Goal: Task Accomplishment & Management: Complete application form

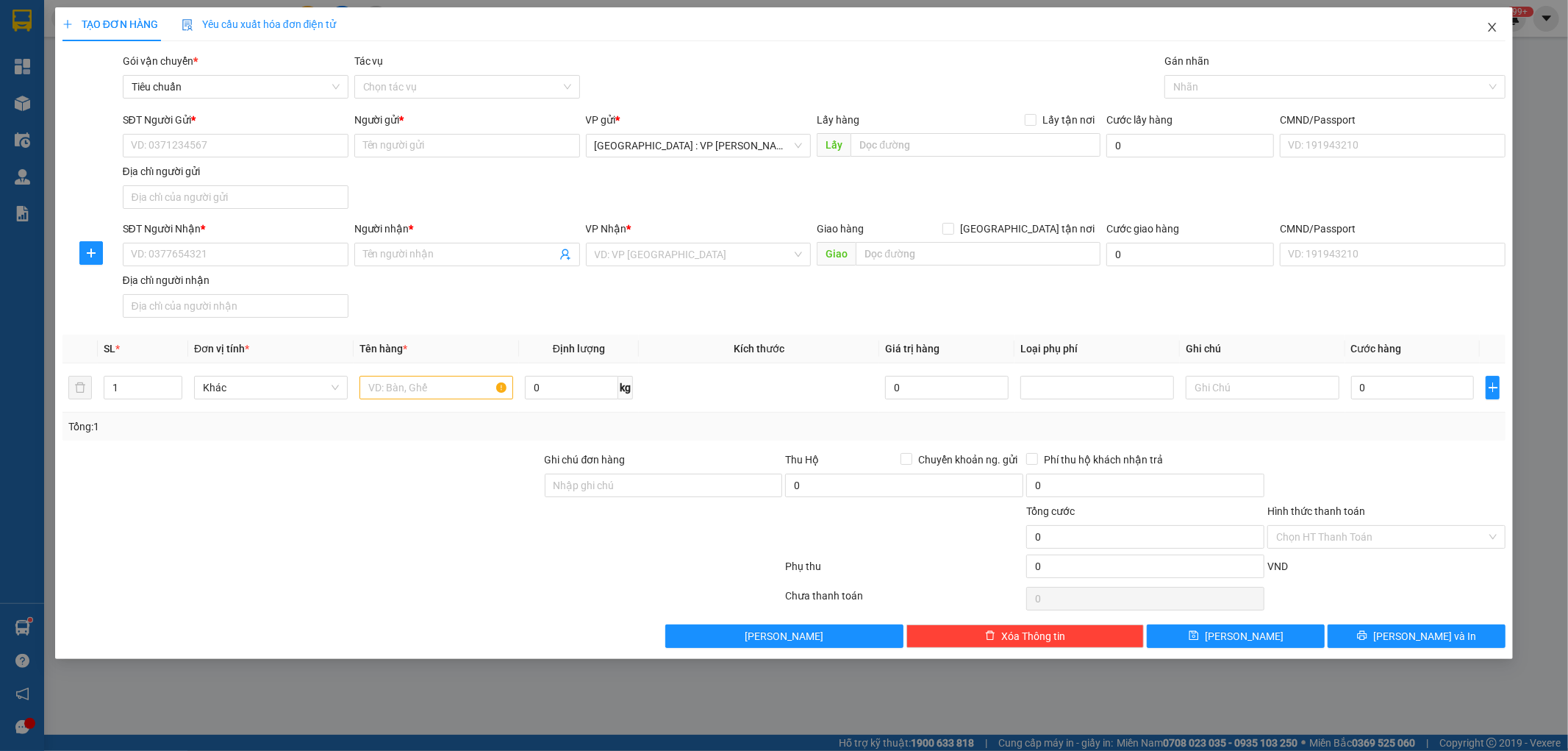
click at [1489, 25] on icon "close" at bounding box center [1492, 26] width 8 height 8
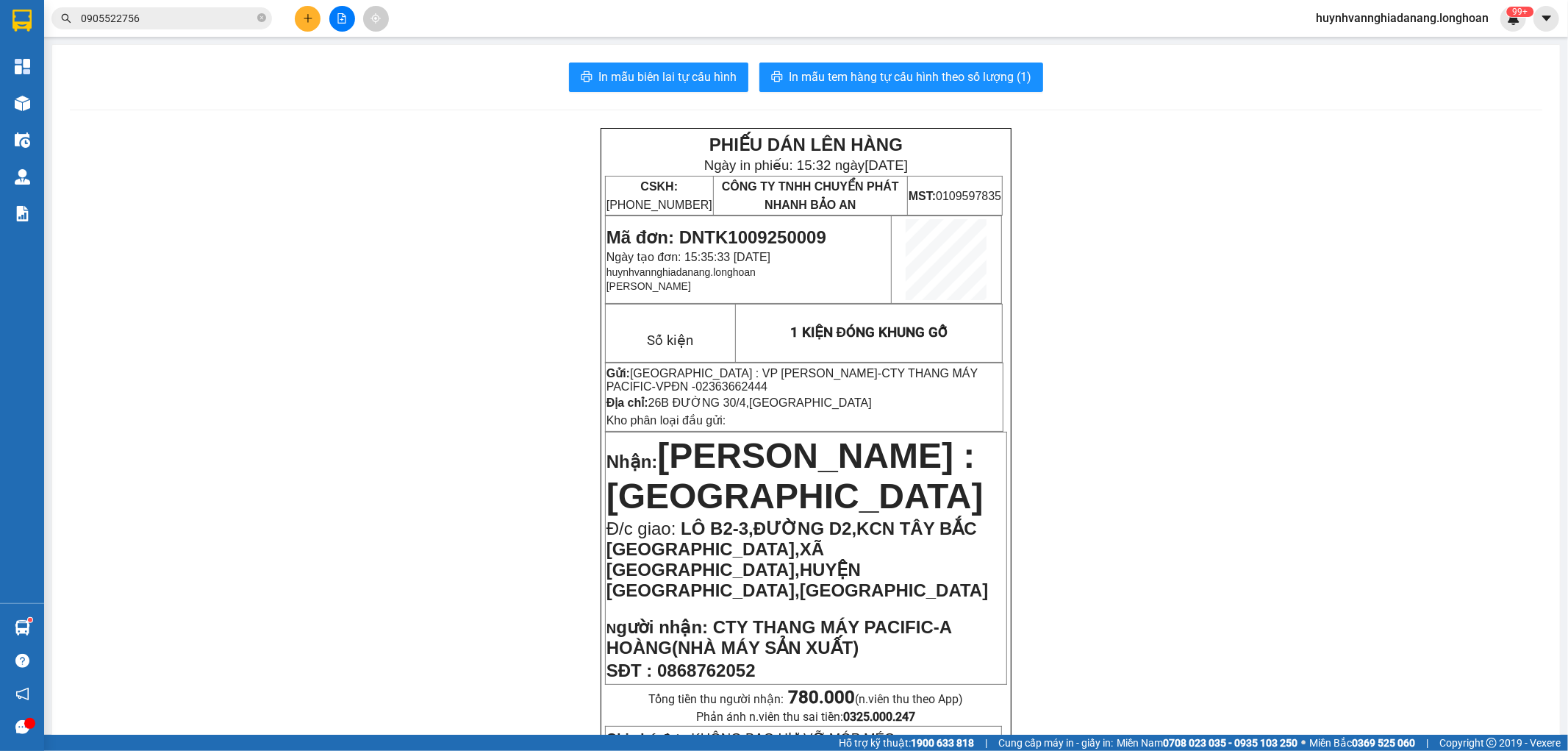
click at [172, 13] on input "0905522756" at bounding box center [167, 18] width 174 height 16
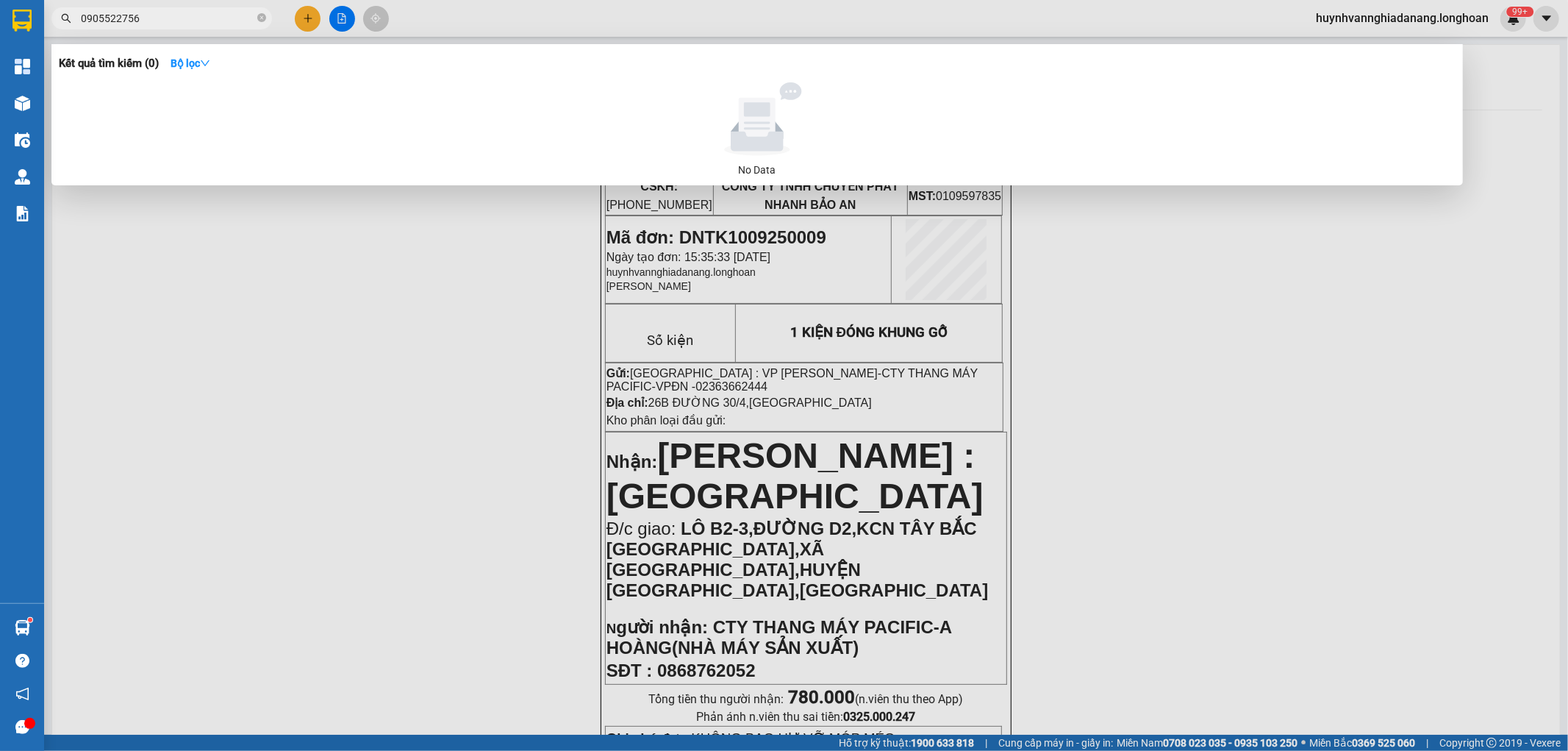
drag, startPoint x: 206, startPoint y: 453, endPoint x: 179, endPoint y: 339, distance: 117.2
click at [206, 450] on div at bounding box center [784, 376] width 1568 height 751
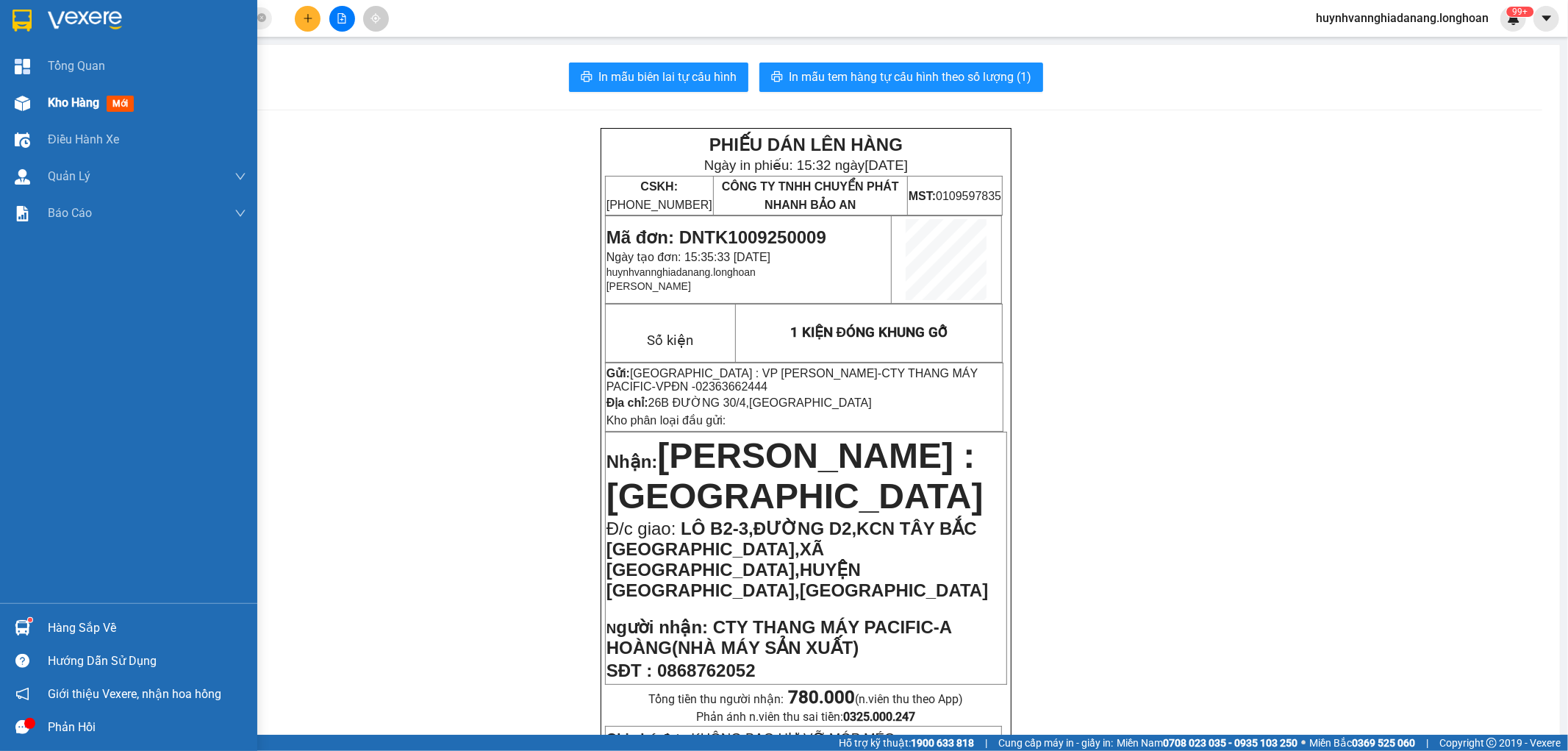
click at [72, 100] on span "Kho hàng" at bounding box center [73, 102] width 52 height 14
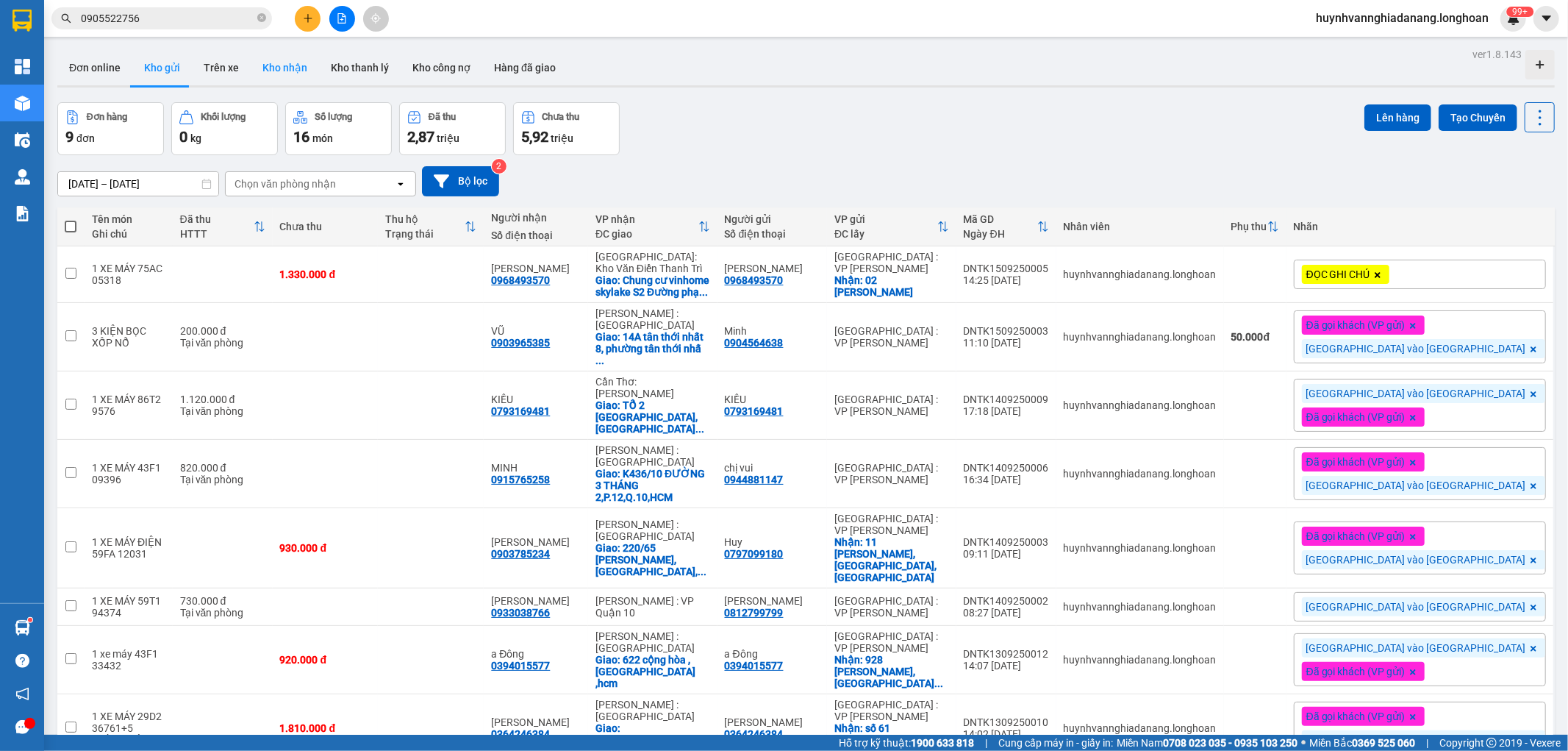
click at [299, 63] on button "Kho nhận" at bounding box center [284, 68] width 69 height 36
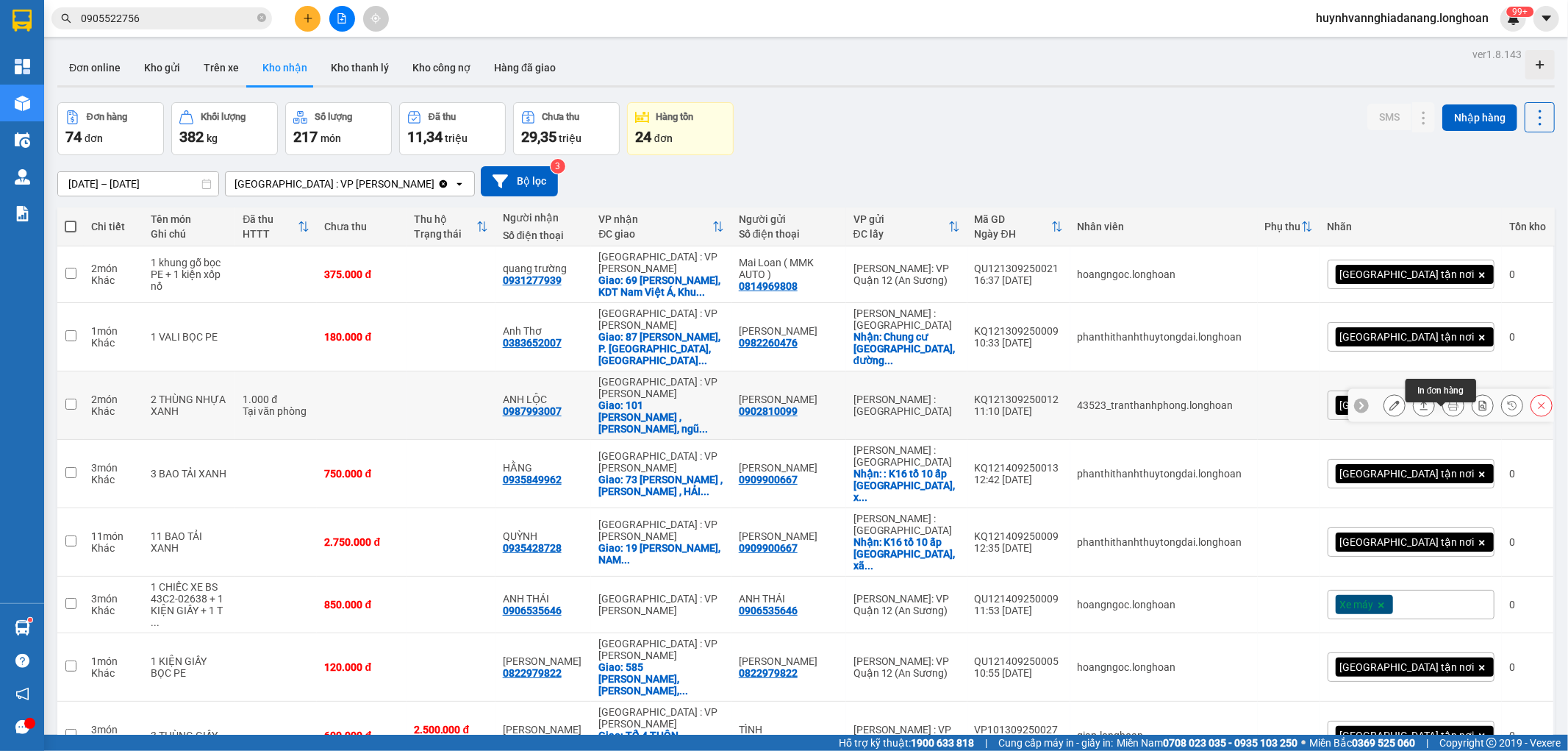
click at [1448, 410] on icon at bounding box center [1453, 405] width 10 height 10
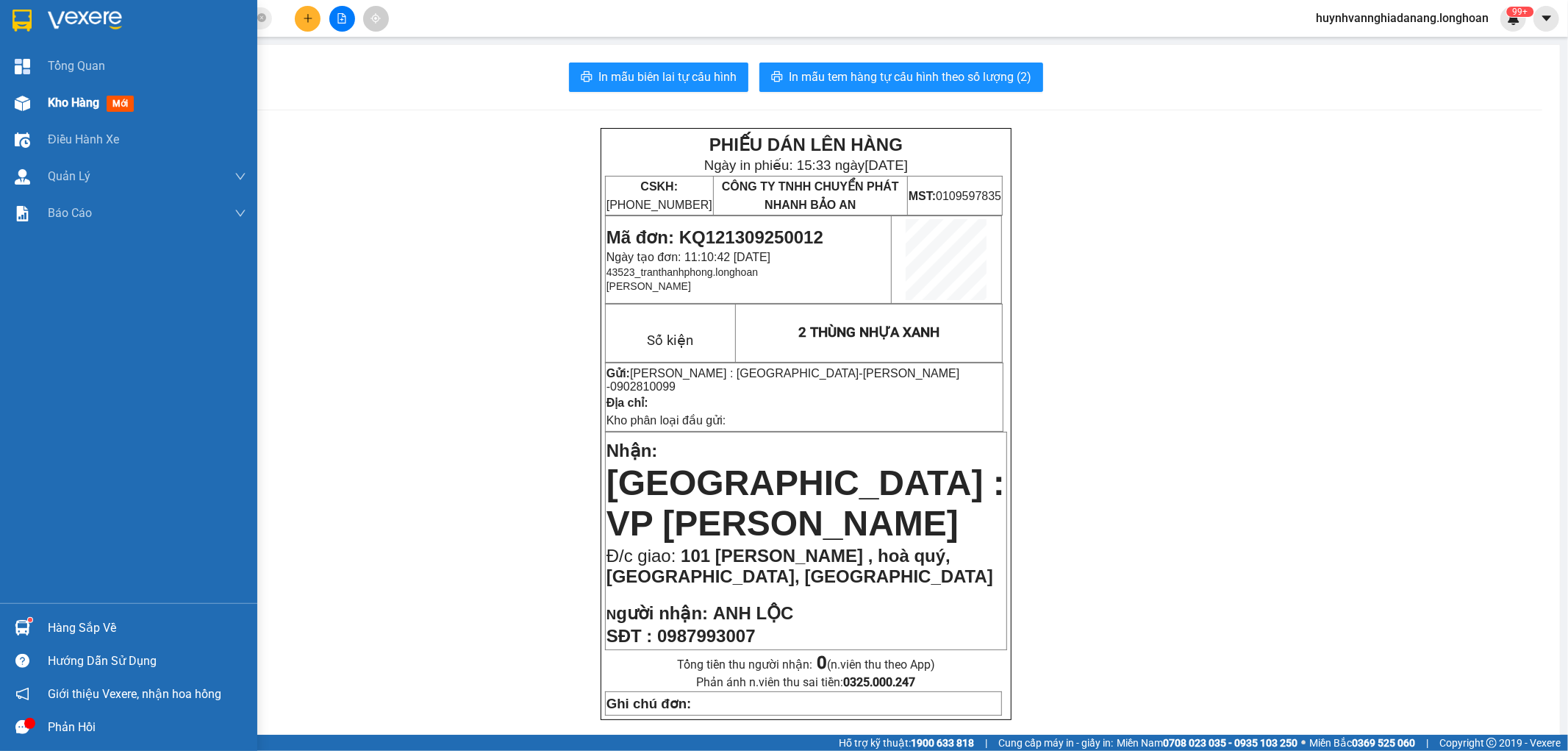
click at [56, 100] on span "Kho hàng" at bounding box center [73, 102] width 52 height 14
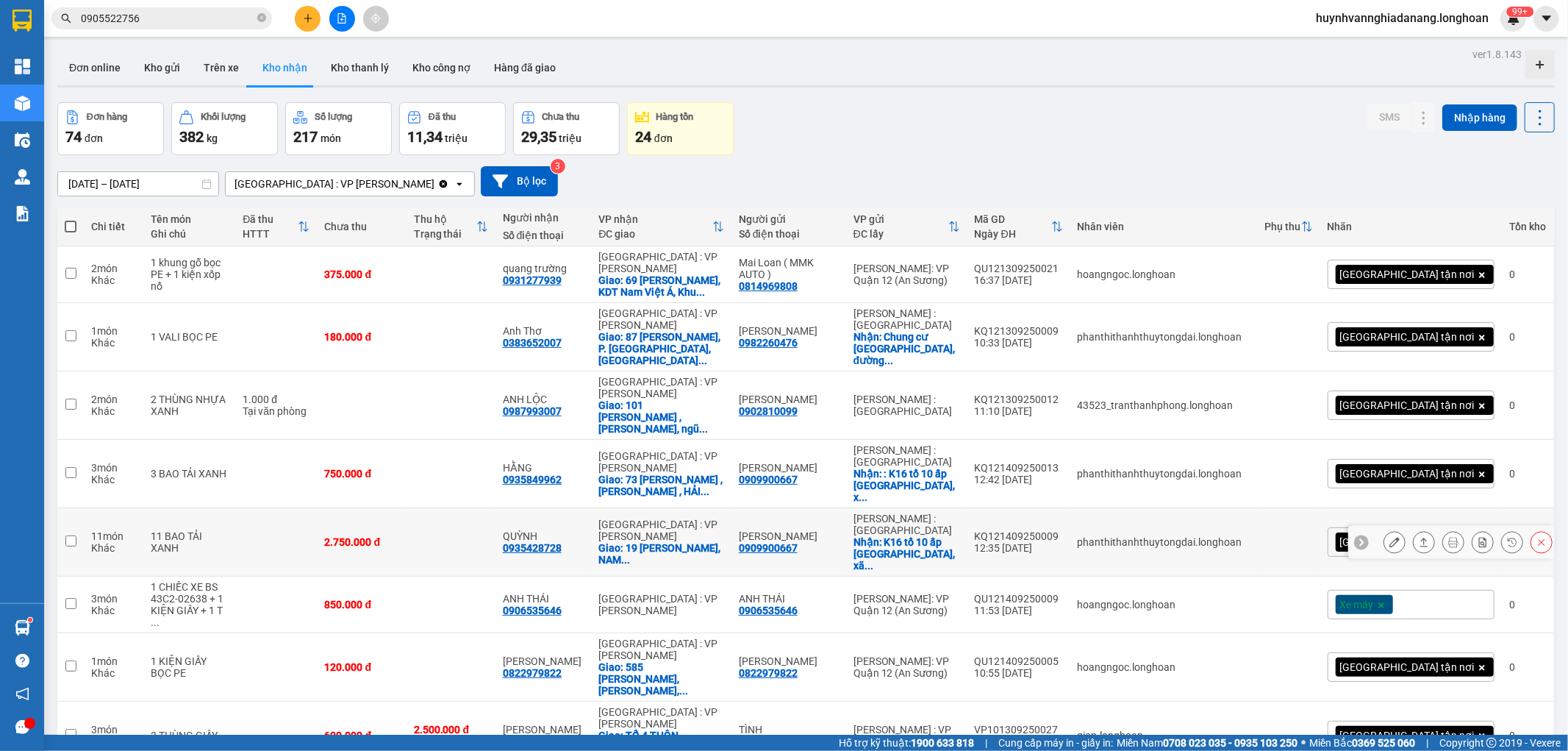
click at [1448, 547] on icon at bounding box center [1453, 542] width 10 height 10
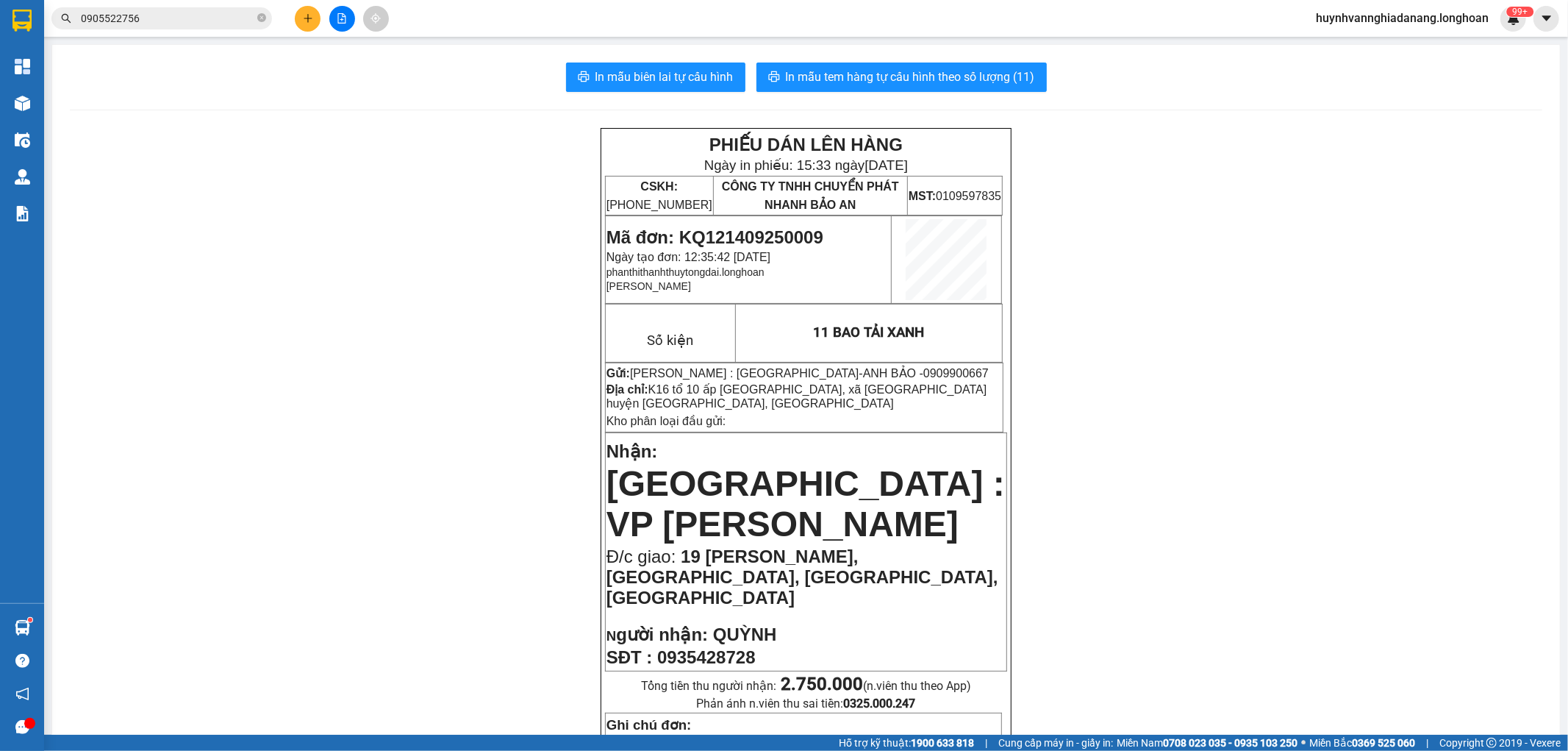
click at [185, 11] on input "0905522756" at bounding box center [167, 18] width 174 height 16
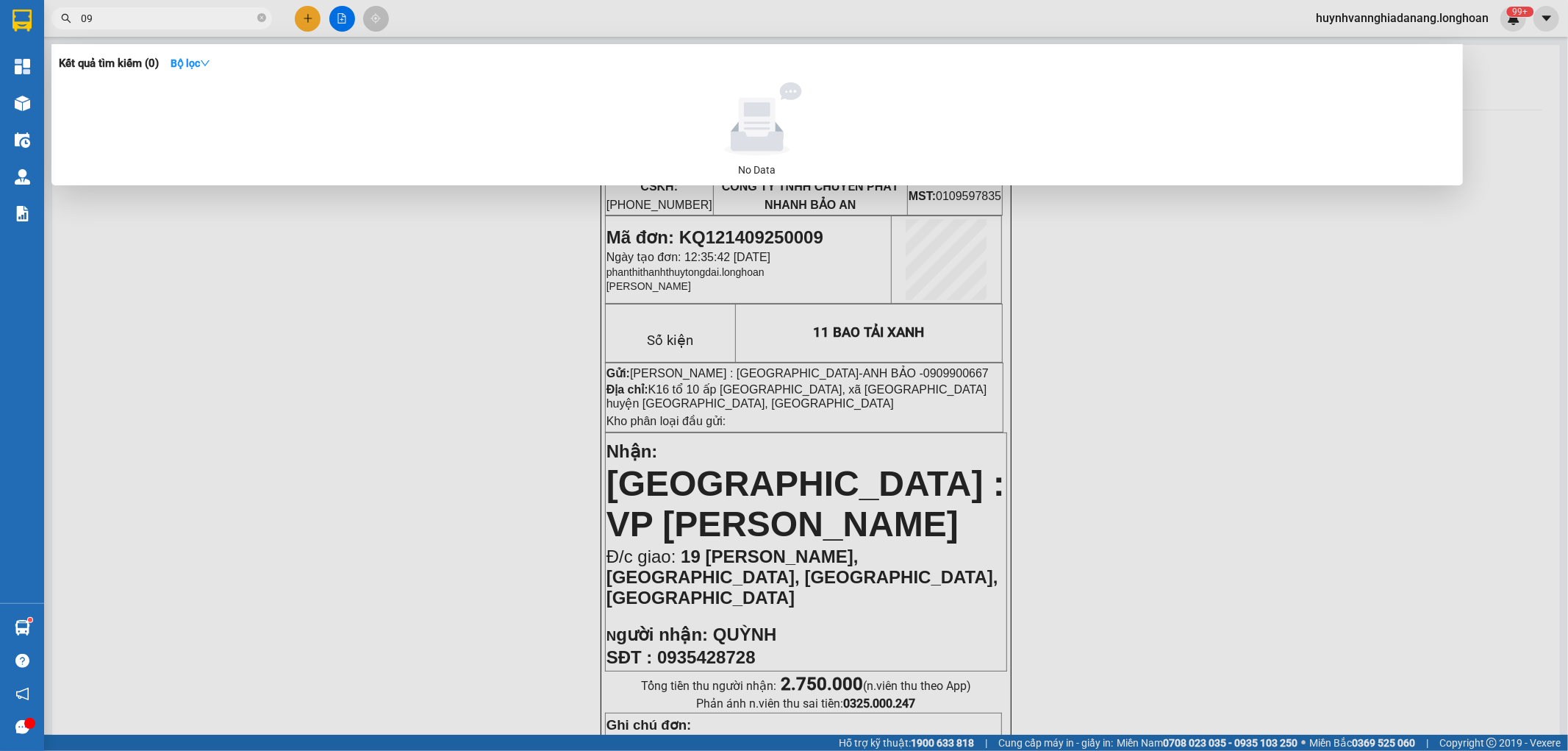
type input "0"
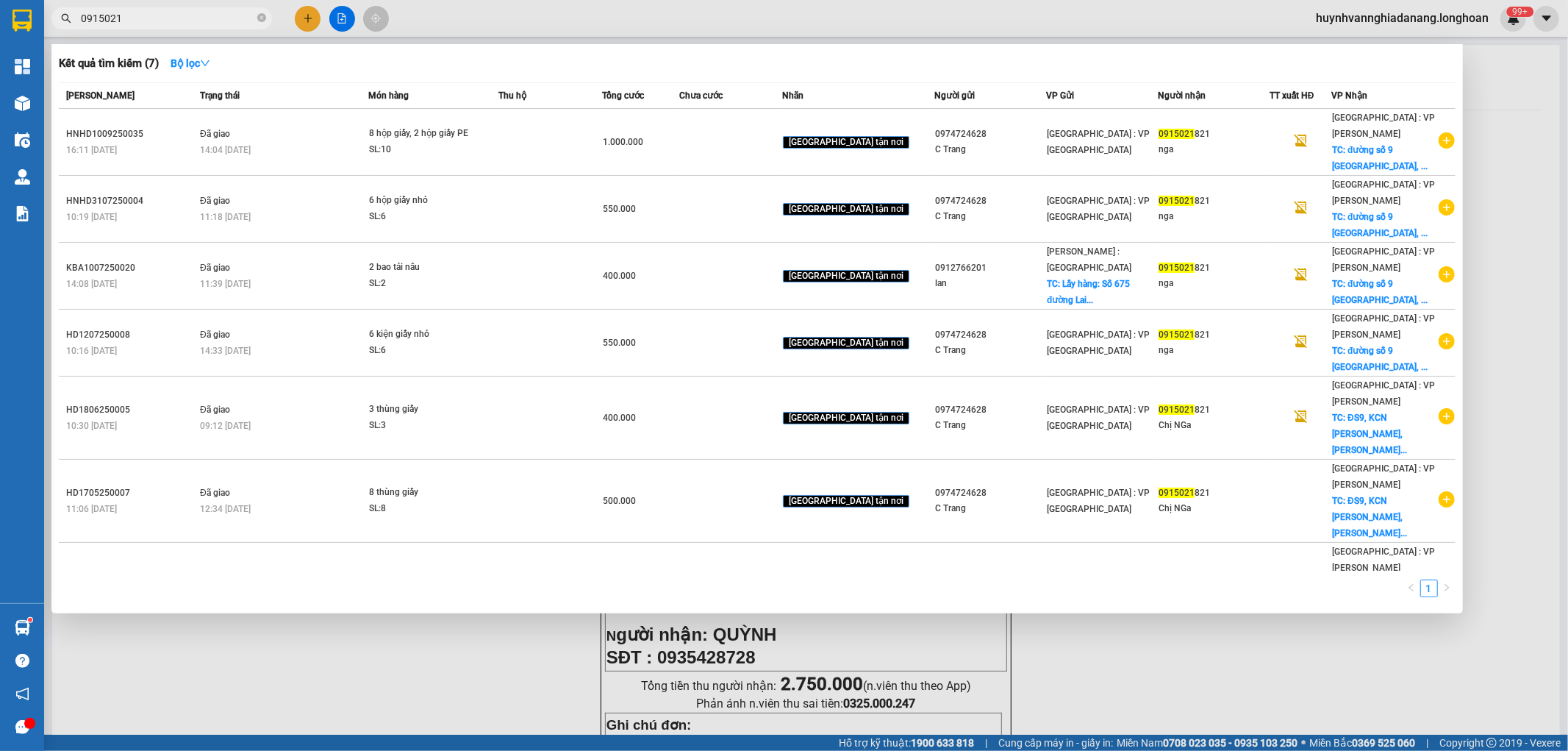
type input "0915021"
drag, startPoint x: 311, startPoint y: 563, endPoint x: 312, endPoint y: 488, distance: 75.0
click at [311, 560] on div at bounding box center [784, 376] width 1568 height 751
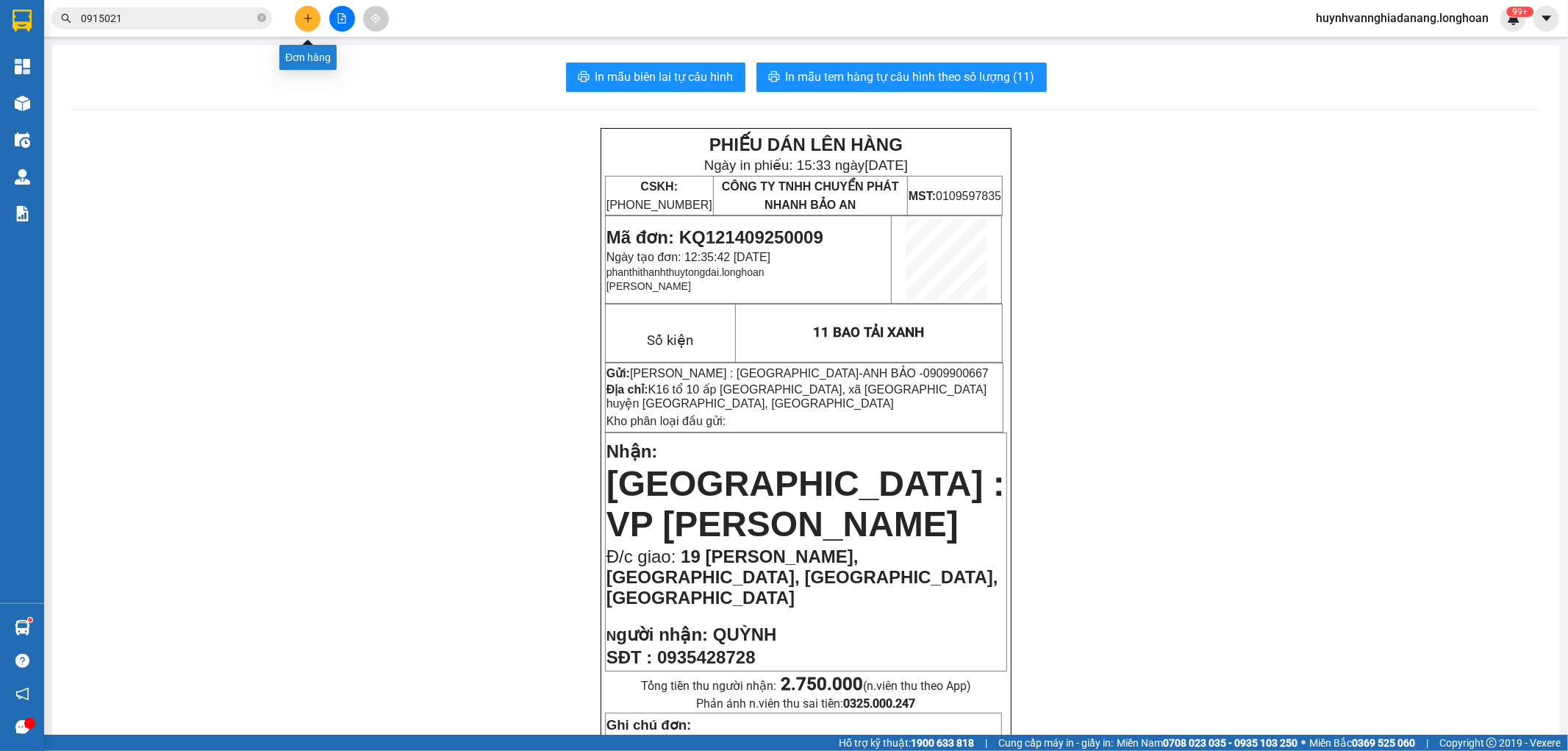
click at [304, 18] on icon "plus" at bounding box center [308, 18] width 10 height 10
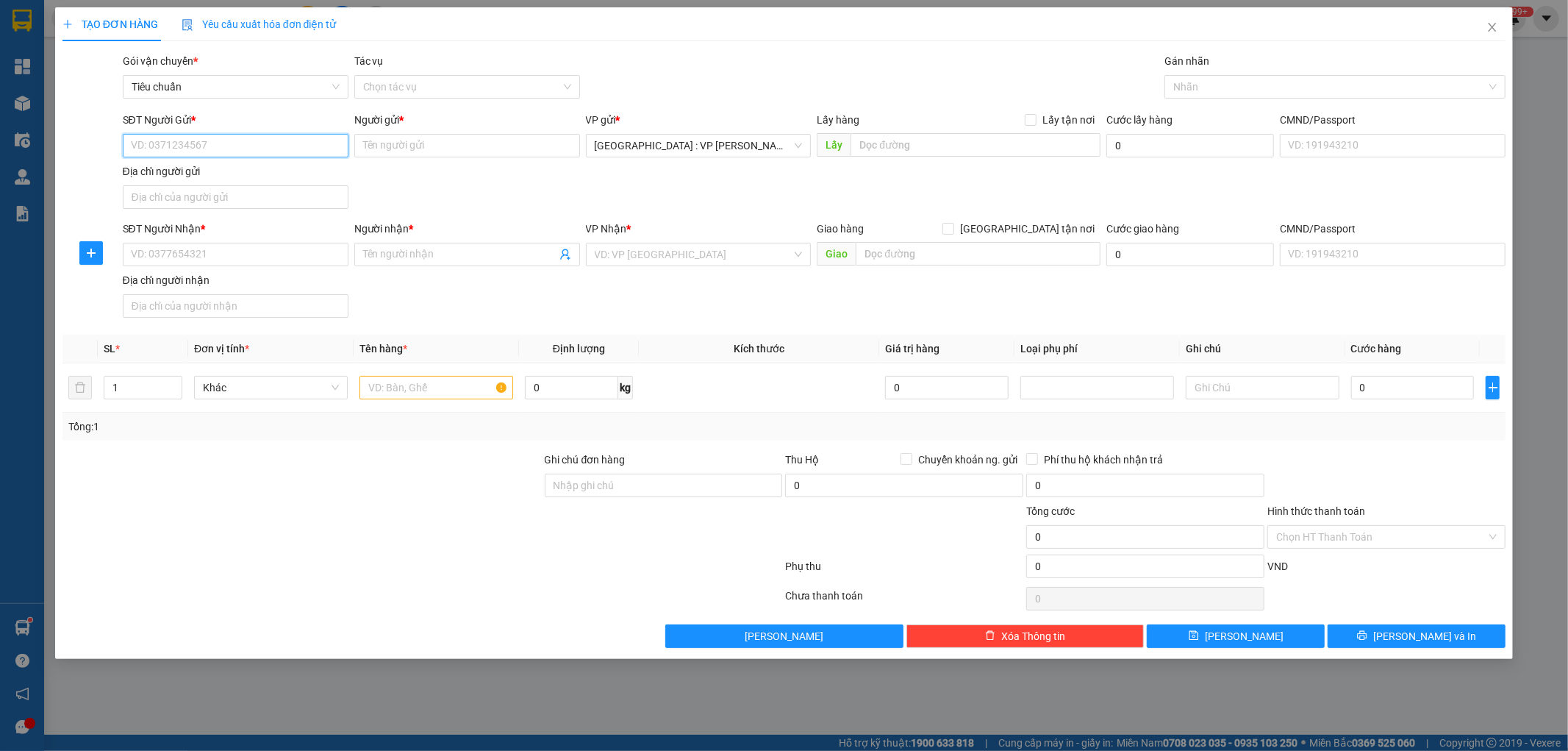
click at [189, 138] on input "SĐT Người Gửi *" at bounding box center [236, 146] width 225 height 23
paste input "0905 887 668"
click at [158, 148] on input "0905 887 668" at bounding box center [236, 146] width 225 height 23
click at [173, 147] on input "0905887 668" at bounding box center [236, 146] width 225 height 23
type input "0905887668"
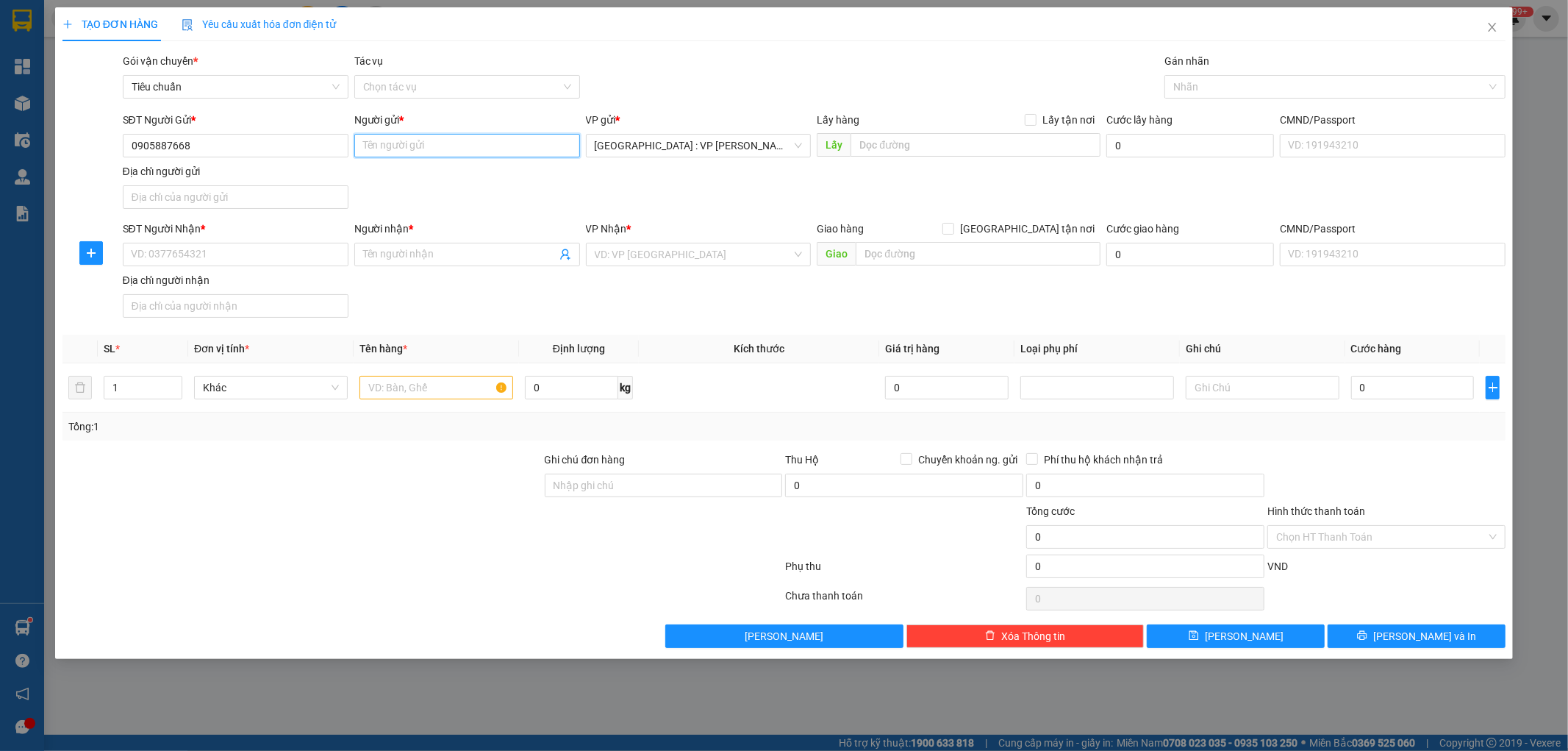
click at [435, 146] on input "Người gửi *" at bounding box center [467, 146] width 225 height 23
click at [385, 147] on input "Người gửi *" at bounding box center [467, 146] width 225 height 23
paste input "Nam"
type input "Nam"
click at [179, 249] on input "SĐT Người Nhận *" at bounding box center [236, 254] width 225 height 23
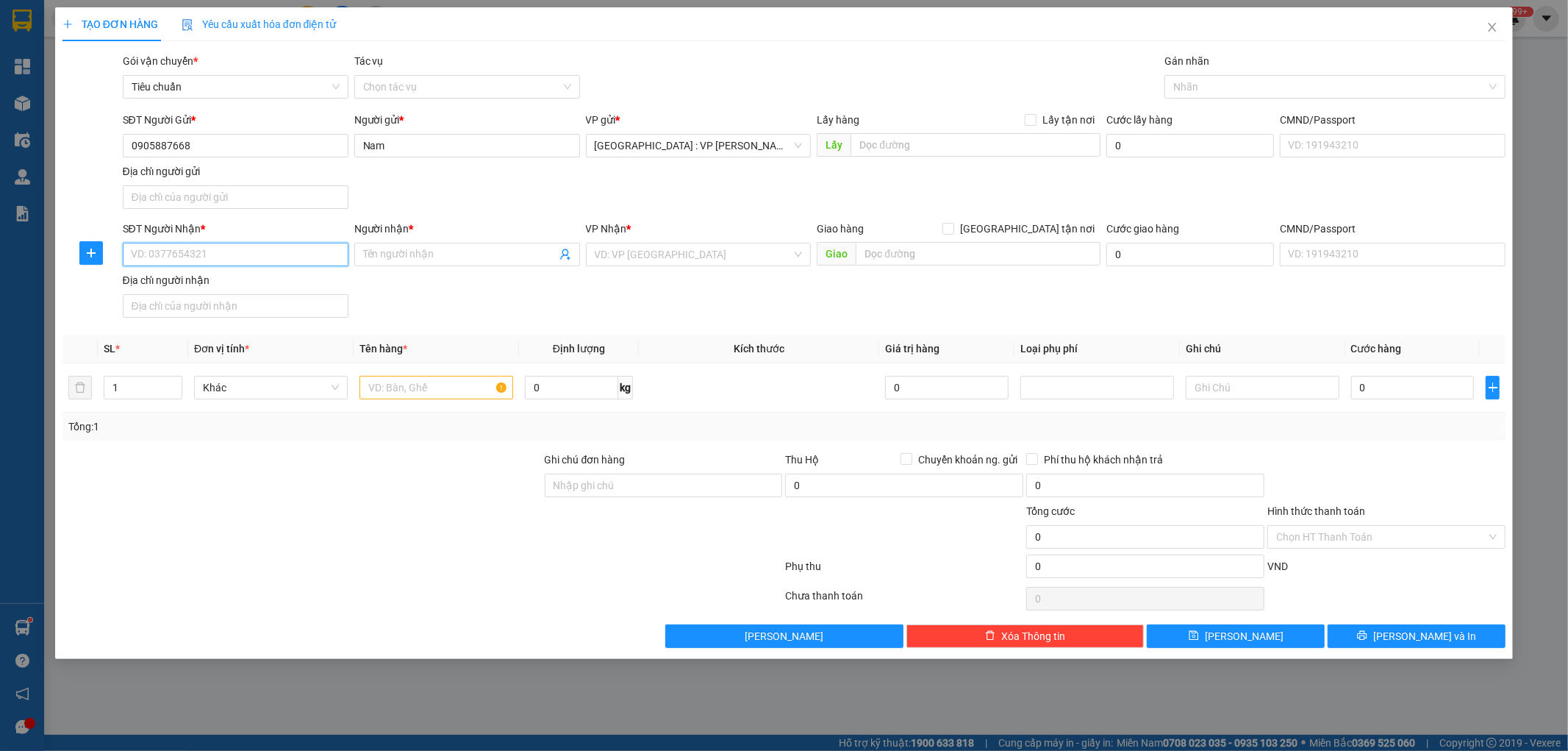
click at [186, 256] on input "SĐT Người Nhận *" at bounding box center [236, 254] width 225 height 23
paste input "0914745533"
type input "0914745533"
click at [407, 248] on input "Người nhận *" at bounding box center [460, 253] width 193 height 16
click at [394, 247] on input "Người nhận *" at bounding box center [460, 253] width 193 height 16
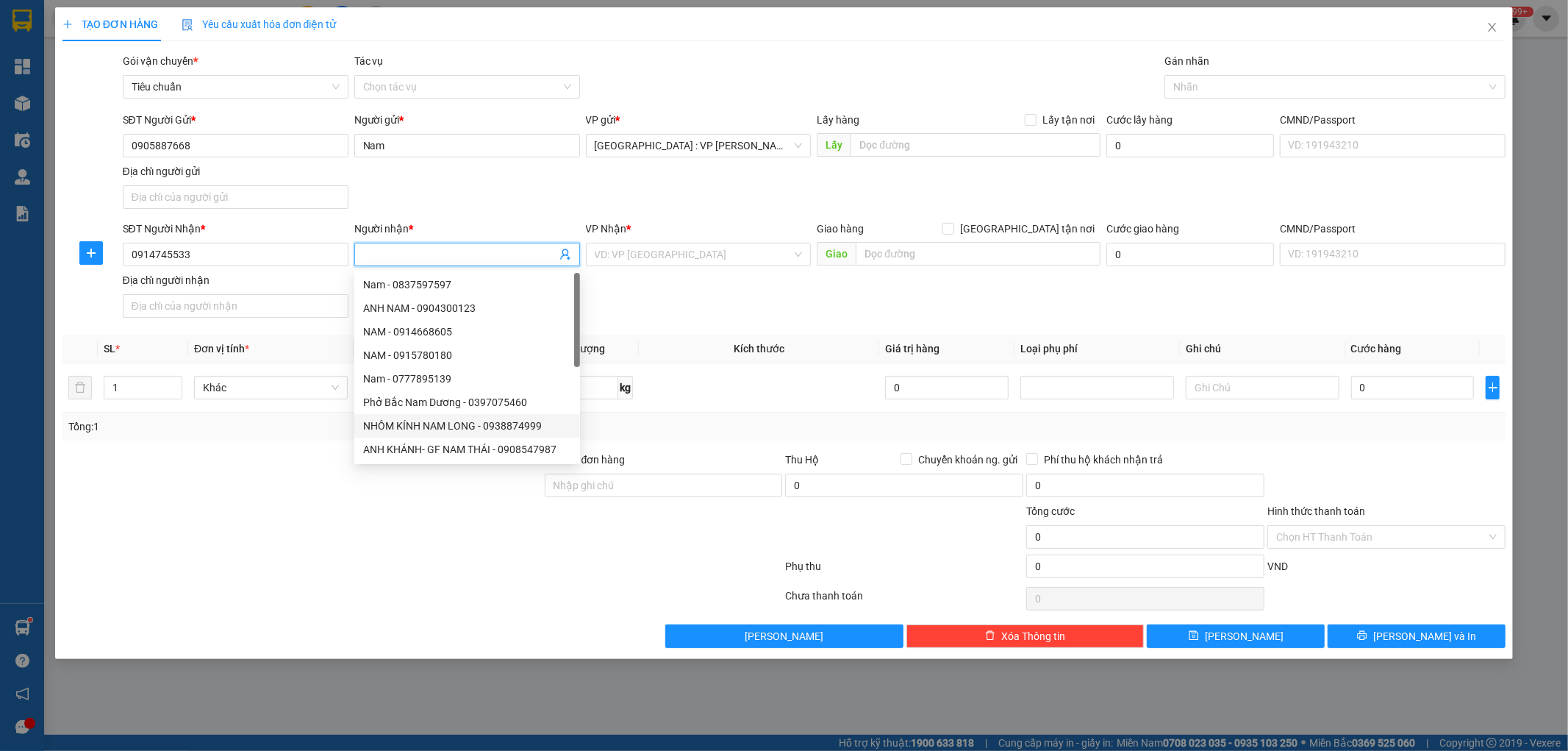
paste input "[PERSON_NAME]"
type input "[PERSON_NAME]"
click at [952, 231] on input "[GEOGRAPHIC_DATA] tận nơi" at bounding box center [947, 227] width 10 height 10
checkbox input "true"
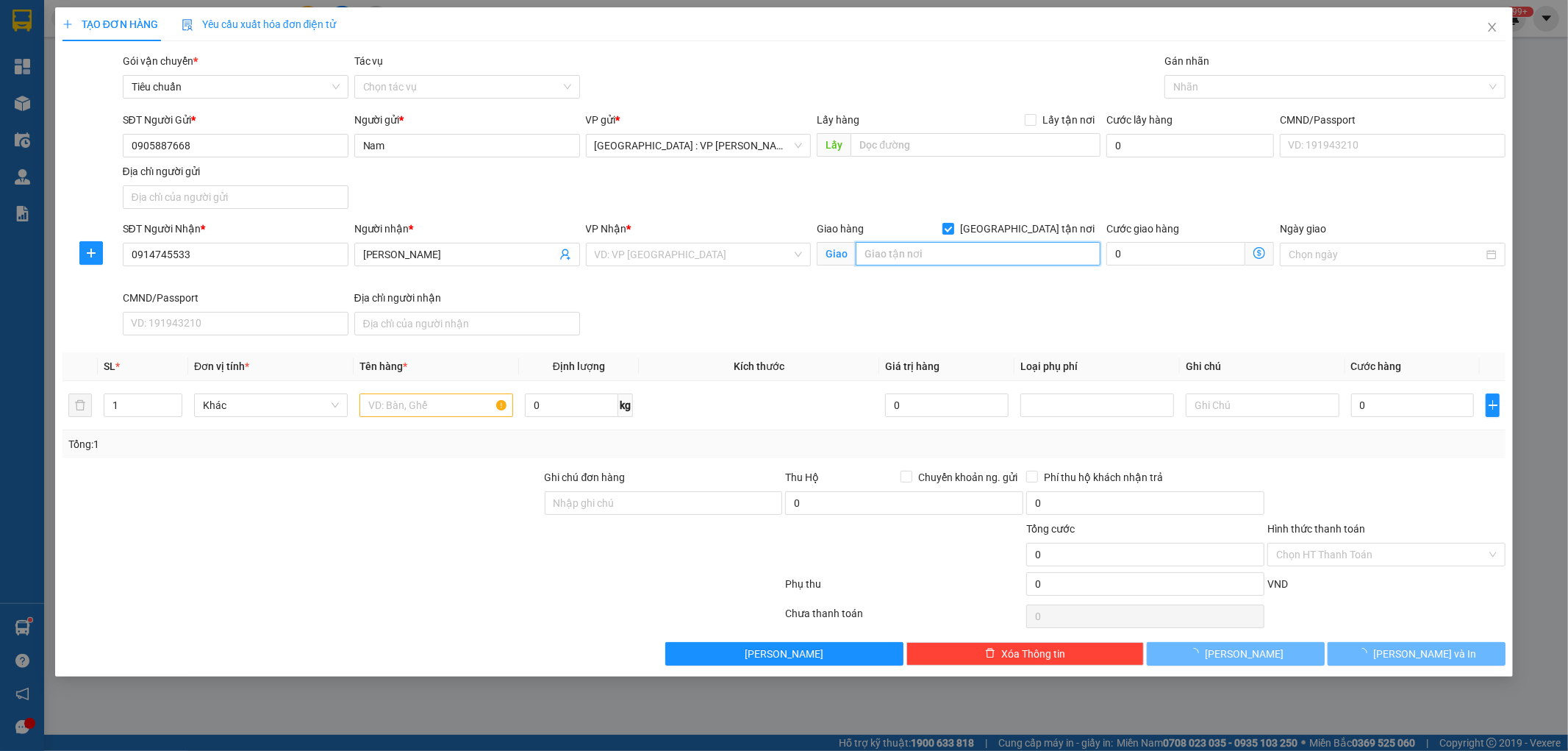
click at [983, 253] on input "text" at bounding box center [978, 253] width 245 height 23
click at [893, 248] on input "text" at bounding box center [978, 253] width 245 height 23
paste input "Số 4B, phố Chợ, xã Phù Lỗ, Huyện Sóc Sơn, TP. Hà Nội"
type input "Số 4B, phố Chợ, xã Phù Lỗ, Huyện Sóc Sơn, TP. Hà Nội"
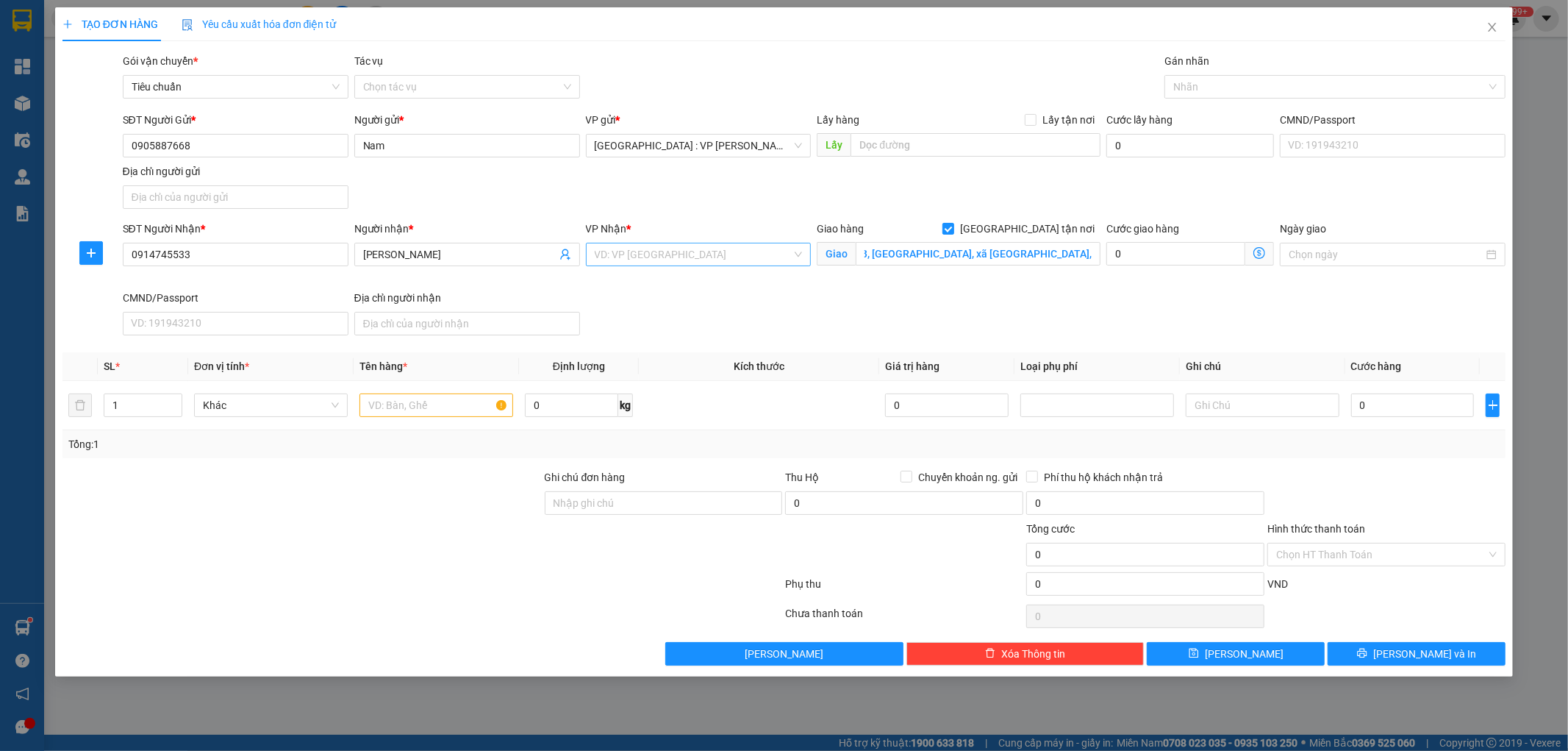
click at [721, 254] on input "search" at bounding box center [693, 254] width 198 height 23
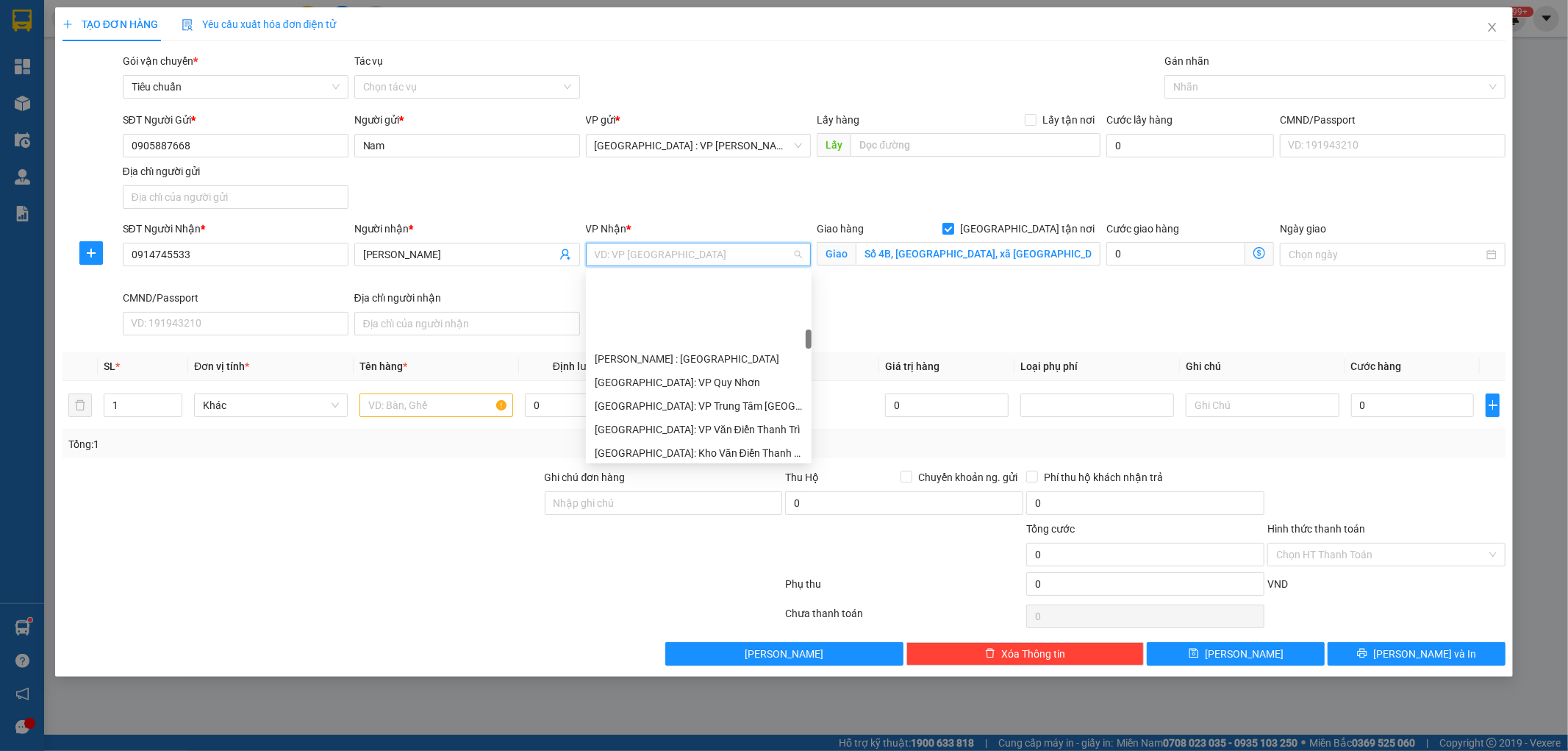
scroll to position [572, 0]
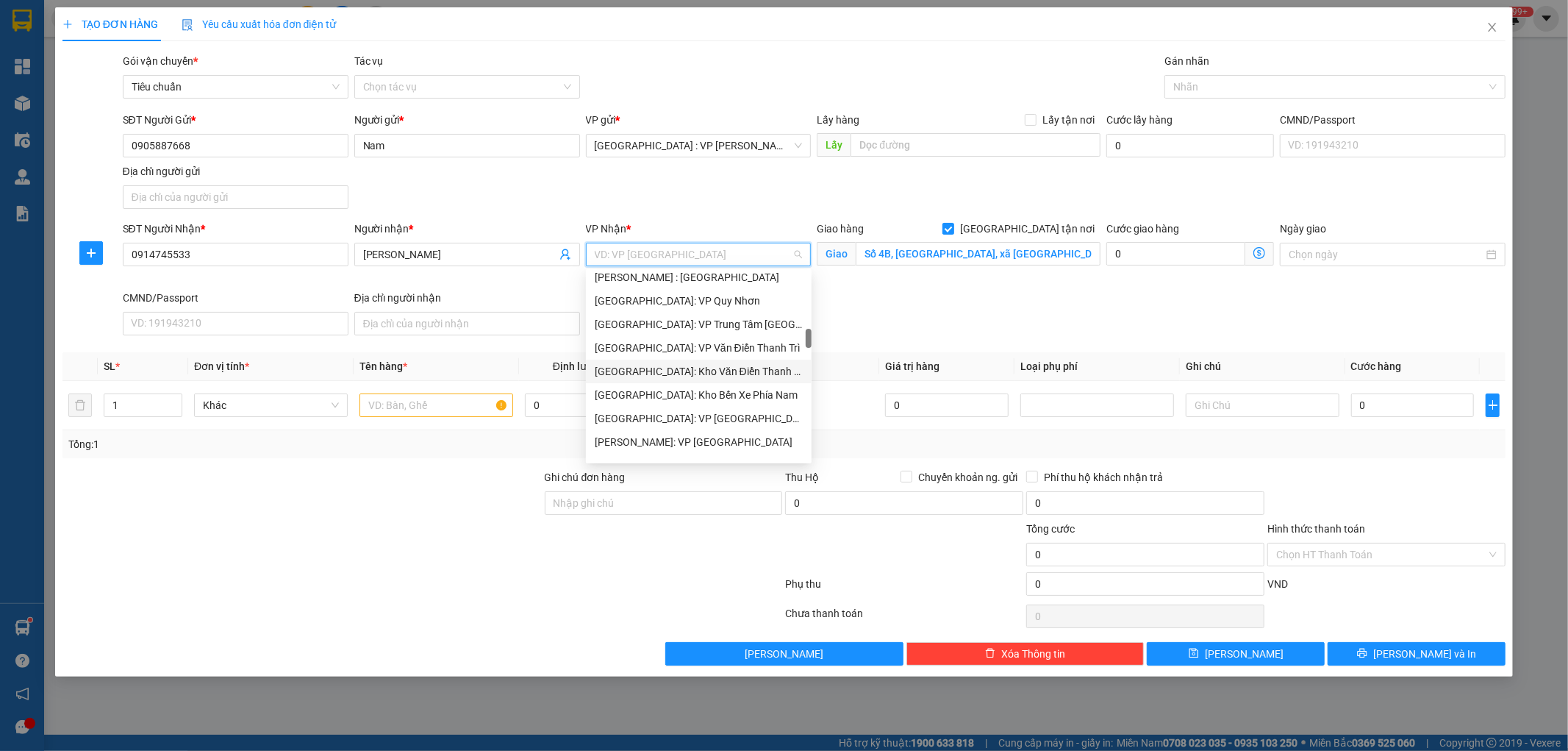
click at [719, 368] on div "[GEOGRAPHIC_DATA]: Kho Văn Điển Thanh Trì" at bounding box center [699, 371] width 208 height 16
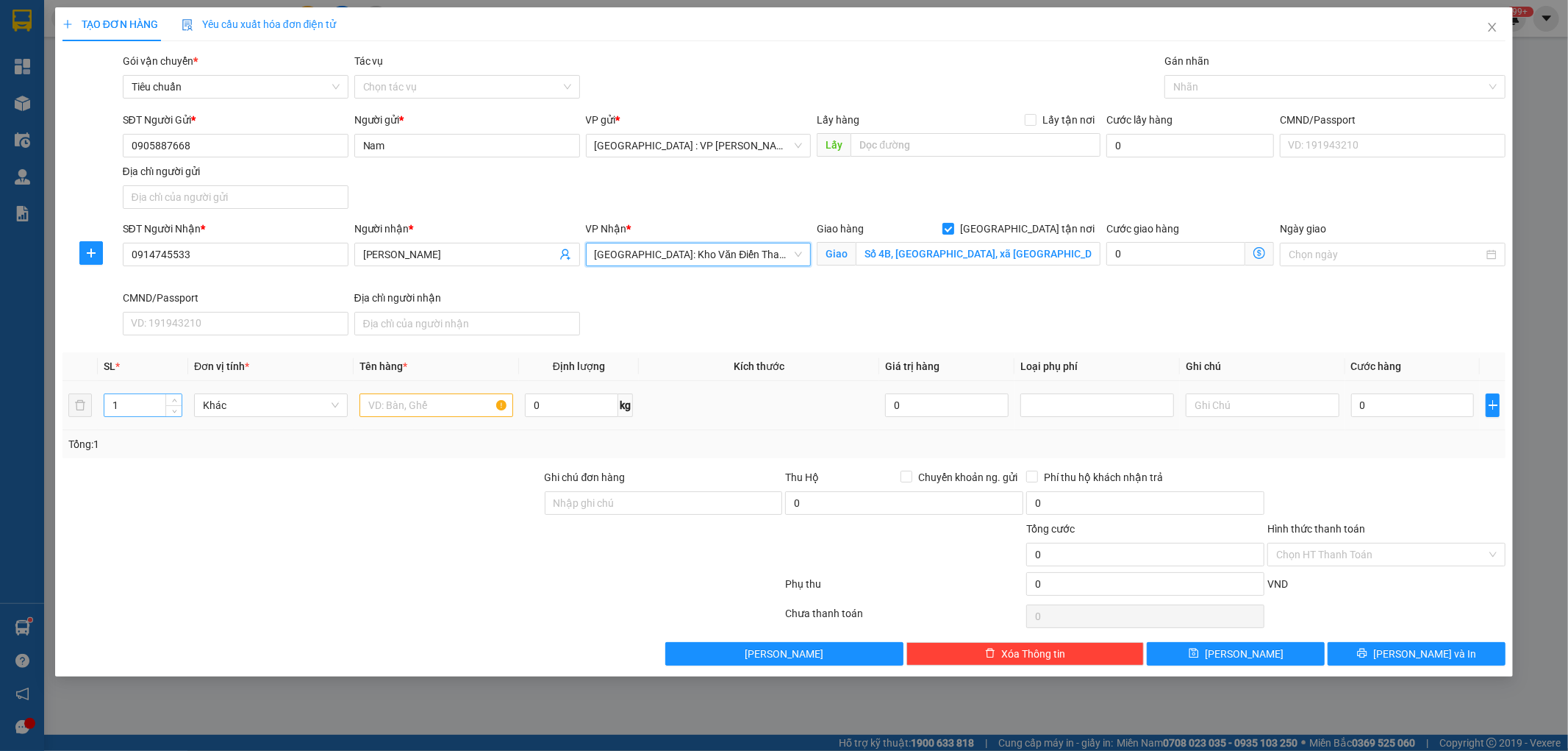
click at [135, 406] on input "1" at bounding box center [143, 406] width 77 height 23
type input "5"
click at [406, 409] on input "text" at bounding box center [436, 405] width 154 height 23
type input "5 KIỆN GIẤY(GẠCH MEN)"
drag, startPoint x: 593, startPoint y: 497, endPoint x: 607, endPoint y: 500, distance: 14.3
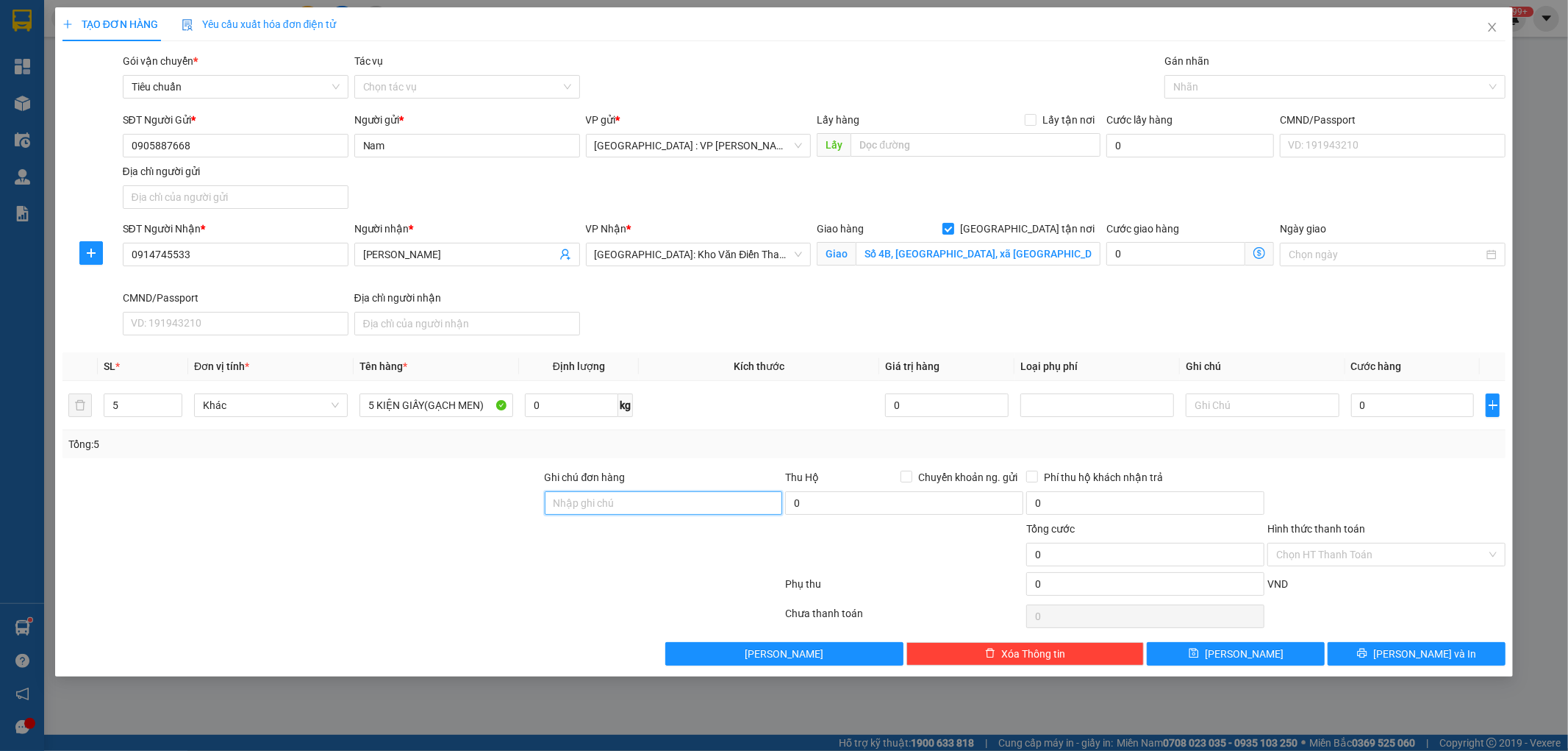
click at [601, 500] on input "Ghi chú đơn hàng" at bounding box center [663, 502] width 238 height 23
type input "HƯ VỠ KHÔNG ĐỀN"
click at [1397, 416] on input "0" at bounding box center [1413, 405] width 124 height 23
type input "5"
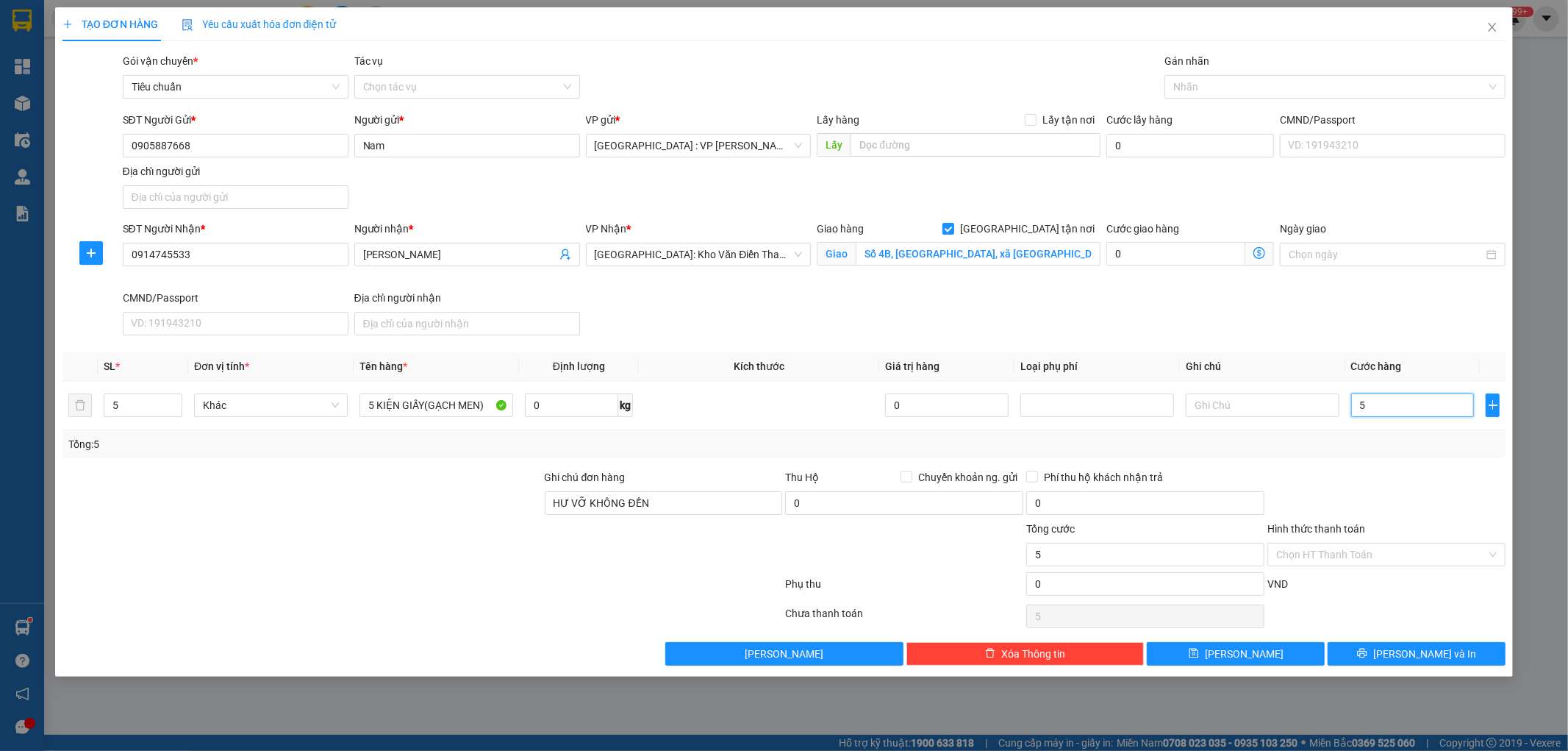
type input "5"
type input "52"
type input "520"
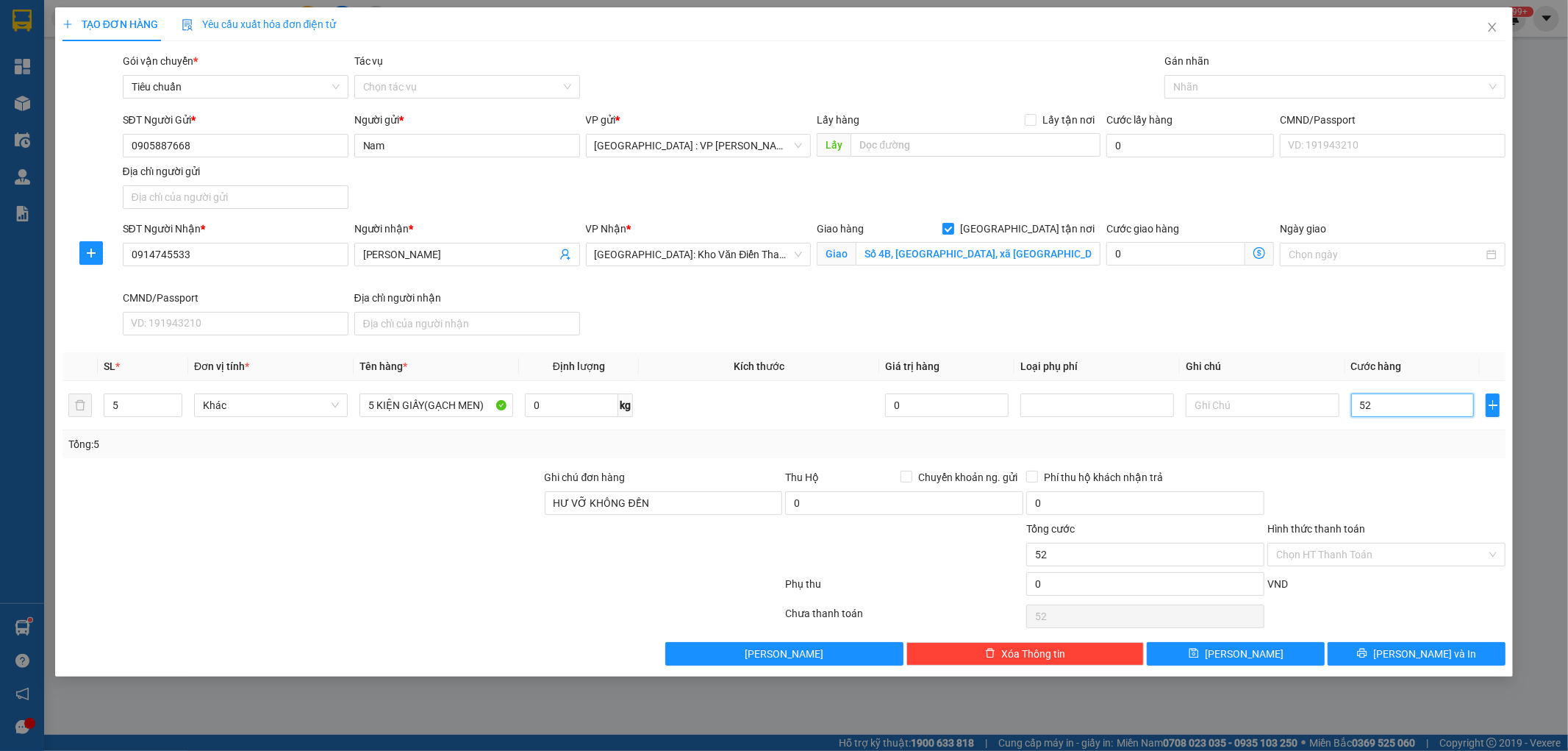
type input "520"
type input "5.200"
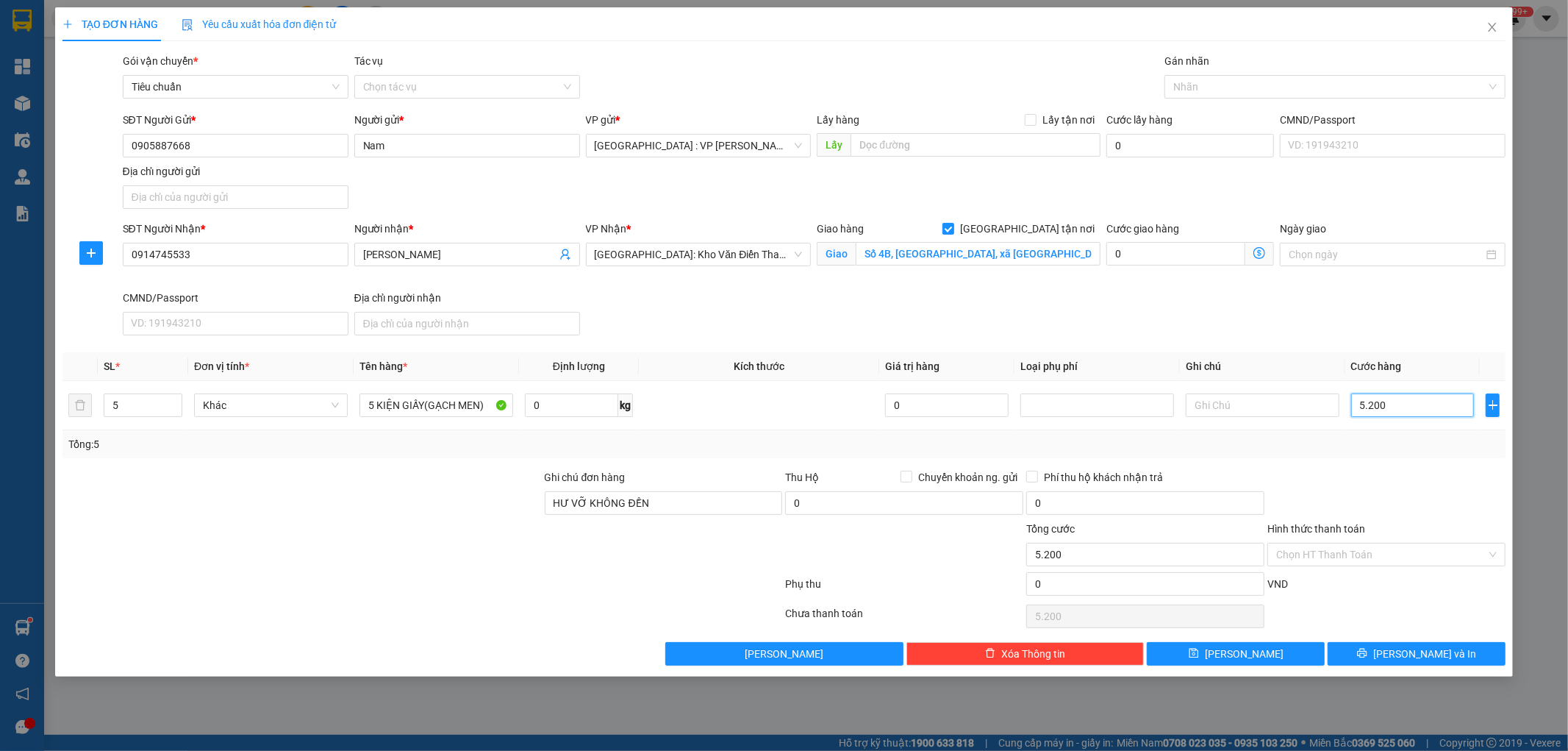
type input "52.000"
type input "520.000"
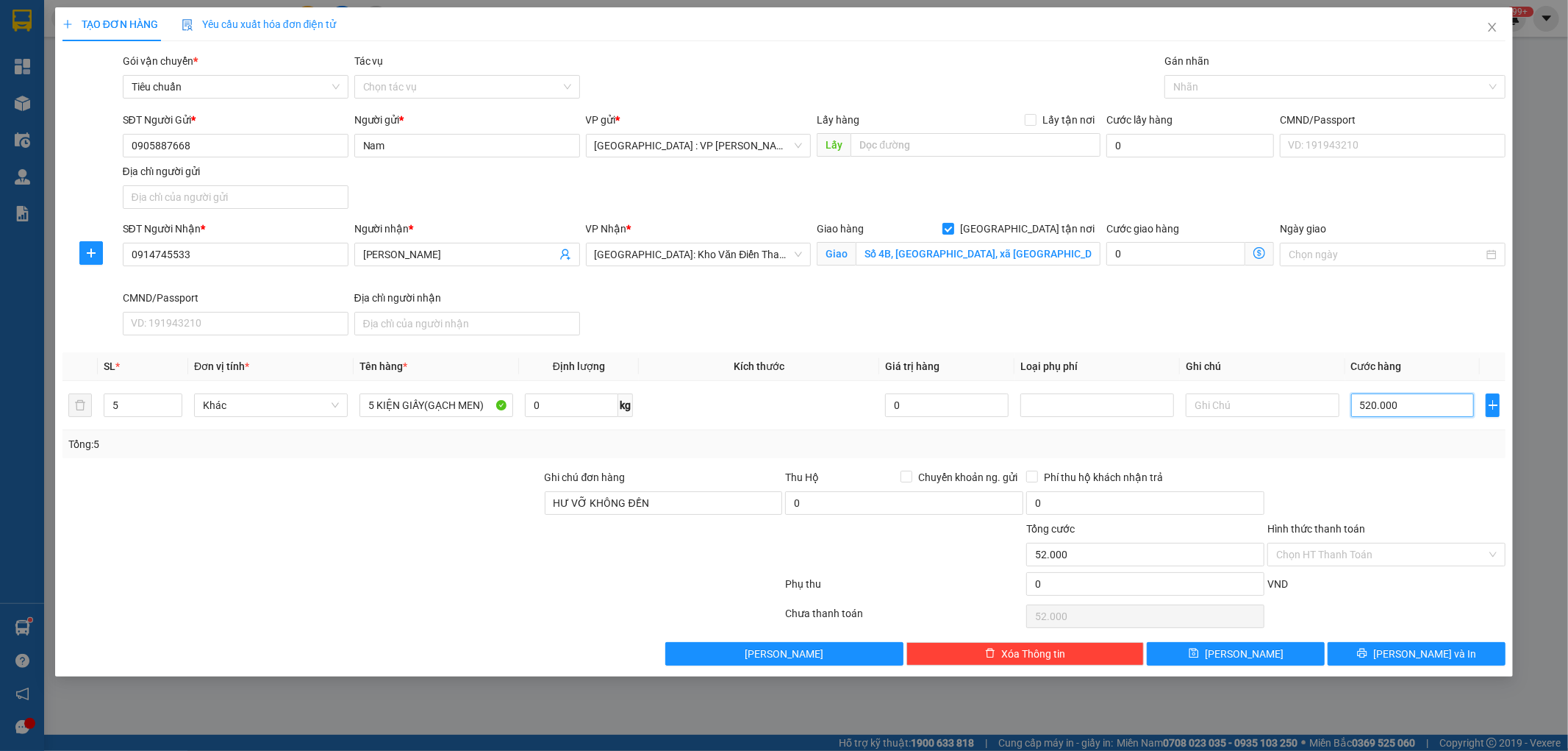
type input "520.000"
click at [1400, 651] on button "[PERSON_NAME] và In" at bounding box center [1417, 653] width 178 height 23
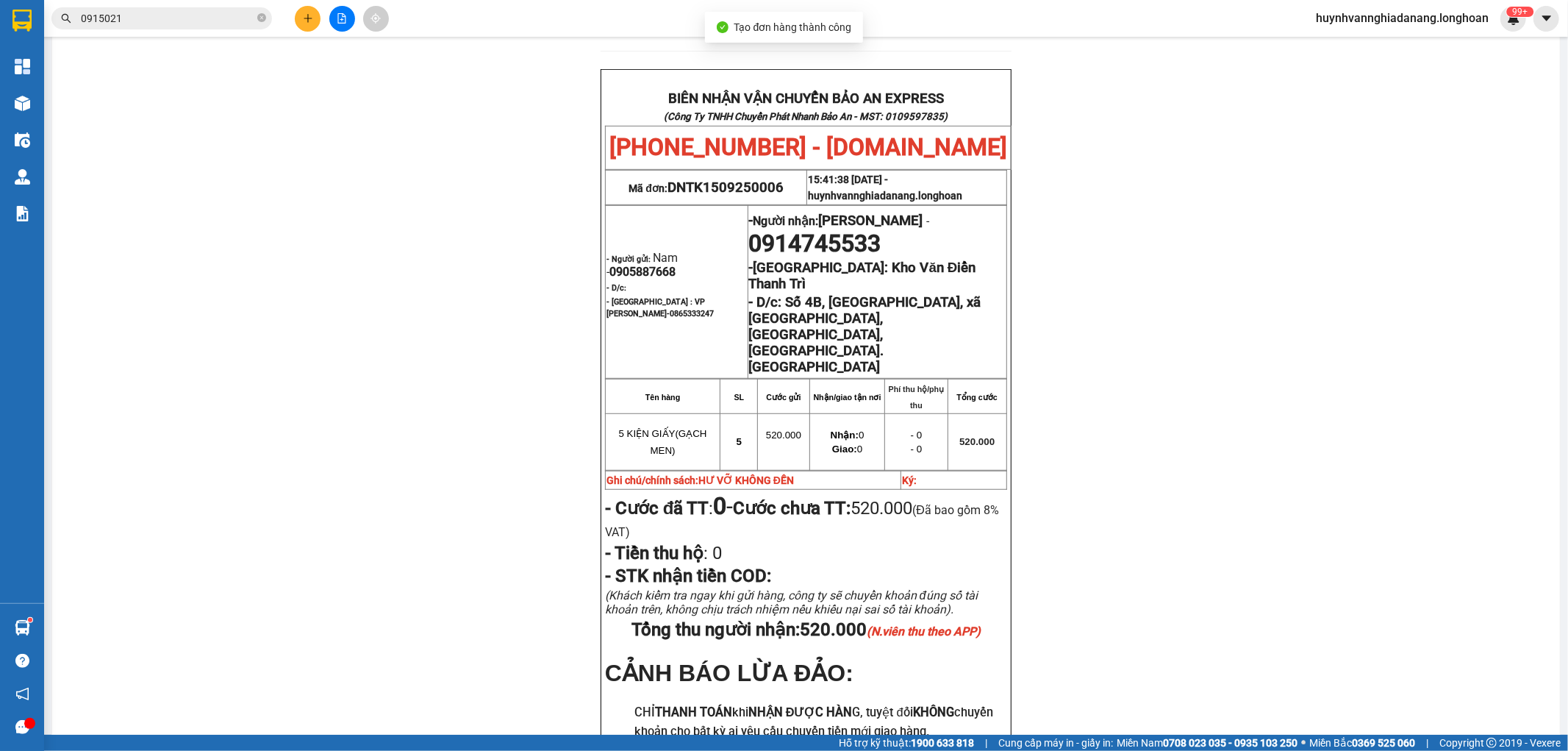
scroll to position [653, 0]
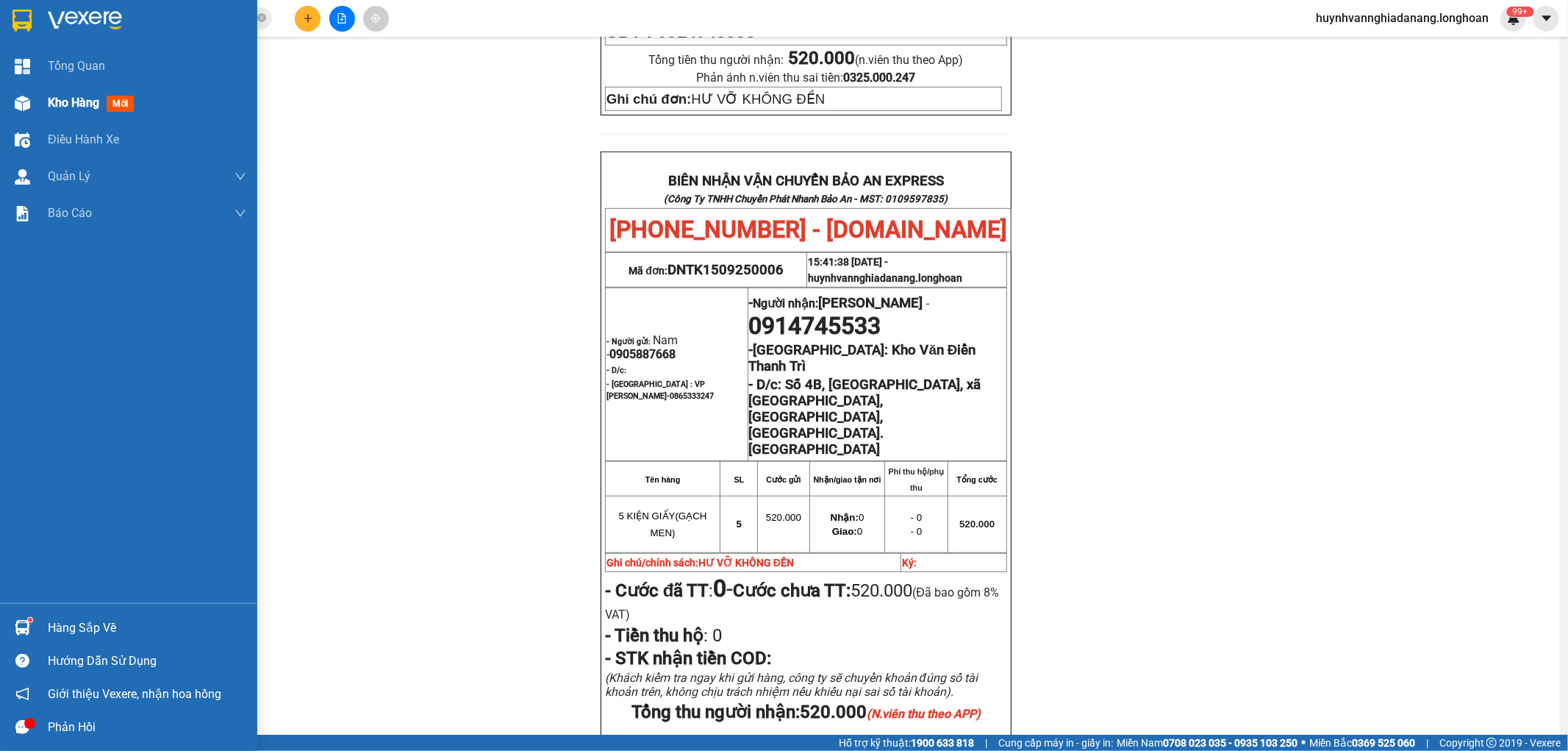
click at [75, 103] on span "Kho hàng" at bounding box center [73, 102] width 52 height 14
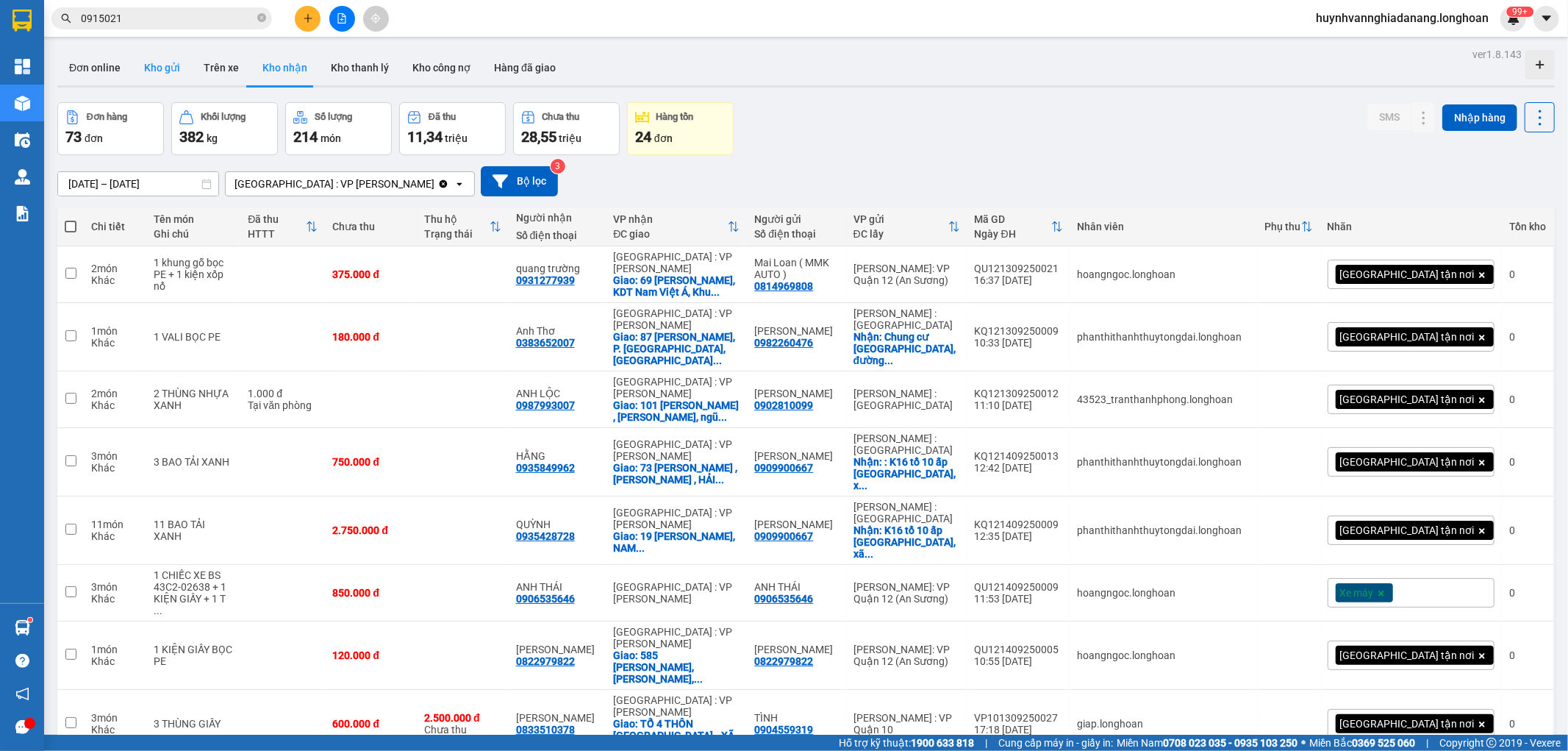
click at [167, 53] on button "Kho gửi" at bounding box center [161, 68] width 59 height 36
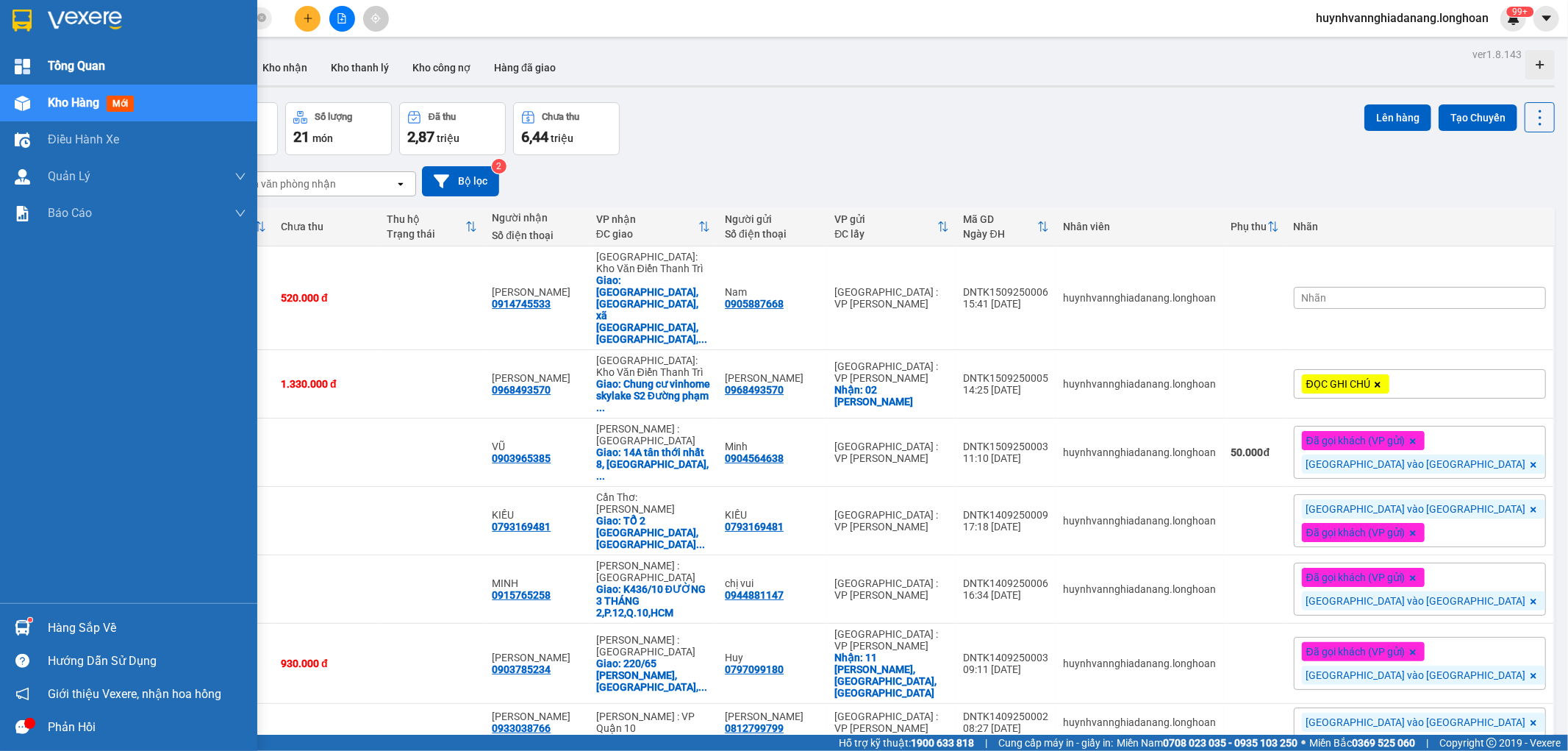
click at [99, 63] on span "Tổng Quan" at bounding box center [76, 66] width 57 height 19
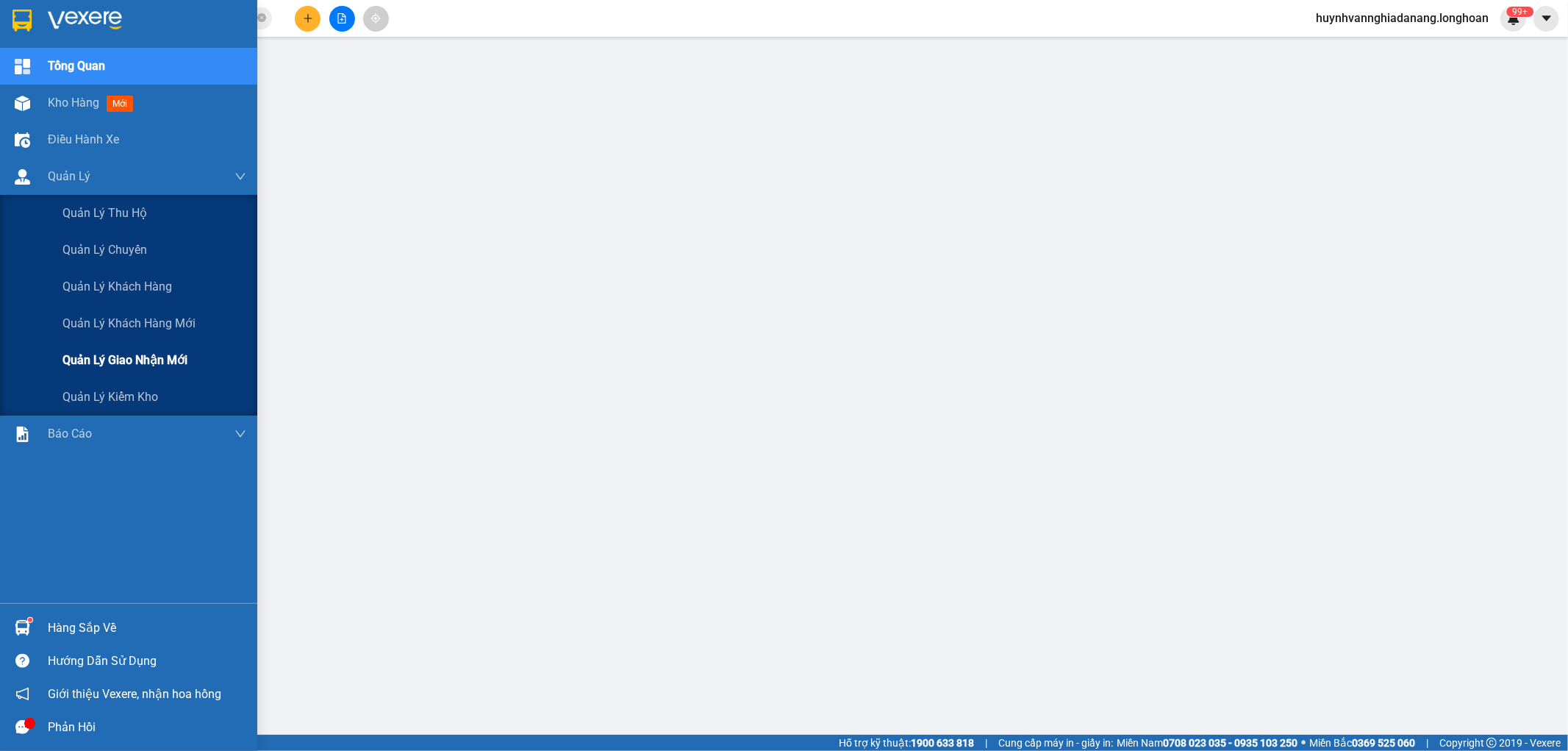
click at [147, 359] on span "Quản lý giao nhận mới" at bounding box center [125, 360] width 125 height 19
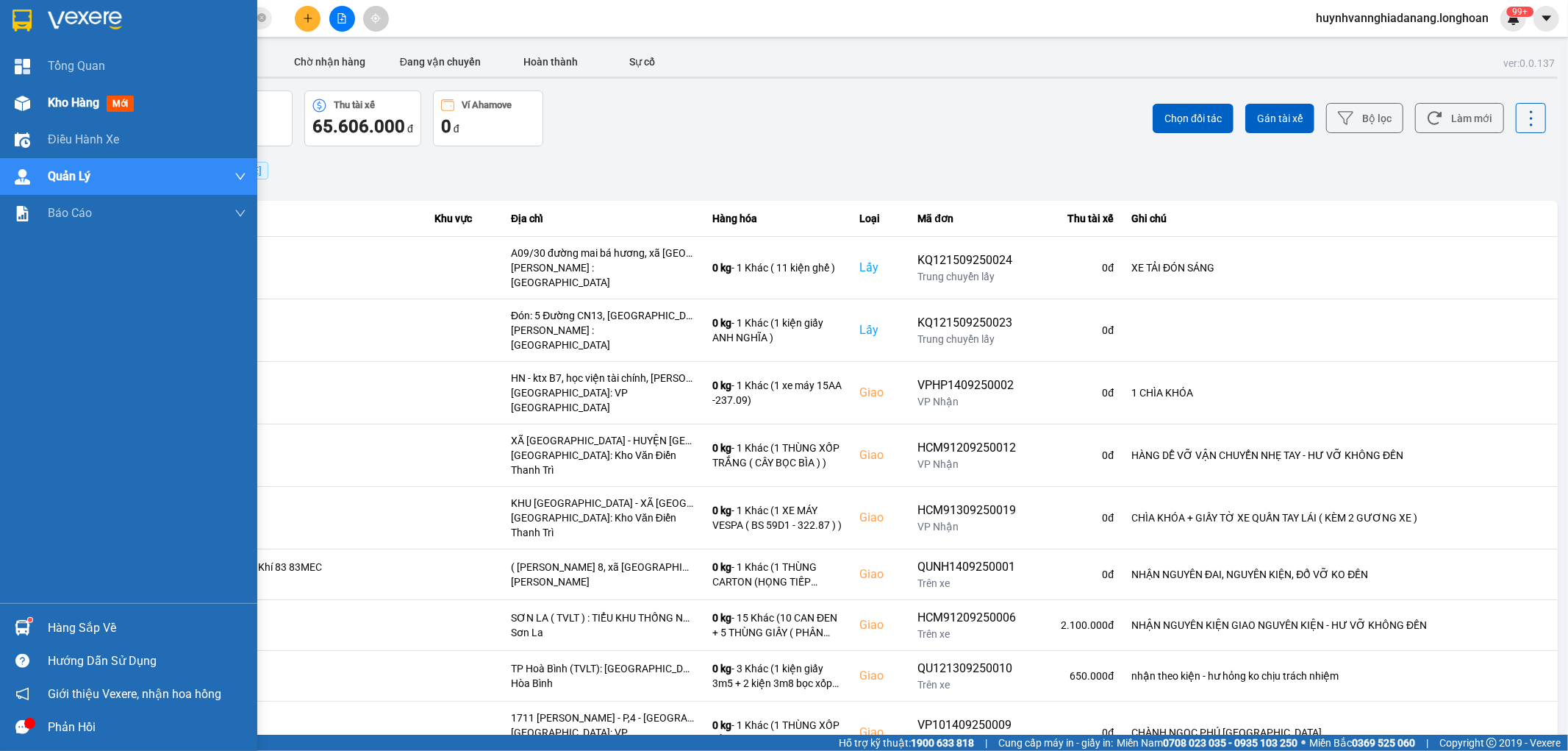
click at [69, 103] on span "Kho hàng" at bounding box center [73, 102] width 52 height 14
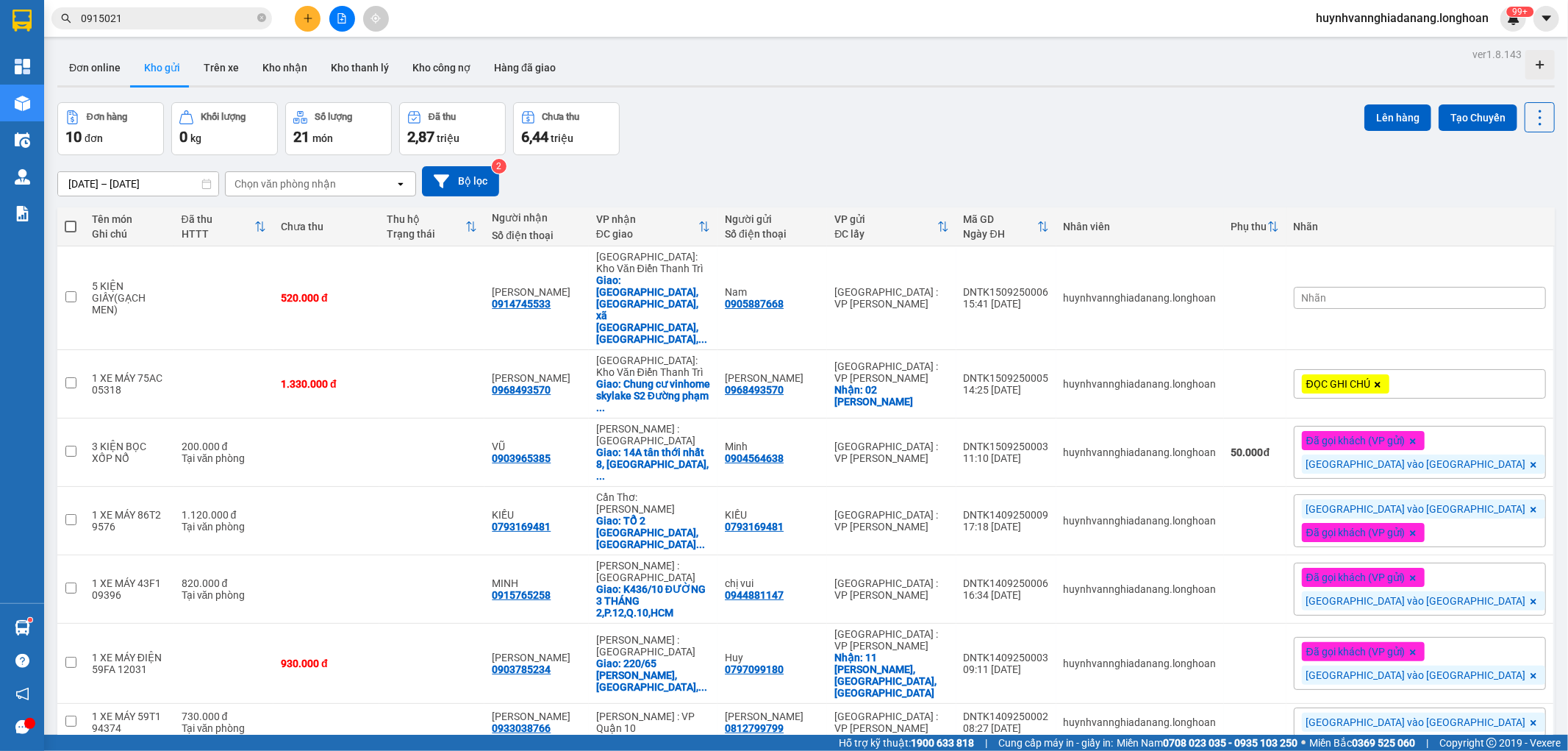
click at [1450, 287] on div "Nhãn" at bounding box center [1420, 299] width 252 height 23
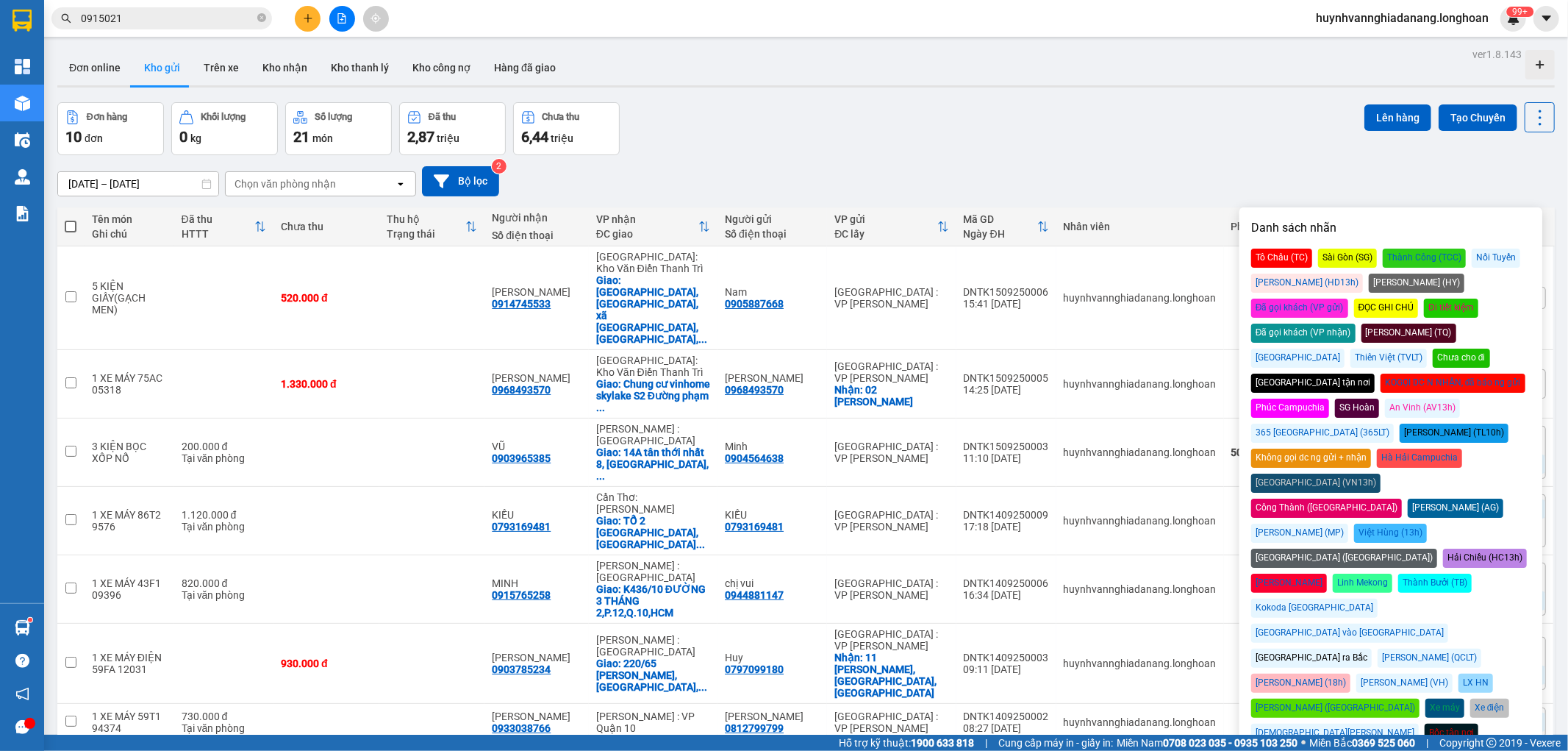
click at [1308, 649] on div "[GEOGRAPHIC_DATA] ra Bắc" at bounding box center [1311, 658] width 120 height 19
click at [1186, 167] on div "[DATE] – [DATE] Press the down arrow key to interact with the calendar and sele…" at bounding box center [806, 181] width 1498 height 30
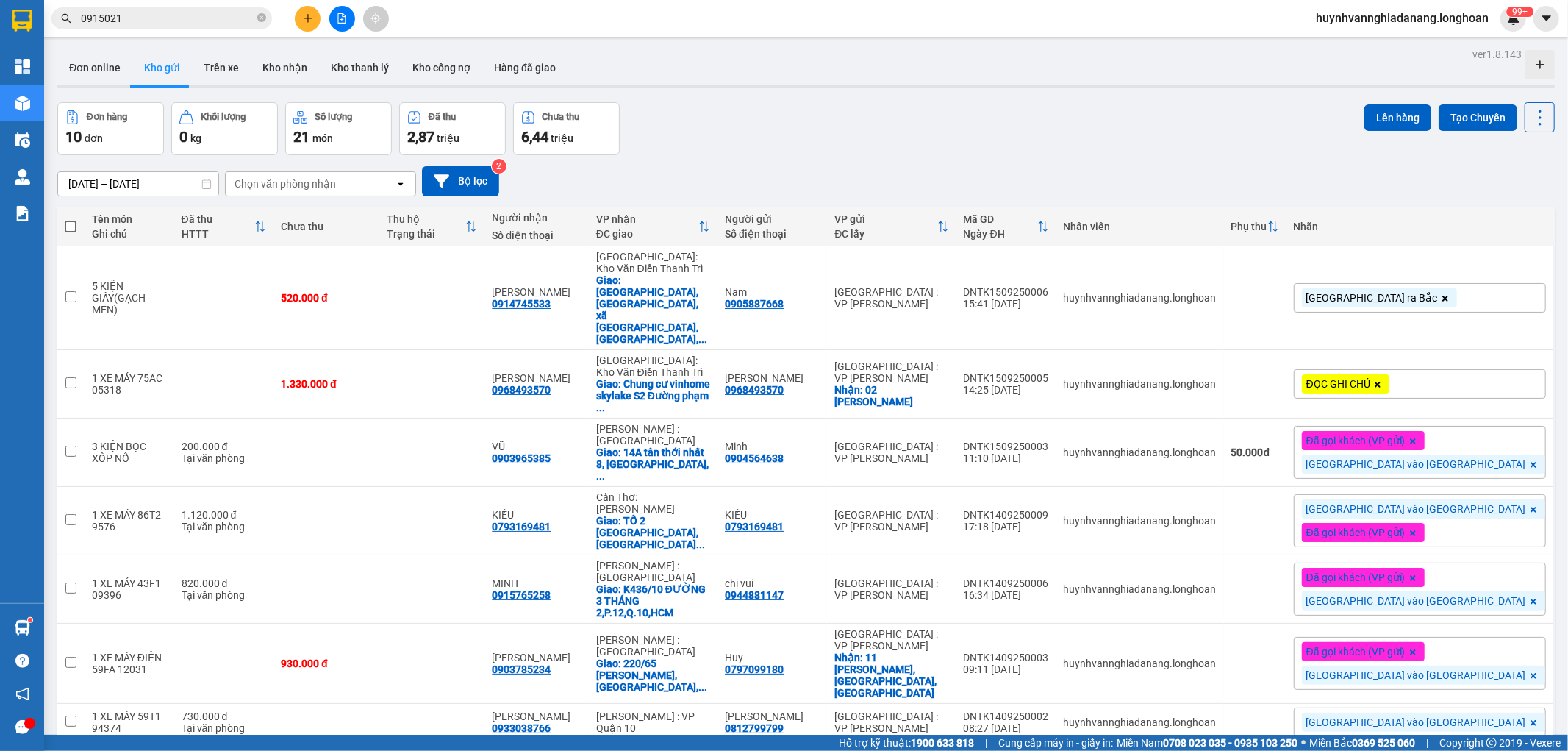
click at [1370, 377] on span "ĐỌC GHI CHÚ" at bounding box center [1338, 384] width 64 height 13
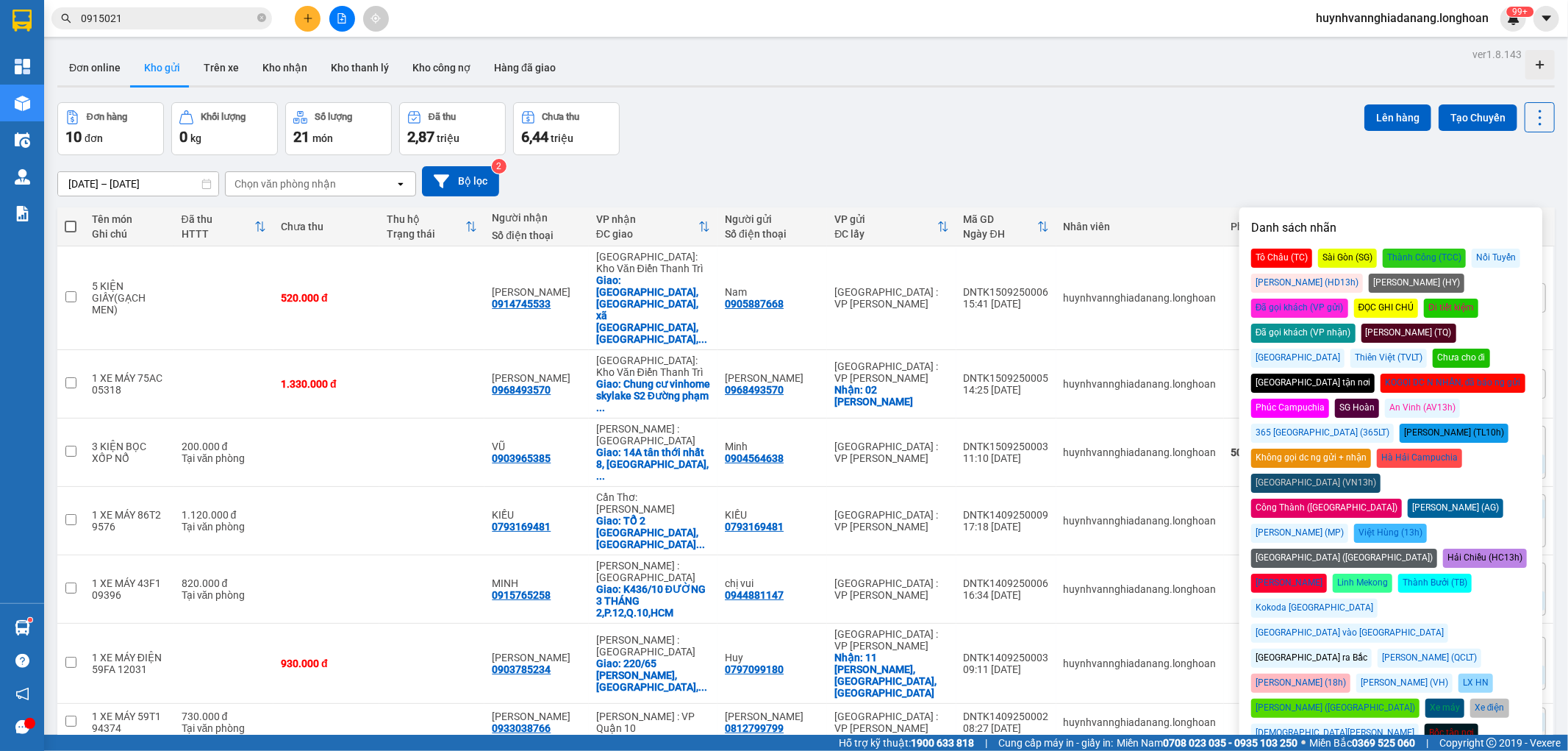
click at [1296, 649] on div "[GEOGRAPHIC_DATA] ra Bắc" at bounding box center [1311, 658] width 120 height 19
click at [1129, 150] on div "Đơn hàng 10 đơn Khối lượng 0 kg Số lượng 21 món Đã thu 2,87 triệu Chưa thu 6,44…" at bounding box center [806, 129] width 1498 height 53
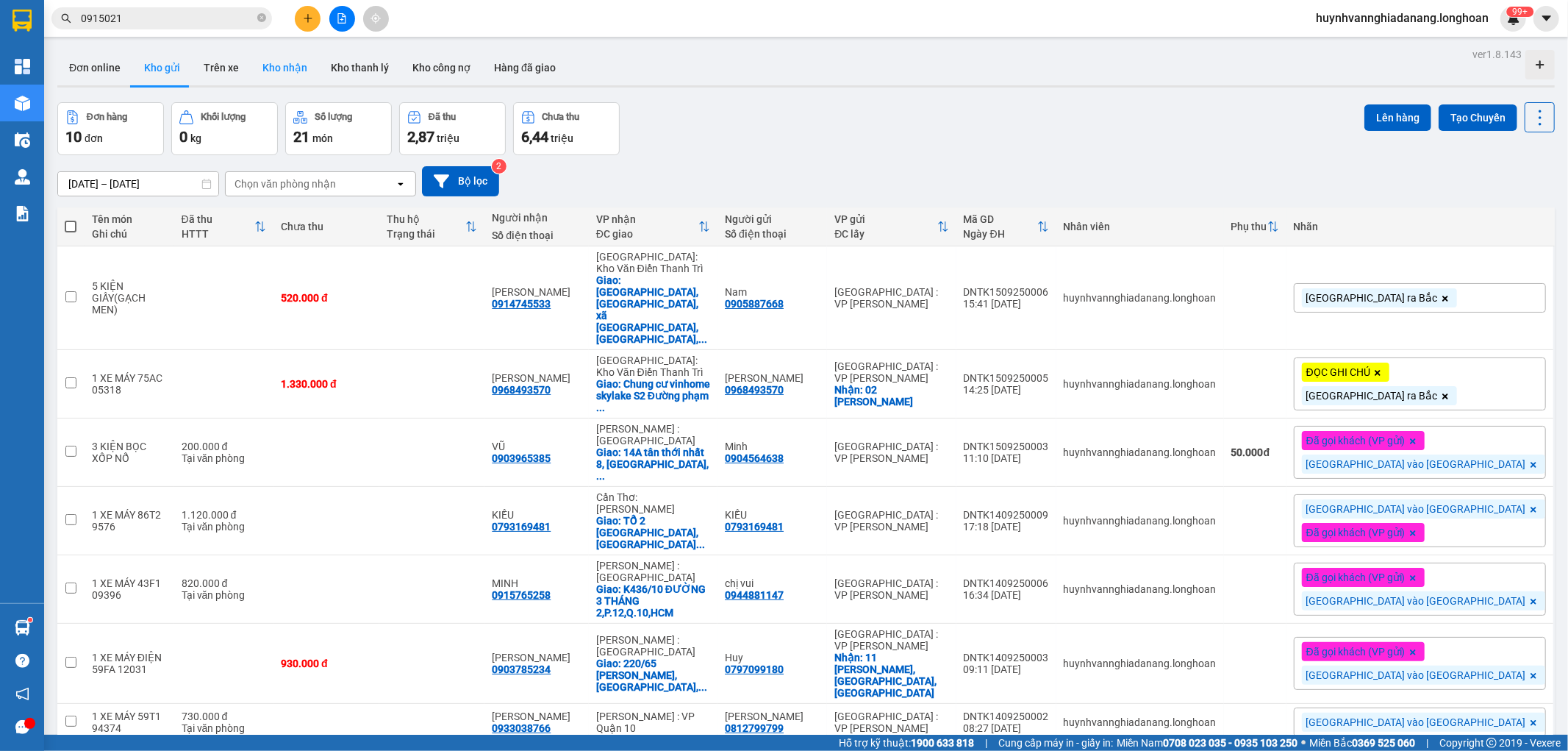
click at [278, 72] on button "Kho nhận" at bounding box center [284, 68] width 69 height 36
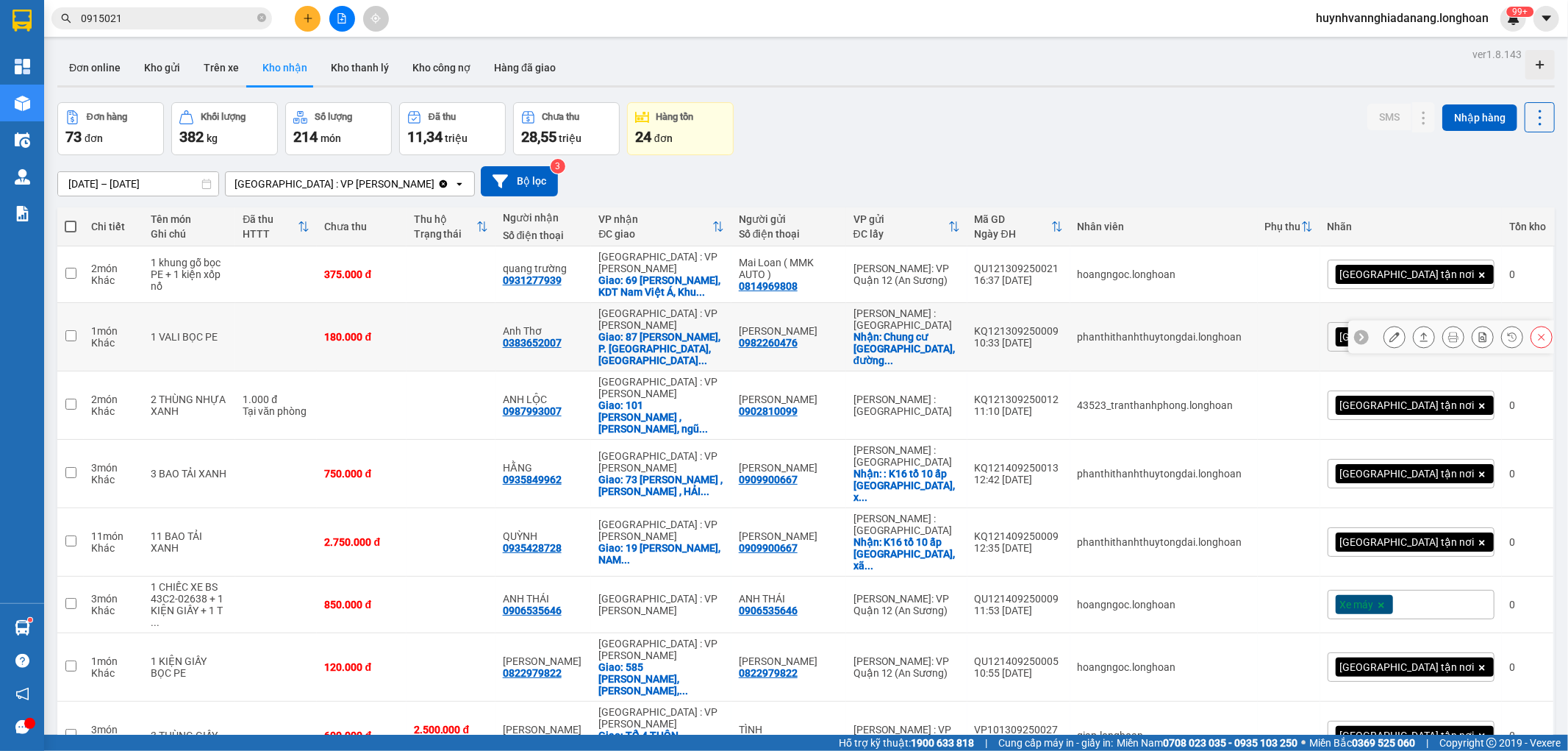
scroll to position [82, 0]
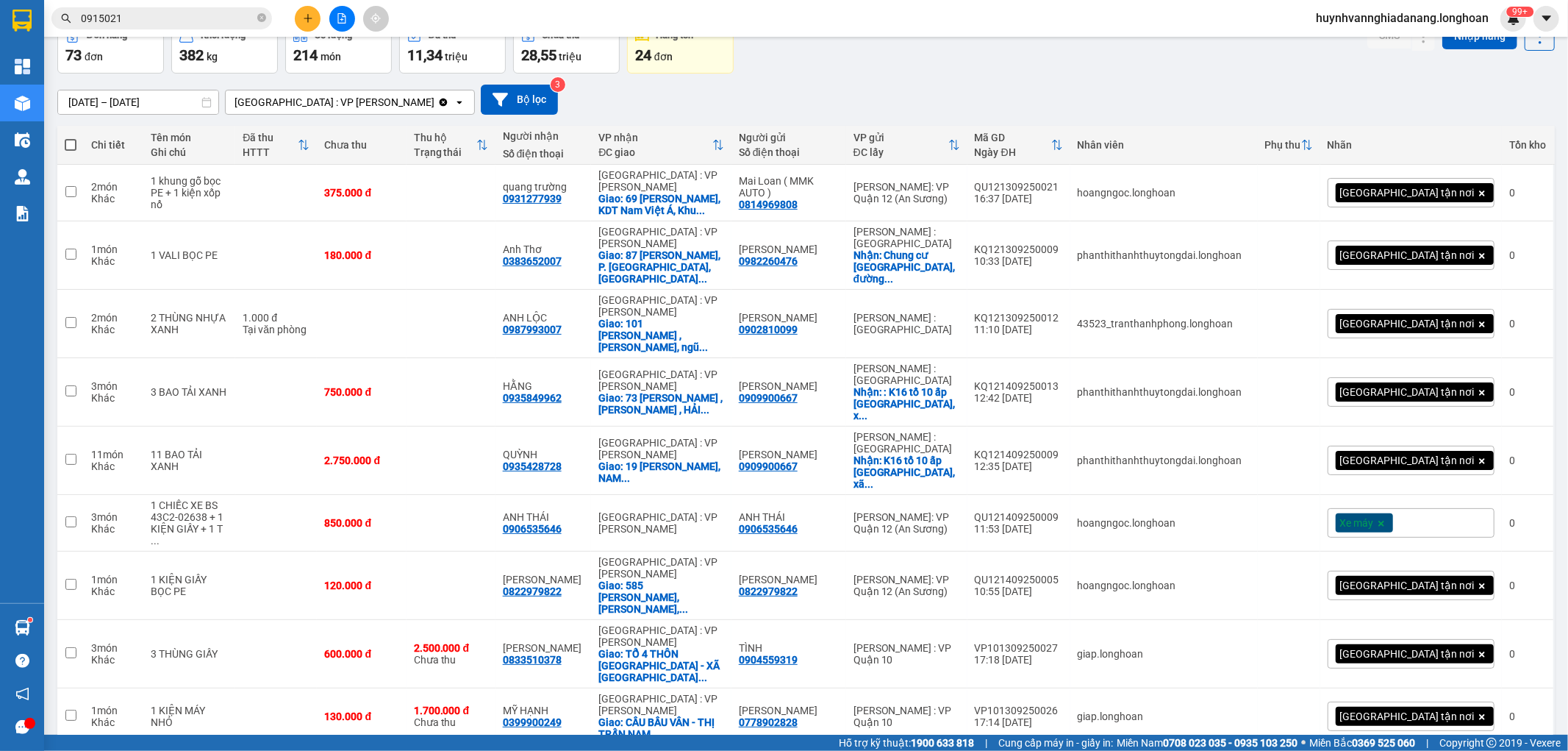
click at [1434, 525] on div "Xe máy" at bounding box center [1411, 522] width 167 height 29
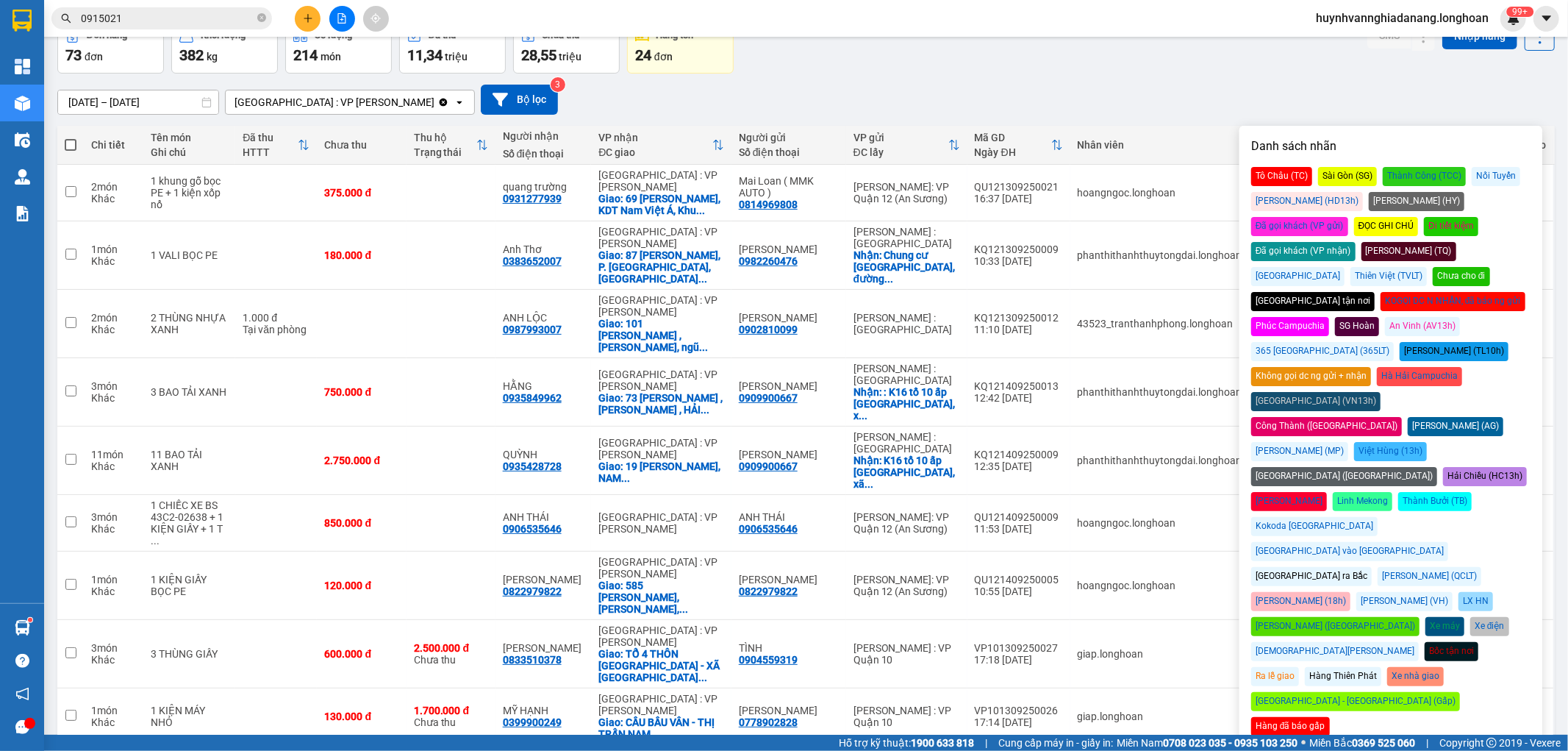
click at [1356, 242] on div "Đã gọi khách (VP nhận)" at bounding box center [1302, 252] width 104 height 19
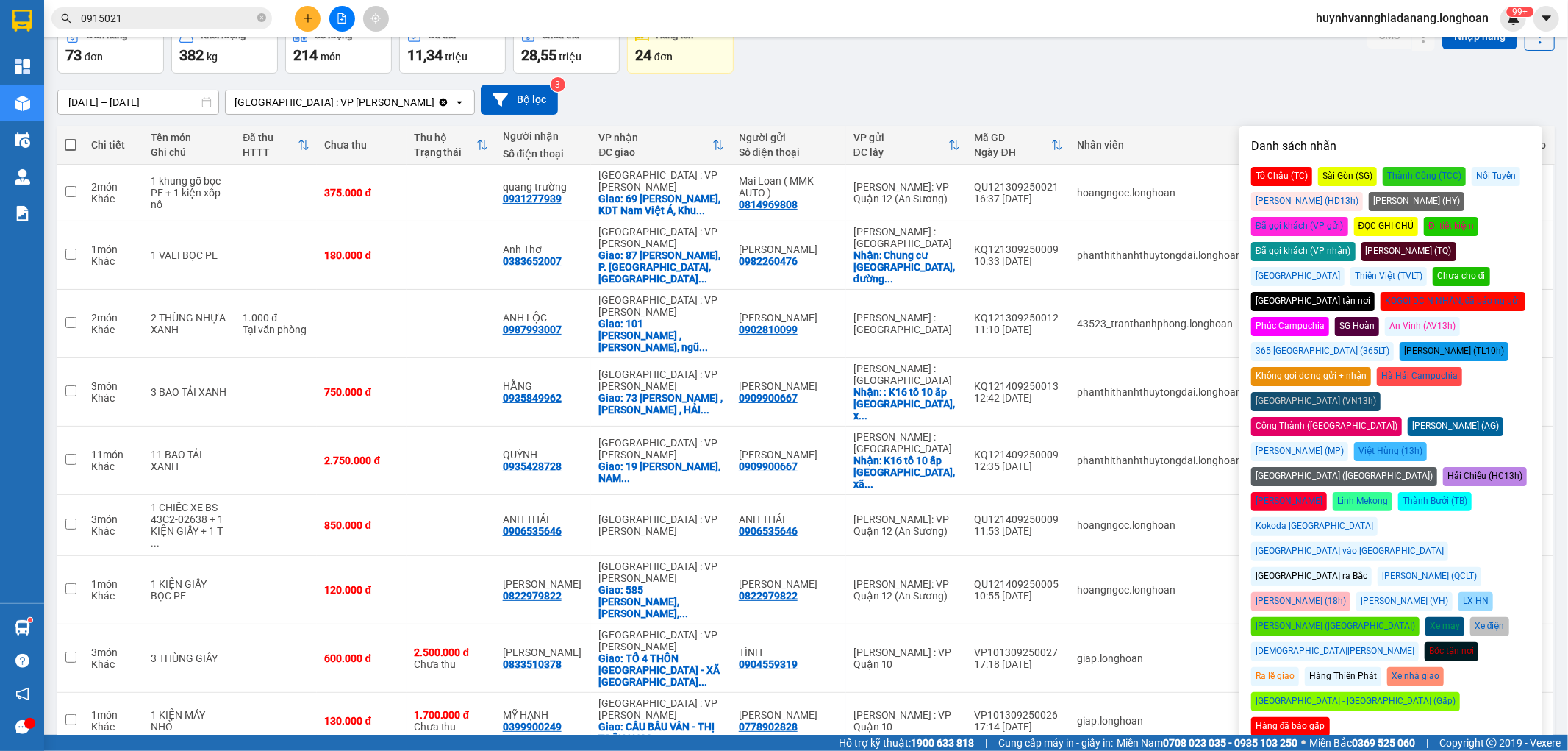
click at [1165, 100] on div "17/08/2025 – 15/09/2025 Press the down arrow key to interact with the calendar …" at bounding box center [806, 100] width 1498 height 30
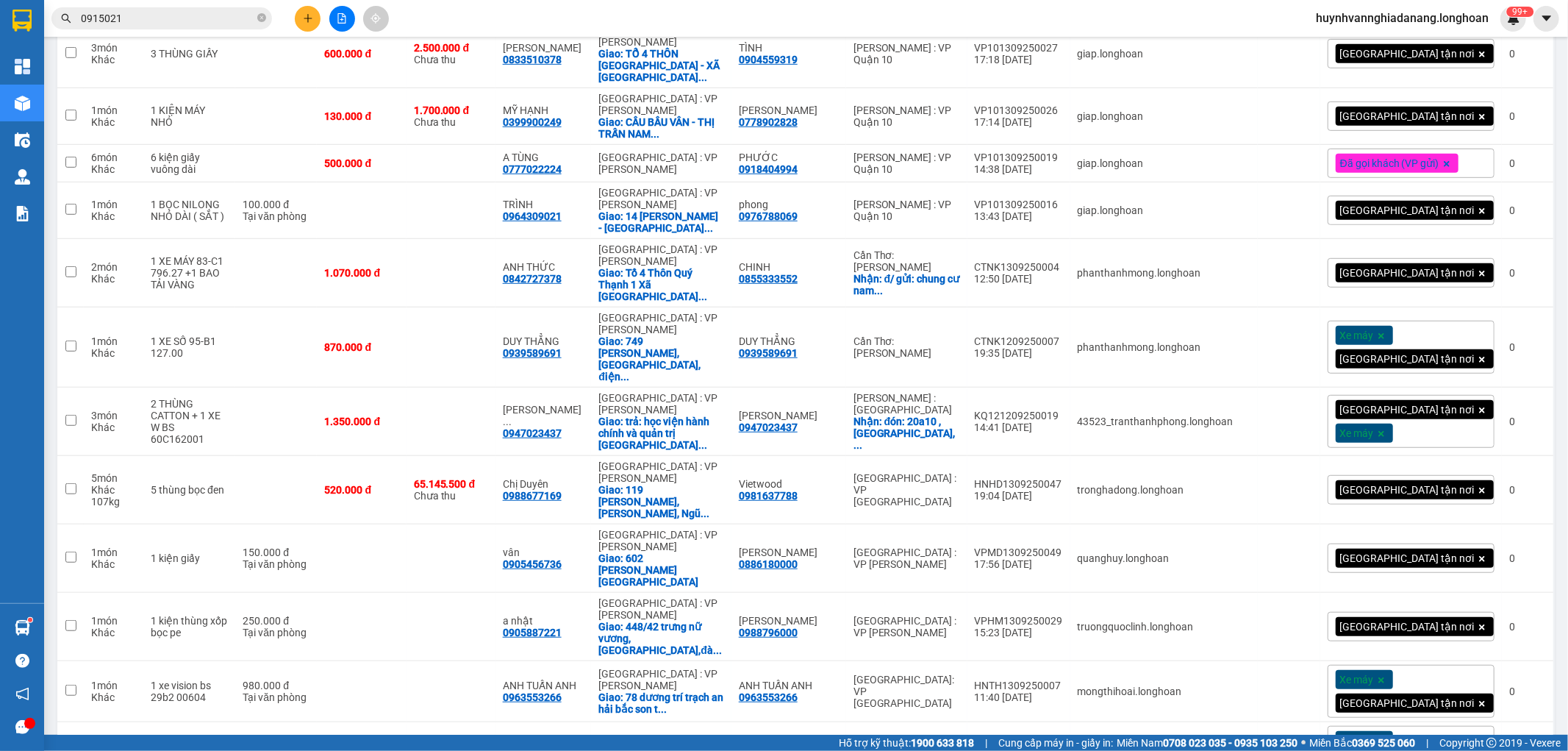
scroll to position [653, 0]
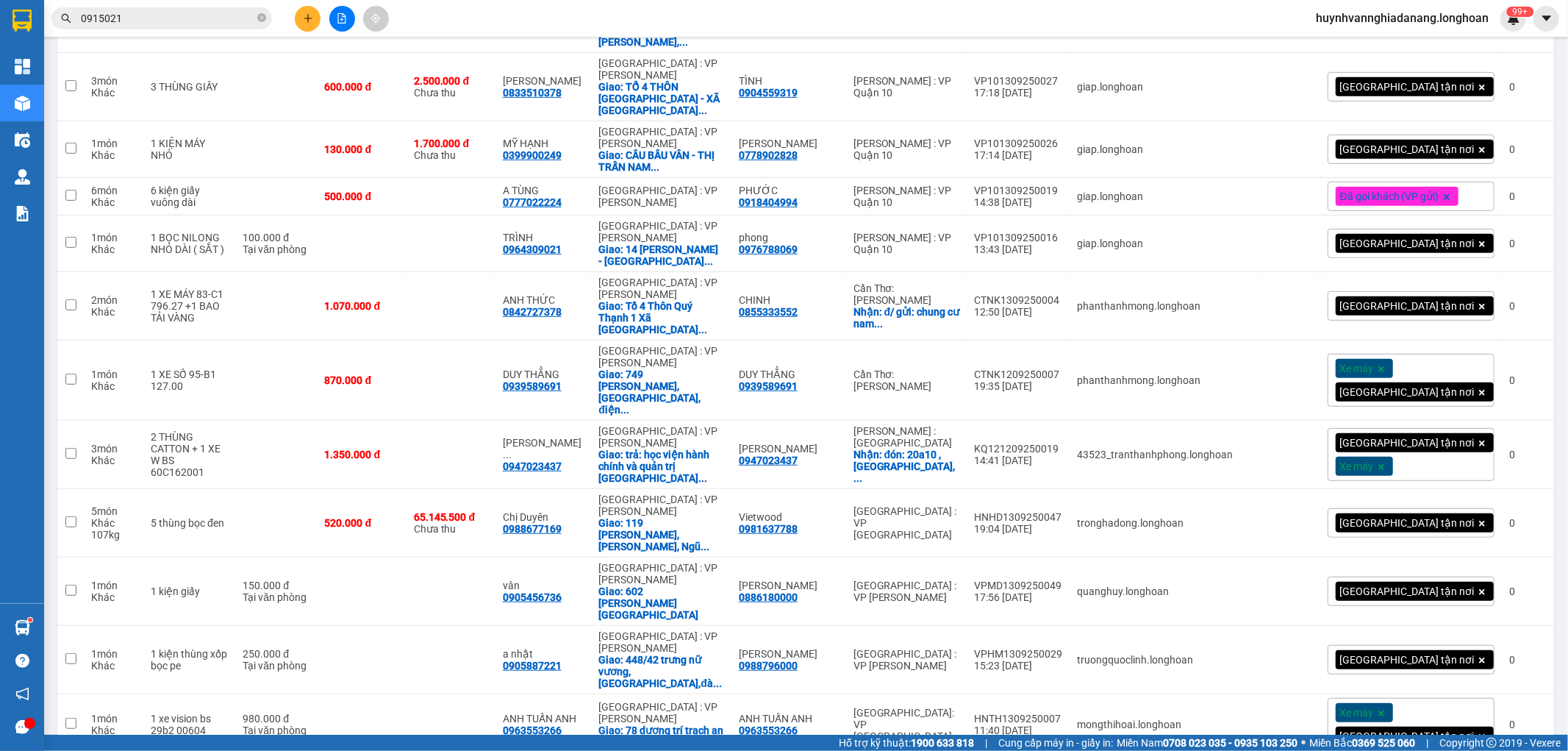
click at [1398, 190] on span "Đã gọi khách (VP gửi)" at bounding box center [1390, 196] width 99 height 13
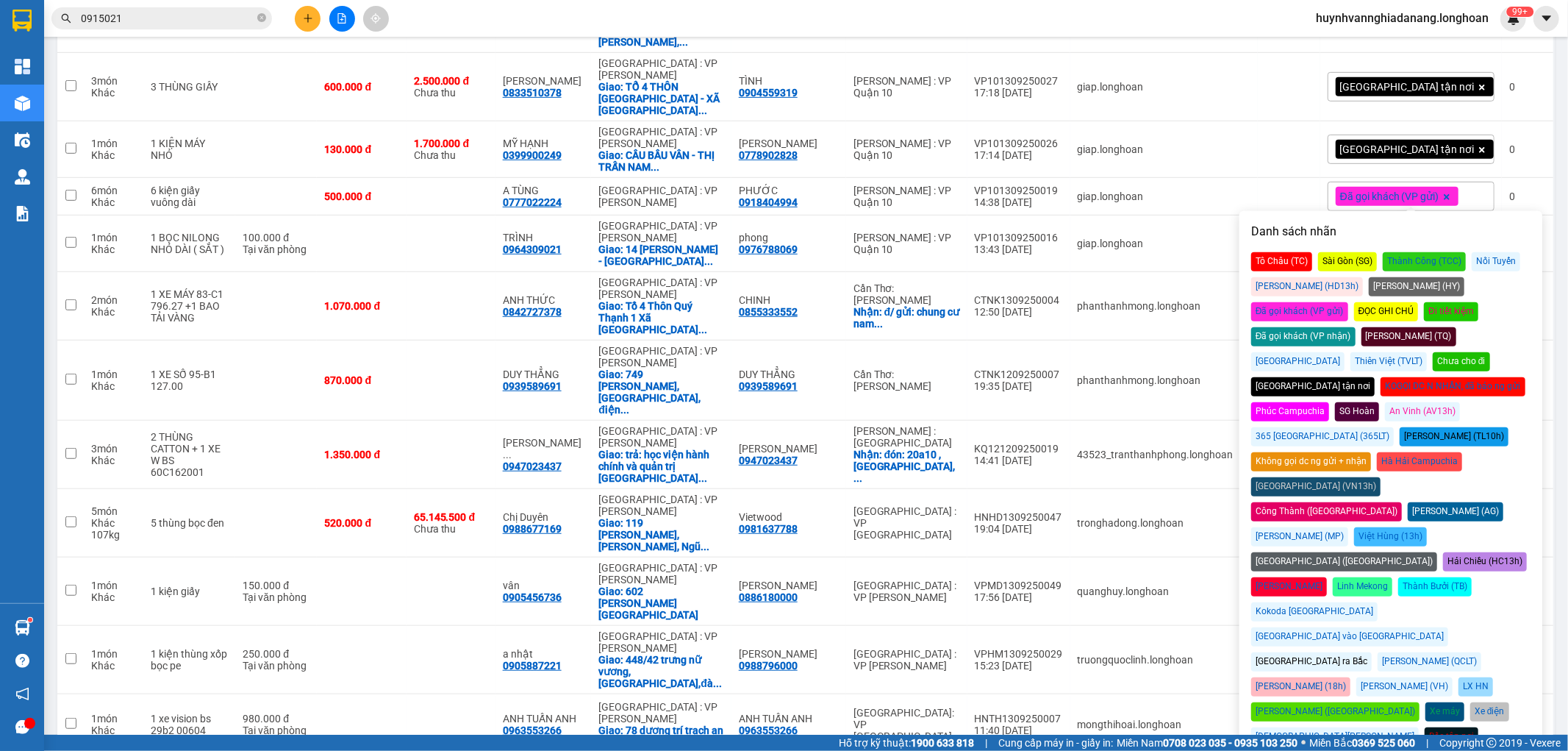
click at [1356, 328] on div "Đã gọi khách (VP nhận)" at bounding box center [1302, 337] width 104 height 19
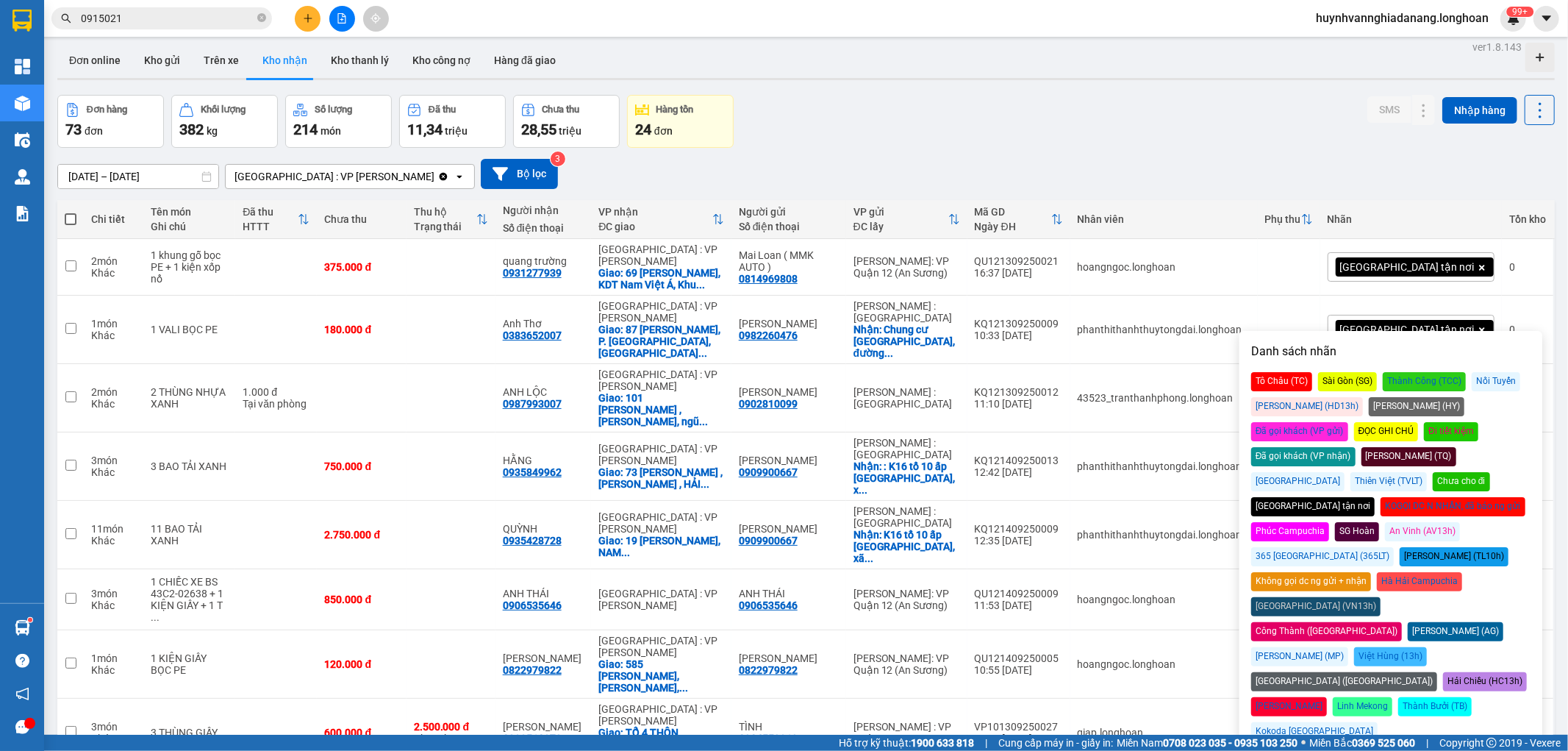
scroll to position [0, 0]
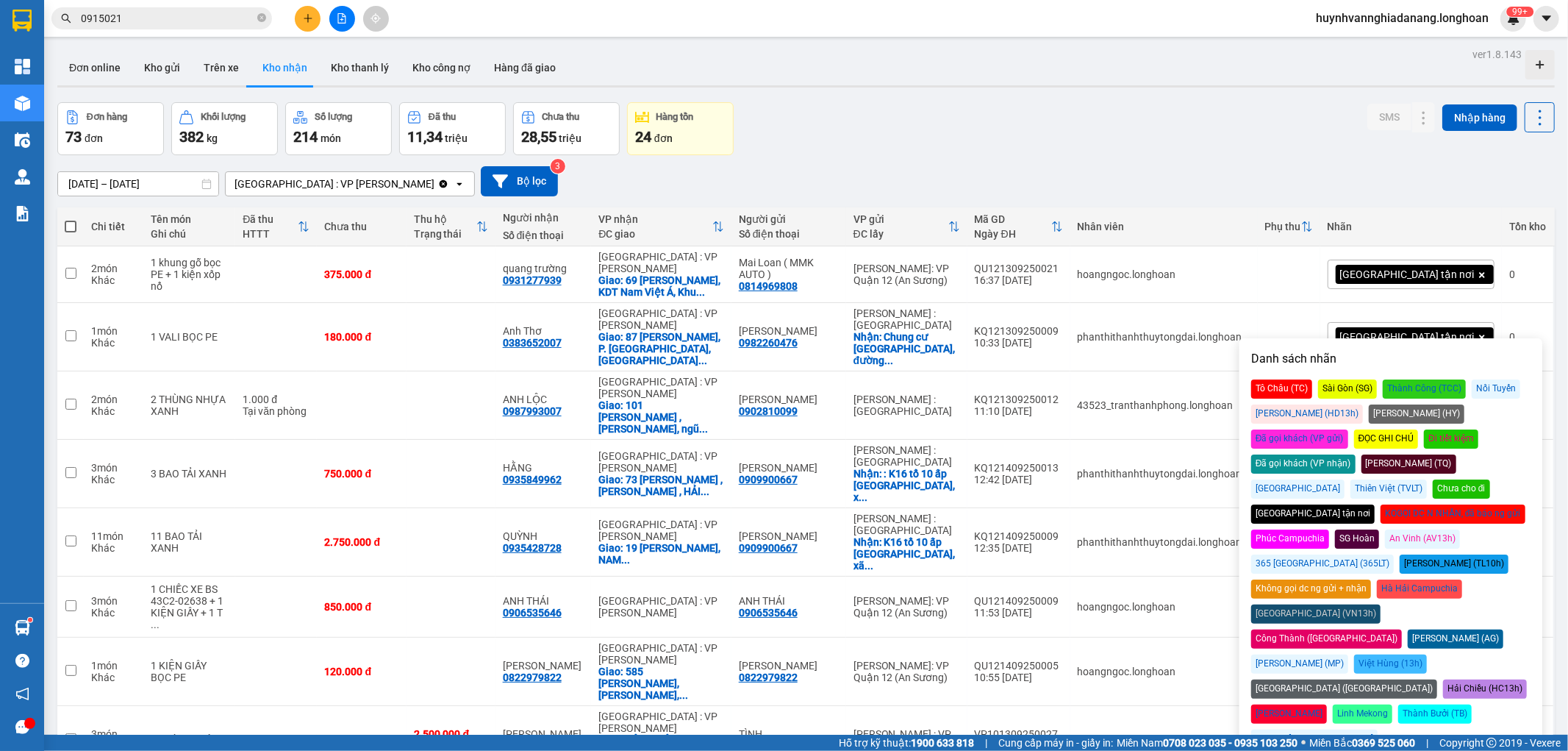
click at [959, 151] on div "Đơn hàng 73 đơn Khối lượng 382 kg Số lượng 214 món Đã thu 11,34 triệu Chưa thu …" at bounding box center [806, 129] width 1498 height 53
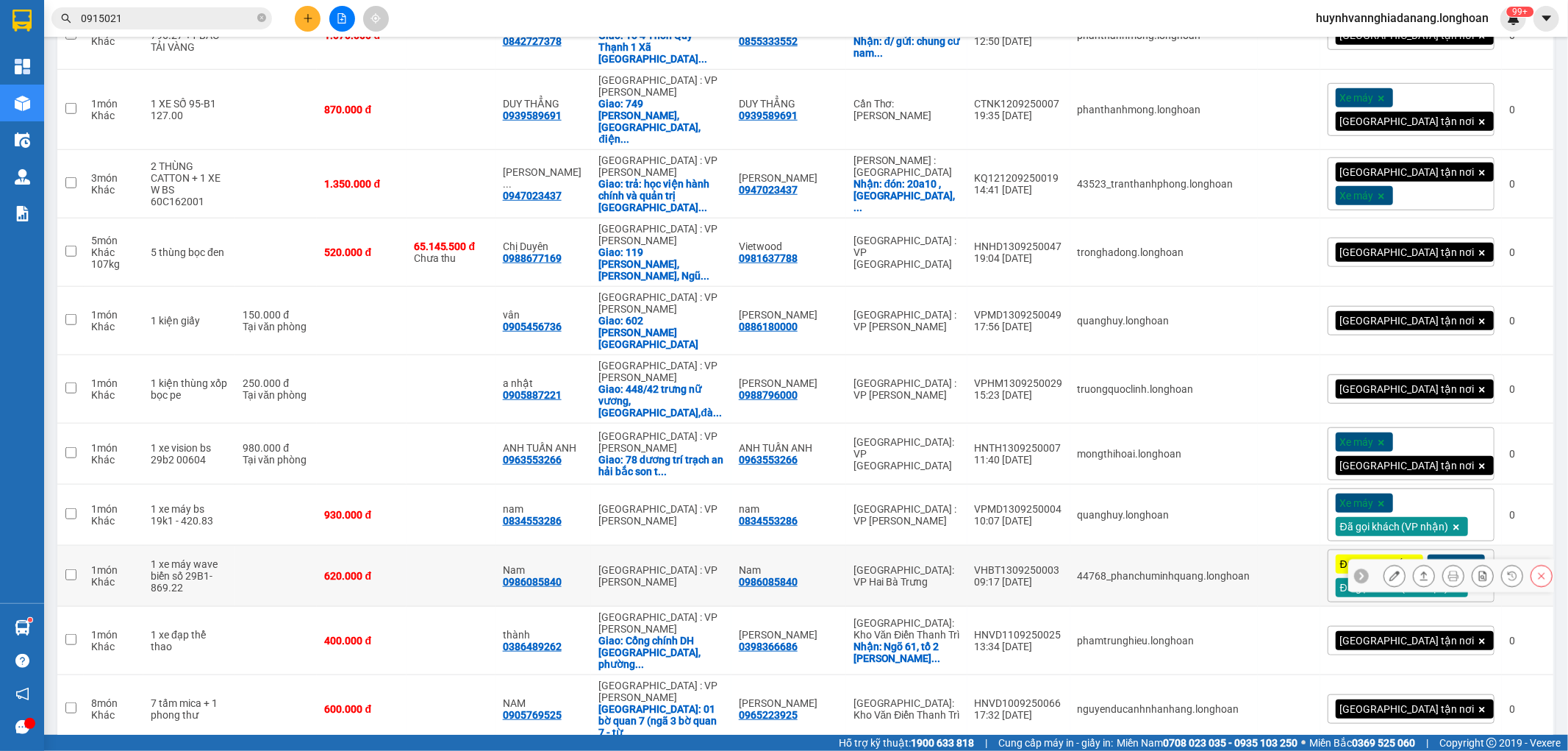
scroll to position [1062, 0]
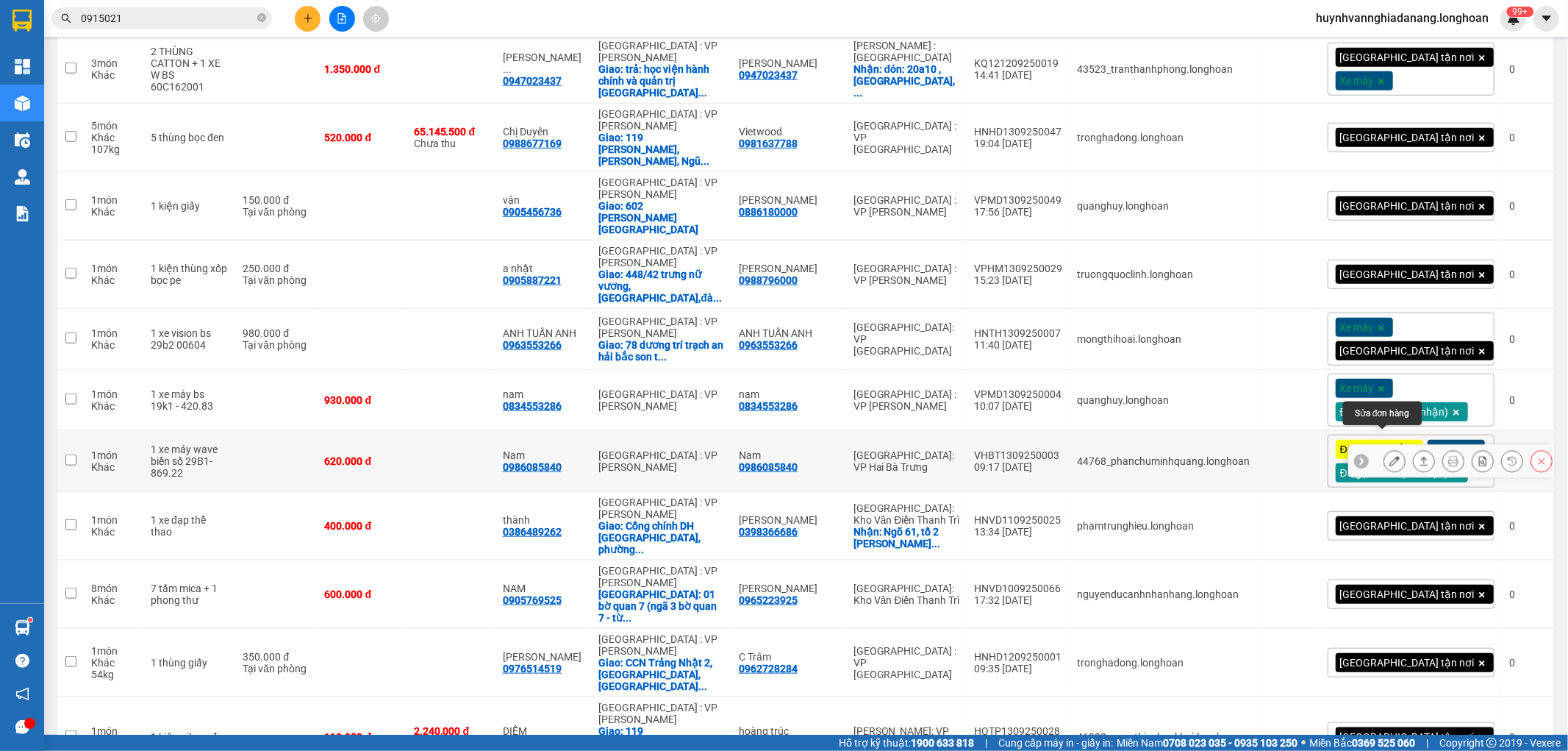
click at [1390, 456] on icon at bounding box center [1394, 461] width 10 height 10
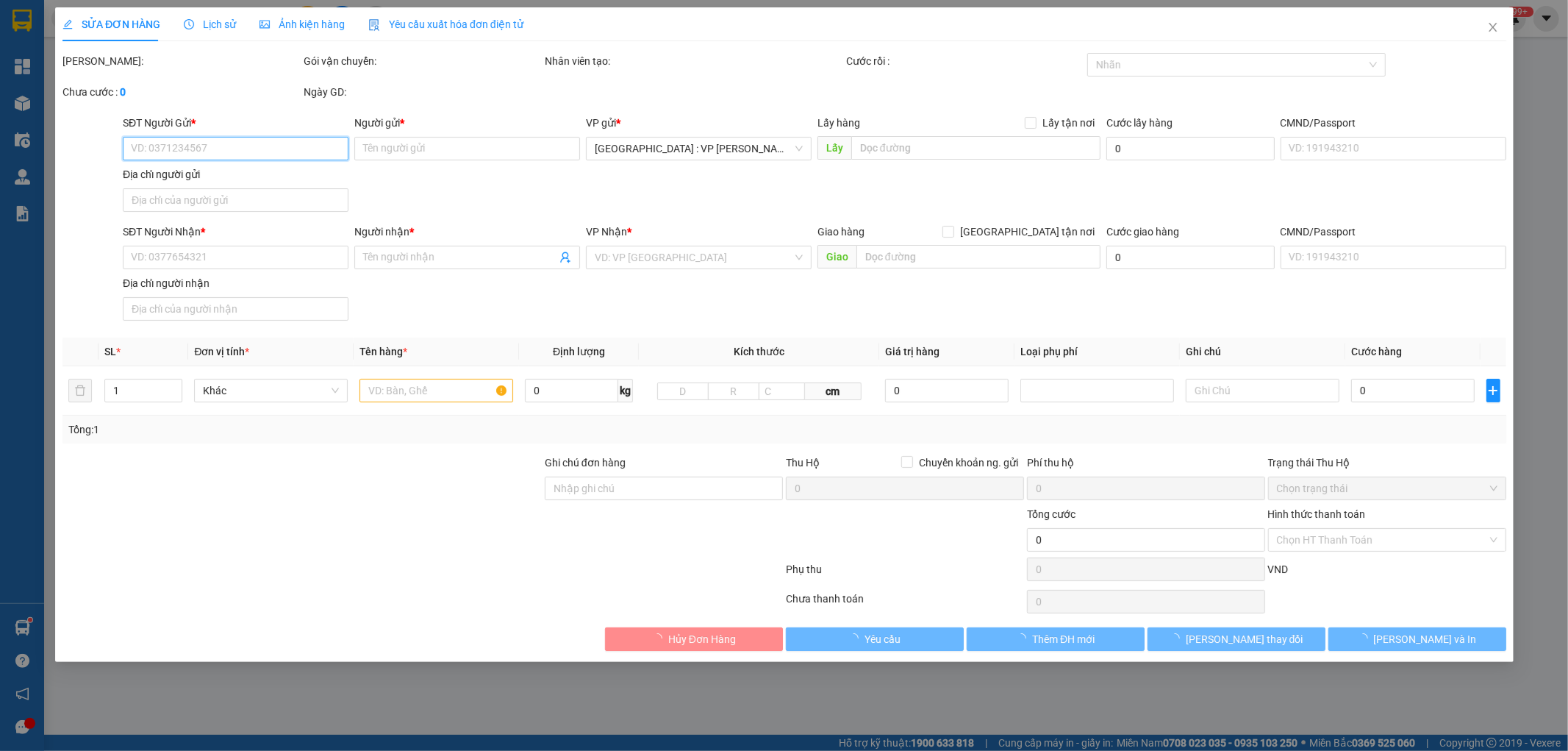
type input "0986085840"
type input "Nam"
type input "0986085840"
type input "Nam"
type input "có 1 chìa khoá, không giấy tờ, 2 gương"
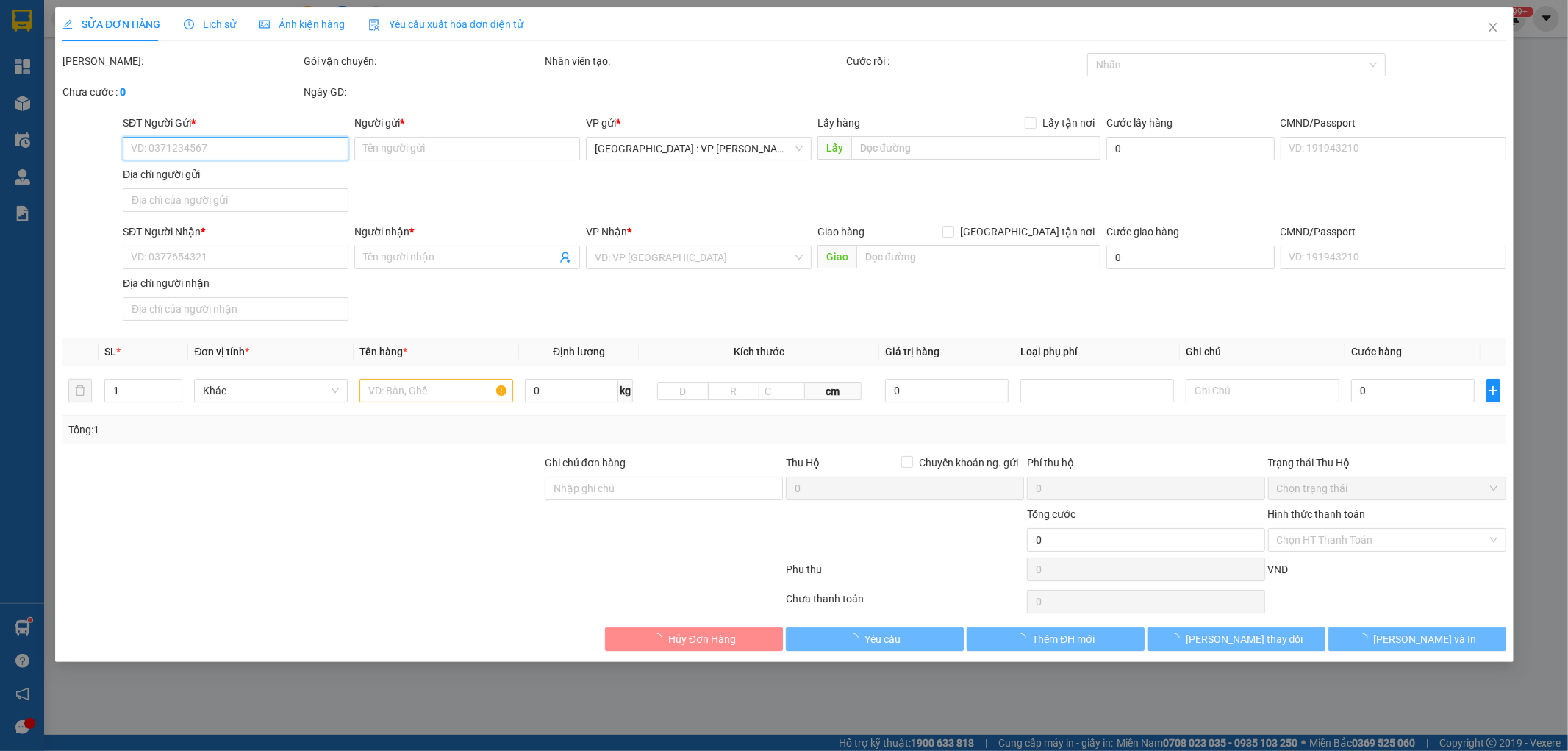
type input "620.000"
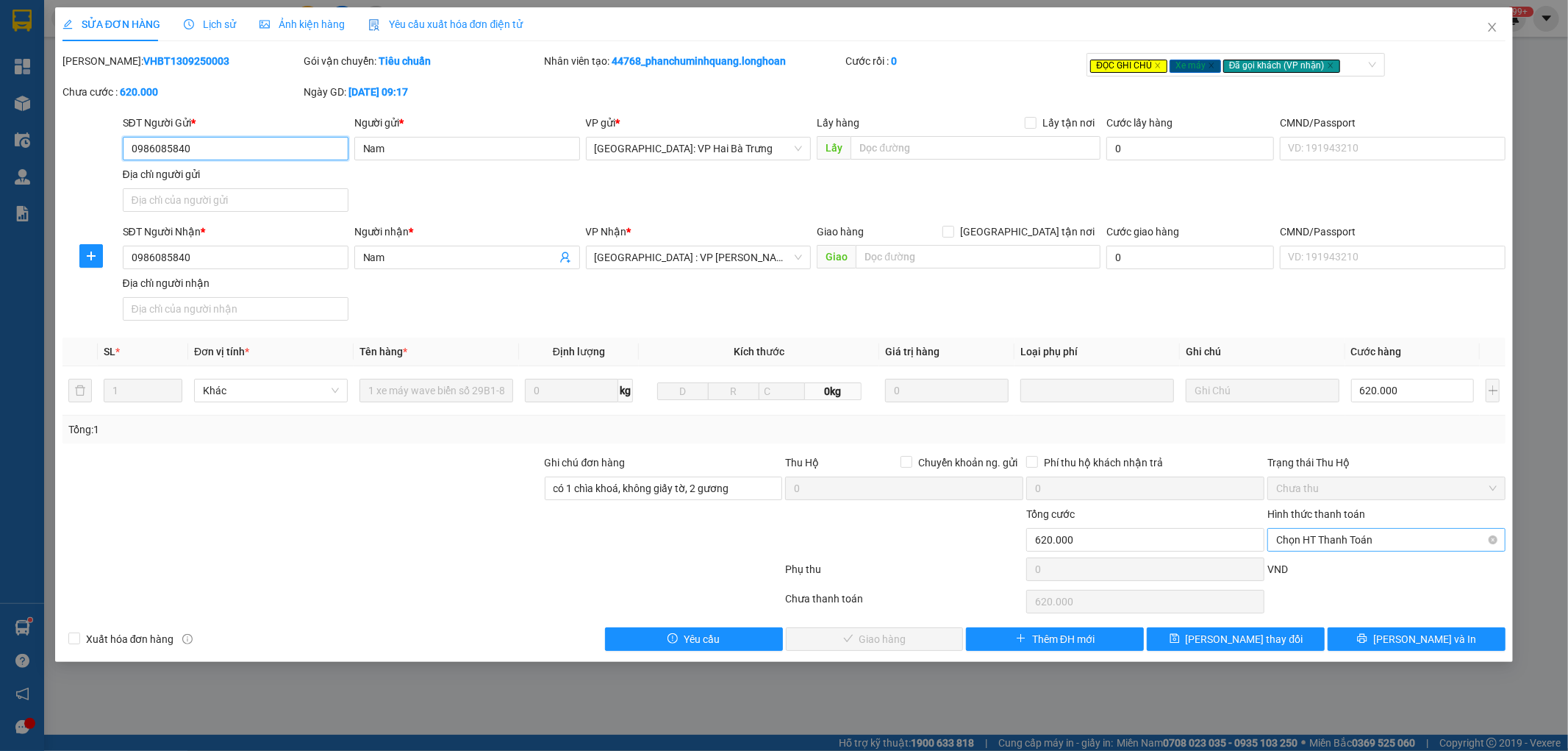
click at [1349, 542] on span "Chọn HT Thanh Toán" at bounding box center [1386, 540] width 221 height 23
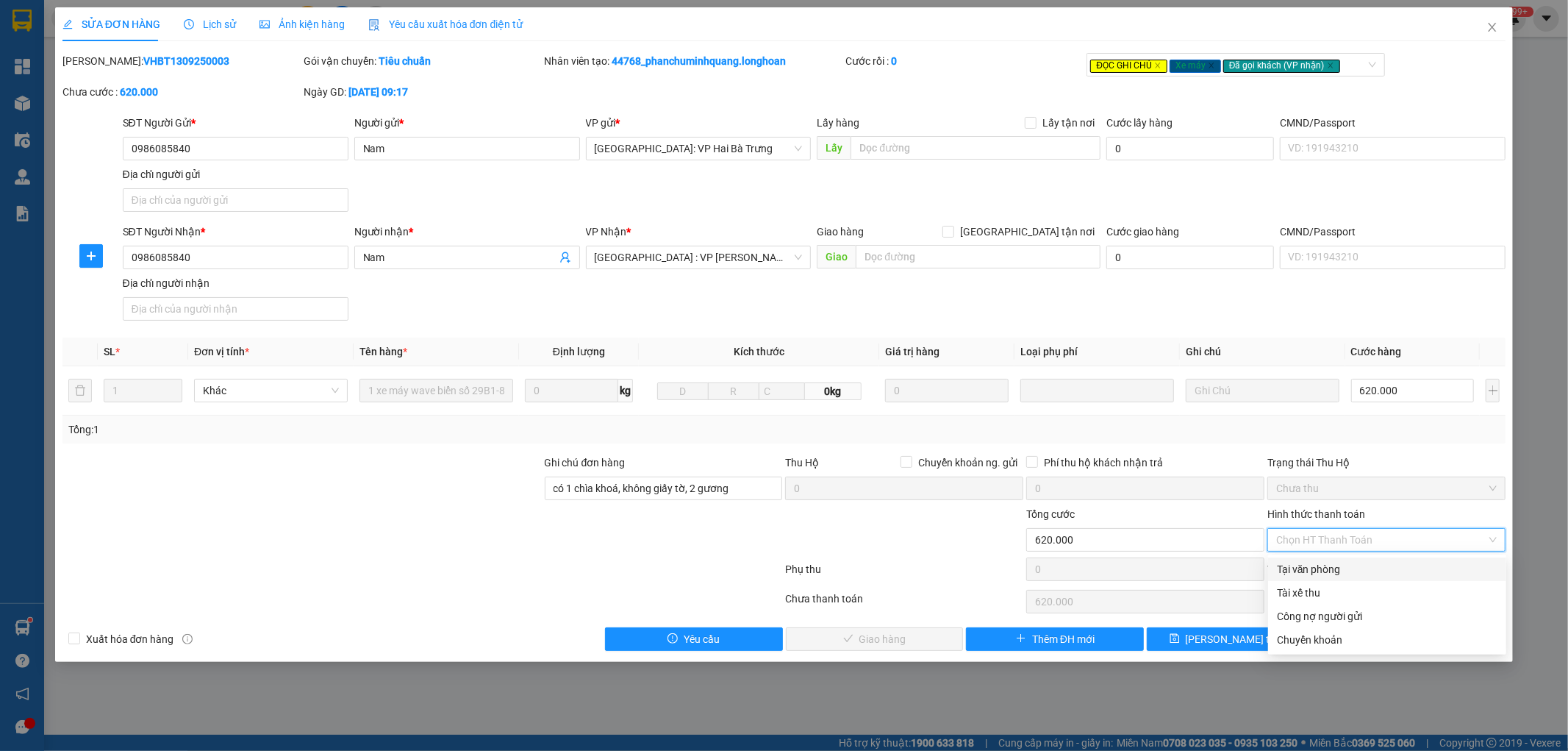
click at [1335, 564] on div "Tại văn phòng" at bounding box center [1387, 569] width 221 height 16
type input "0"
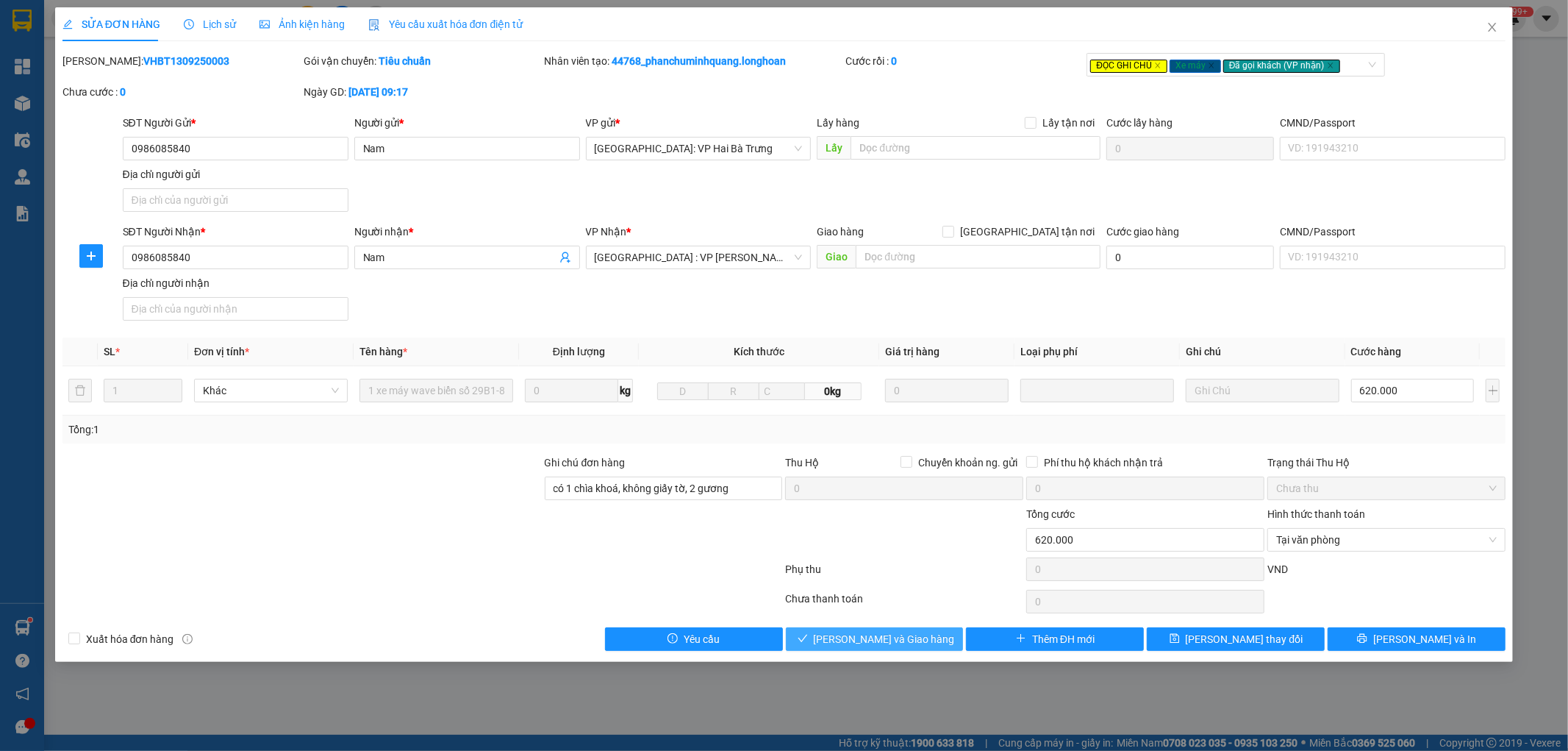
click at [909, 643] on span "[PERSON_NAME] và Giao hàng" at bounding box center [884, 638] width 141 height 16
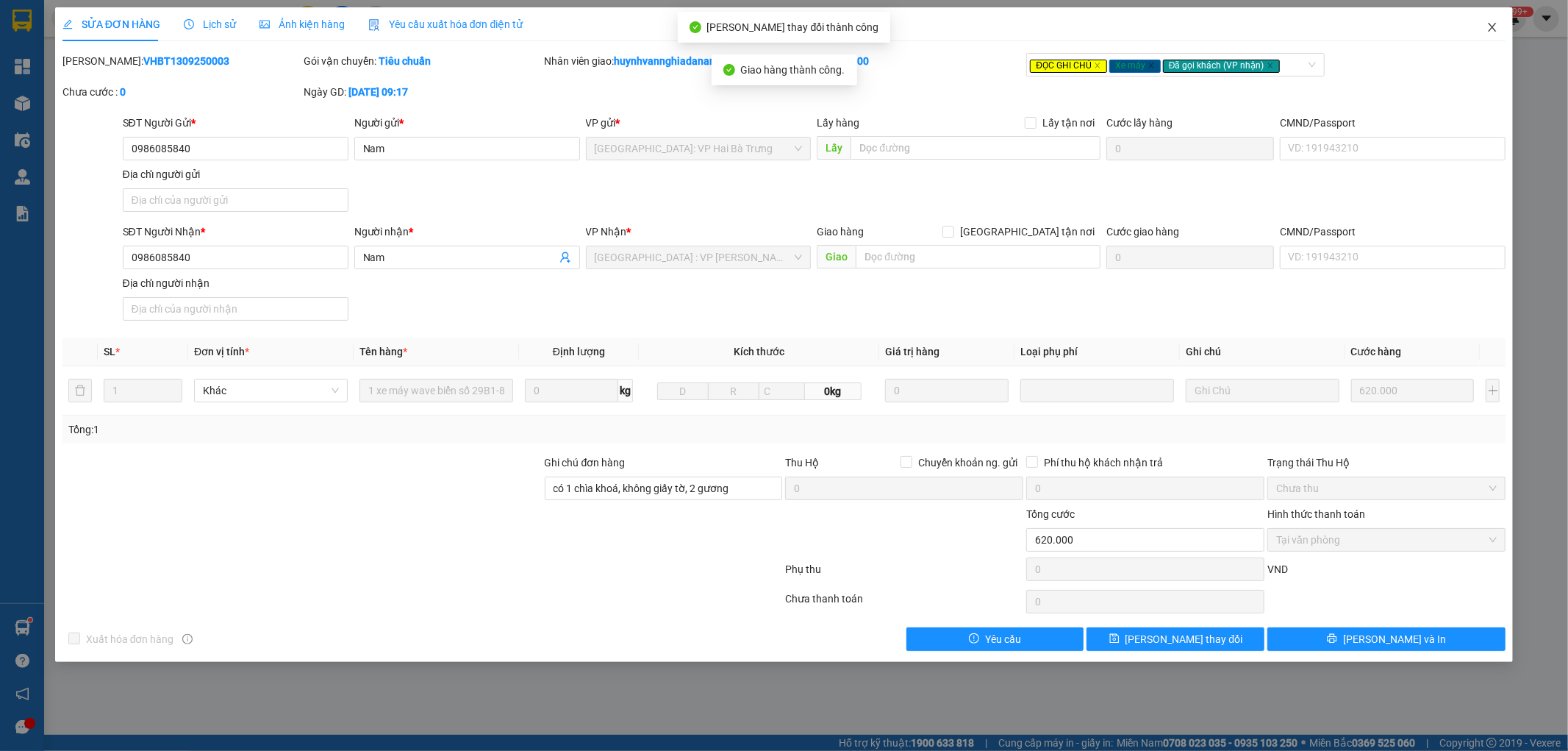
click at [1492, 23] on icon "close" at bounding box center [1492, 27] width 12 height 12
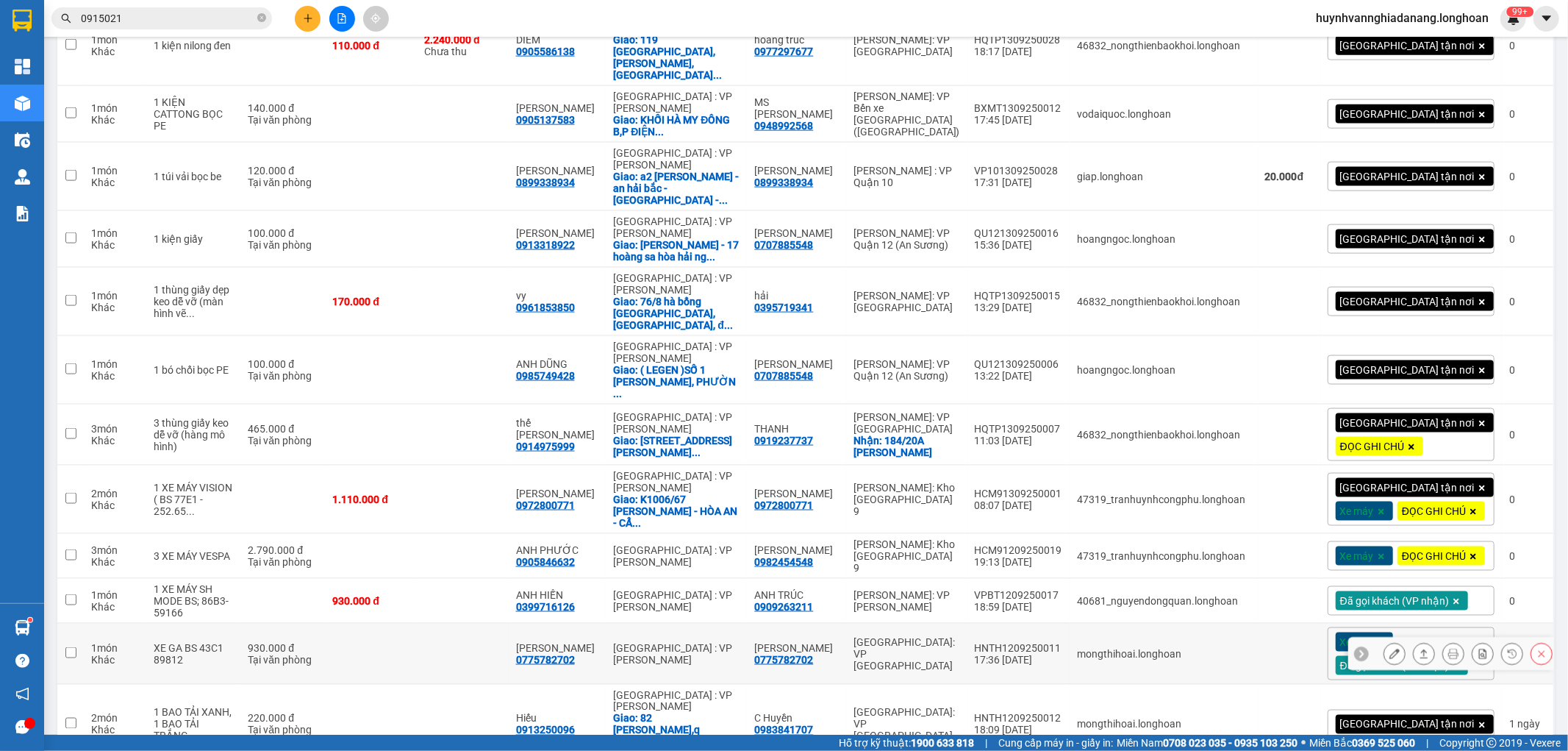
scroll to position [1716, 0]
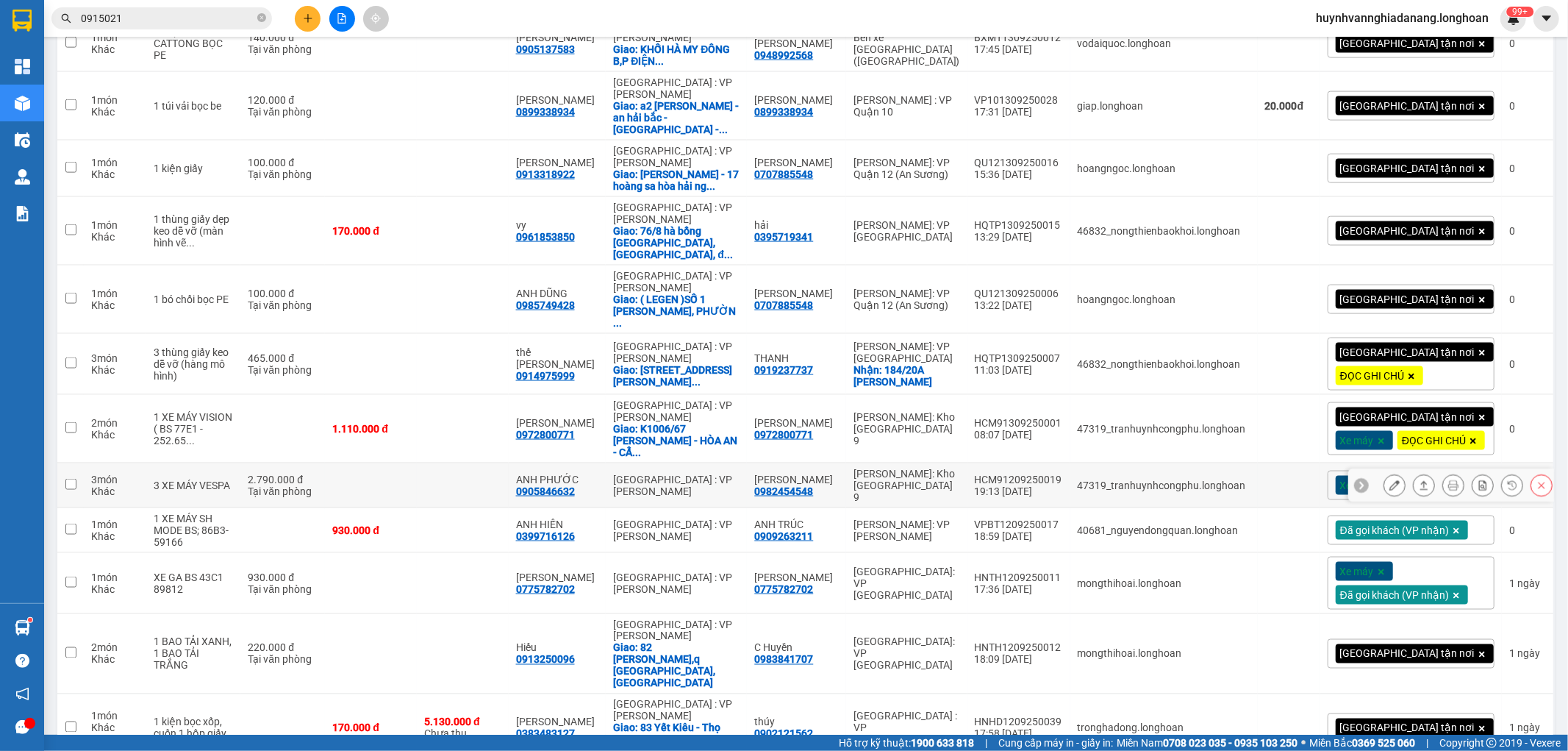
click at [1390, 481] on icon at bounding box center [1394, 485] width 10 height 10
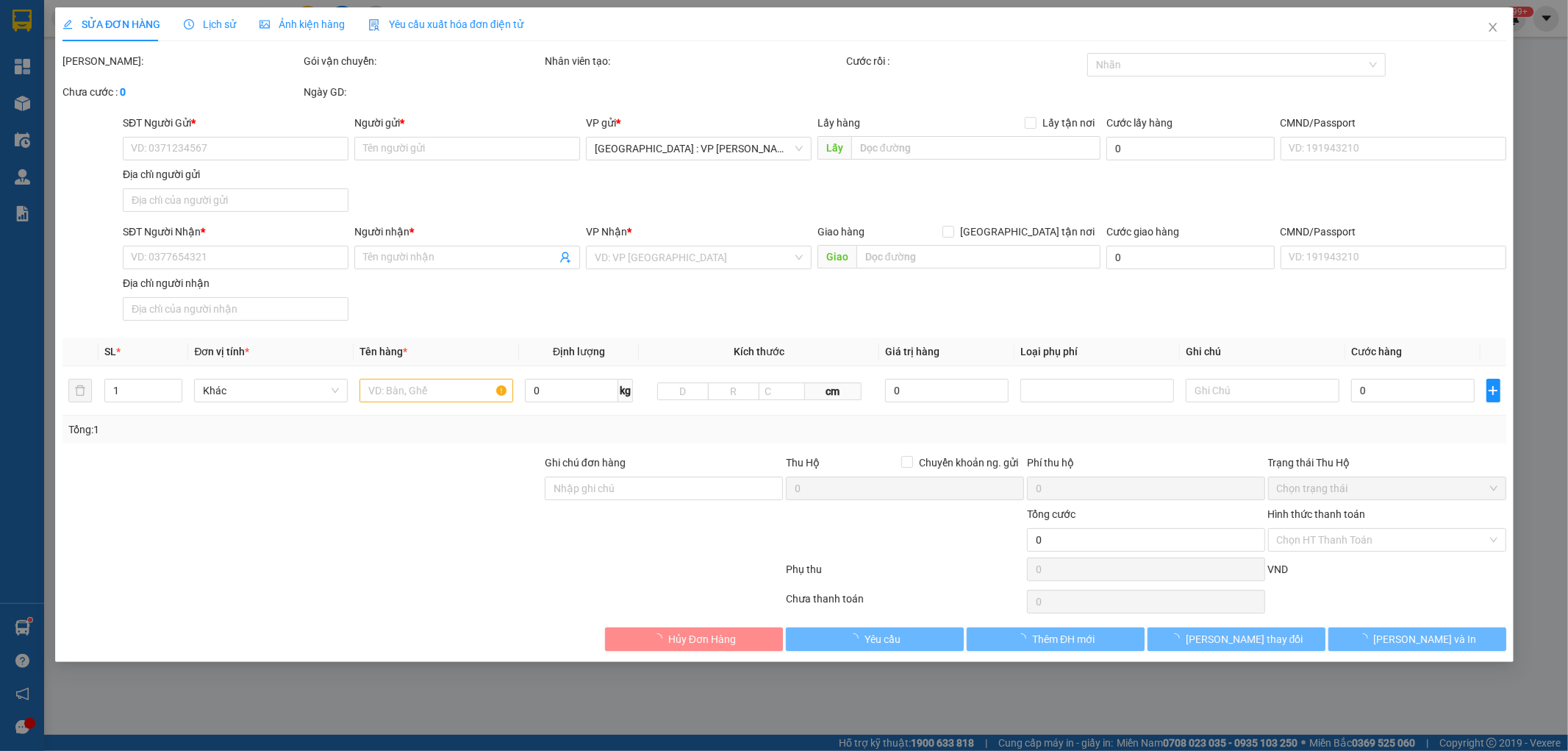
type input "0982454548"
type input "DƯƠNG ĐÌNH HUY"
type input "0905846632"
type input "ANH PHƯỚC"
type input "CHÌA KHÓA QUẤN TAY LÁI - GIẤY TỜ XE + BS XE TRONG CÓP"
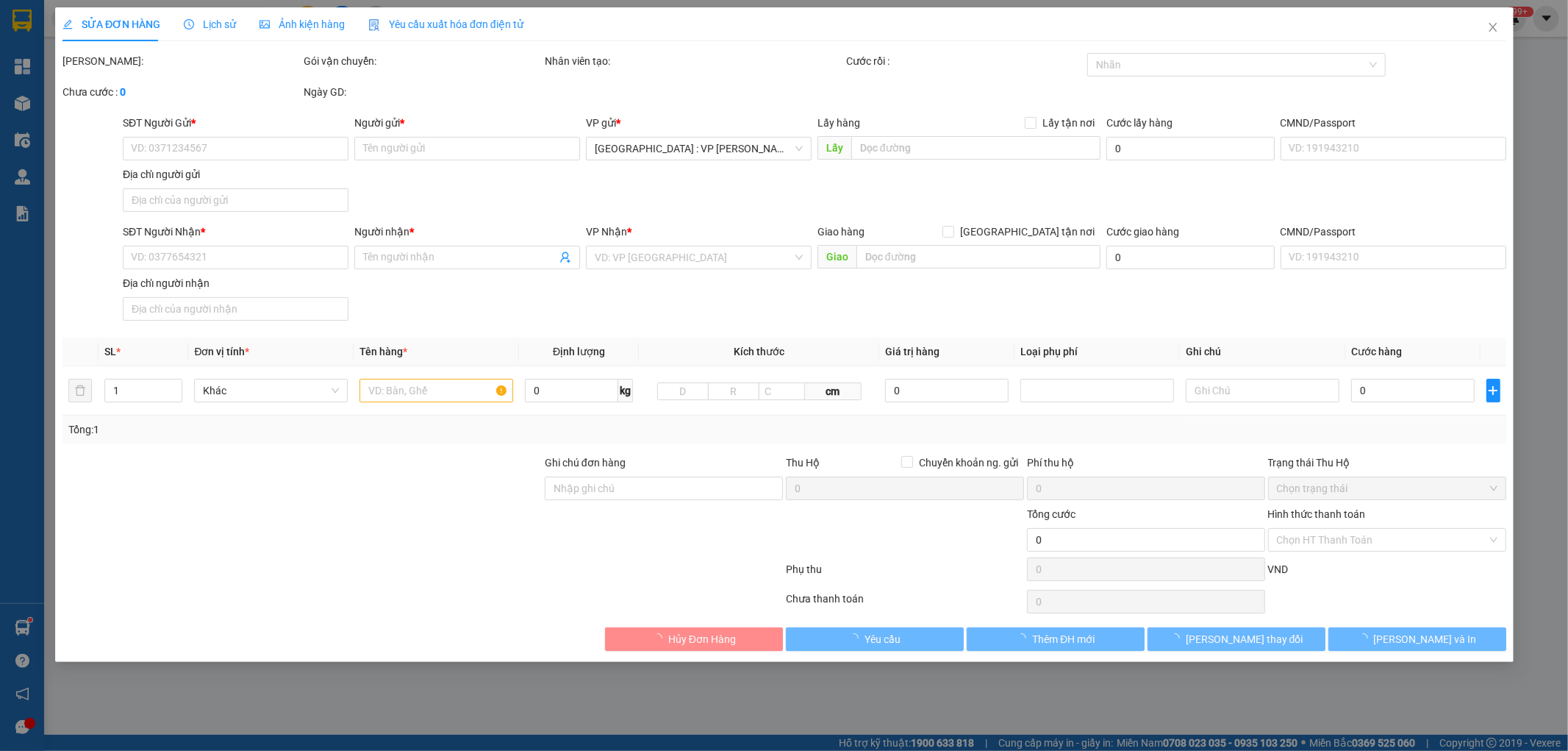
type input "2.790.000"
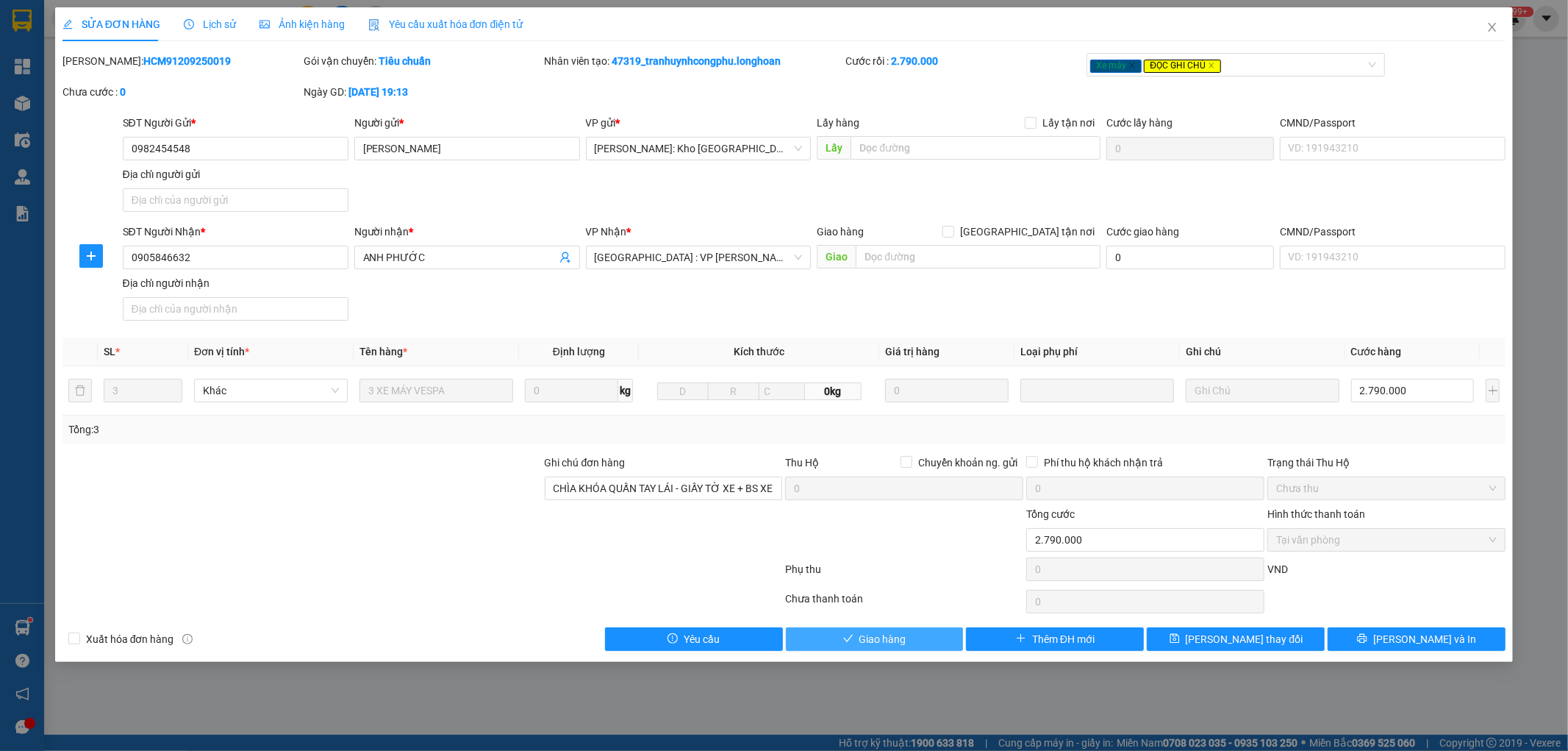
click at [886, 640] on span "Giao hàng" at bounding box center [883, 638] width 47 height 16
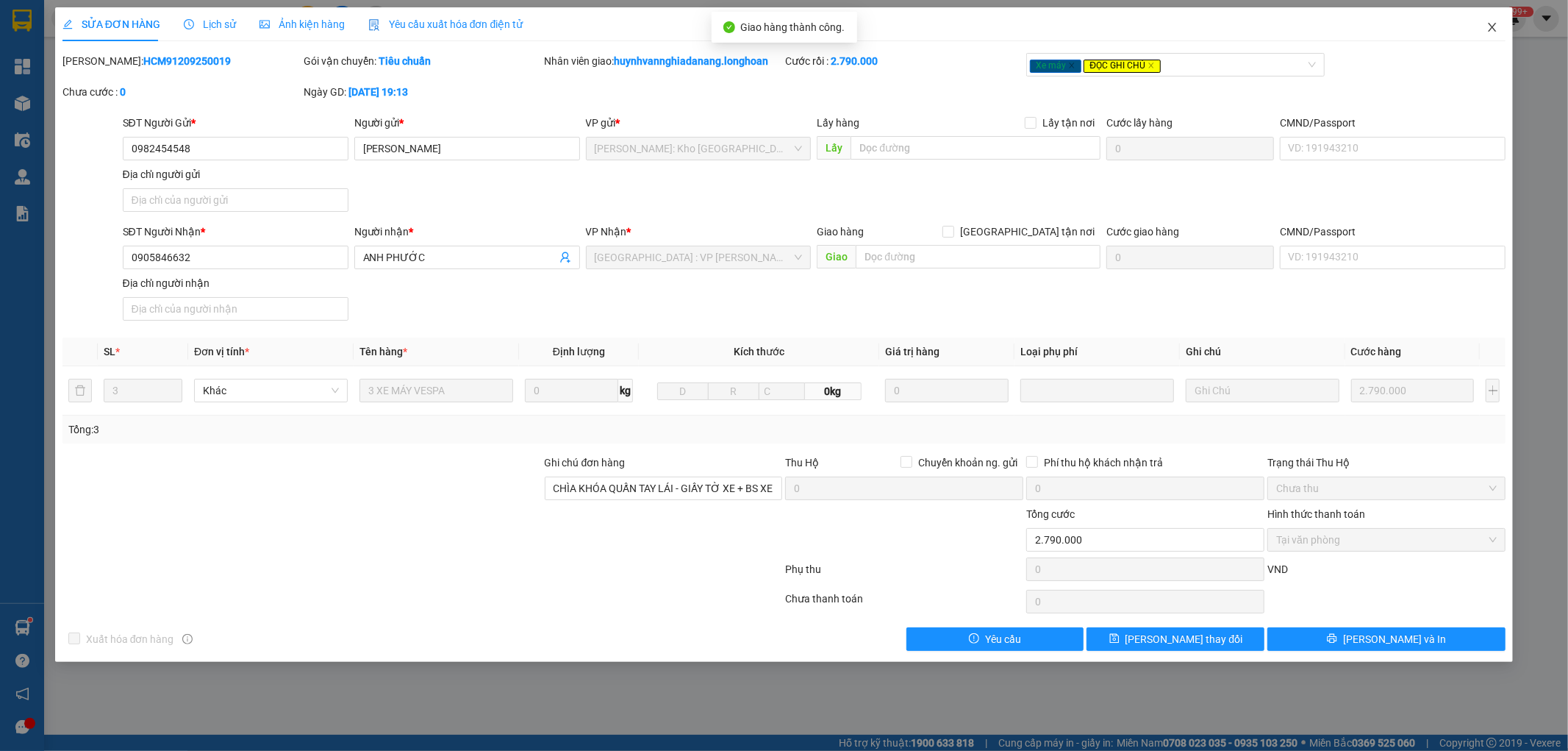
click at [1490, 23] on icon "close" at bounding box center [1492, 27] width 12 height 12
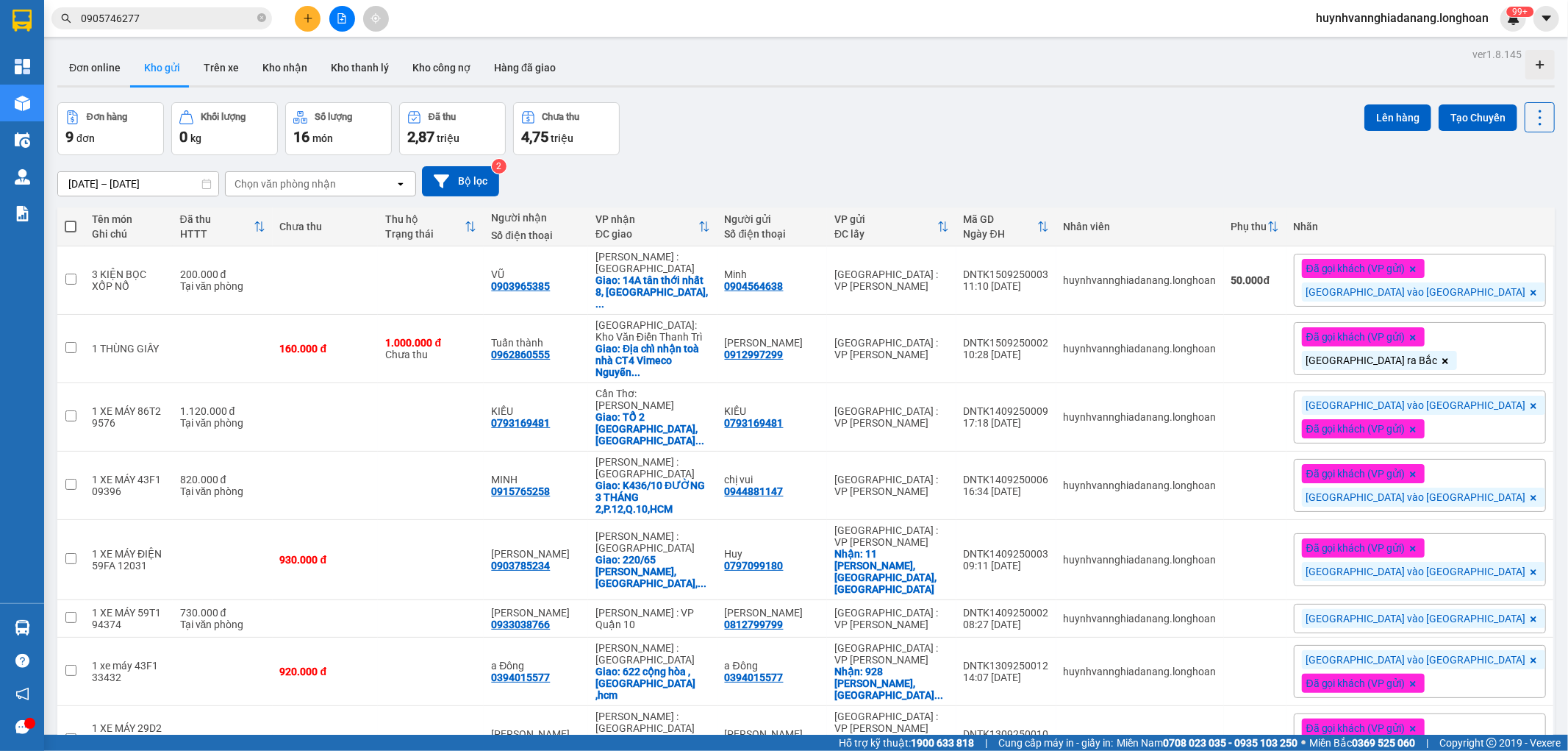
click at [151, 12] on input "0905746277" at bounding box center [167, 18] width 174 height 16
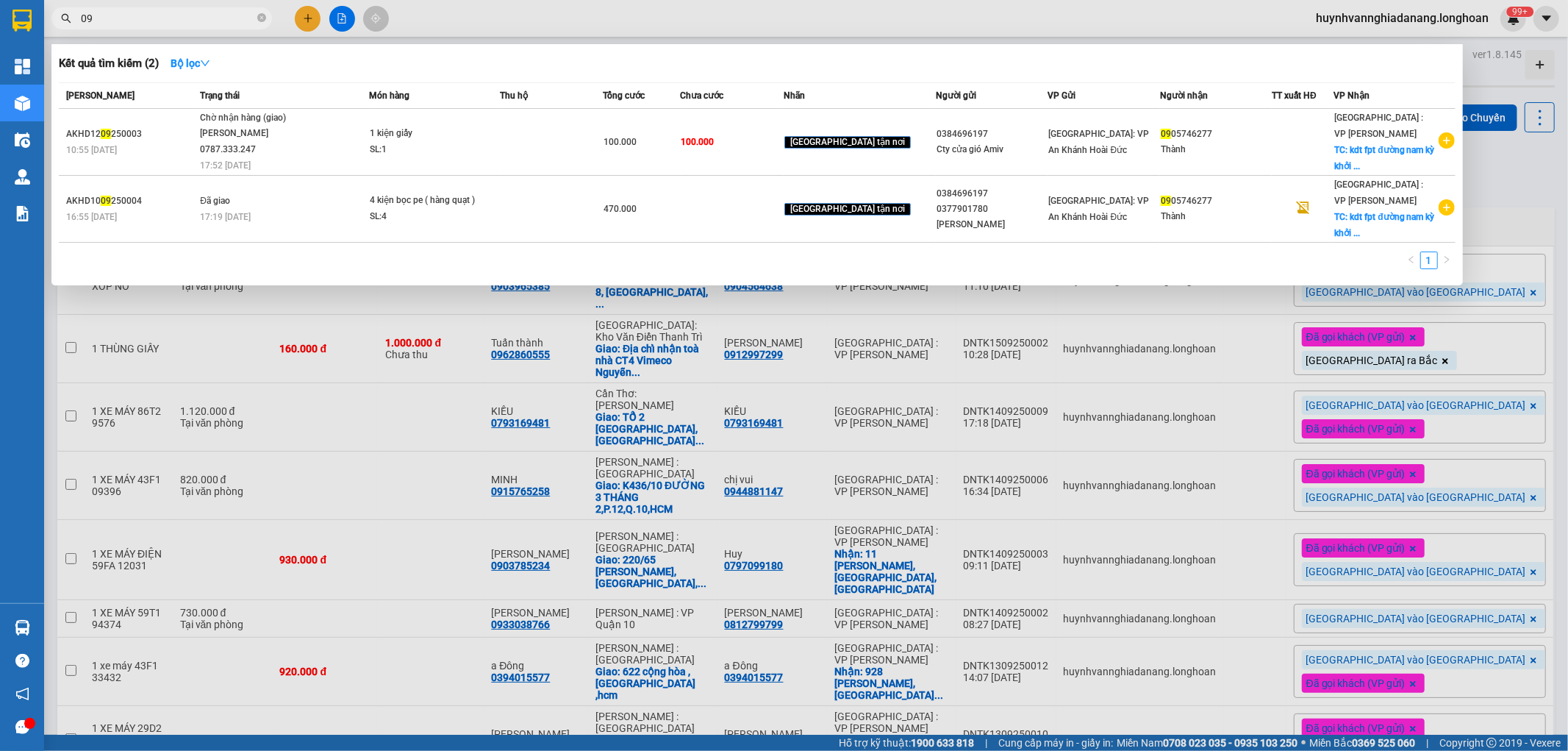
type input "0"
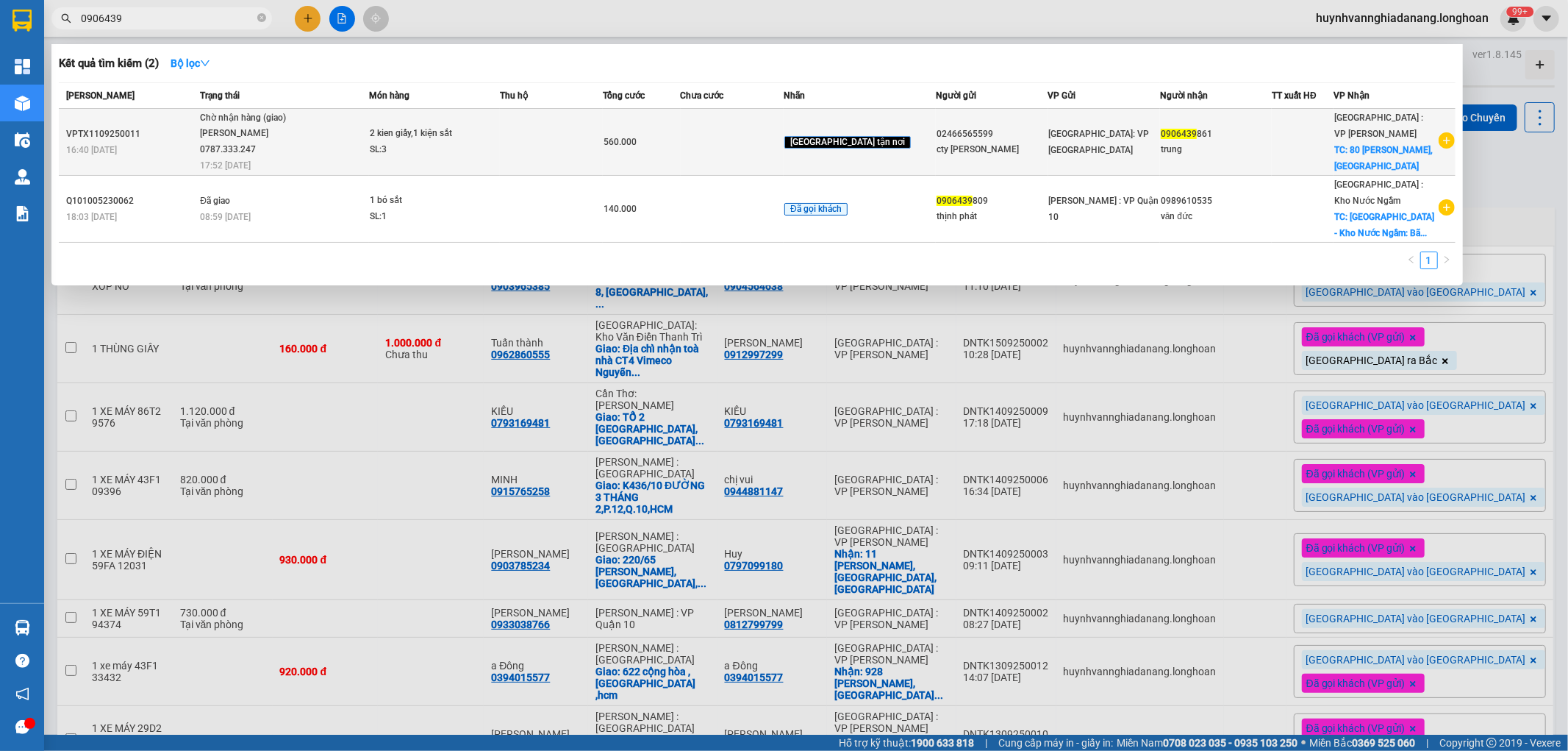
type input "0906439"
click at [532, 147] on td at bounding box center [552, 142] width 103 height 67
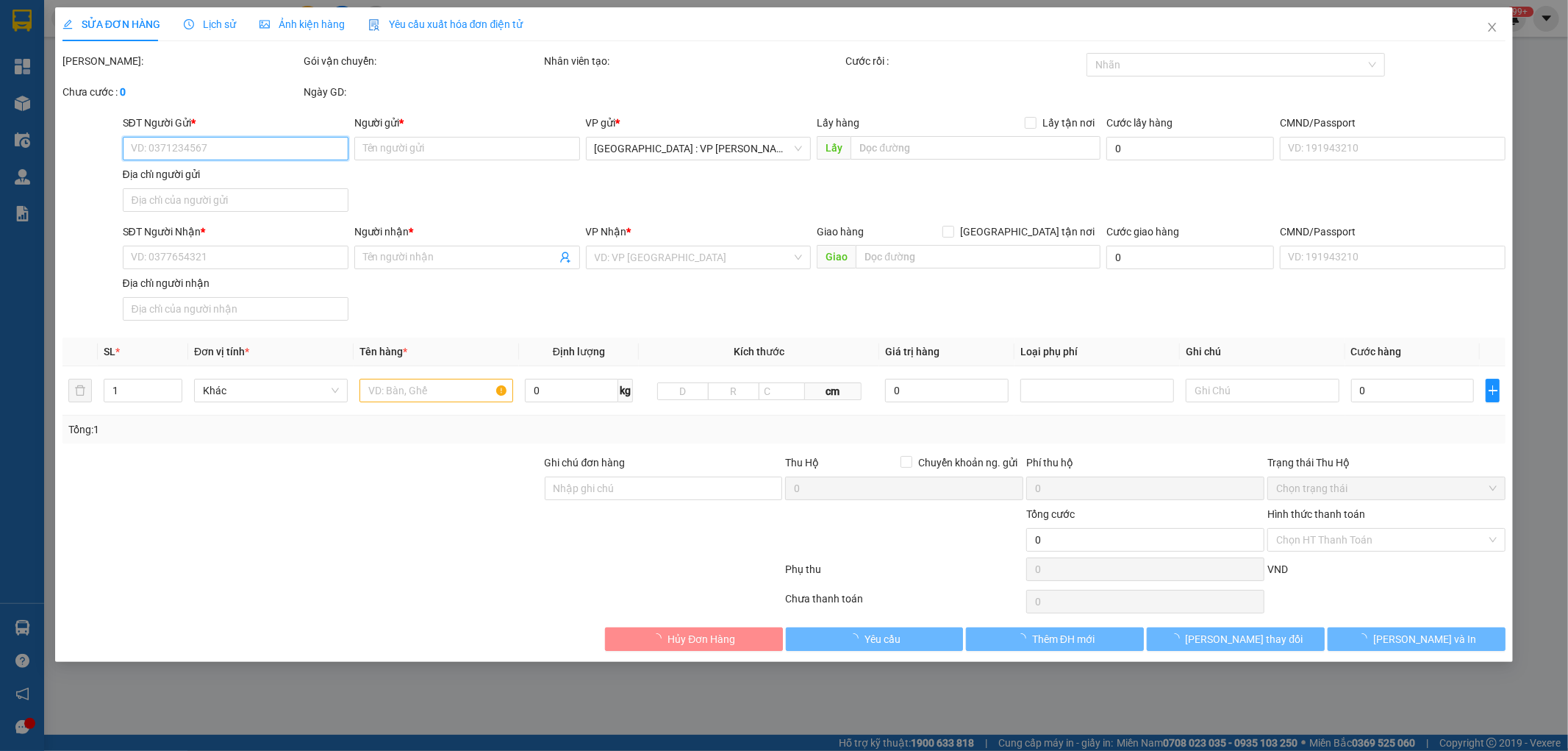
type input "02466565599"
type input "cty phạm gia"
type input "0906439861"
type input "trung"
checkbox input "true"
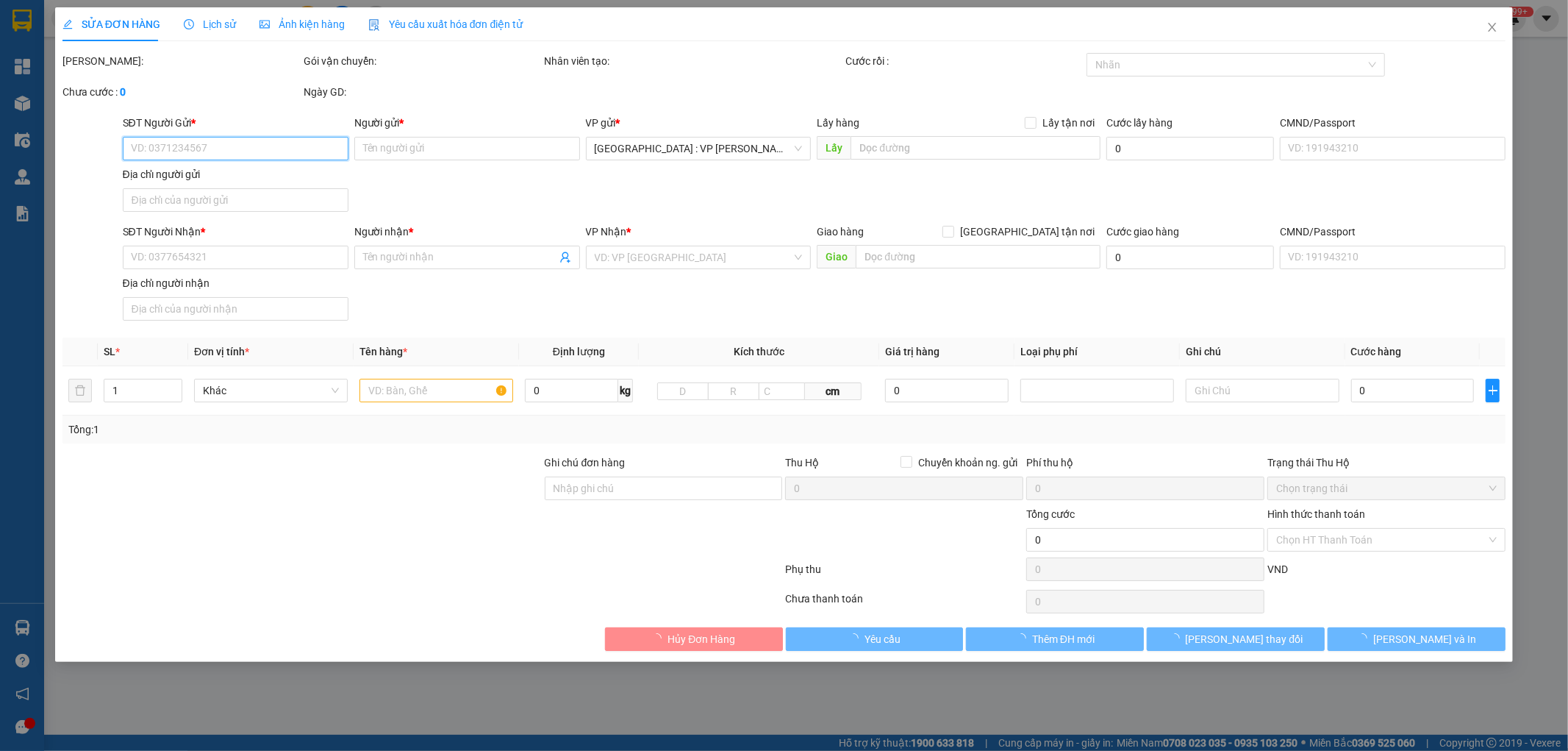
type input "80 nguyễn bính,đà nẵng"
type input "560.000"
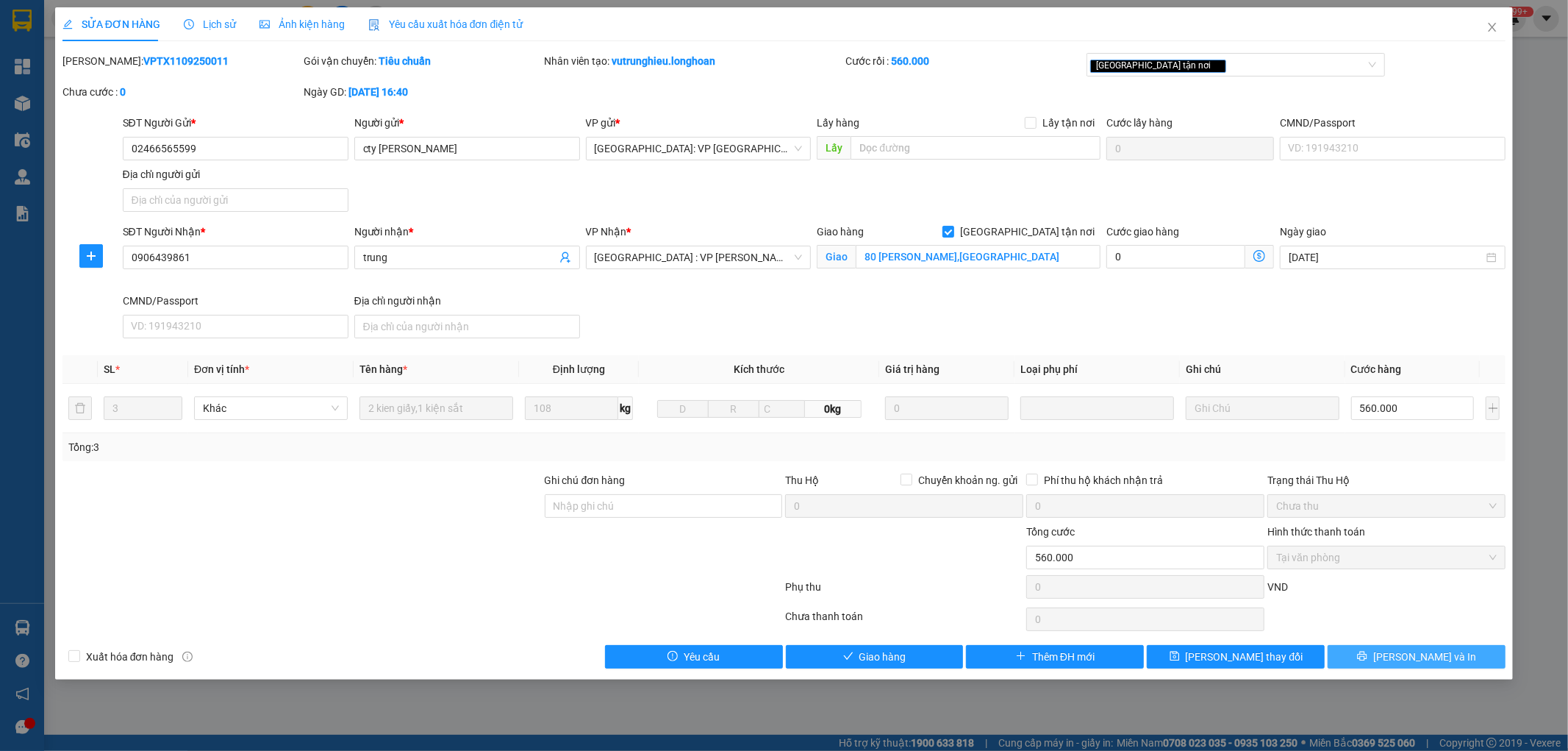
click at [1419, 659] on span "[PERSON_NAME] và In" at bounding box center [1424, 656] width 103 height 16
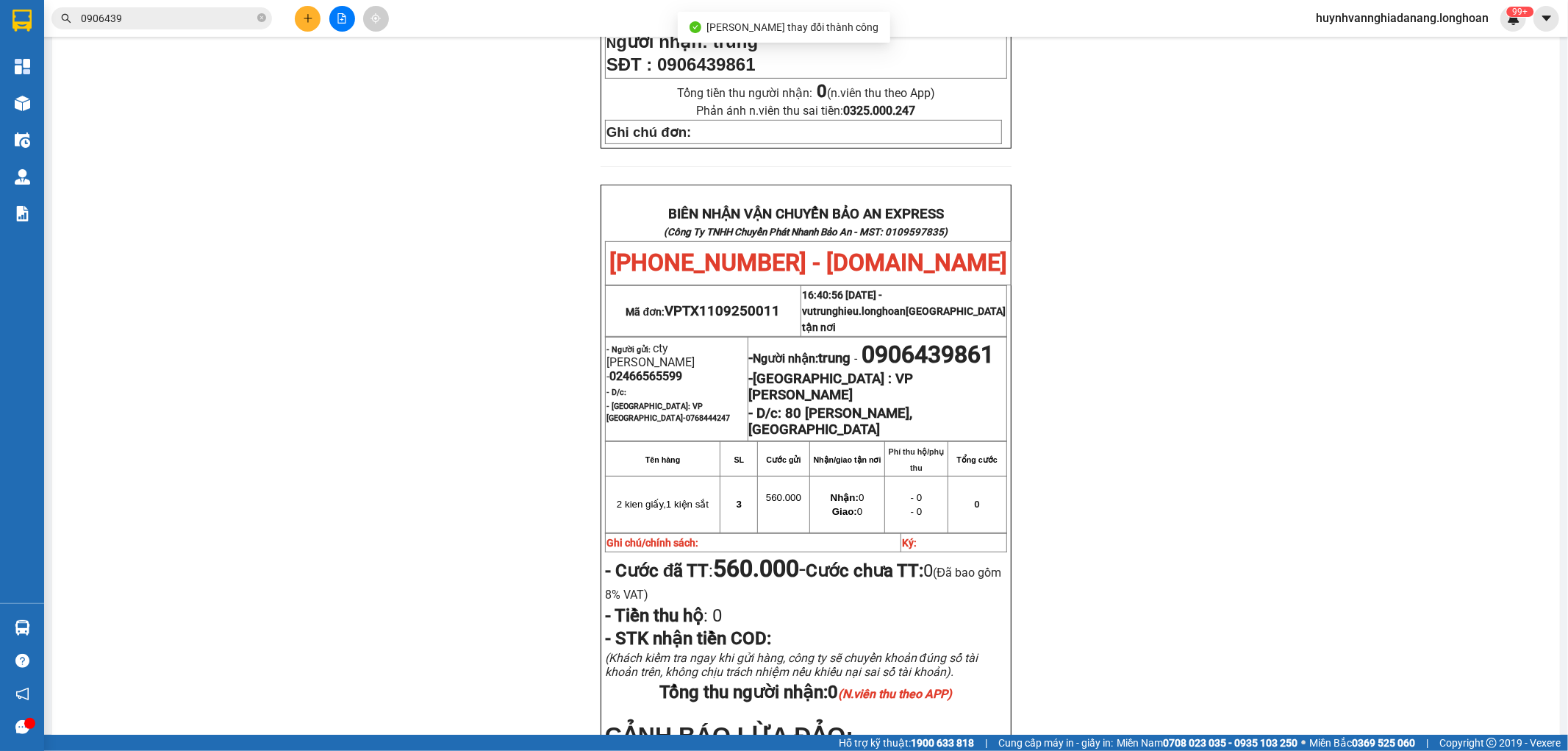
scroll to position [653, 0]
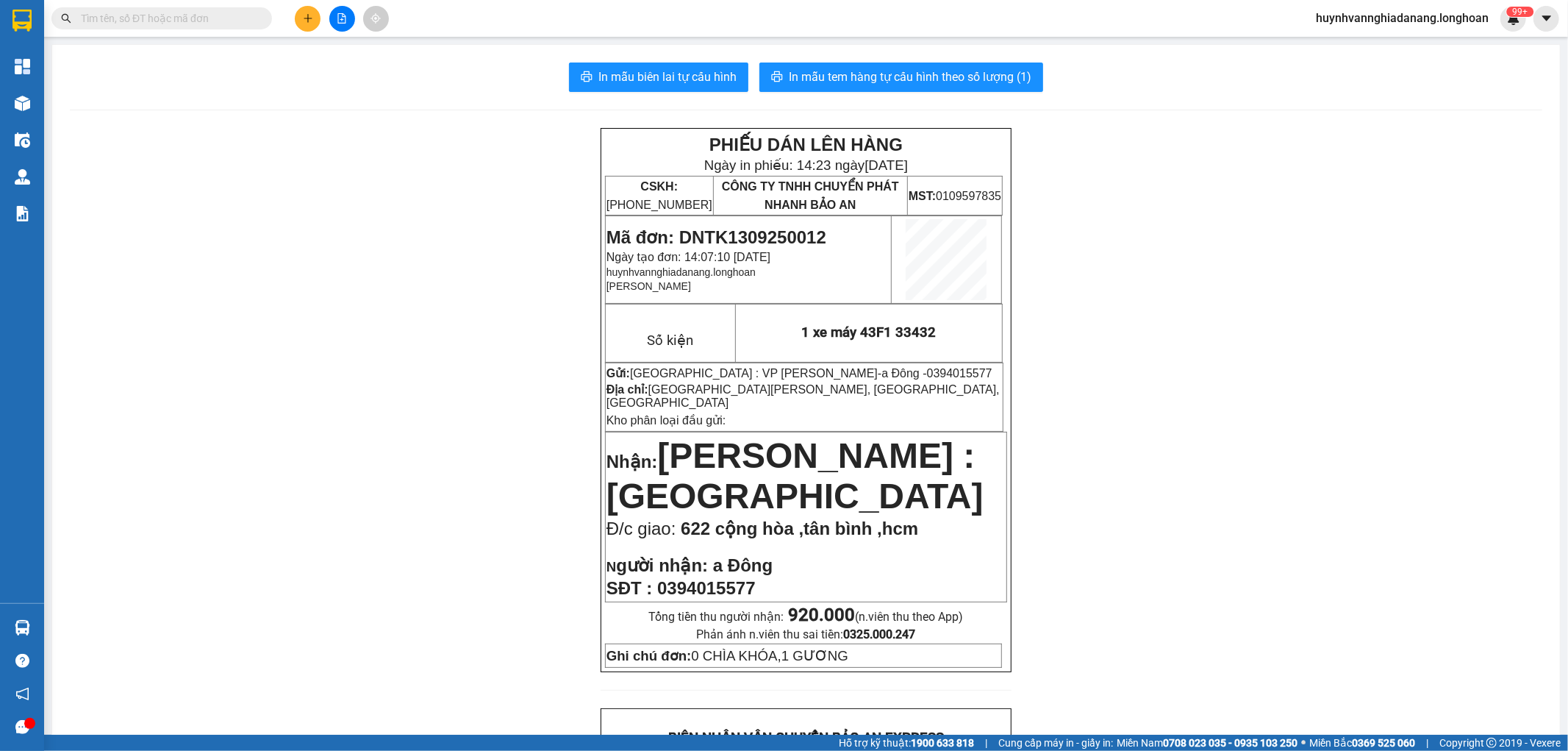
click at [135, 19] on input "text" at bounding box center [167, 18] width 174 height 16
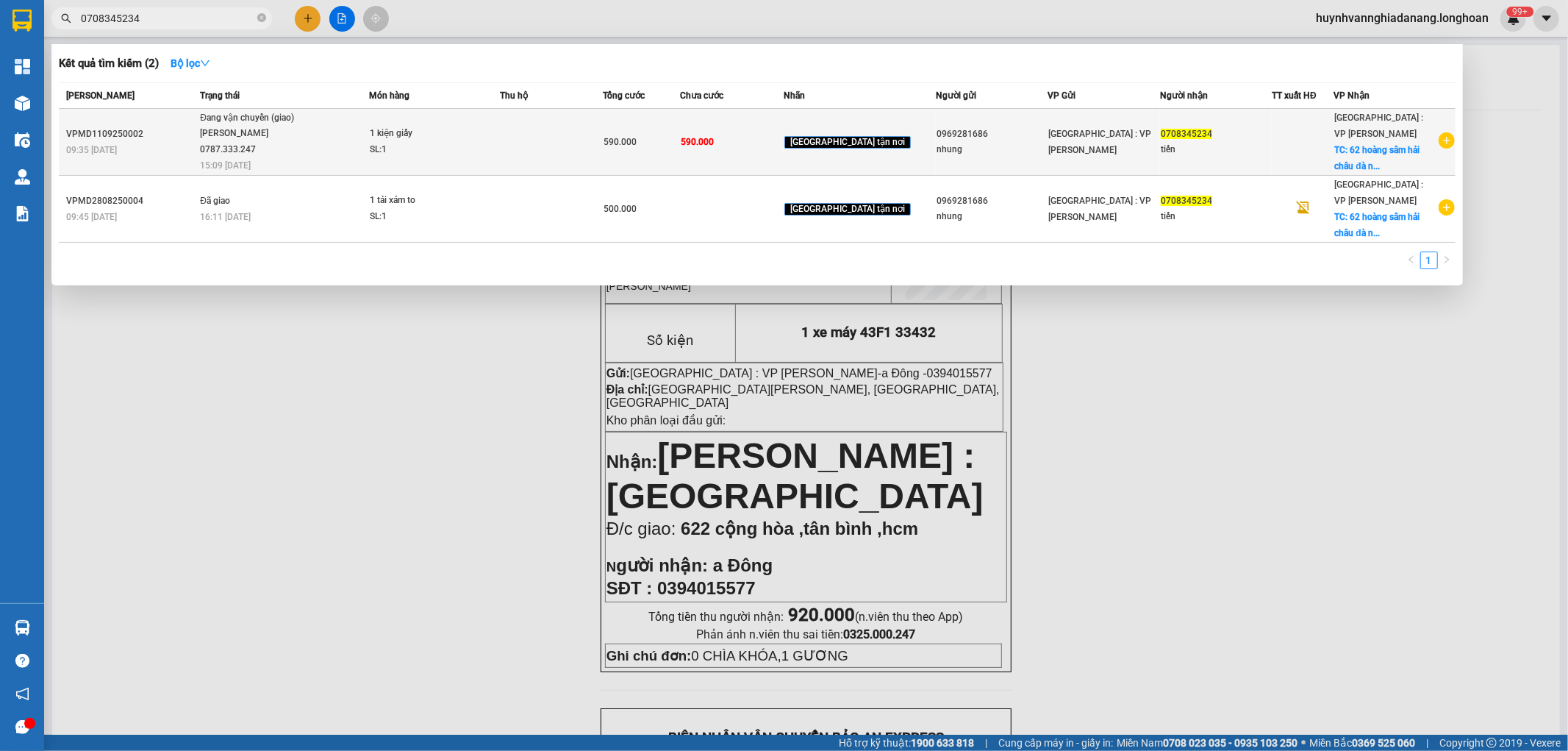
type input "0708345234"
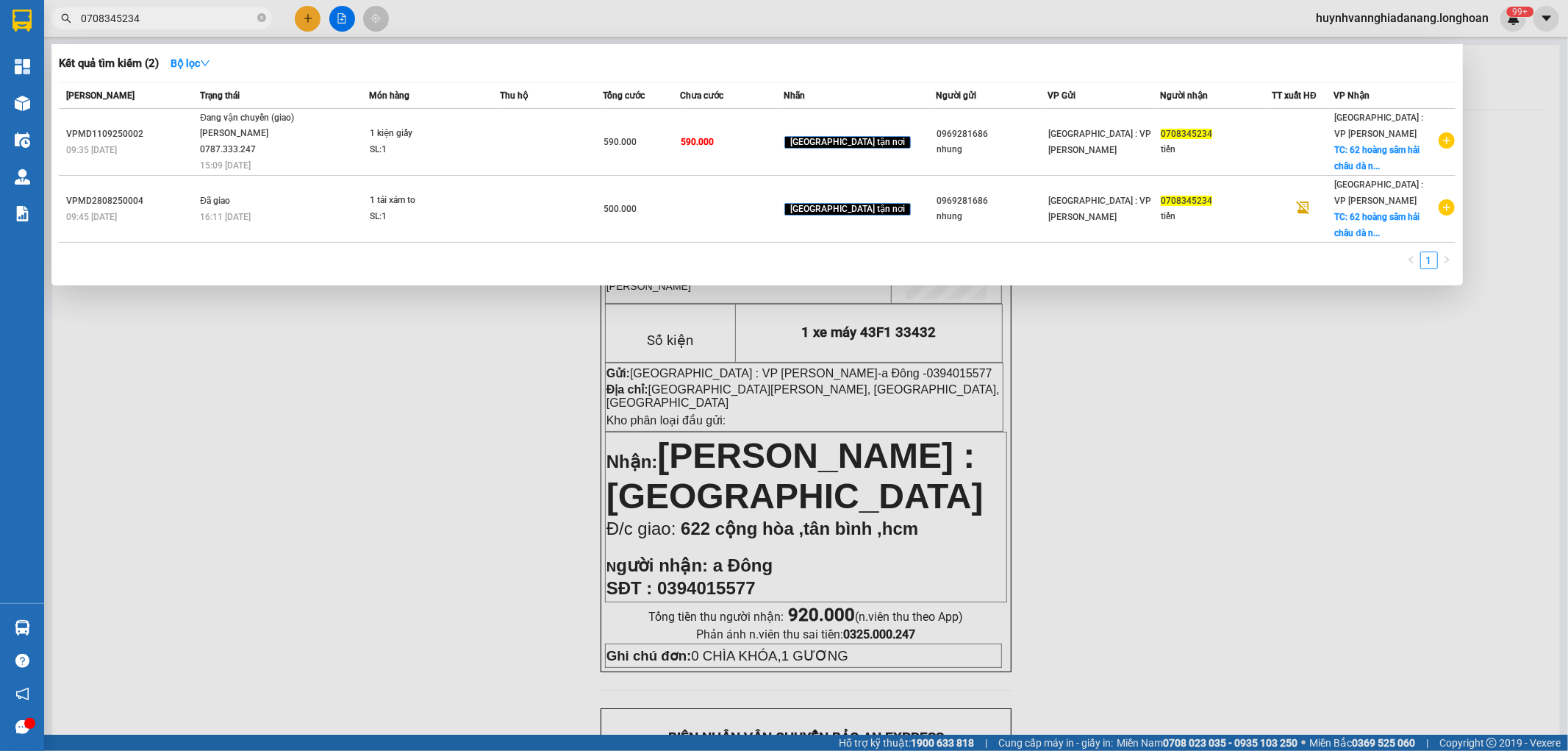
click at [533, 147] on td at bounding box center [552, 142] width 103 height 67
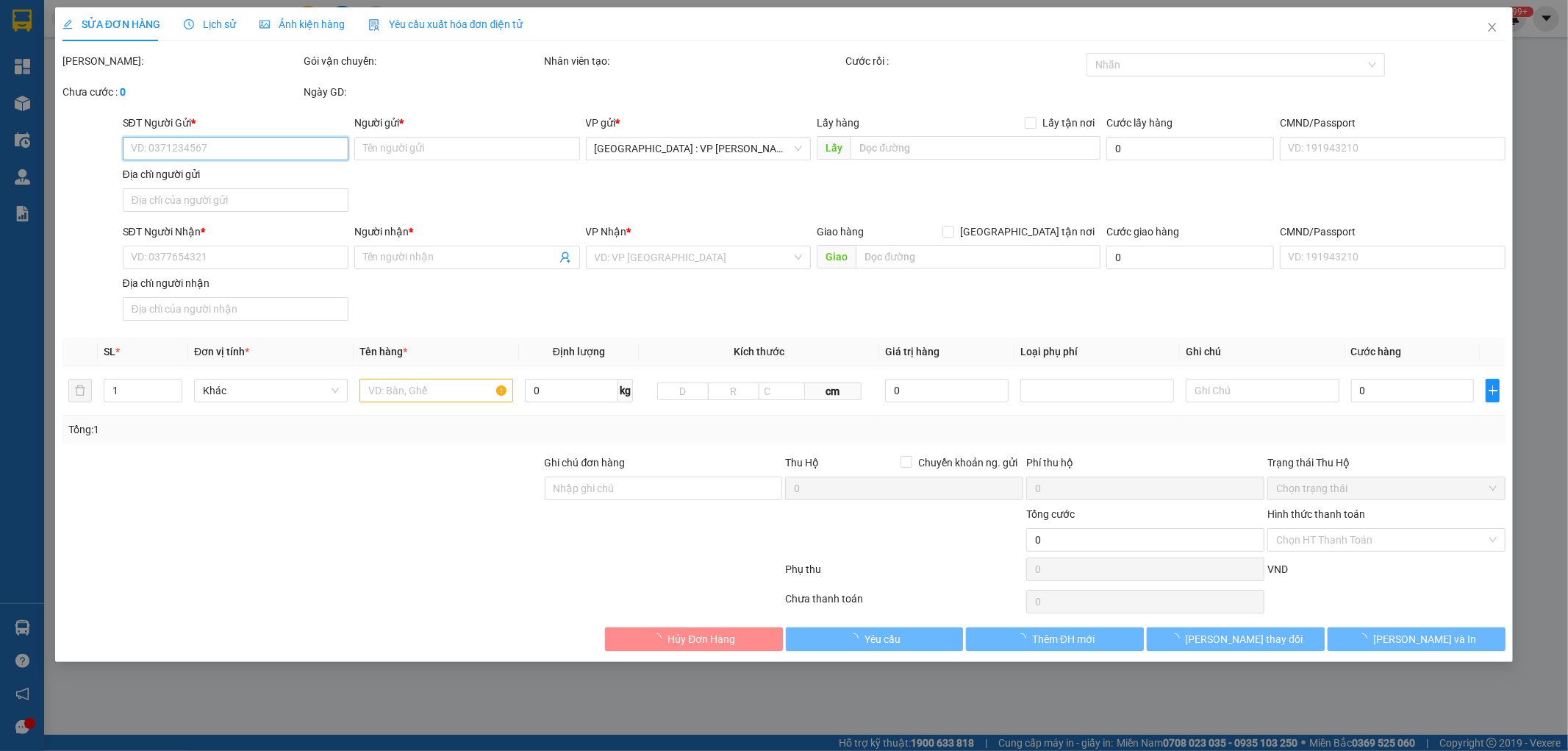
type input "0969281686"
type input "nhung"
type input "0708345234"
type input "tiến"
checkbox input "true"
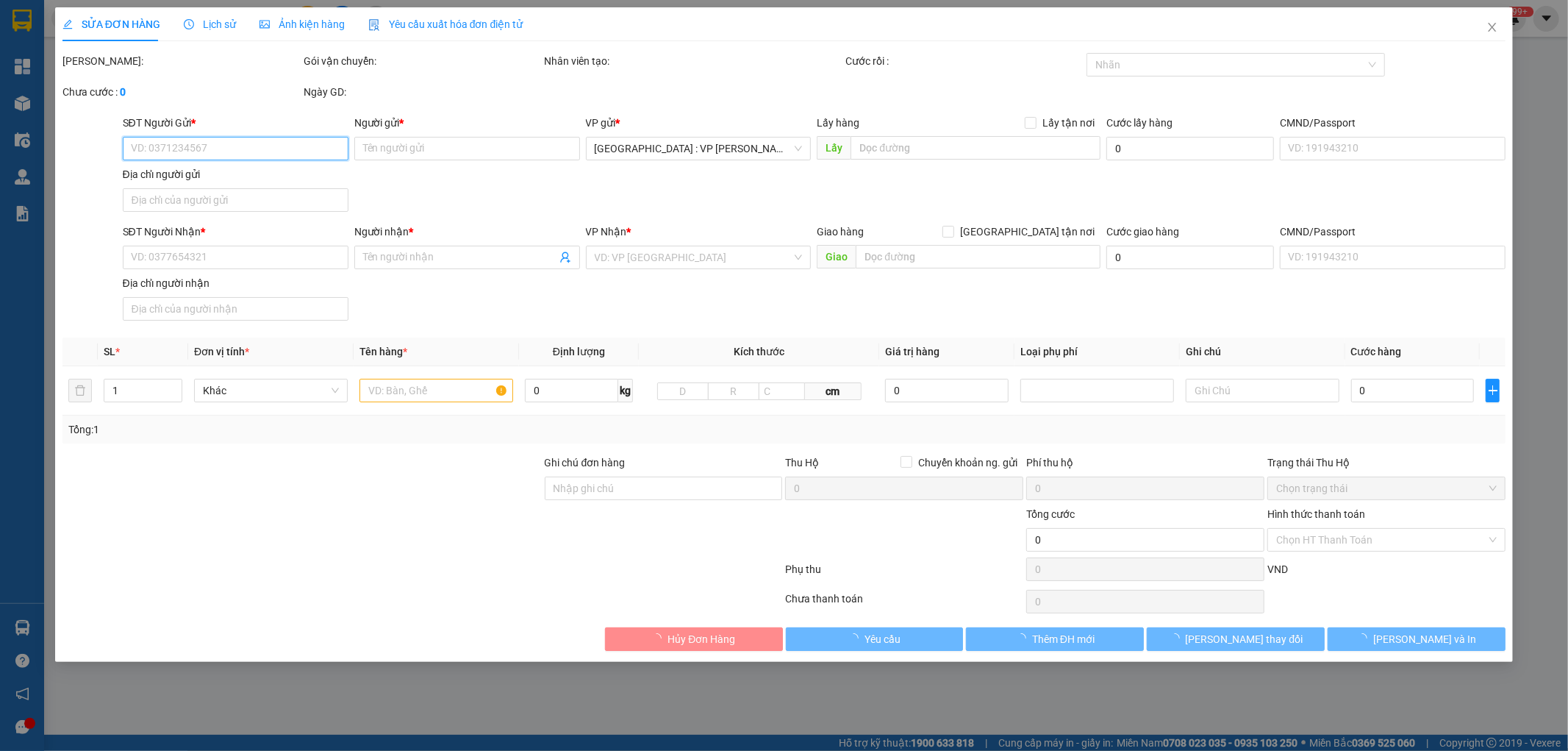
type input "62 hoàng sâm hải châu đà nẵng"
type input "hàng ko đồng kiểm giao nguyên kiện hư vỡ k đền ( đã báo khách gửi )"
type input "590.000"
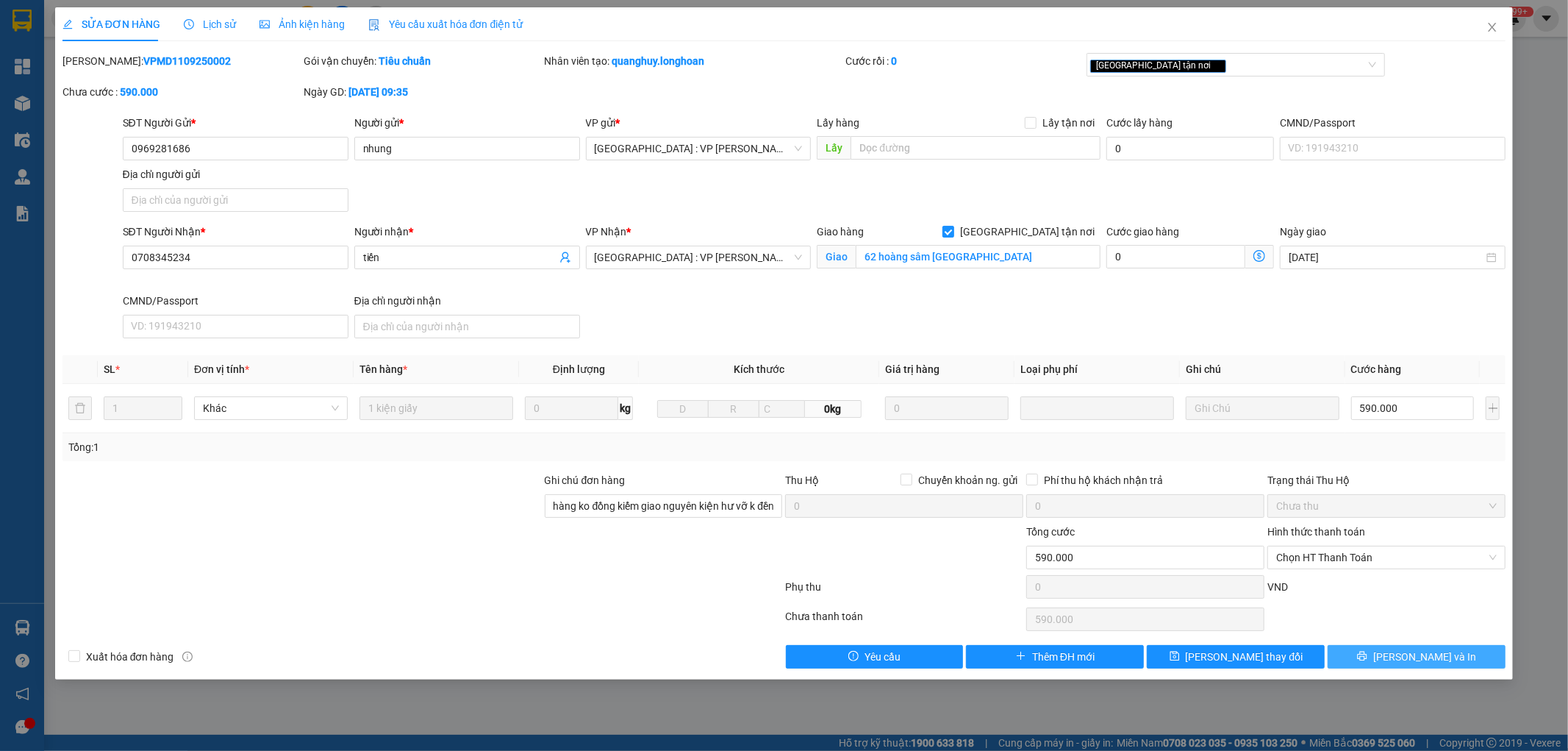
click at [1438, 664] on span "[PERSON_NAME] và In" at bounding box center [1424, 656] width 103 height 16
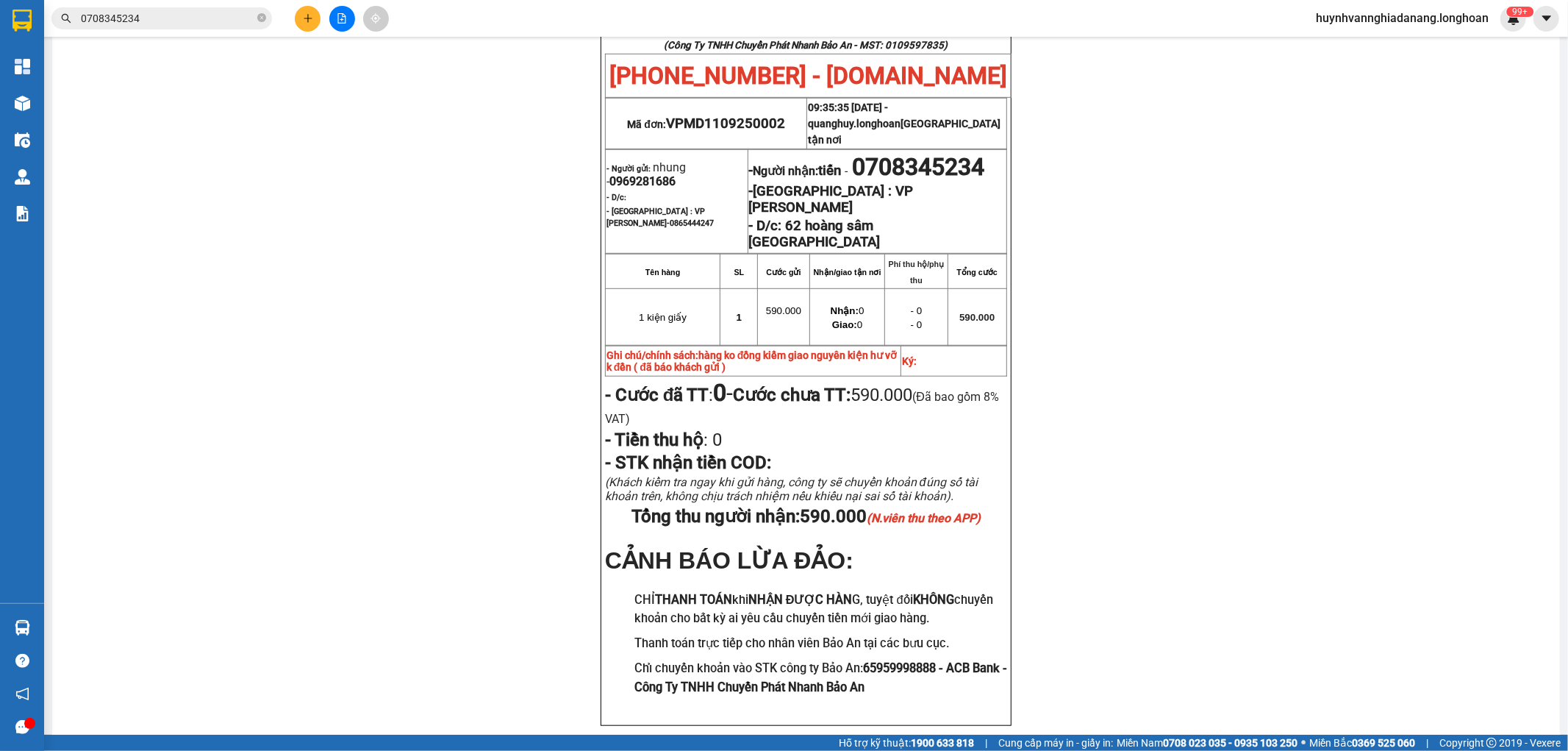
scroll to position [711, 0]
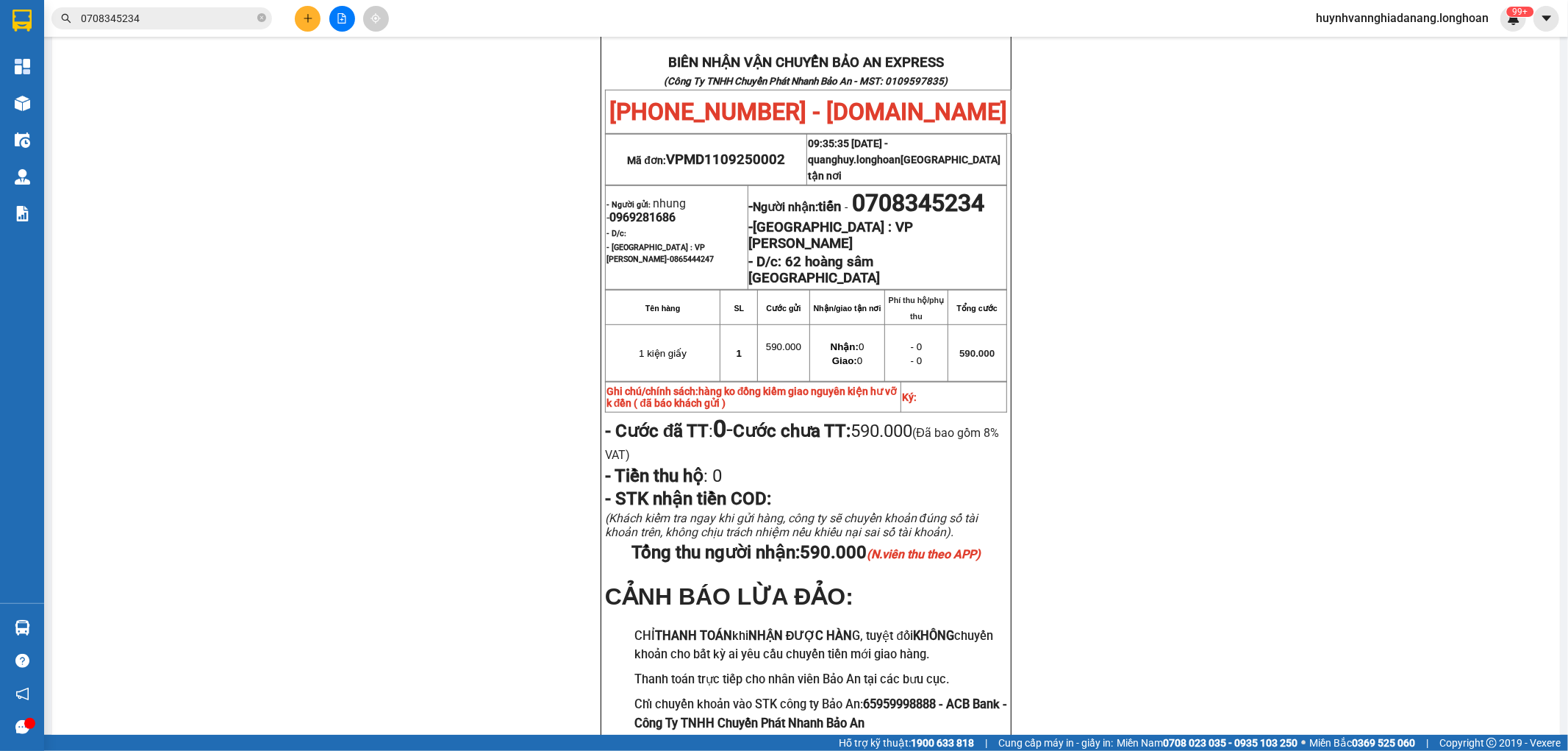
click at [343, 23] on button at bounding box center [342, 18] width 25 height 25
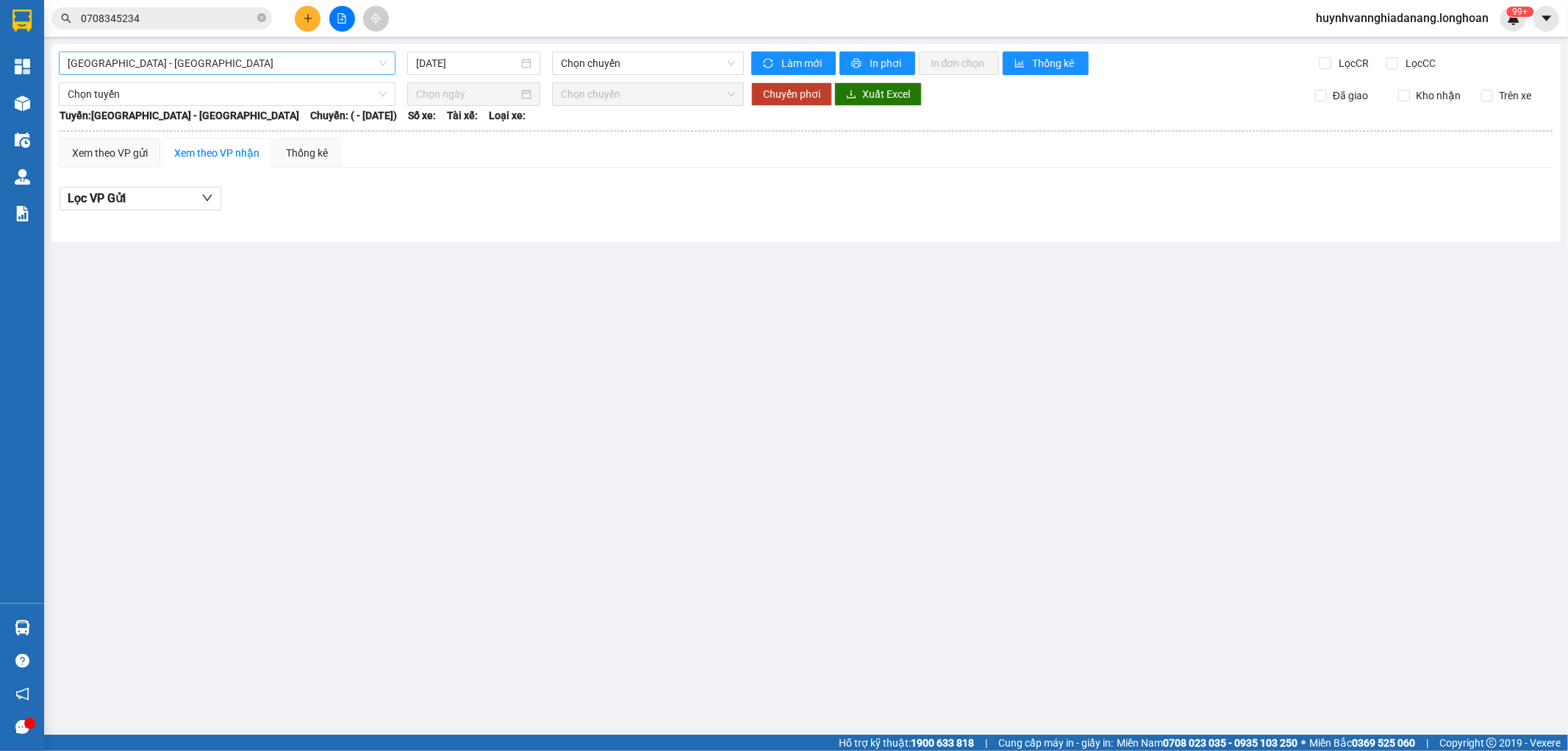
click at [275, 68] on span "Hải Phòng - Hà Nội" at bounding box center [227, 64] width 319 height 23
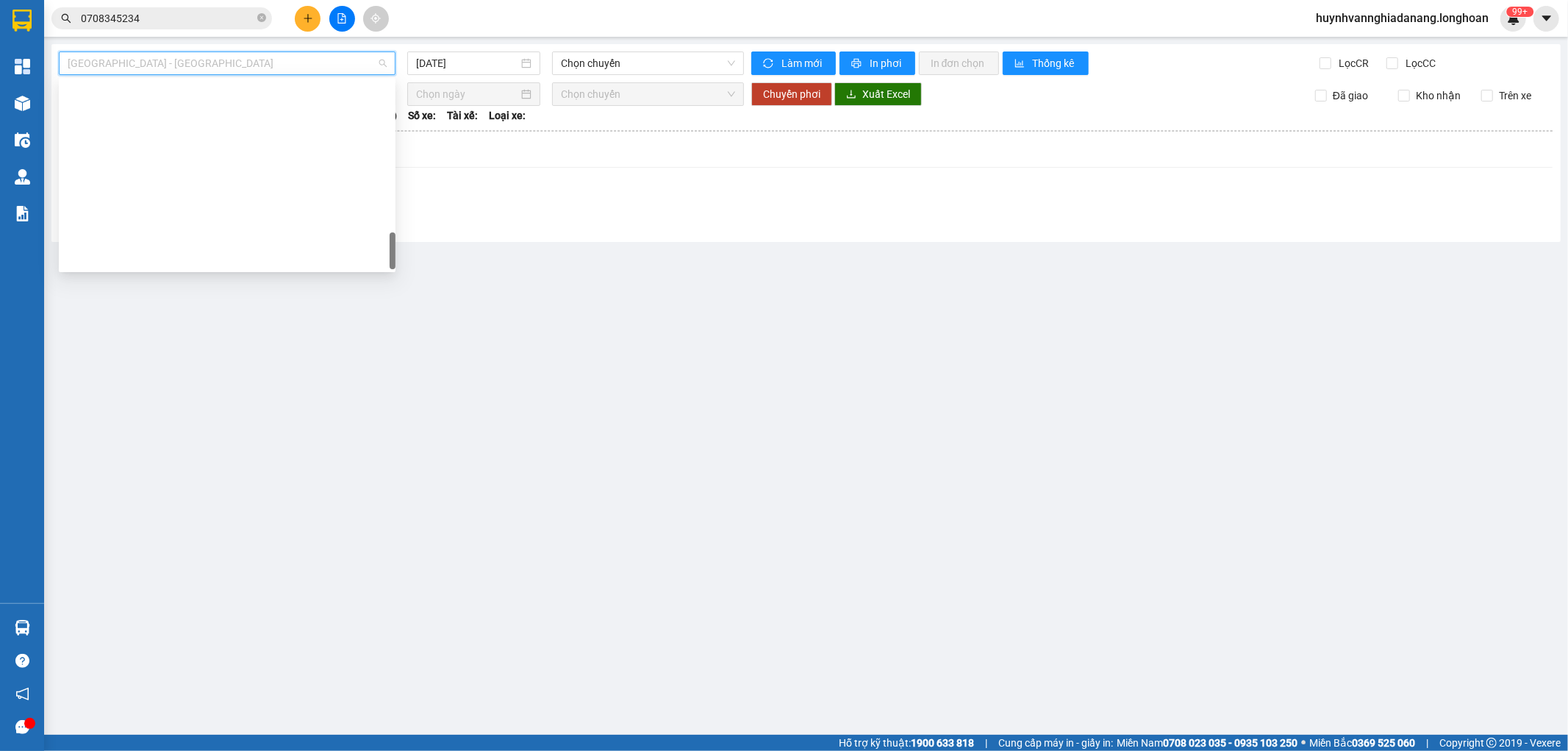
scroll to position [1011, 0]
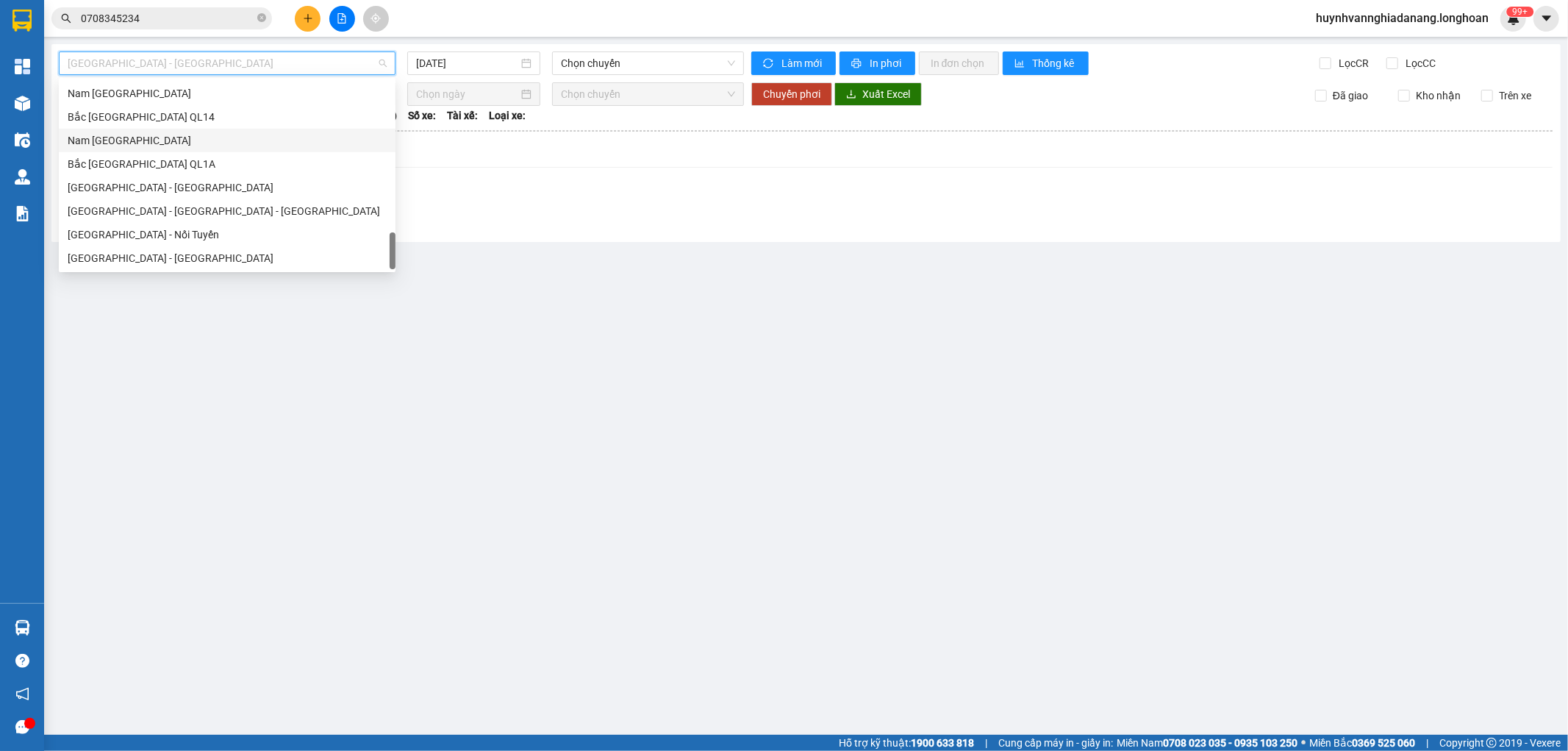
click at [159, 142] on div "Nam Trung Bắc QL1A" at bounding box center [227, 140] width 319 height 16
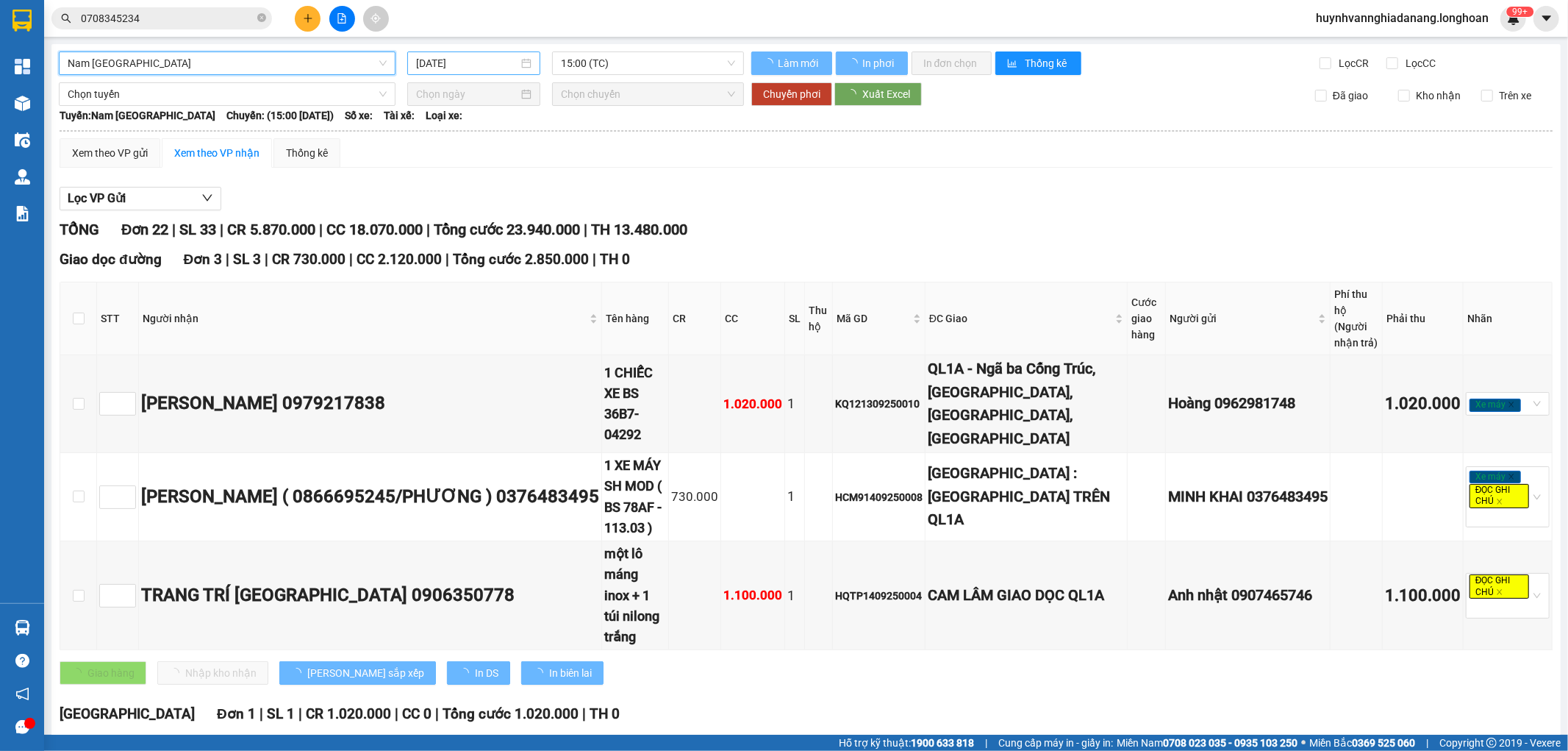
click at [497, 67] on input "[DATE]" at bounding box center [466, 63] width 102 height 16
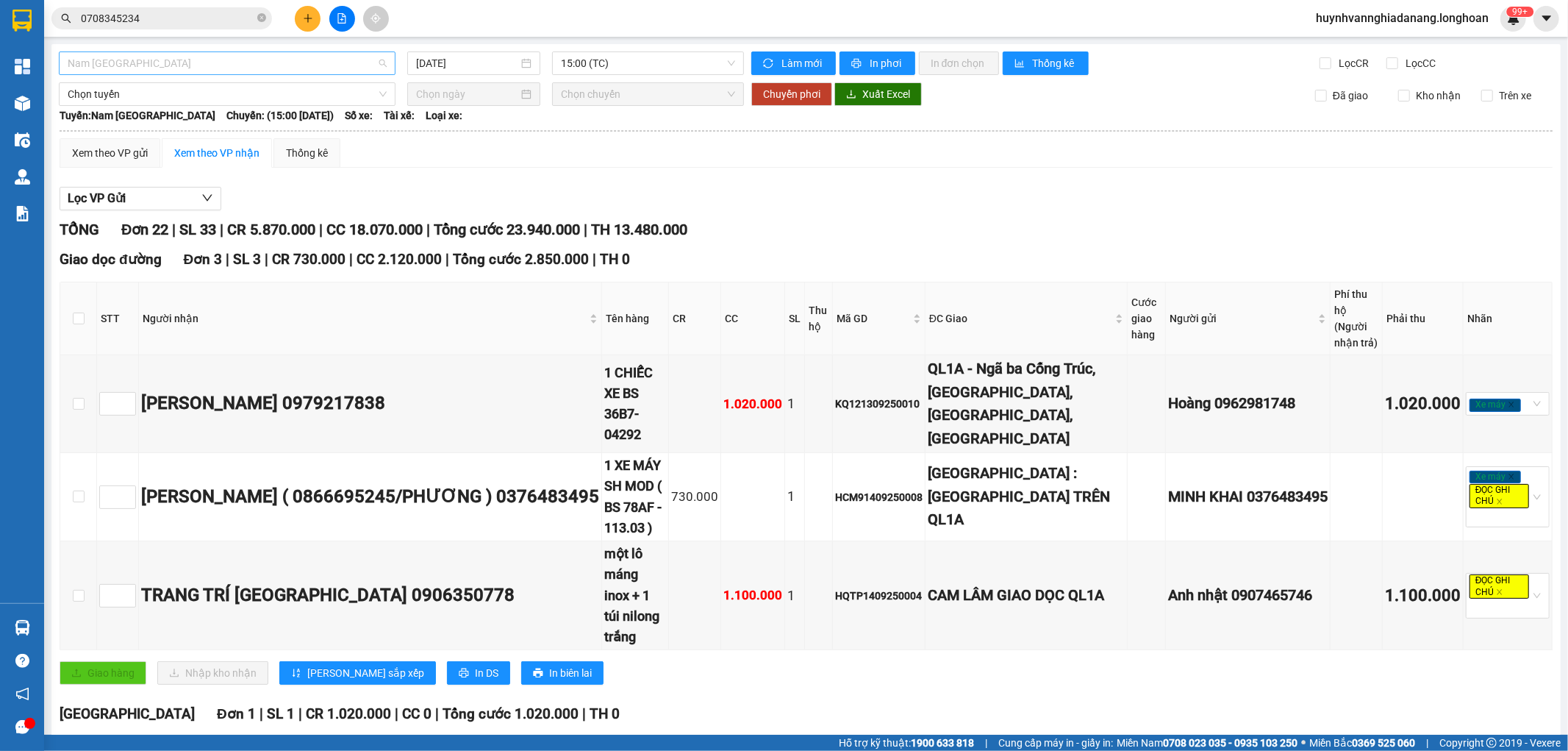
click at [337, 56] on span "Nam Trung Bắc QL1A" at bounding box center [227, 64] width 319 height 23
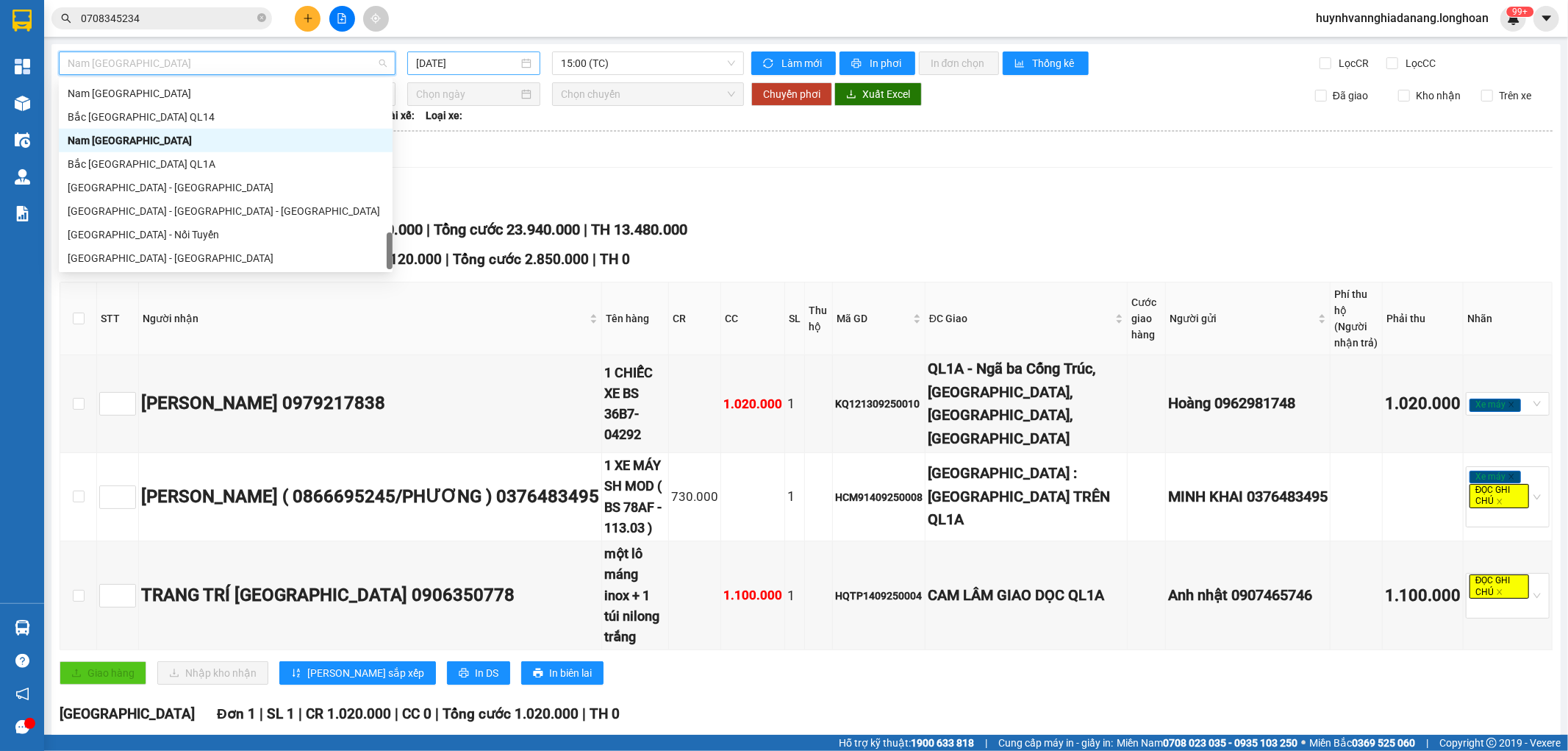
click at [495, 69] on input "[DATE]" at bounding box center [466, 63] width 102 height 16
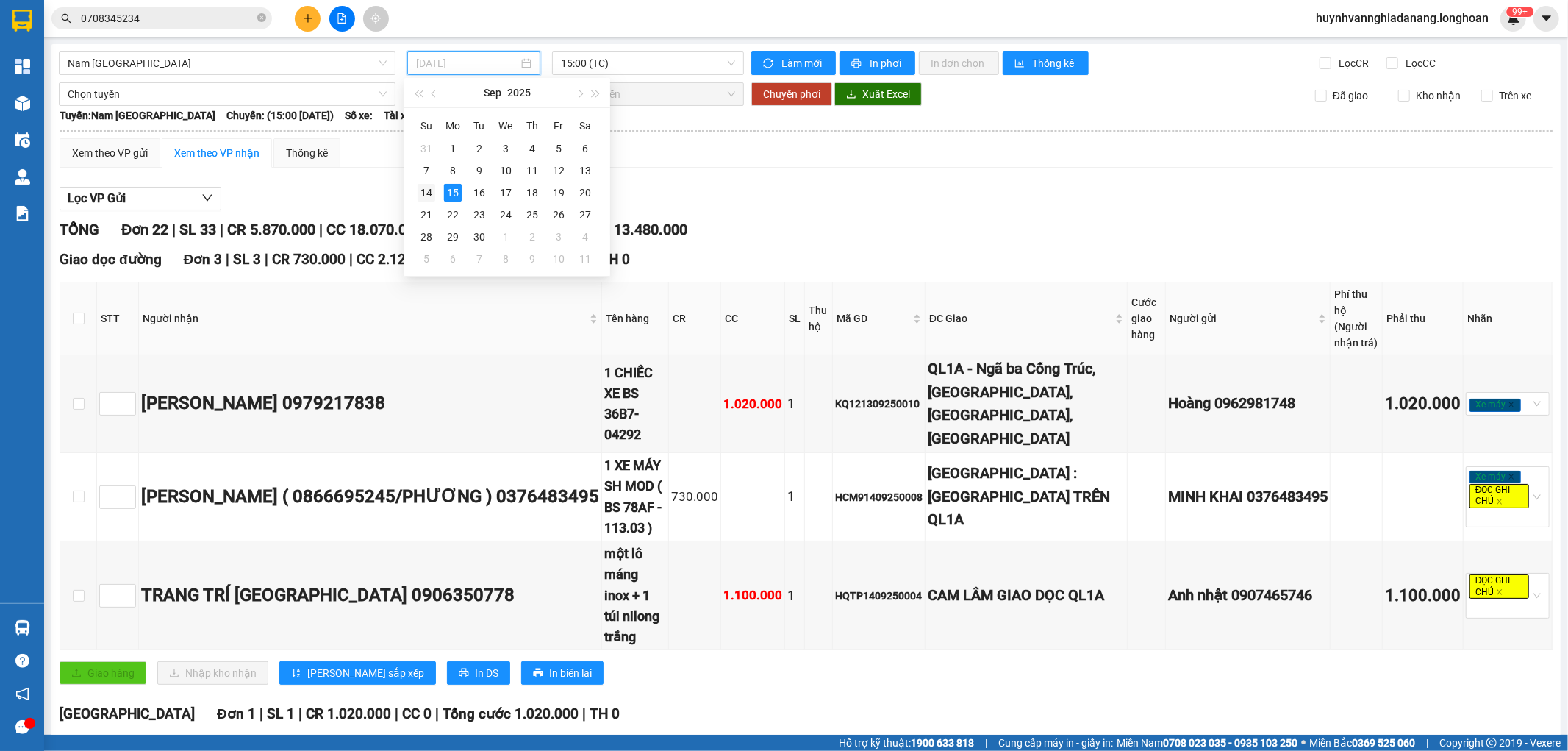
click at [429, 195] on div "14" at bounding box center [426, 192] width 18 height 18
type input "[DATE]"
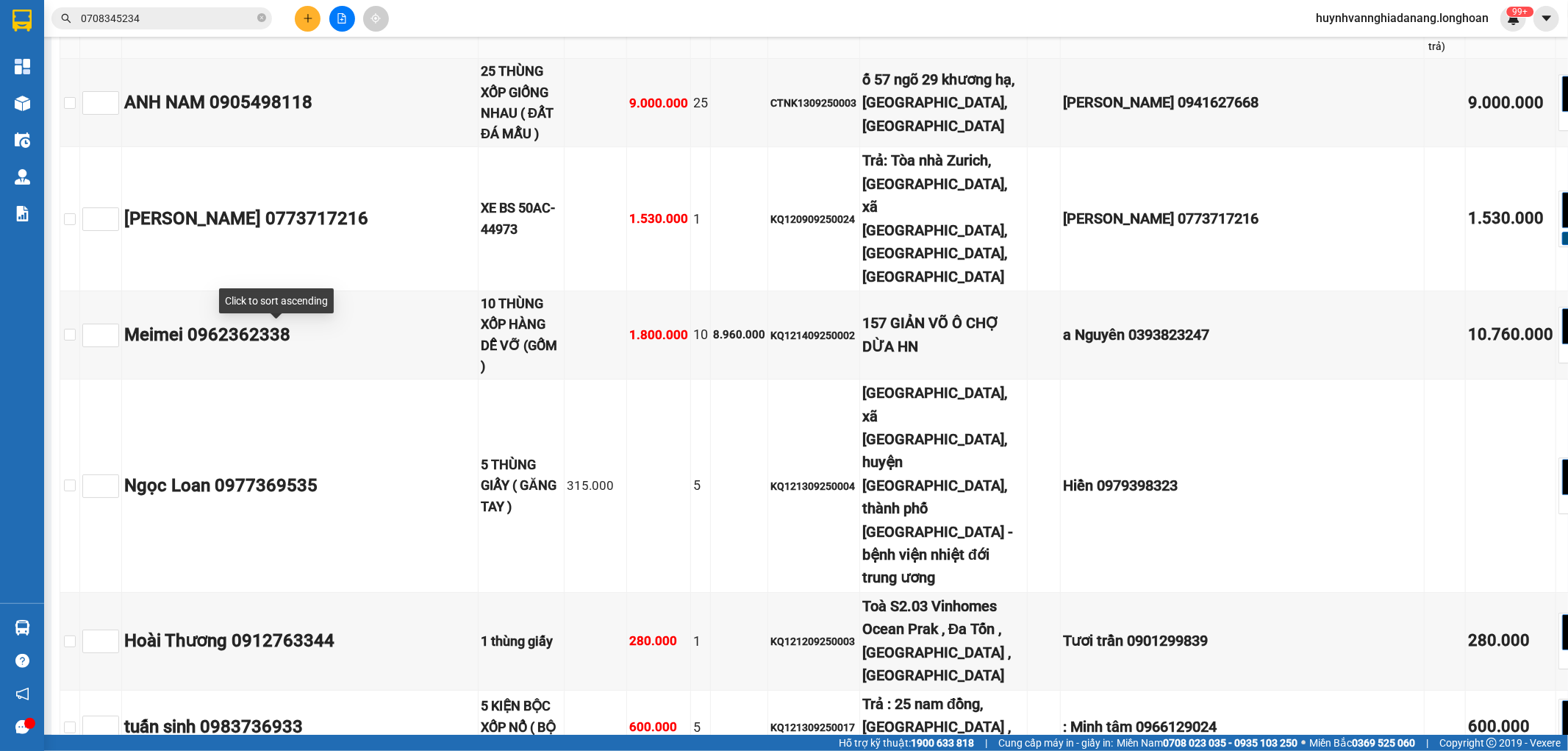
scroll to position [3594, 0]
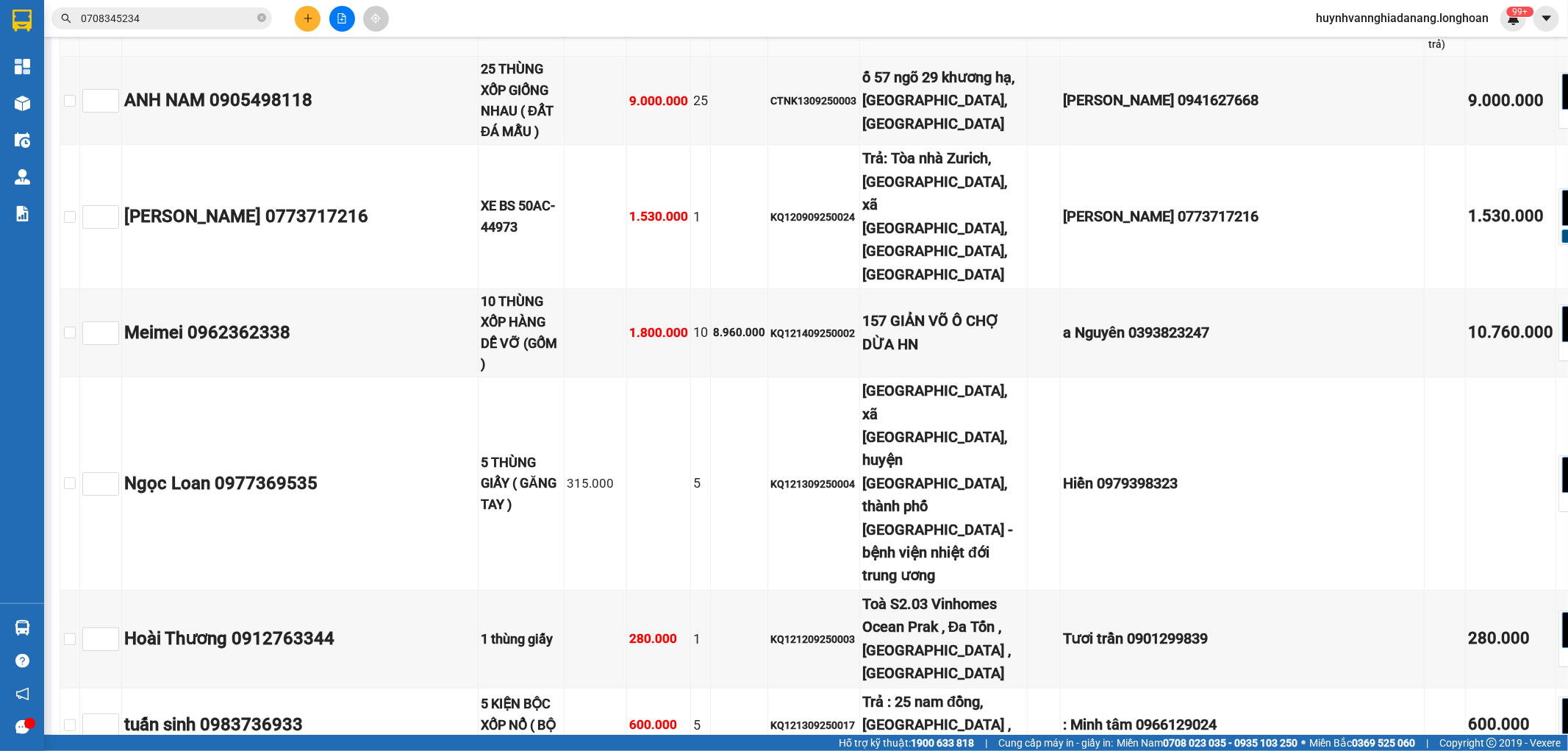
checkbox input "true"
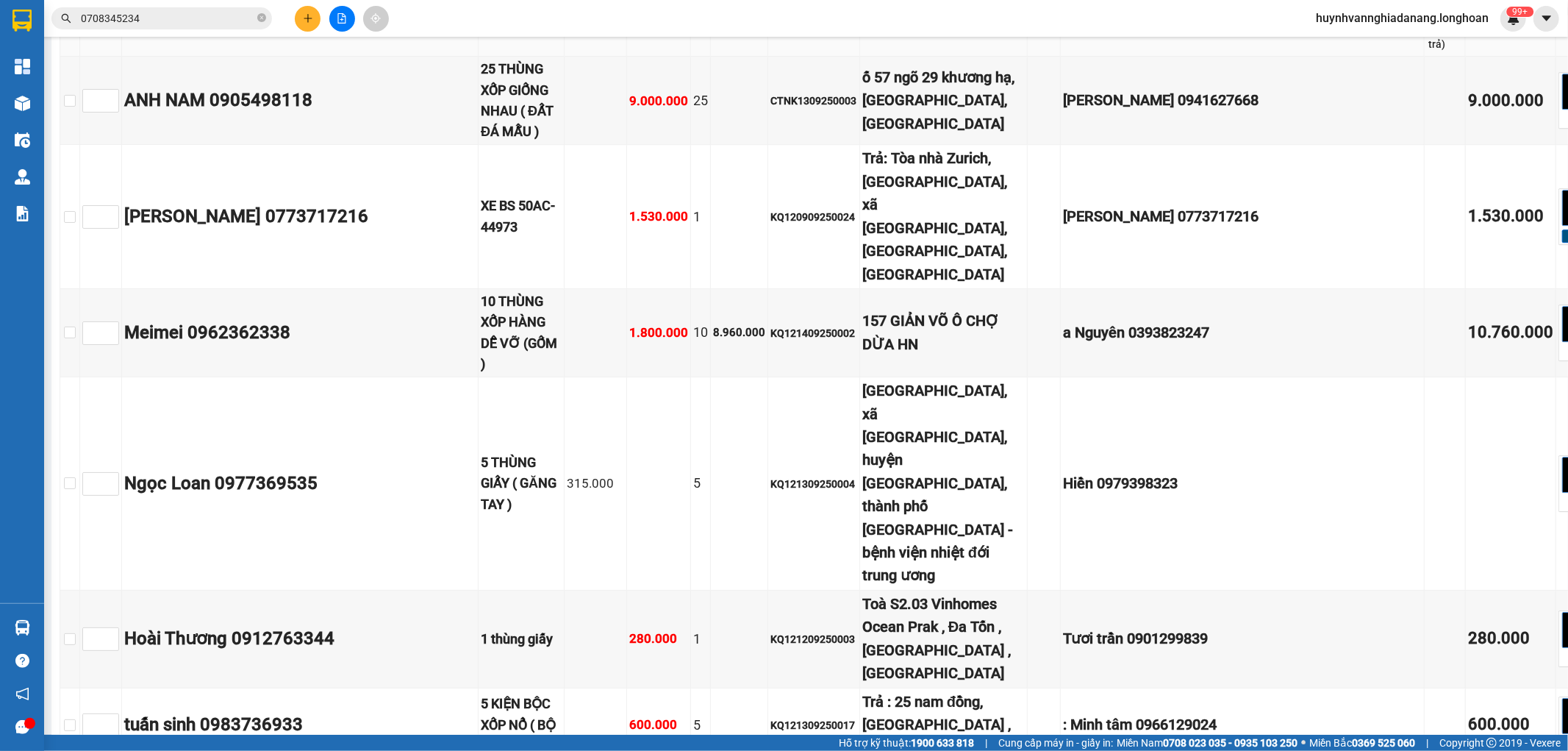
checkbox input "true"
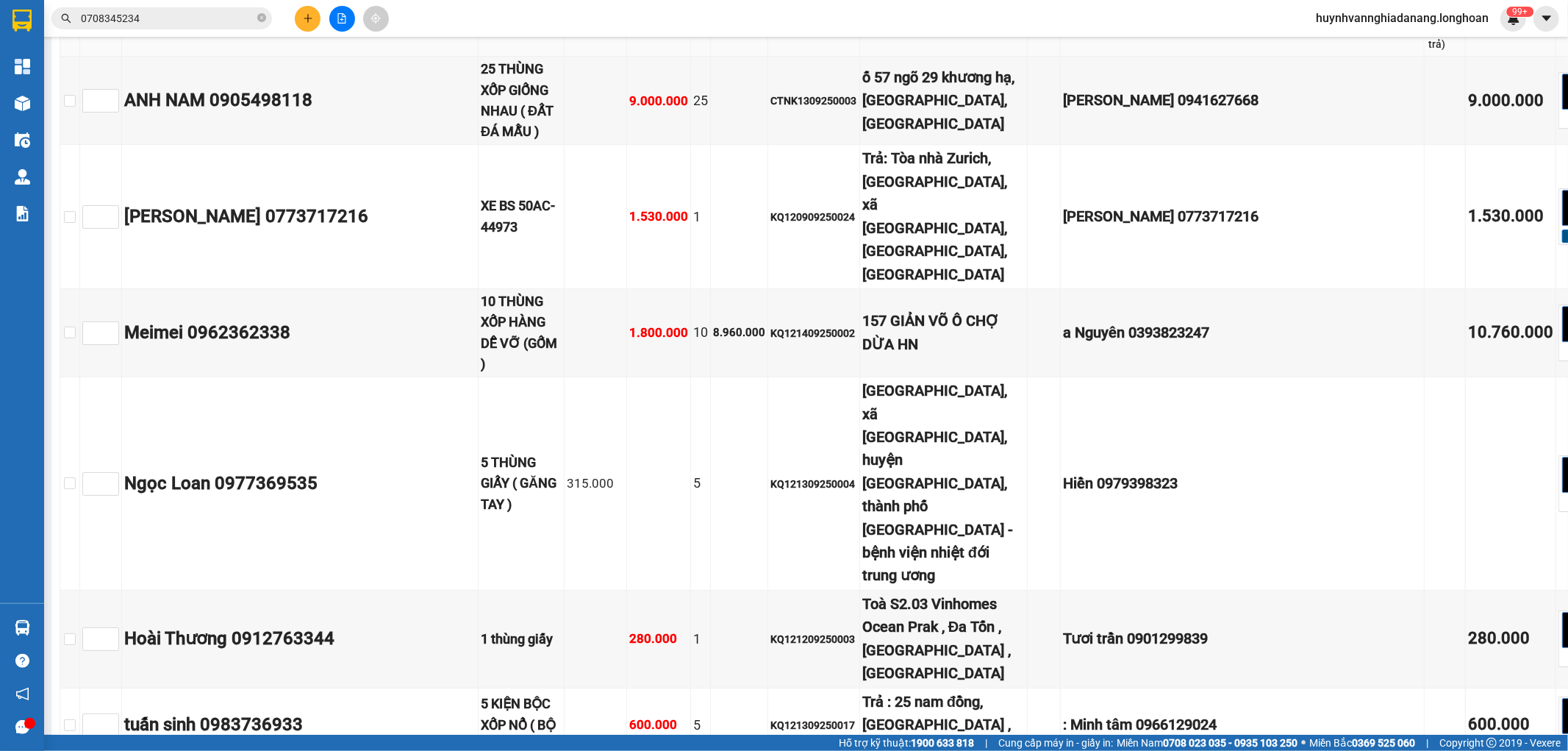
checkbox input "true"
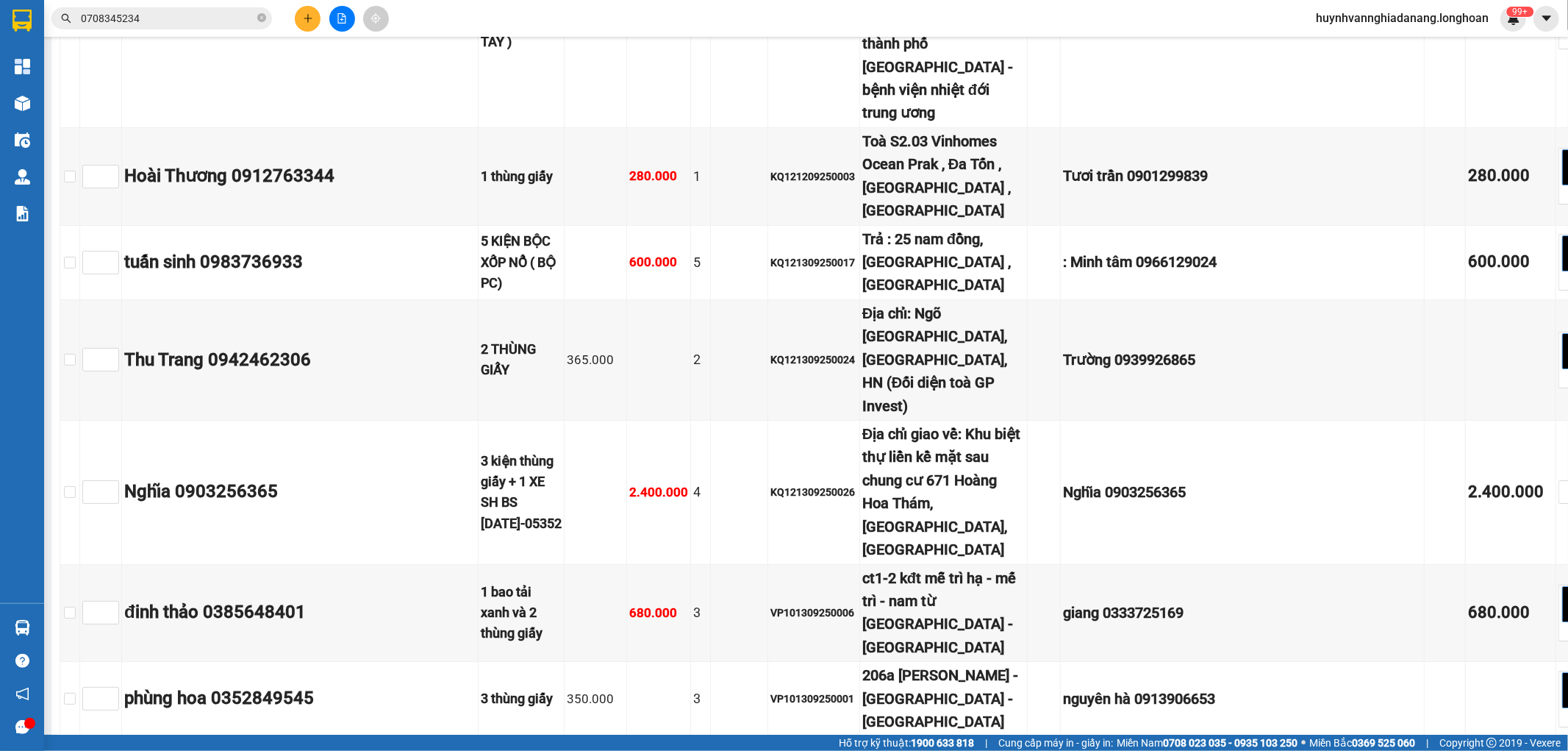
scroll to position [4085, 0]
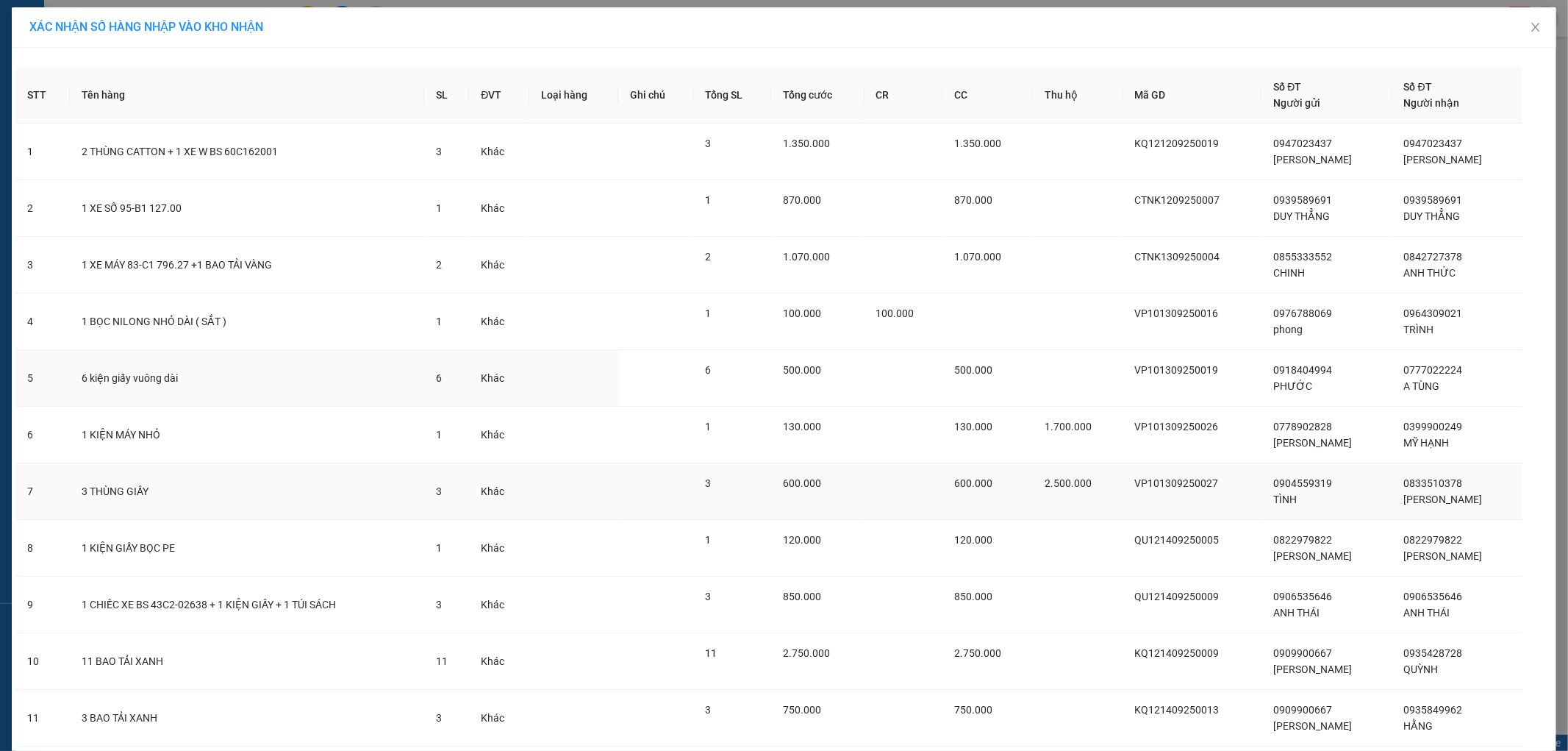
scroll to position [103, 0]
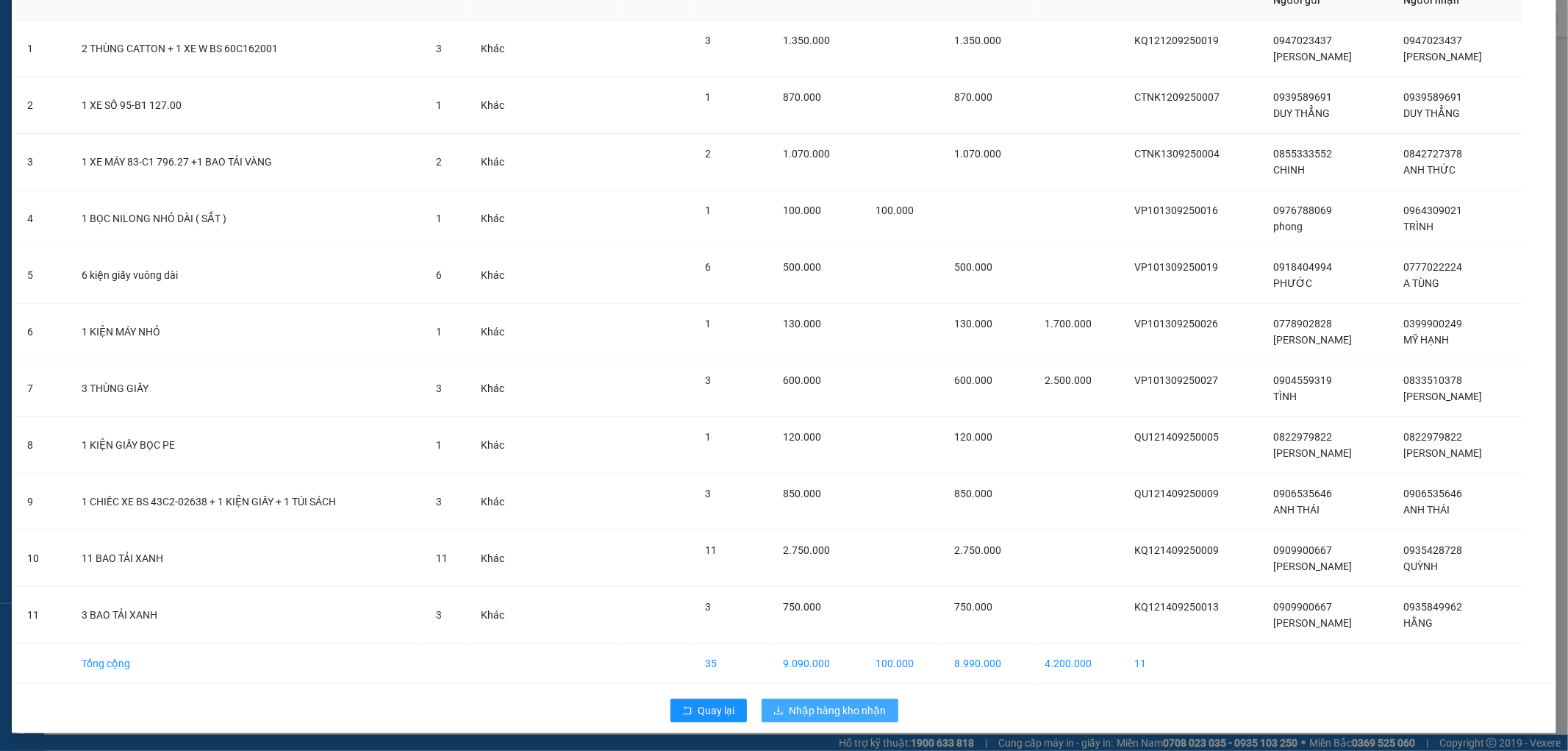
click at [824, 712] on span "Nhập hàng kho nhận" at bounding box center [837, 710] width 97 height 16
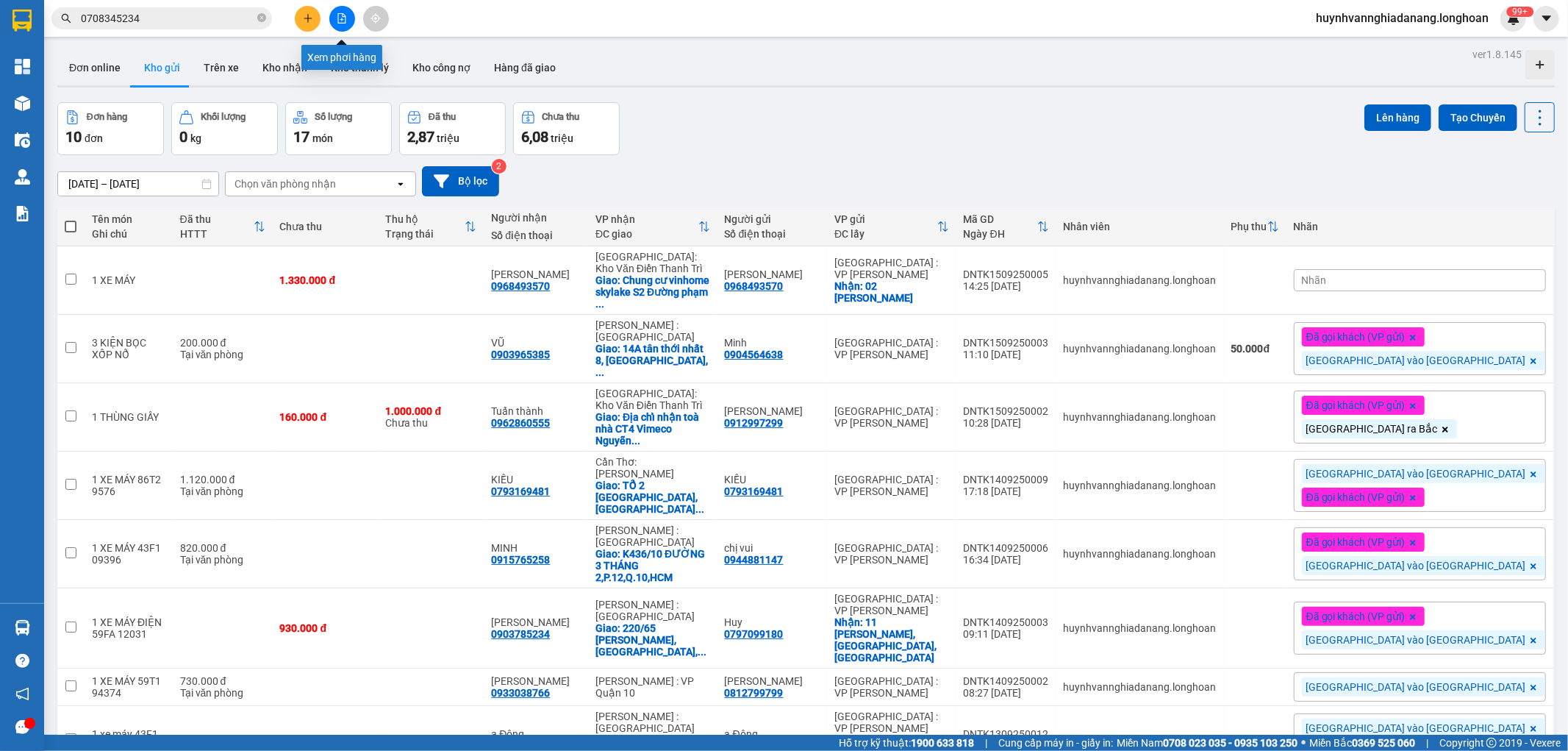
click at [347, 20] on button at bounding box center [342, 18] width 25 height 25
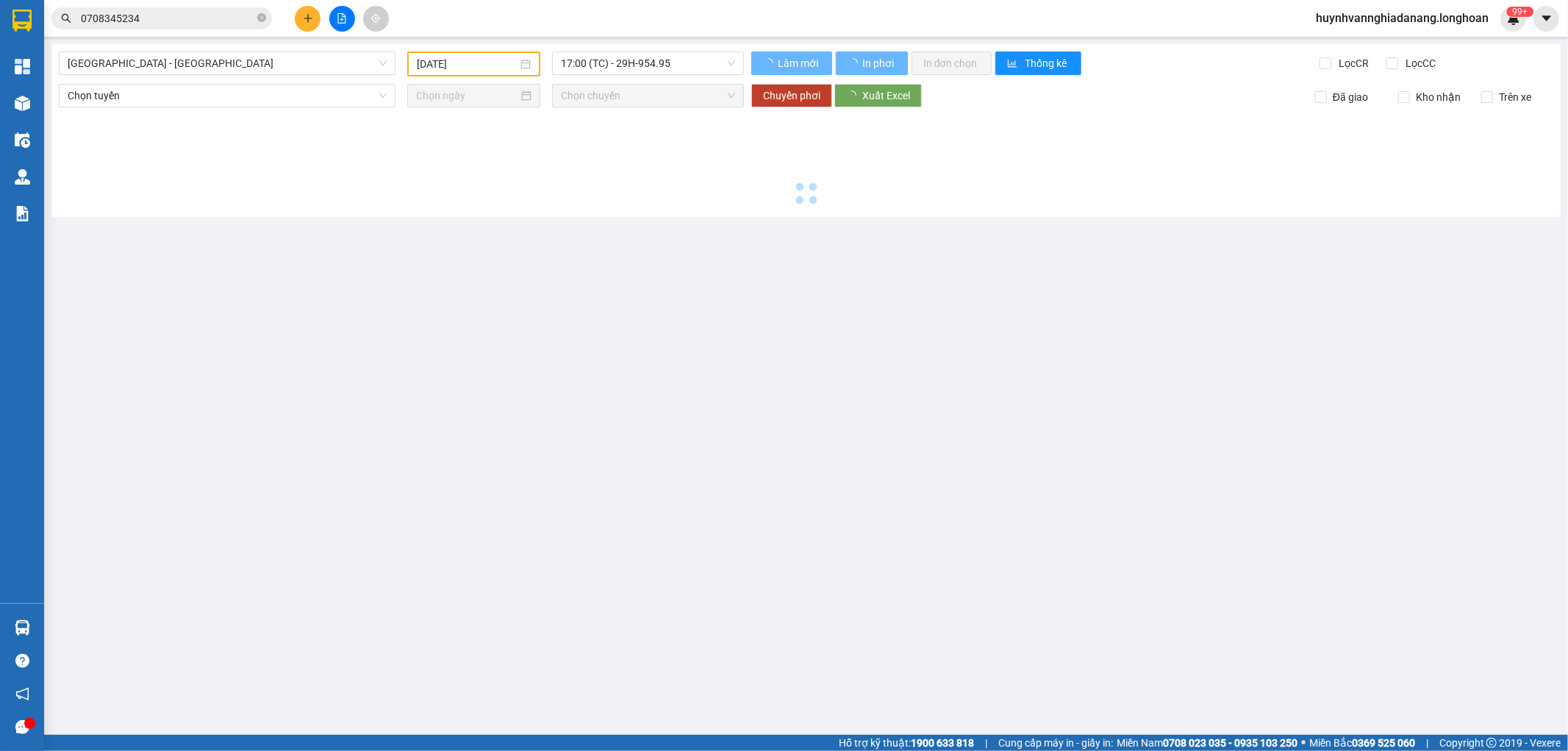
type input "[DATE]"
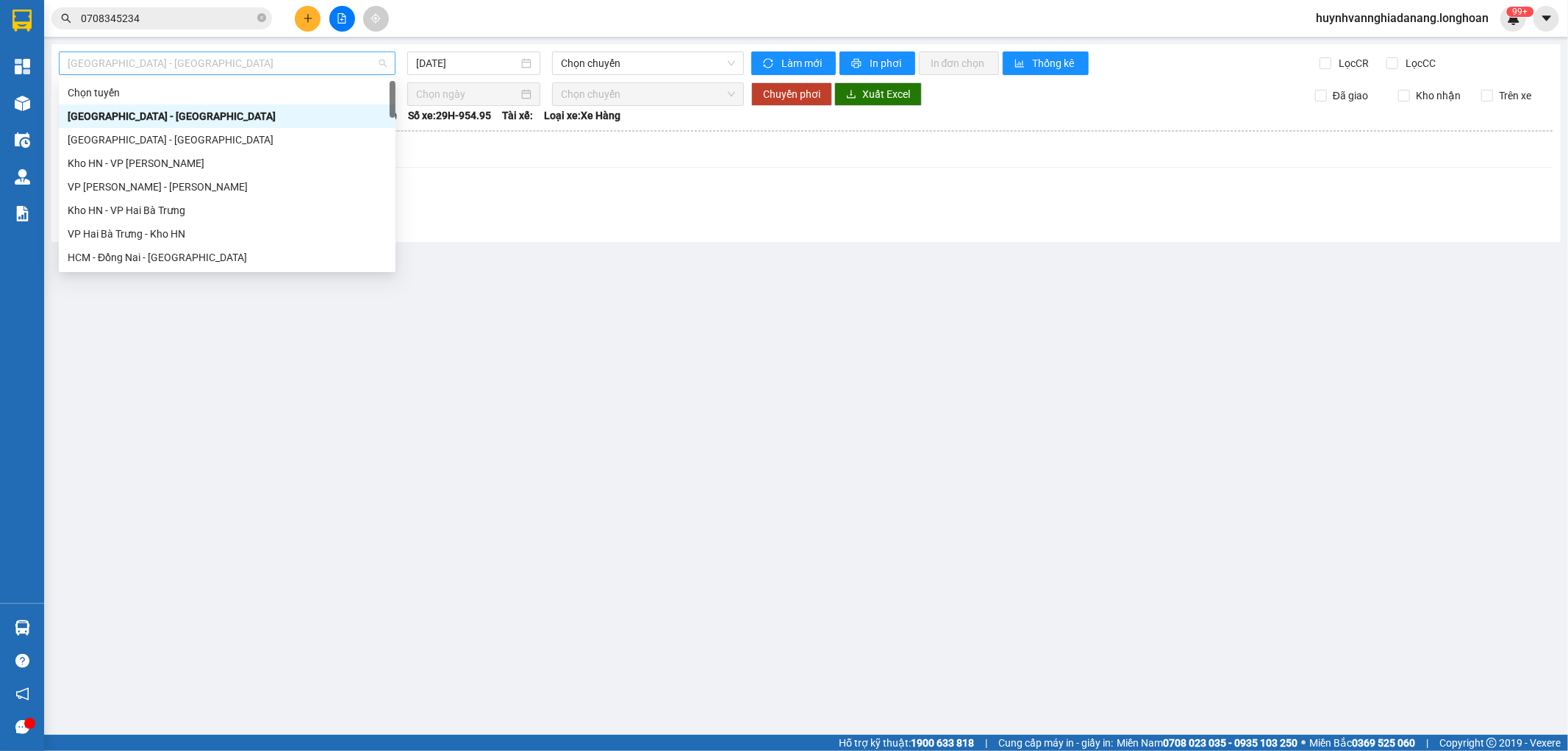
click at [241, 70] on span "Hải Phòng - Hà Nội" at bounding box center [227, 64] width 319 height 23
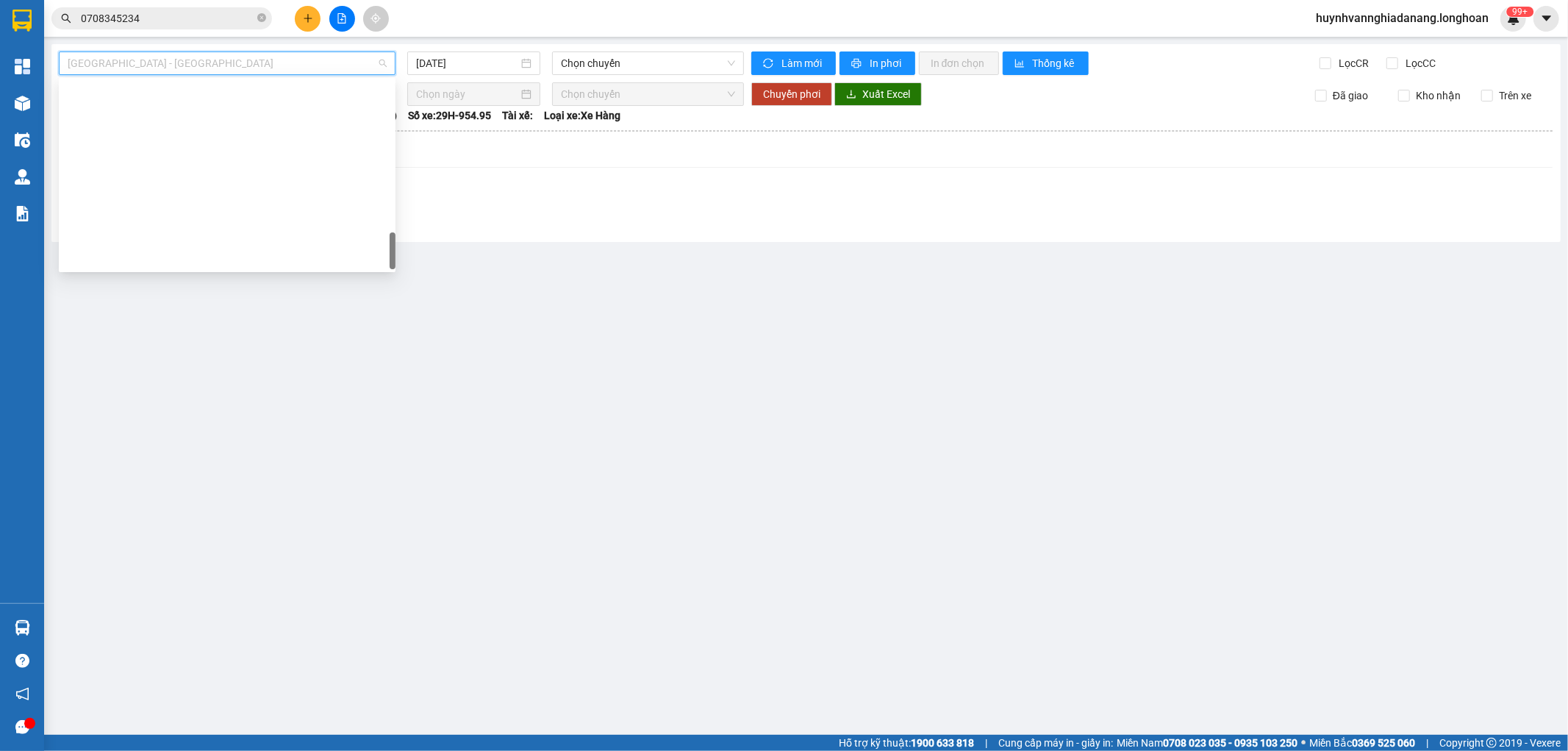
scroll to position [1011, 0]
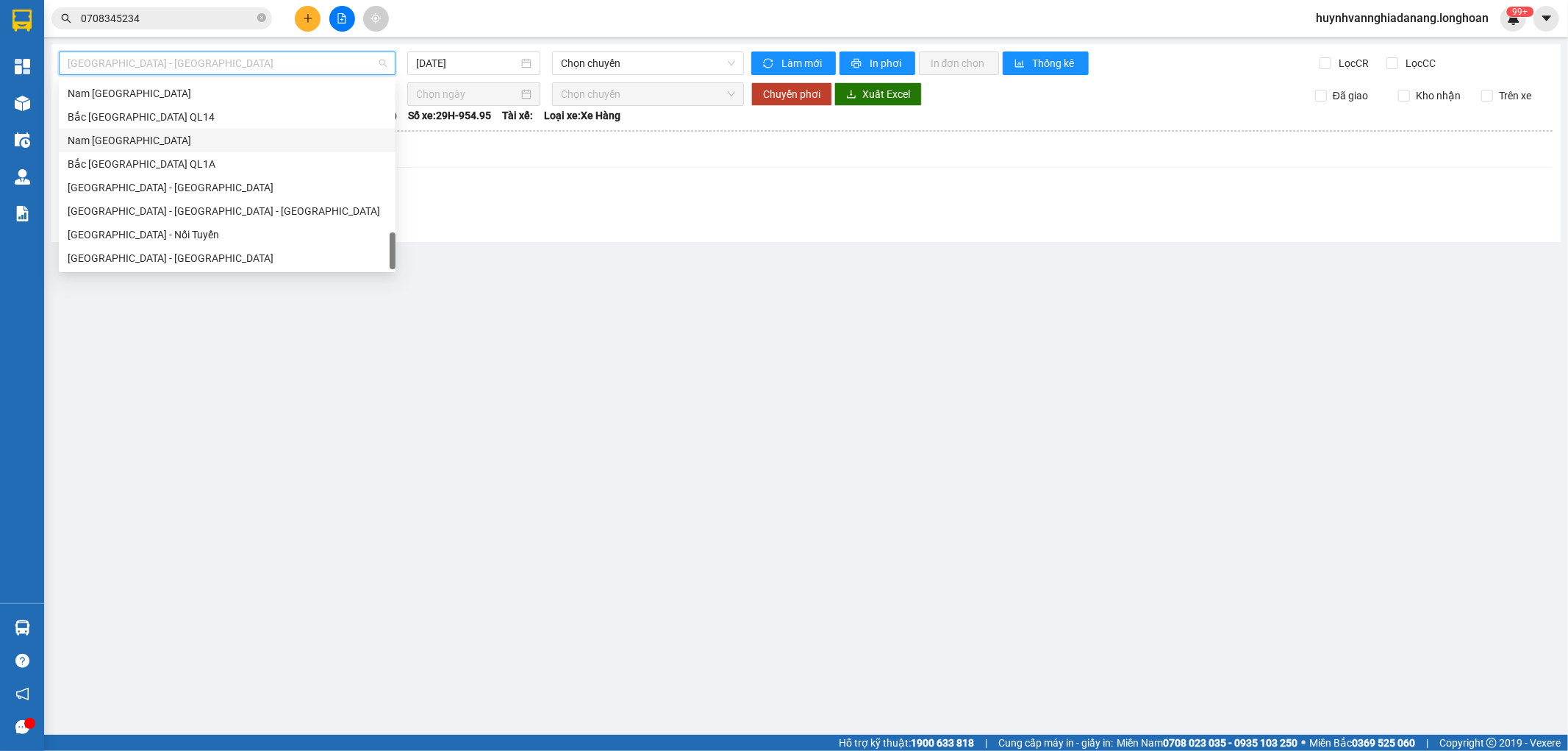
click at [155, 143] on div "Nam Trung Bắc QL1A" at bounding box center [227, 140] width 319 height 16
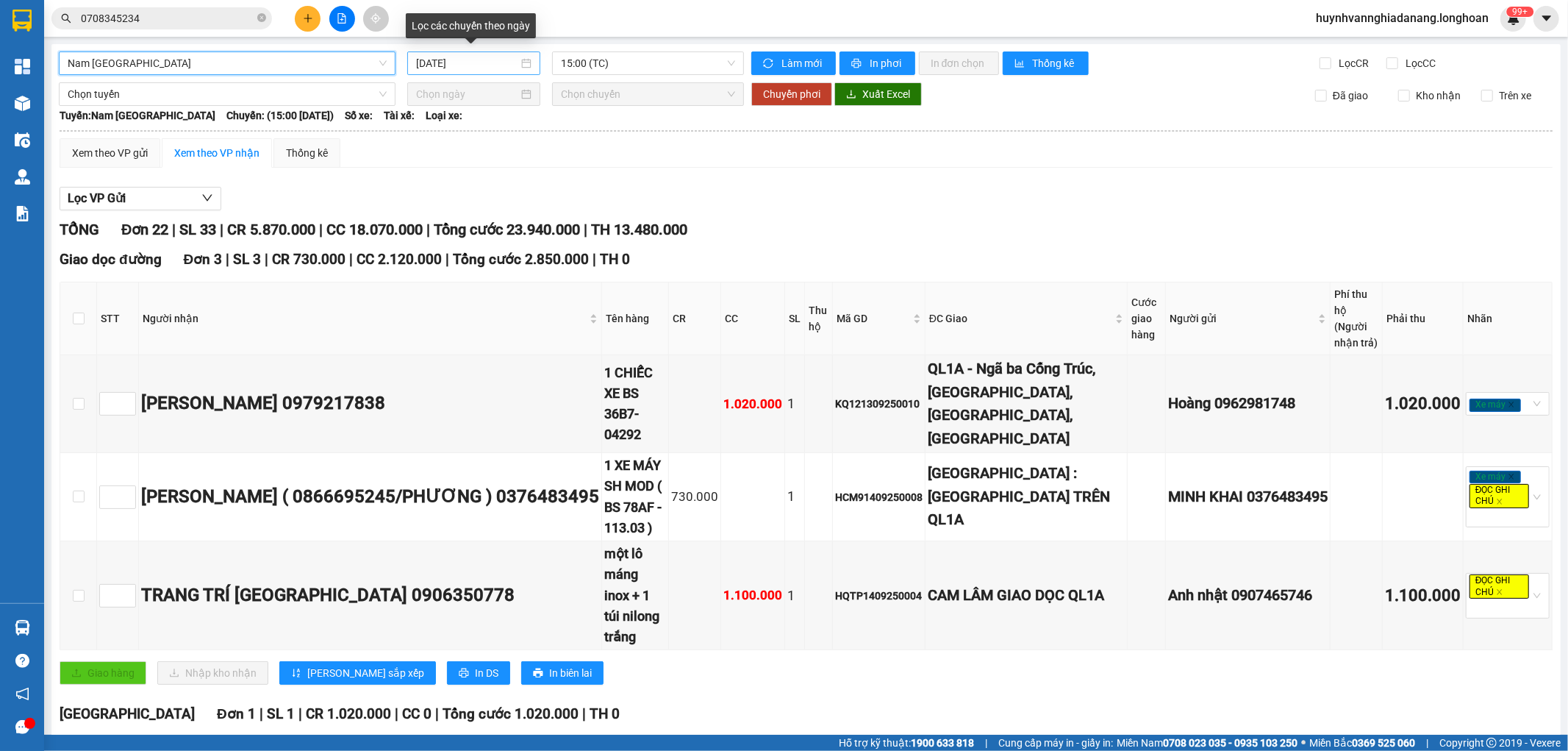
click at [502, 63] on input "[DATE]" at bounding box center [466, 63] width 102 height 16
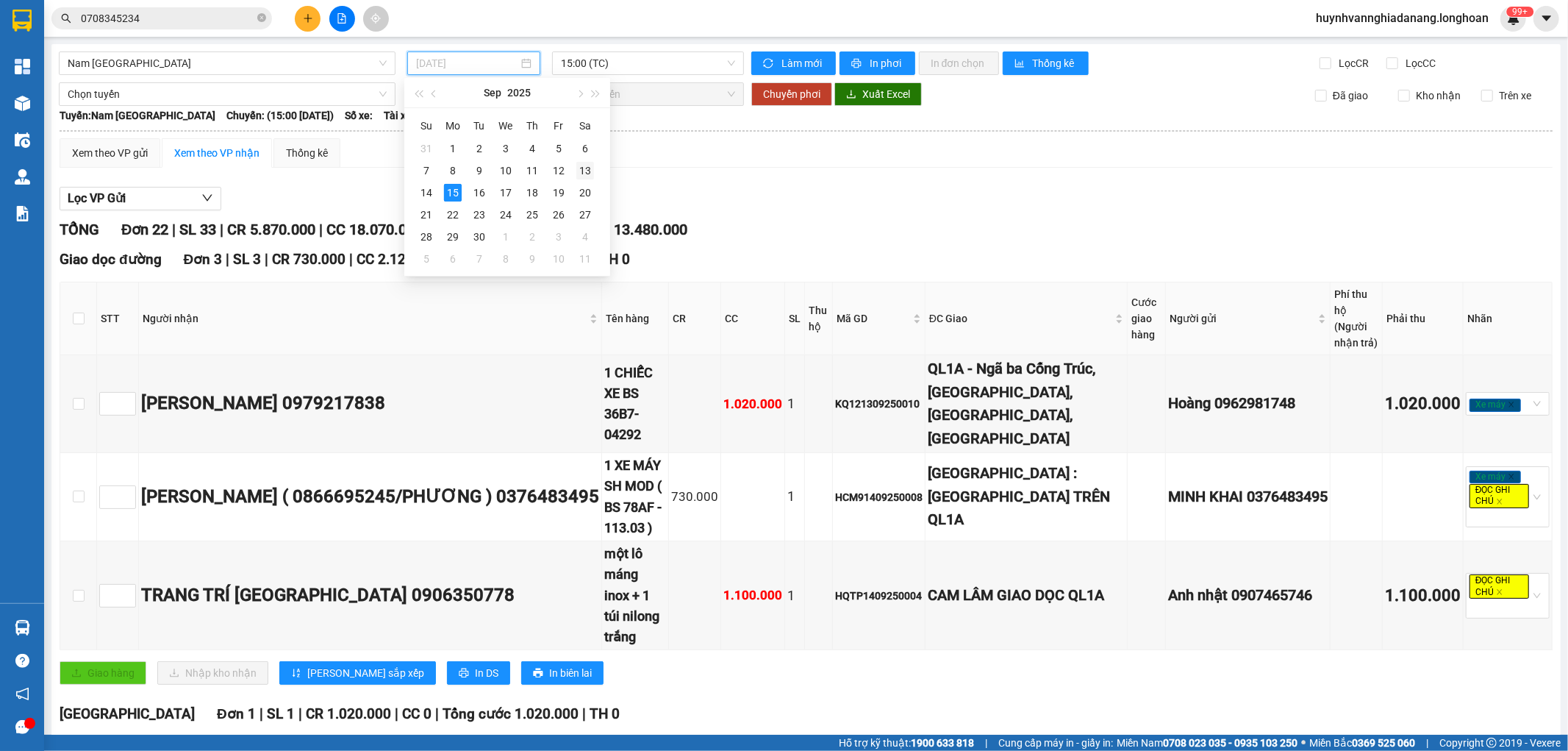
click at [584, 168] on div "13" at bounding box center [585, 170] width 18 height 18
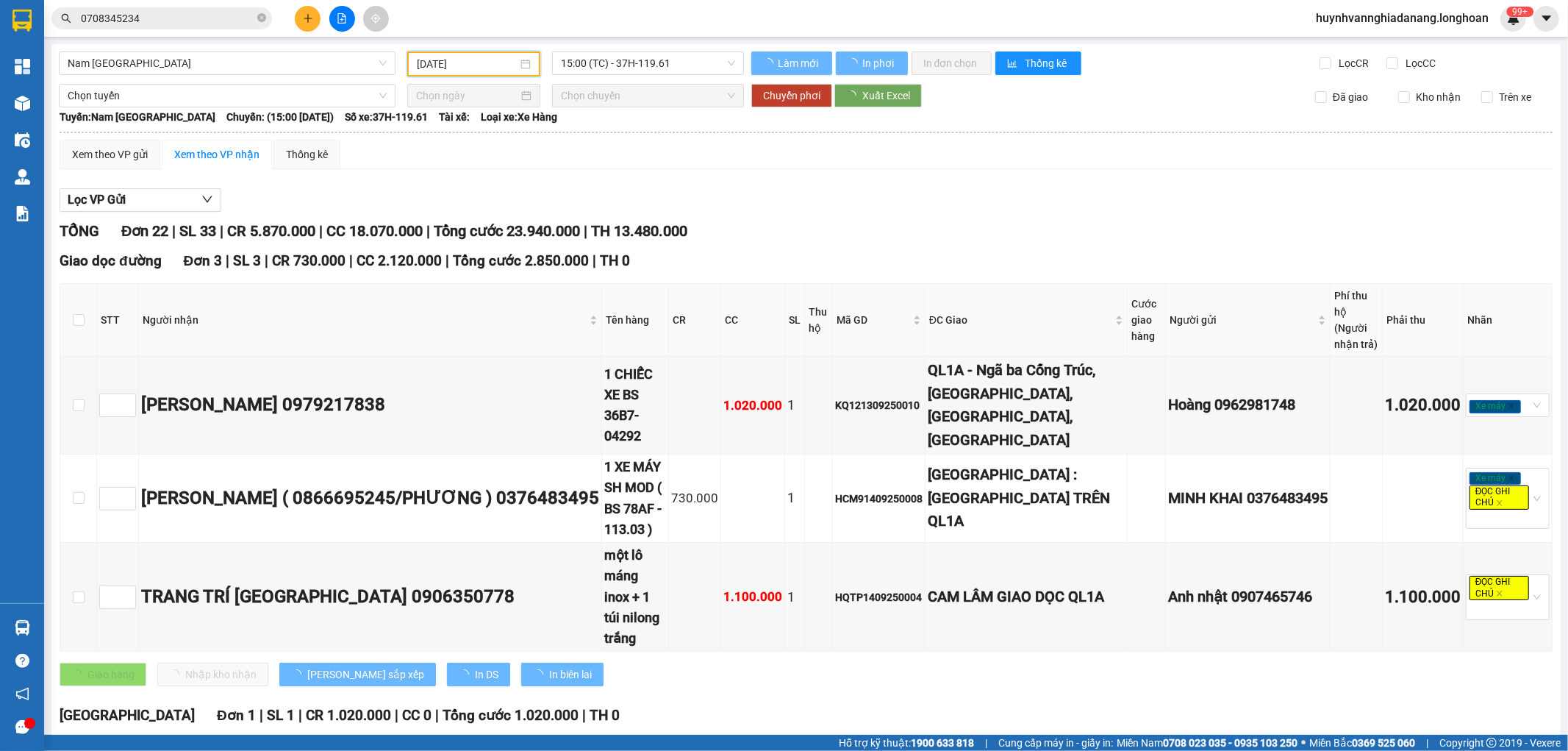
type input "[DATE]"
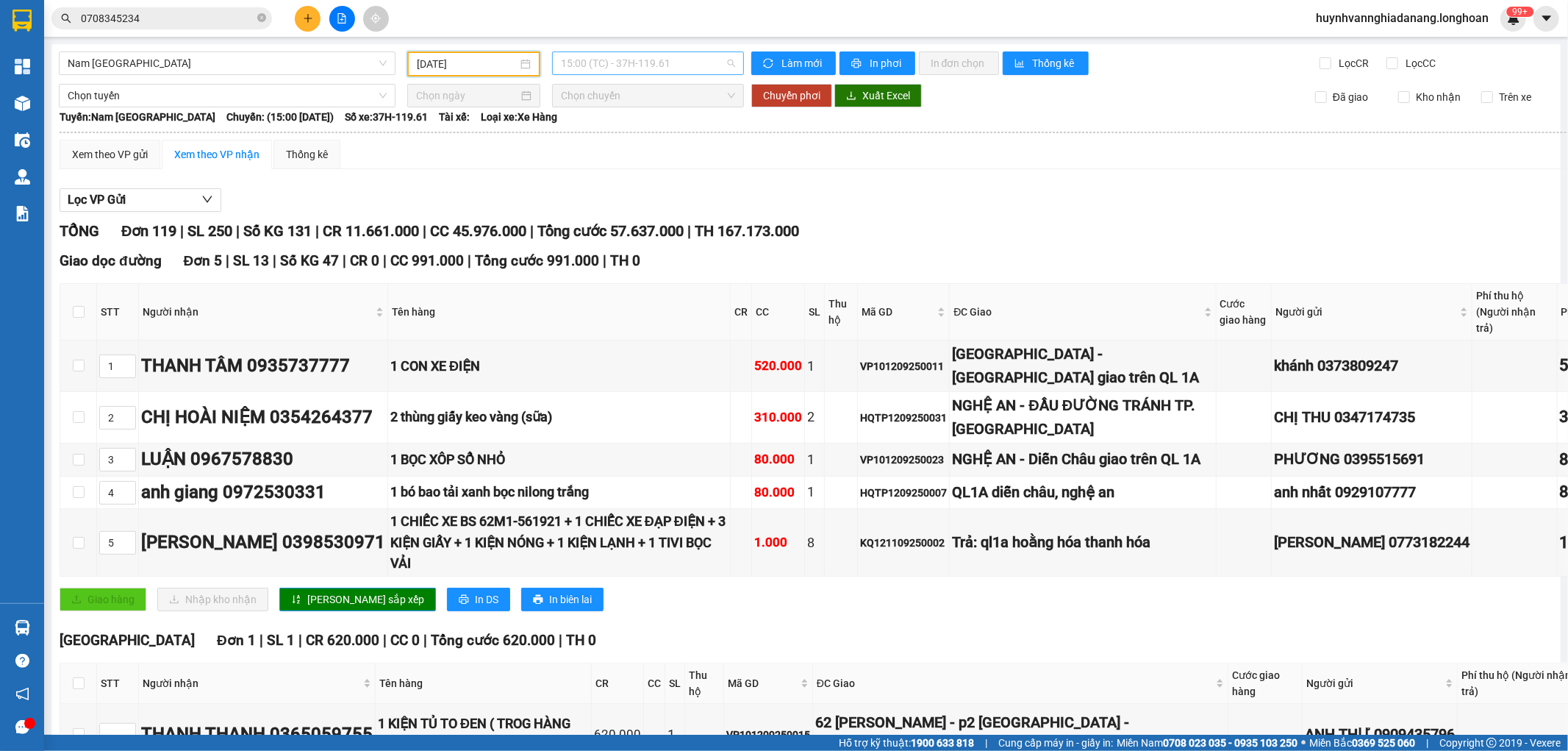
click at [682, 67] on span "15:00 (TC) - 37H-119.61" at bounding box center [647, 64] width 174 height 23
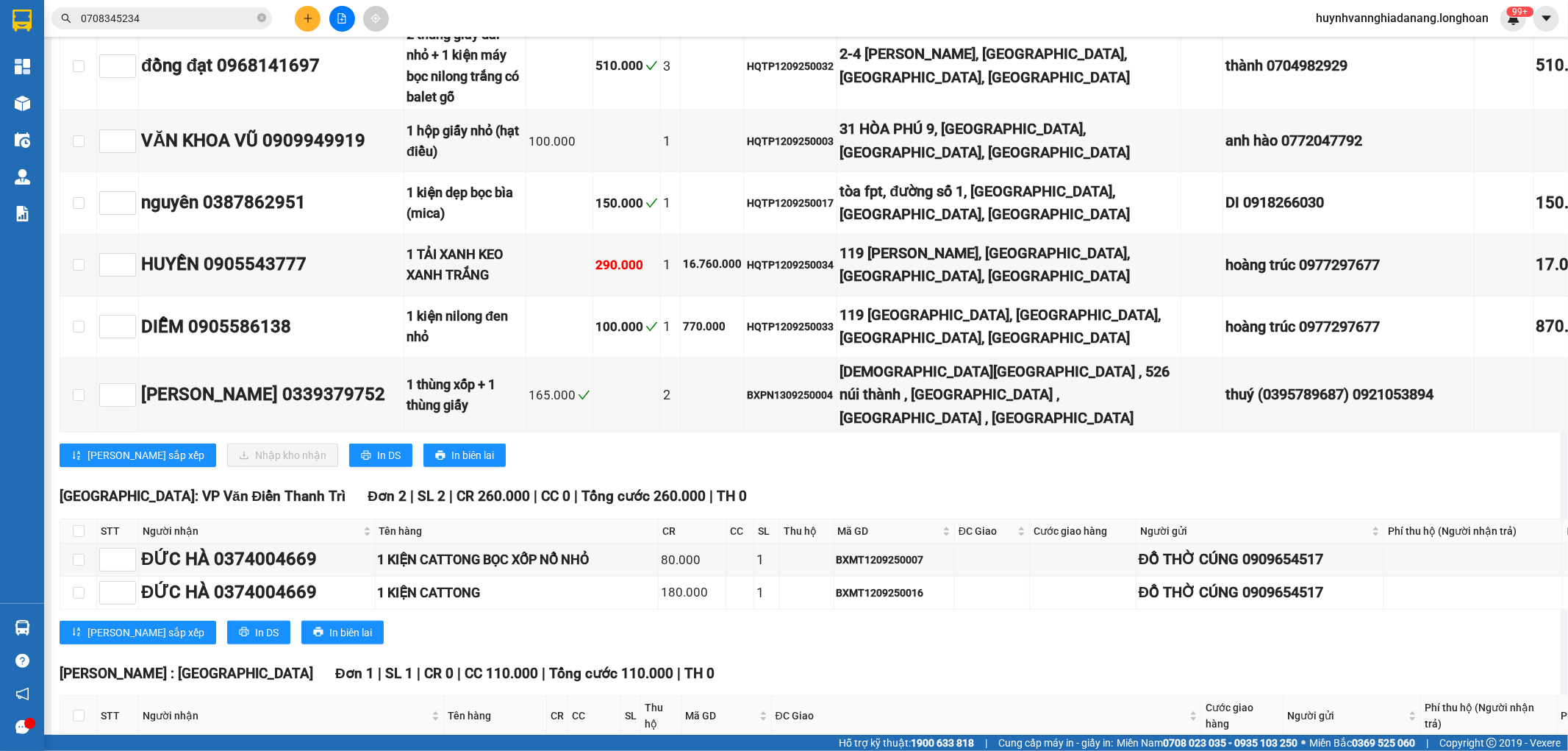
scroll to position [10459, 0]
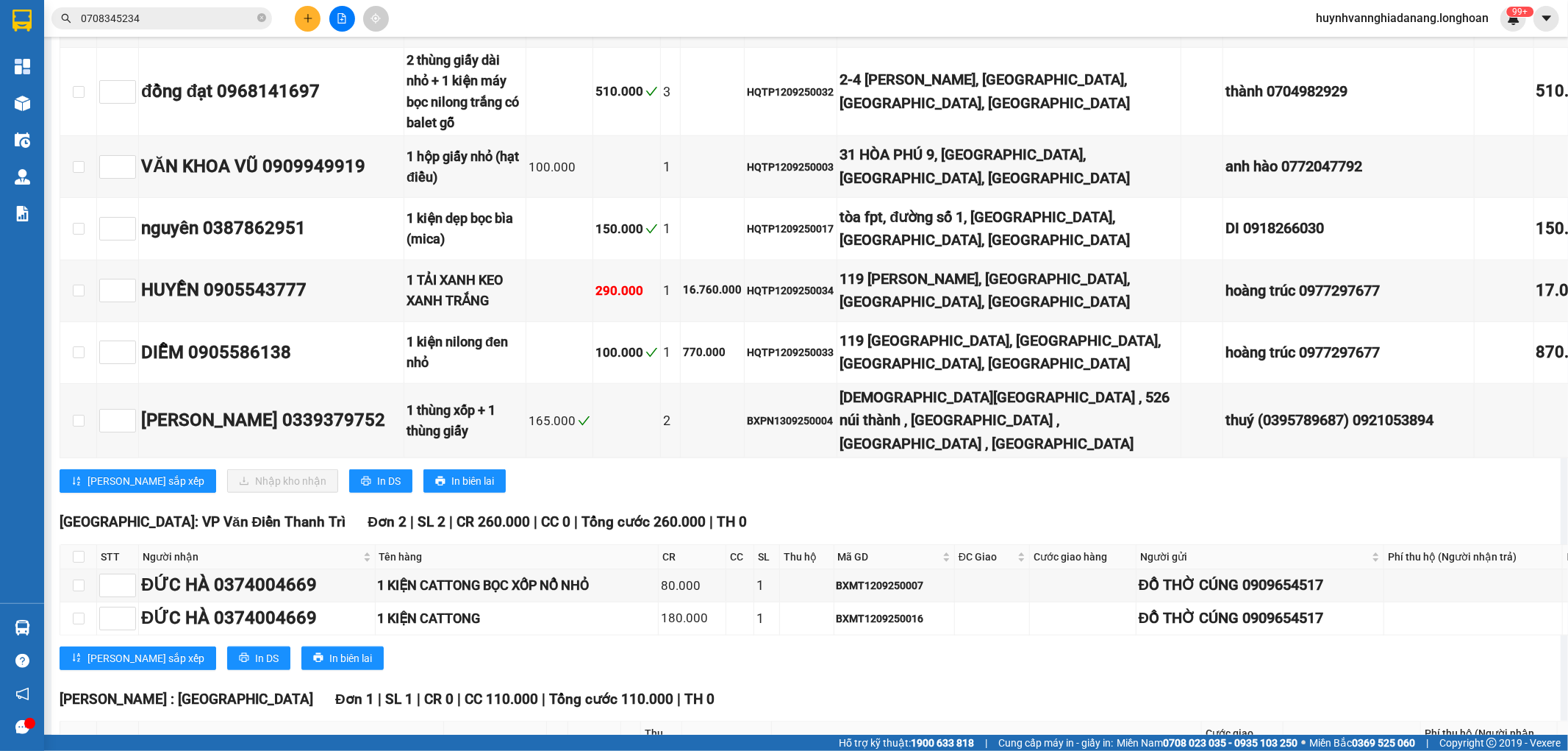
checkbox input "true"
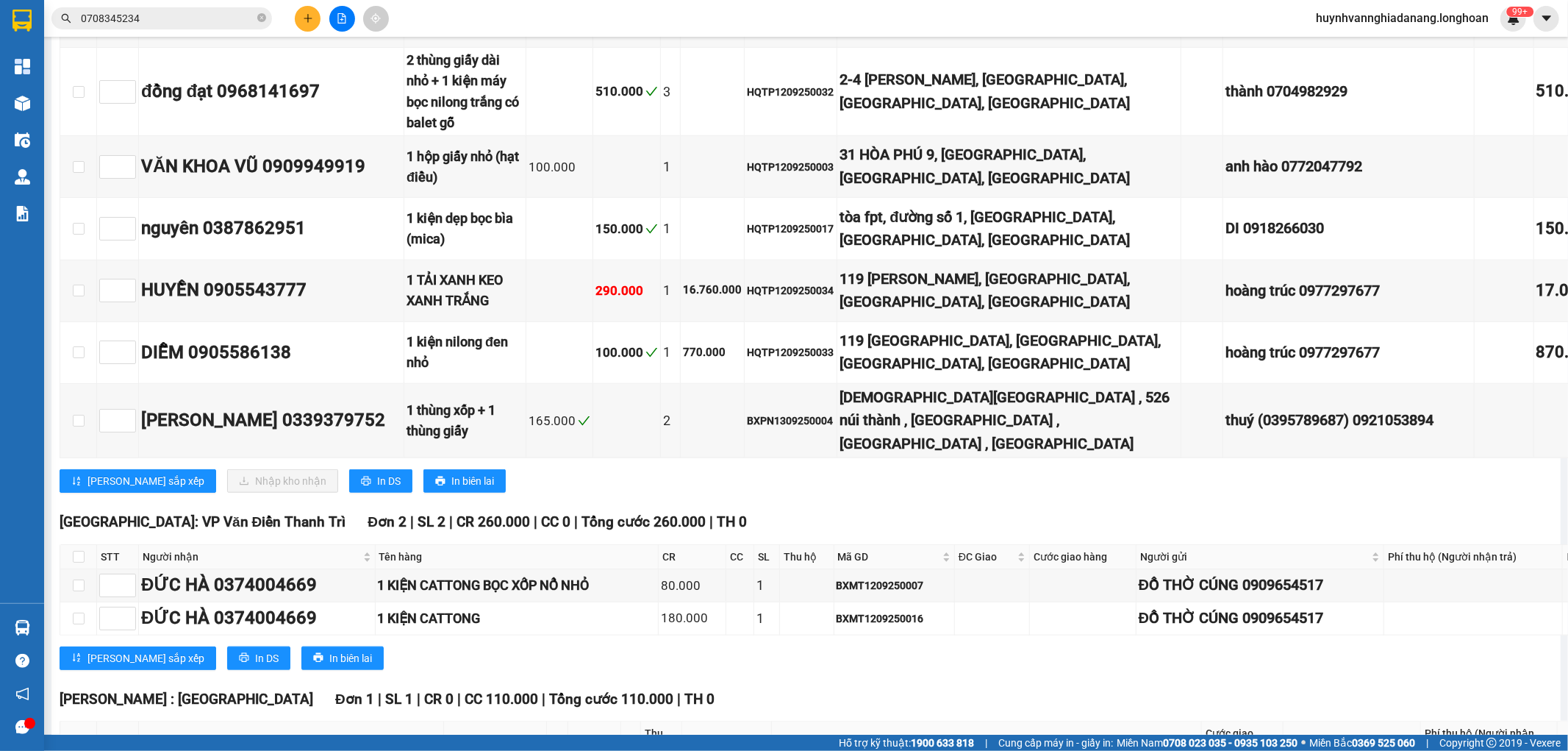
checkbox input "true"
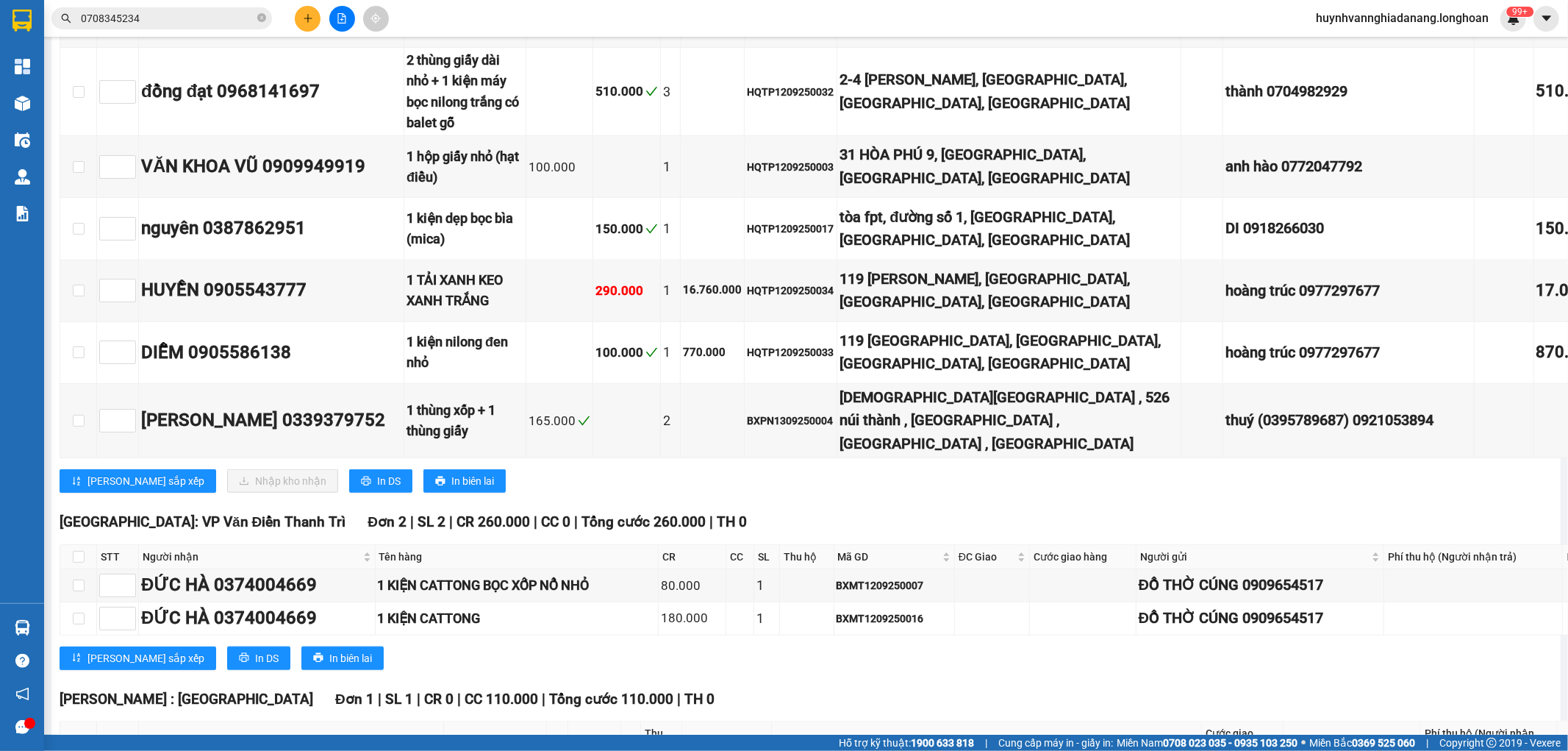
checkbox input "true"
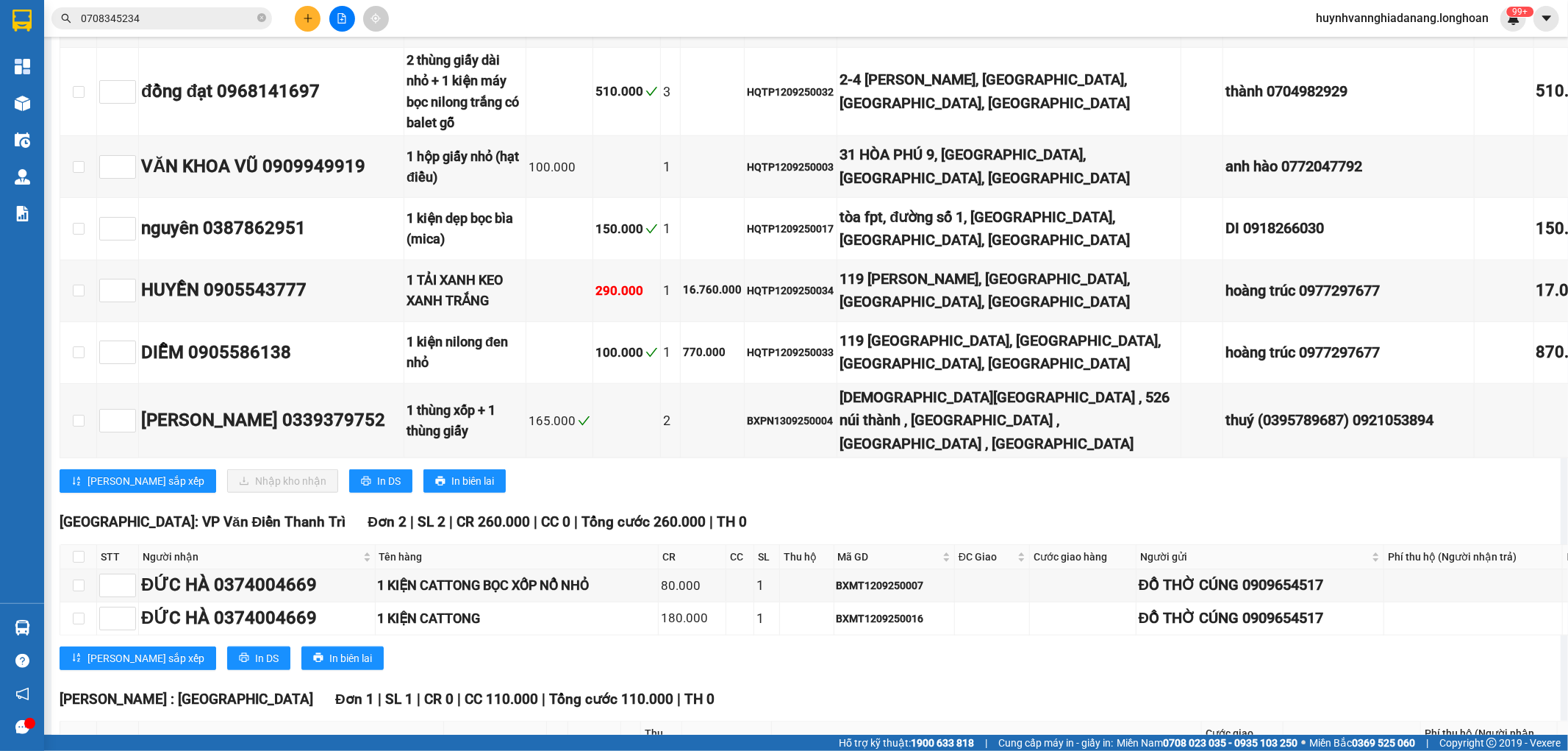
checkbox input "true"
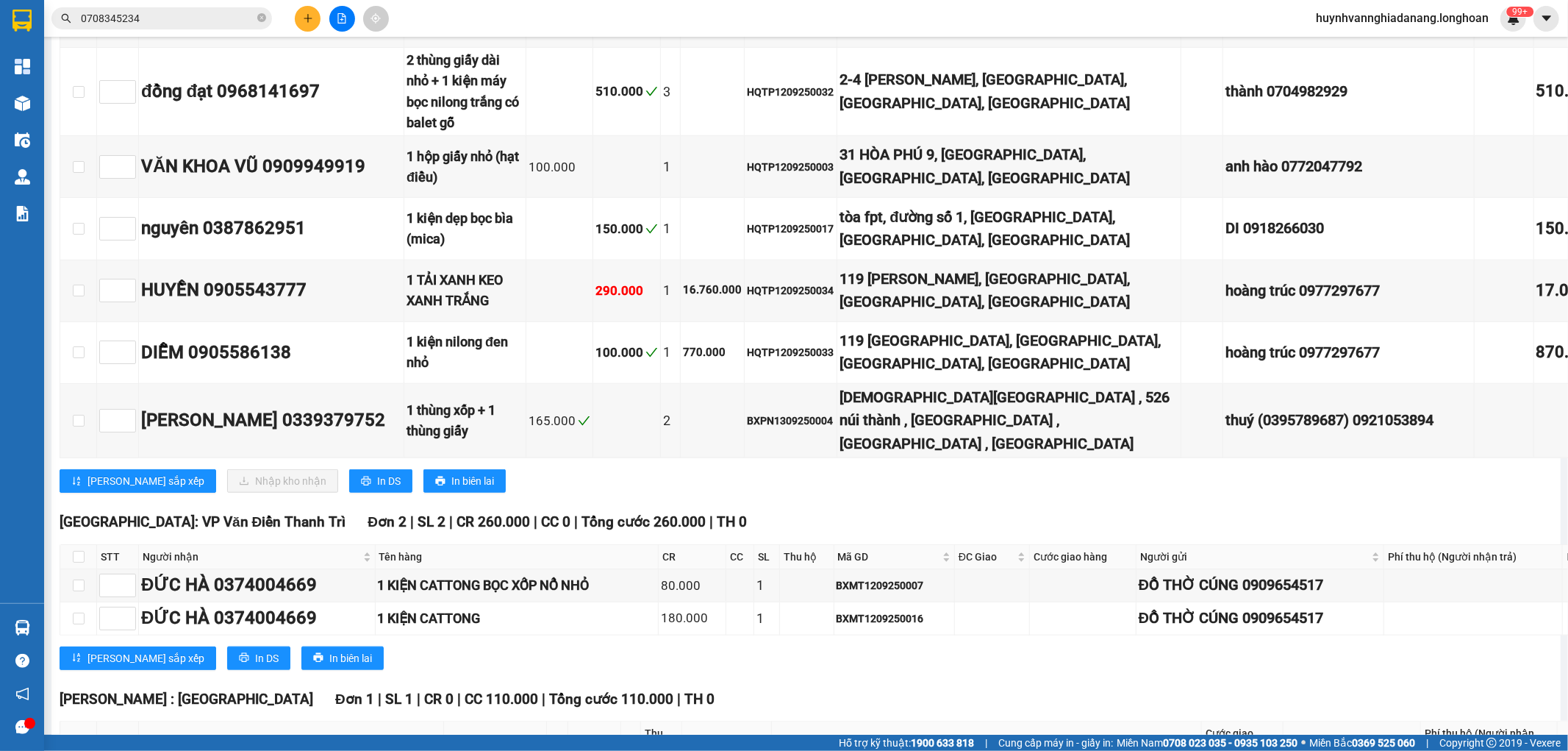
checkbox input "true"
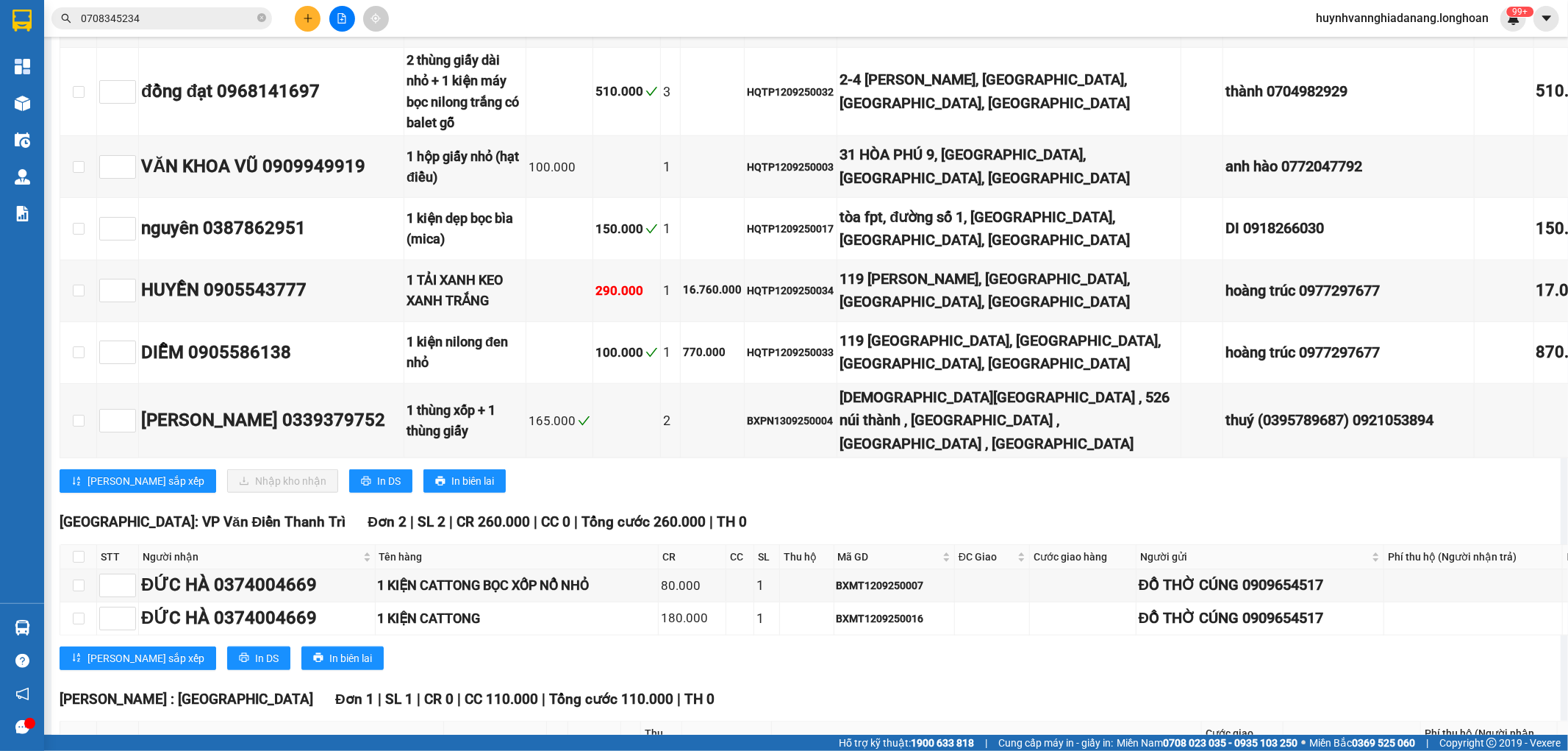
checkbox input "true"
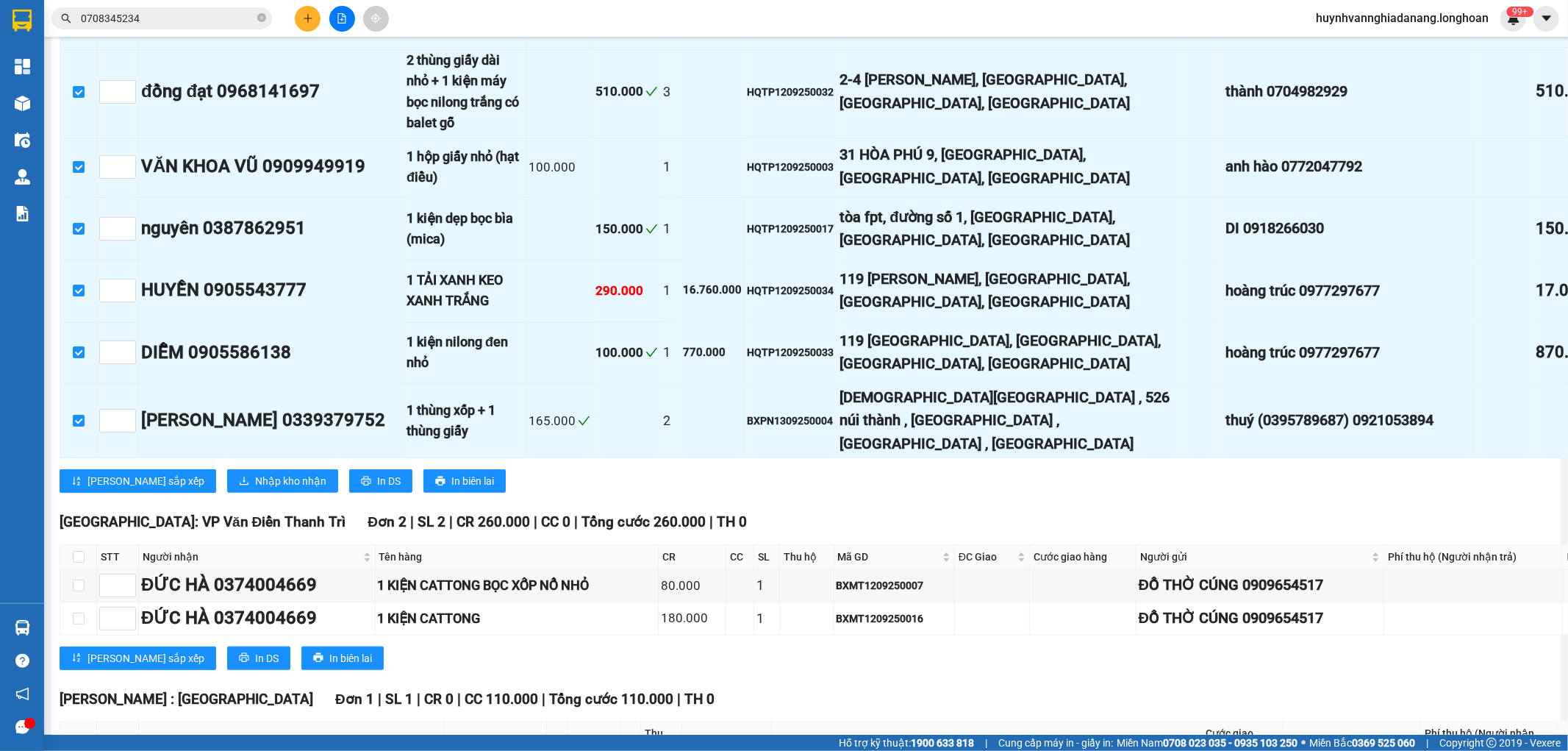
checkbox input "false"
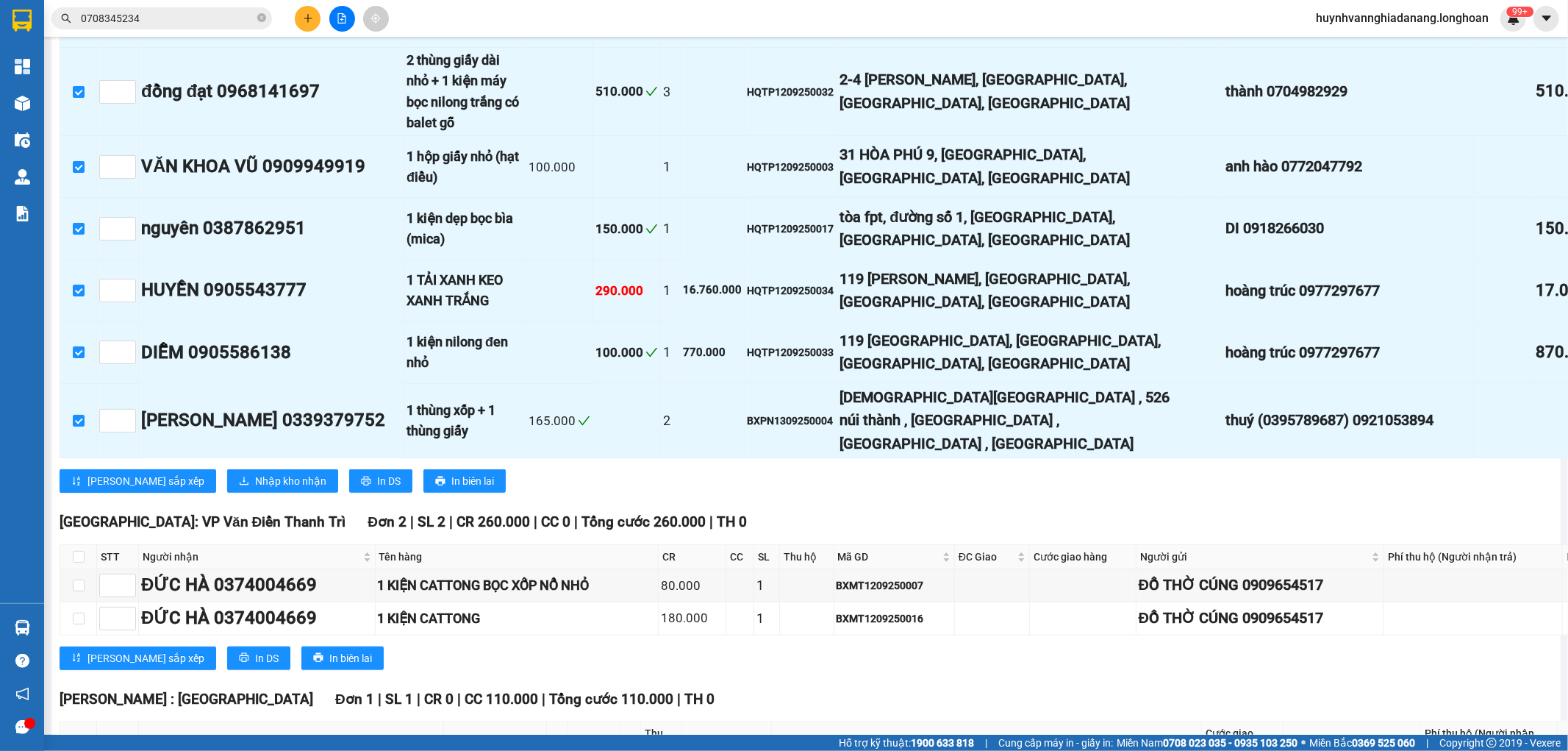
checkbox input "false"
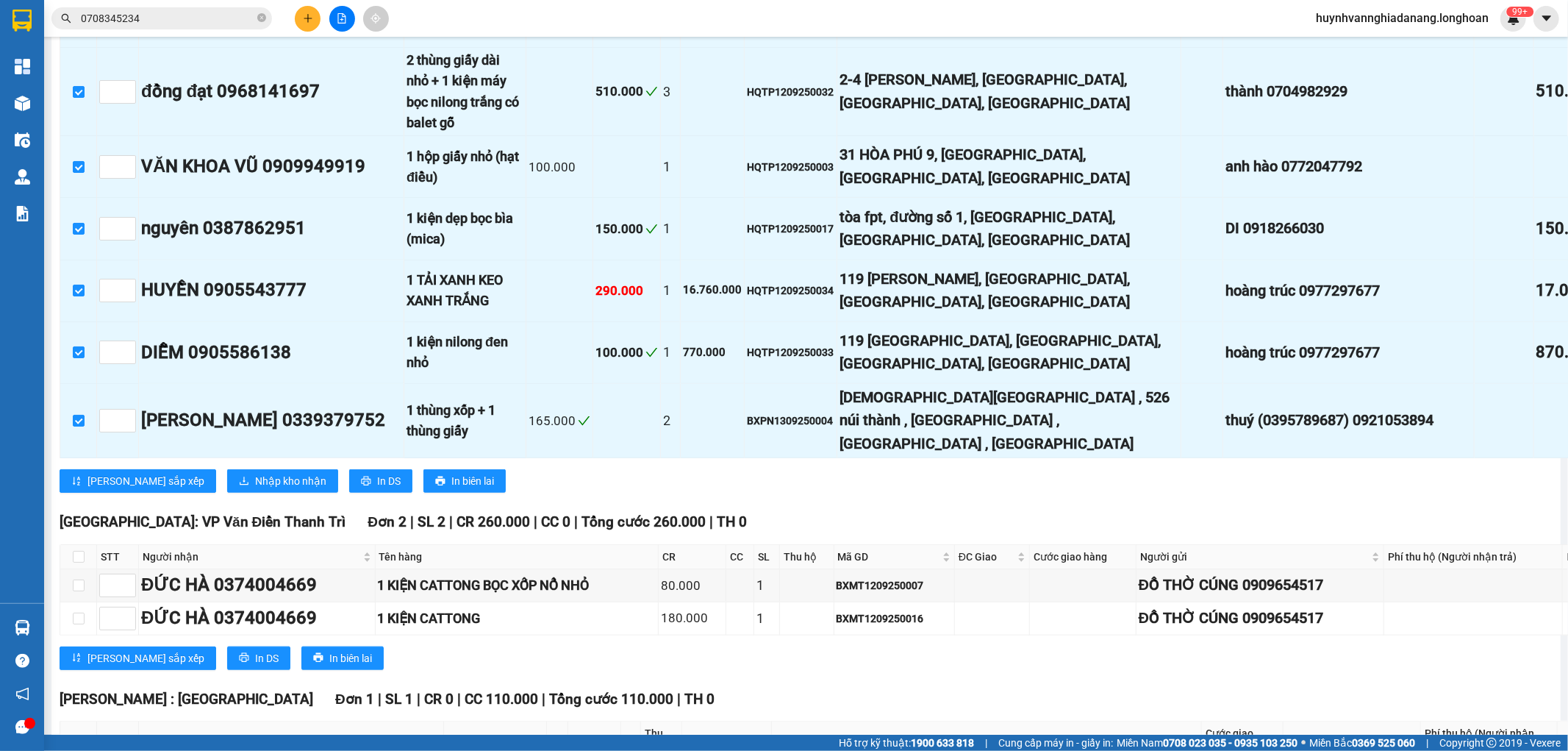
checkbox input "false"
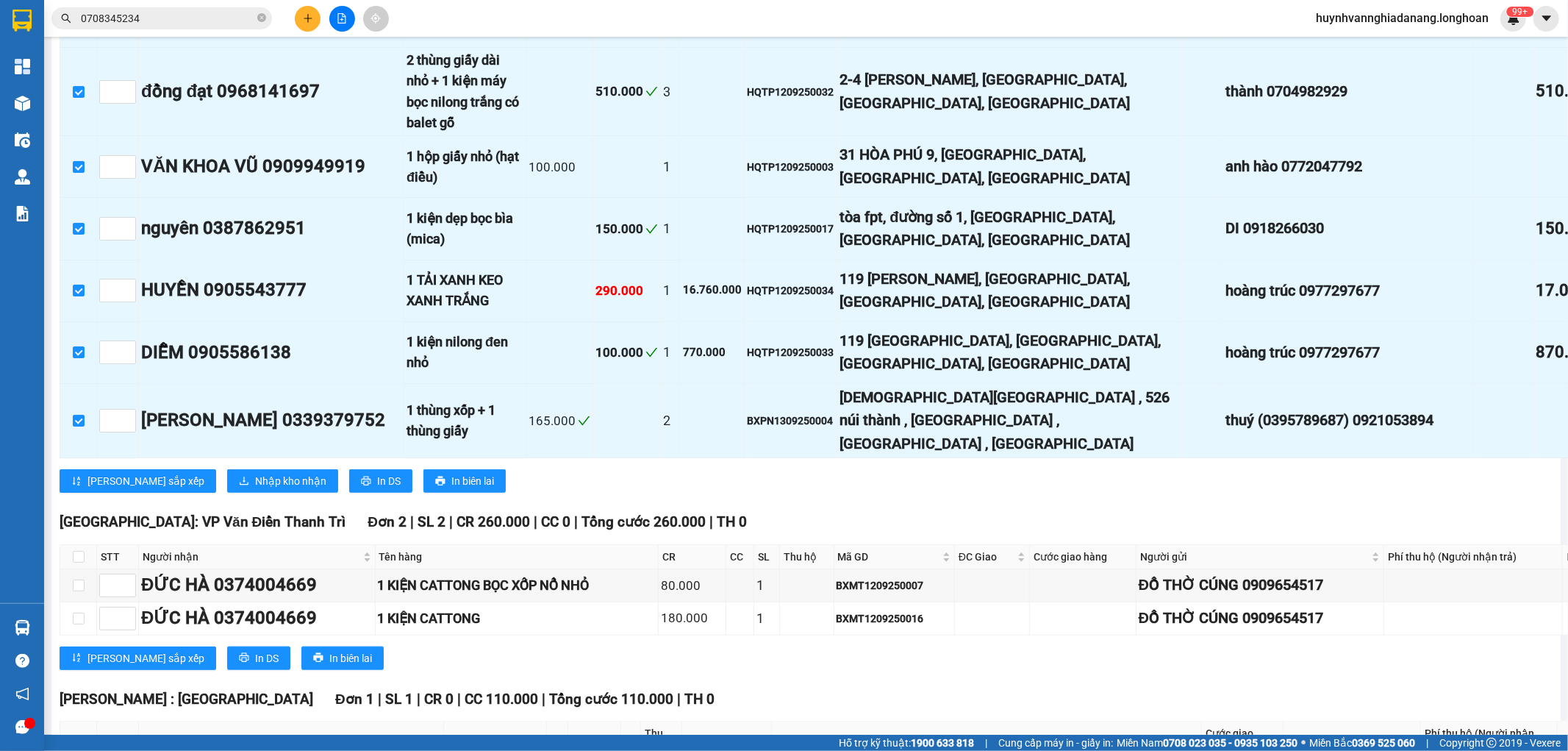
checkbox input "false"
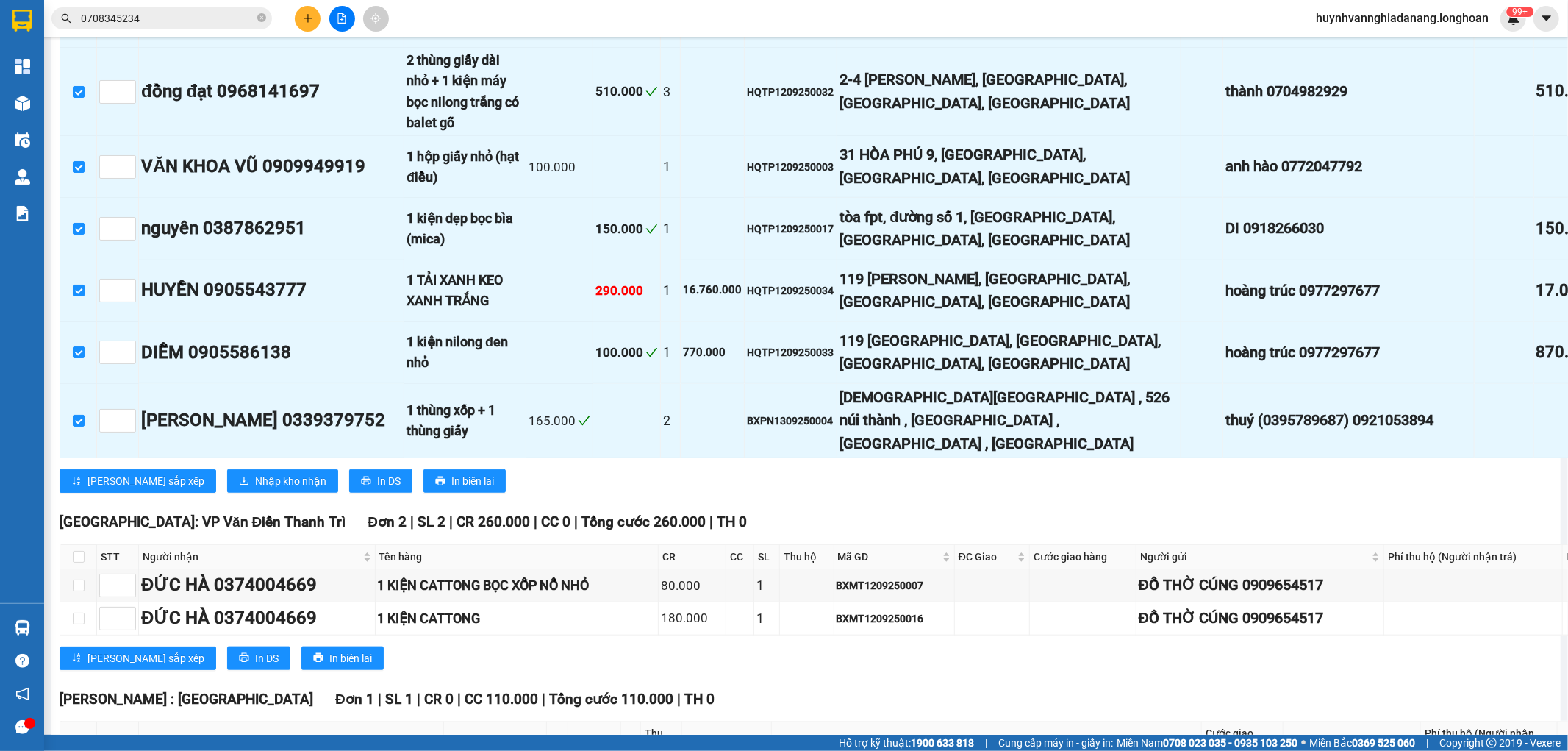
checkbox input "false"
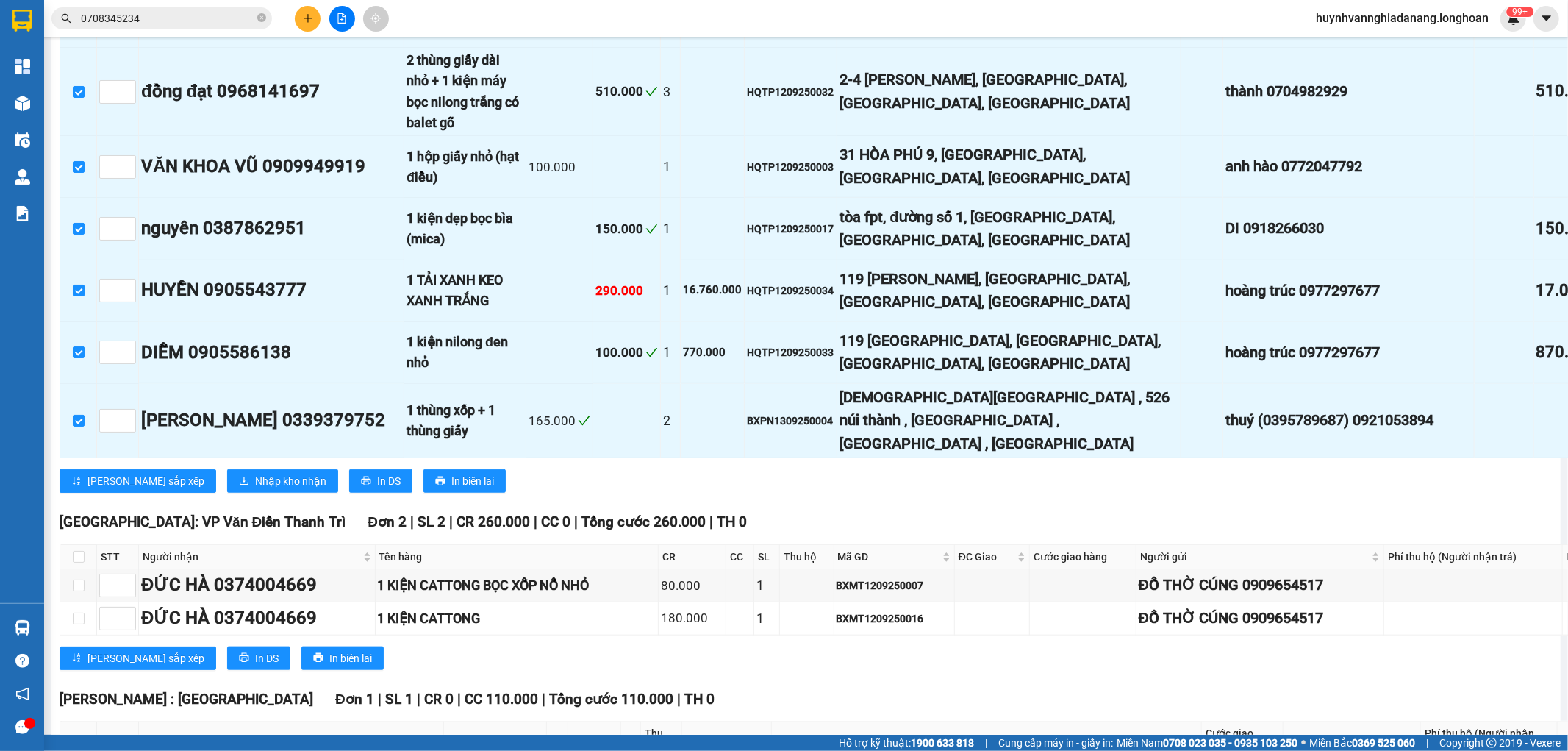
checkbox input "false"
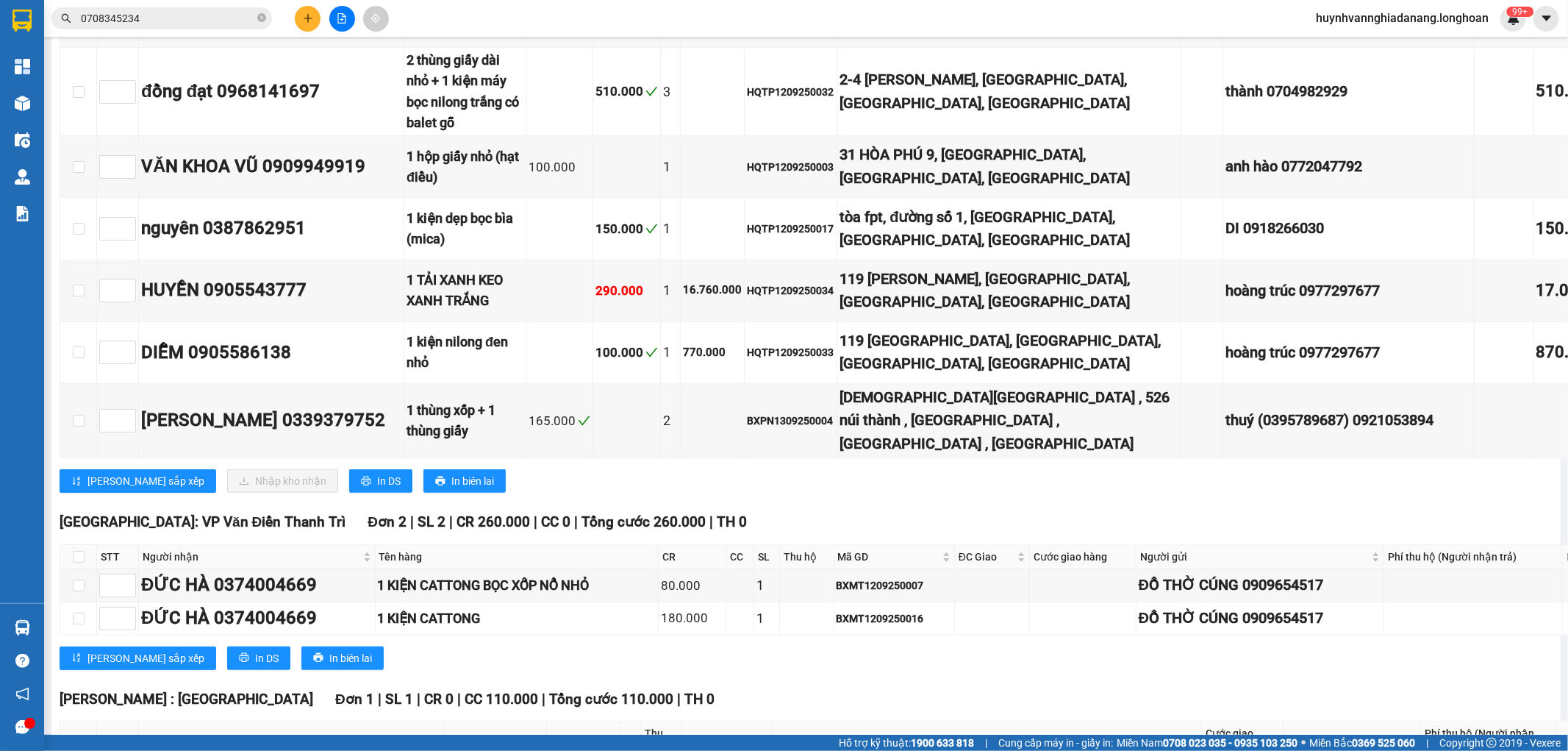
checkbox input "true"
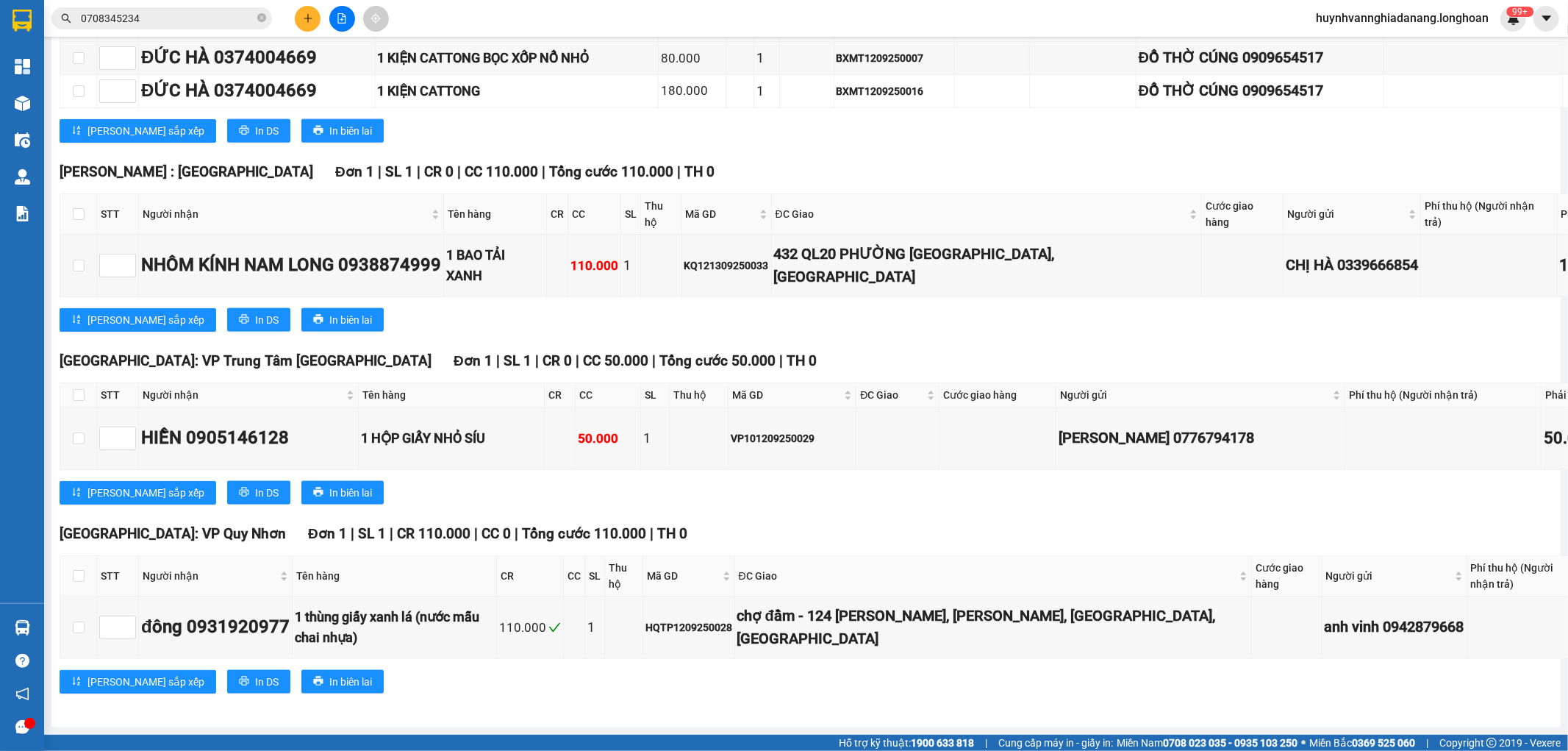
scroll to position [12420, 0]
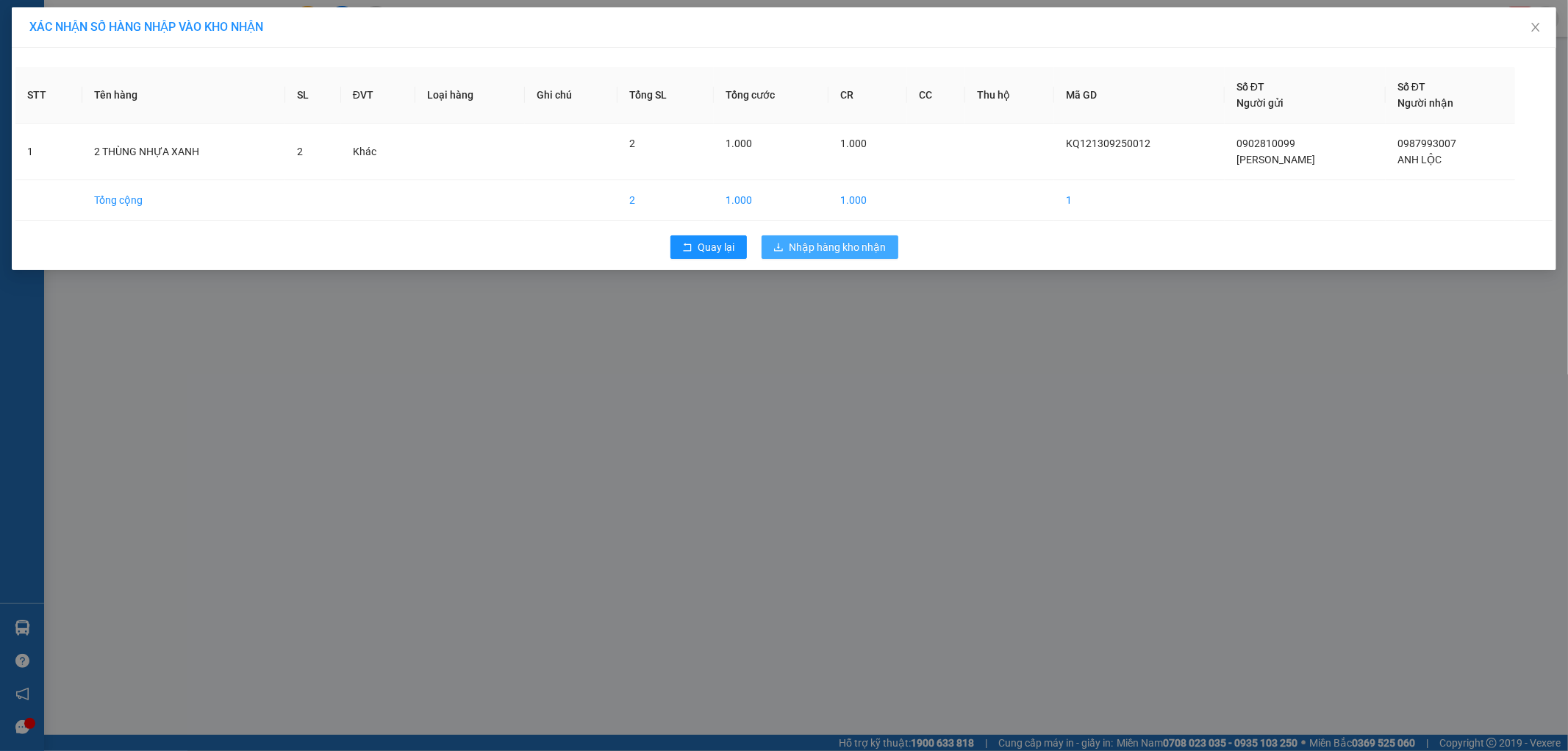
click at [833, 246] on span "Nhập hàng kho nhận" at bounding box center [837, 247] width 97 height 16
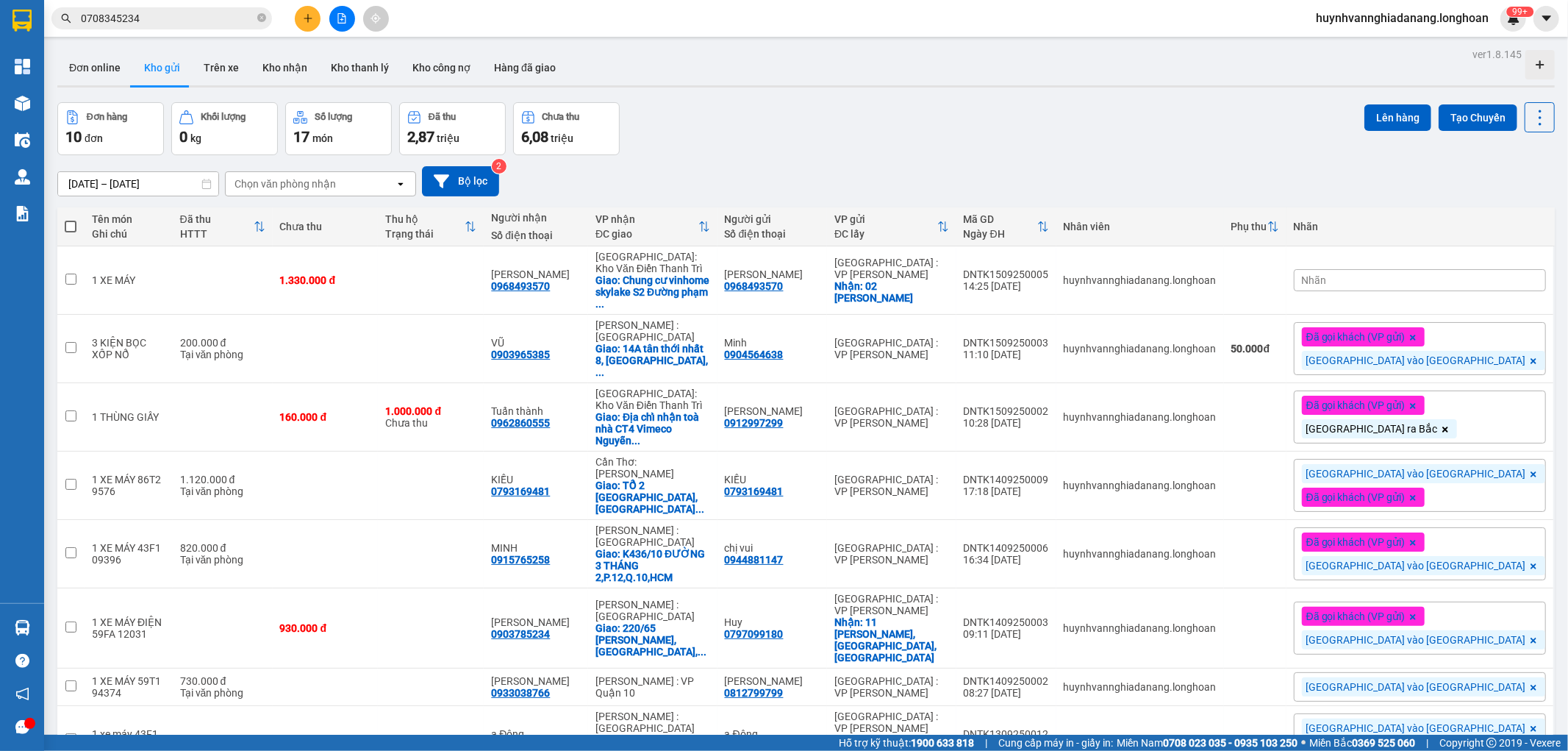
click at [339, 23] on icon "file-add" at bounding box center [342, 18] width 8 height 10
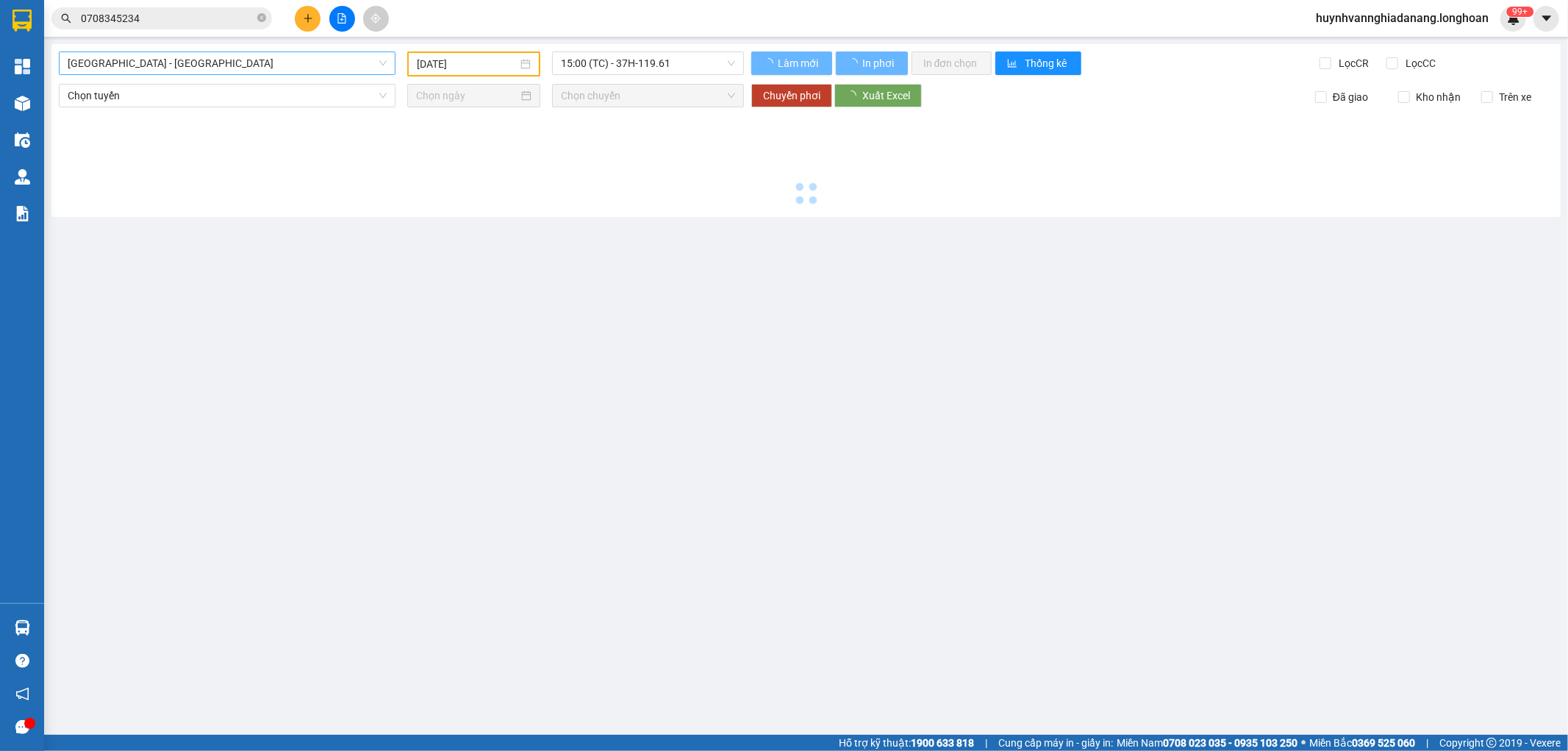
type input "[DATE]"
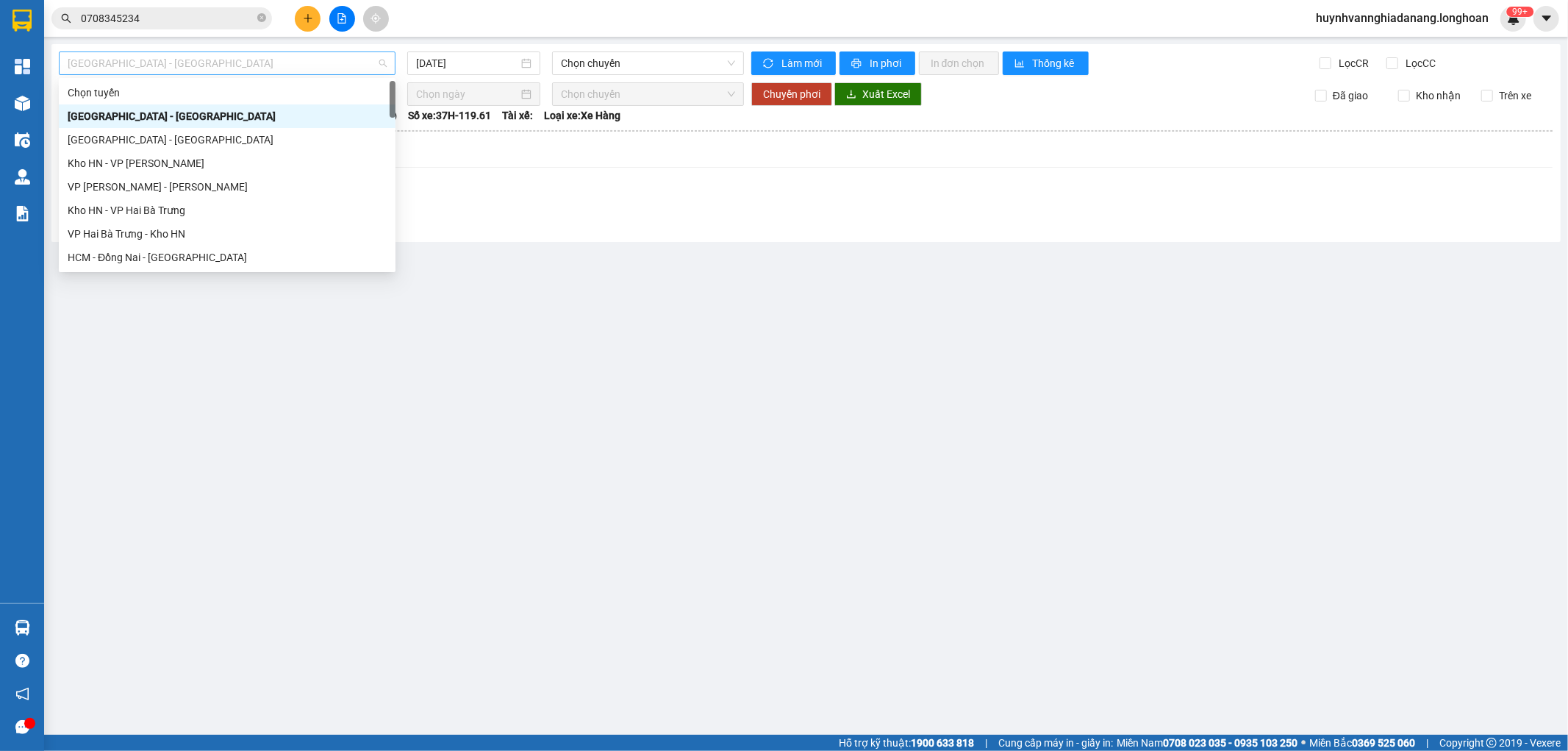
click at [288, 69] on span "[GEOGRAPHIC_DATA] - [GEOGRAPHIC_DATA]" at bounding box center [227, 64] width 319 height 23
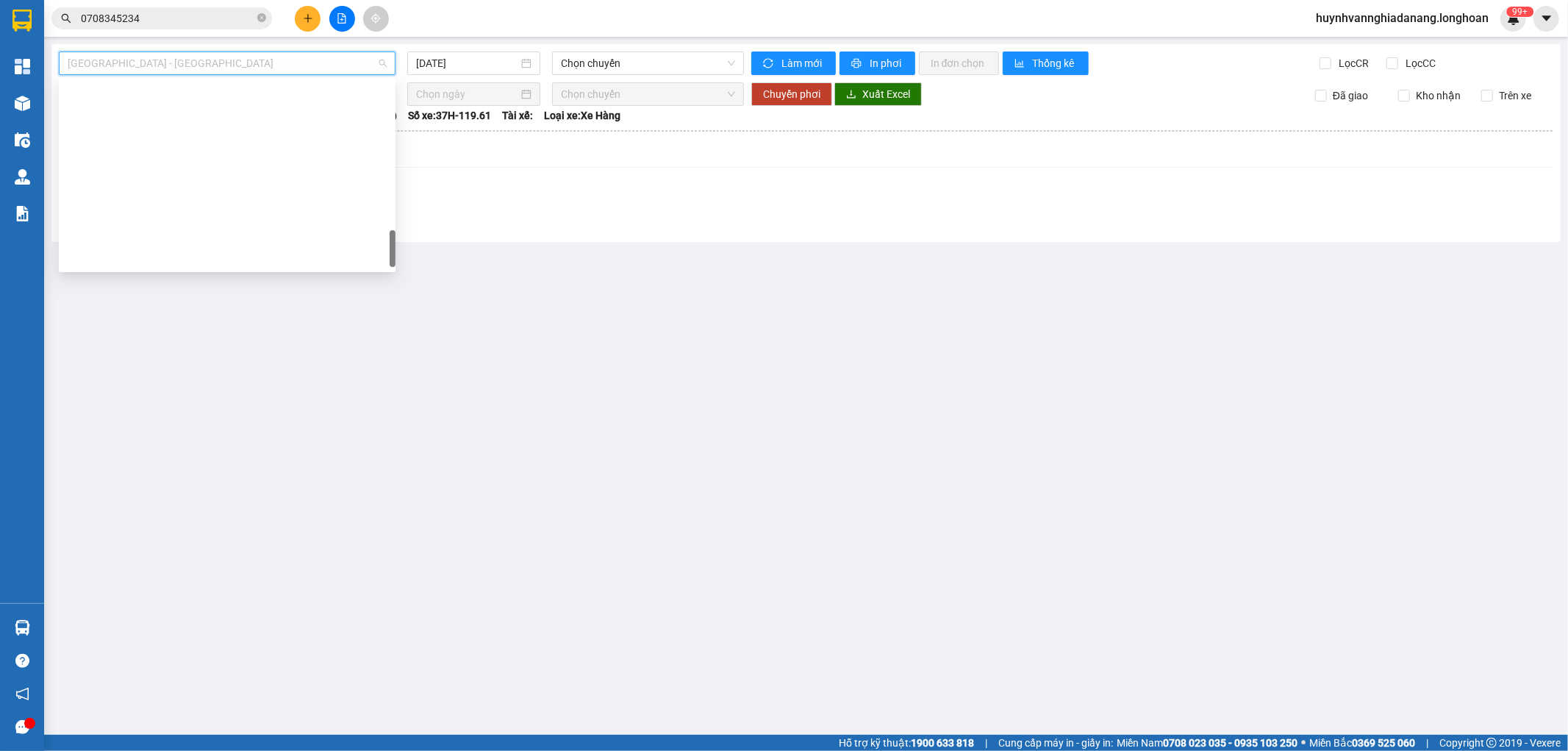
scroll to position [1011, 0]
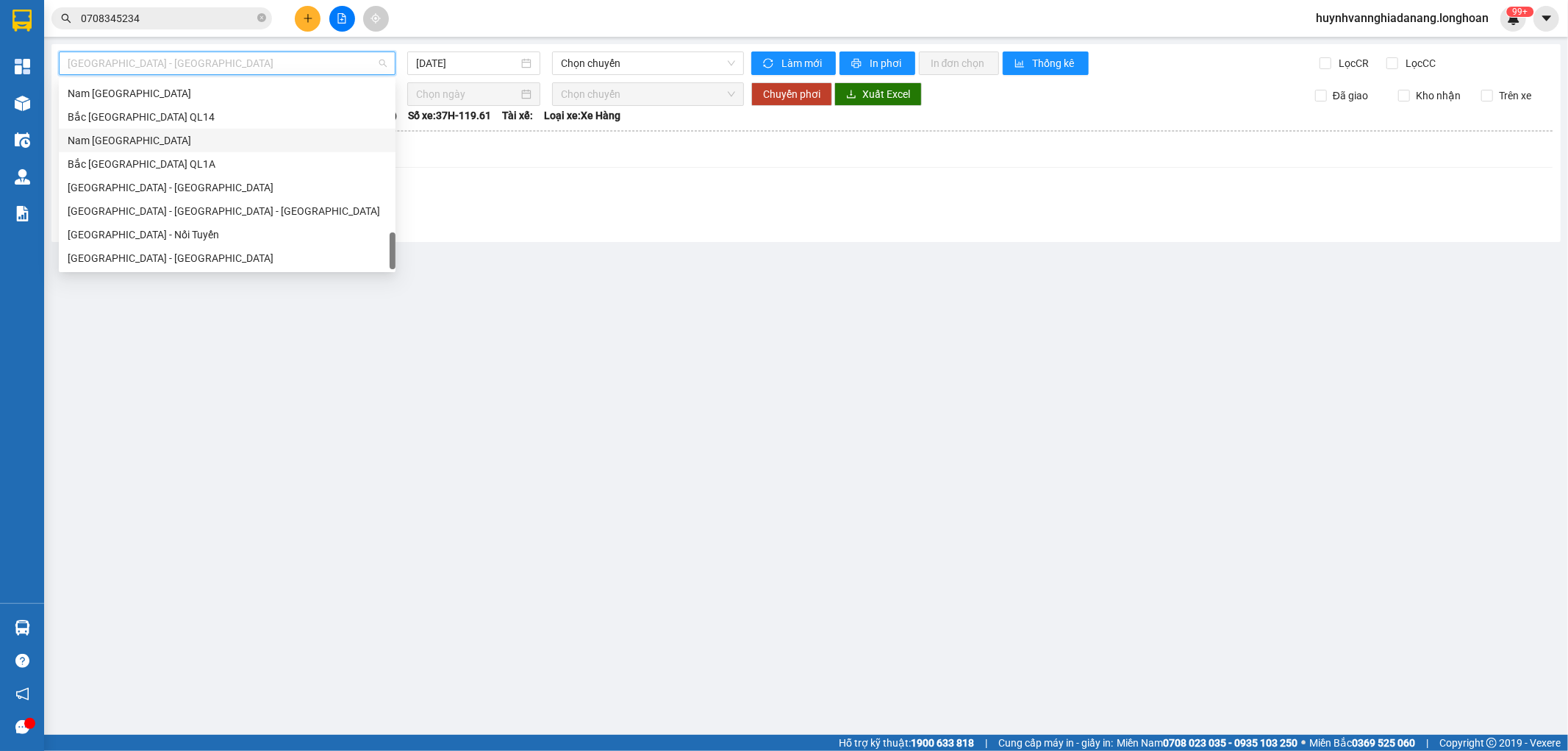
click at [143, 143] on div "Nam [GEOGRAPHIC_DATA]" at bounding box center [227, 140] width 319 height 16
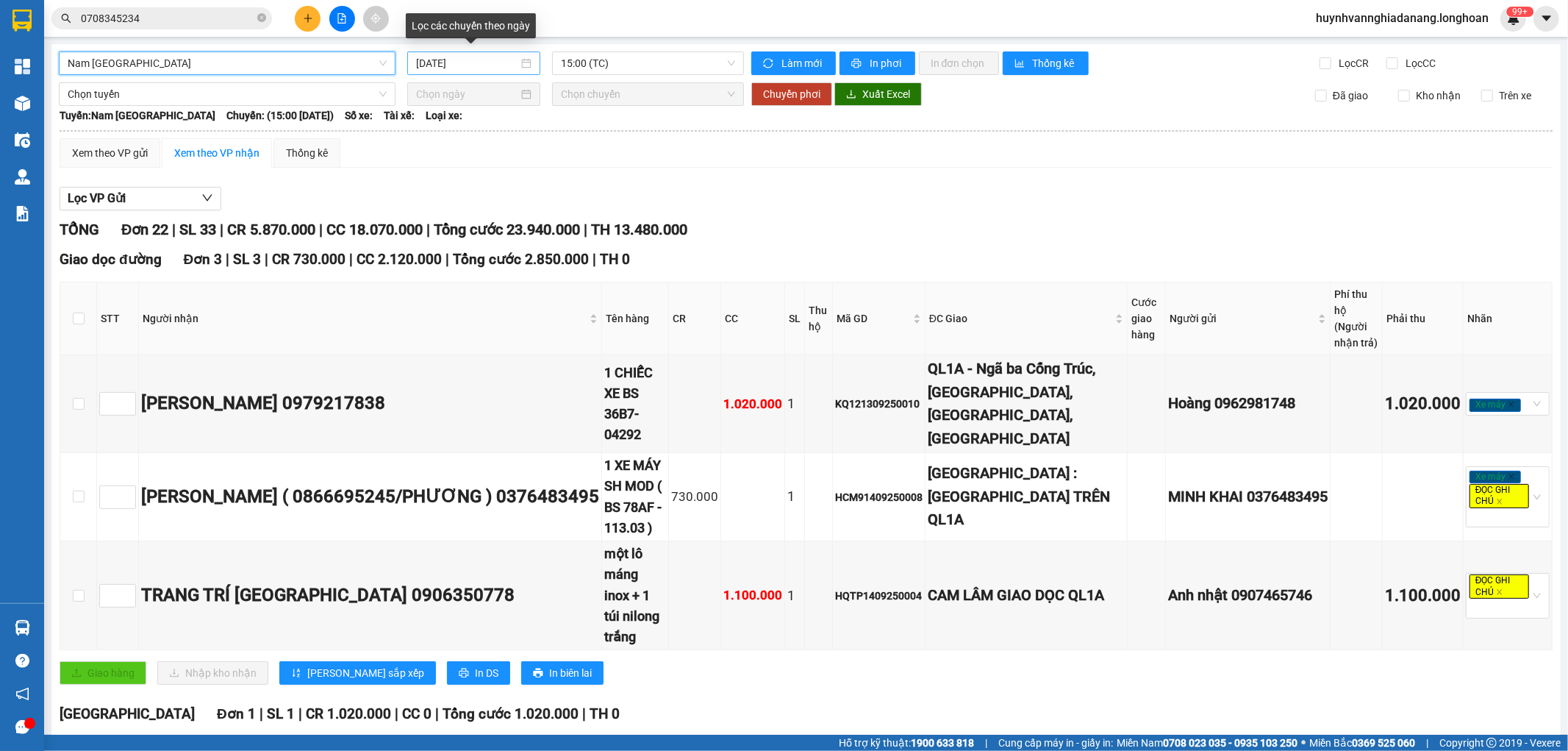
click at [497, 65] on input "[DATE]" at bounding box center [466, 63] width 102 height 16
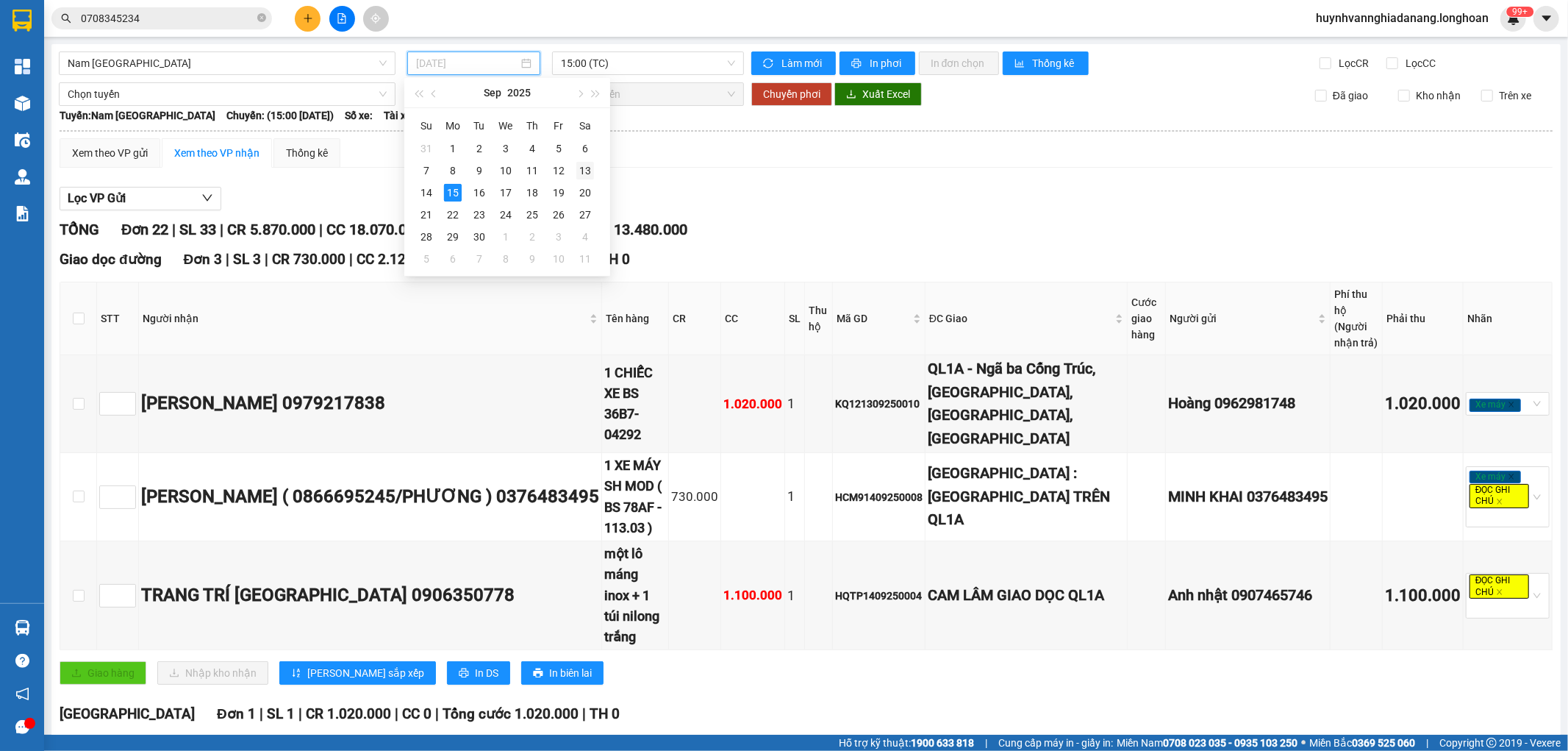
click at [584, 167] on div "13" at bounding box center [585, 170] width 18 height 18
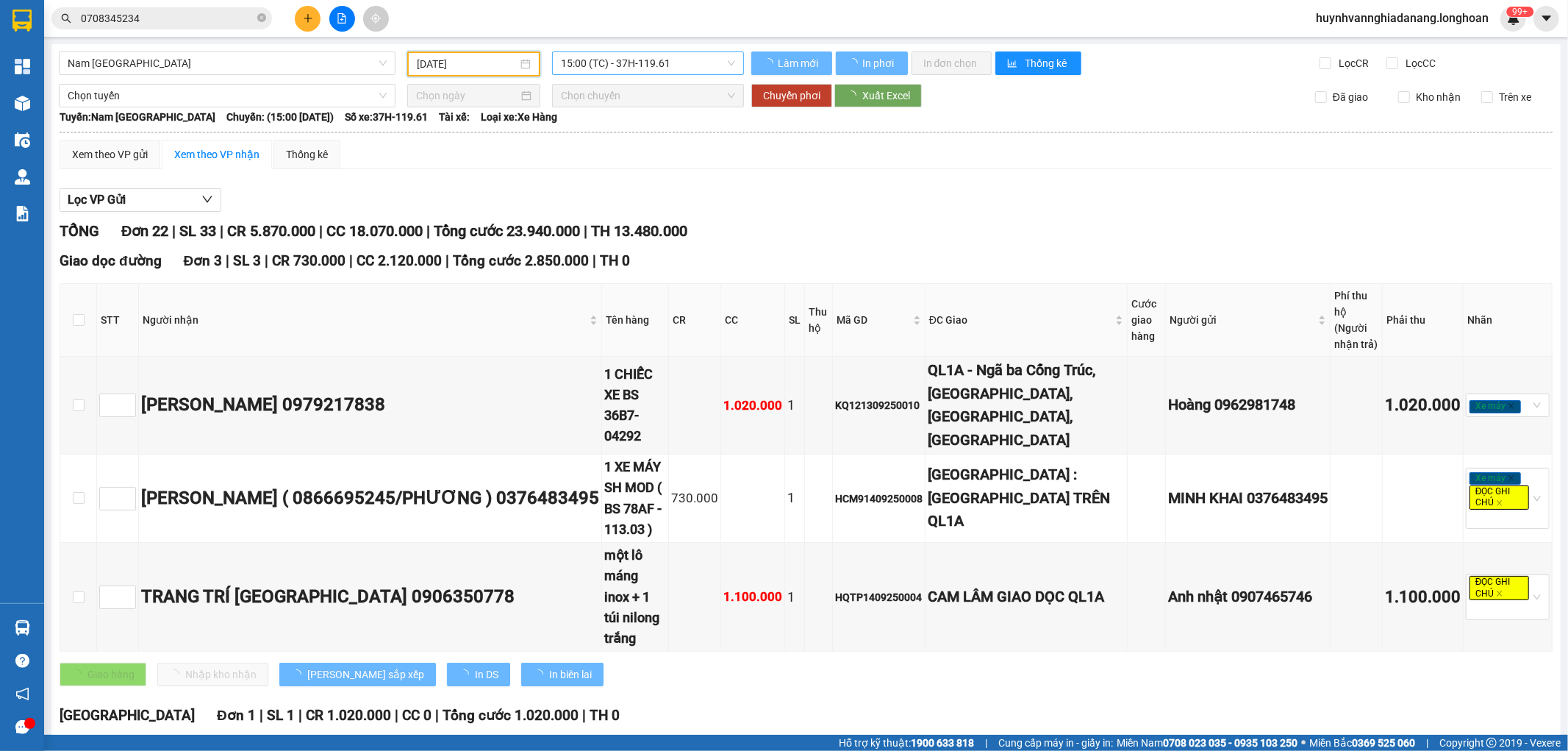
type input "[DATE]"
click at [657, 59] on span "15:00 (TC) - 37H-119.61" at bounding box center [647, 64] width 174 height 23
click at [638, 151] on body "Kết quả tìm kiếm ( 2 ) Bộ lọc Mã ĐH Trạng thái Món hàng Thu hộ Tổng cước Chưa c…" at bounding box center [784, 376] width 1568 height 751
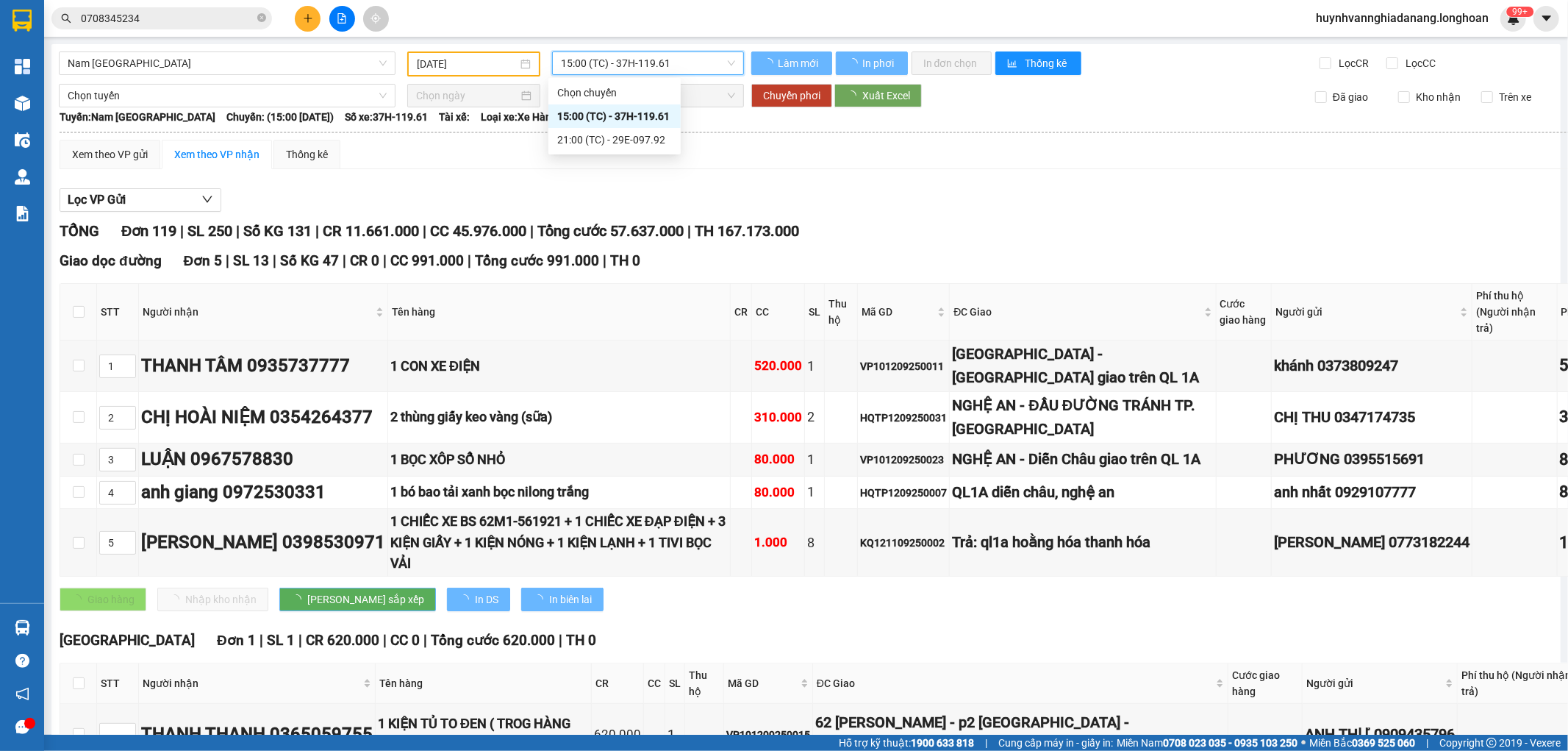
click at [640, 135] on th at bounding box center [887, 132] width 1655 height 13
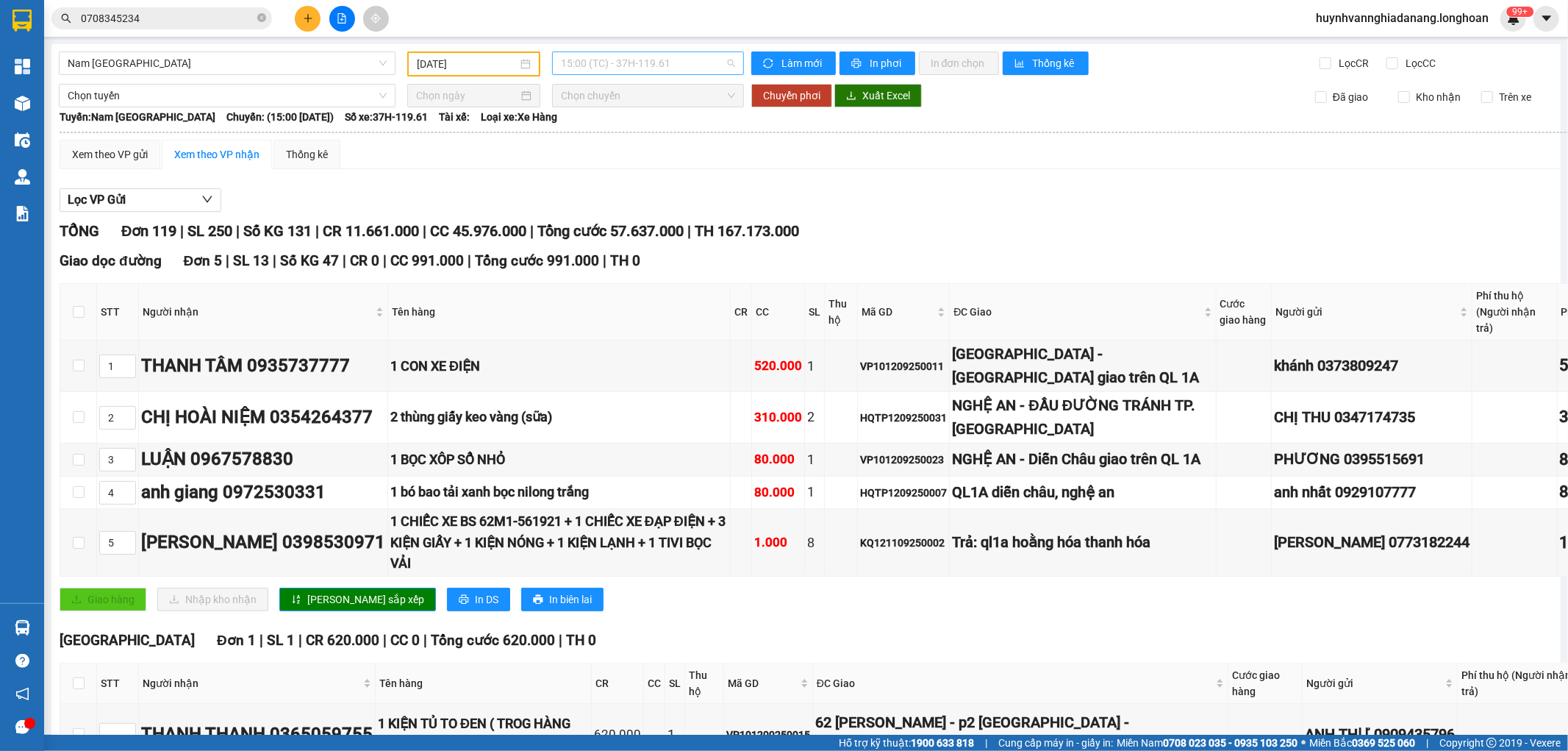
click at [680, 68] on span "15:00 (TC) - 37H-119.61" at bounding box center [647, 64] width 174 height 23
click at [643, 144] on div "21:00 (TC) - 29E-097.92" at bounding box center [615, 139] width 114 height 16
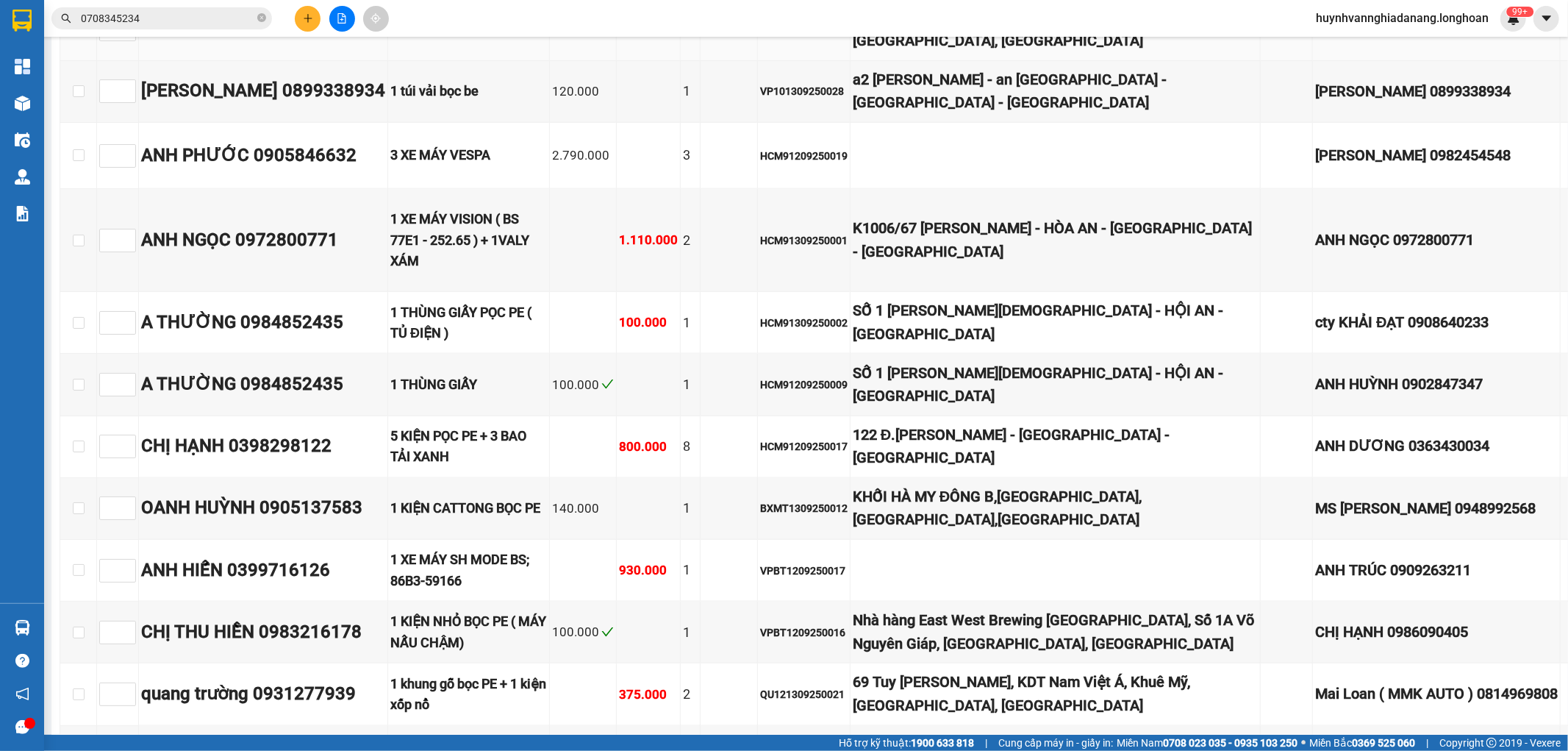
scroll to position [1471, 0]
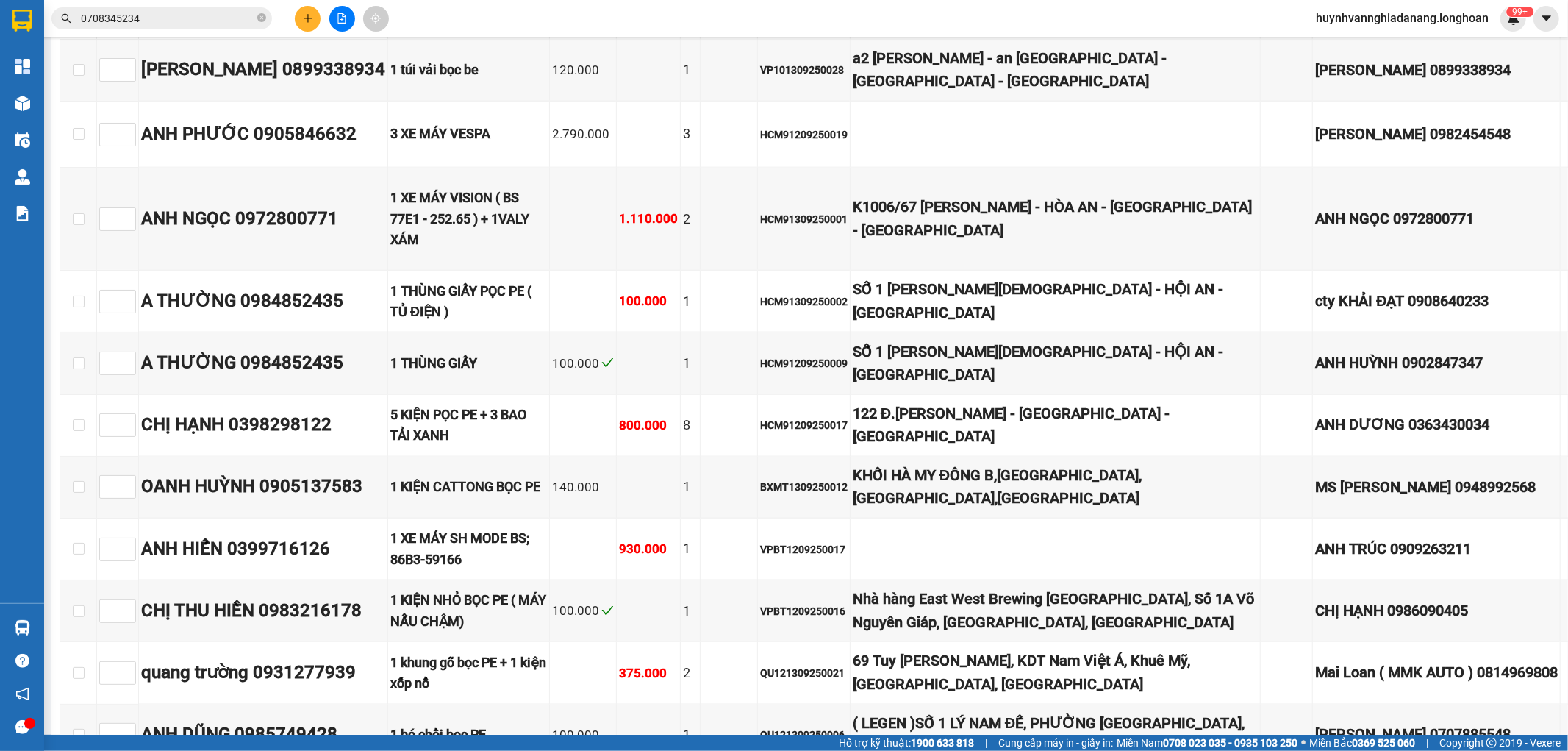
checkbox input "true"
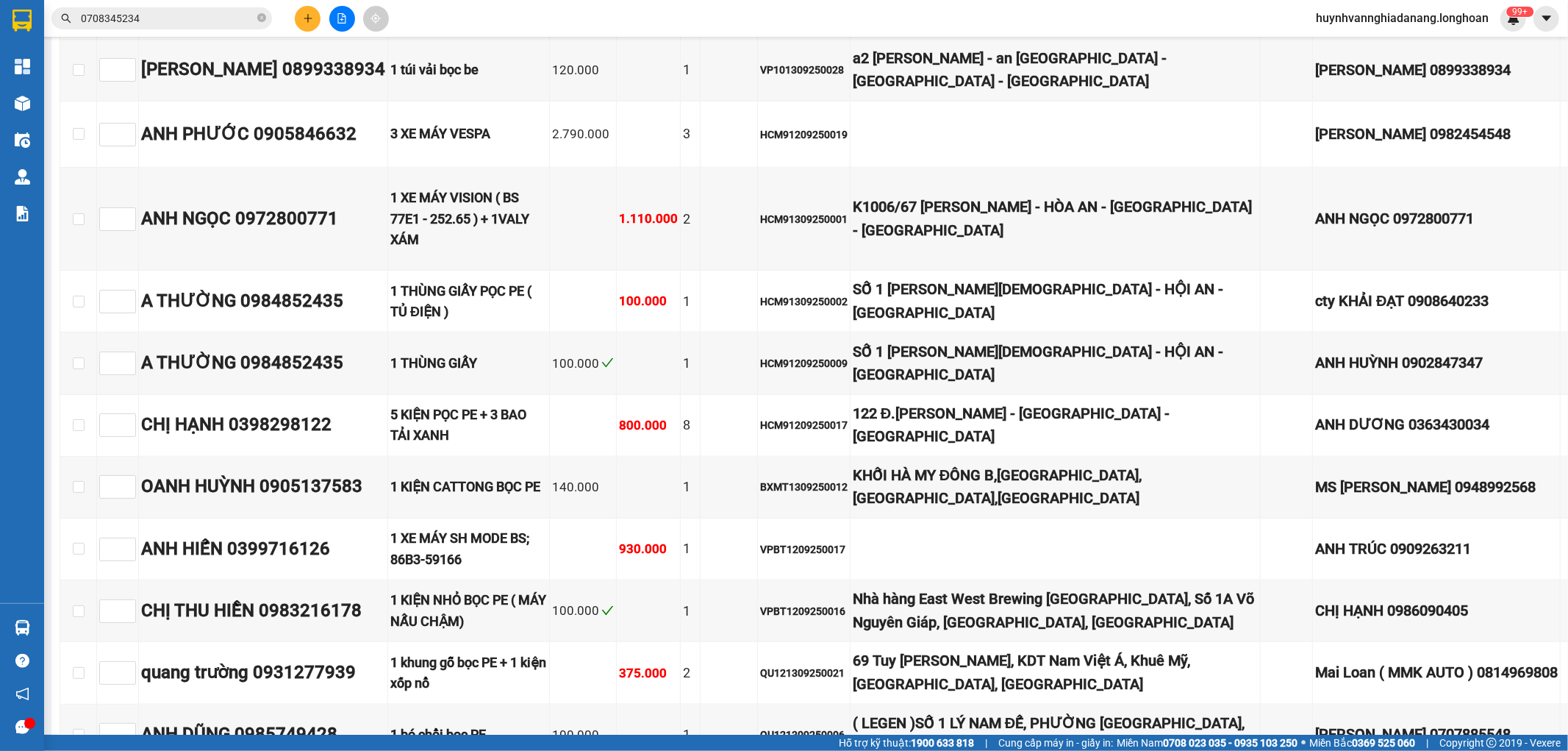
checkbox input "true"
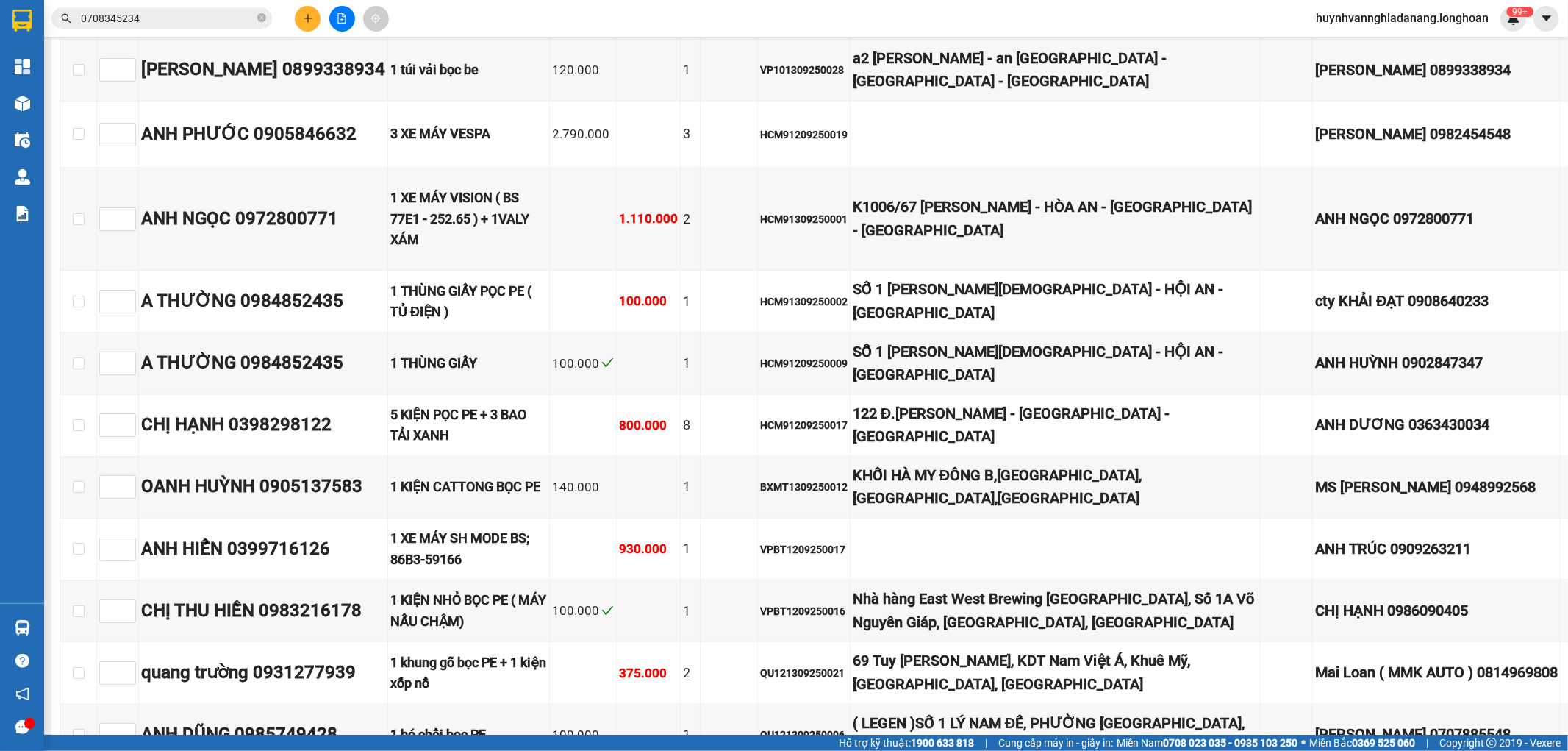
checkbox input "true"
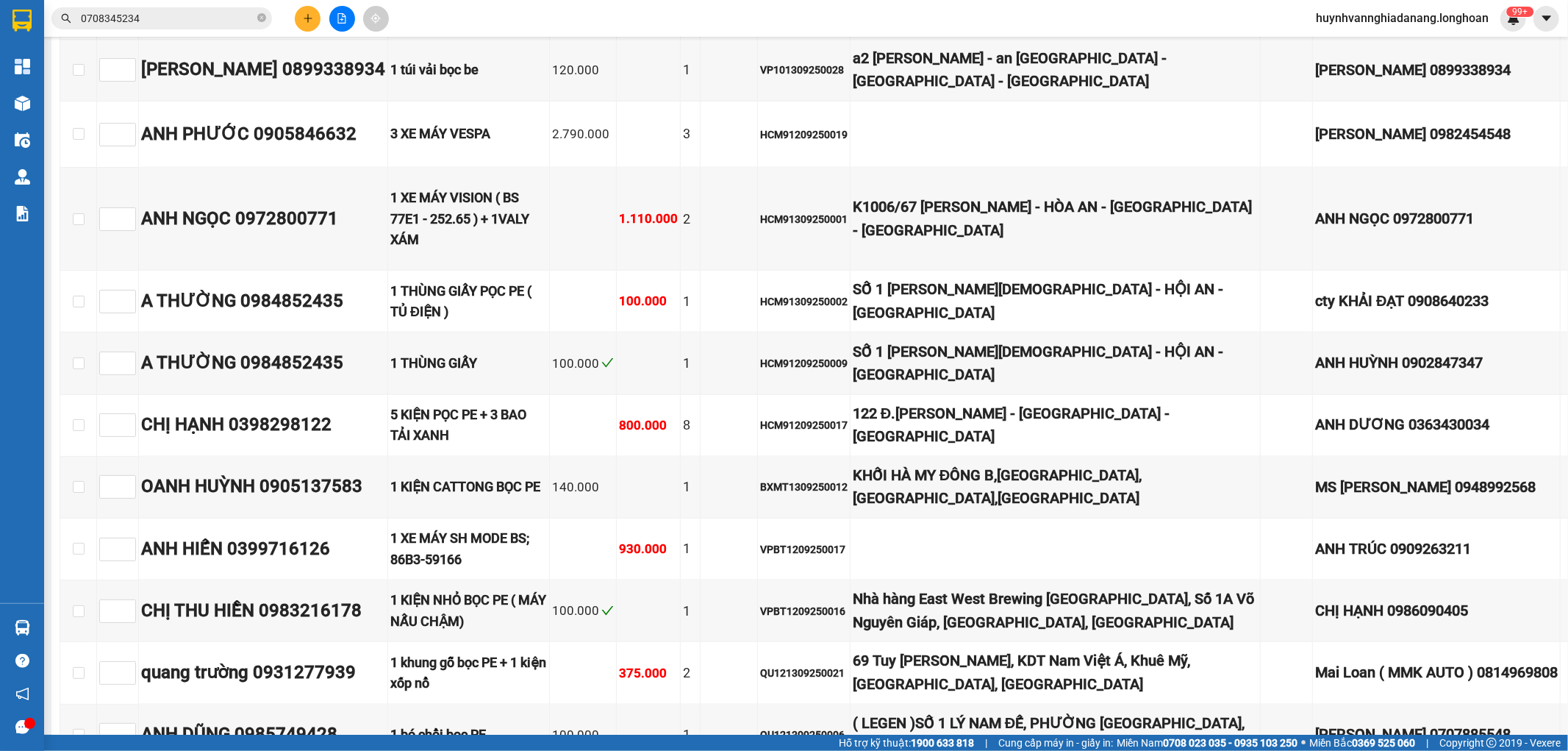
checkbox input "true"
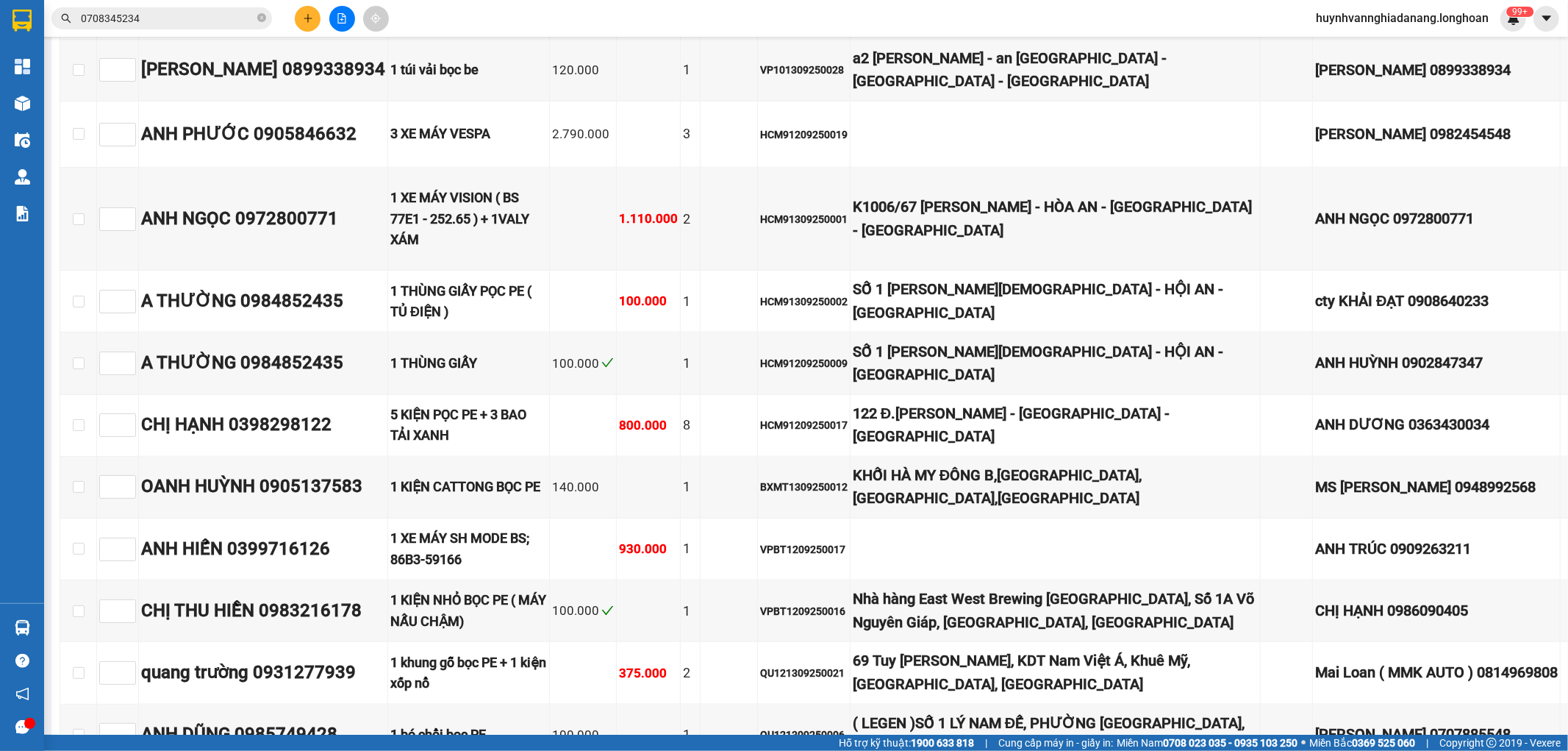
checkbox input "true"
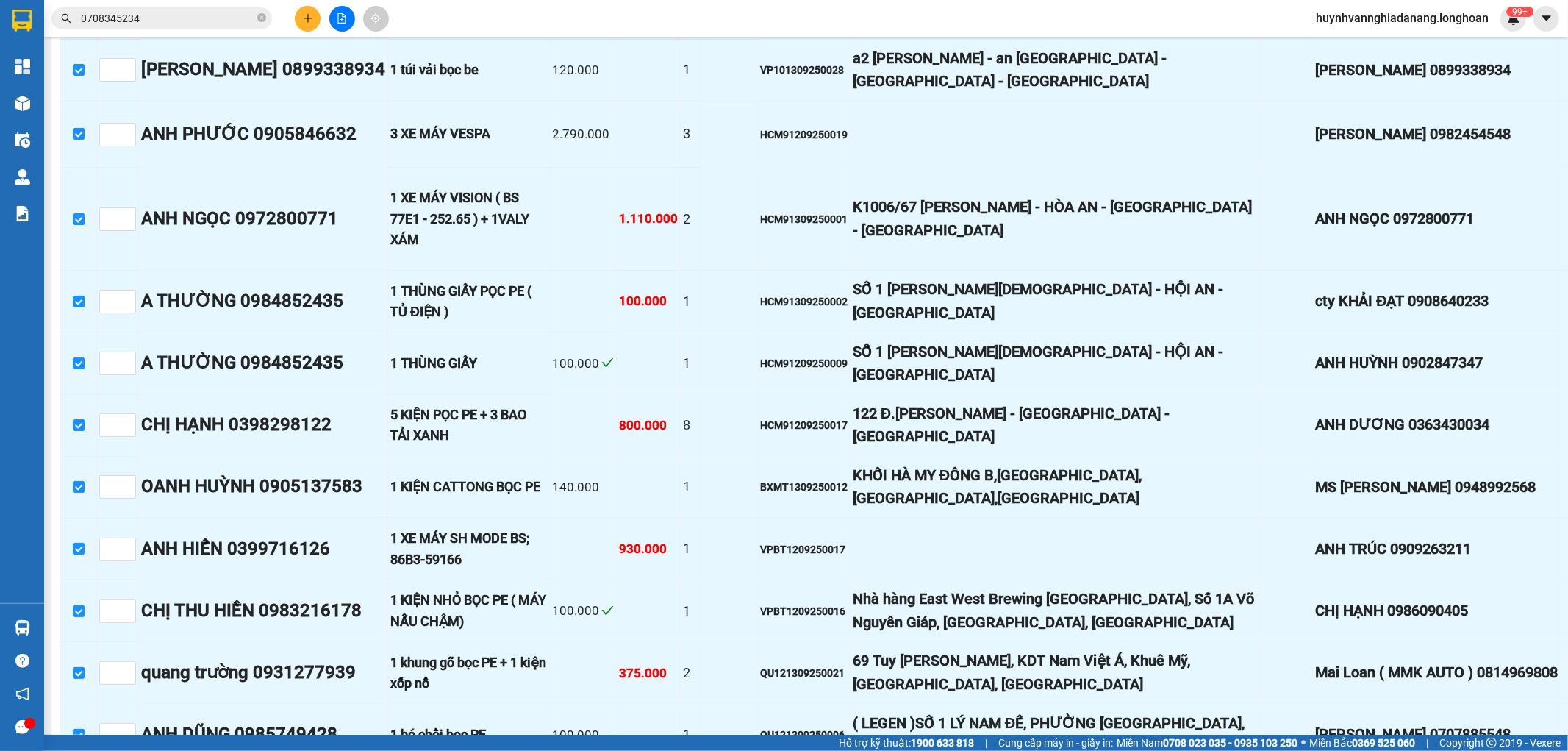
checkbox input "false"
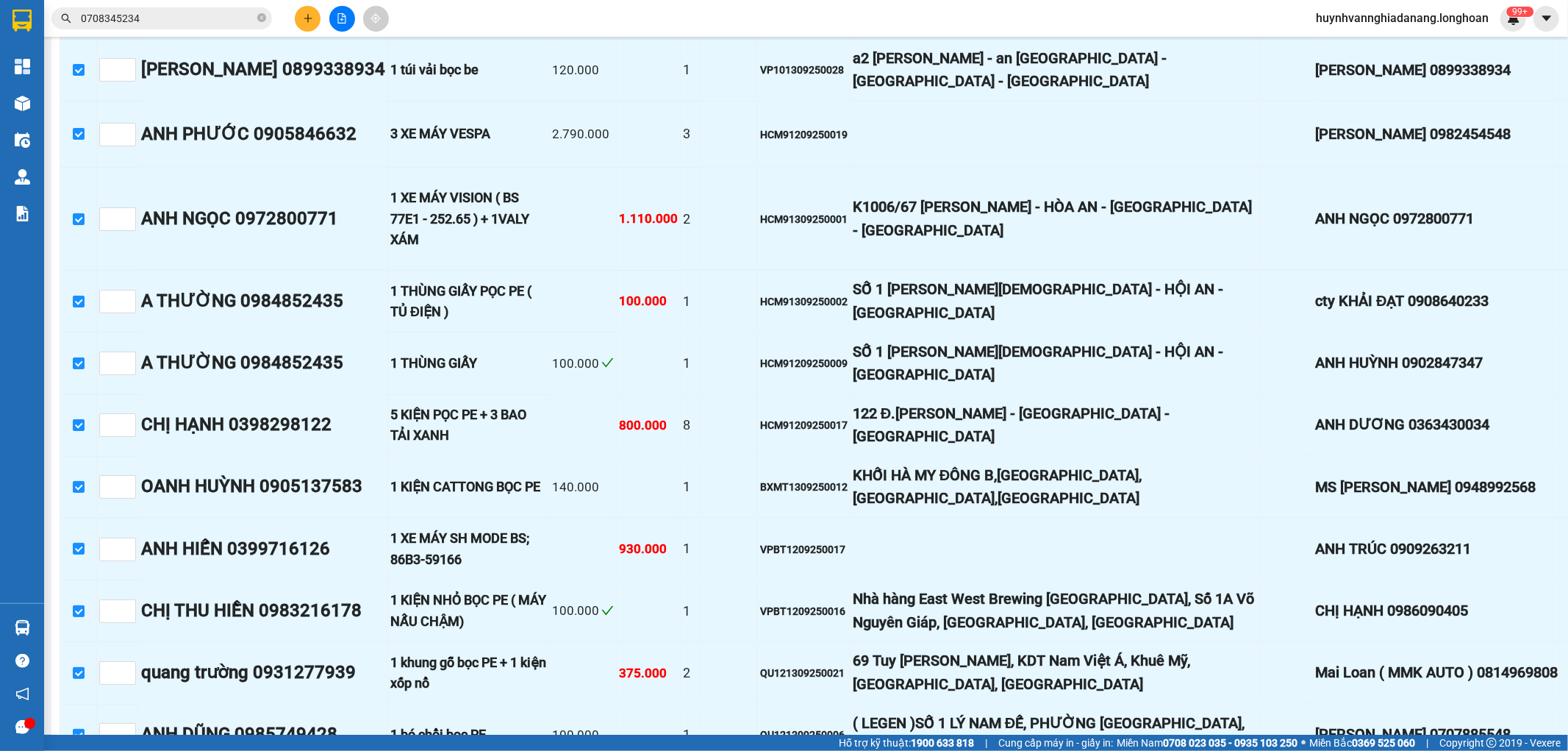
checkbox input "false"
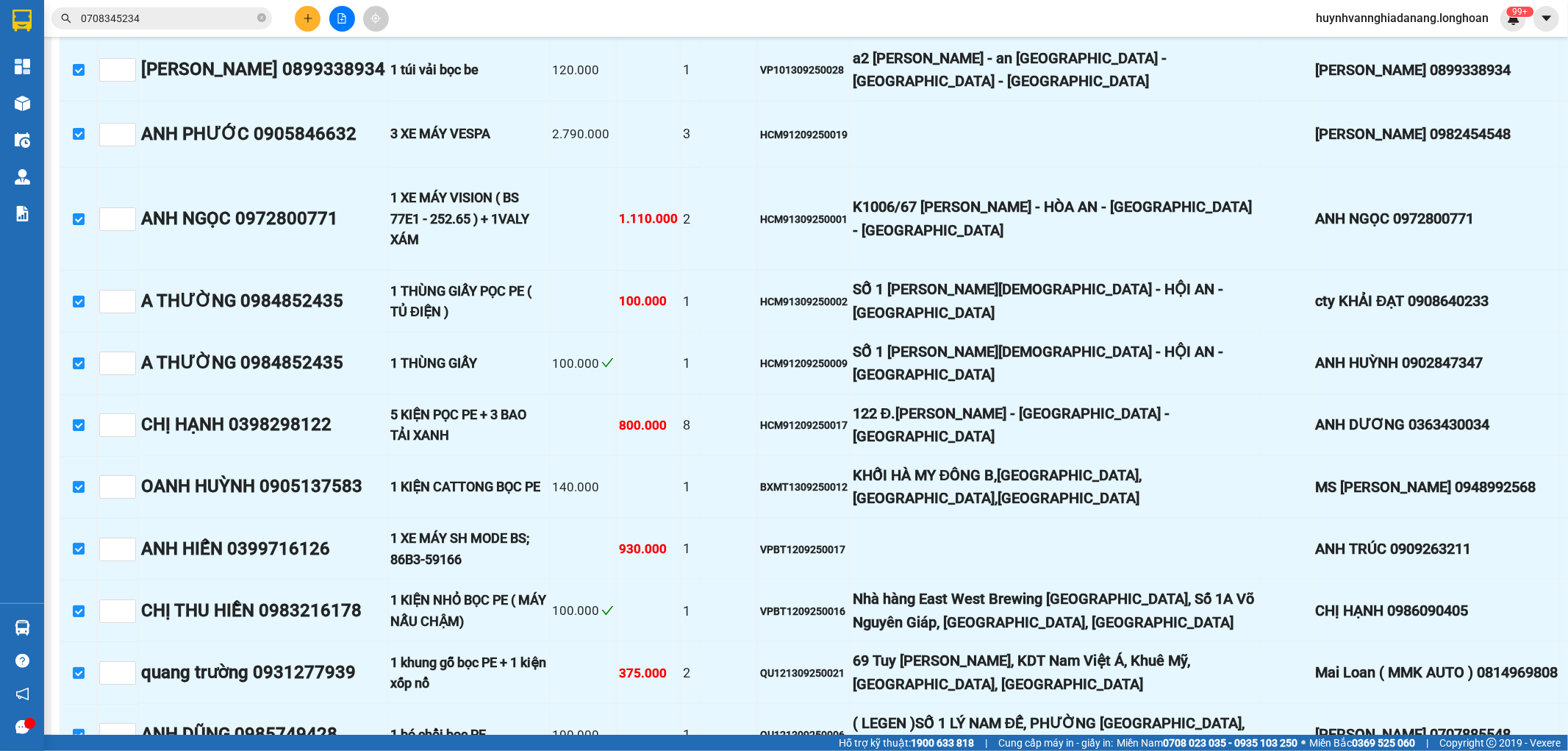
checkbox input "false"
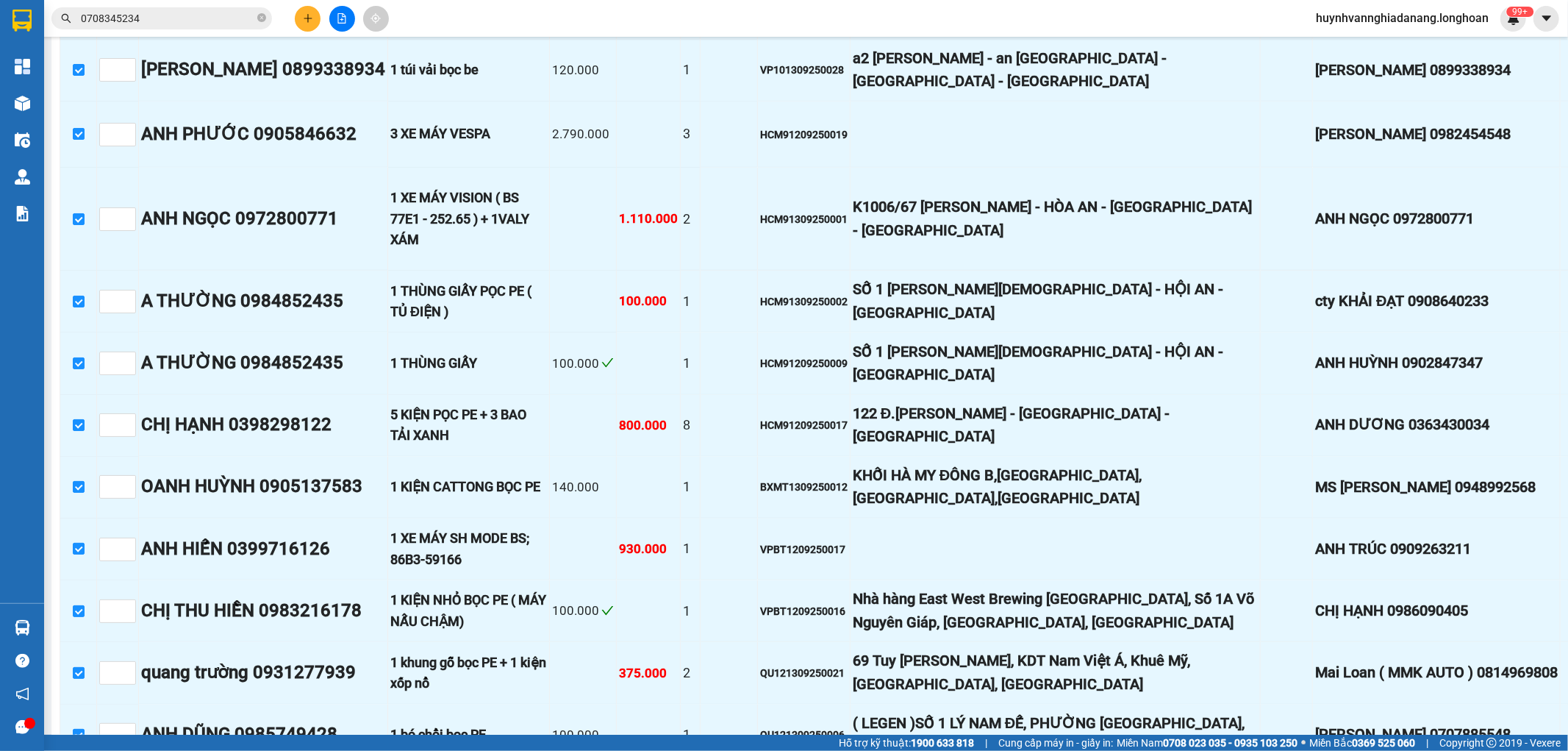
checkbox input "false"
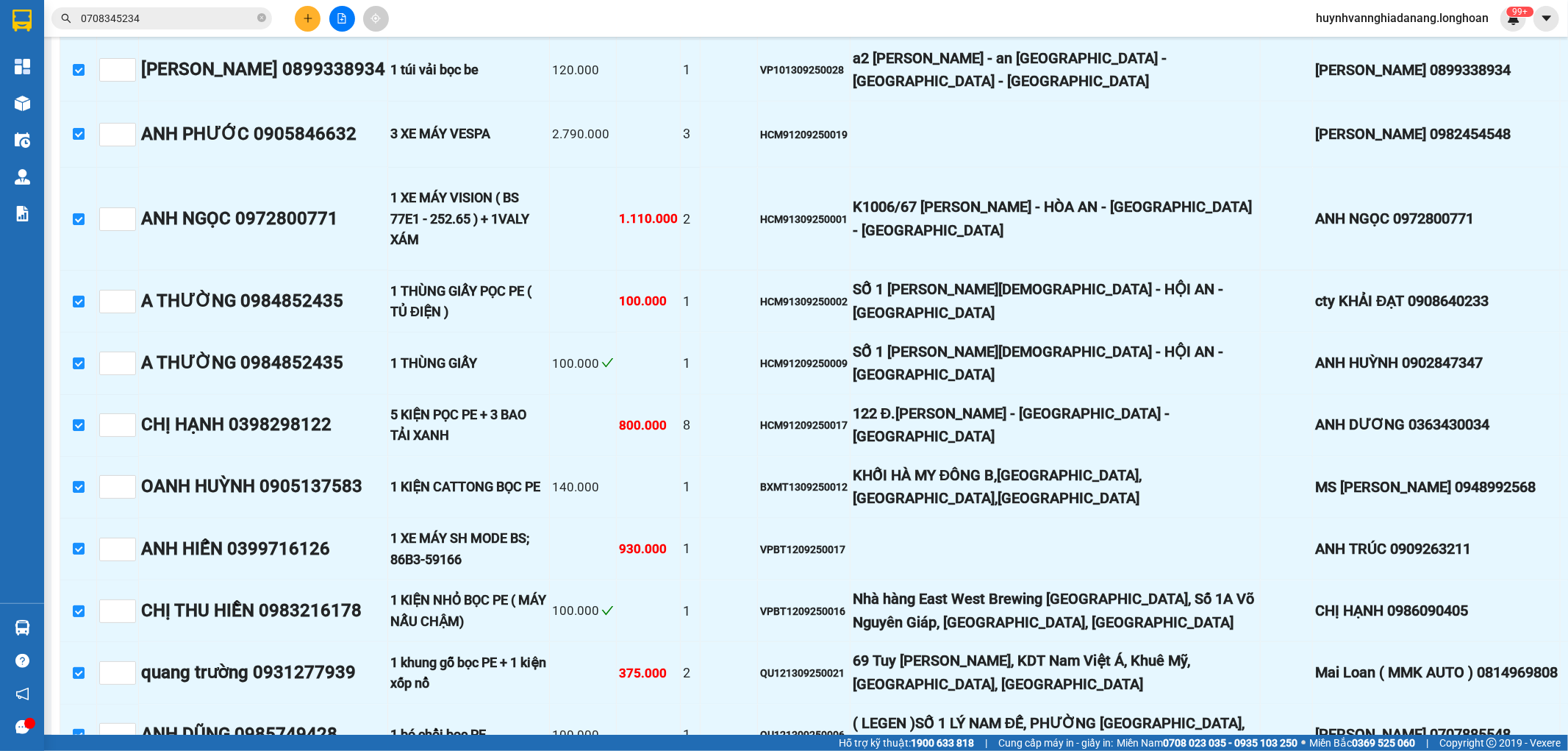
checkbox input "false"
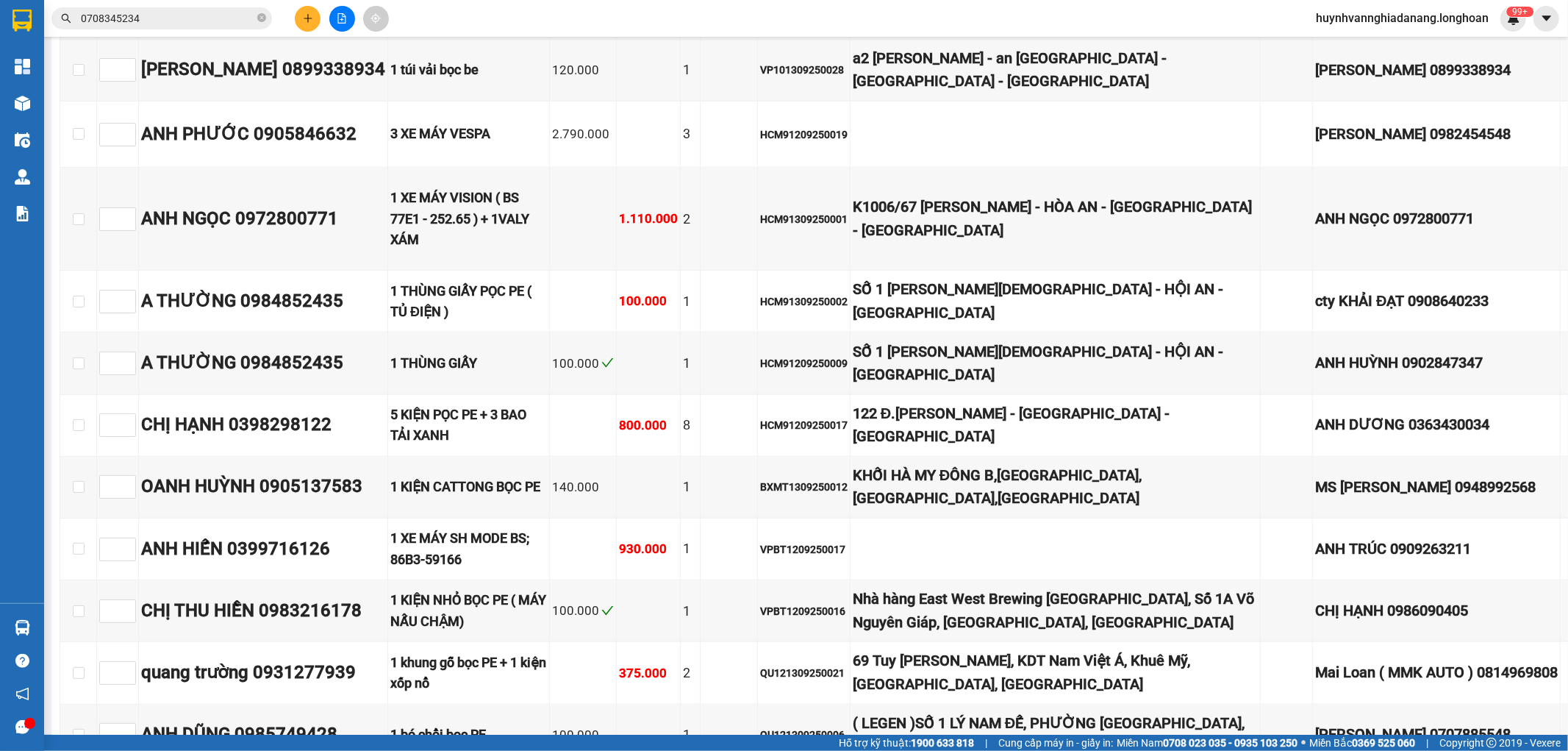
click at [76, 14] on input "checkbox" at bounding box center [79, 8] width 12 height 12
checkbox input "true"
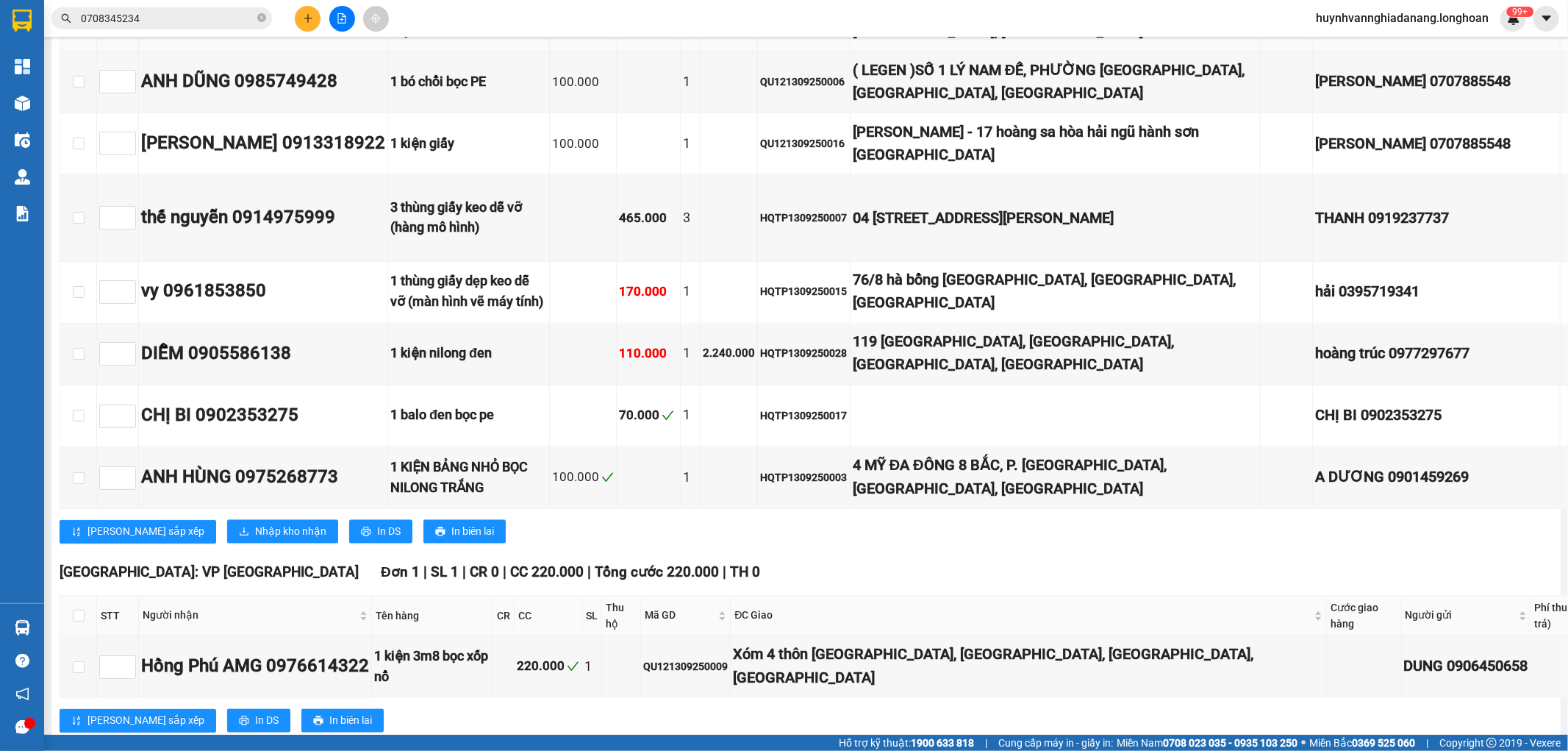
scroll to position [2206, 0]
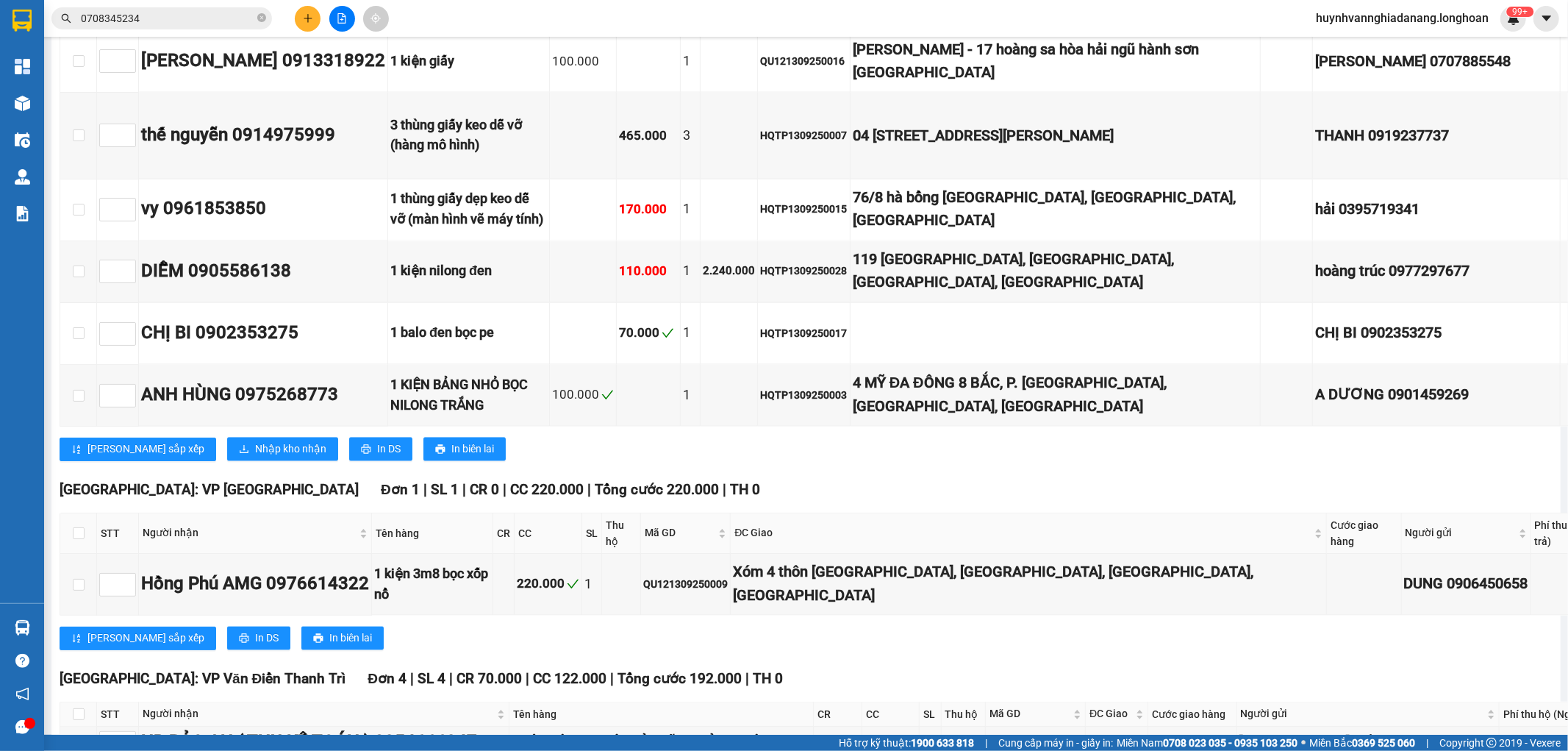
checkbox input "true"
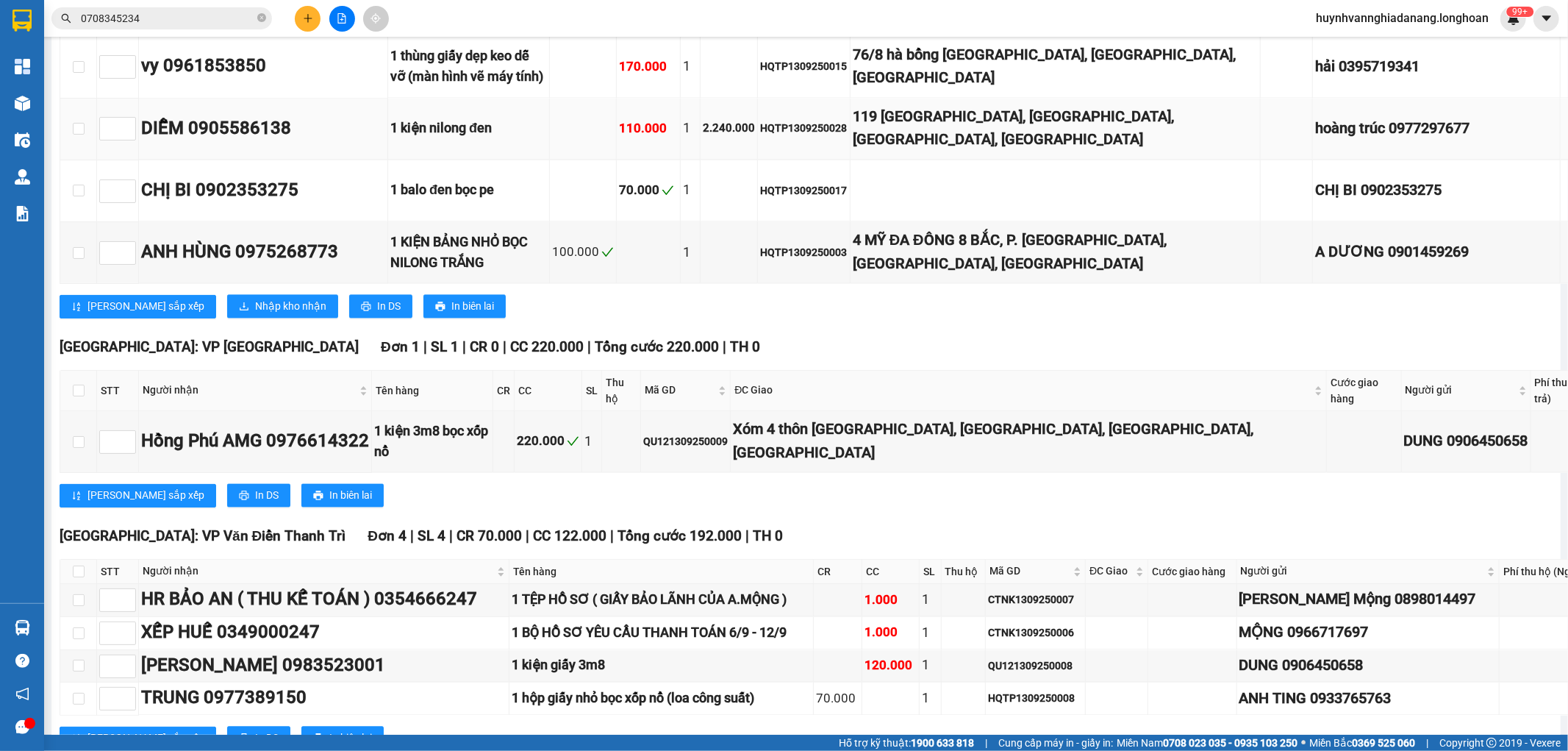
scroll to position [2451, 0]
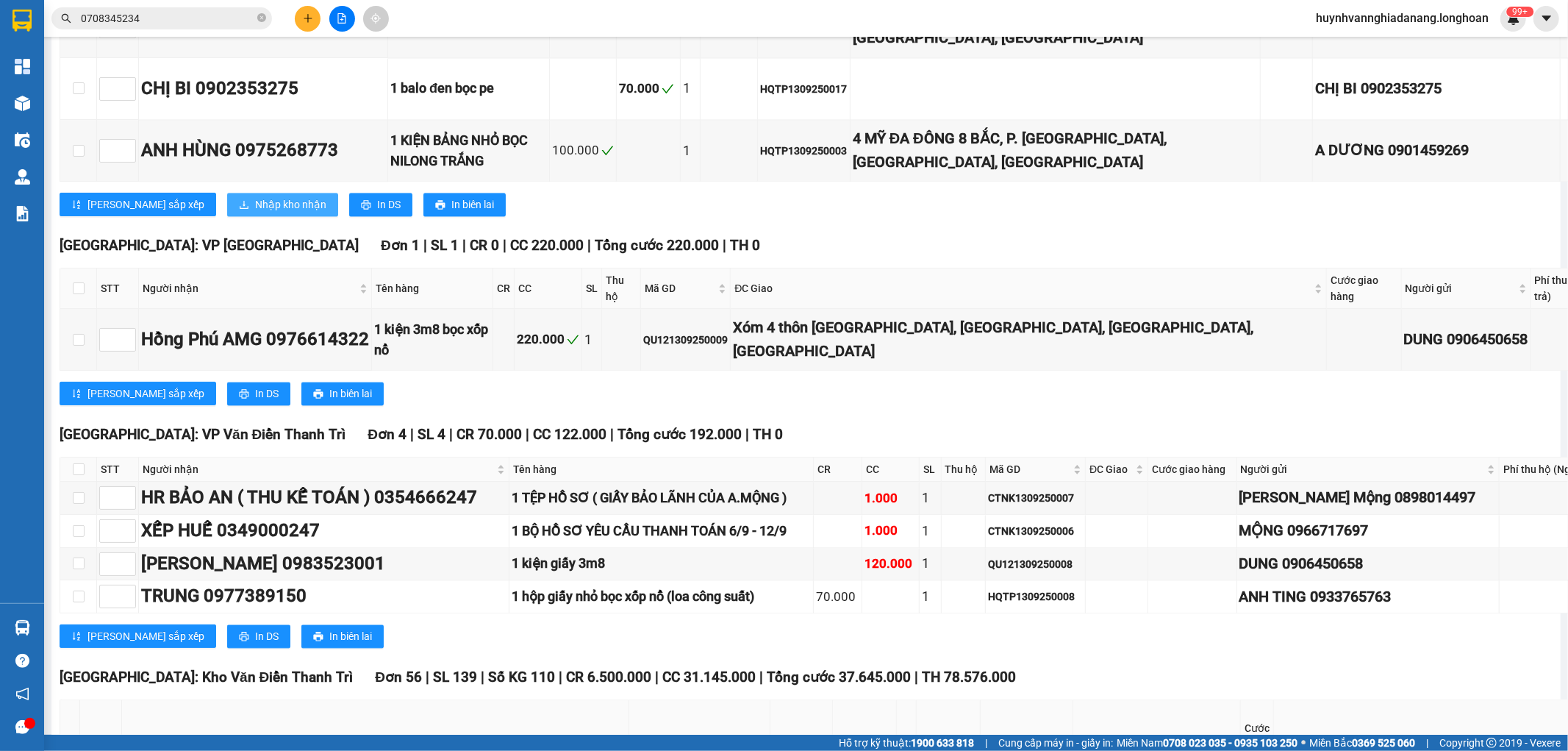
click at [255, 212] on span "Nhập kho nhận" at bounding box center [291, 204] width 71 height 16
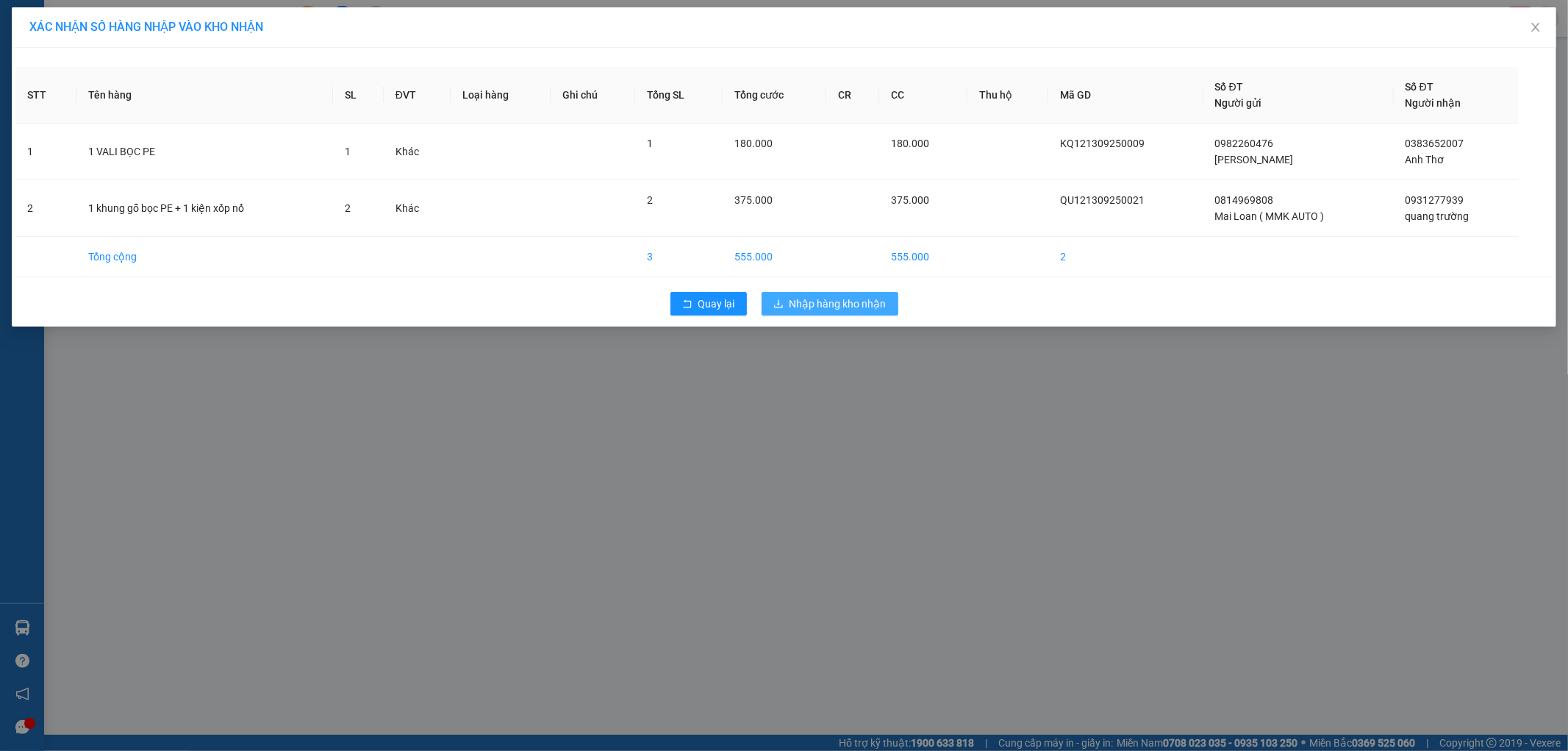
click at [834, 304] on span "Nhập hàng kho nhận" at bounding box center [837, 303] width 97 height 16
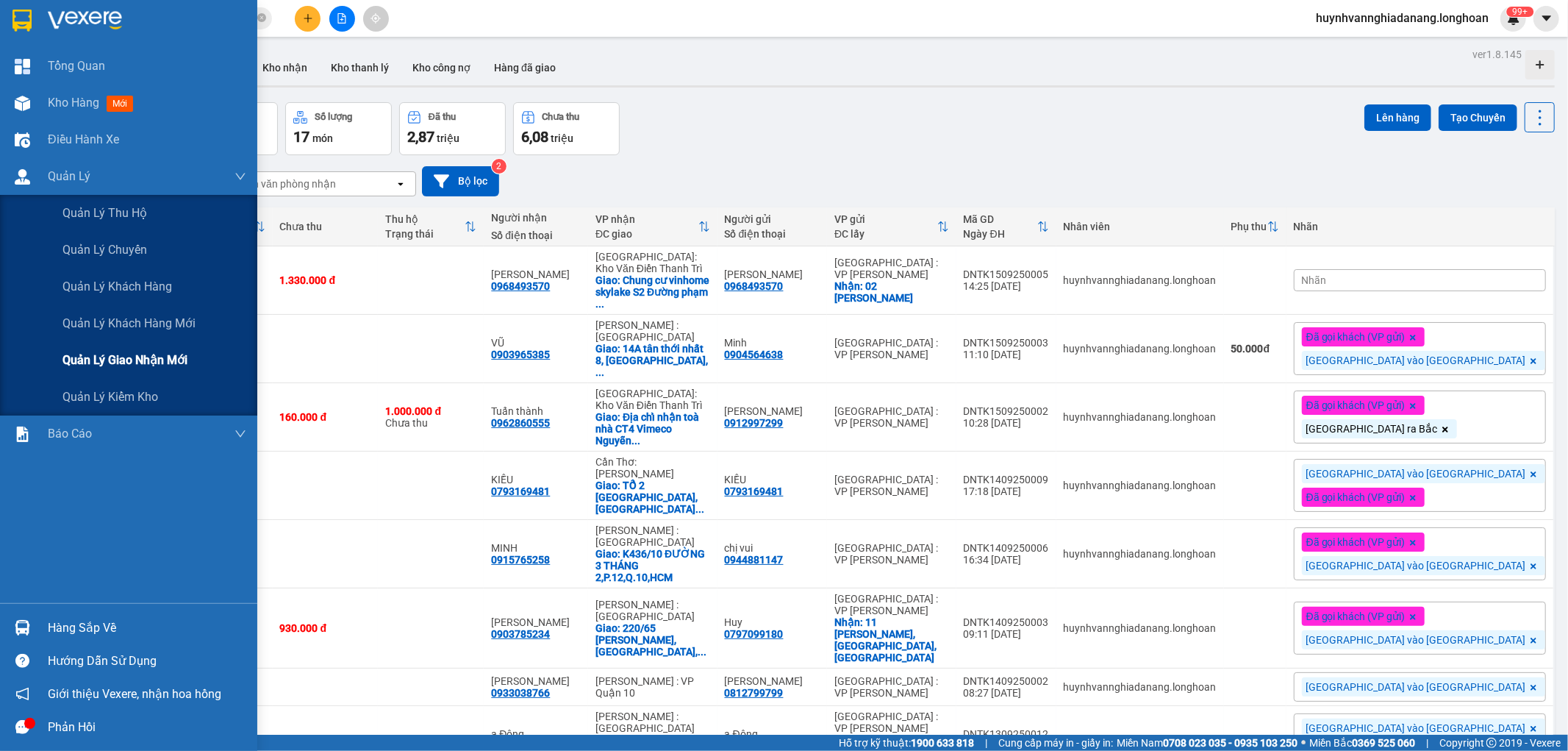
click at [145, 351] on span "Quản lý giao nhận mới" at bounding box center [125, 360] width 125 height 19
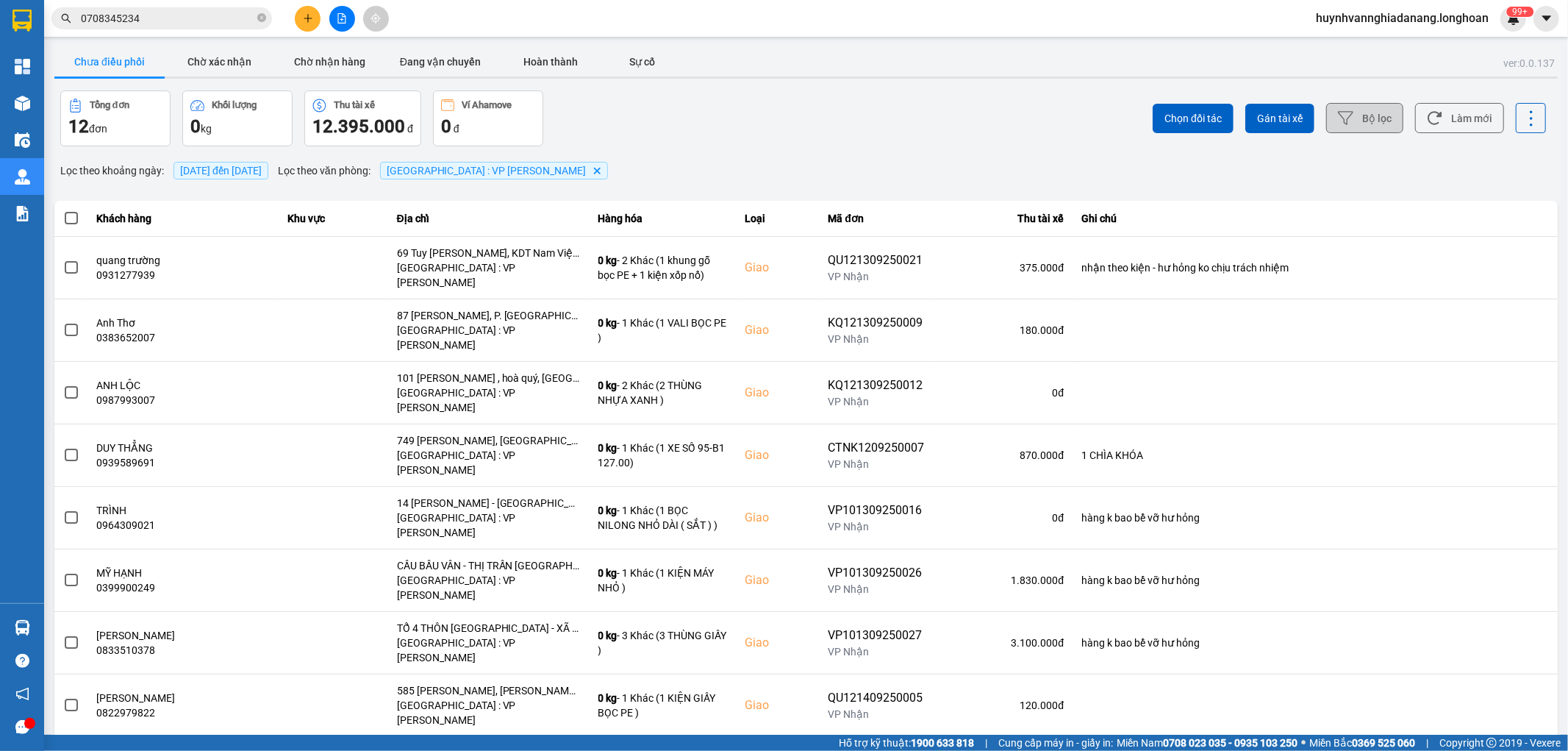
click at [1326, 118] on button "Bộ lọc" at bounding box center [1364, 118] width 77 height 30
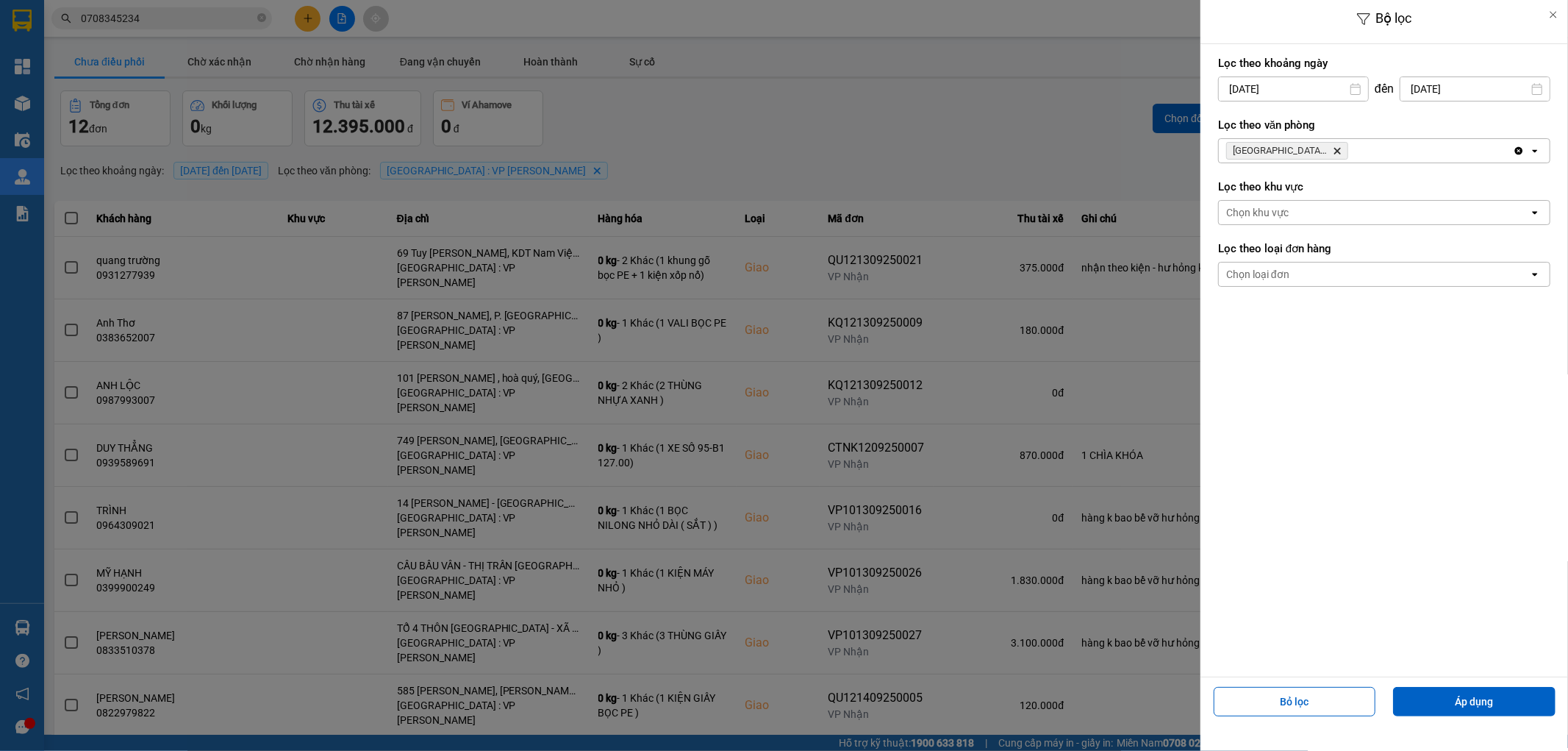
click at [1315, 90] on input "[DATE]" at bounding box center [1293, 88] width 149 height 23
click at [1232, 192] on div "1" at bounding box center [1227, 196] width 21 height 18
type input "01/09/2025"
click at [1465, 701] on button "Áp dụng" at bounding box center [1474, 701] width 162 height 29
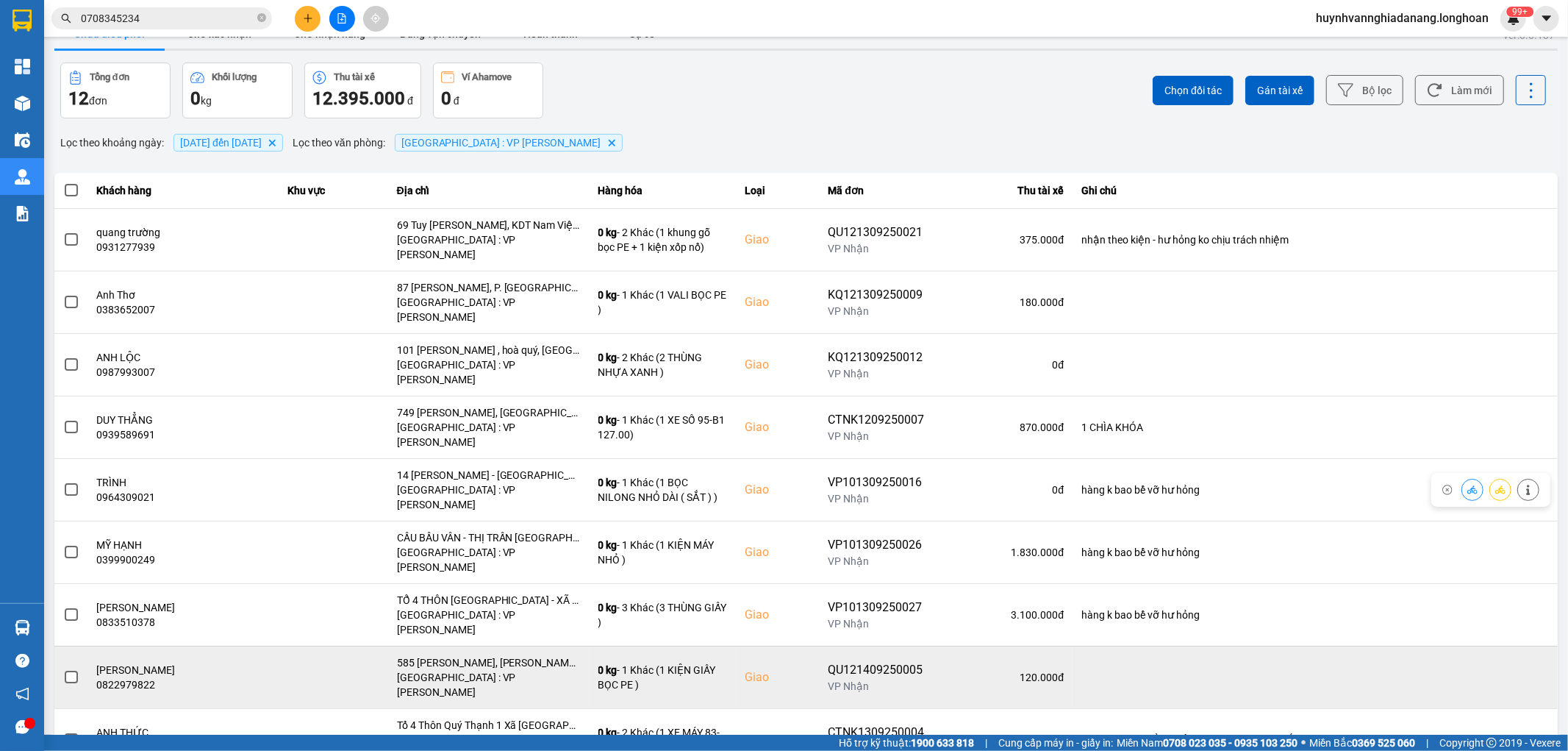
scroll to position [44, 0]
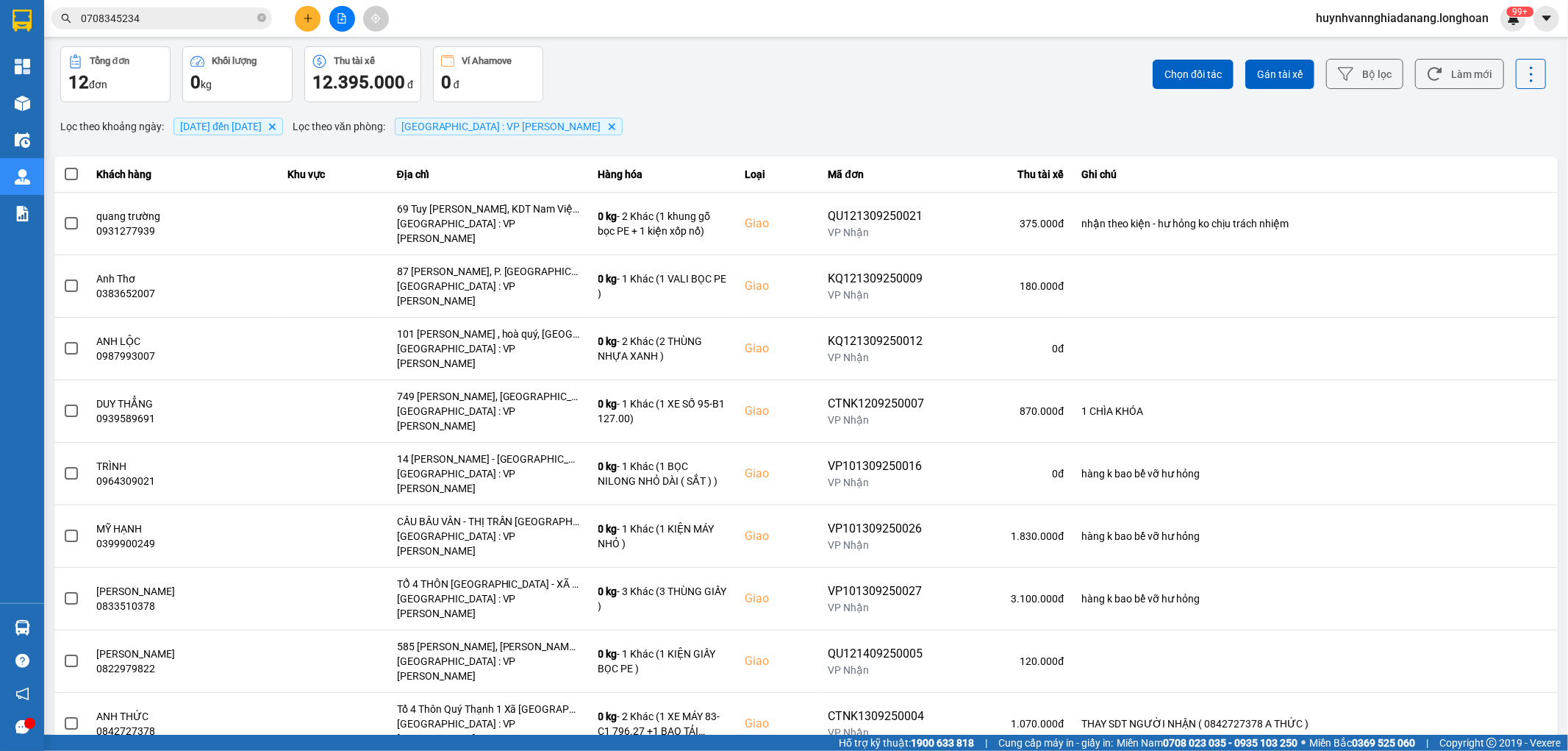
click at [1512, 681] on div "100 / trang" at bounding box center [1506, 682] width 53 height 15
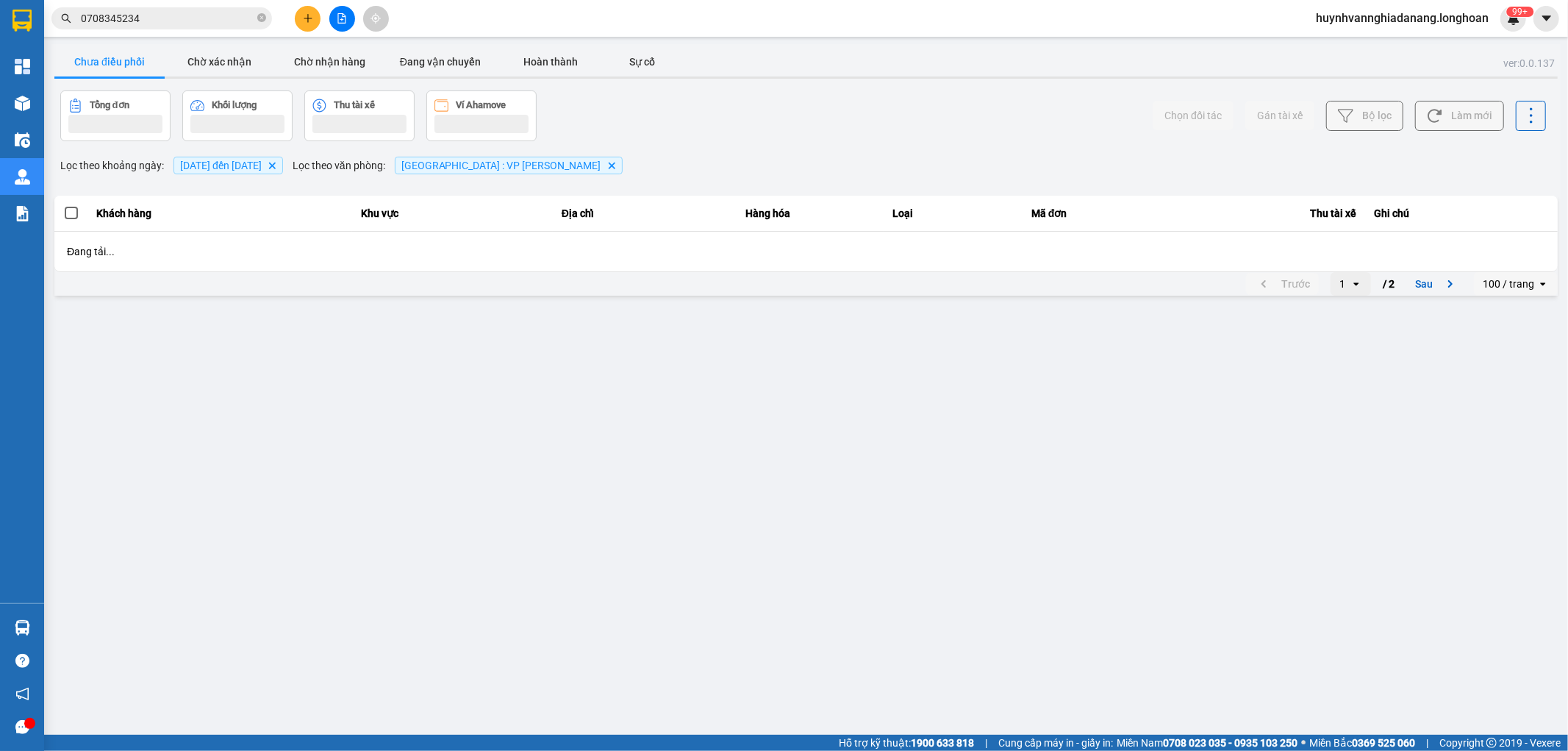
scroll to position [0, 0]
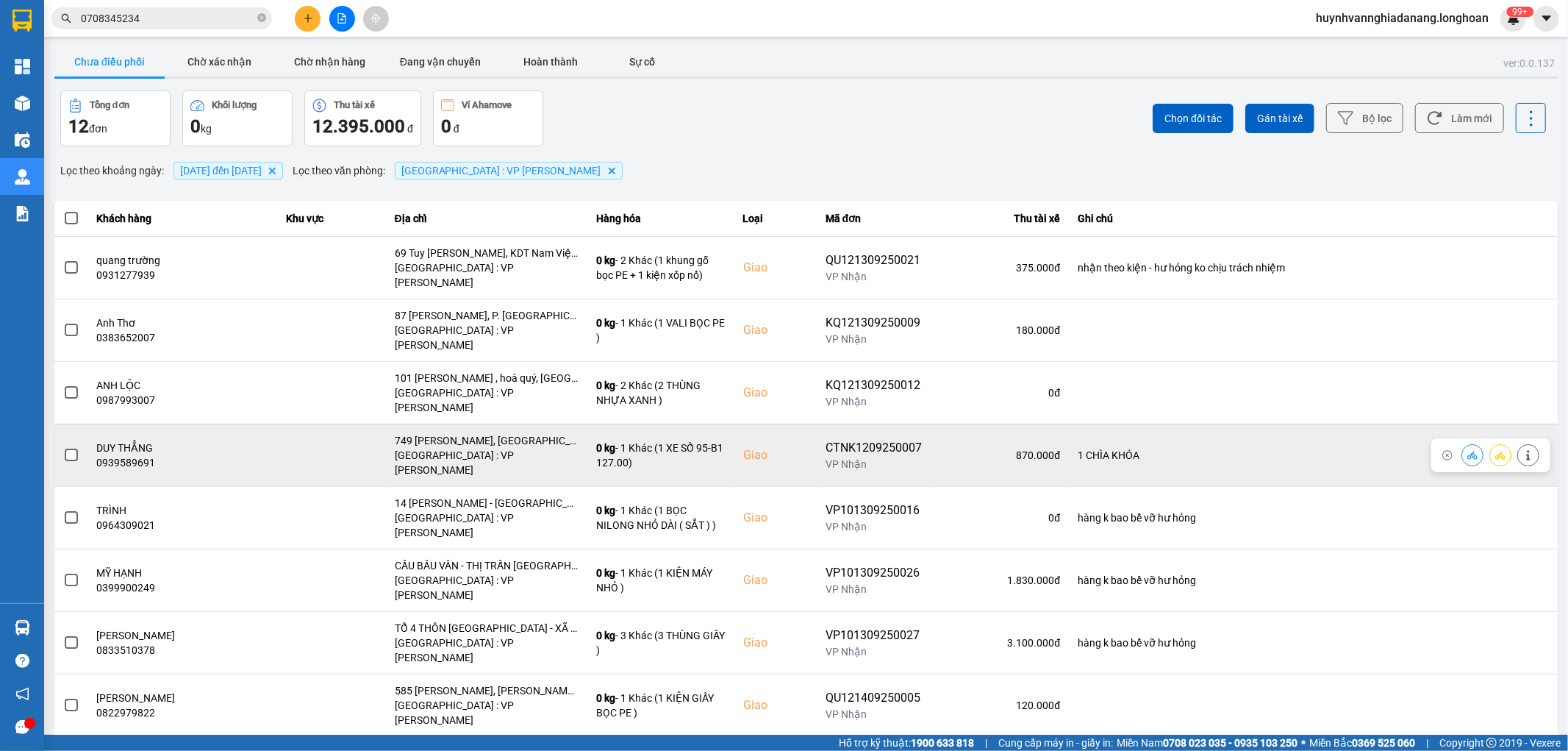
click at [73, 449] on span at bounding box center [71, 455] width 13 height 13
click at [63, 447] on input "checkbox" at bounding box center [63, 447] width 0 height 0
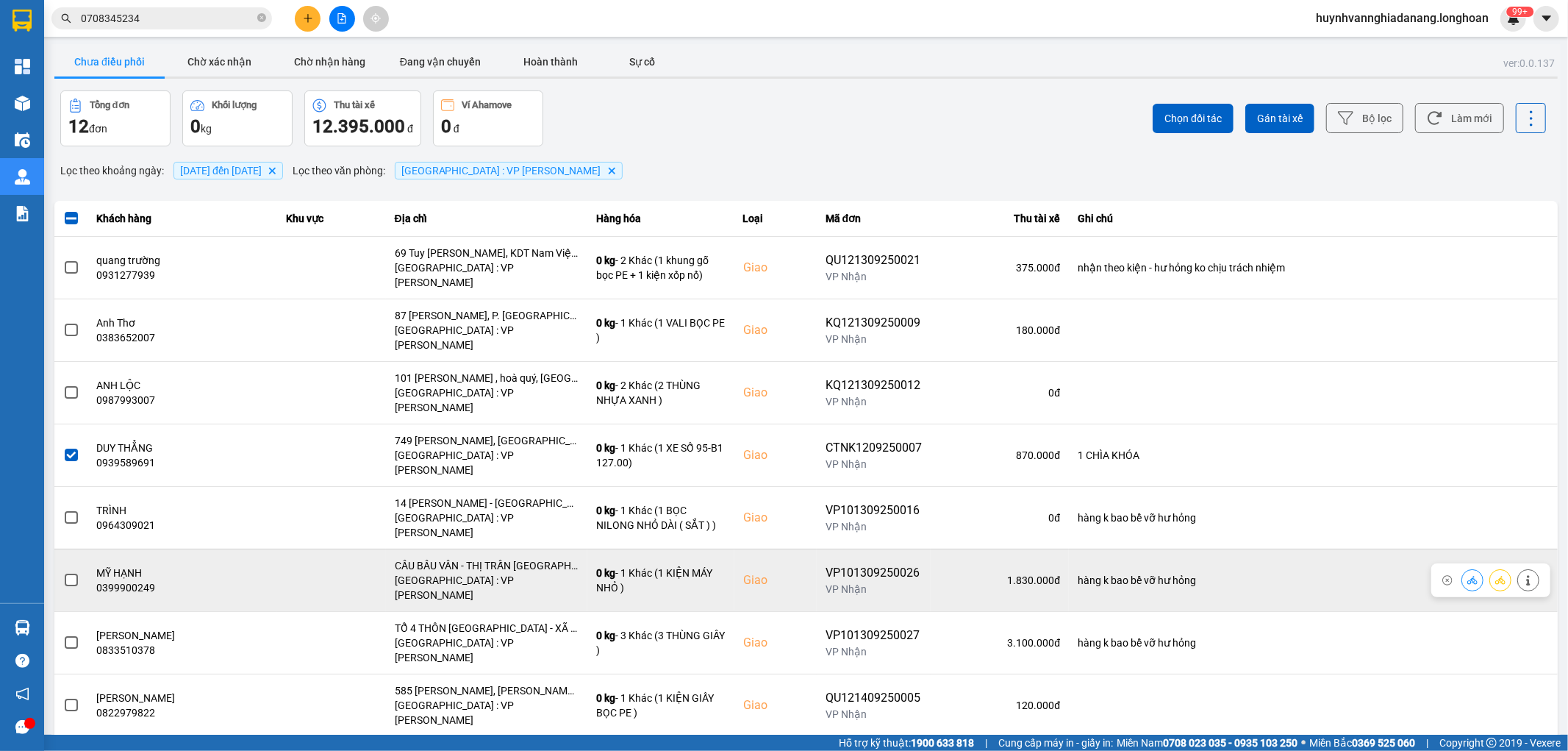
click at [72, 574] on span at bounding box center [71, 580] width 13 height 13
click at [63, 572] on input "checkbox" at bounding box center [63, 572] width 0 height 0
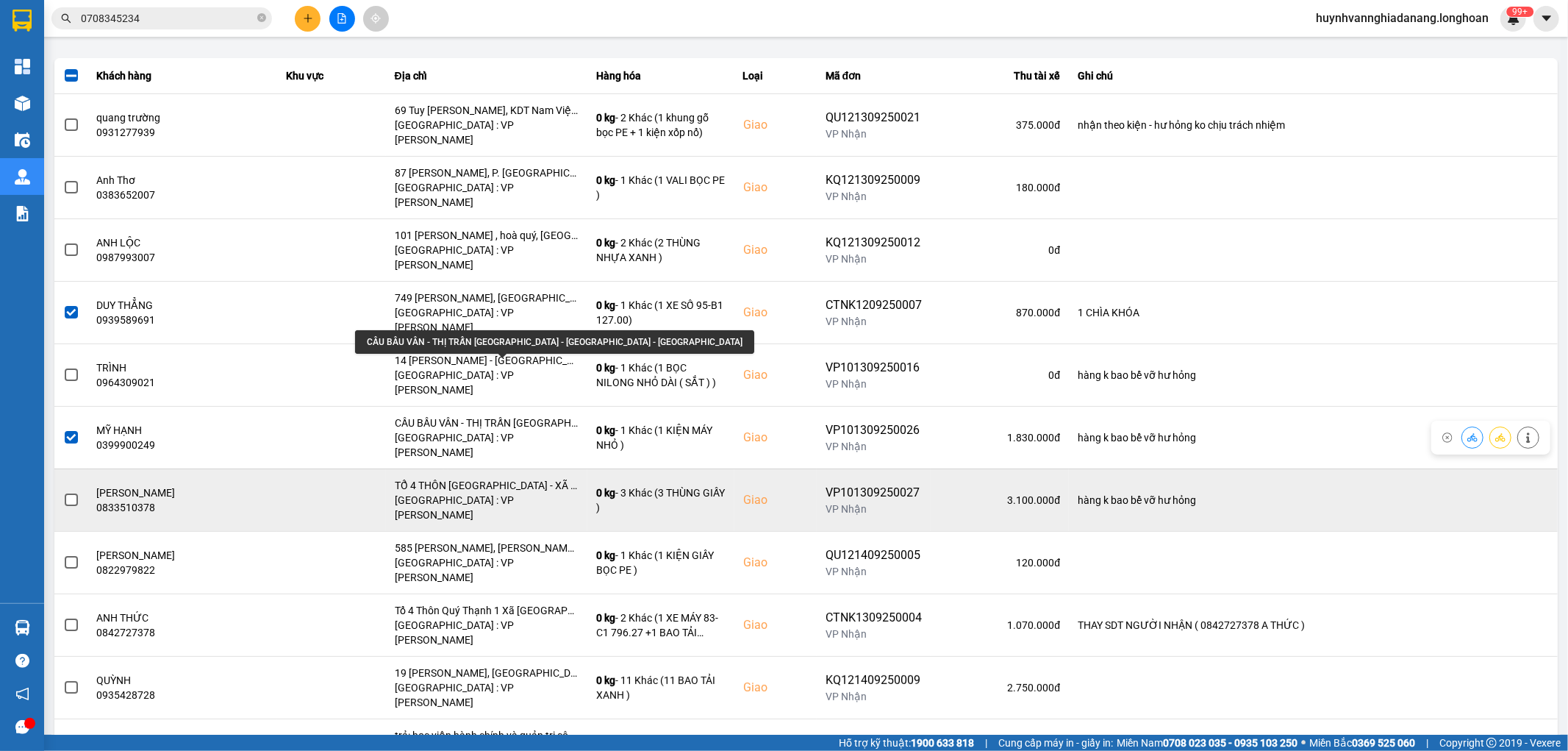
scroll to position [146, 0]
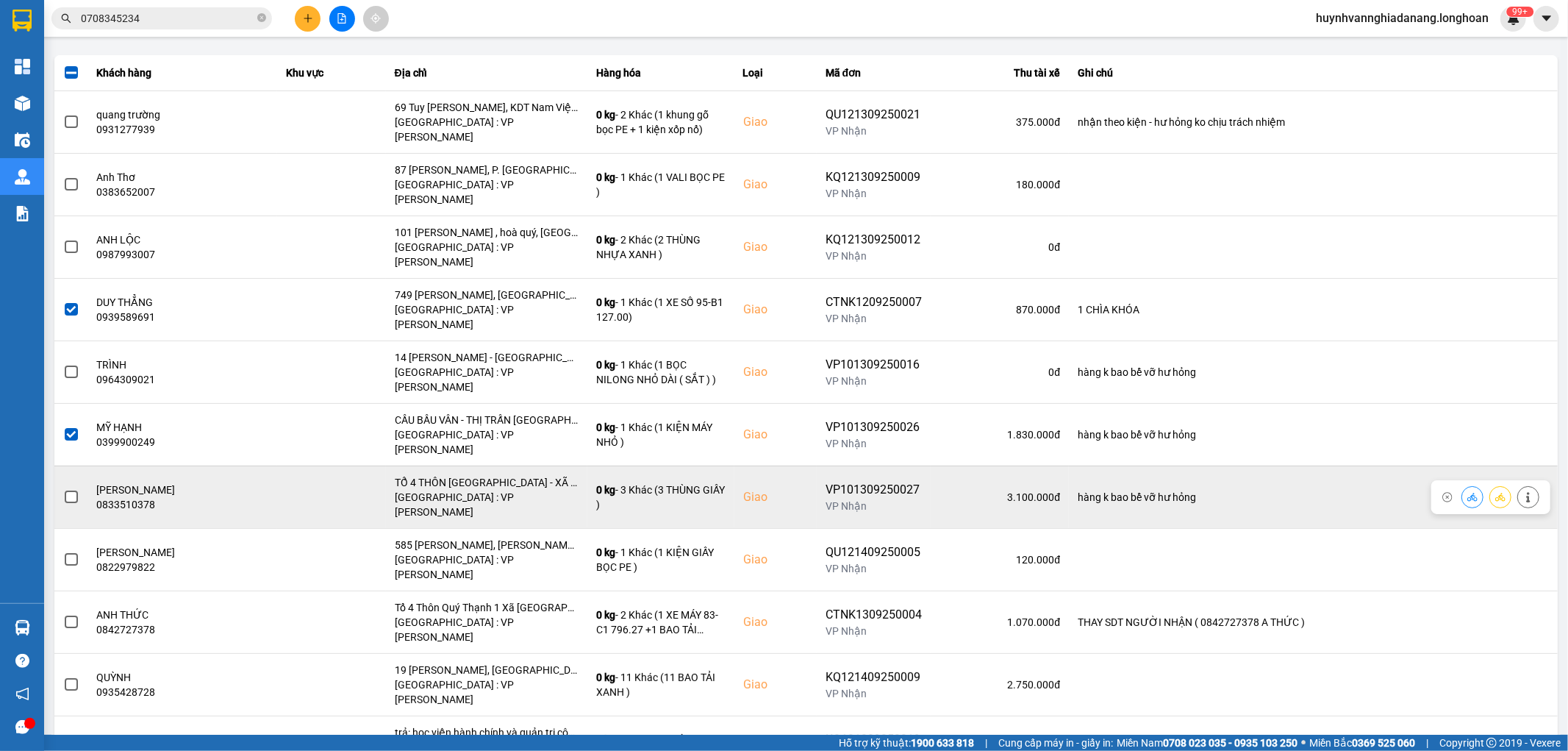
click at [72, 491] on span at bounding box center [71, 498] width 13 height 13
click at [63, 489] on input "checkbox" at bounding box center [63, 489] width 0 height 0
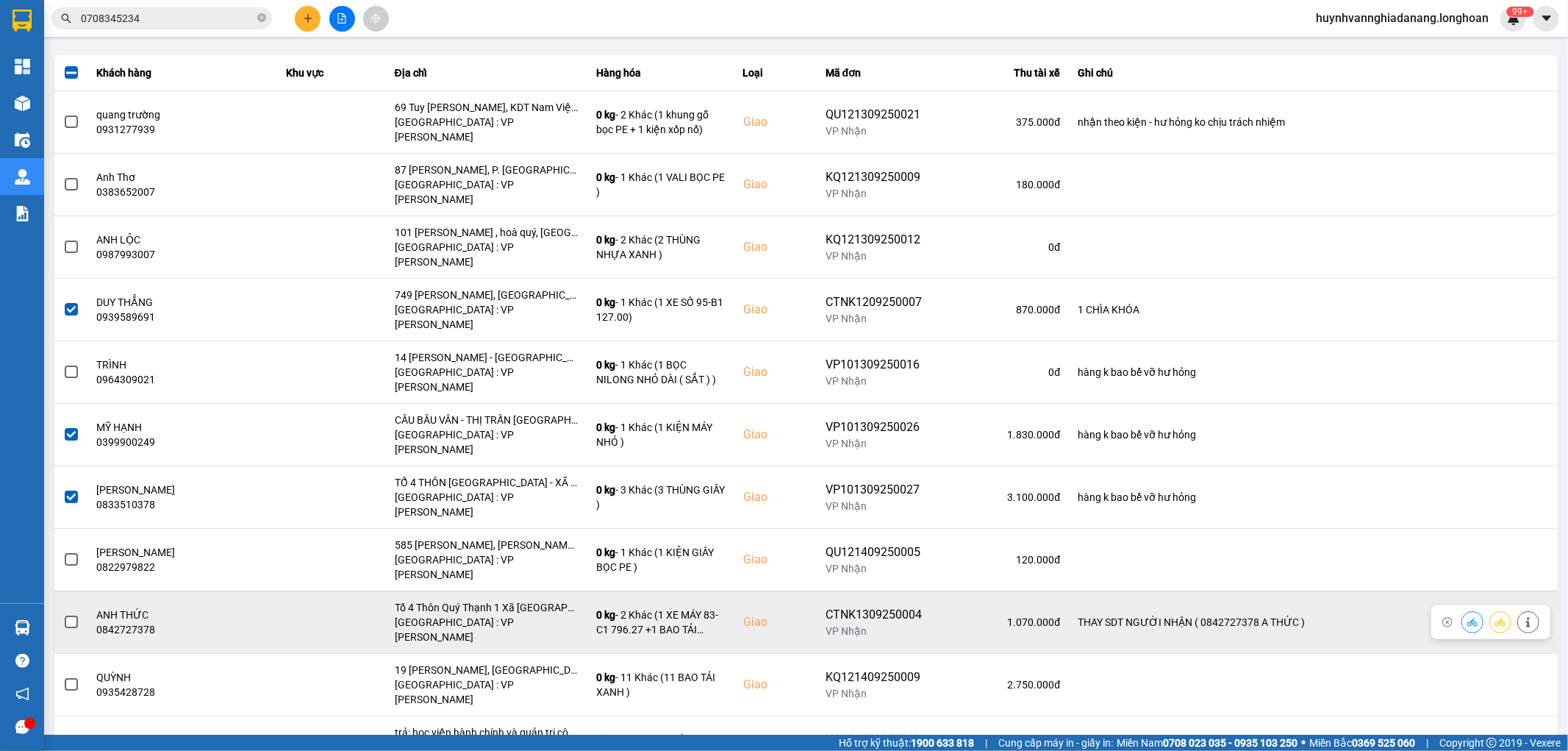
click at [69, 616] on span at bounding box center [71, 622] width 13 height 13
click at [63, 614] on input "checkbox" at bounding box center [63, 614] width 0 height 0
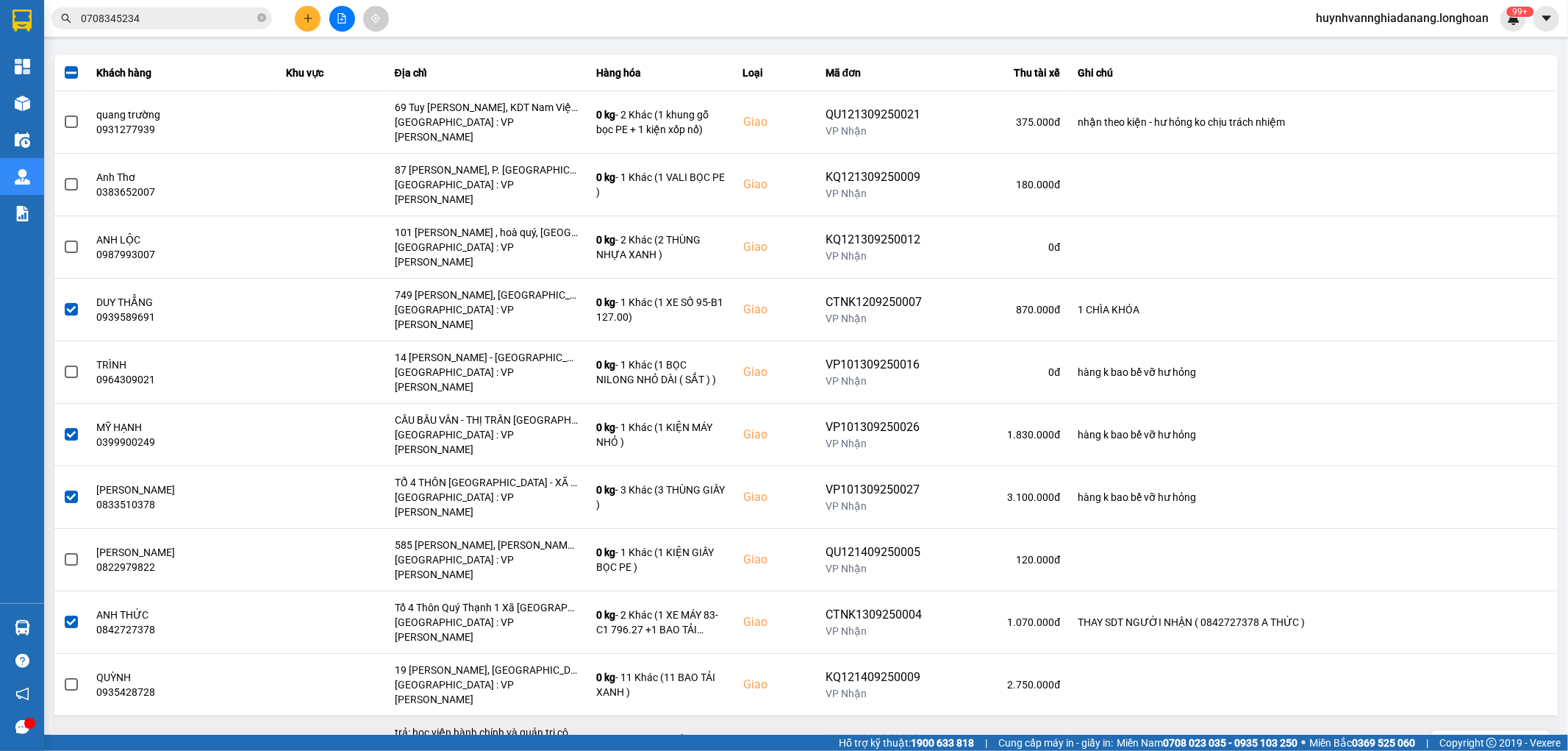
click at [71, 741] on span at bounding box center [71, 747] width 13 height 13
click at [63, 739] on input "checkbox" at bounding box center [63, 739] width 0 height 0
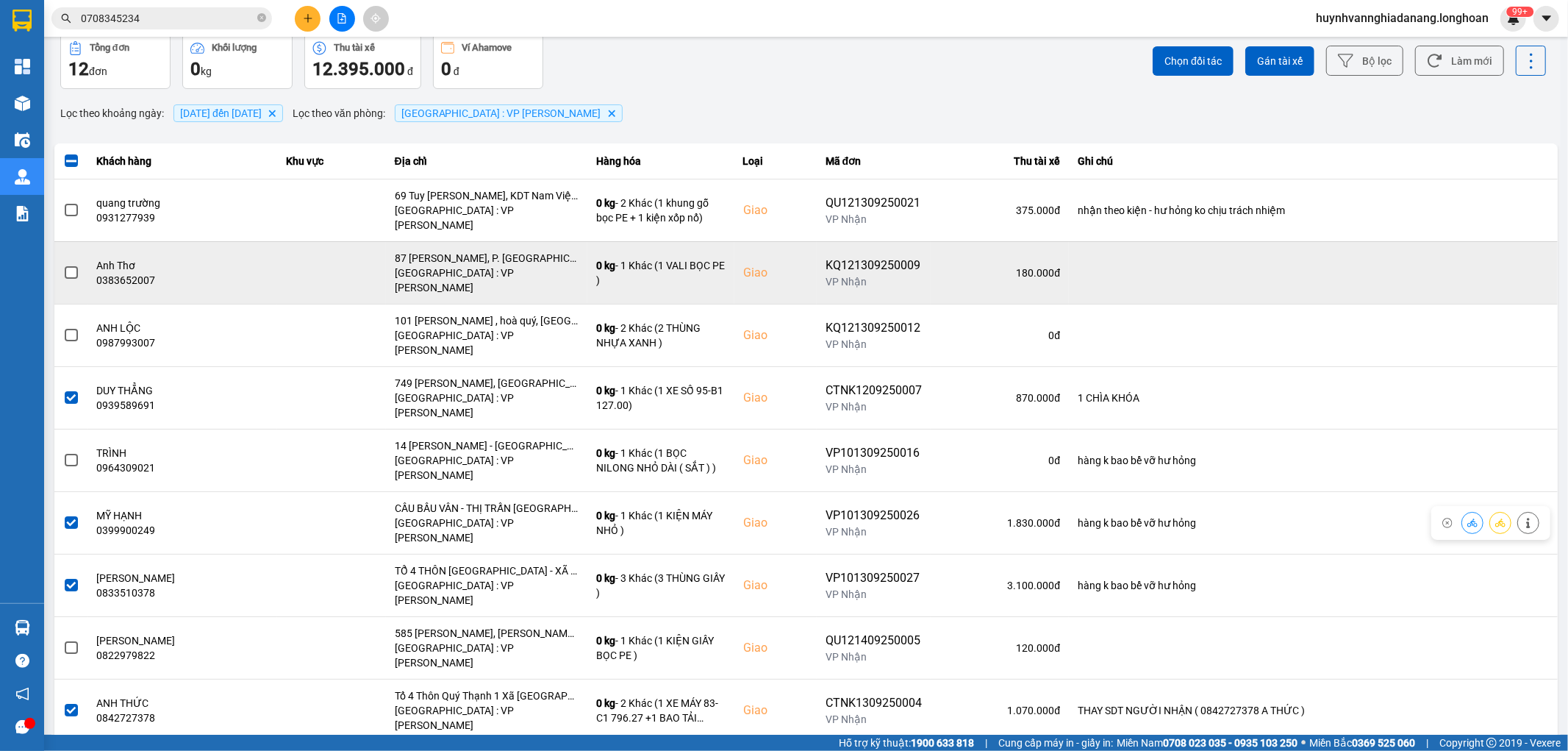
scroll to position [0, 0]
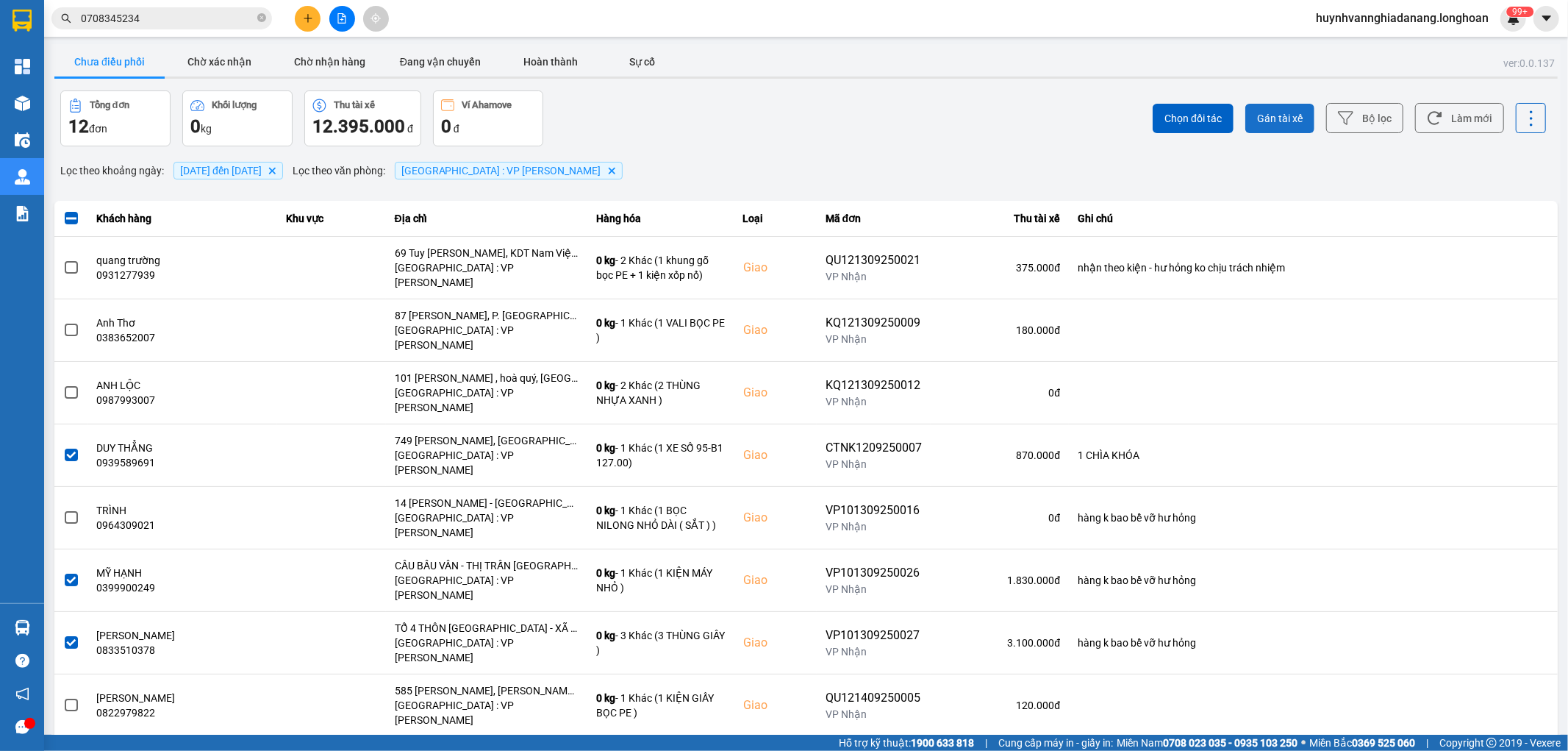
click at [1270, 116] on span "Gán tài xế" at bounding box center [1280, 118] width 46 height 15
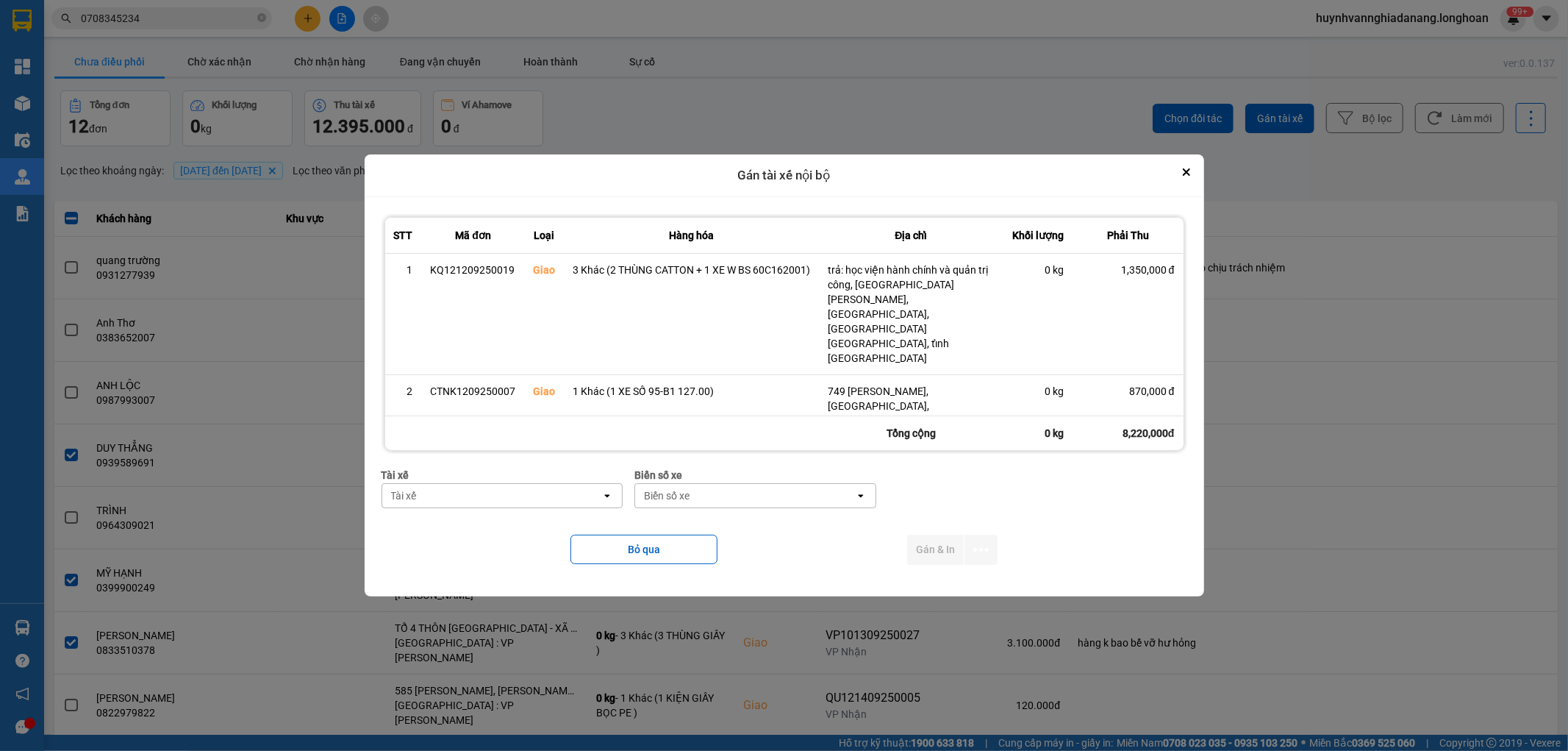
click at [500, 497] on div "Tài xế" at bounding box center [492, 495] width 220 height 23
type input "VI"
click at [520, 555] on span "0768333247 - Nguyễn Tấn Việt 0768.333.247" at bounding box center [496, 554] width 220 height 15
click at [708, 500] on div "Biển số xe" at bounding box center [766, 495] width 220 height 23
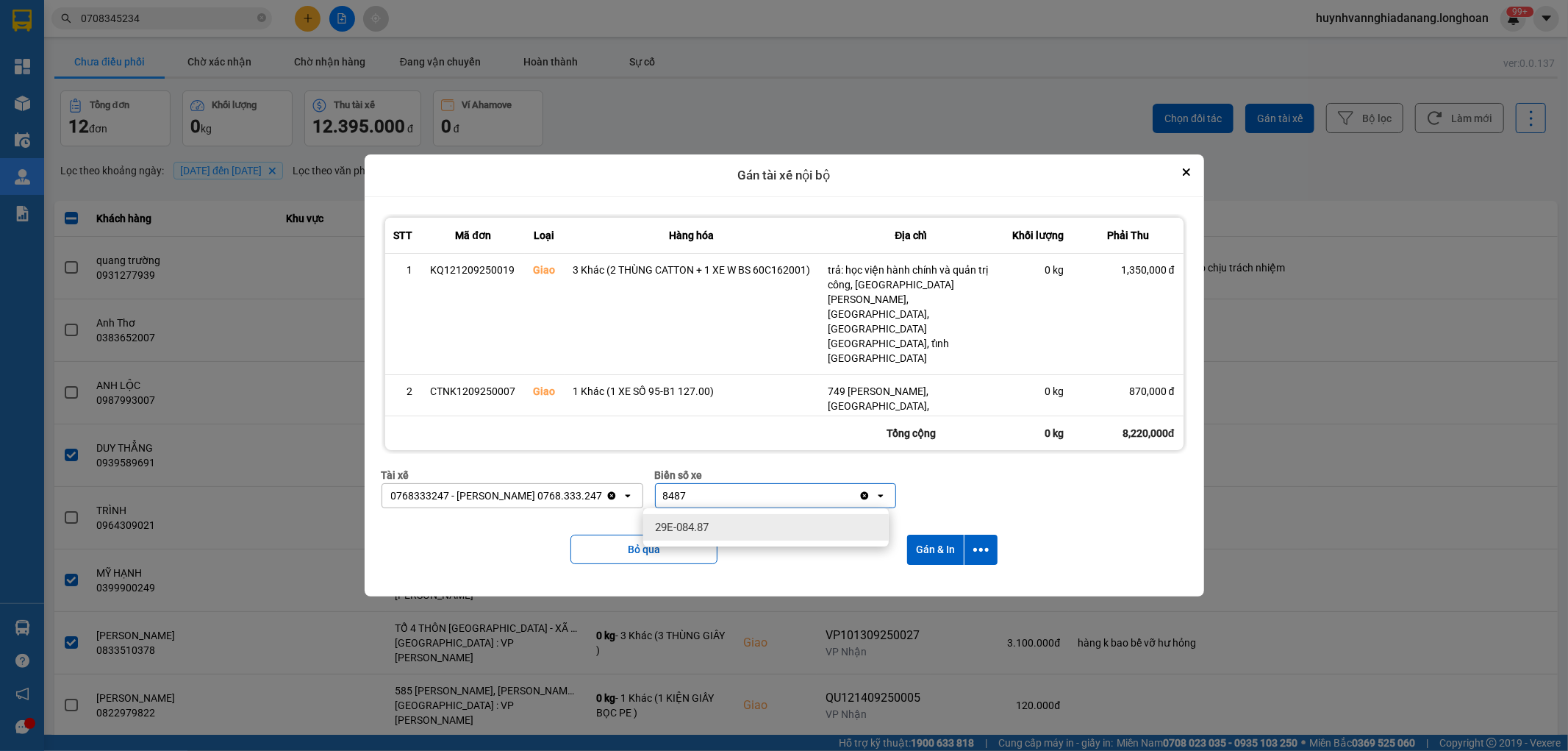
type input "8487"
click at [721, 525] on div "29E-084.87" at bounding box center [766, 528] width 246 height 26
click at [979, 548] on icon "dialog" at bounding box center [981, 550] width 15 height 4
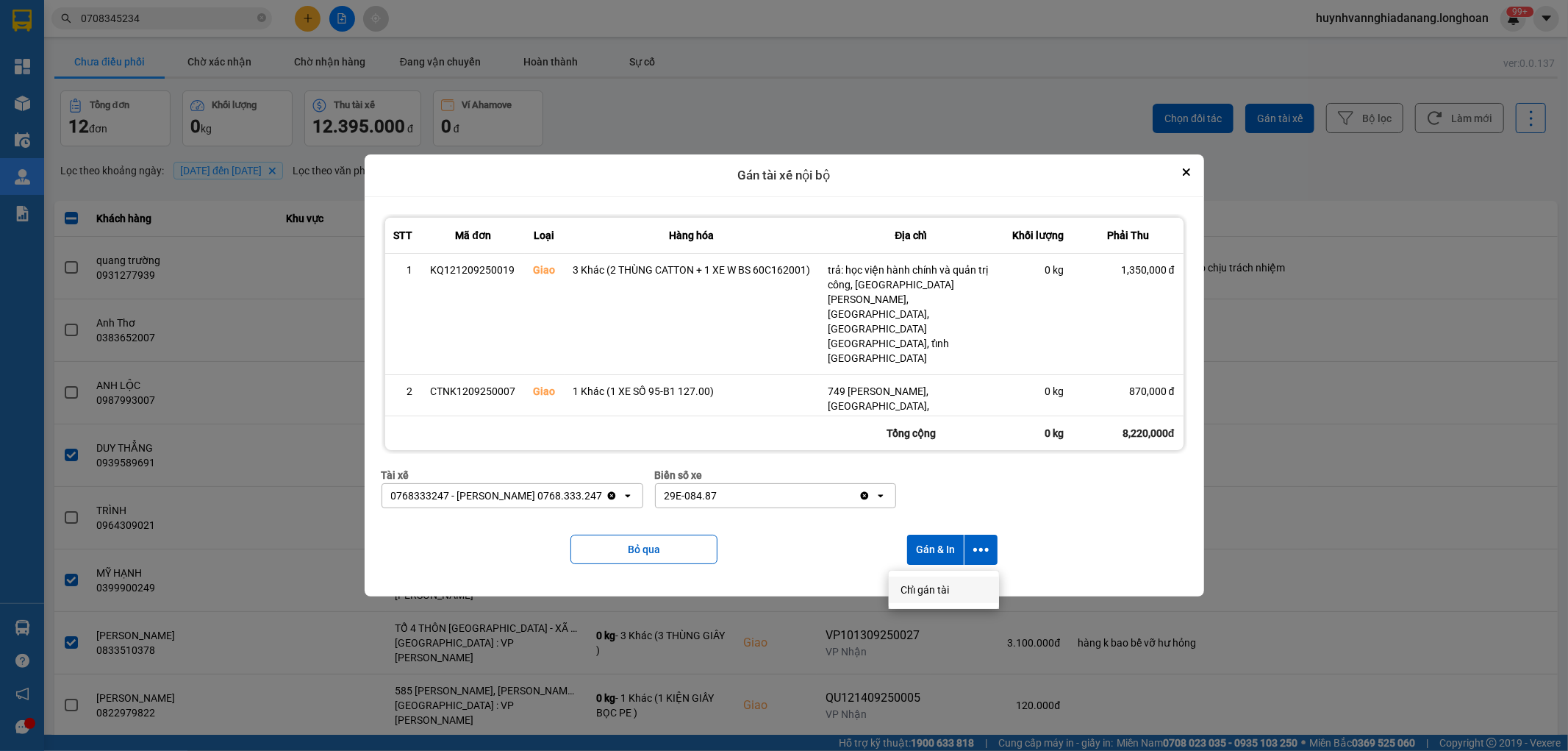
click at [932, 589] on span "Chỉ gán tài" at bounding box center [925, 590] width 49 height 15
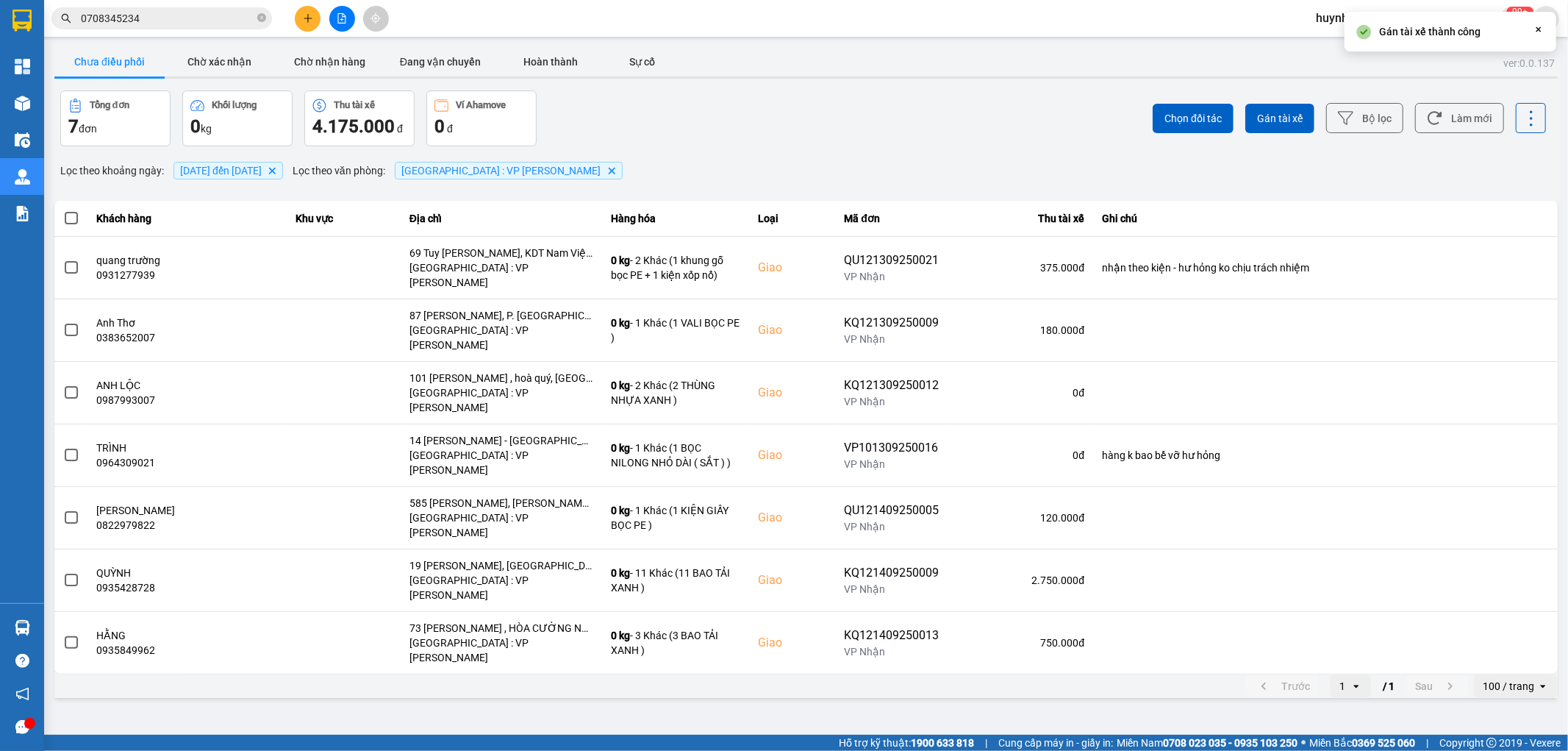
drag, startPoint x: 72, startPoint y: 217, endPoint x: 208, endPoint y: 236, distance: 137.3
click at [73, 216] on span at bounding box center [71, 219] width 13 height 13
click at [63, 210] on input "checkbox" at bounding box center [63, 210] width 0 height 0
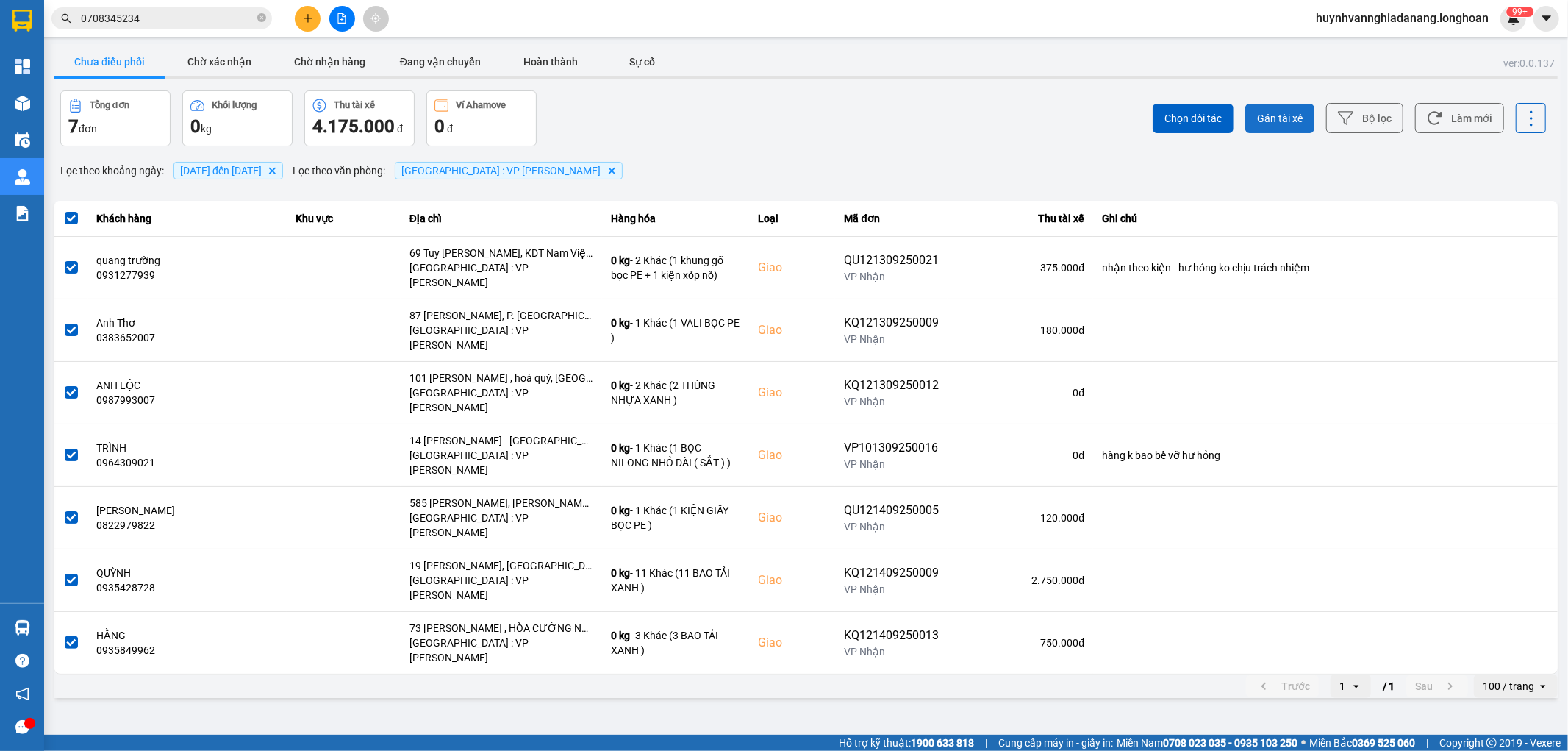
click at [1296, 120] on span "Gán tài xế" at bounding box center [1280, 118] width 46 height 15
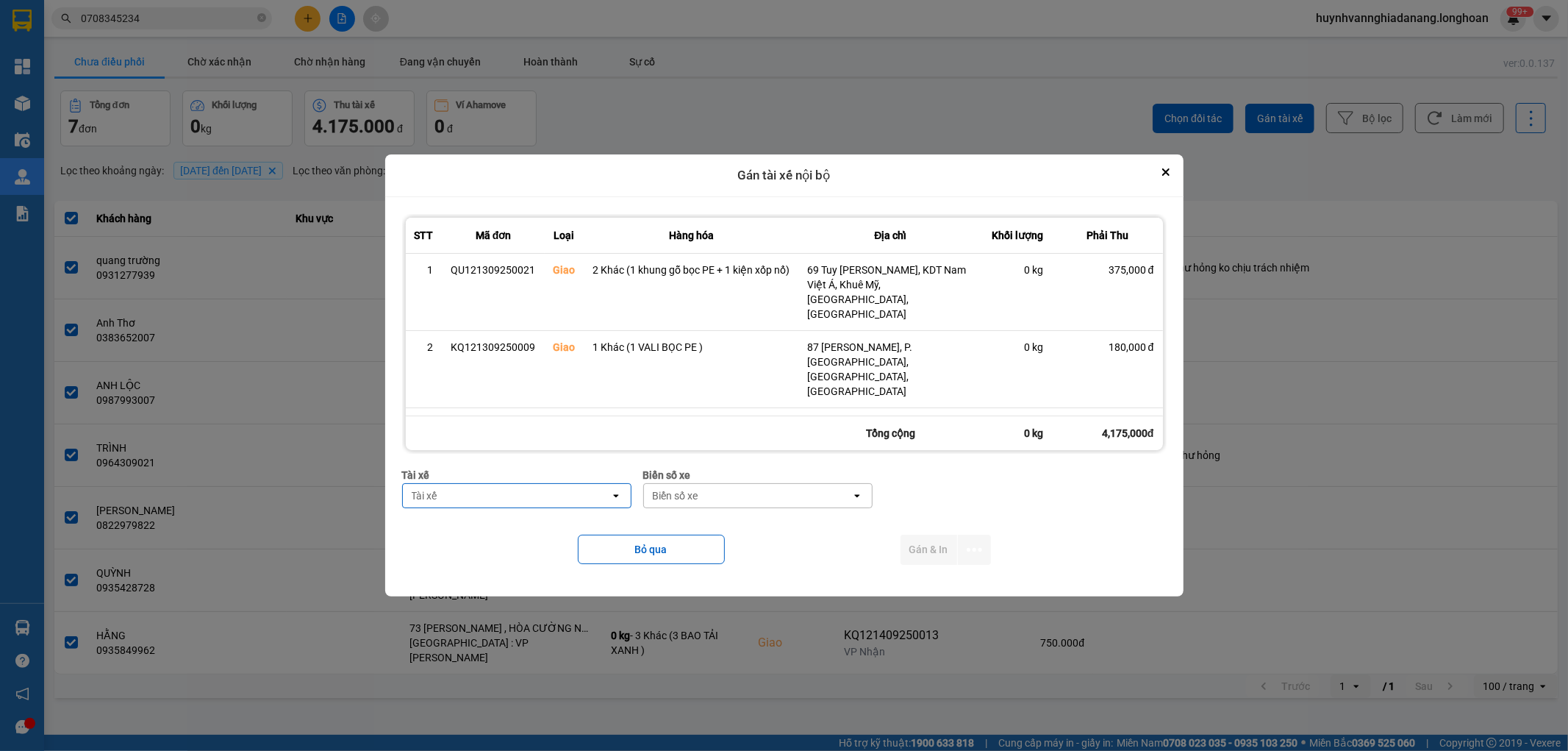
click at [531, 493] on div "Tài xế" at bounding box center [506, 495] width 207 height 23
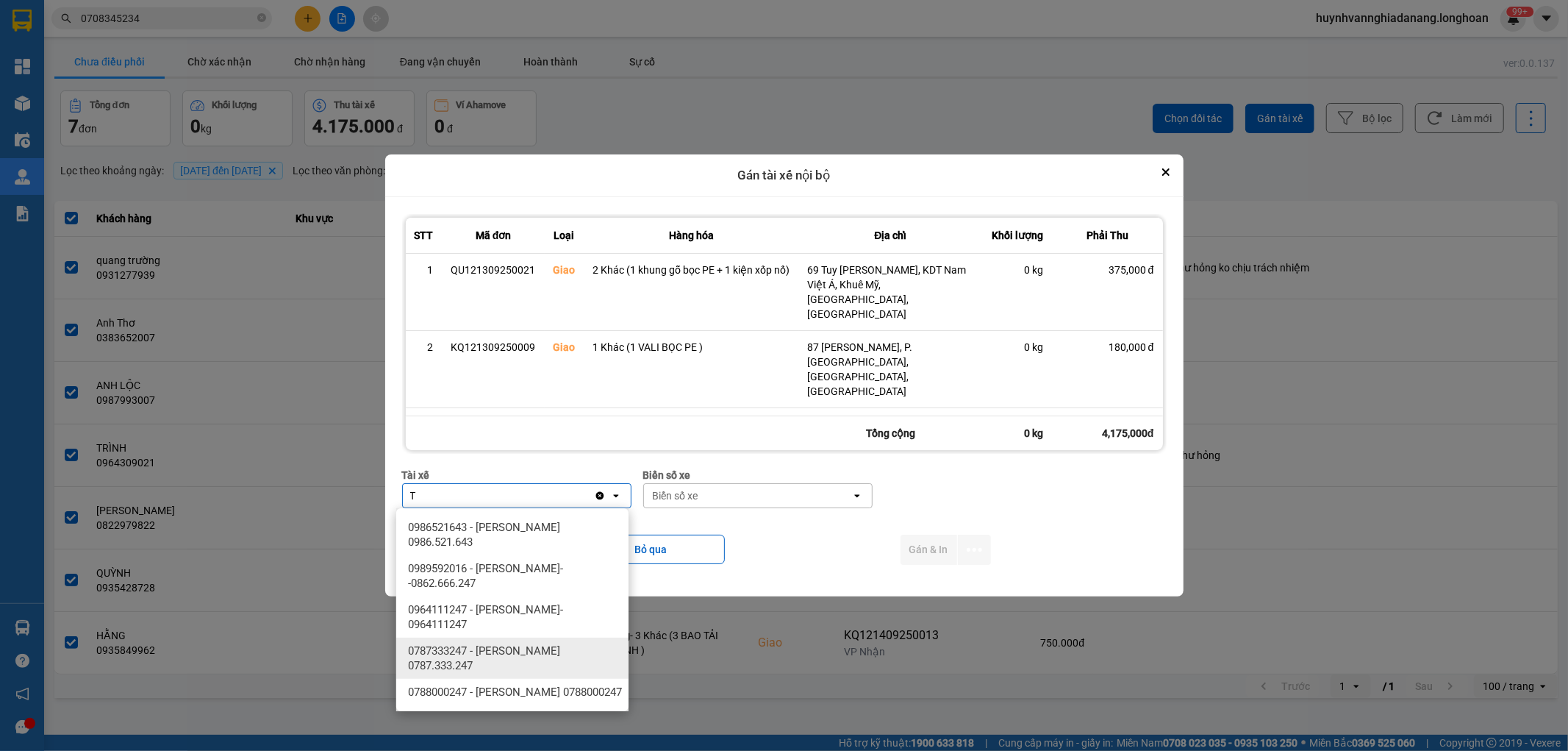
type input "T"
click at [566, 643] on span "0787333247 - Phạm Thanh Tuấn 0787.333.247" at bounding box center [515, 657] width 215 height 29
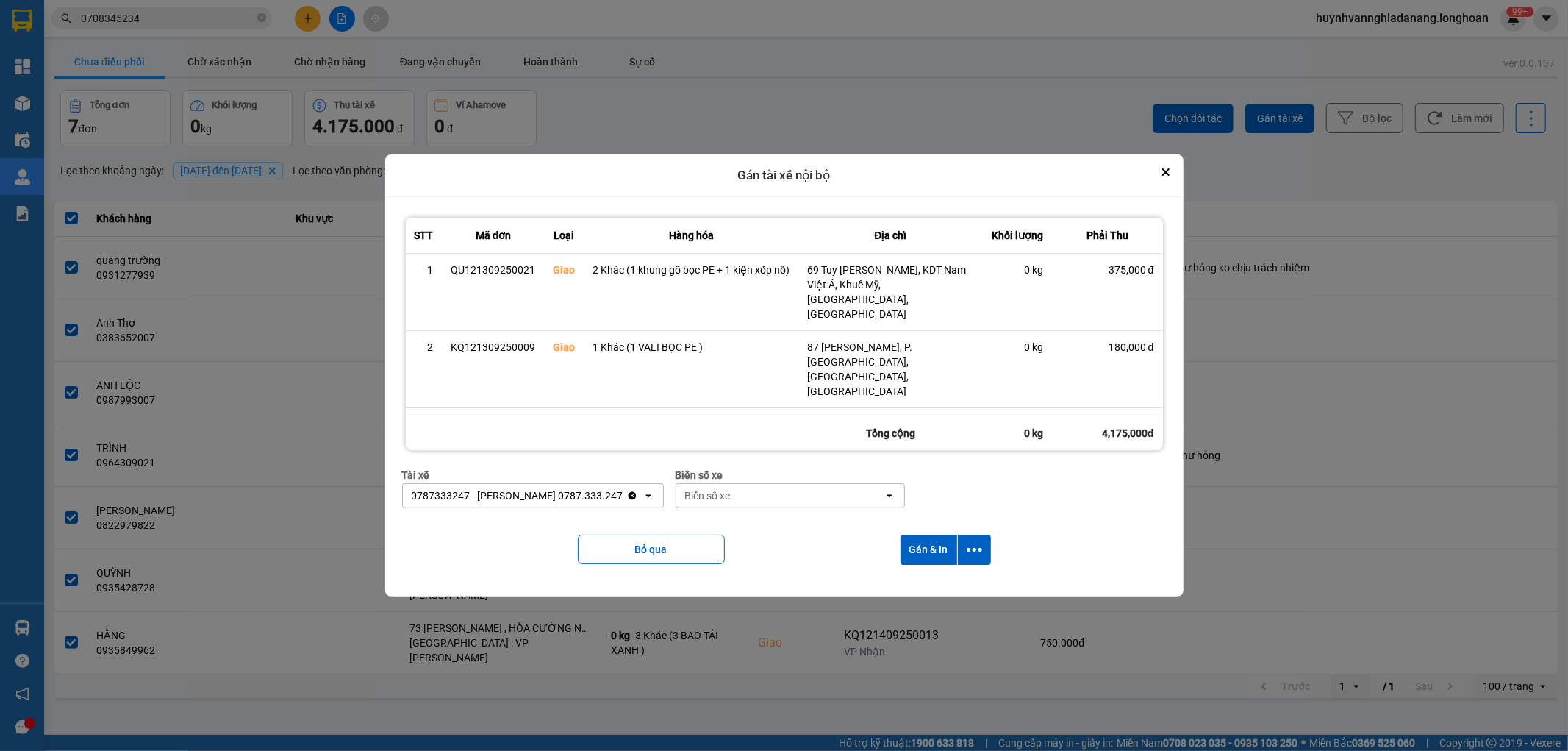
click at [769, 489] on div "Biển số xe" at bounding box center [780, 495] width 207 height 23
type input "6268"
drag, startPoint x: 830, startPoint y: 519, endPoint x: 836, endPoint y: 521, distance: 6.3
click at [830, 520] on div "29H-962.68" at bounding box center [789, 528] width 233 height 26
click at [970, 544] on icon "dialog" at bounding box center [974, 549] width 15 height 15
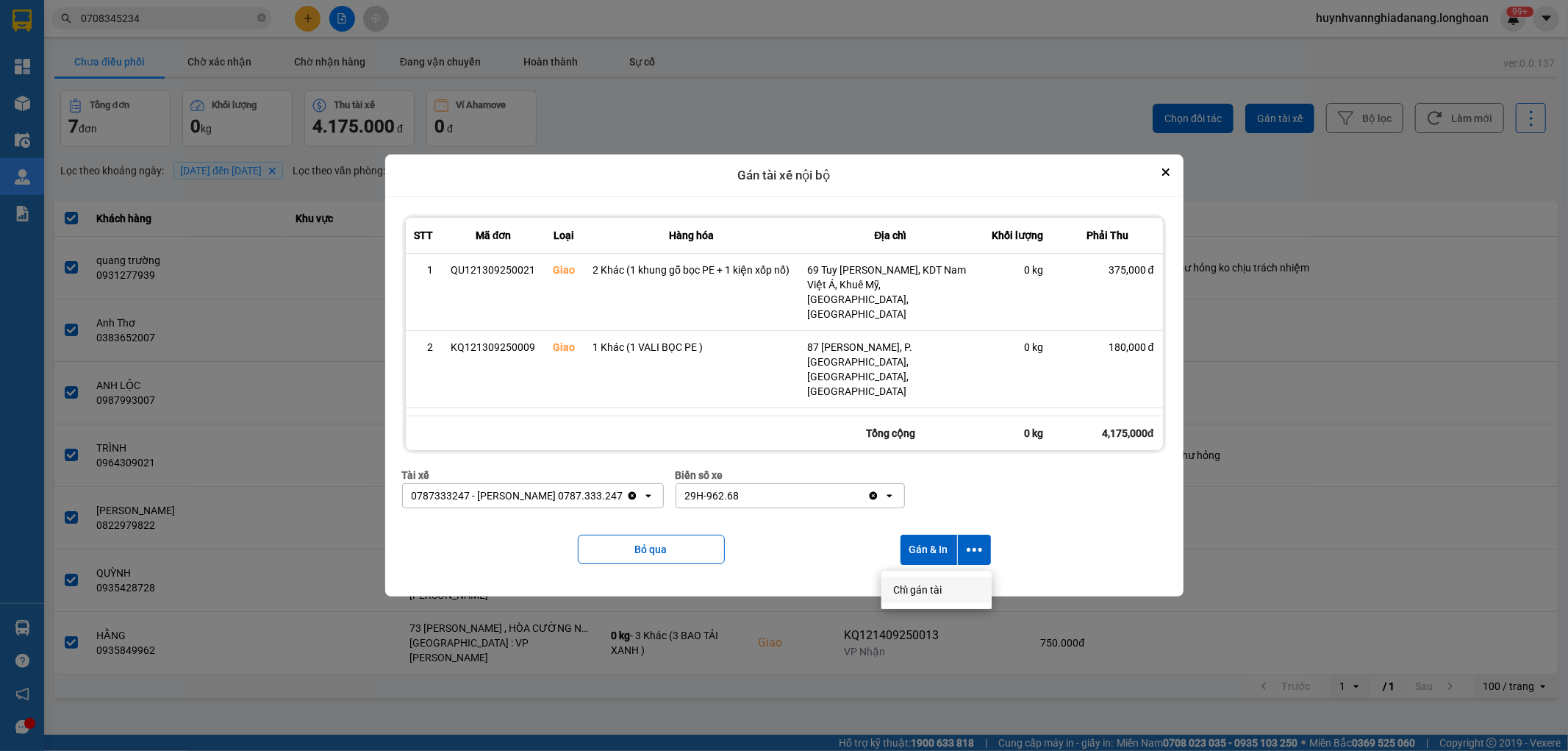
click at [934, 586] on span "Chỉ gán tài" at bounding box center [918, 590] width 49 height 15
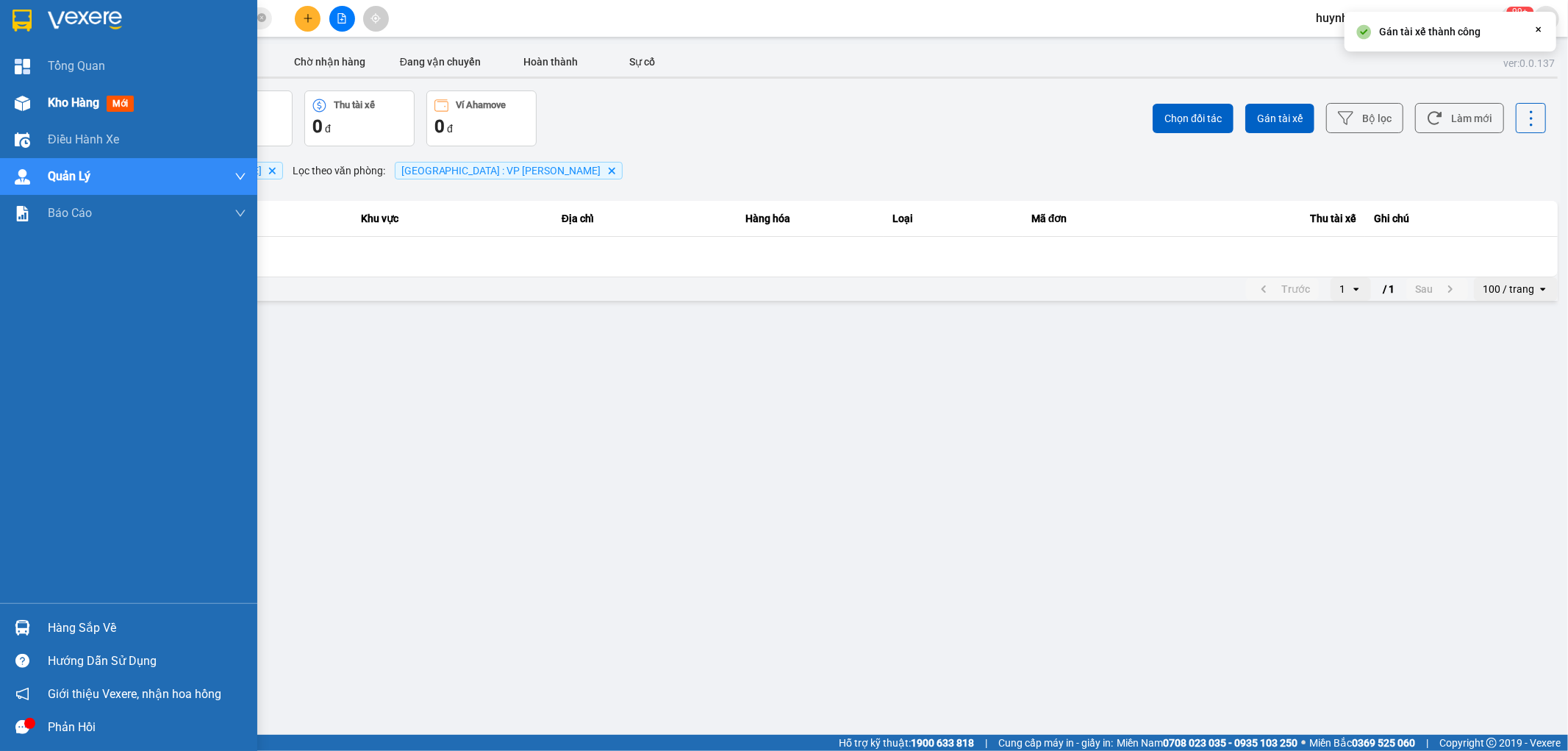
click at [79, 104] on span "Kho hàng" at bounding box center [73, 102] width 52 height 14
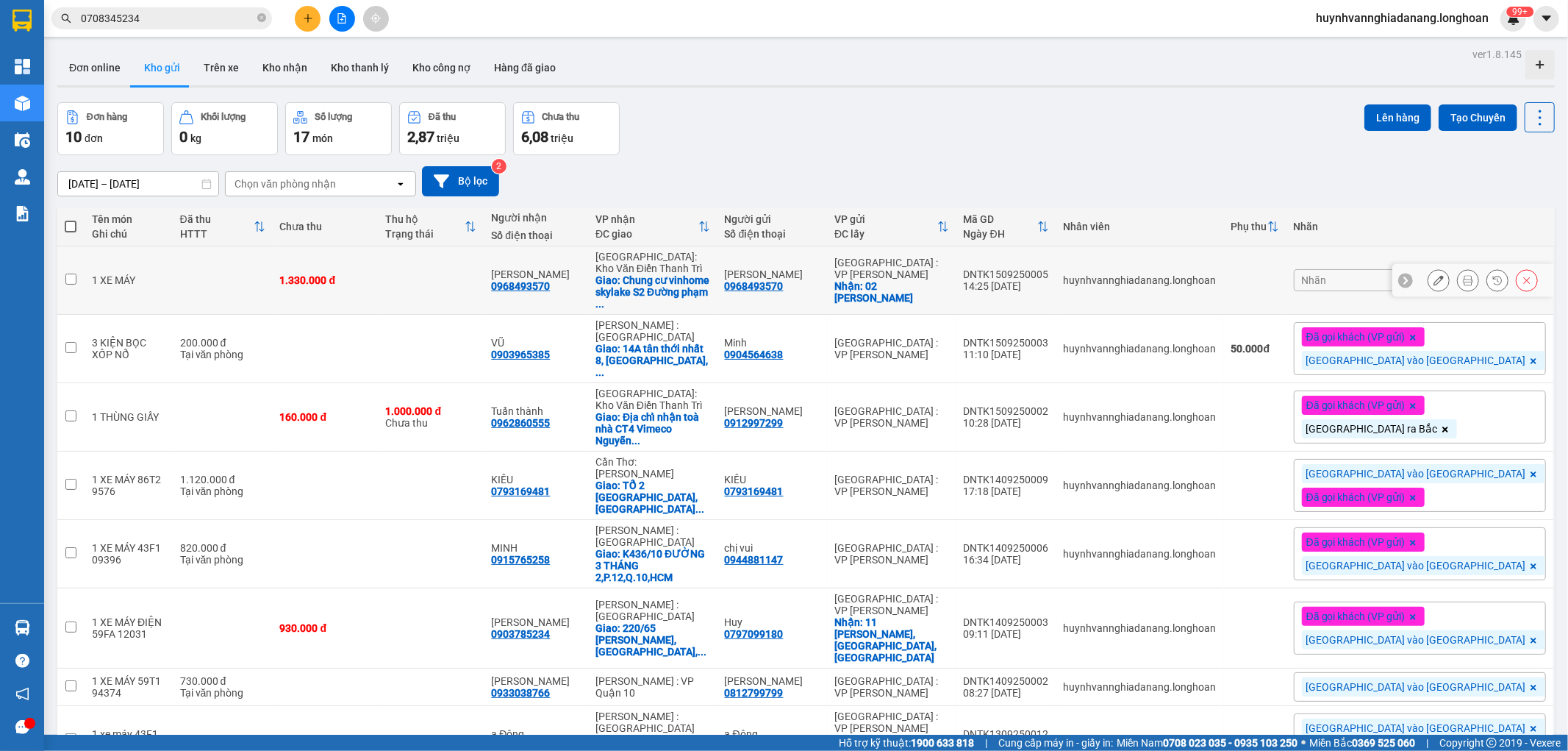
click at [1434, 280] on icon at bounding box center [1439, 280] width 10 height 10
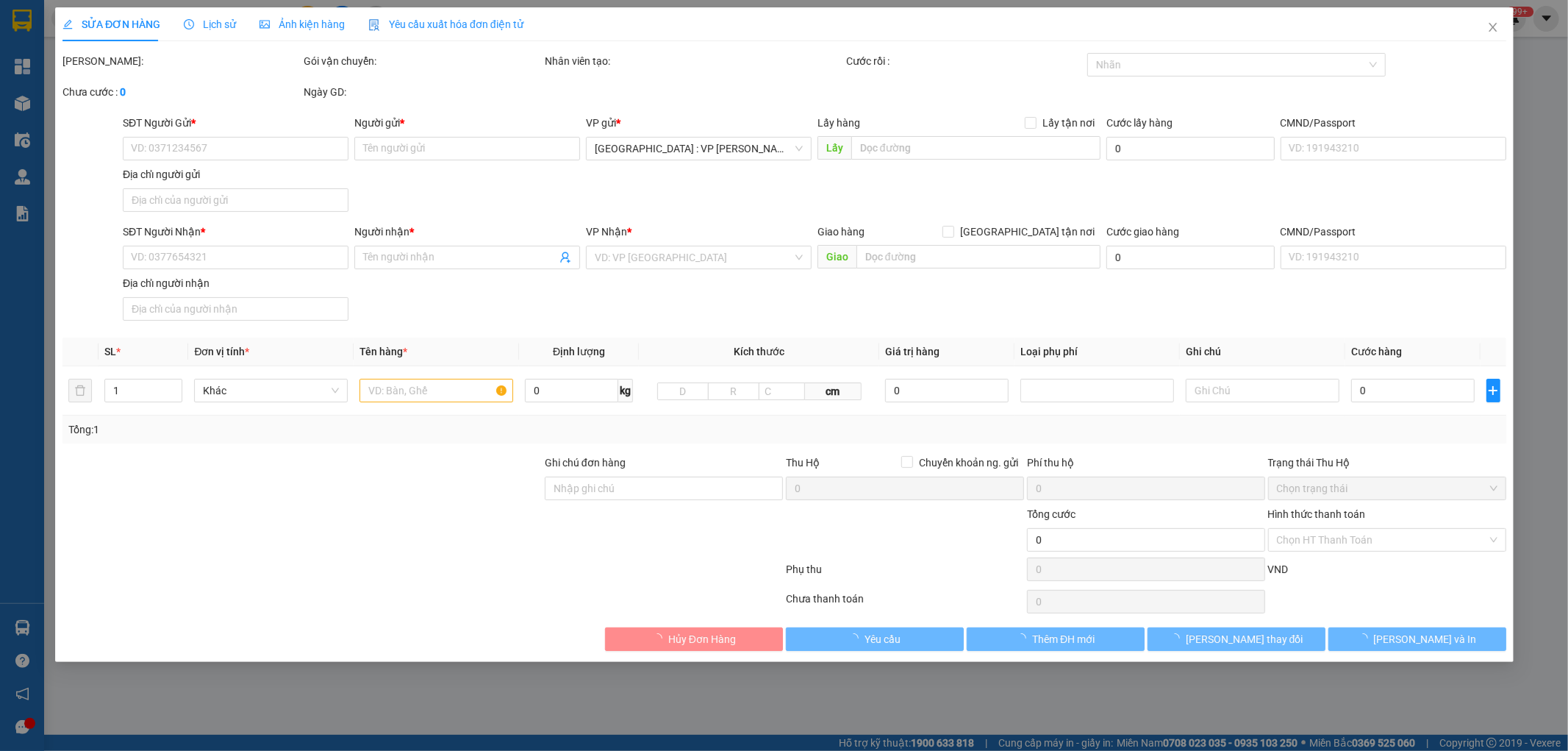
type input "0968493570"
type input "[PERSON_NAME]"
checkbox input "true"
type input "02 võ văn kiệt"
type input "0968493570"
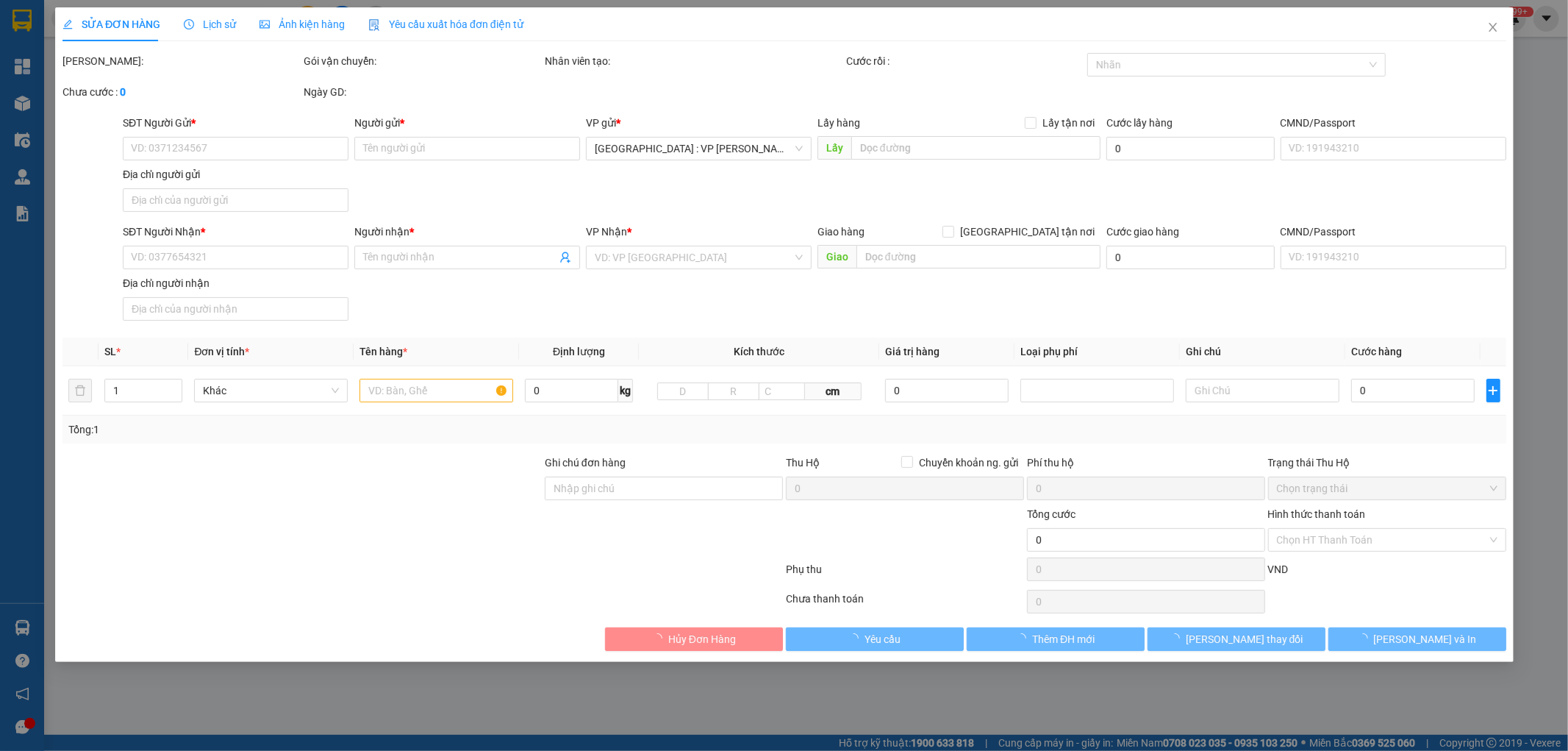
type input "[PERSON_NAME]"
checkbox input "true"
type input "Chung cư vinhome skylake S2 Đường phạm hùng, mỹ đình1, hà nộ"
type input "KHOẢNG NGÀY 24 KHÁCH NHẬN ĐƯỢC"
type input "1.330.000"
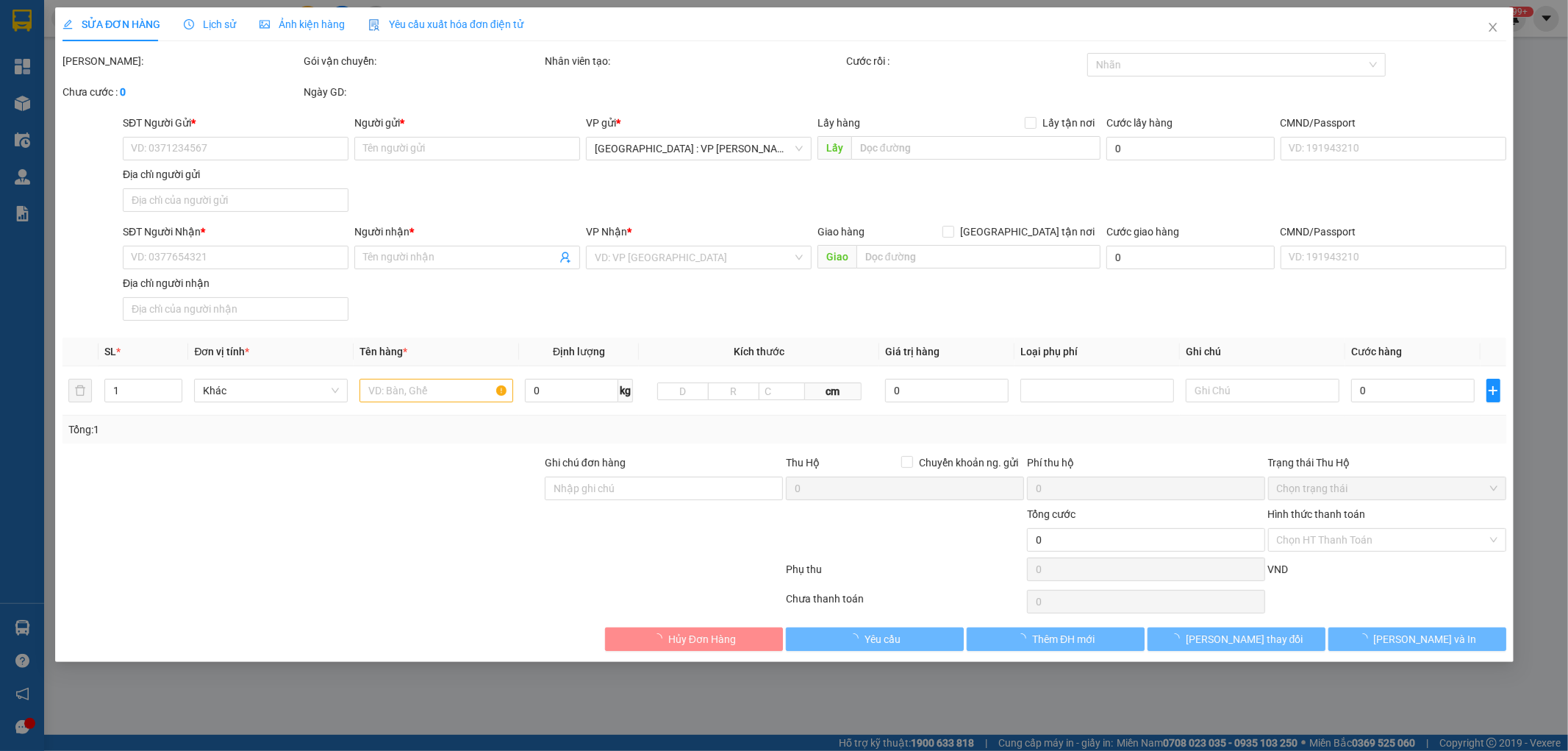
type input "1.330.000"
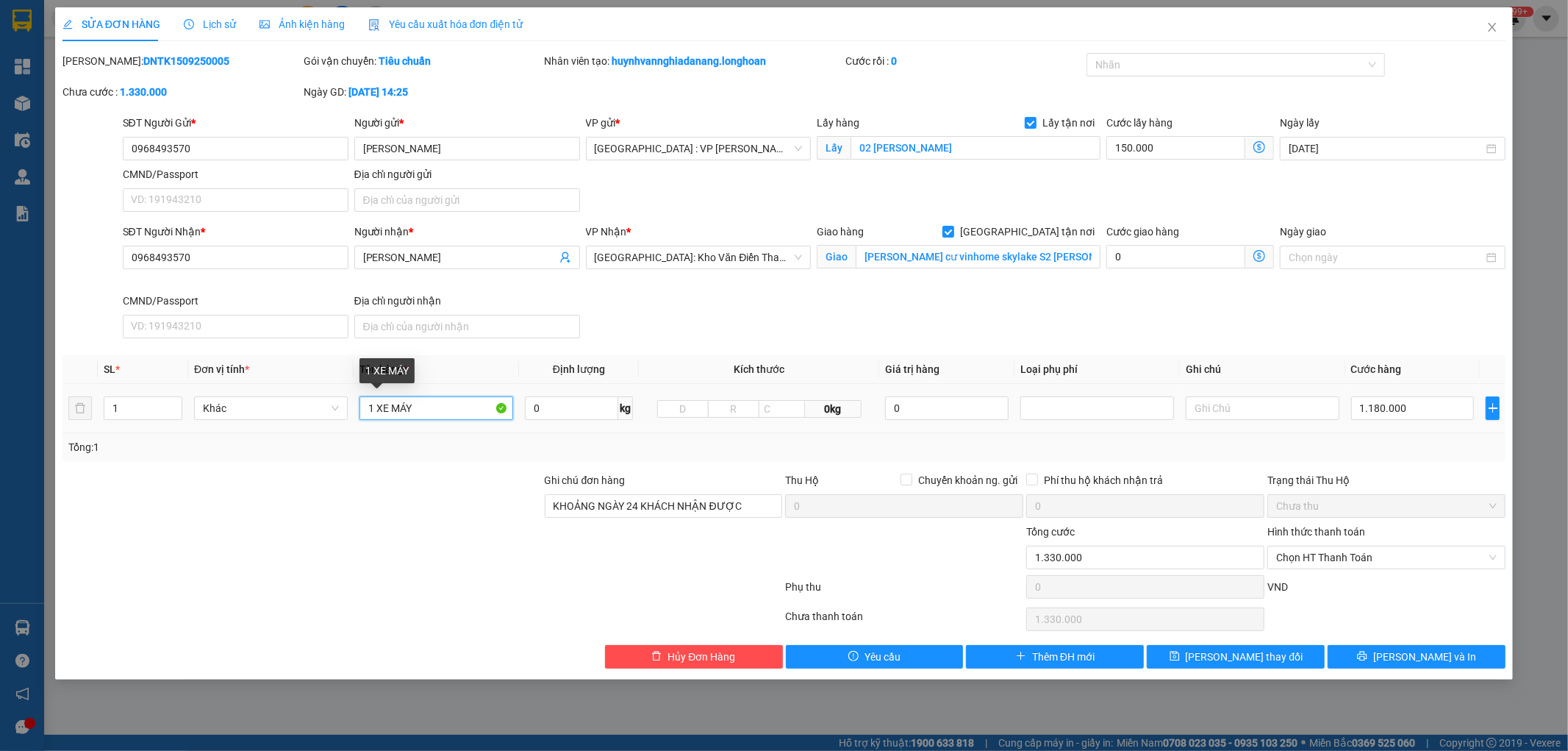
click at [449, 402] on input "1 XE MÁY" at bounding box center [436, 407] width 154 height 23
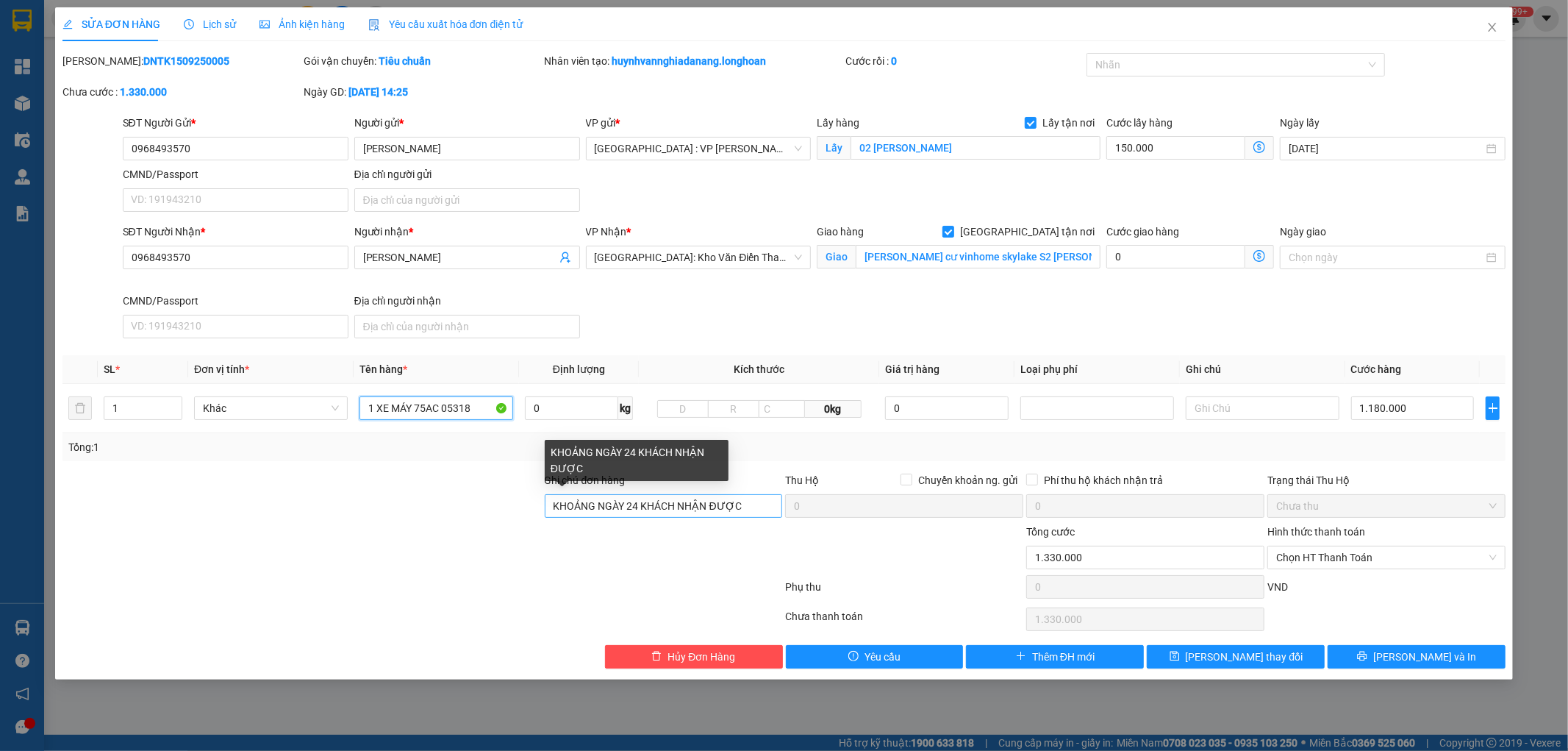
type input "1 XE MÁY 75AC 05318"
click at [765, 506] on input "KHOẢNG NGÀY 24 KHÁCH NHẬN ĐƯỢC" at bounding box center [663, 505] width 238 height 23
drag, startPoint x: 745, startPoint y: 508, endPoint x: 547, endPoint y: 508, distance: 198.0
click at [547, 508] on input "KHOẢNG NGÀY 24 KHÁCH NHẬN ĐƯỢC" at bounding box center [663, 505] width 238 height 23
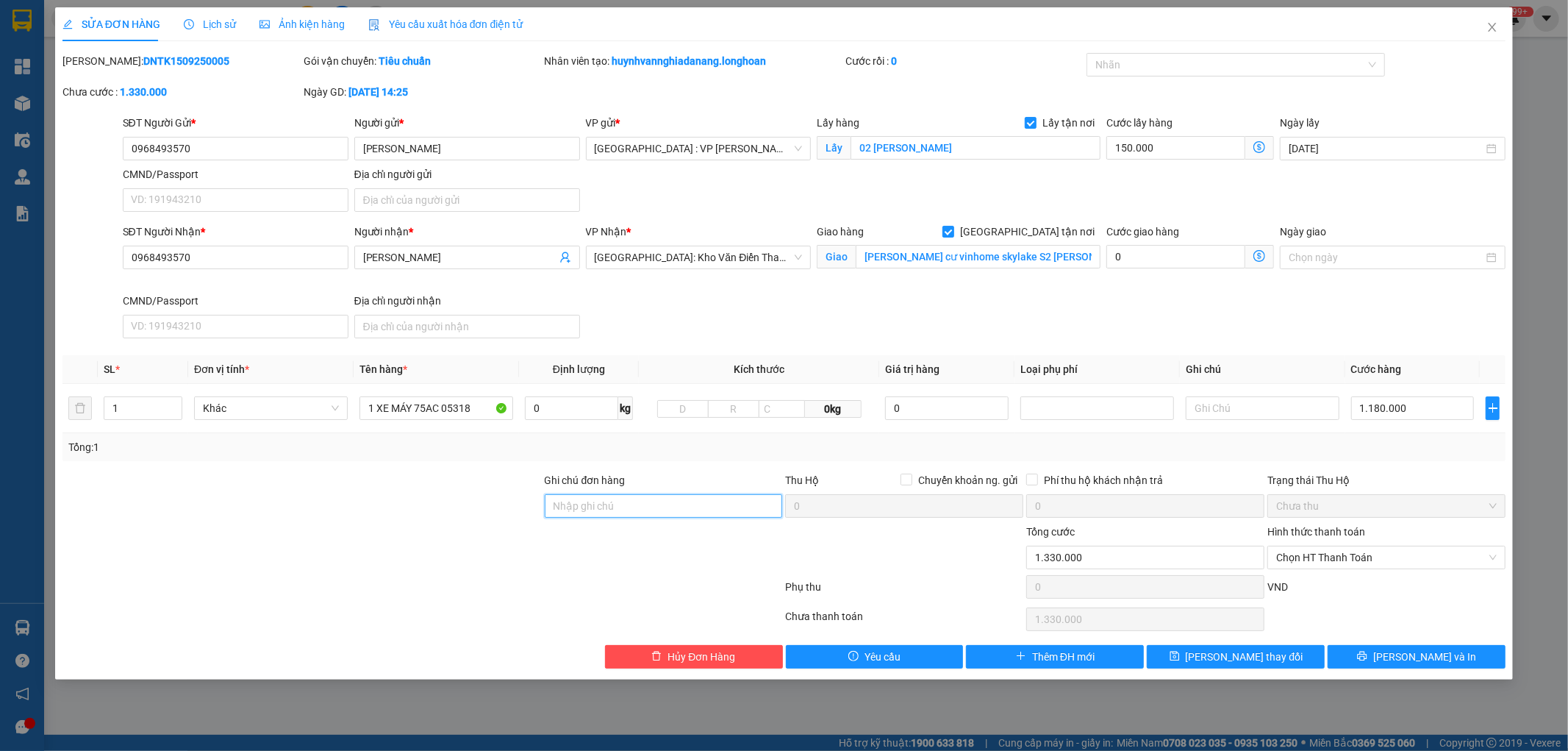
click at [606, 504] on input "Ghi chú đơn hàng" at bounding box center [663, 505] width 238 height 23
click at [681, 504] on input "1 CHÌA KHÓA,2 GƯƠNG" at bounding box center [663, 505] width 238 height 23
paste input "KHOẢNG NGÀY 24 KHÁCH NHẬN ĐƯỢC"
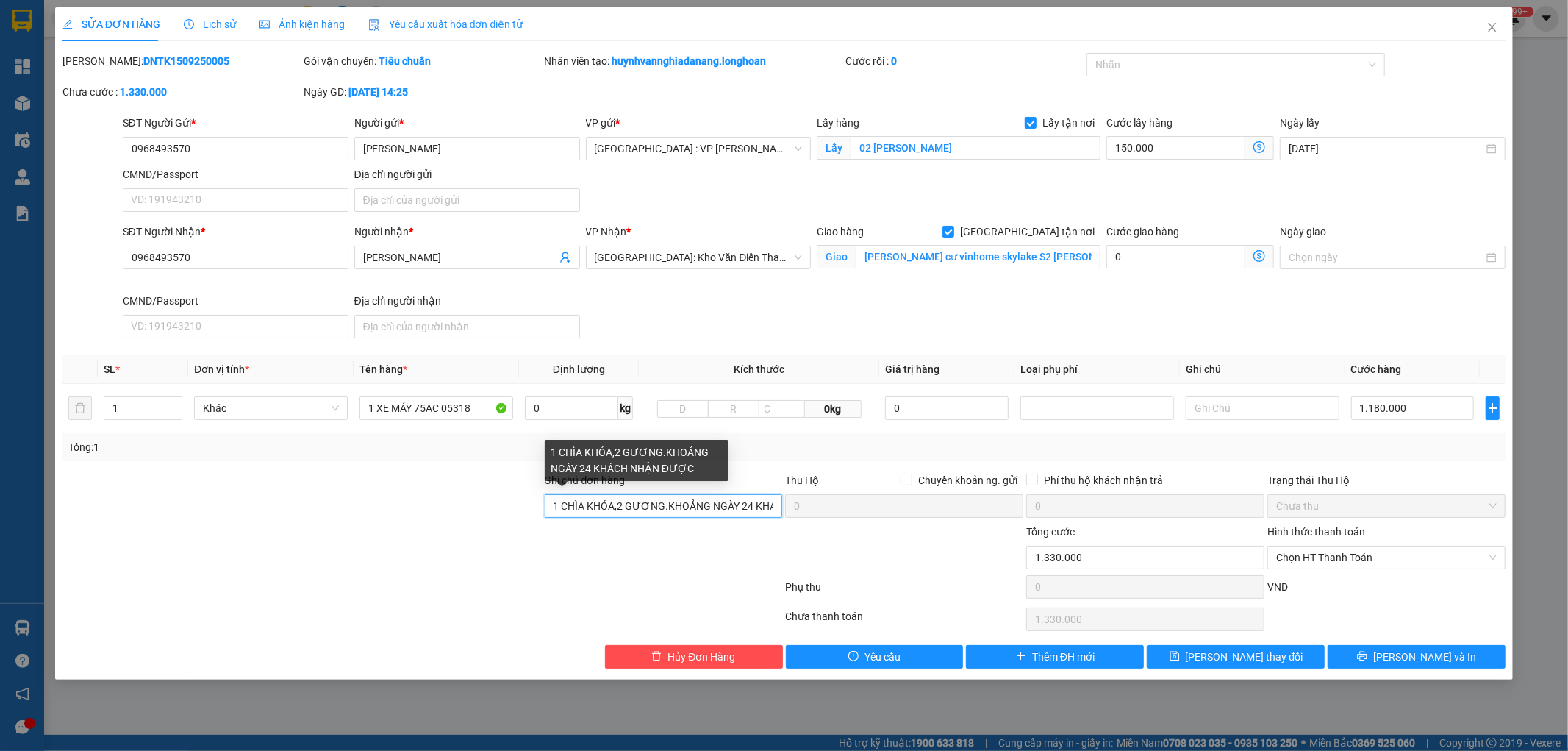
scroll to position [0, 76]
drag, startPoint x: 1173, startPoint y: 65, endPoint x: 1180, endPoint y: 73, distance: 10.6
click at [1173, 65] on div at bounding box center [1228, 65] width 277 height 18
type input "1 CHÌA KHÓA,2 GƯƠNG.KHOẢNG NGÀY 24 KHÁCH NHẬN ĐƯỢC"
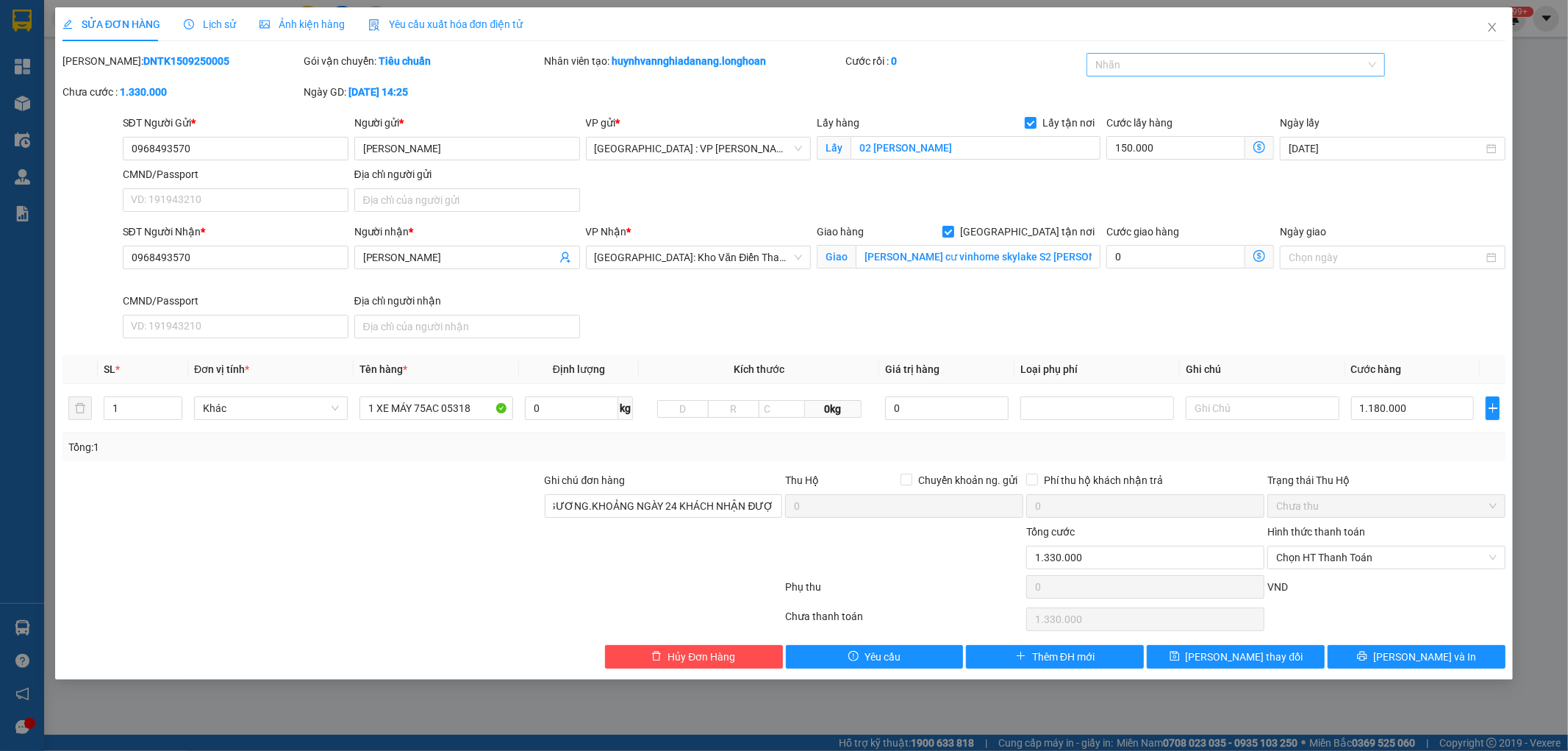
scroll to position [0, 0]
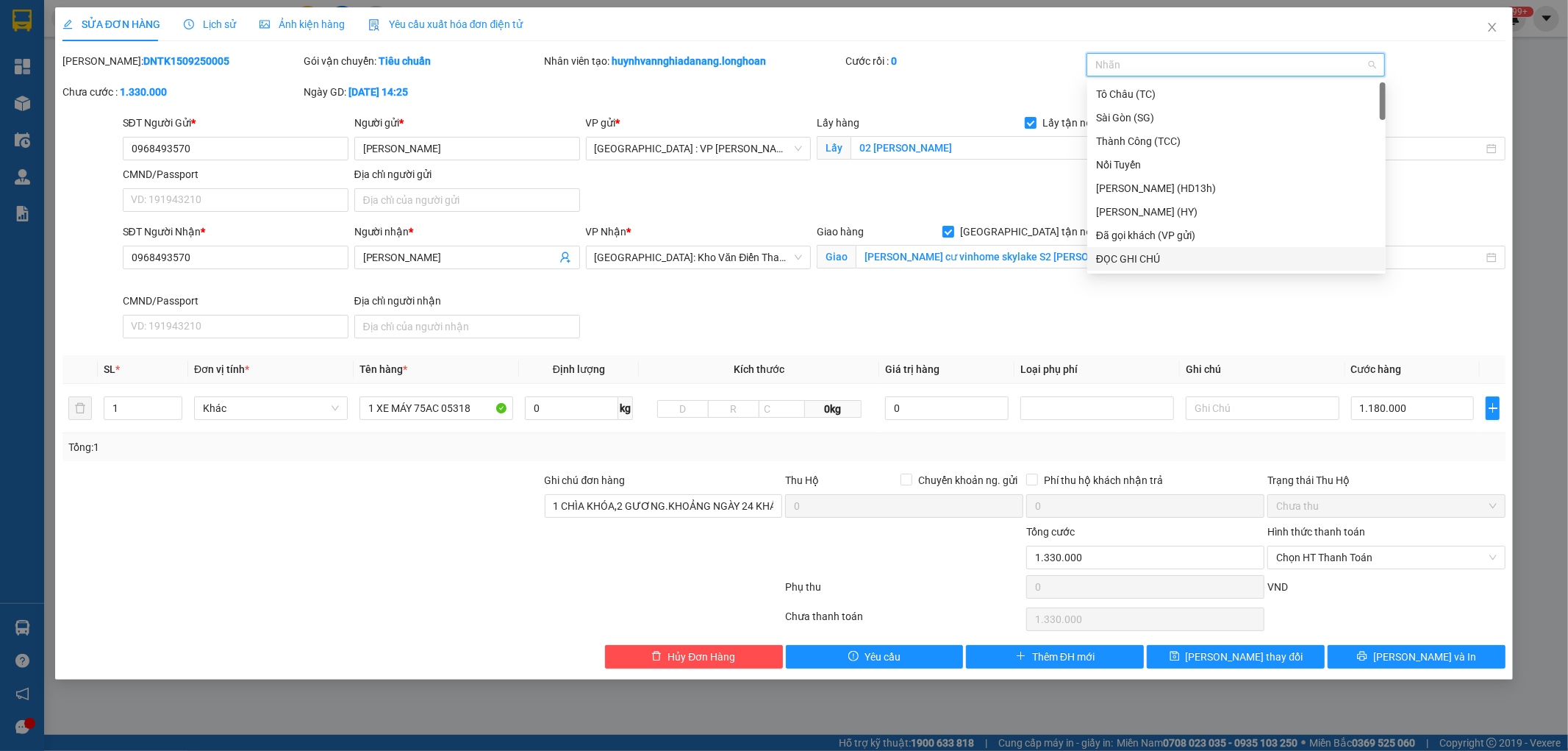
click at [1180, 255] on div "ĐỌC GHI CHÚ" at bounding box center [1236, 258] width 281 height 16
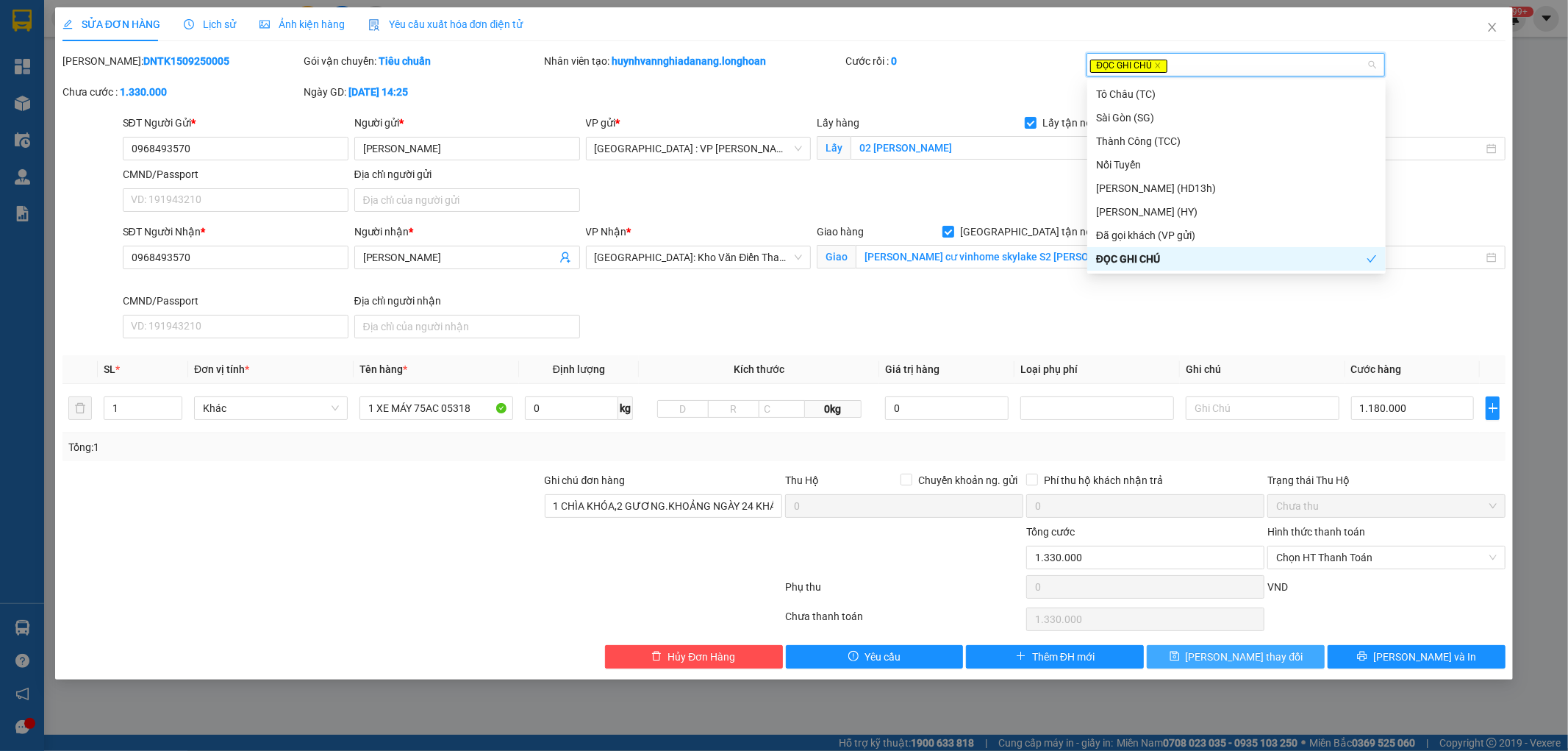
click at [1243, 659] on span "[PERSON_NAME] thay đổi" at bounding box center [1244, 656] width 117 height 16
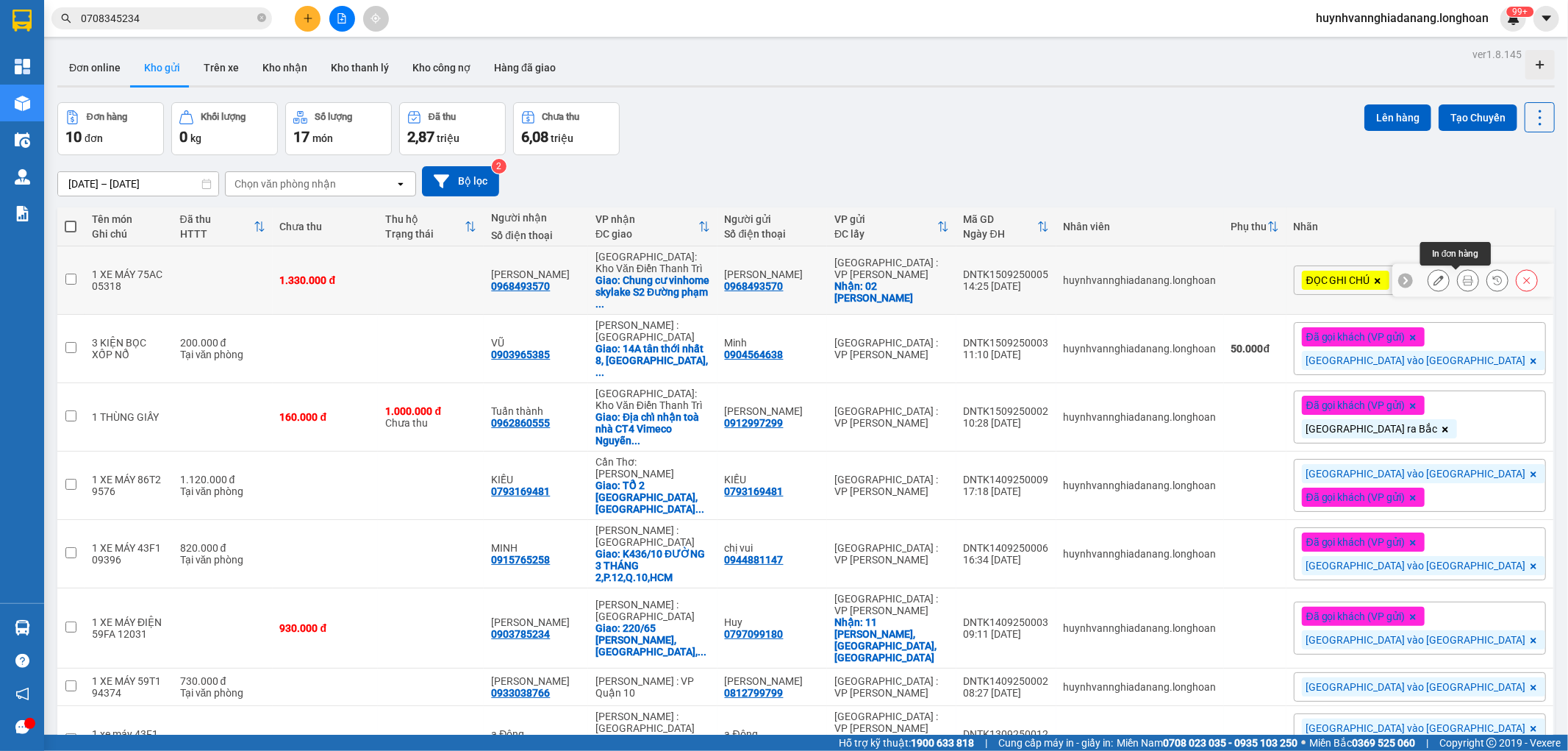
click at [1463, 283] on icon at bounding box center [1468, 280] width 10 height 10
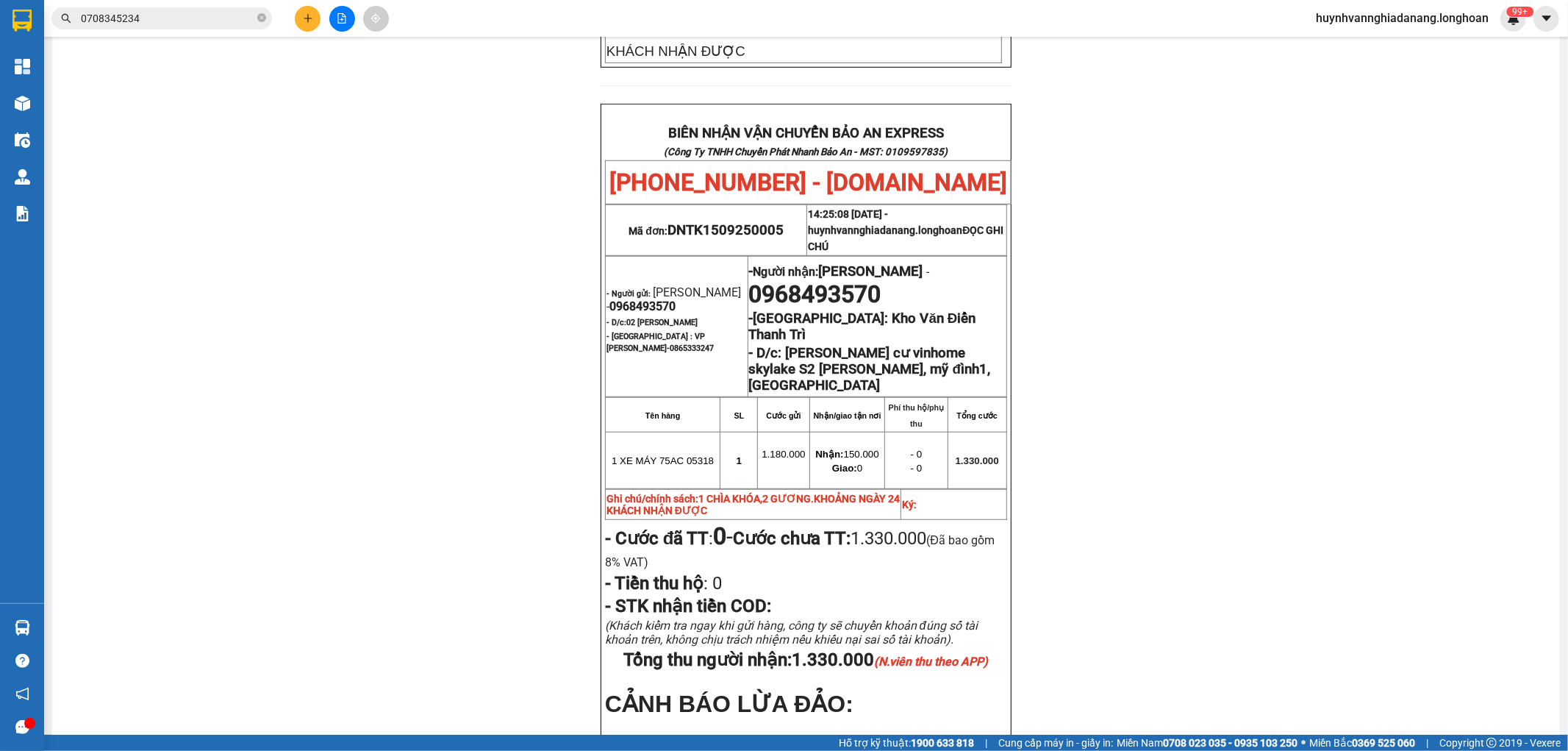
scroll to position [817, 0]
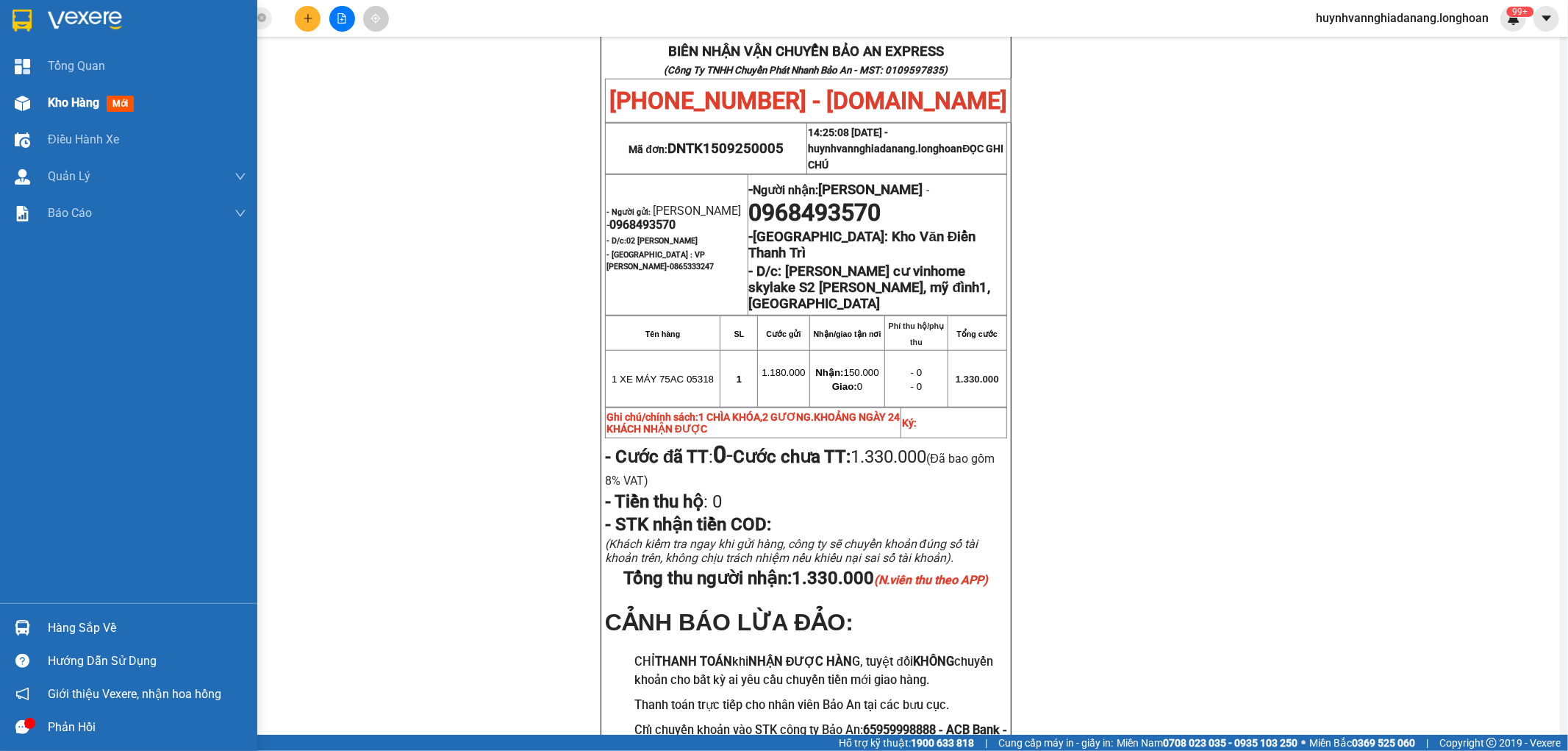
click at [69, 104] on span "Kho hàng" at bounding box center [73, 102] width 52 height 14
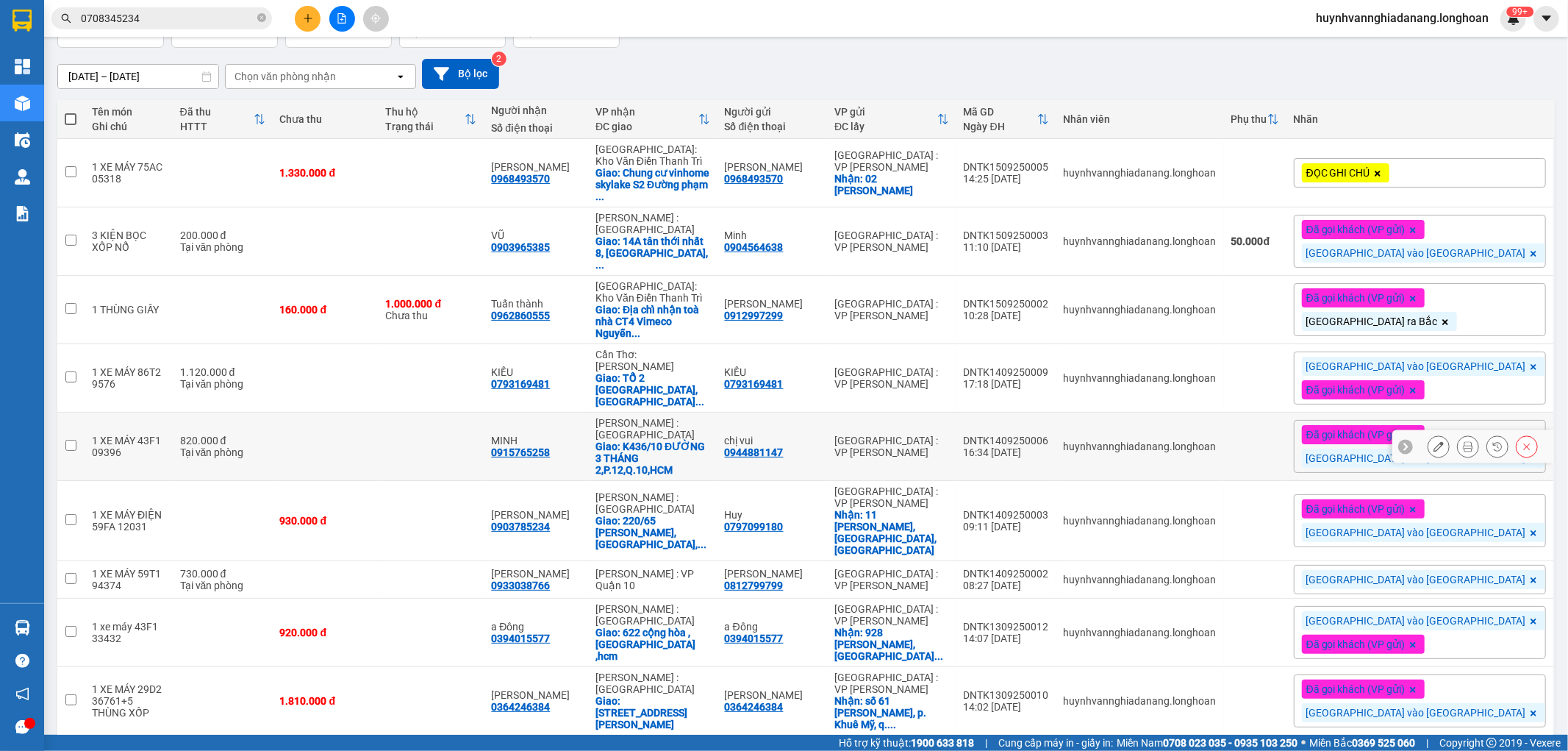
scroll to position [182, 0]
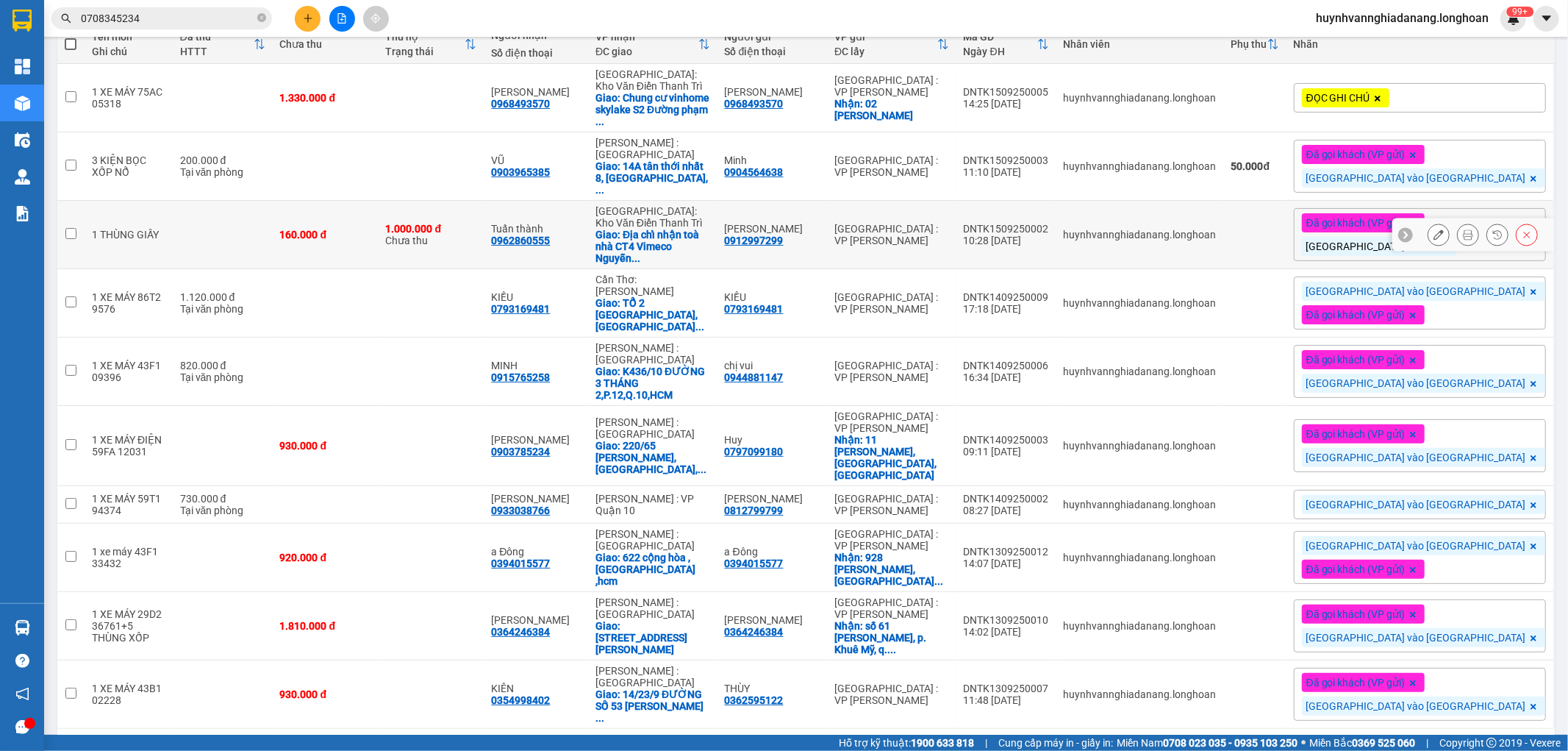
click at [67, 231] on input "checkbox" at bounding box center [71, 234] width 11 height 11
checkbox input "true"
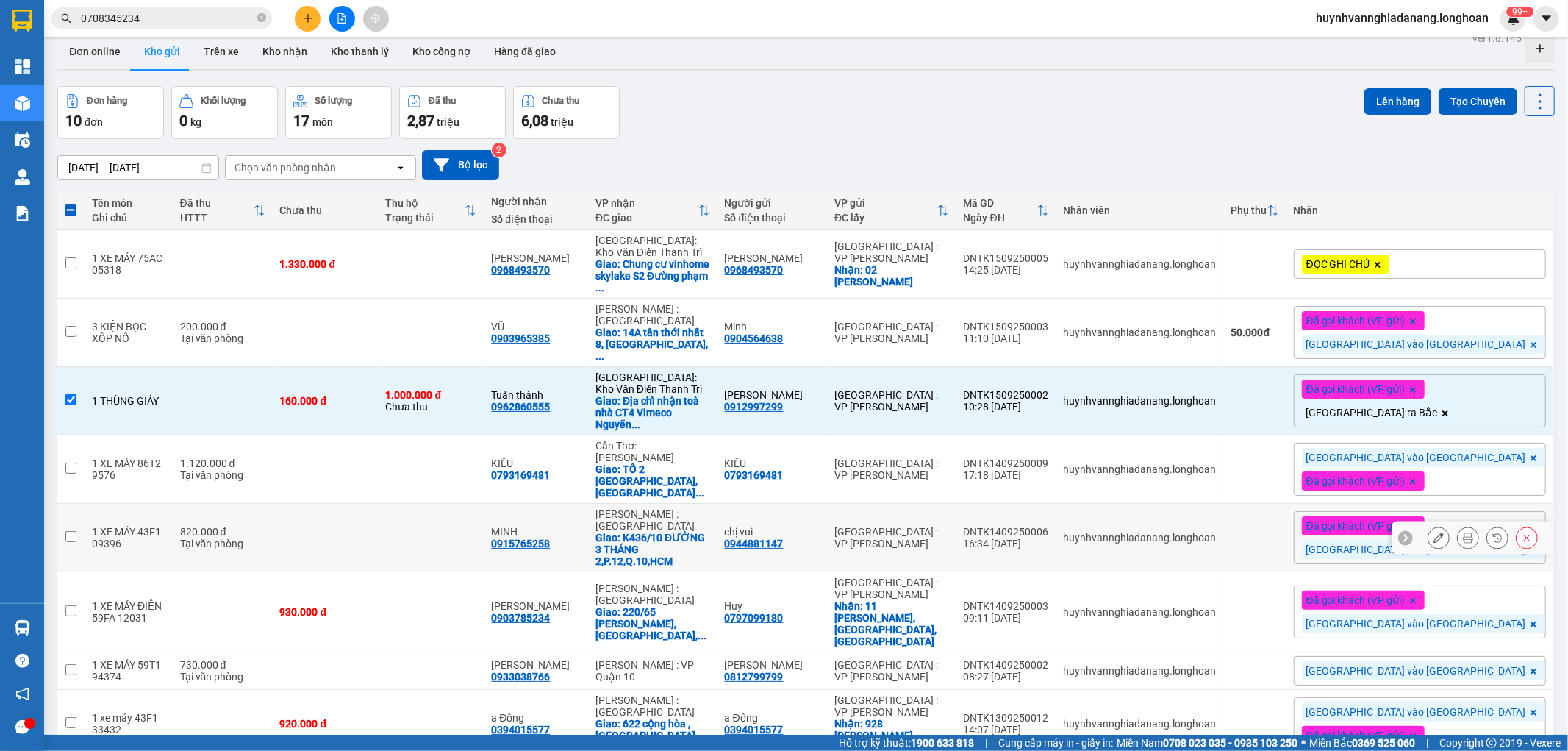
scroll to position [0, 0]
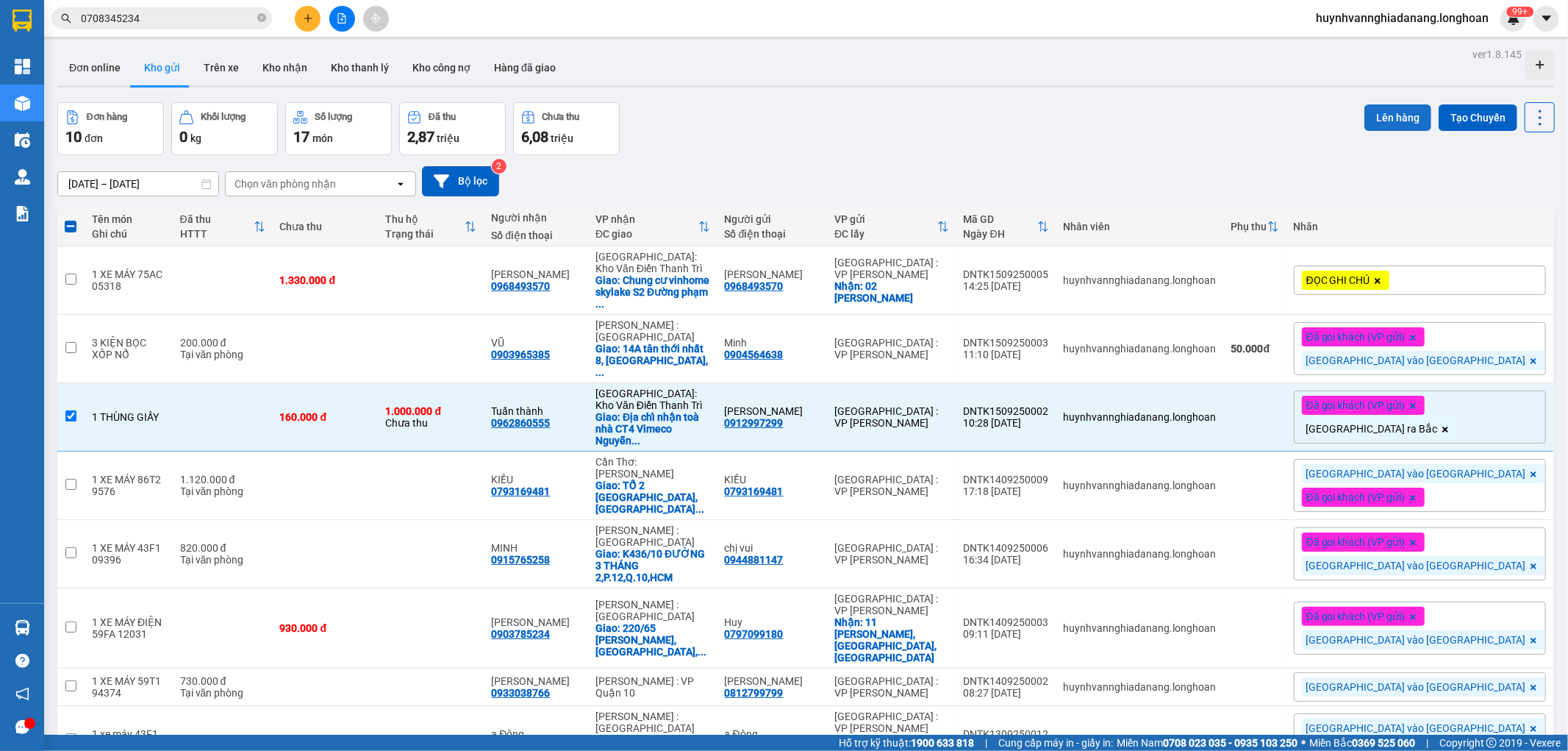
click at [1385, 114] on button "Lên hàng" at bounding box center [1397, 117] width 67 height 26
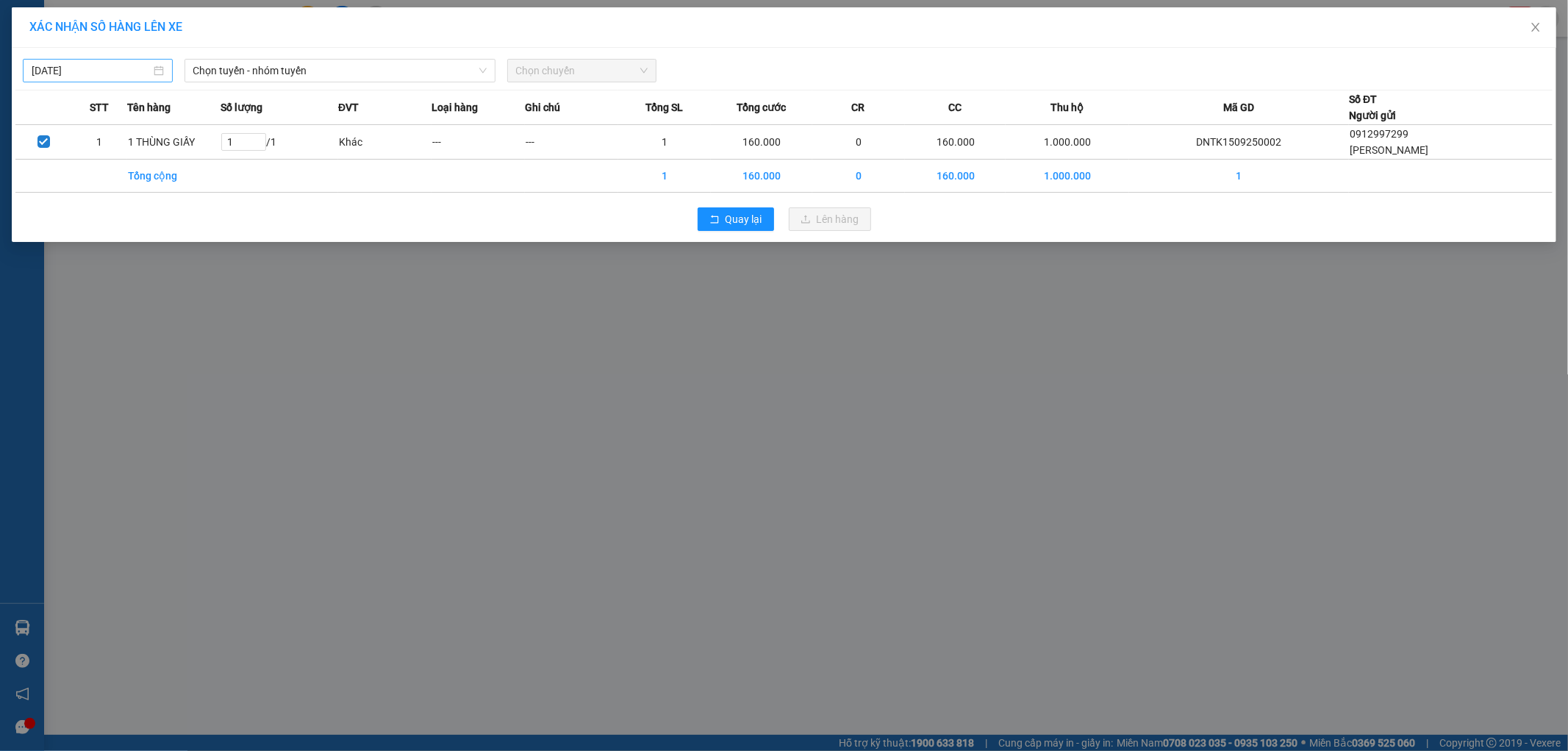
click at [117, 68] on input "[DATE]" at bounding box center [91, 70] width 119 height 16
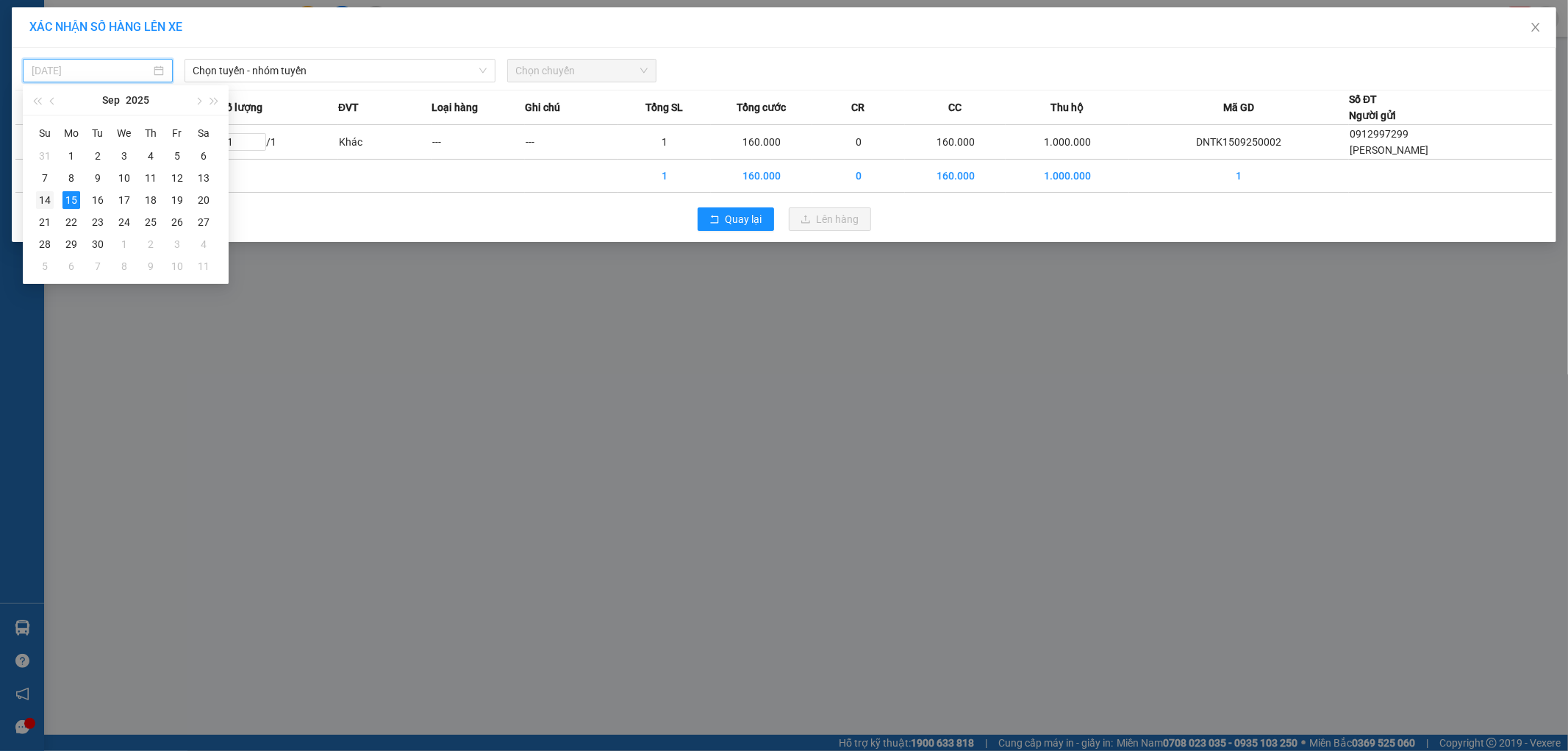
click at [41, 199] on div "14" at bounding box center [44, 200] width 18 height 18
type input "[DATE]"
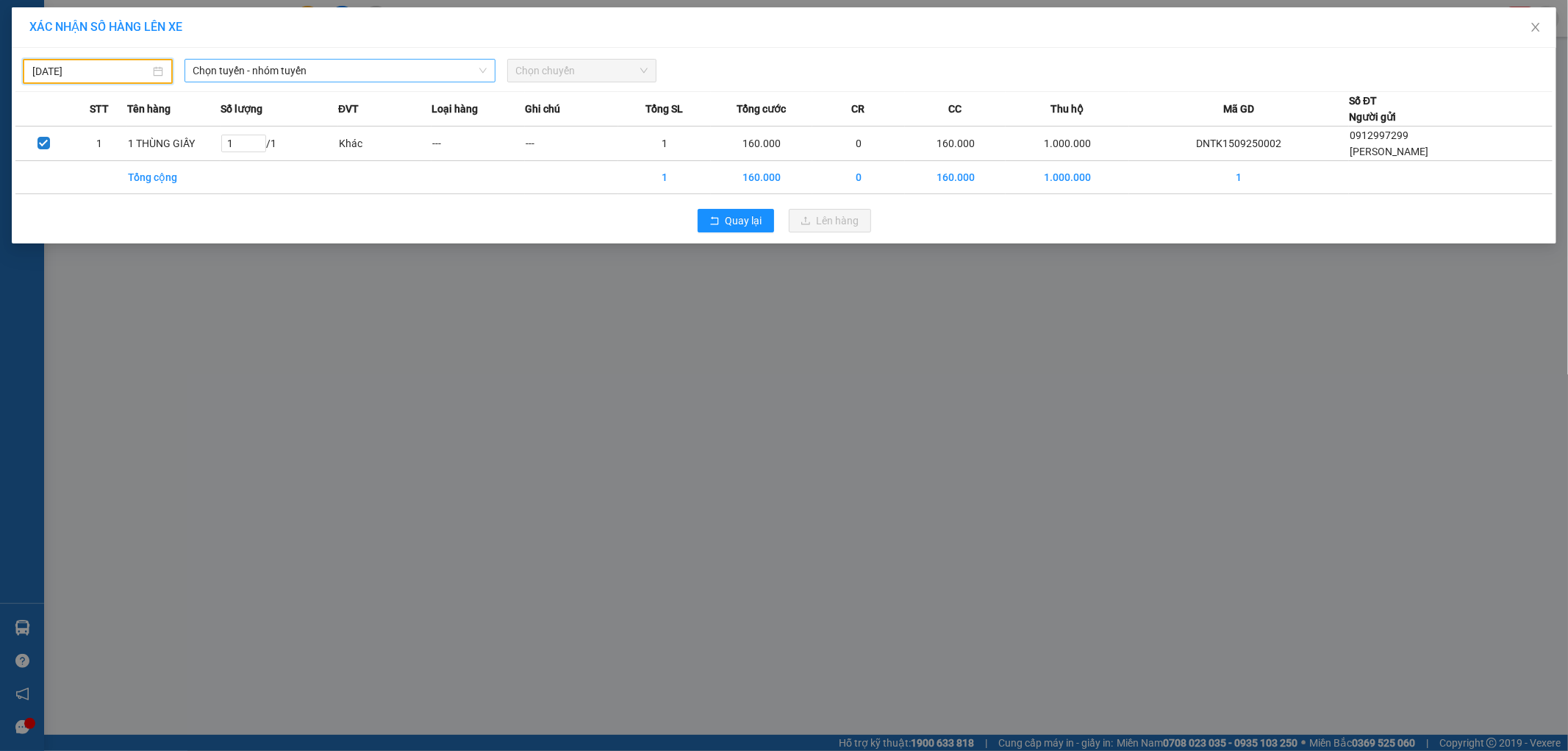
click at [337, 72] on span "Chọn tuyến - nhóm tuyến" at bounding box center [340, 70] width 294 height 23
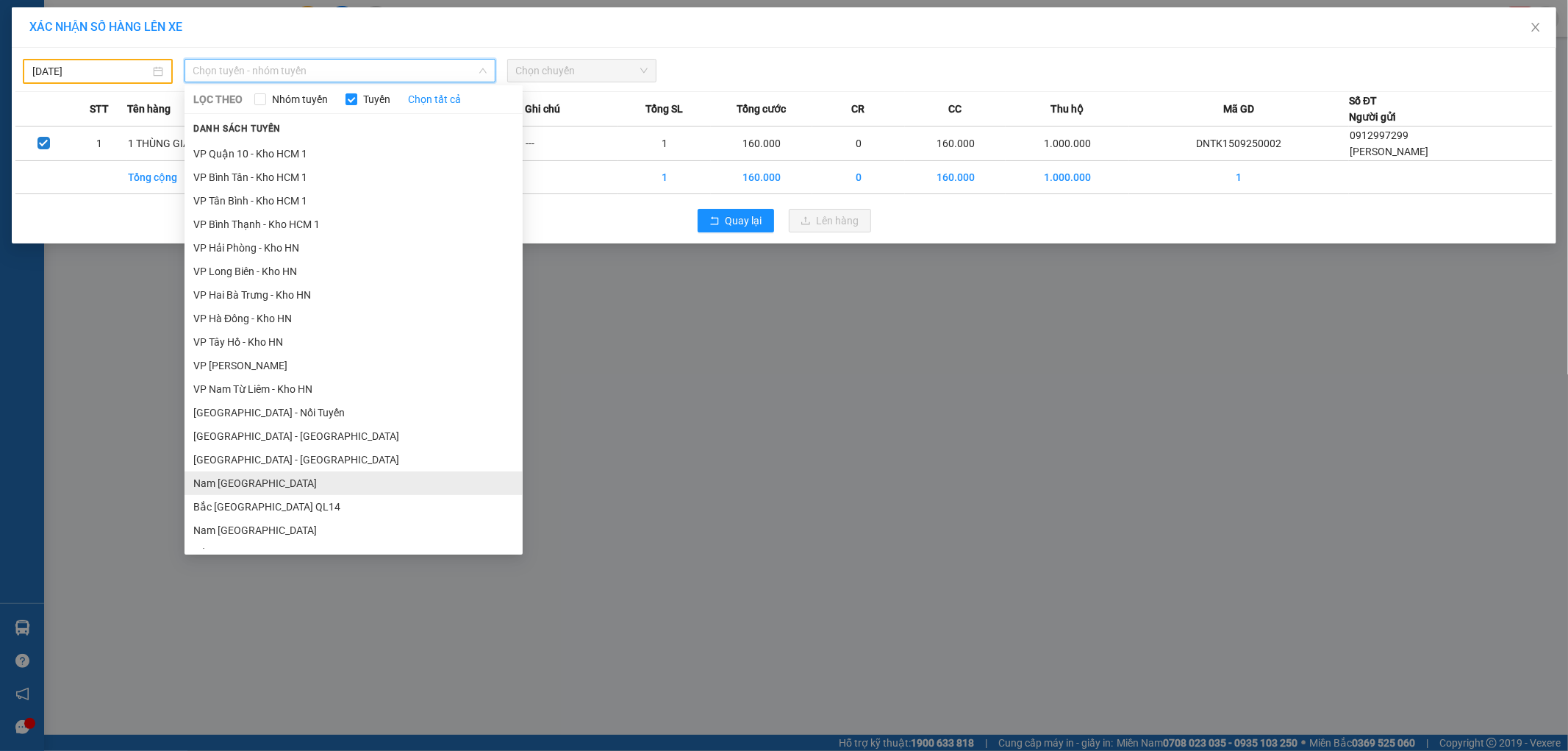
scroll to position [762, 0]
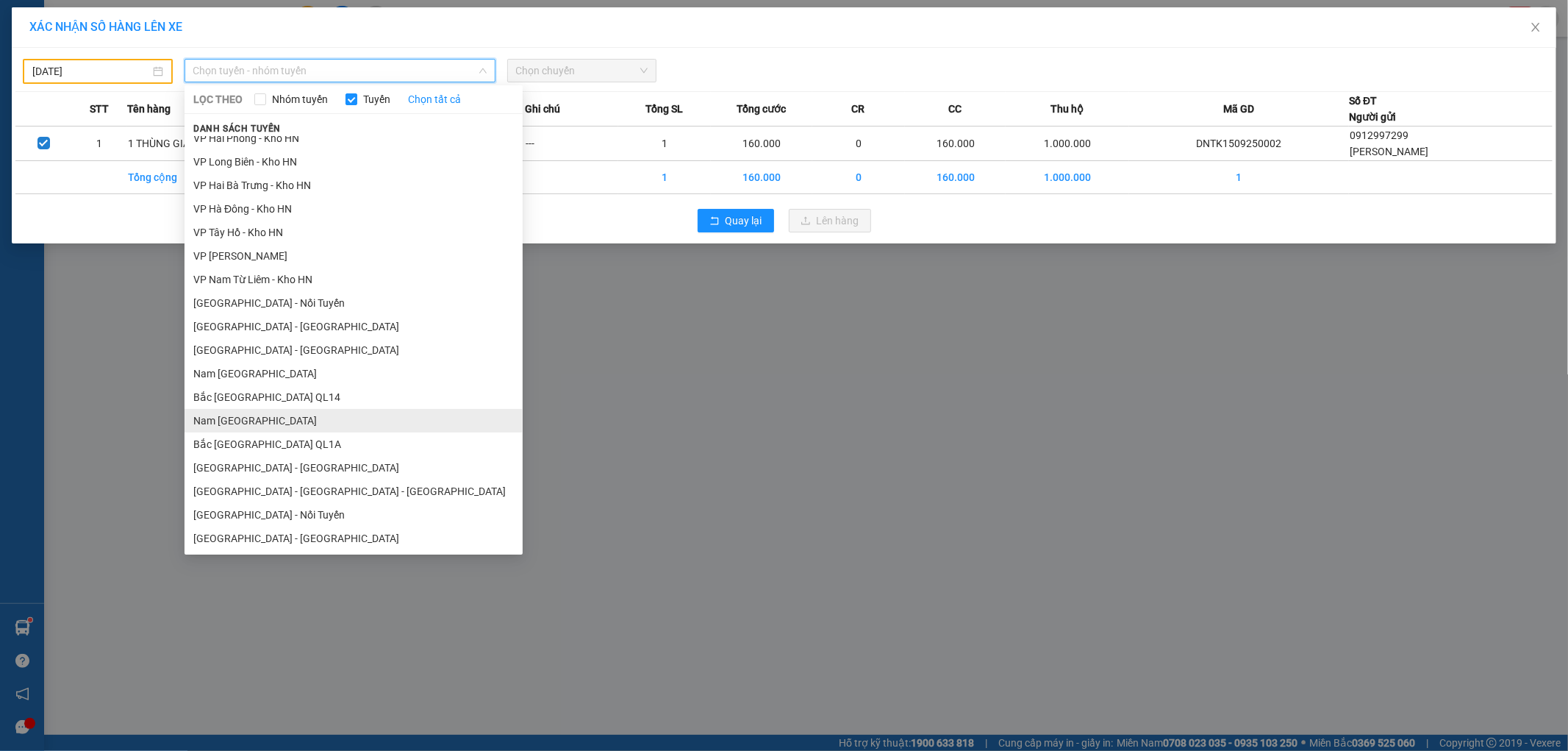
click at [275, 420] on li "Nam [GEOGRAPHIC_DATA]" at bounding box center [354, 421] width 338 height 23
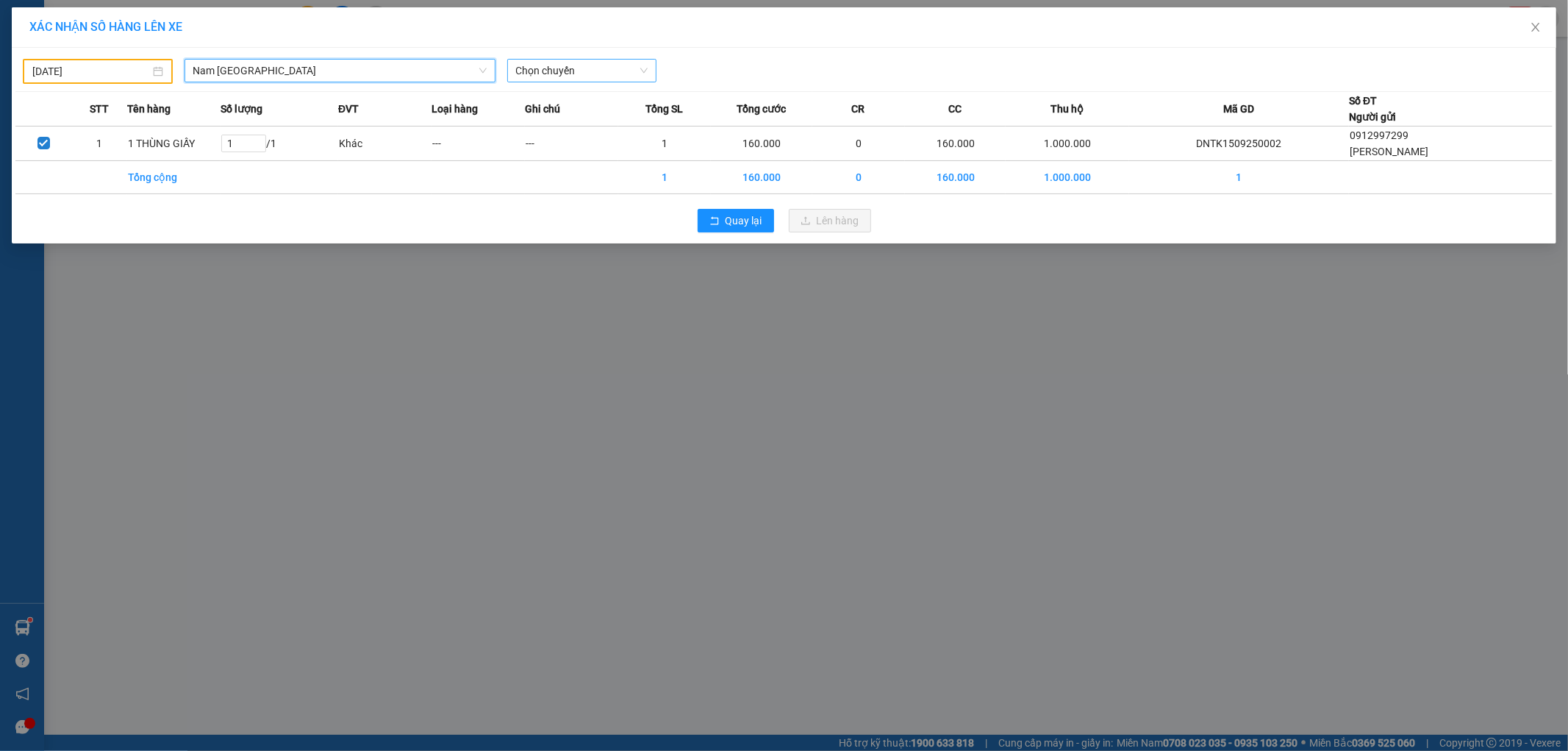
click at [585, 70] on span "Chọn chuyến" at bounding box center [582, 70] width 132 height 23
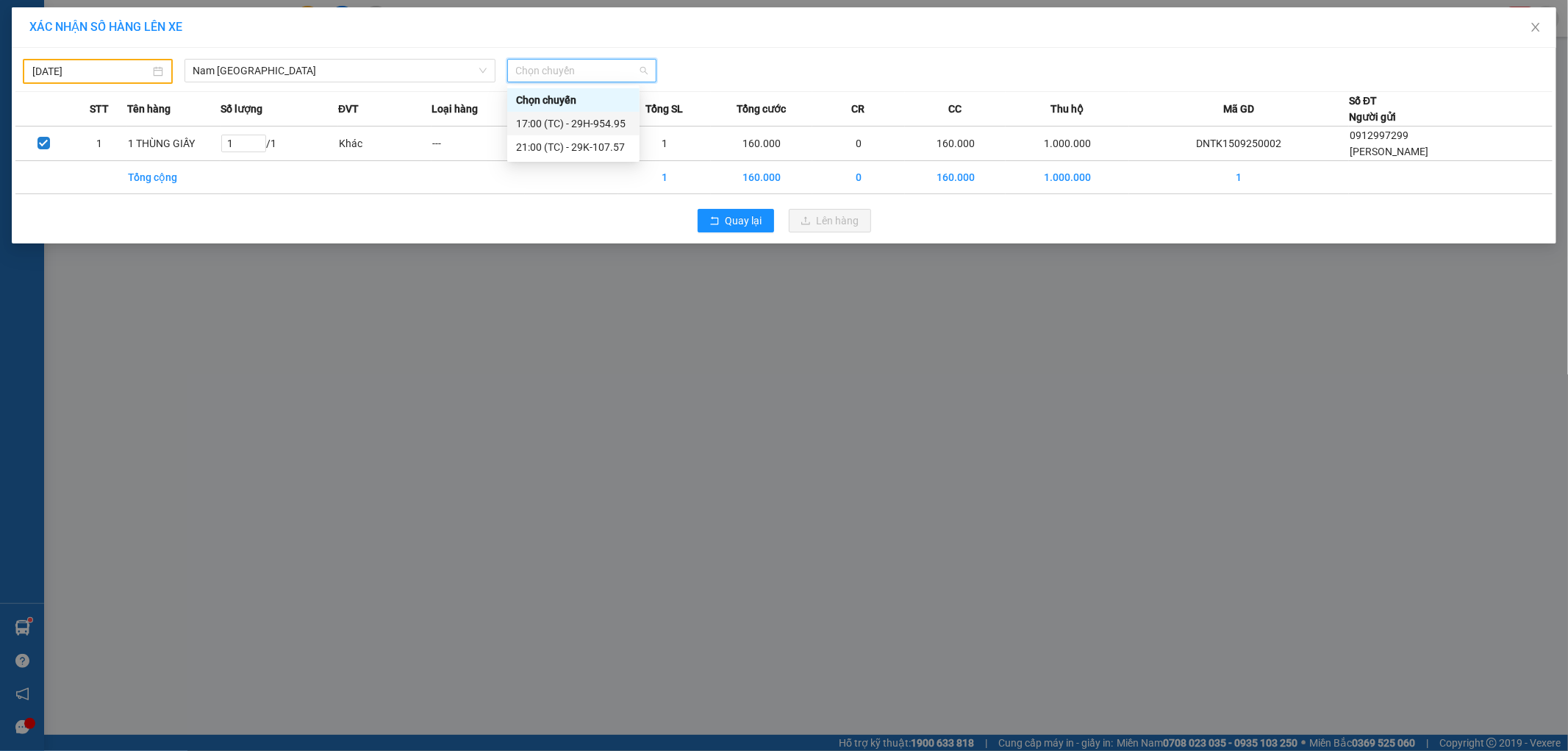
click at [606, 124] on div "17:00 (TC) - 29H-954.95" at bounding box center [573, 123] width 114 height 16
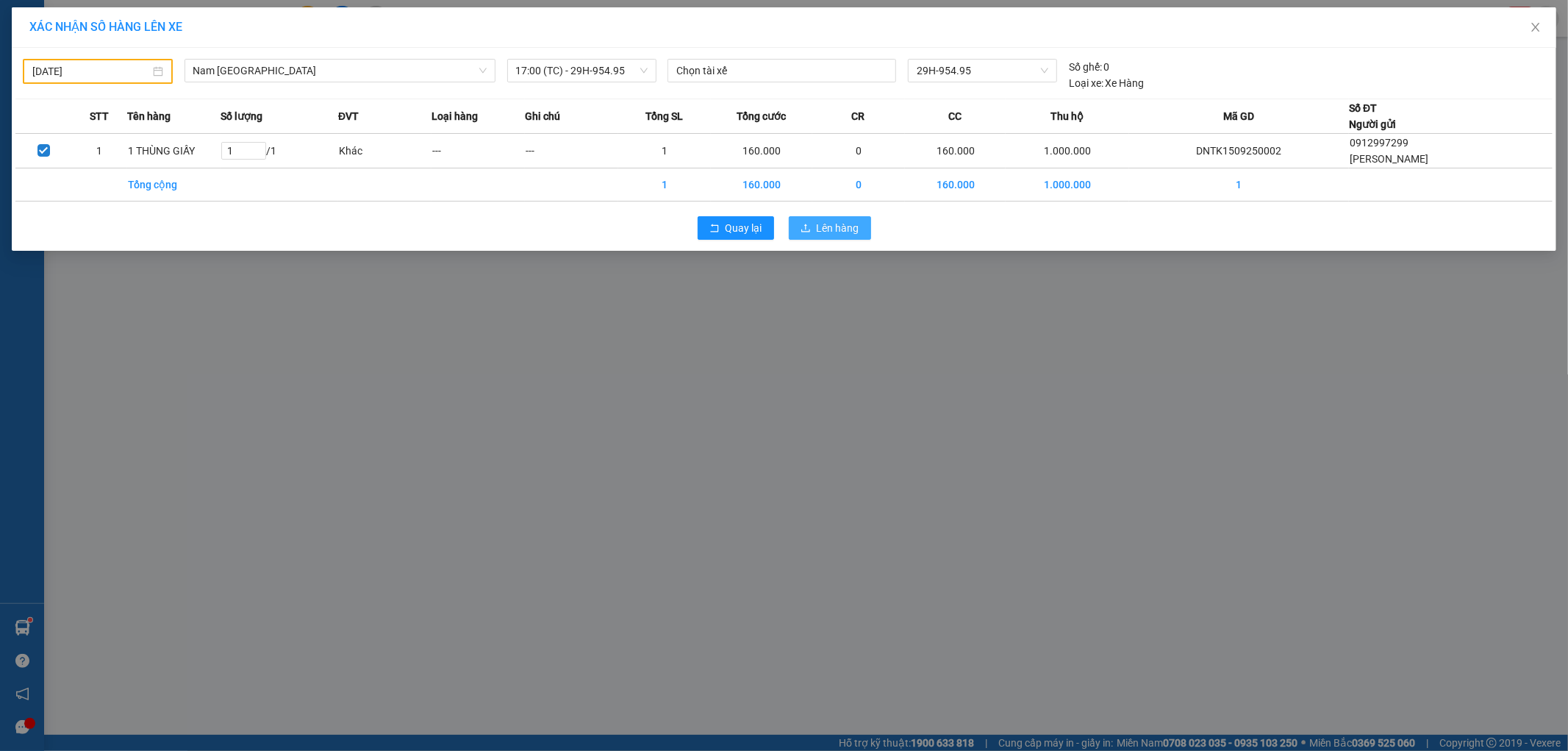
click at [836, 233] on span "Lên hàng" at bounding box center [837, 227] width 42 height 16
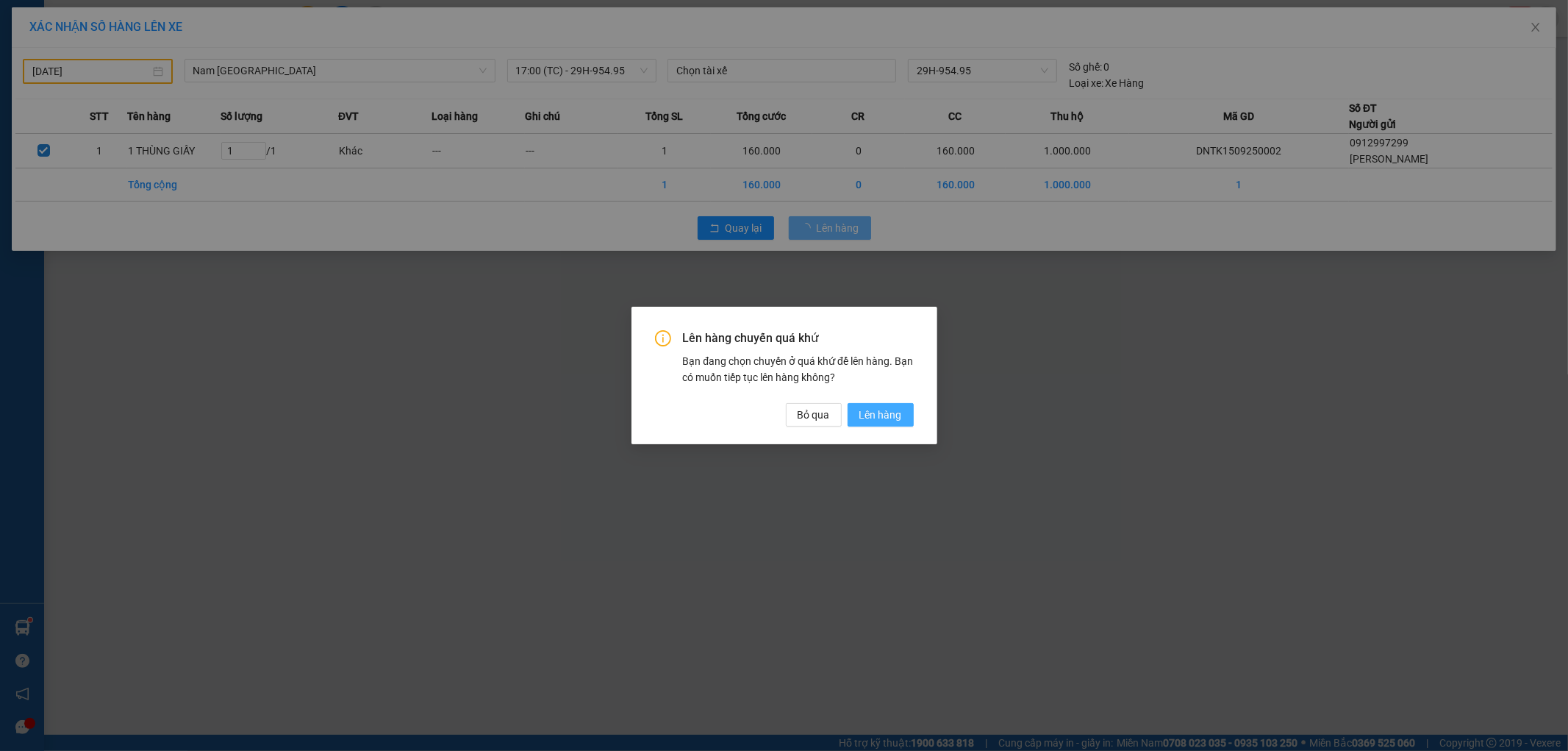
click at [883, 415] on span "Lên hàng" at bounding box center [880, 414] width 42 height 16
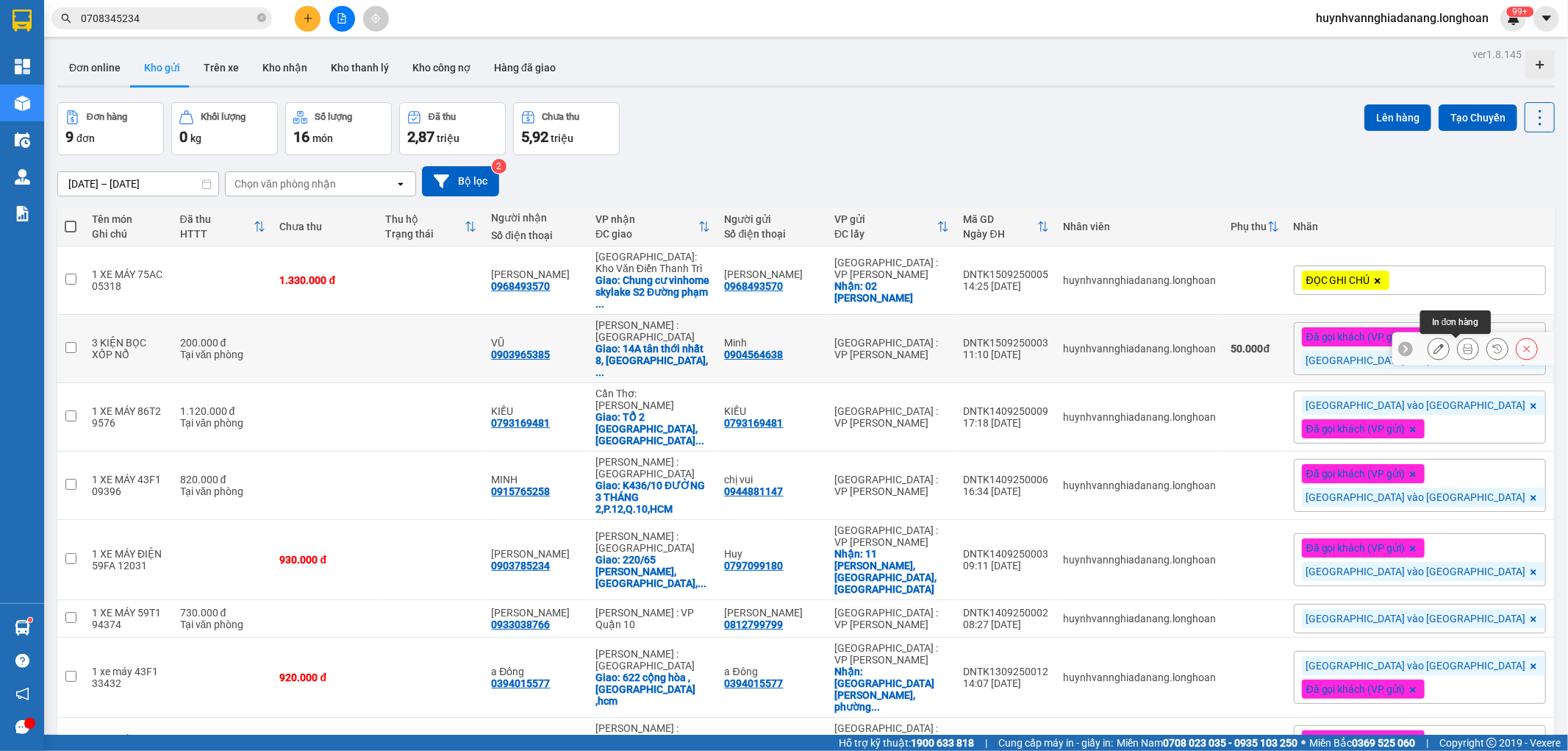
click at [1461, 351] on button at bounding box center [1468, 348] width 21 height 25
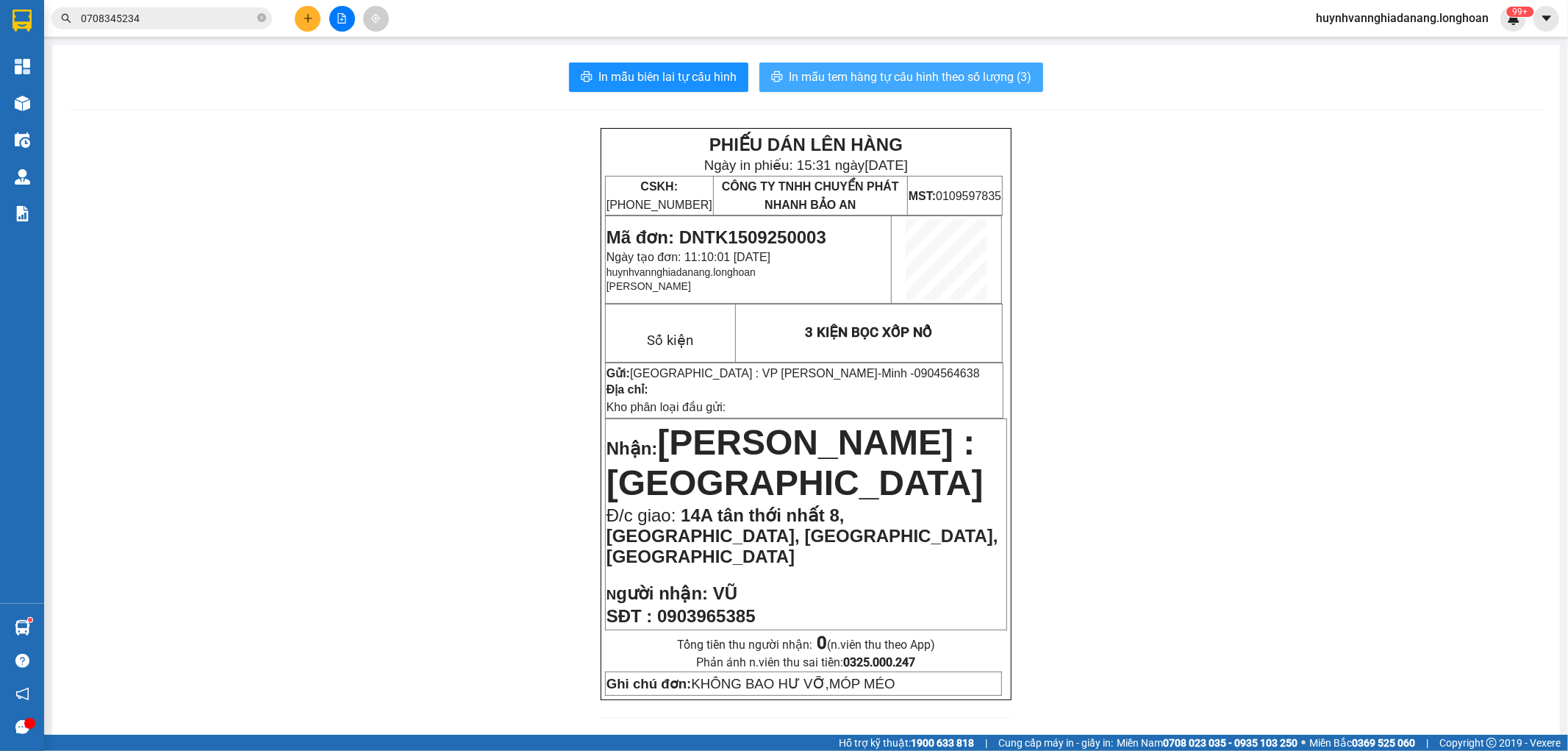
click at [956, 86] on button "In mẫu tem hàng tự cấu hình theo số lượng (3)" at bounding box center [901, 77] width 283 height 29
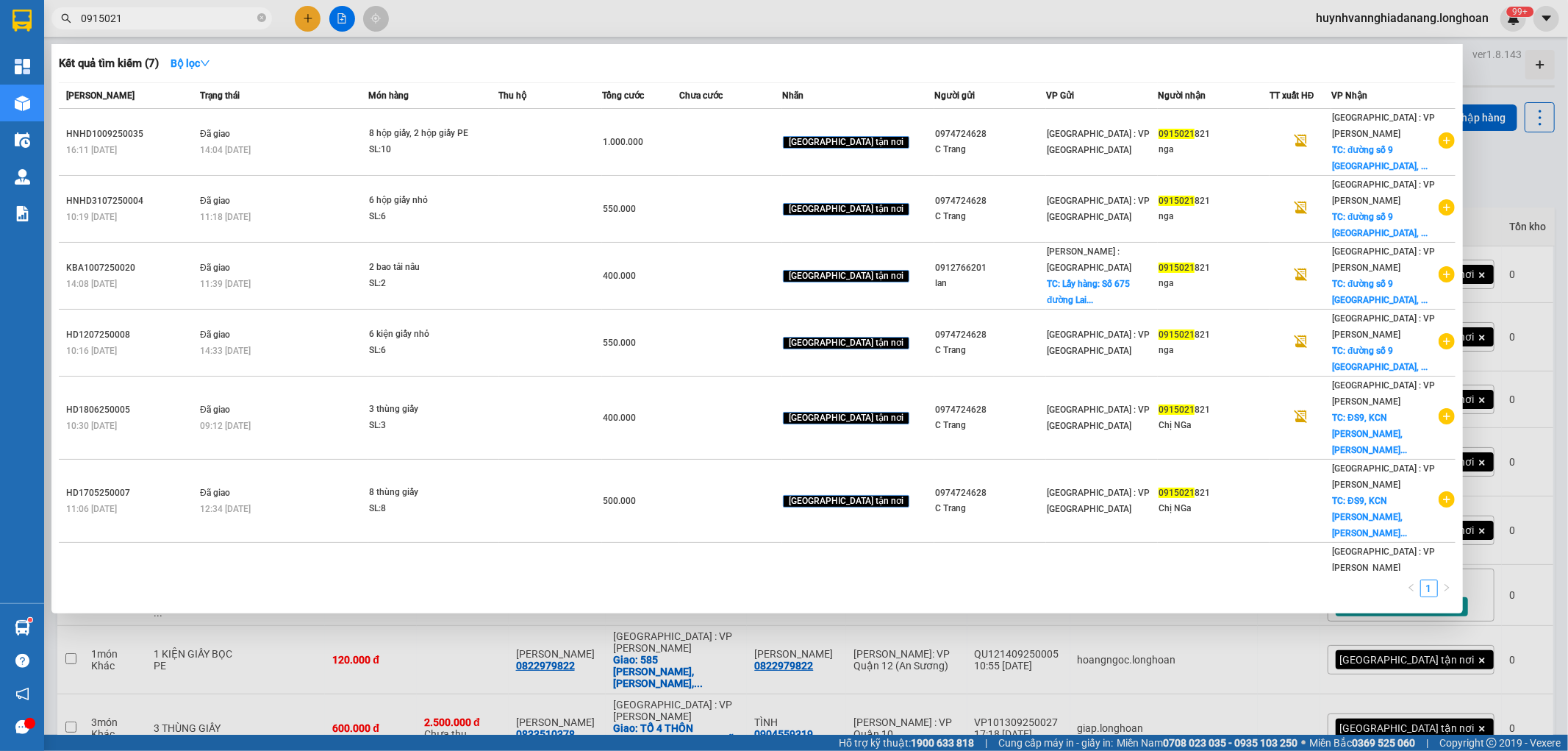
click at [143, 19] on input "0915021" at bounding box center [167, 18] width 174 height 16
type input "0"
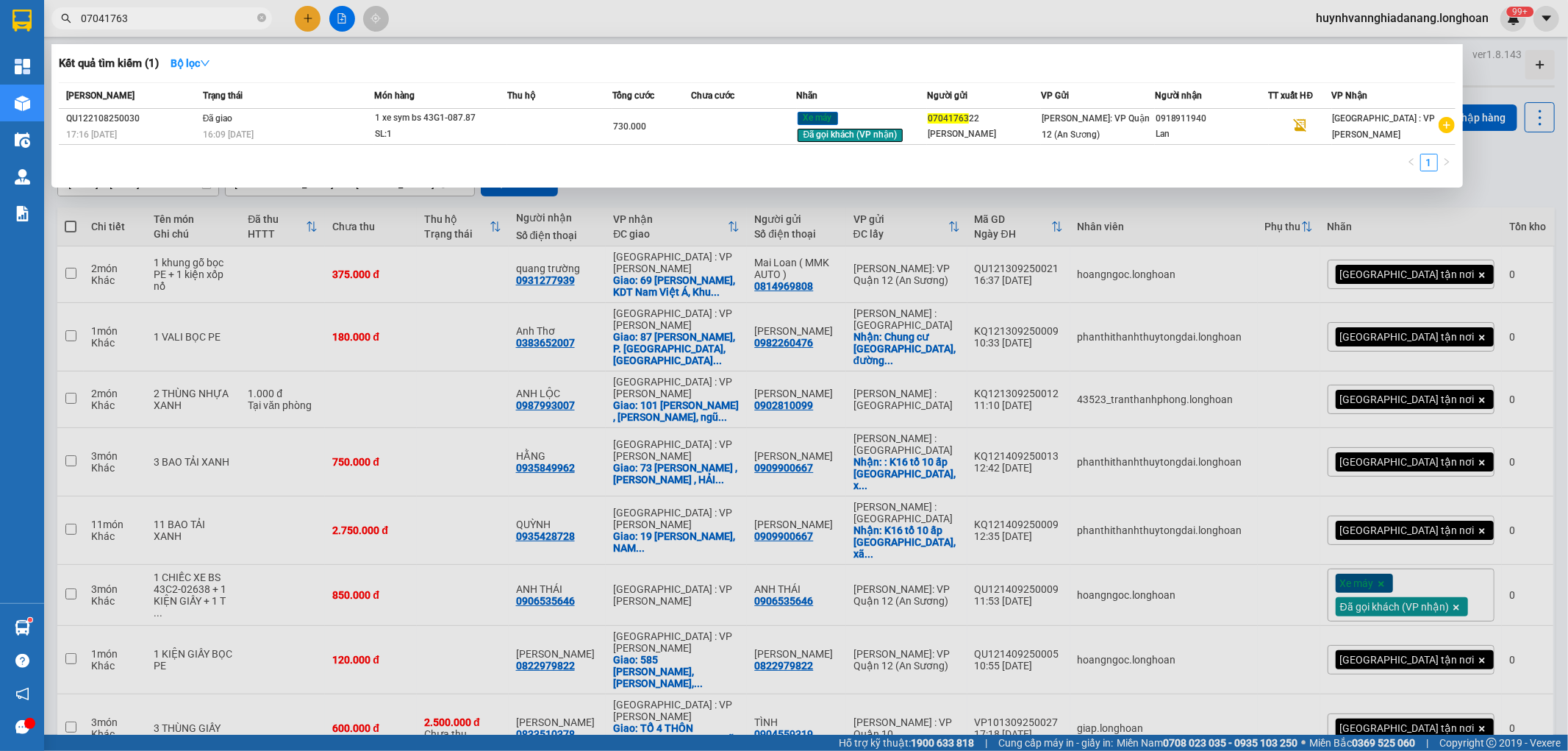
type input "07041763"
click at [1545, 189] on div at bounding box center [784, 376] width 1568 height 751
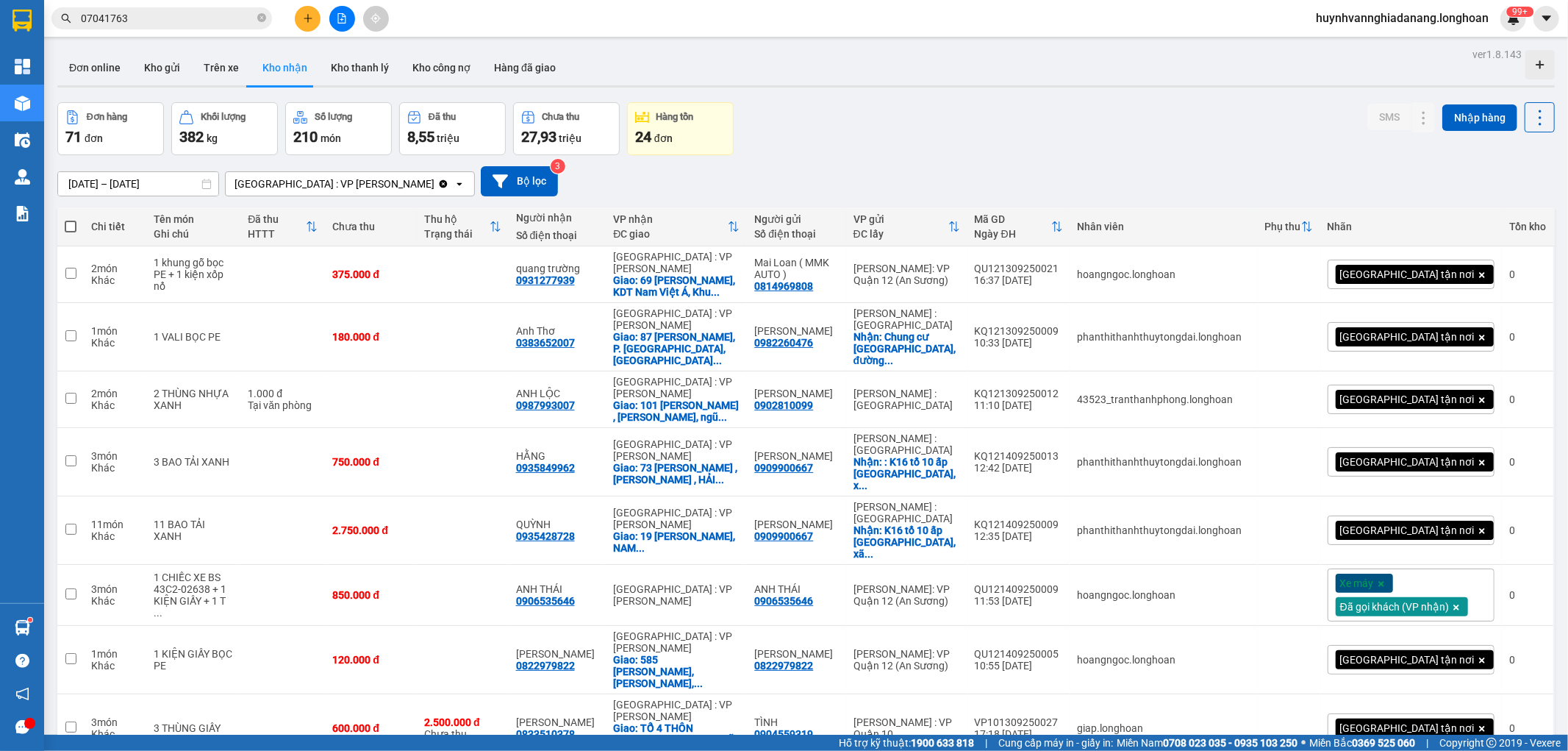
click at [311, 23] on icon "plus" at bounding box center [308, 18] width 10 height 10
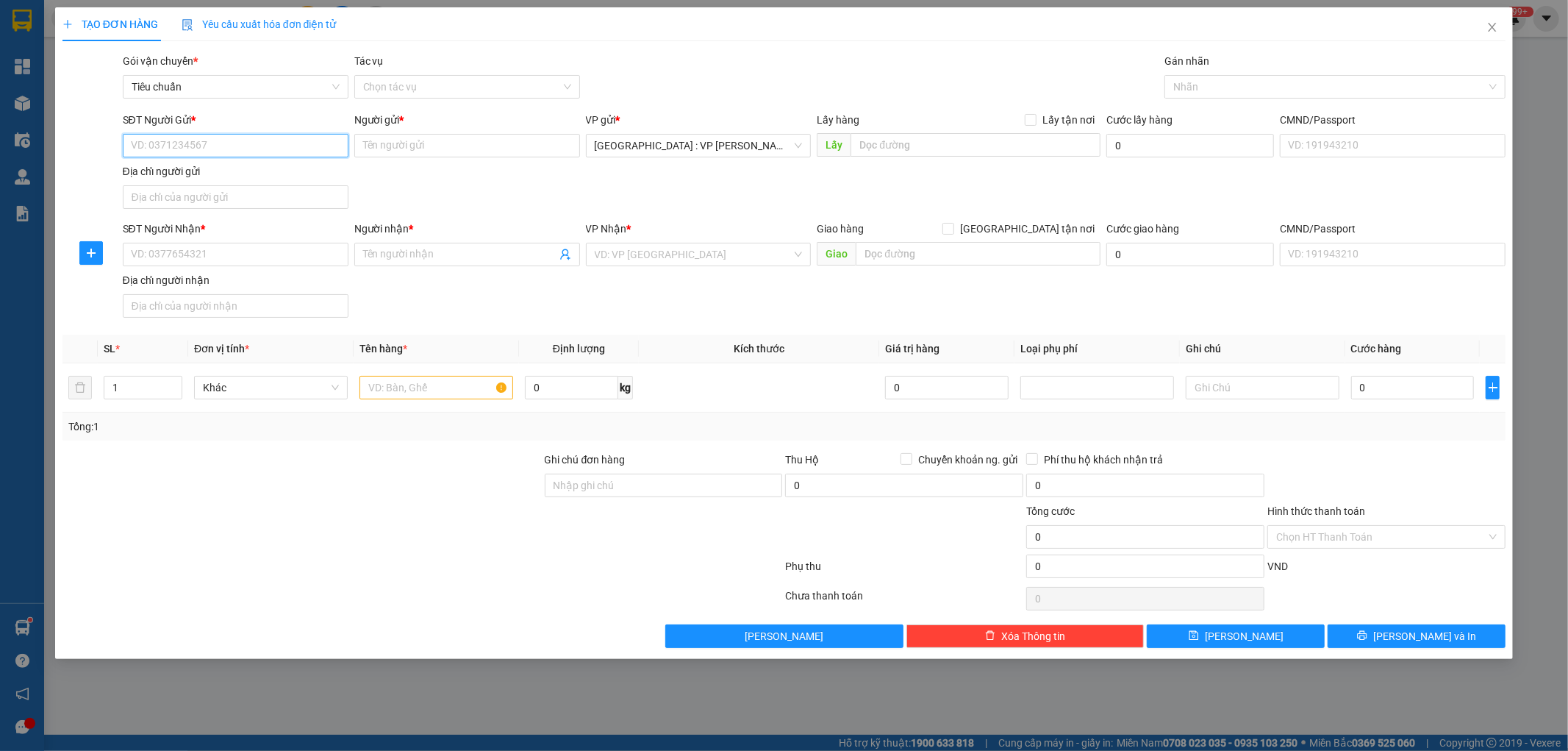
click at [192, 156] on input "SĐT Người Gửi *" at bounding box center [236, 146] width 225 height 23
type input "0704176322"
click at [266, 172] on div "0704176322 - Nguyễn Văn Nhân" at bounding box center [236, 175] width 208 height 16
type input "[PERSON_NAME]"
type input "0704176322"
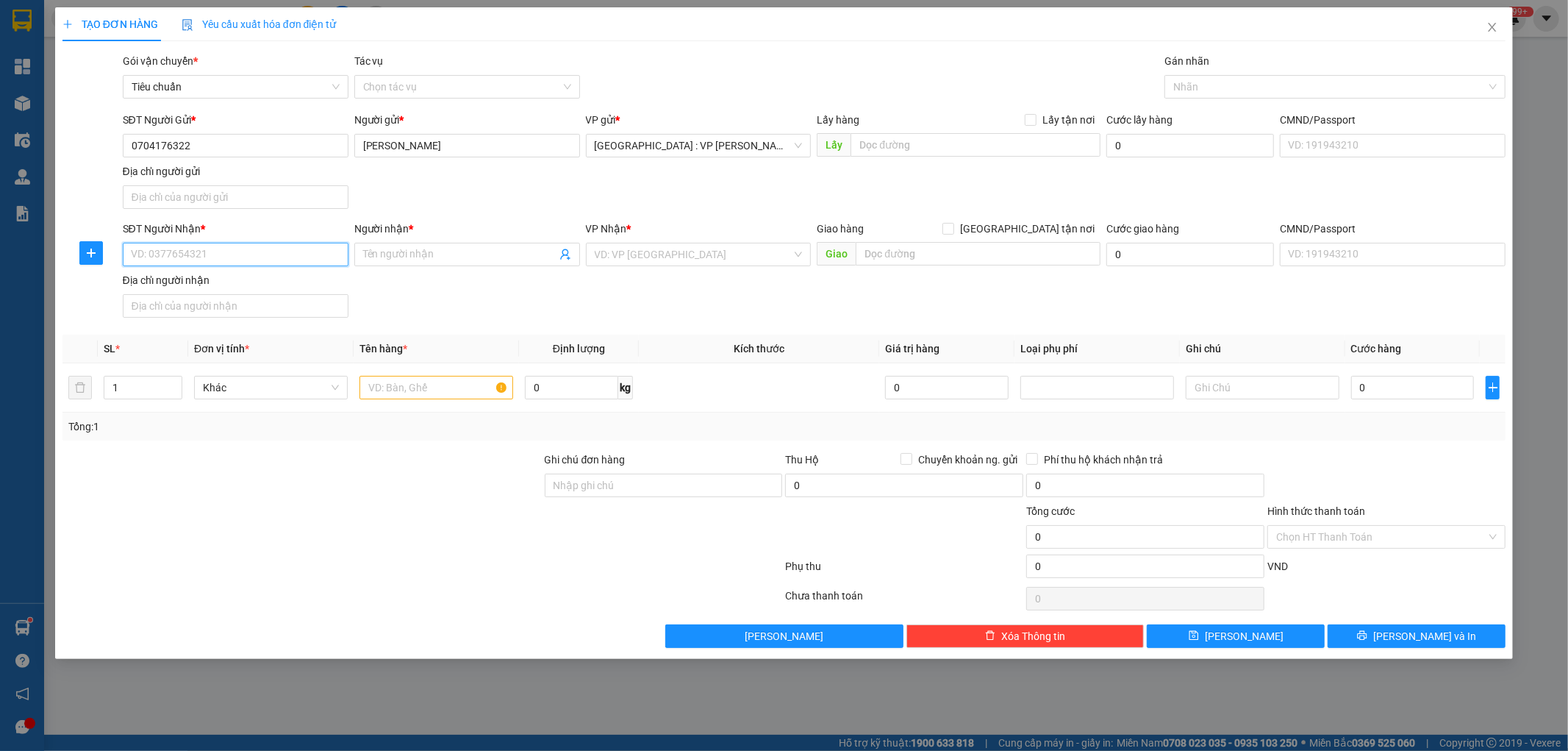
click at [251, 257] on input "SĐT Người Nhận *" at bounding box center [236, 254] width 225 height 23
drag, startPoint x: 208, startPoint y: 140, endPoint x: 124, endPoint y: 144, distance: 84.1
click at [124, 144] on input "0704176322" at bounding box center [236, 146] width 225 height 23
click at [184, 259] on input "SĐT Người Nhận *" at bounding box center [236, 254] width 225 height 23
paste input "0704176322"
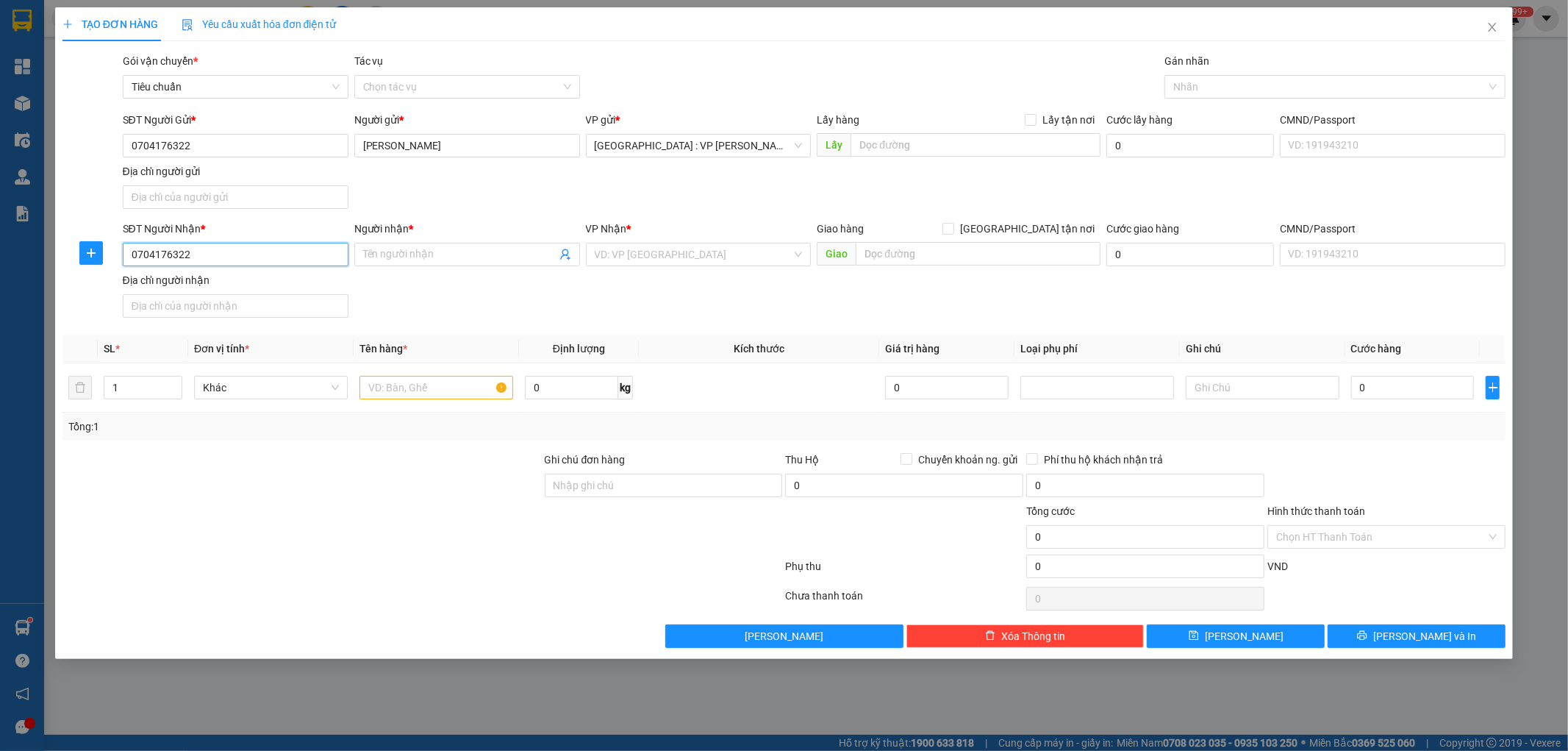
click at [292, 246] on input "0704176322" at bounding box center [236, 254] width 225 height 23
type input "0704176322"
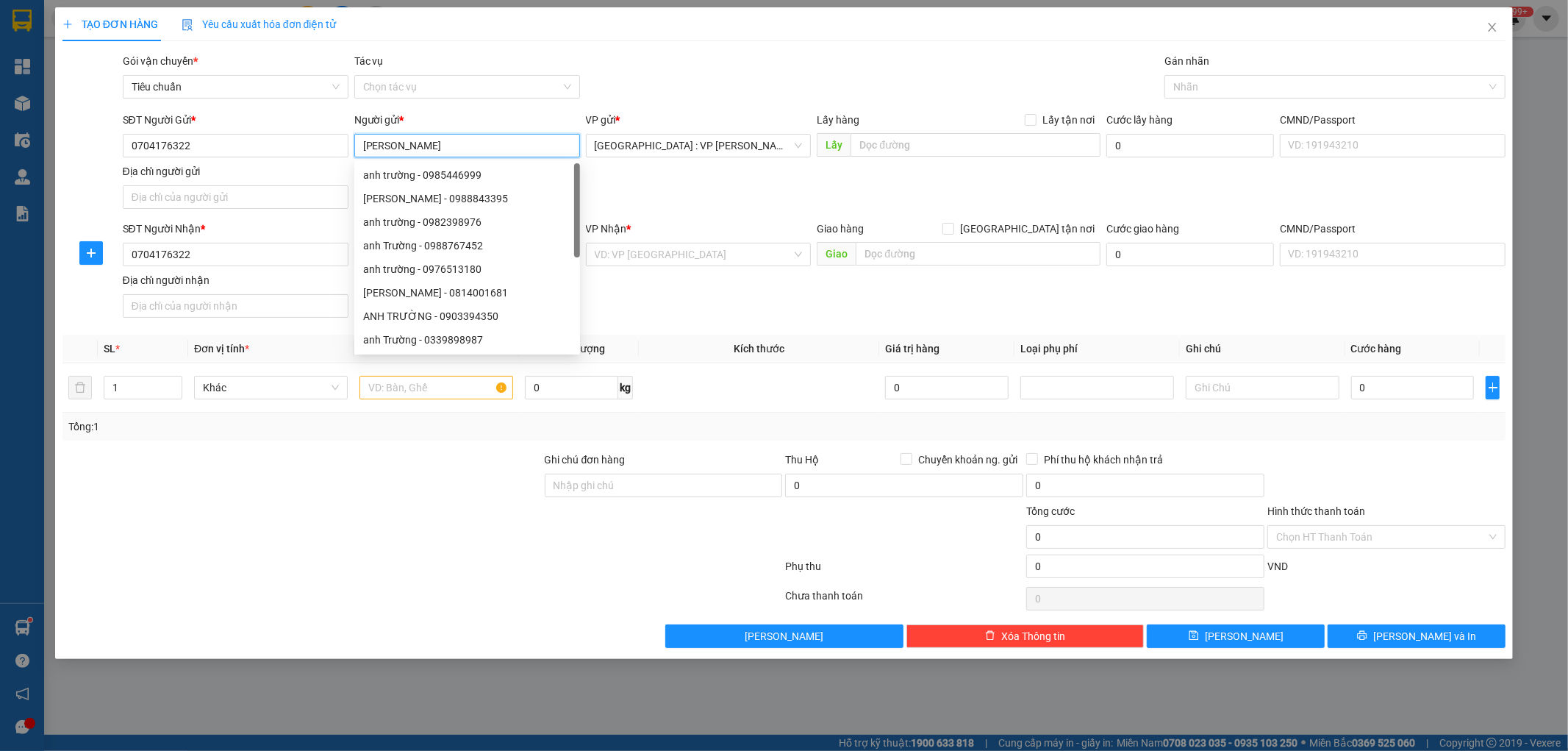
drag, startPoint x: 458, startPoint y: 146, endPoint x: 358, endPoint y: 152, distance: 100.2
click at [358, 152] on input "[PERSON_NAME]" at bounding box center [467, 146] width 225 height 23
click at [347, 478] on div at bounding box center [302, 477] width 482 height 52
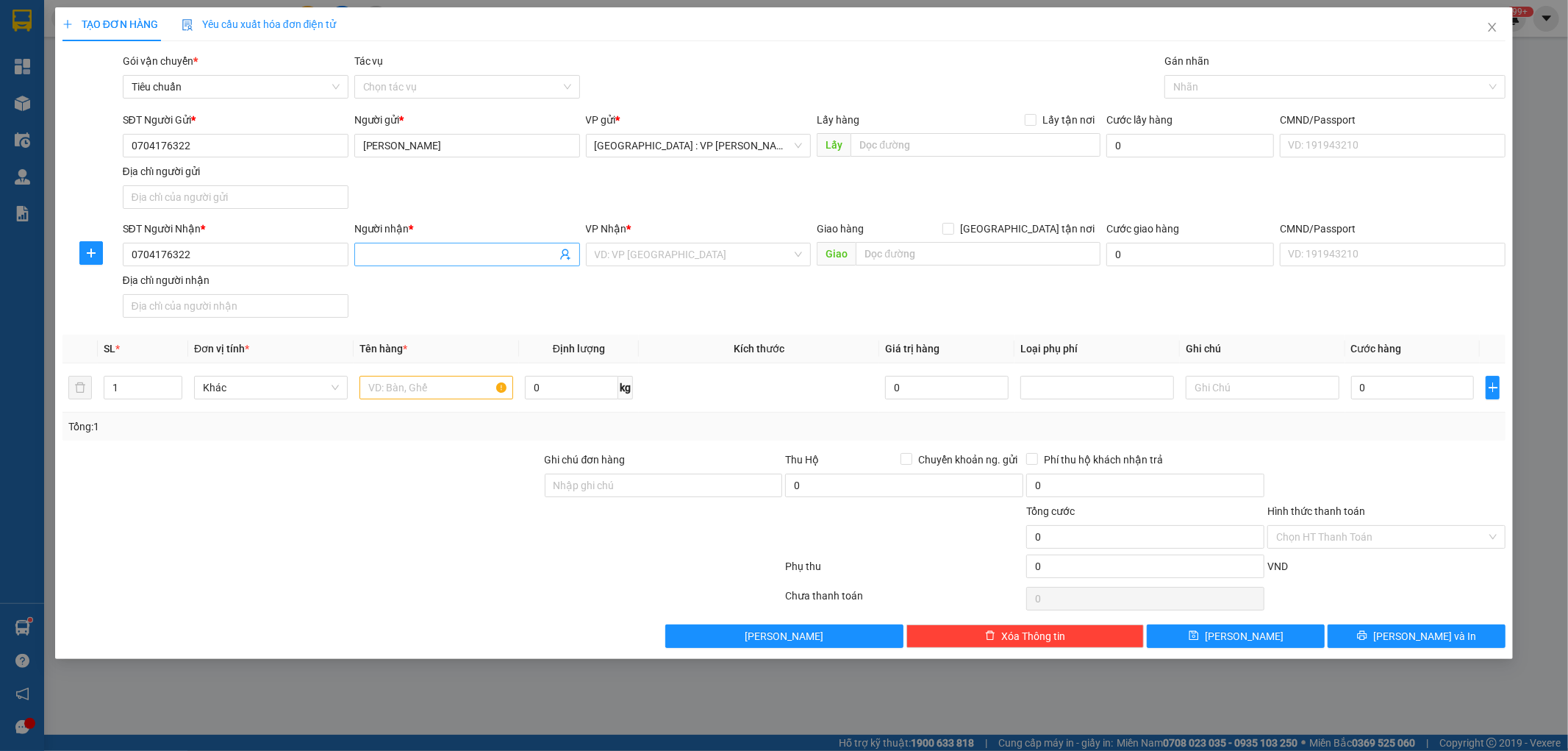
click at [388, 255] on input "Người nhận *" at bounding box center [460, 253] width 193 height 16
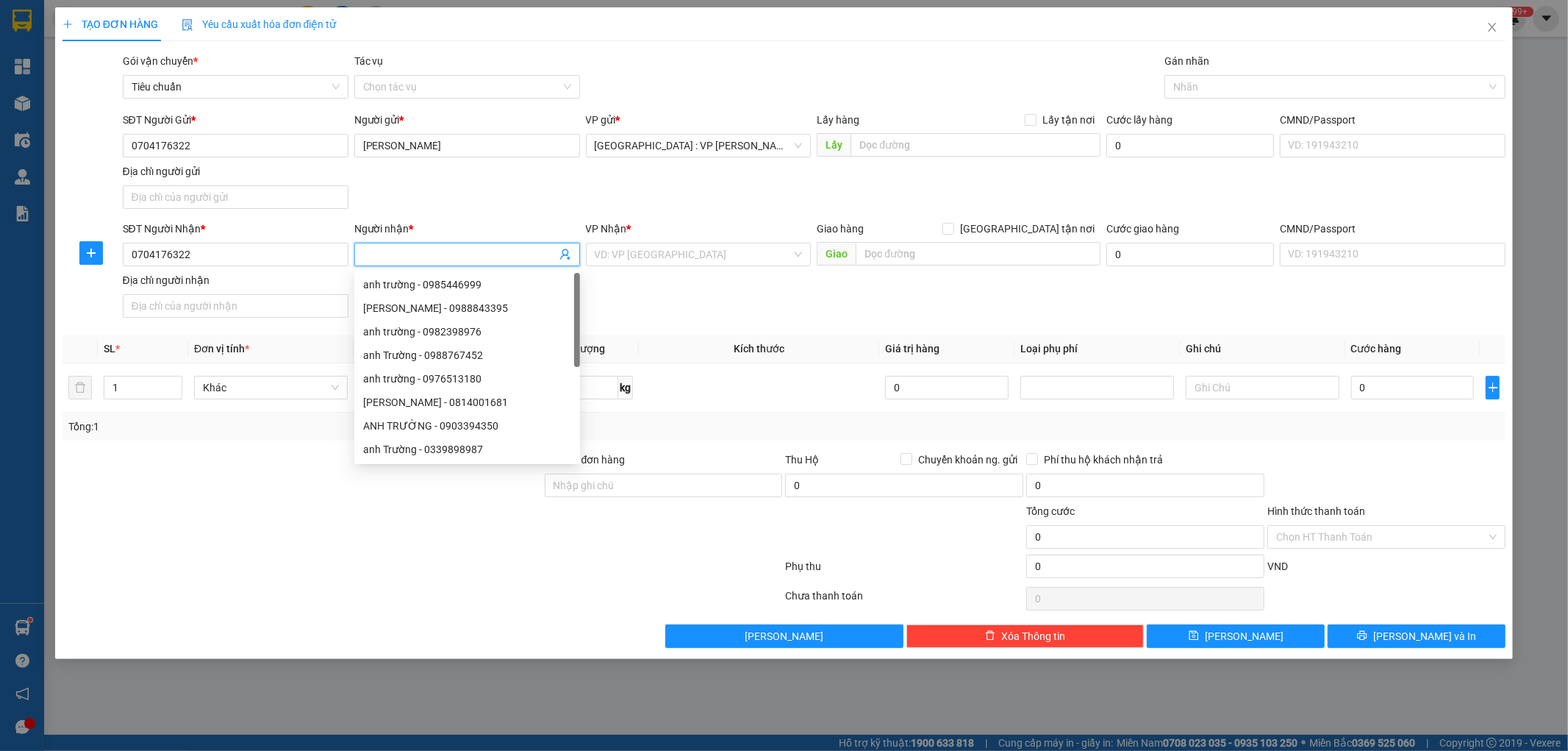
paste input "[PERSON_NAME]"
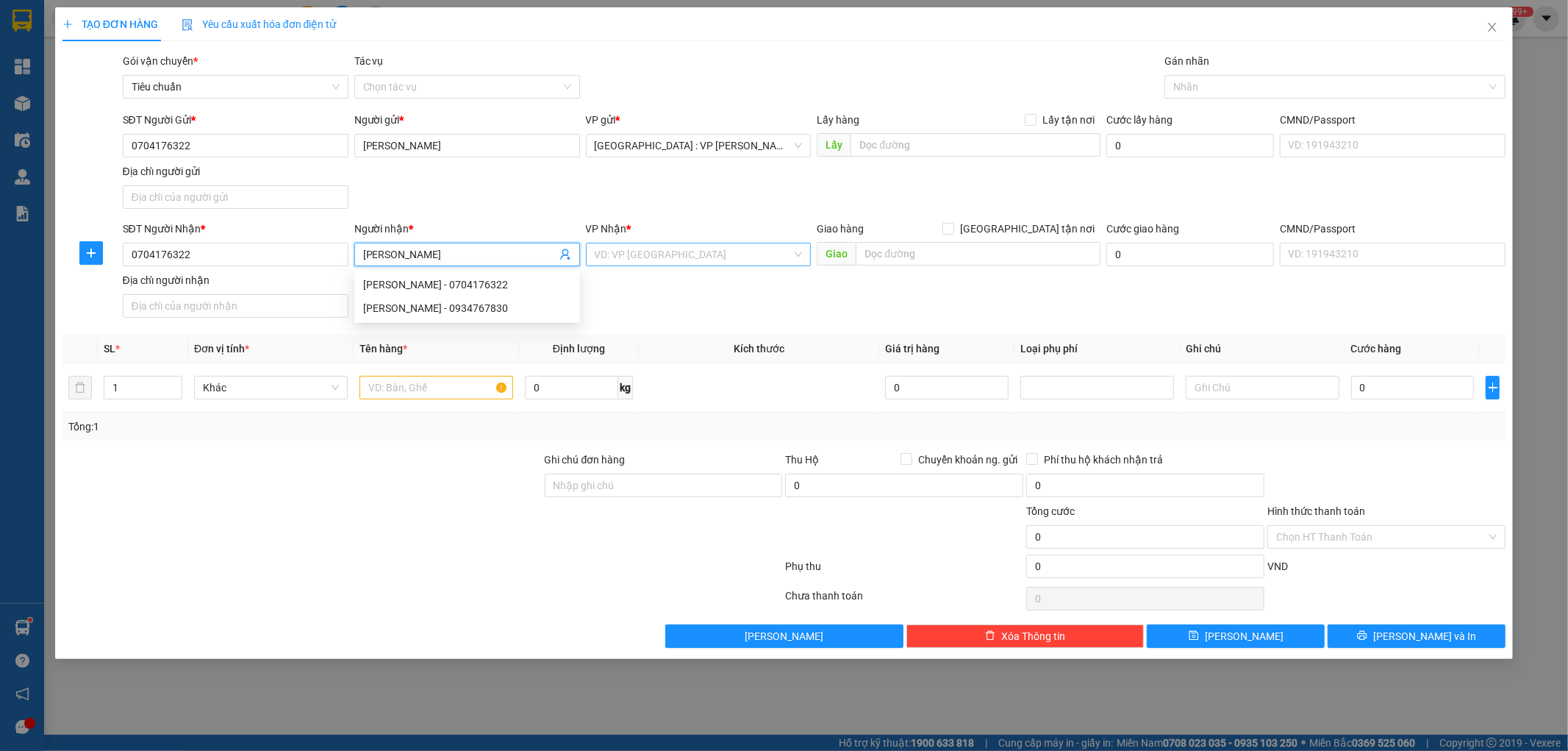
type input "[PERSON_NAME]"
click at [753, 260] on input "search" at bounding box center [693, 254] width 198 height 23
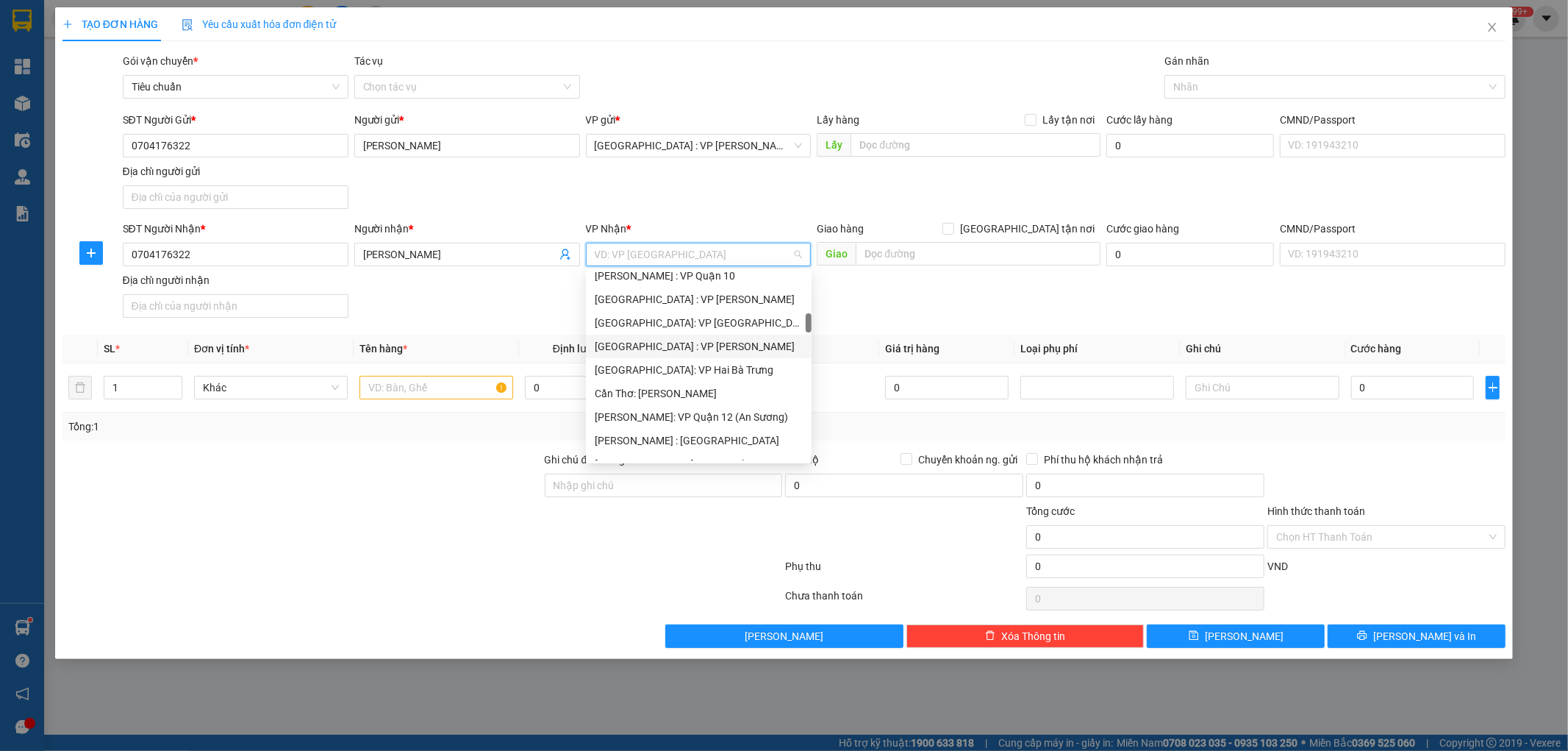
scroll to position [490, 0]
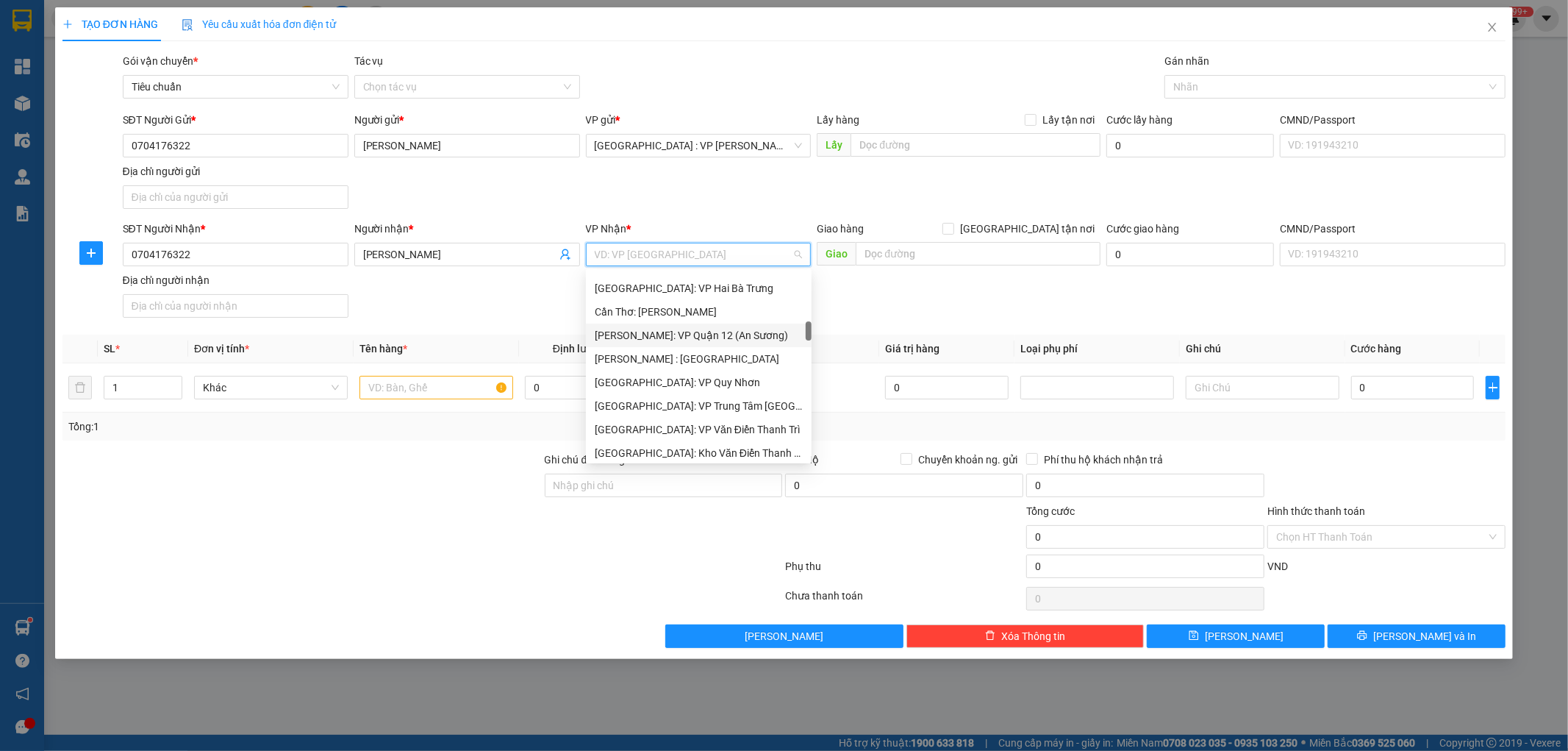
click at [738, 333] on div "[PERSON_NAME]: VP Quận 12 (An Sương)" at bounding box center [699, 335] width 208 height 16
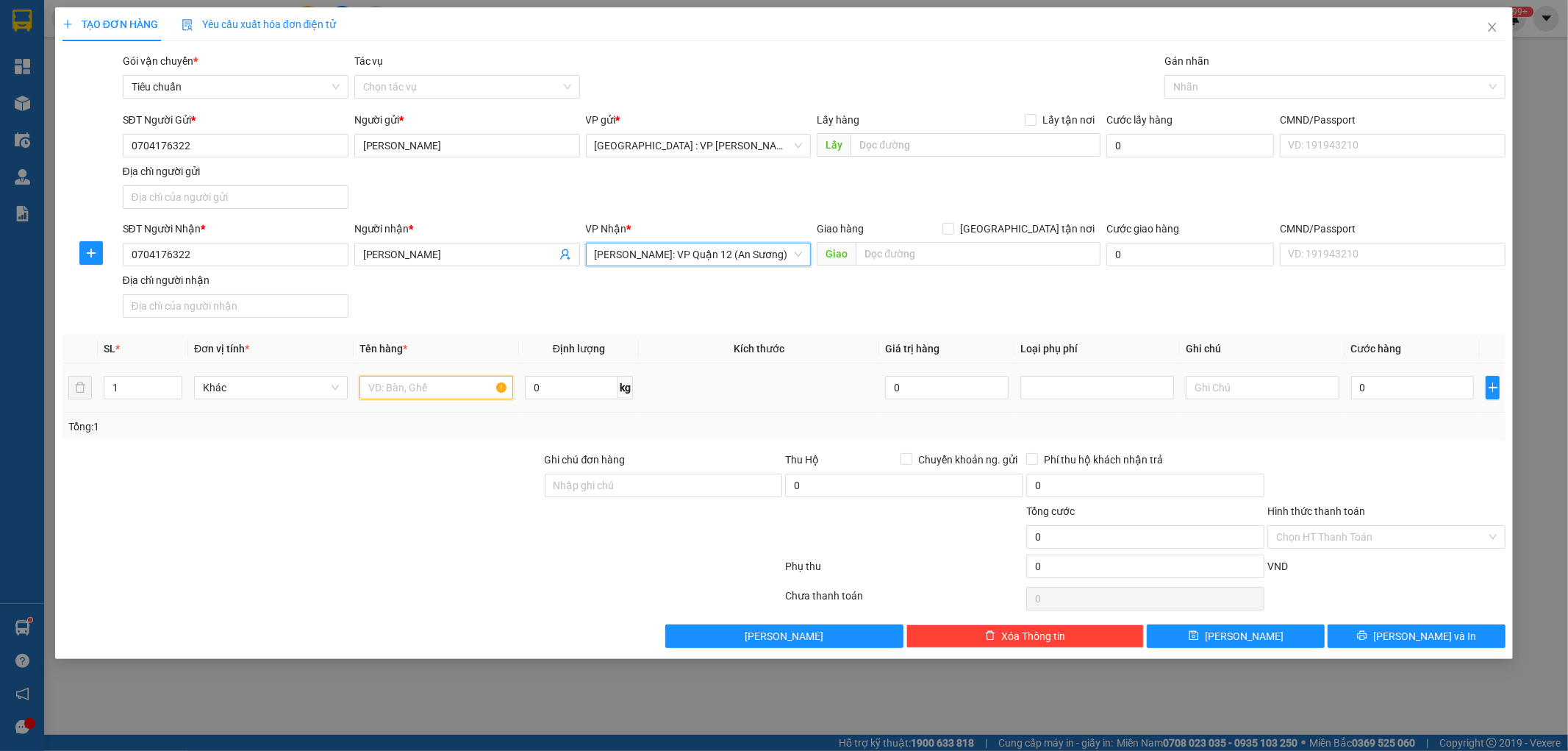
click at [402, 393] on input "text" at bounding box center [436, 387] width 154 height 23
type input "1 XE MÁY 43C1 67091"
click at [611, 483] on input "Ghi chú đơn hàng" at bounding box center [663, 485] width 238 height 23
type input "1 CHÌA KHÓA,1 GƯƠNG"
click at [1386, 394] on input "0" at bounding box center [1413, 387] width 124 height 23
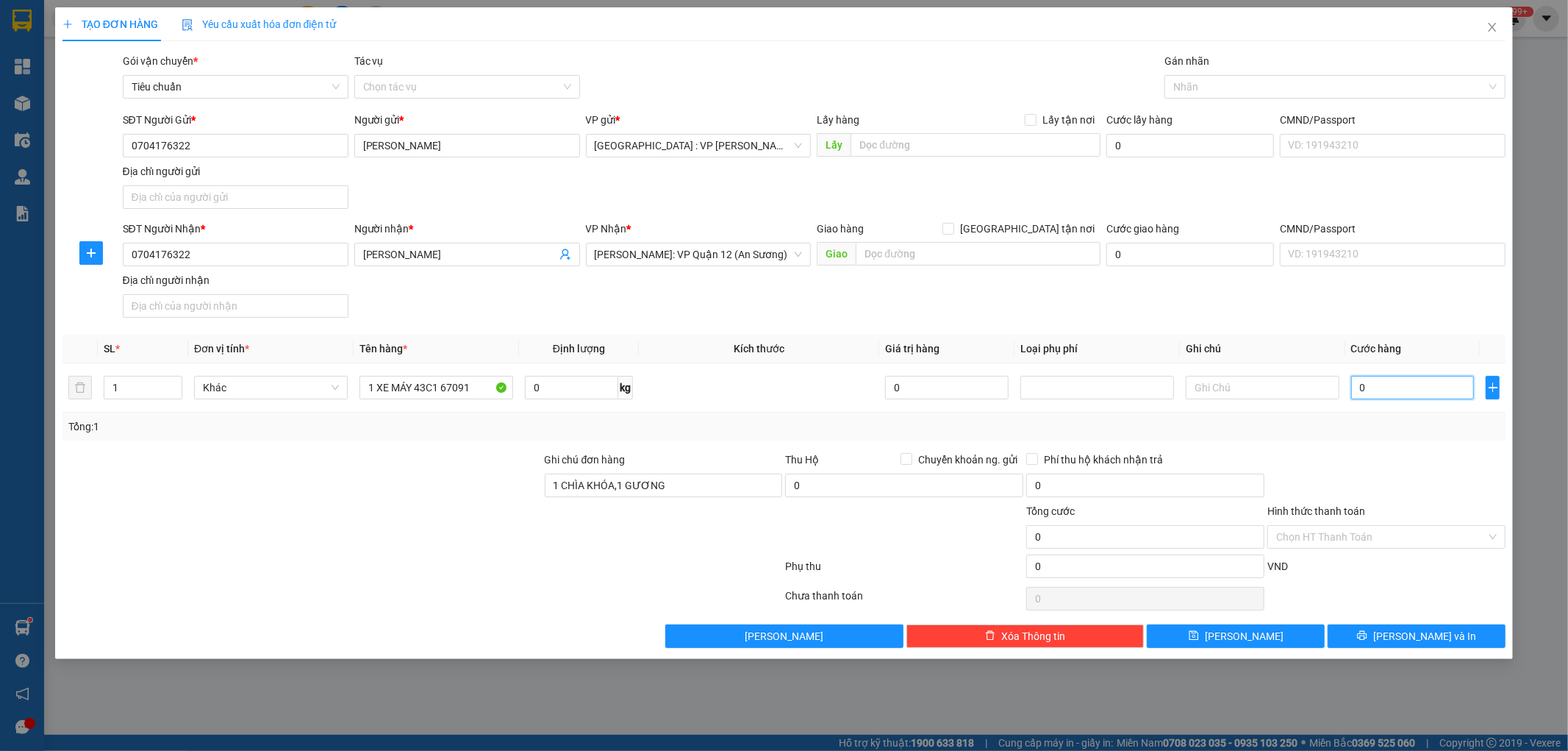
type input "1"
type input "103"
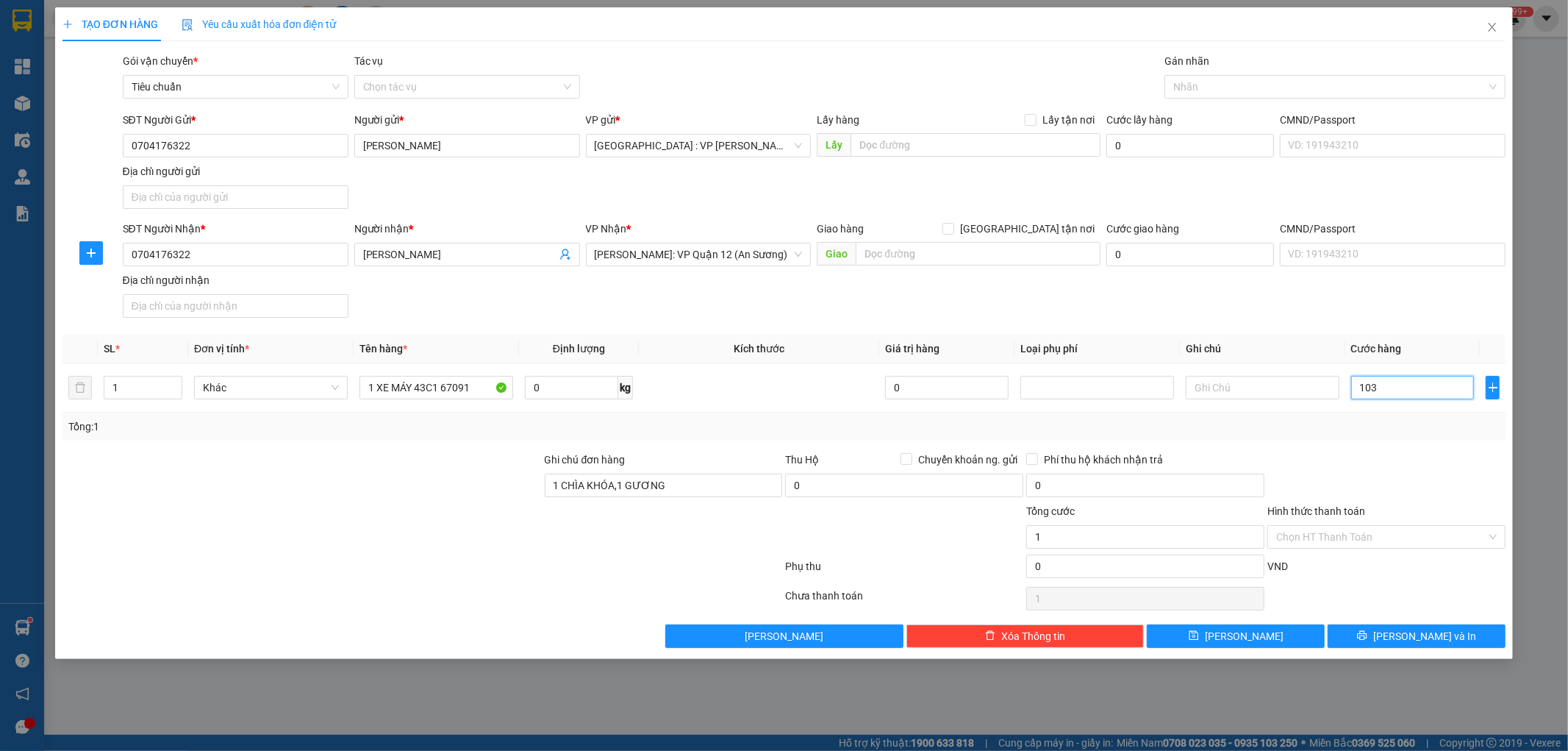
type input "103"
type input "1.030"
type input "10.300"
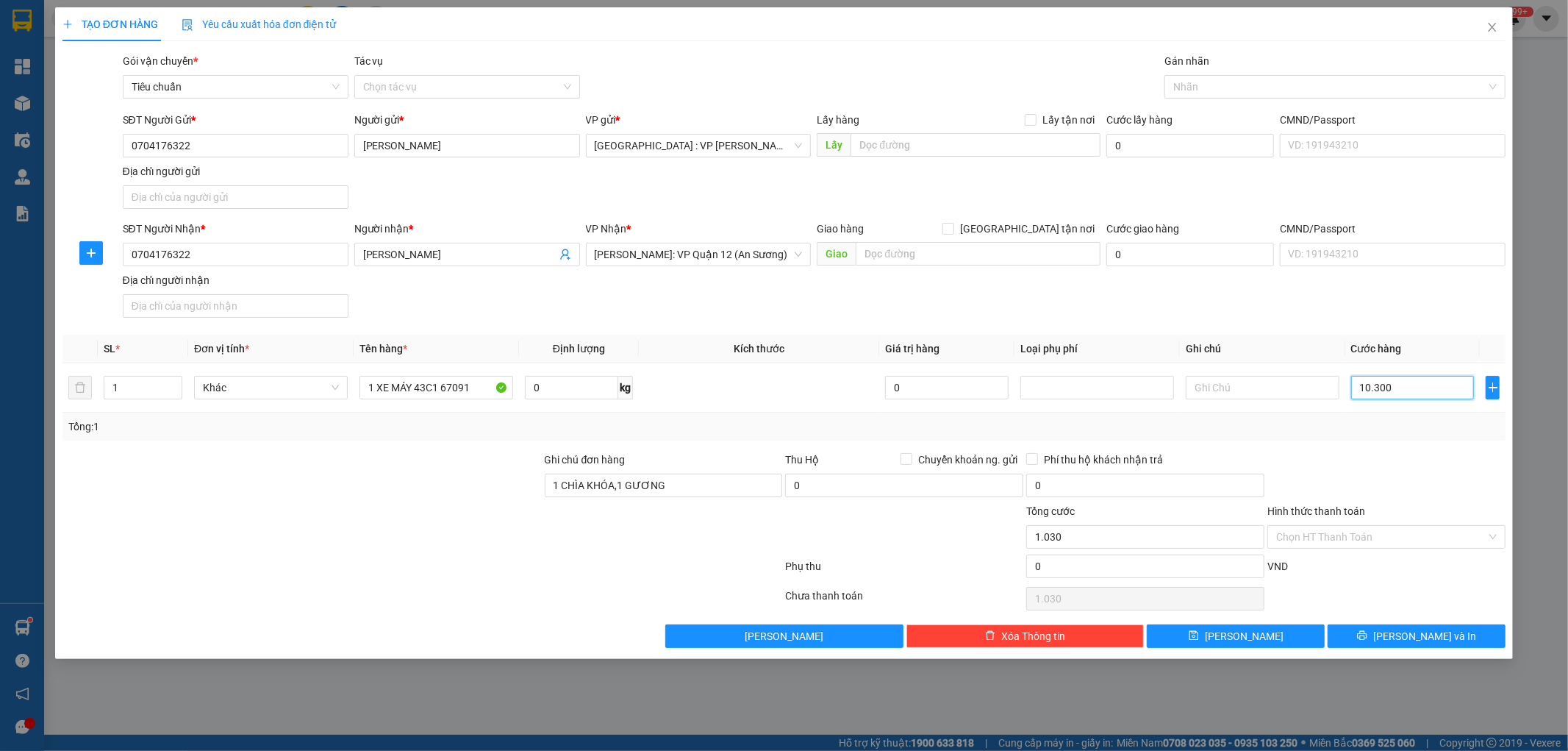
type input "10.300"
type input "103.000"
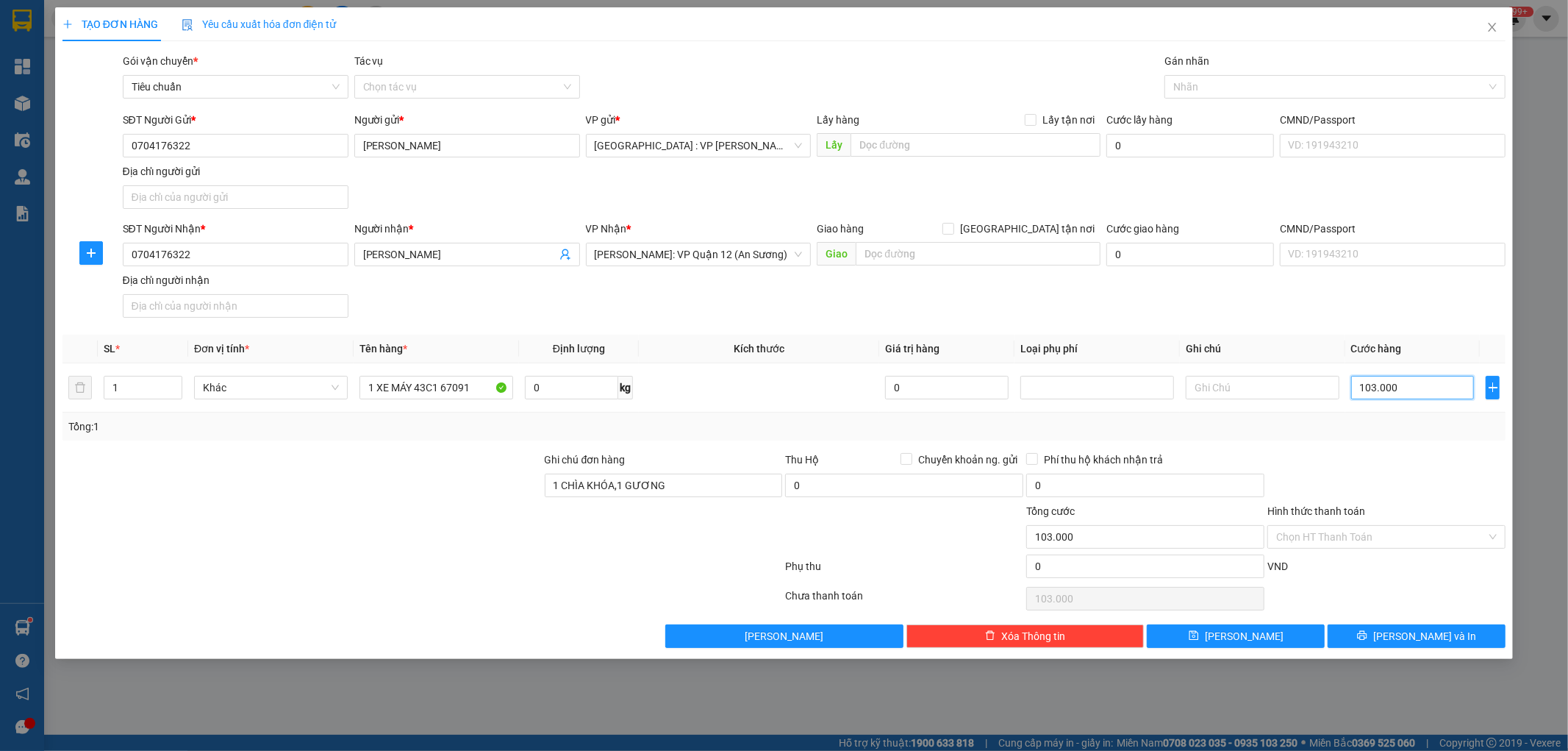
type input "1.030.000"
click at [1340, 537] on input "Hình thức thanh toán" at bounding box center [1381, 537] width 210 height 23
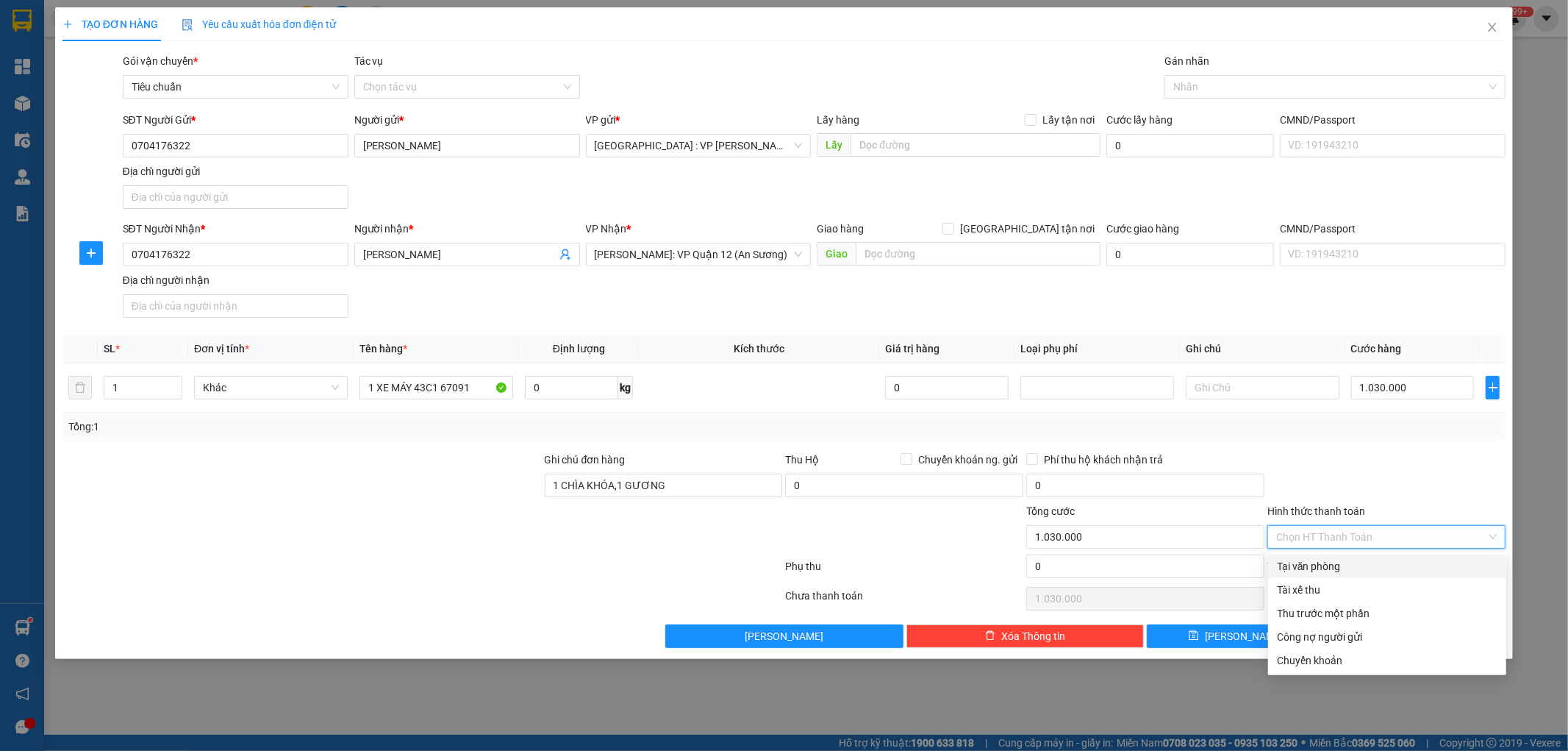
click at [1335, 564] on div "Tại văn phòng" at bounding box center [1387, 566] width 221 height 16
type input "0"
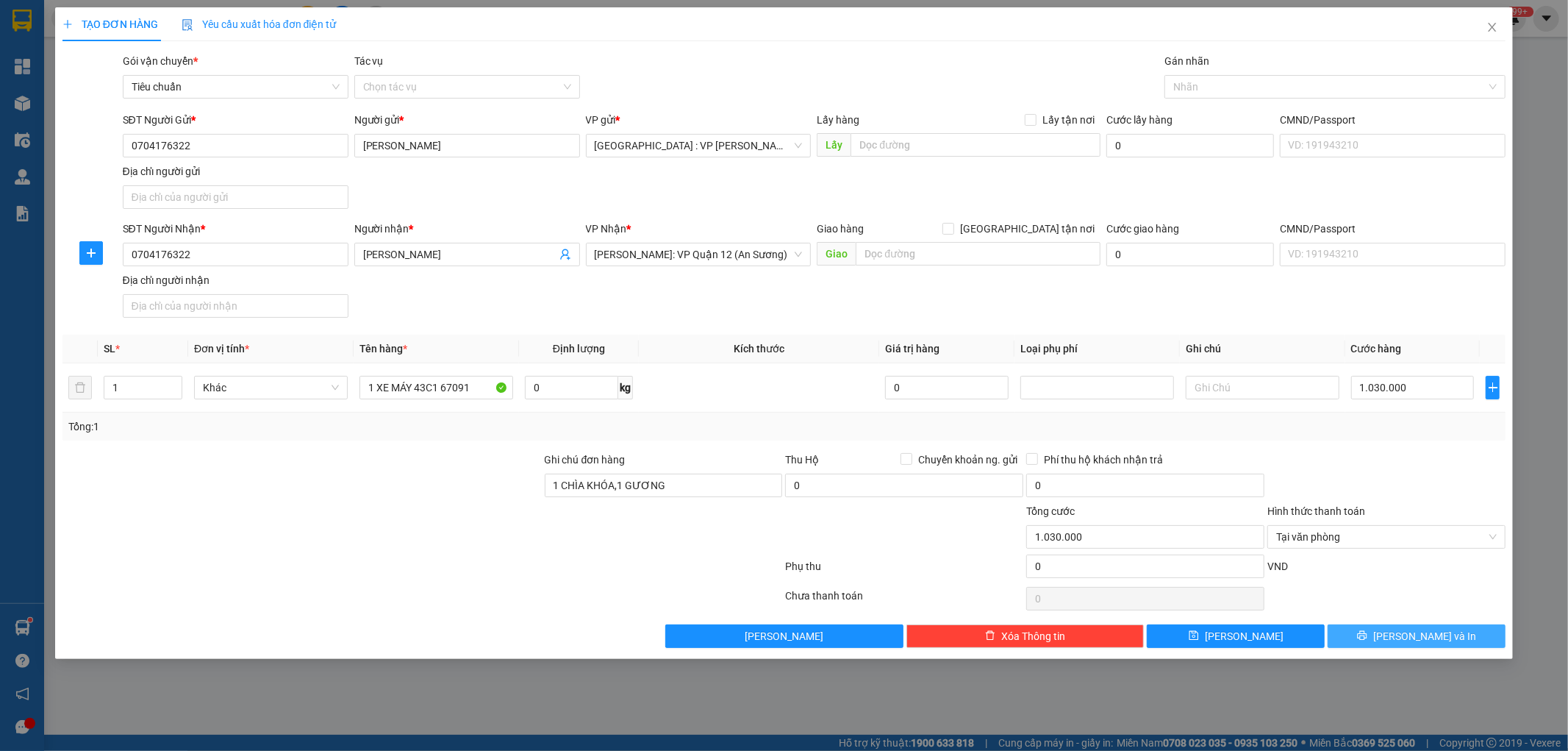
click at [1400, 635] on button "[PERSON_NAME] và In" at bounding box center [1417, 636] width 178 height 23
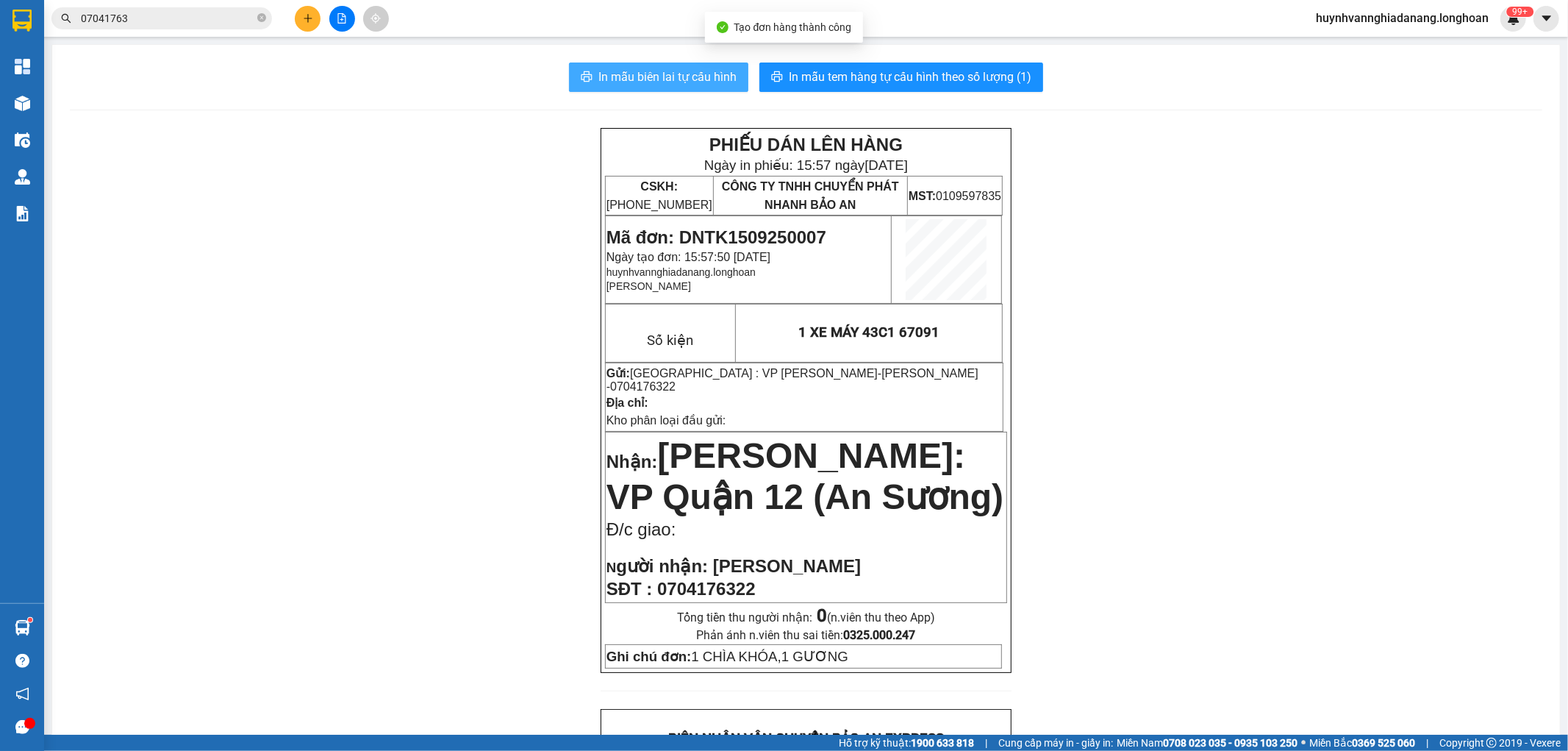
click at [699, 77] on span "In mẫu biên lai tự cấu hình" at bounding box center [667, 77] width 138 height 19
drag, startPoint x: 1098, startPoint y: 657, endPoint x: 462, endPoint y: 432, distance: 674.6
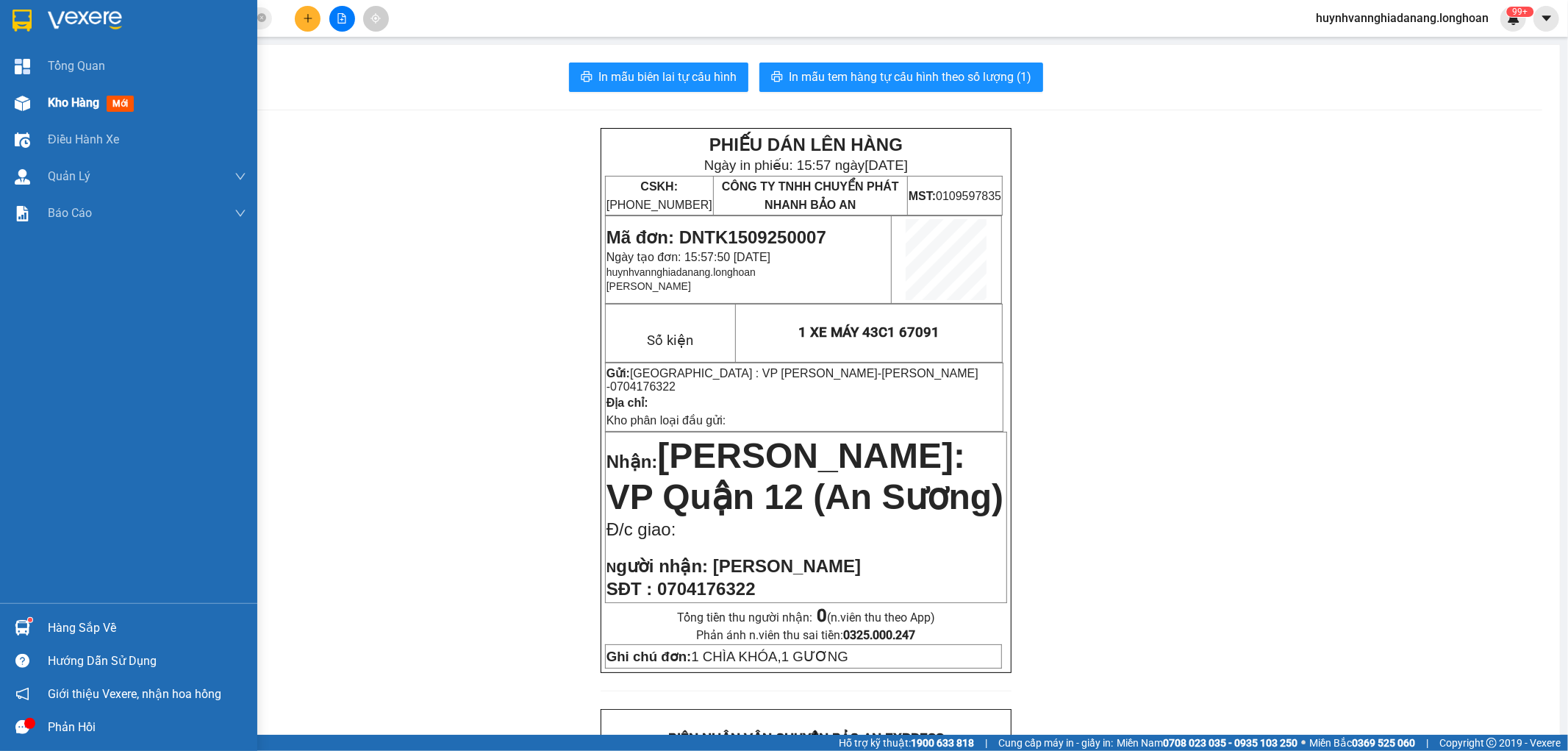
click at [65, 103] on span "Kho hàng" at bounding box center [73, 102] width 52 height 14
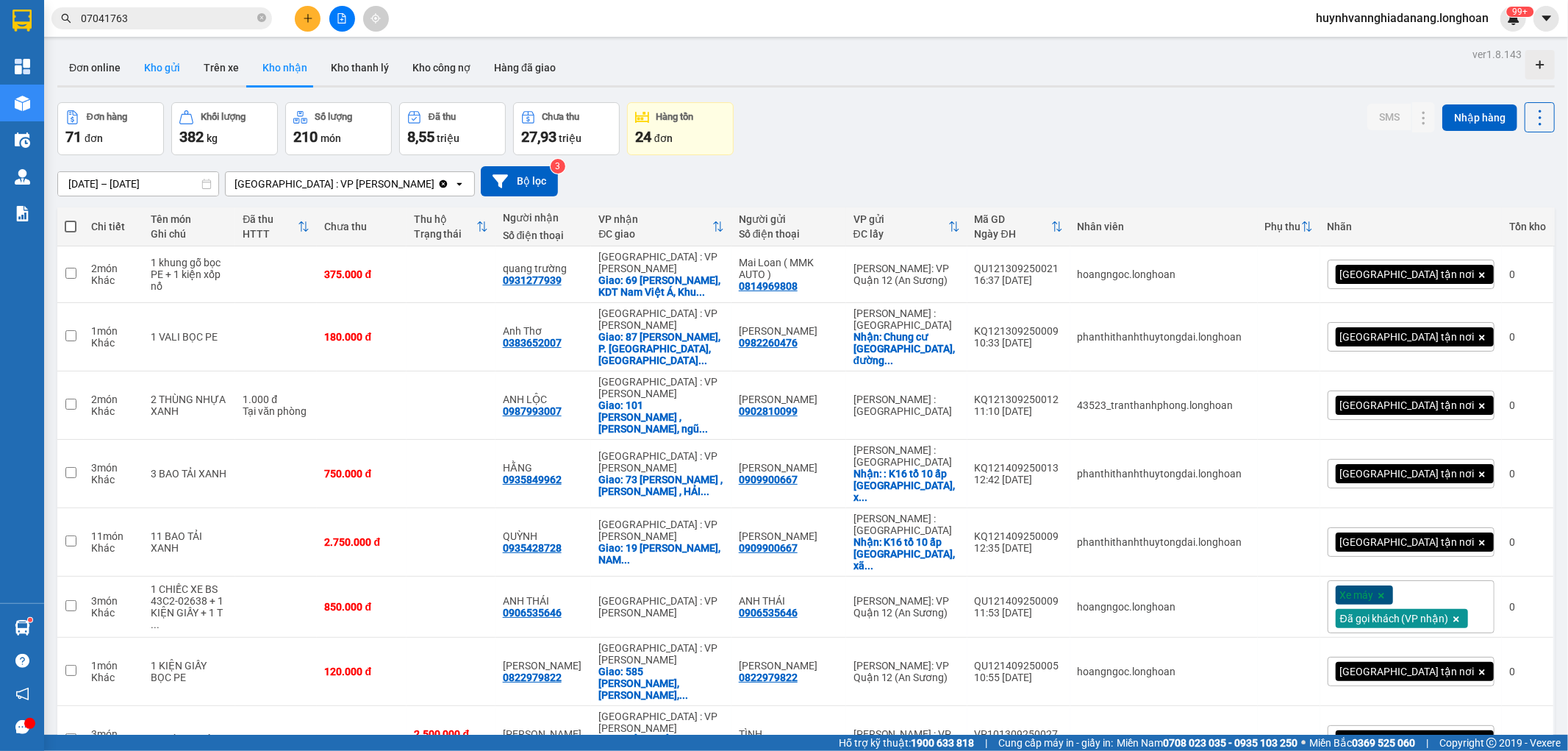
click at [169, 69] on button "Kho gửi" at bounding box center [161, 68] width 59 height 36
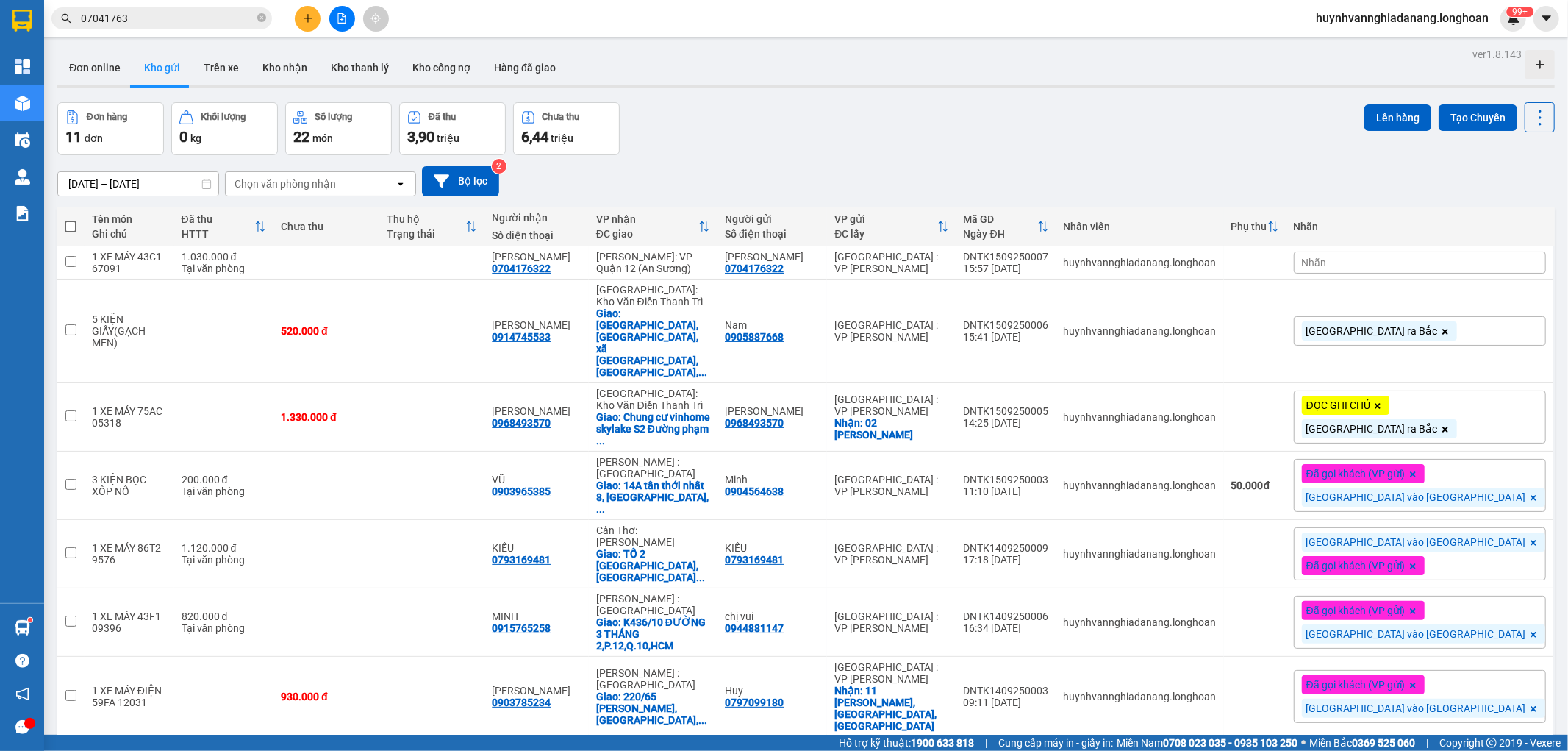
click at [1461, 265] on div "Nhãn" at bounding box center [1420, 263] width 252 height 23
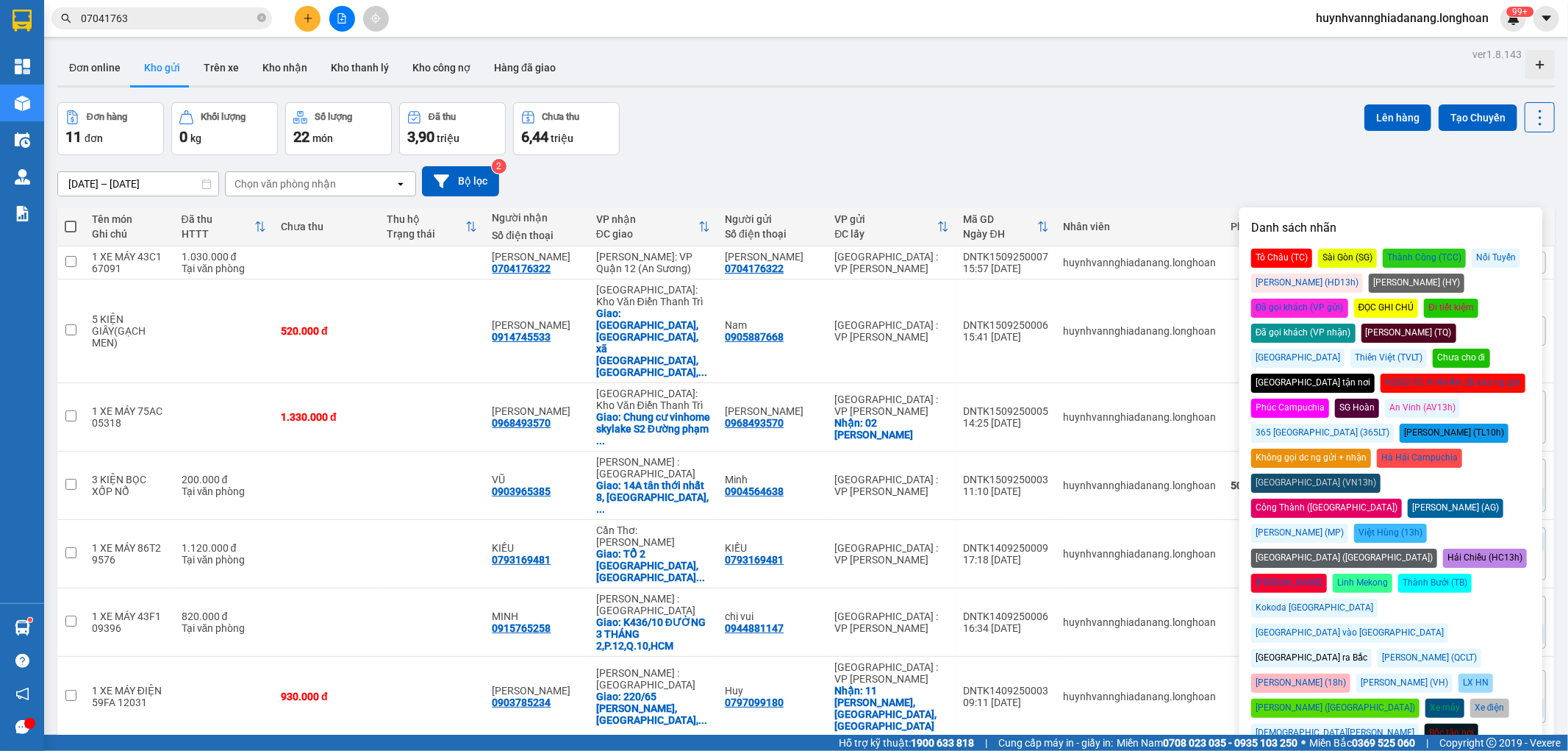
click at [1348, 299] on div "Đã gọi khách (VP gửi)" at bounding box center [1299, 308] width 97 height 19
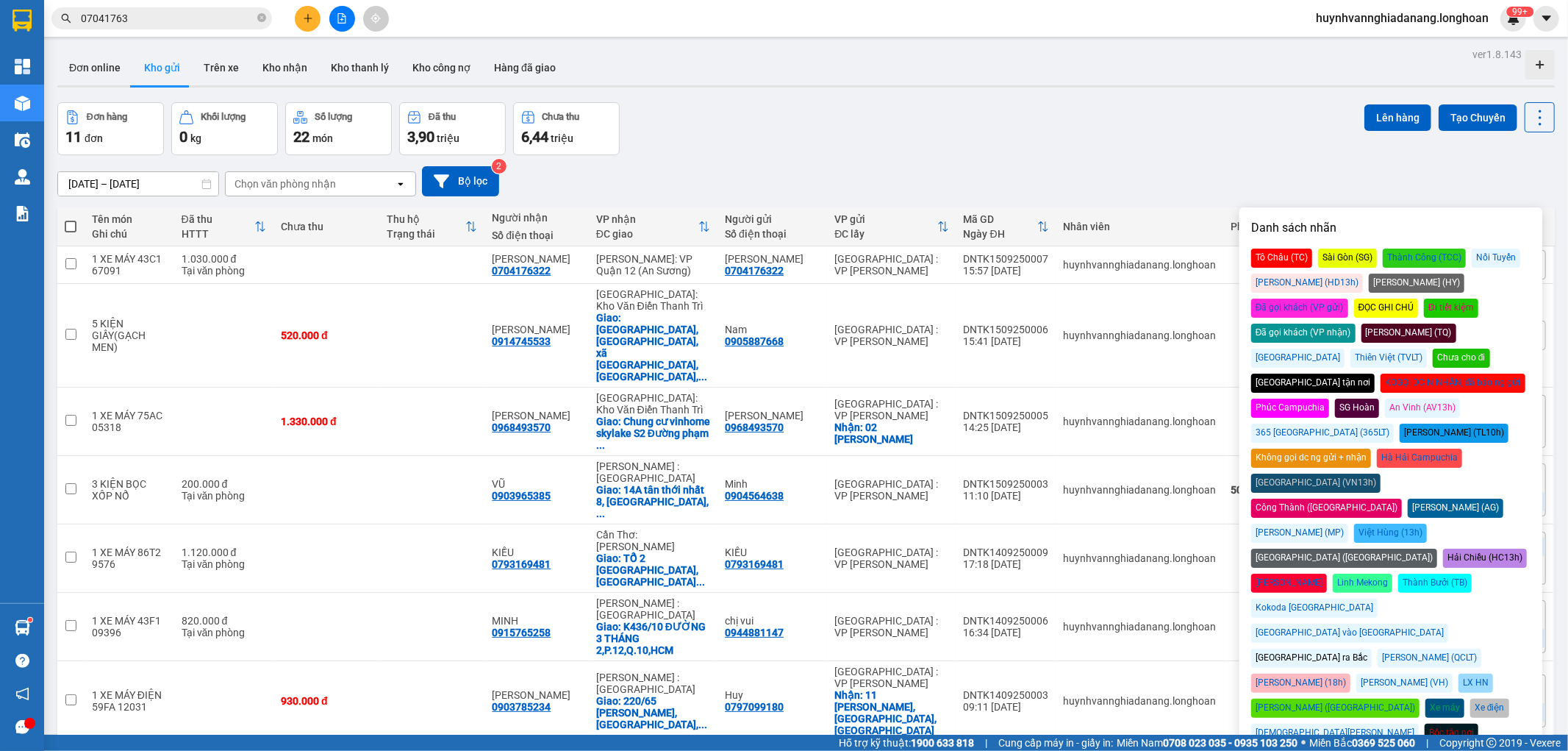
click at [1448, 623] on div "[GEOGRAPHIC_DATA] vào [GEOGRAPHIC_DATA]" at bounding box center [1349, 633] width 197 height 19
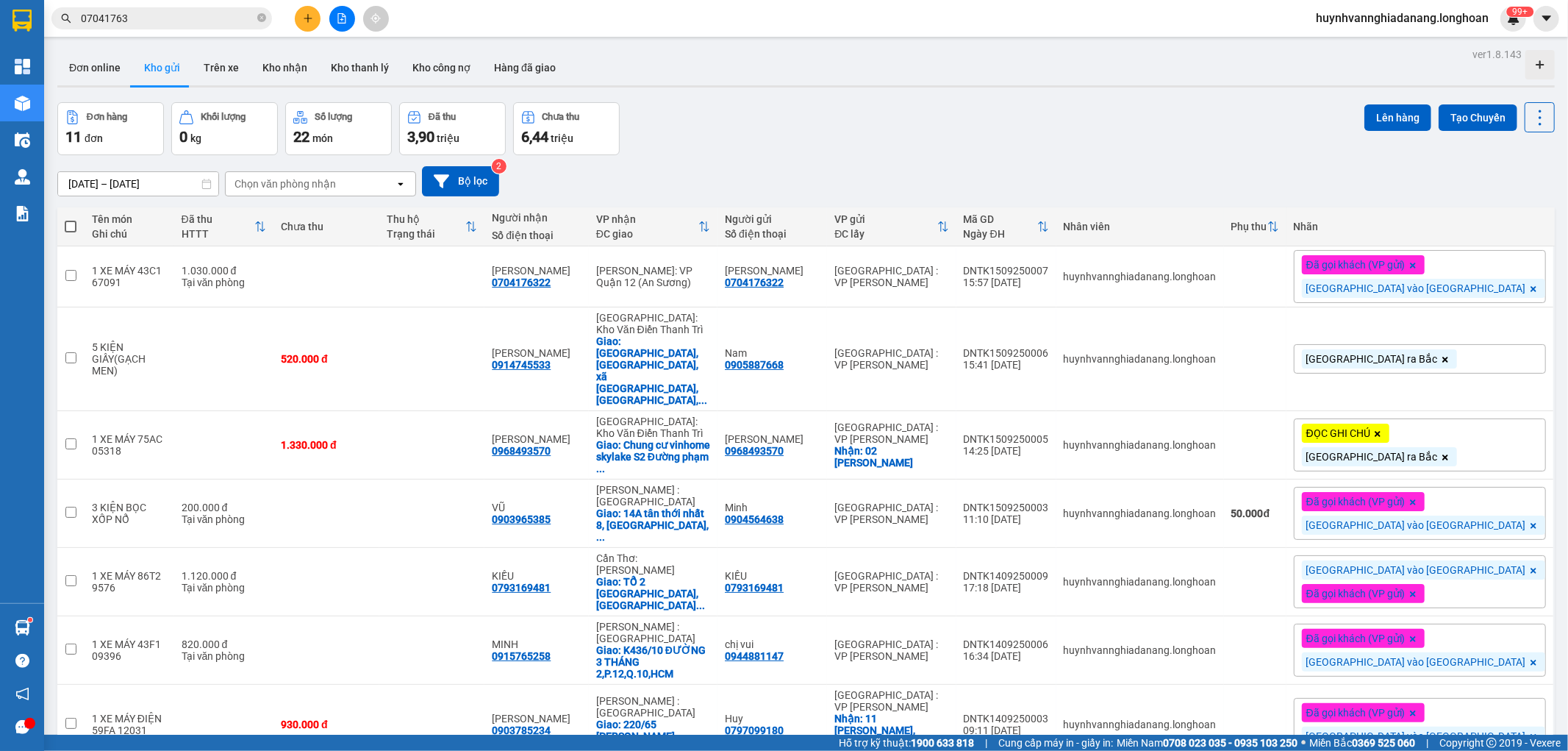
click at [1120, 145] on div "Đơn hàng 11 đơn Khối lượng 0 kg Số lượng 22 món Đã thu 3,90 triệu Chưa thu 6,44…" at bounding box center [806, 129] width 1498 height 53
click at [1463, 354] on icon at bounding box center [1468, 359] width 10 height 10
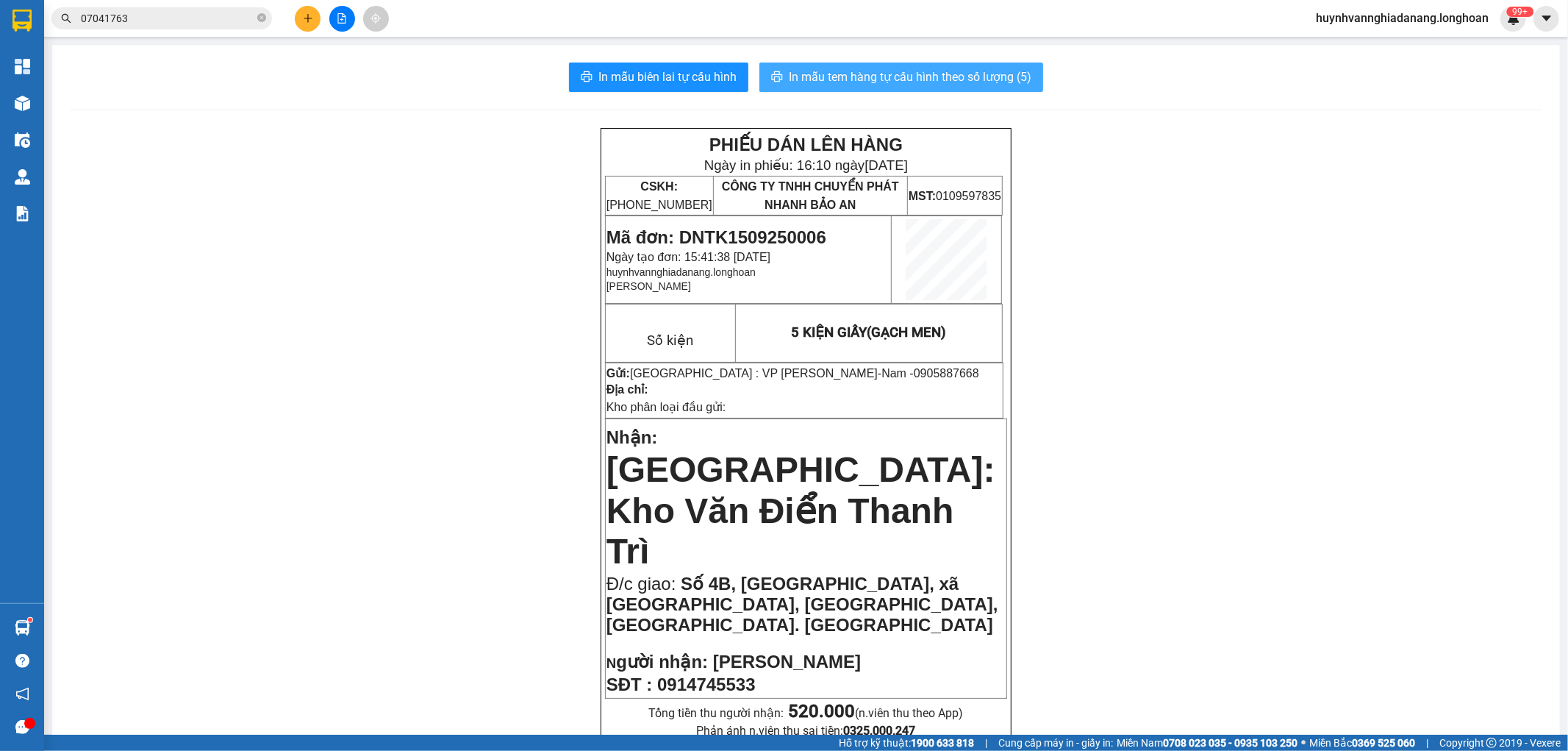
drag, startPoint x: 920, startPoint y: 70, endPoint x: 935, endPoint y: 55, distance: 21.2
click at [921, 71] on span "In mẫu tem hàng tự cấu hình theo số lượng (5)" at bounding box center [910, 77] width 243 height 19
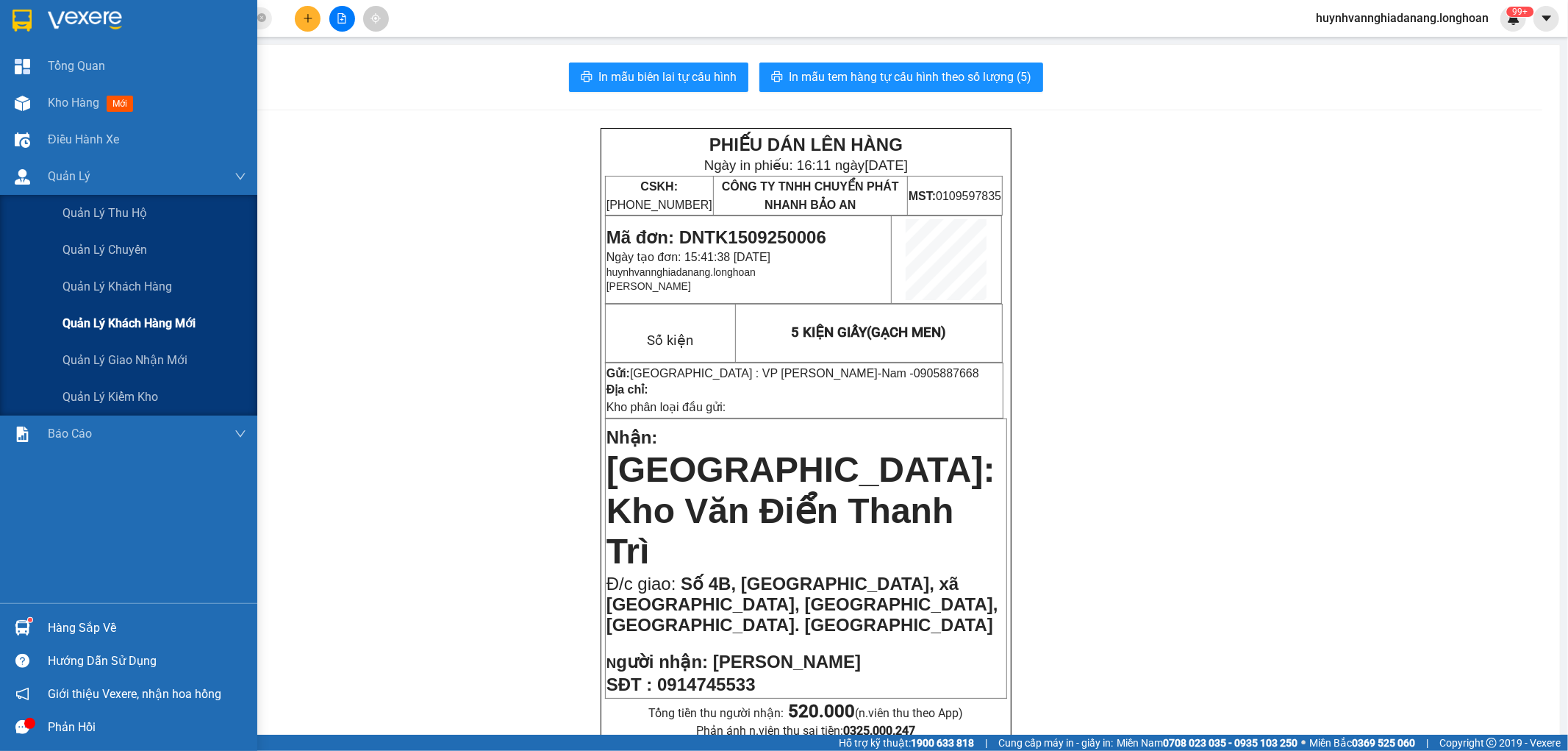
click at [141, 318] on span "Quản lý khách hàng mới" at bounding box center [129, 324] width 133 height 19
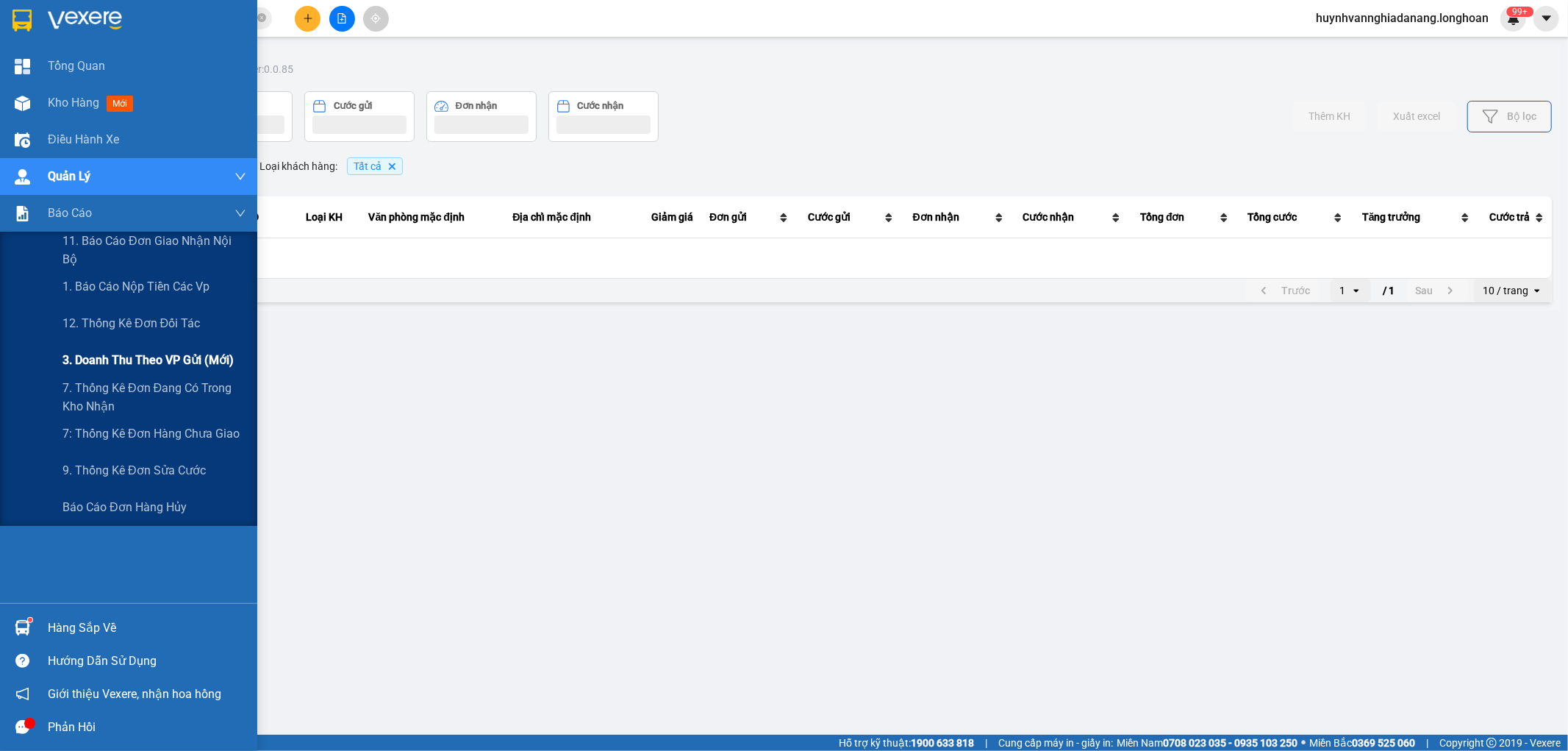
click at [152, 364] on span "3. Doanh Thu theo VP Gửi (mới)" at bounding box center [148, 360] width 172 height 19
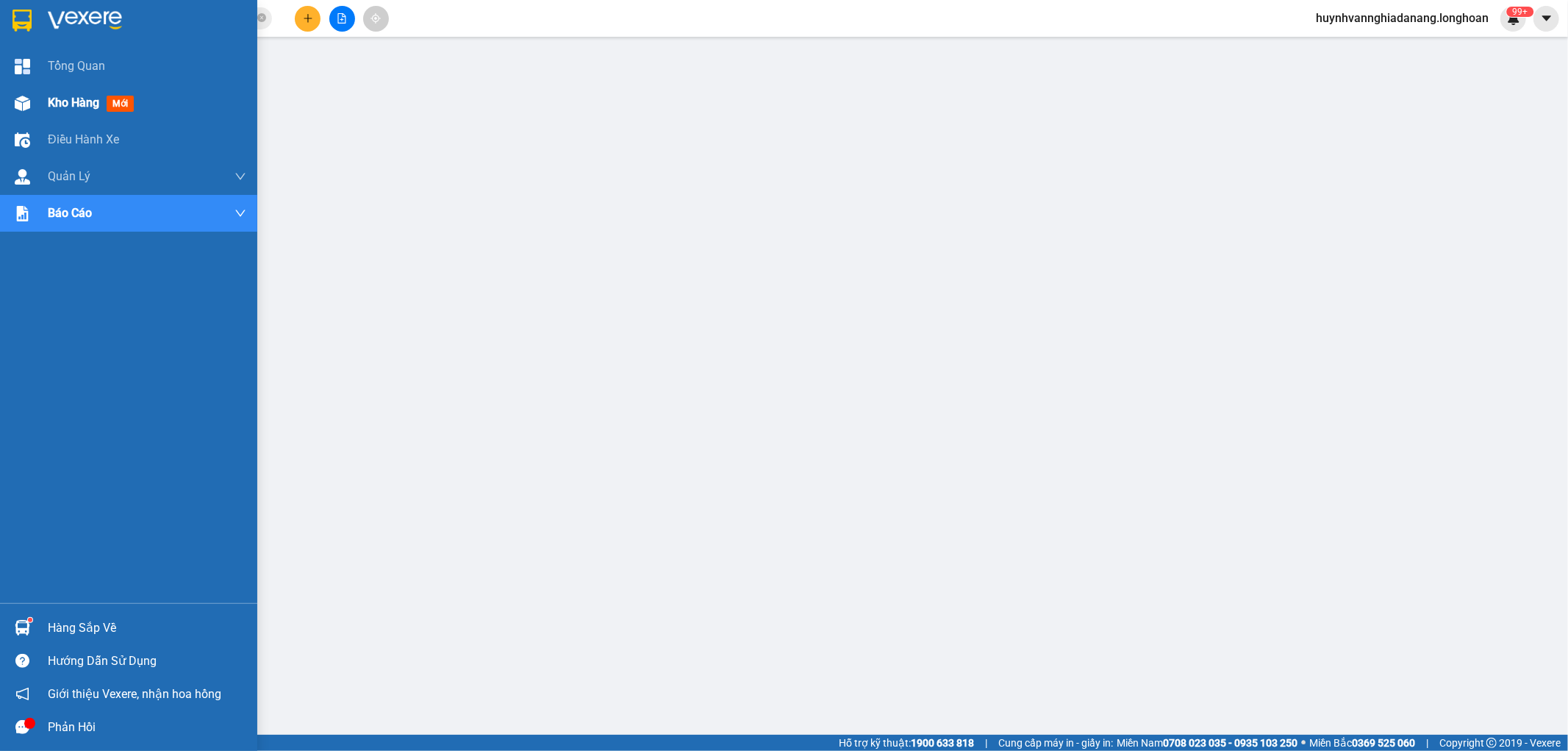
click at [74, 104] on span "Kho hàng" at bounding box center [73, 102] width 52 height 14
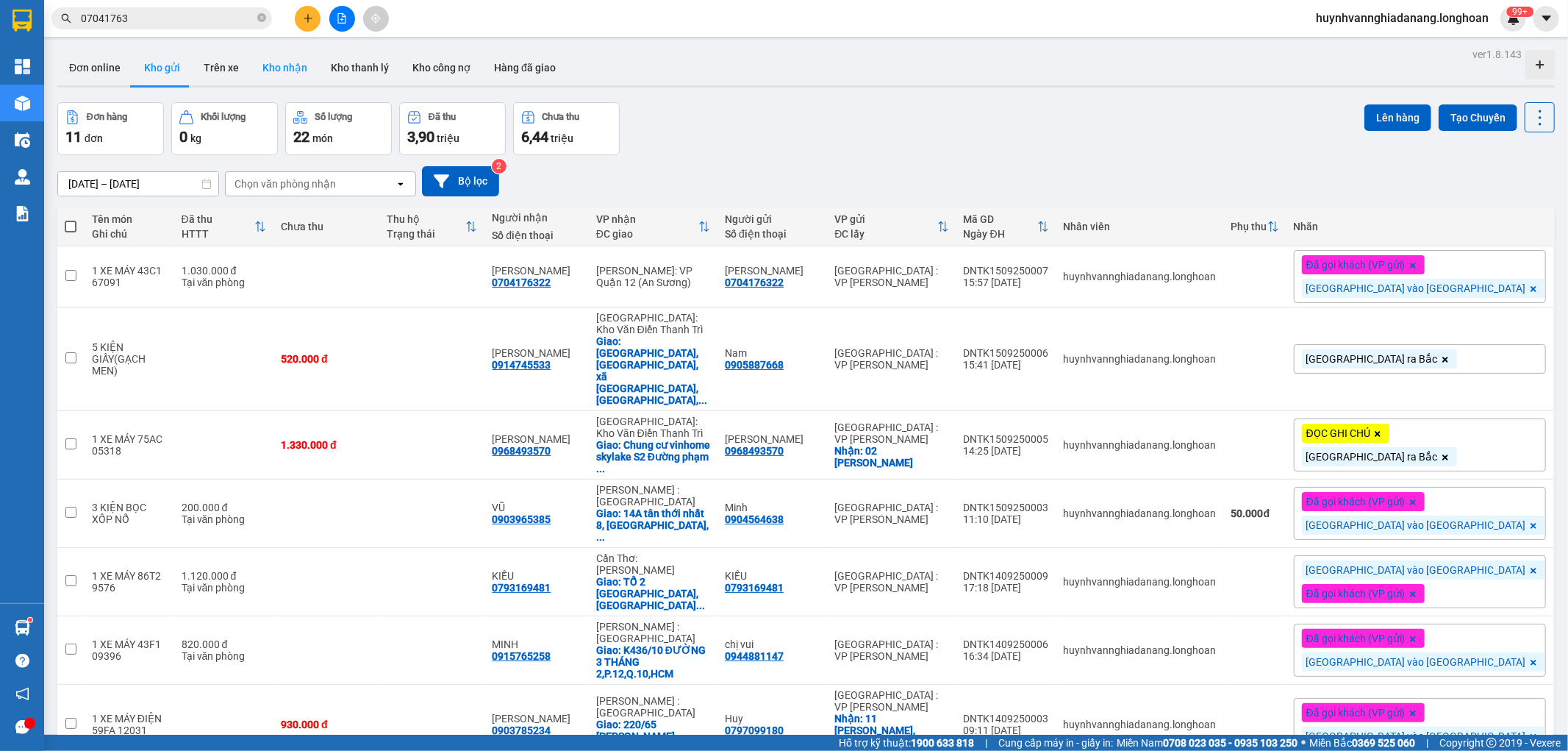
click at [263, 64] on button "Kho nhận" at bounding box center [284, 68] width 69 height 36
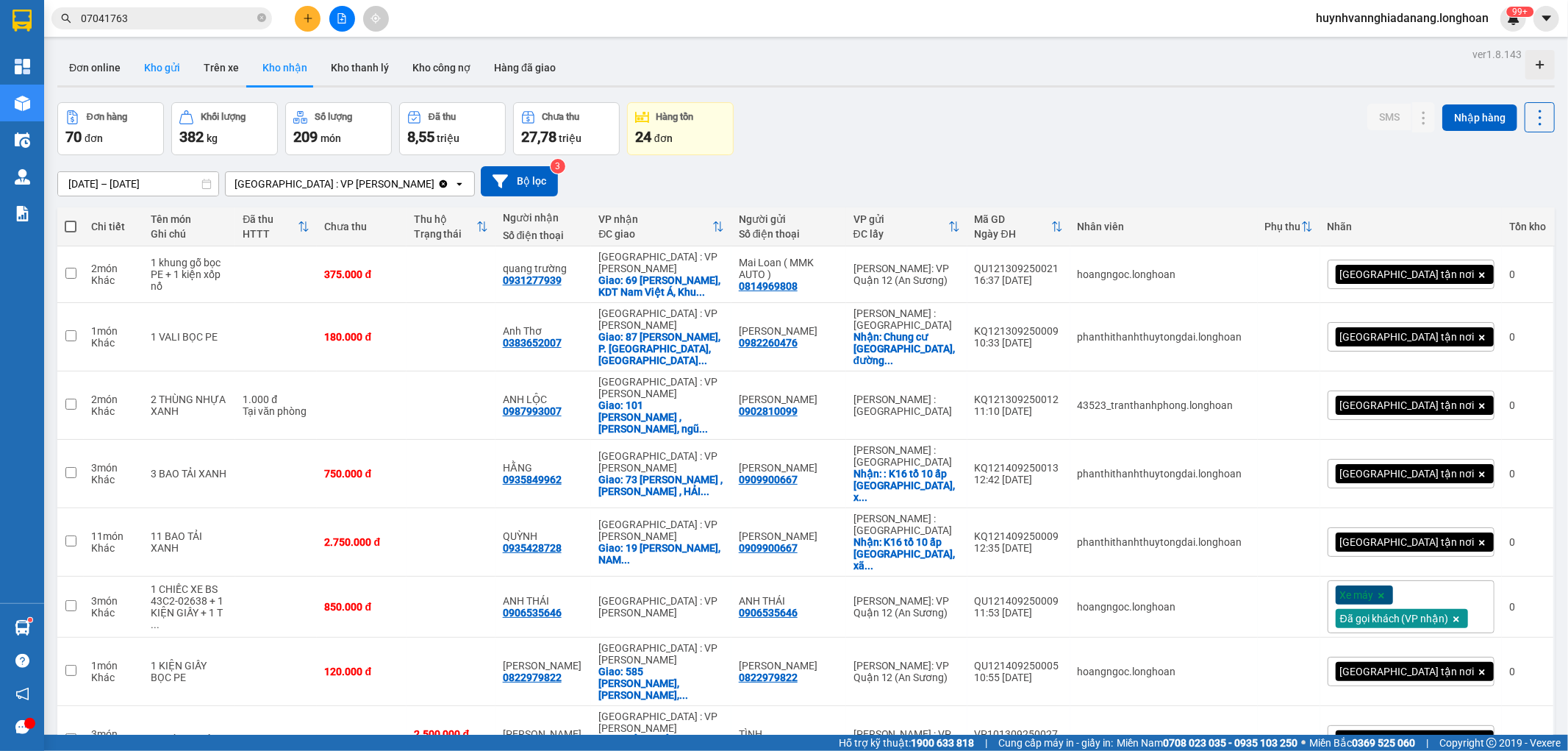
click at [157, 69] on button "Kho gửi" at bounding box center [161, 68] width 59 height 36
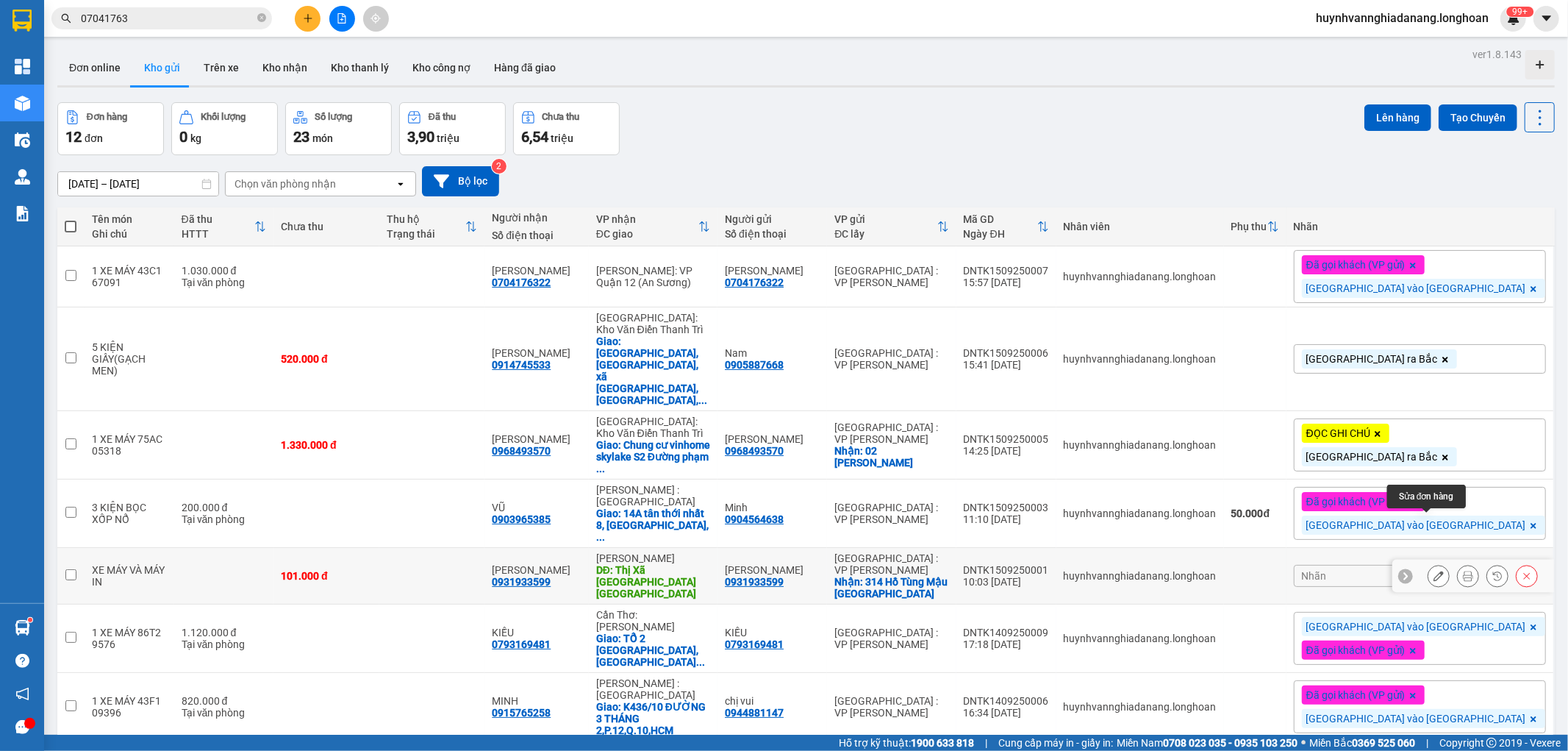
click at [1434, 571] on icon at bounding box center [1439, 575] width 10 height 10
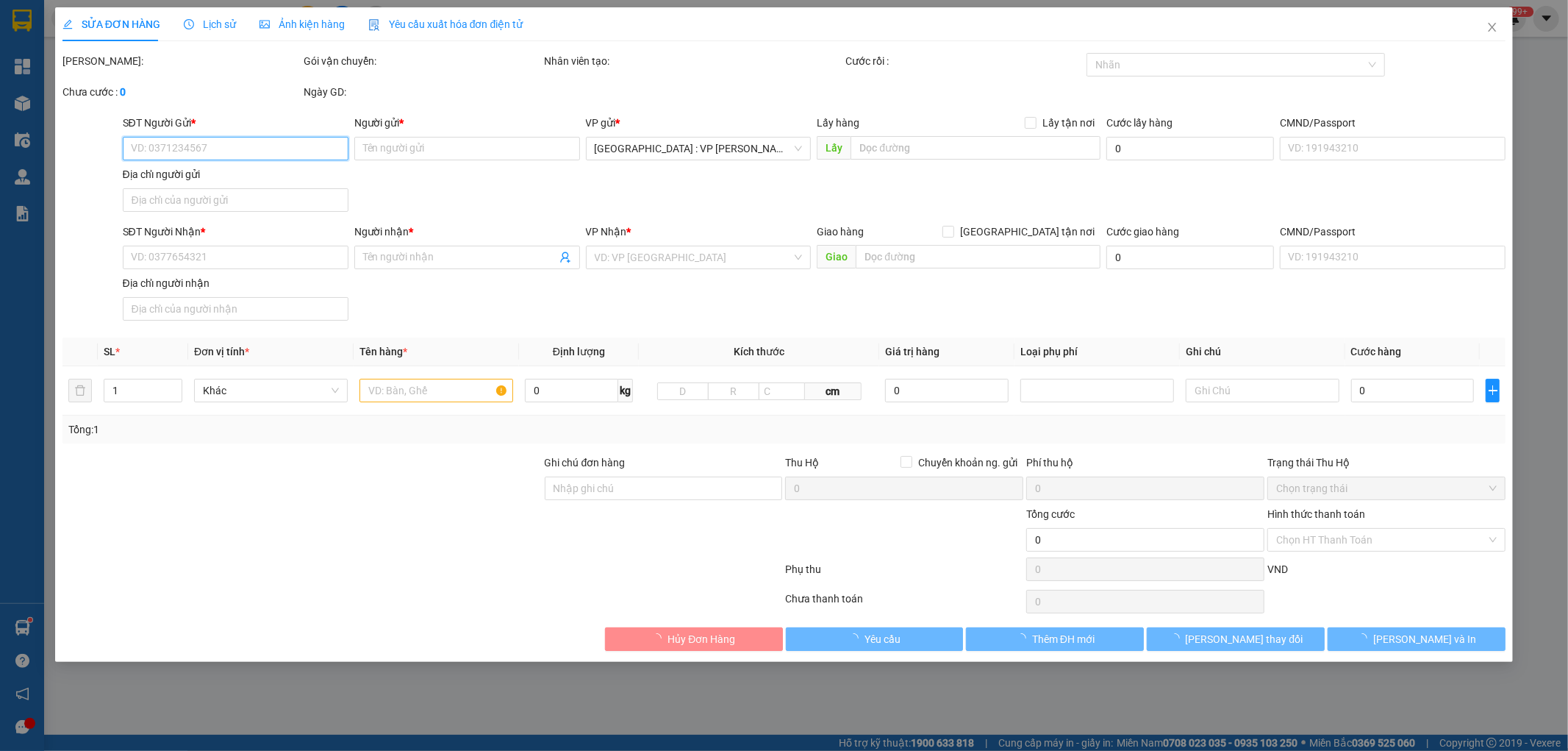
type input "0931933599"
type input "[PERSON_NAME]"
checkbox input "true"
type input "314 Hồ Tùng Mậu TP Đà Nẵng"
type input "0931933599"
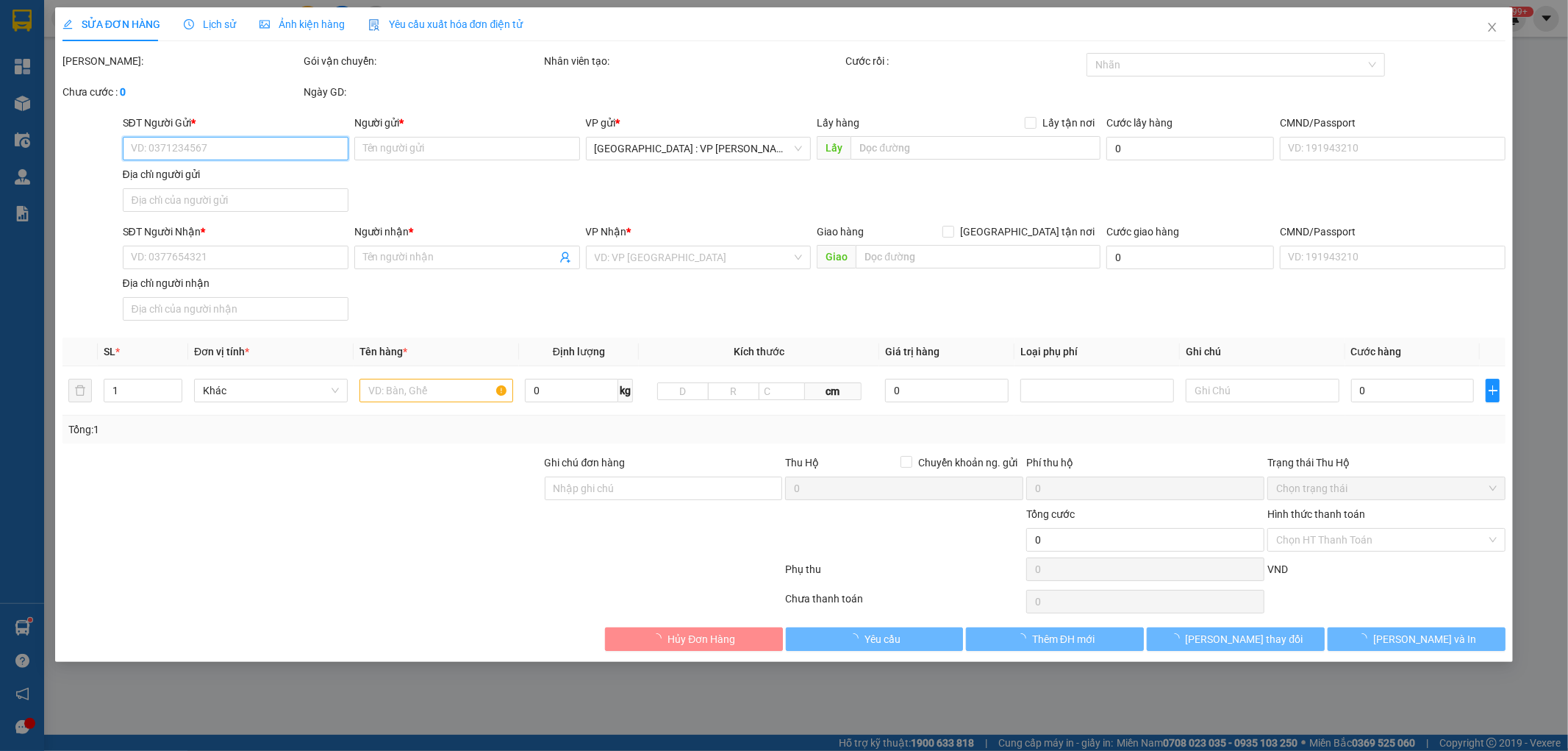
type input "[PERSON_NAME]"
type input "Thị Xã Kỳ Anh Hà Tĩnh"
type input "101.000"
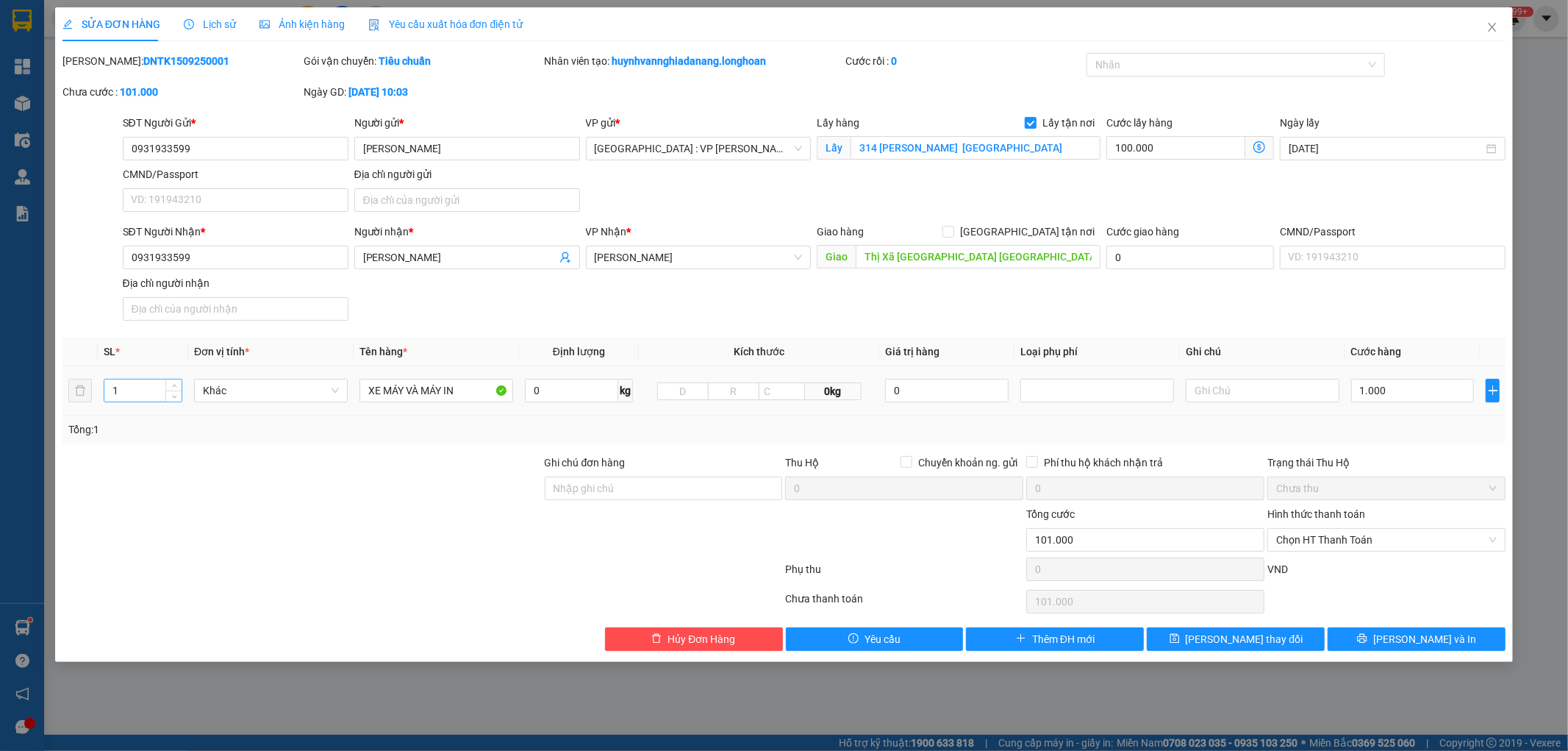
click at [132, 388] on input "1" at bounding box center [143, 391] width 77 height 23
type input "2"
click at [363, 391] on input "XE MÁY VÀ MÁY IN" at bounding box center [436, 390] width 154 height 23
click at [409, 394] on input "1 XE MÁY VÀ MÁY IN" at bounding box center [436, 390] width 154 height 23
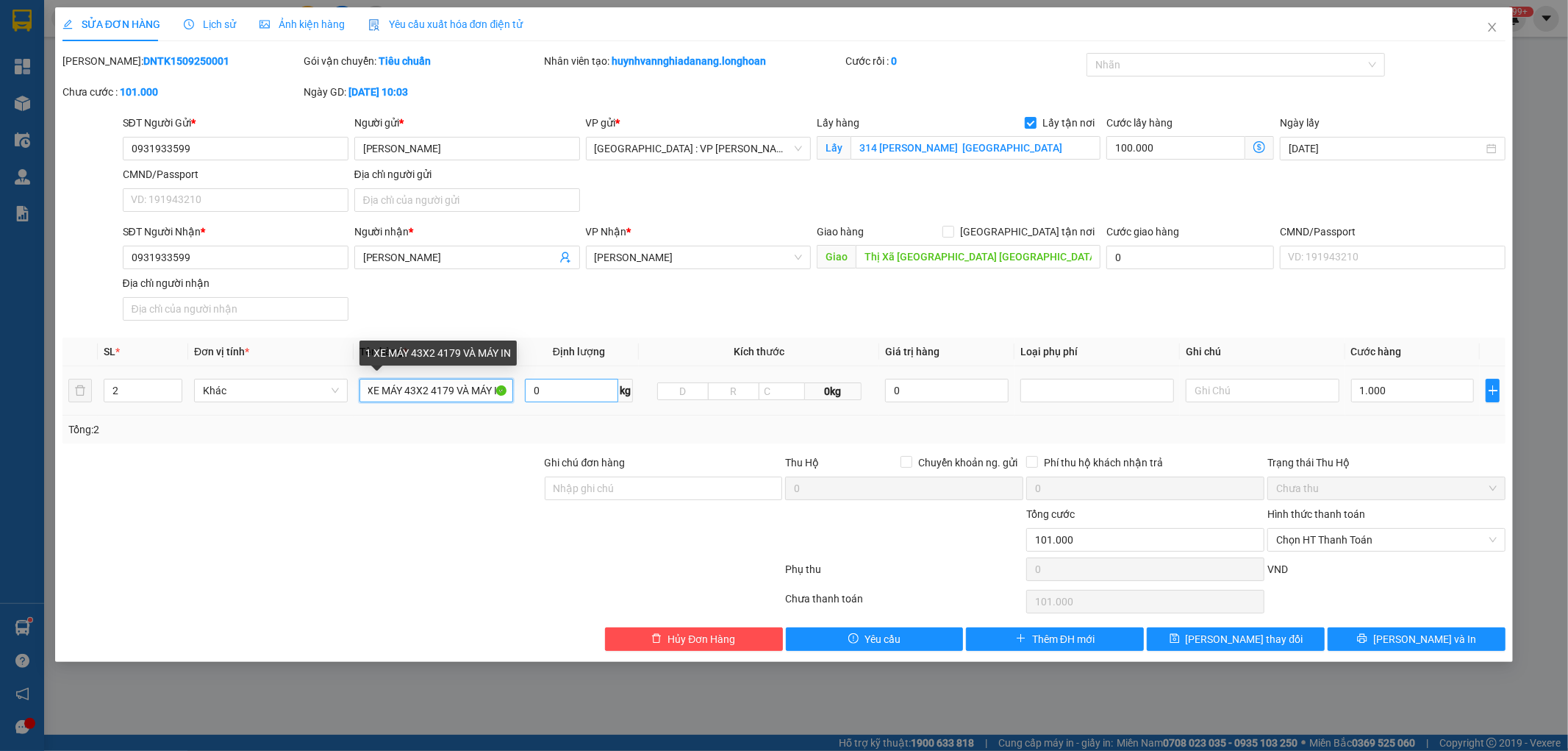
drag, startPoint x: 464, startPoint y: 391, endPoint x: 544, endPoint y: 387, distance: 80.1
click at [541, 388] on tr "2 Khác 1 XE MÁY 43X2 4179 VÀ MÁY IN 0 kg 0kg 0 1.000" at bounding box center [784, 391] width 1444 height 49
type input "1 XE MÁY 43X2 4179 +1 THÙNG GIẤY"
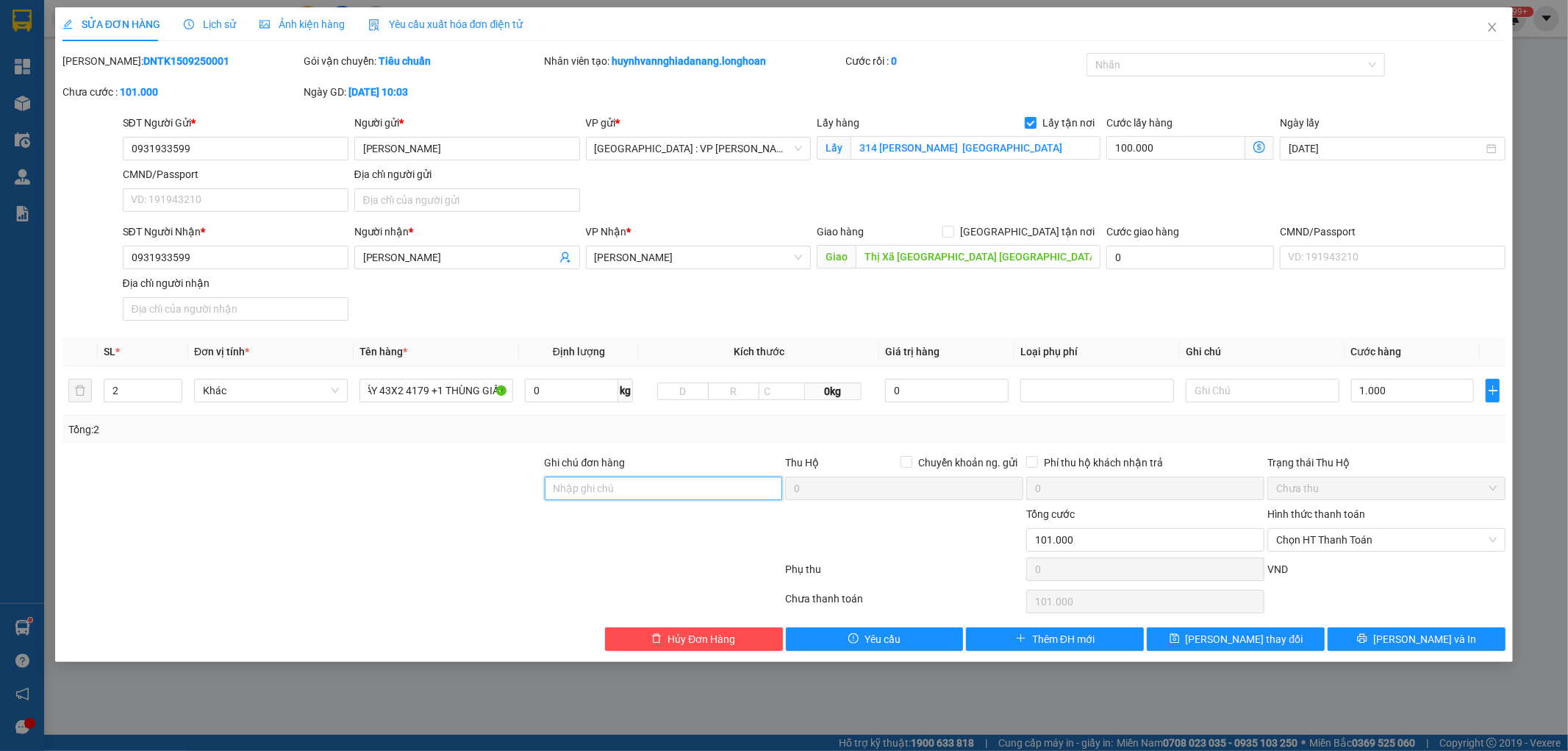
click at [604, 493] on input "Ghi chú đơn hàng" at bounding box center [663, 488] width 238 height 23
click at [689, 483] on input "1 CHÌA KHÓA,2 GƯƠNG" at bounding box center [663, 488] width 238 height 23
type input "1 CHÌA KHÓA,2 GƯƠNG,1 CÀ VẸT BỎ CỐP"
click at [1415, 397] on input "1.000" at bounding box center [1413, 390] width 124 height 23
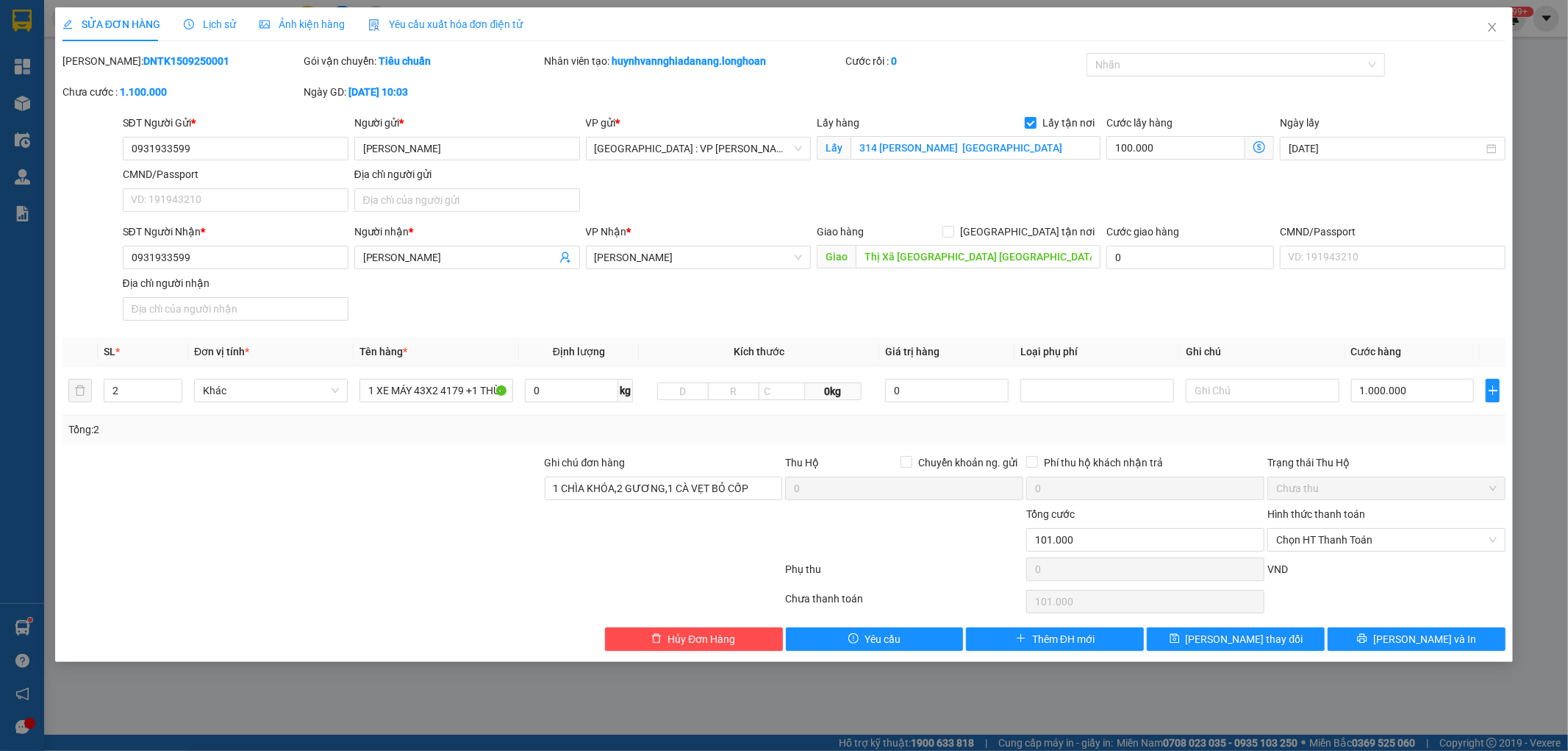
type input "1.100.000"
type input "1.000.000"
type input "100.008"
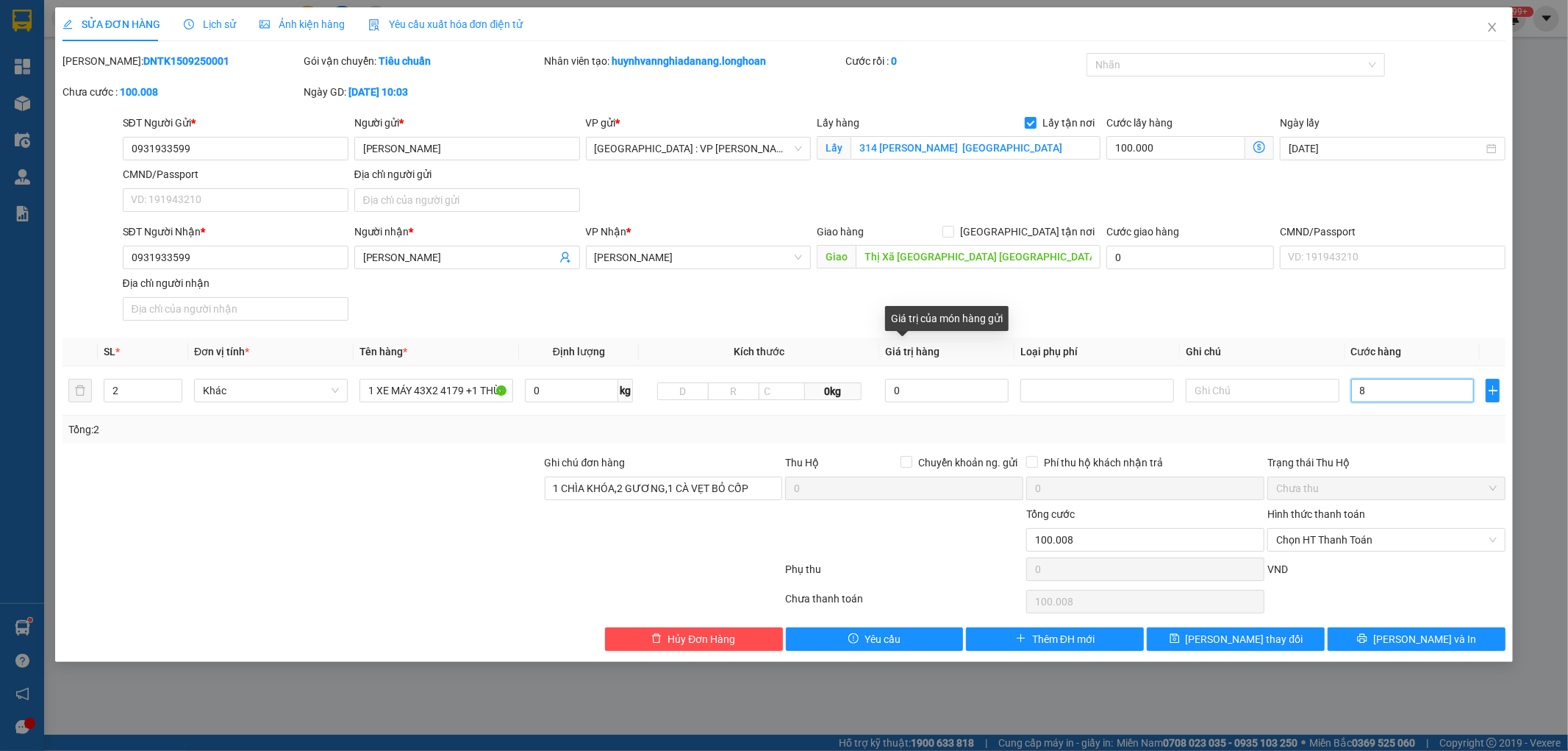
type input "80"
type input "100.080"
type input "800"
type input "100.800"
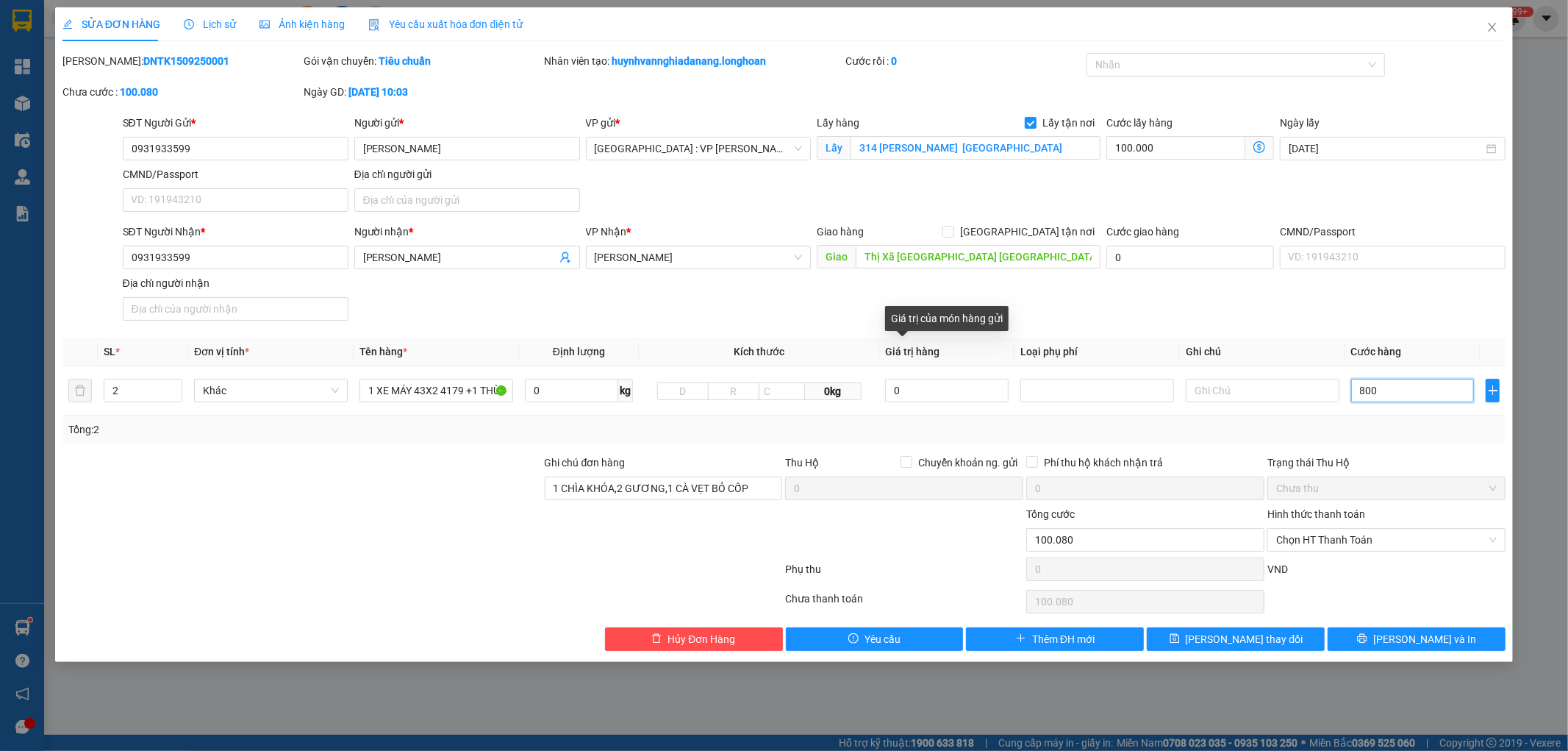
type input "100.800"
type input "8.000"
type input "108.000"
type input "80.000"
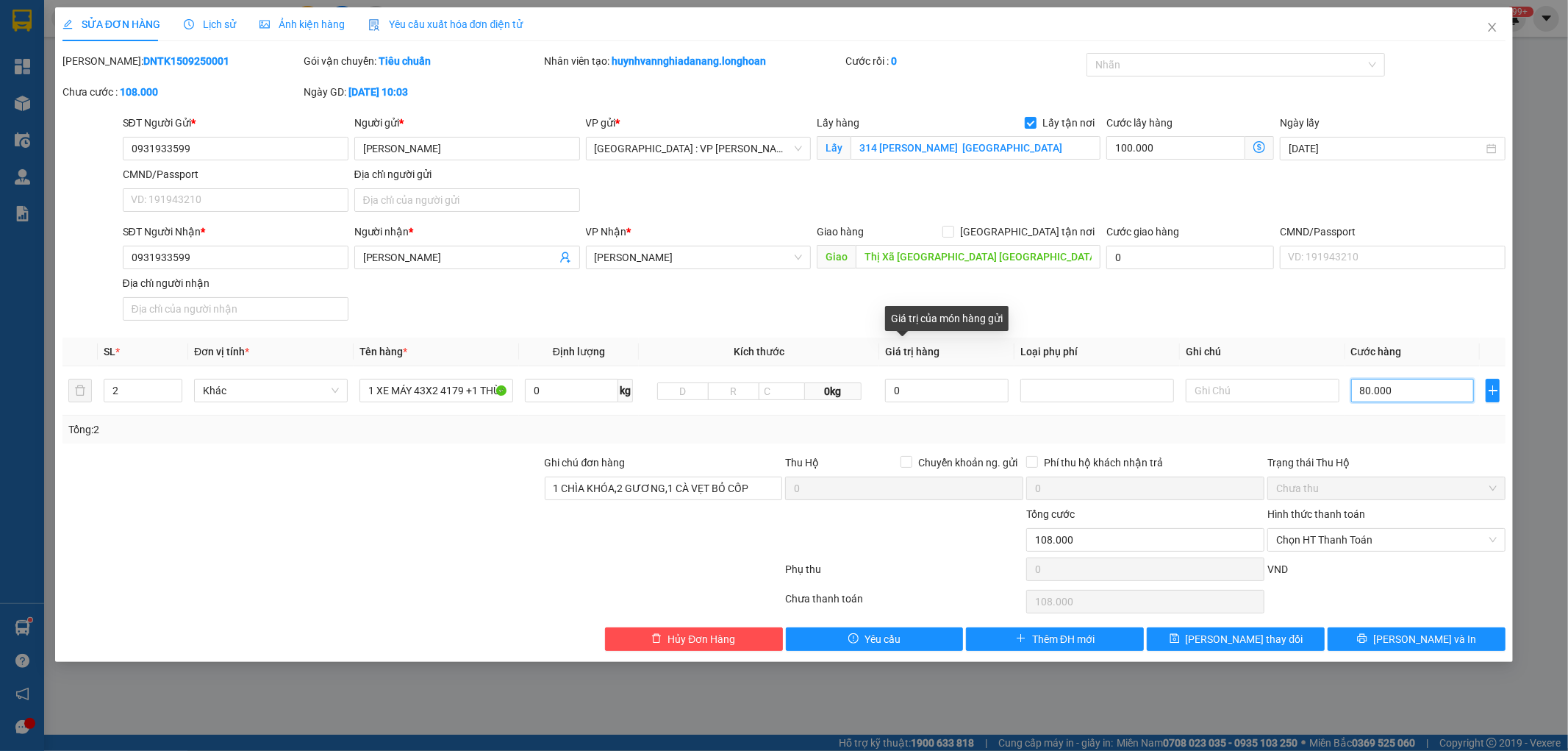
type input "180.000"
type input "800.000"
type input "900.000"
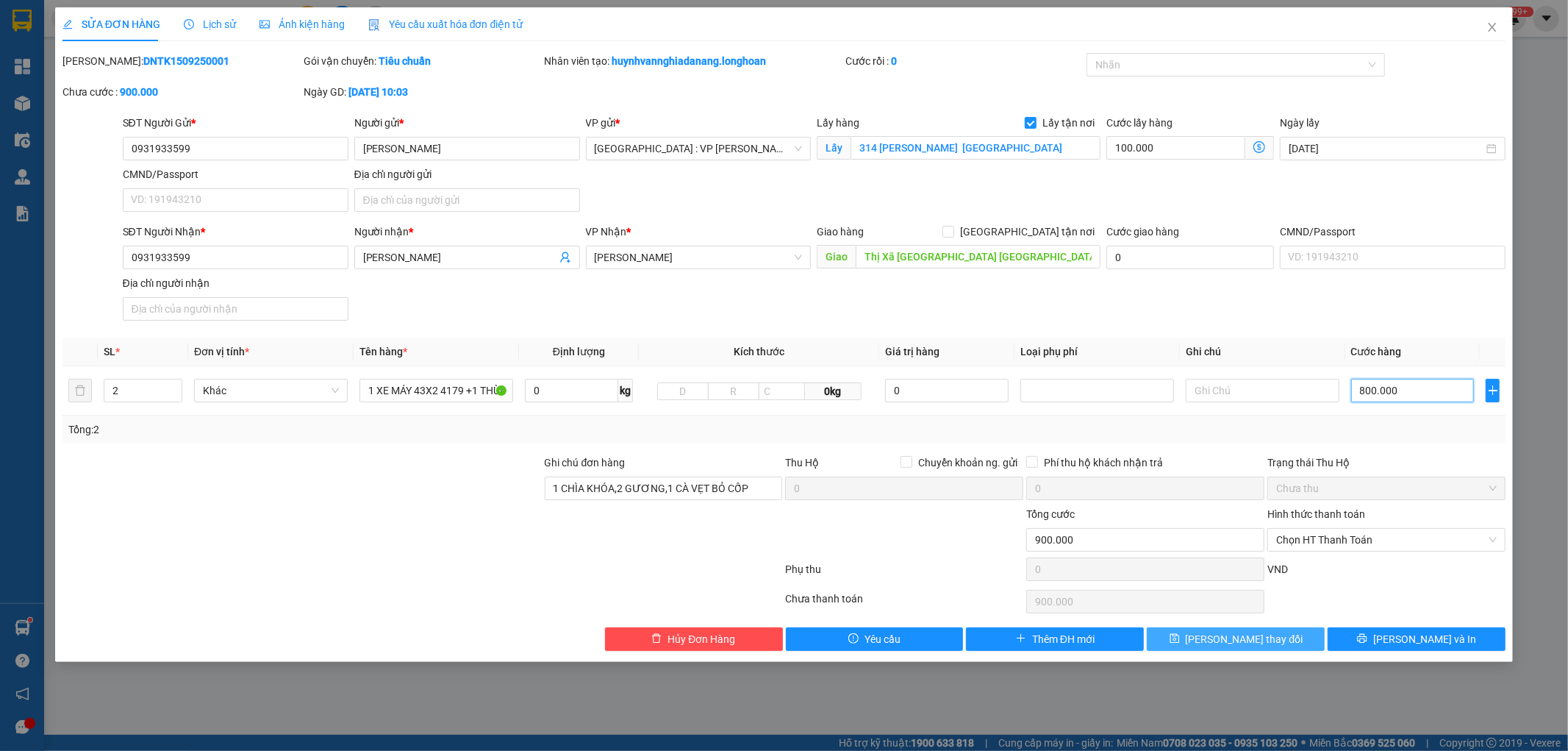
type input "800.000"
click at [1236, 638] on span "[PERSON_NAME] thay đổi" at bounding box center [1244, 638] width 117 height 16
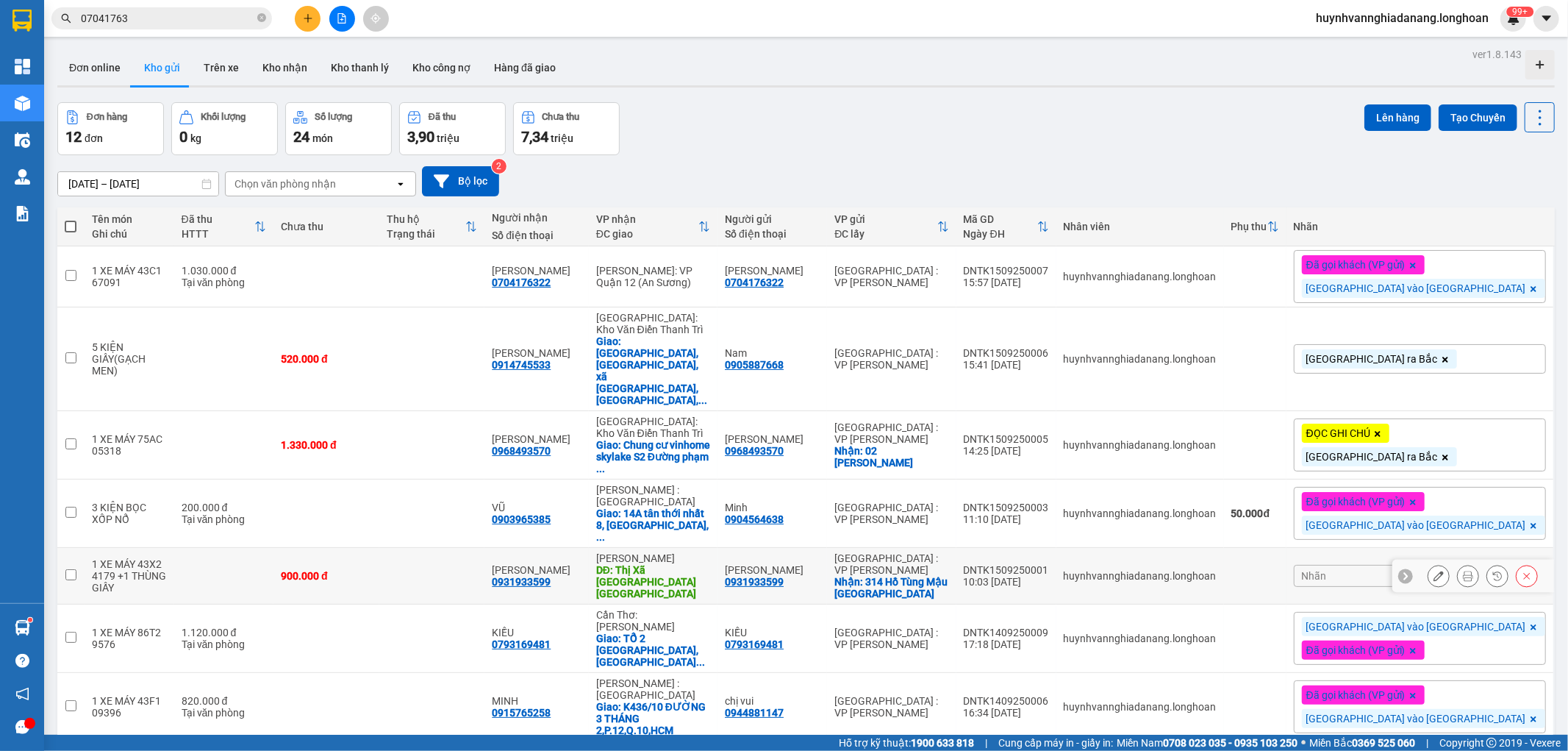
click at [784, 575] on div "0931933599" at bounding box center [754, 581] width 59 height 12
copy div "0931933599"
click at [1463, 571] on icon at bounding box center [1468, 575] width 10 height 10
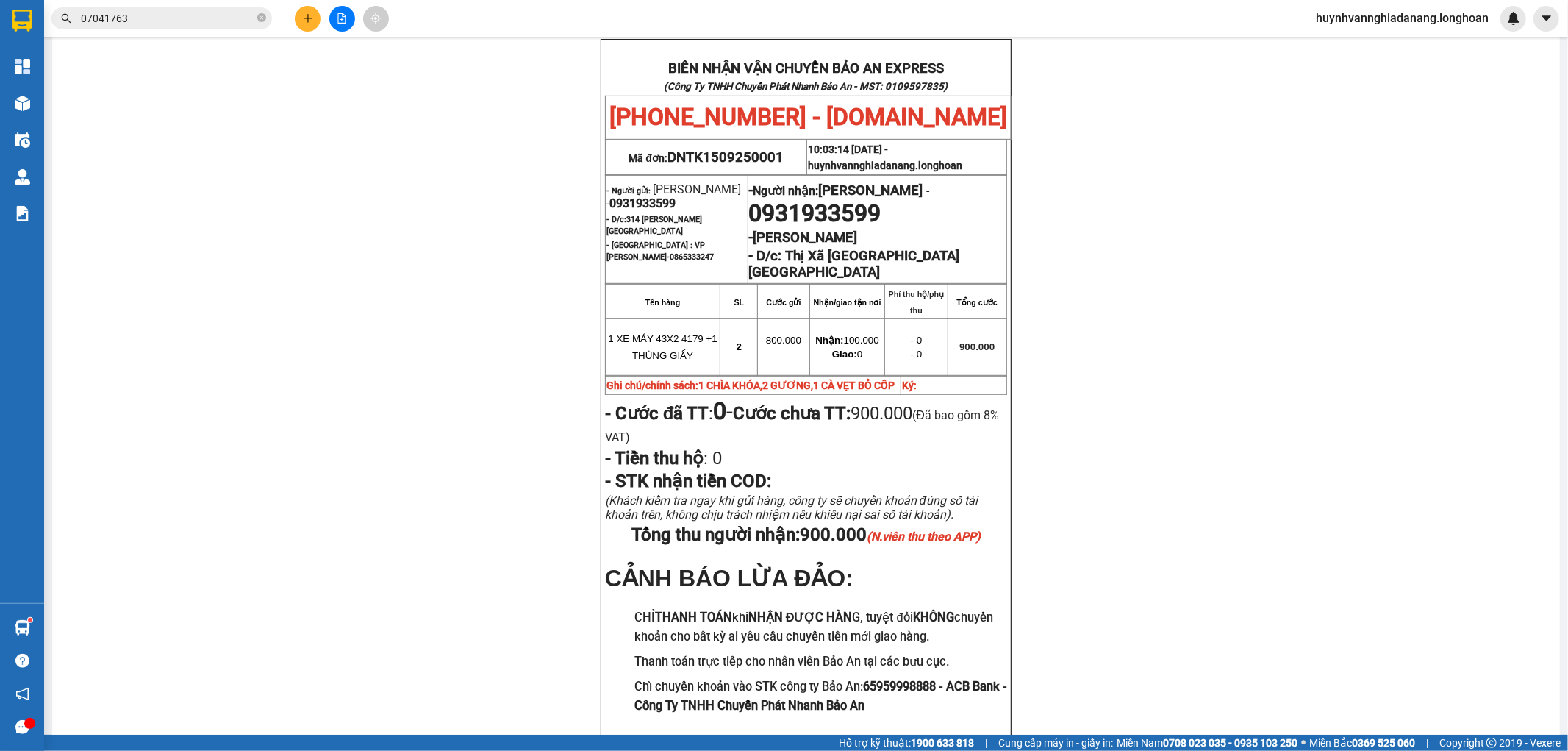
scroll to position [653, 0]
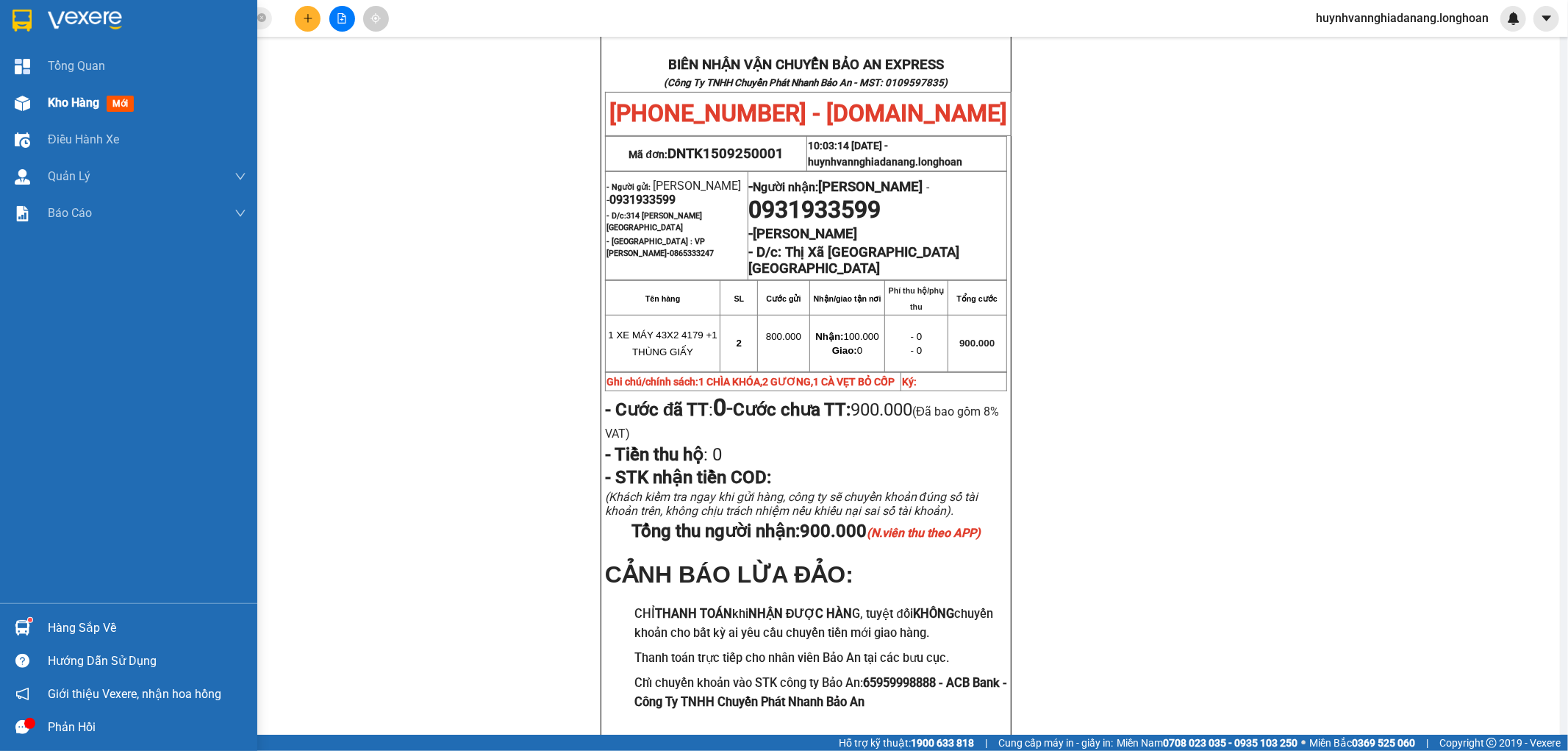
click at [84, 100] on span "Kho hàng" at bounding box center [73, 102] width 52 height 14
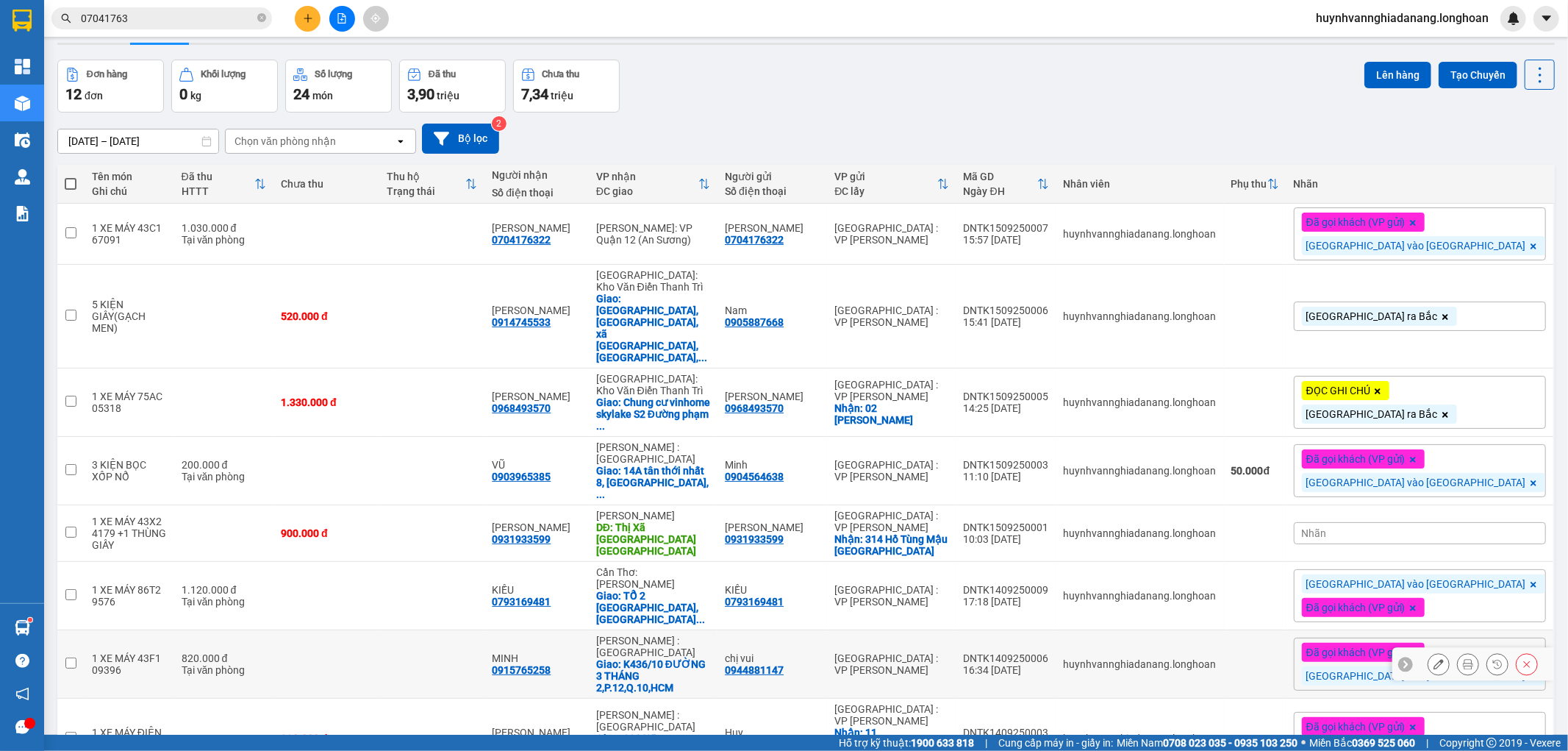
scroll to position [42, 0]
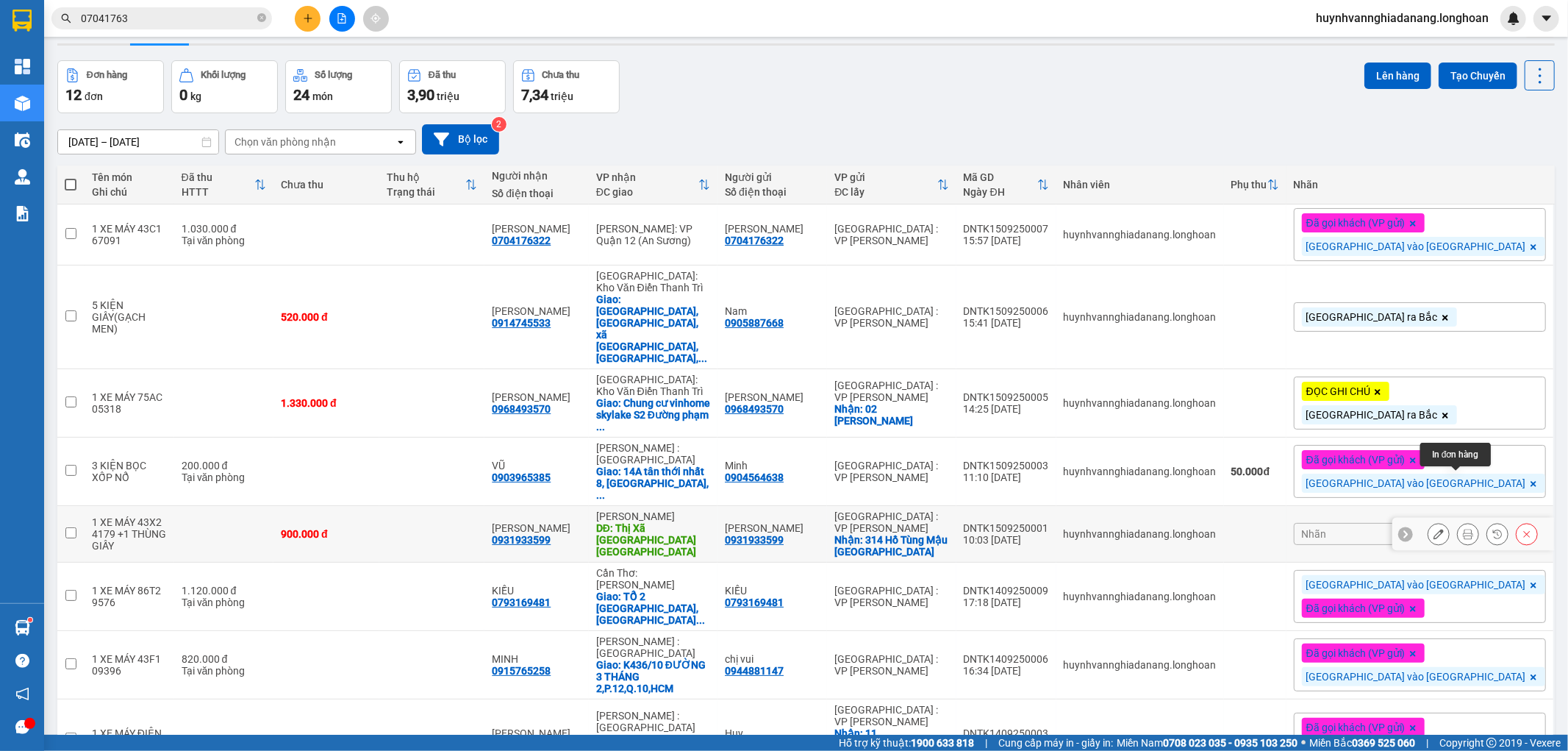
click at [1463, 529] on icon at bounding box center [1468, 533] width 10 height 10
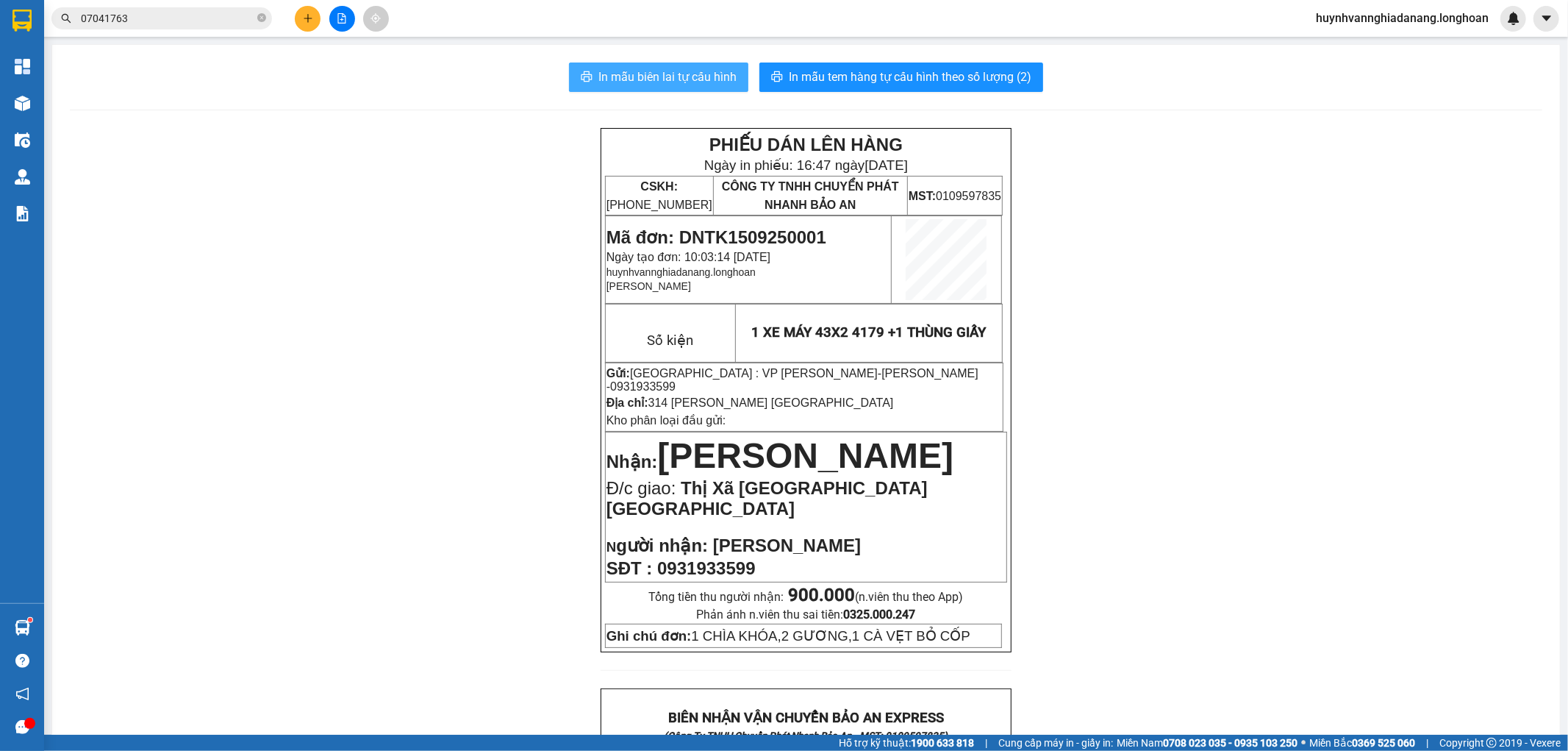
click at [689, 82] on span "In mẫu biên lai tự cấu hình" at bounding box center [667, 77] width 138 height 19
click at [605, 90] on button "In mẫu biên lai tự cấu hình" at bounding box center [658, 77] width 179 height 29
click at [311, 18] on icon "plus" at bounding box center [308, 18] width 8 height 1
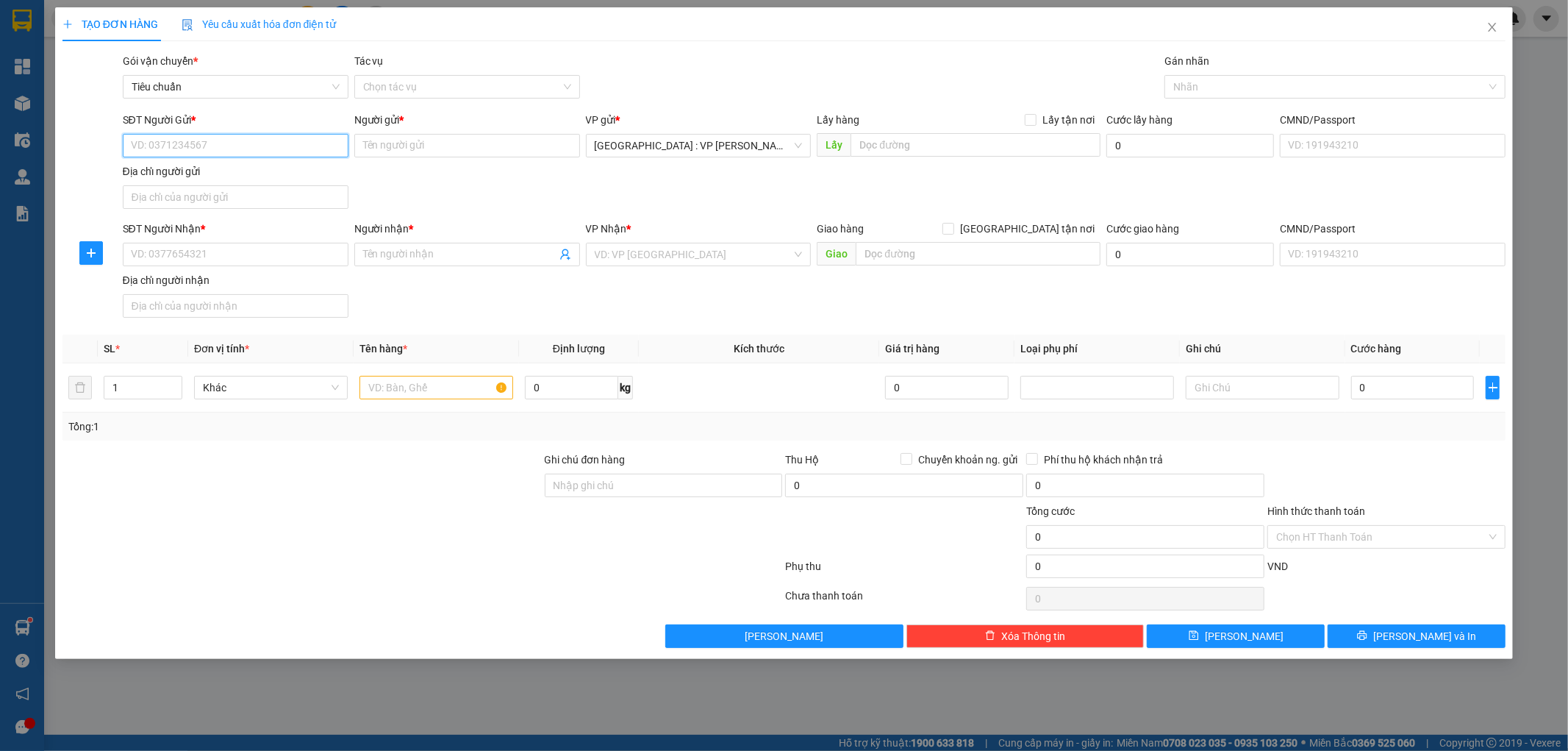
click at [182, 142] on input "SĐT Người Gửi *" at bounding box center [236, 146] width 225 height 23
type input "0977117337"
click at [230, 170] on div "0977117337 - Dung" at bounding box center [236, 175] width 208 height 16
type input "Dung"
type input "0977117337"
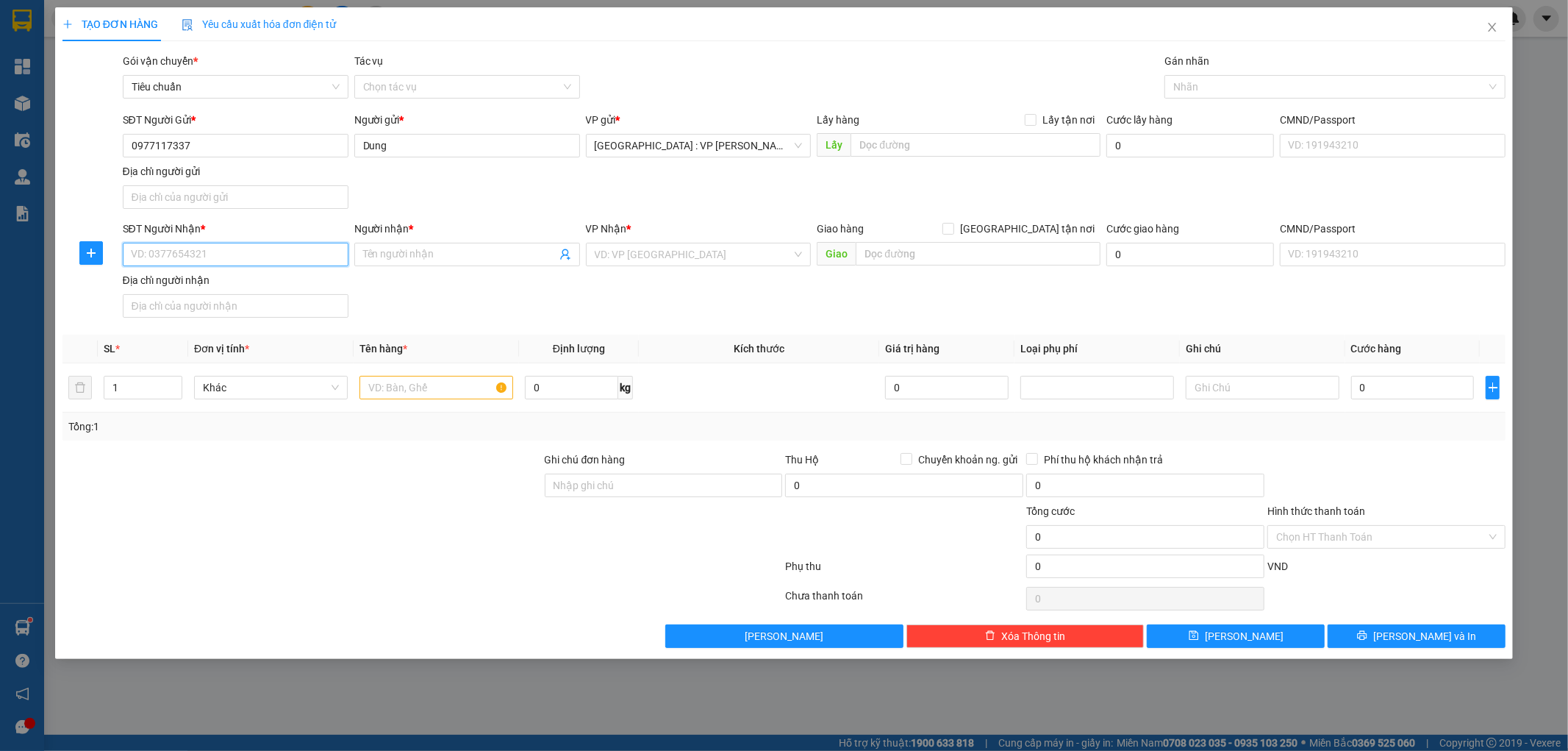
click at [270, 251] on input "SĐT Người Nhận *" at bounding box center [236, 254] width 225 height 23
click at [238, 304] on div "0865379422 - Đoàn" at bounding box center [236, 308] width 208 height 16
type input "0865379422"
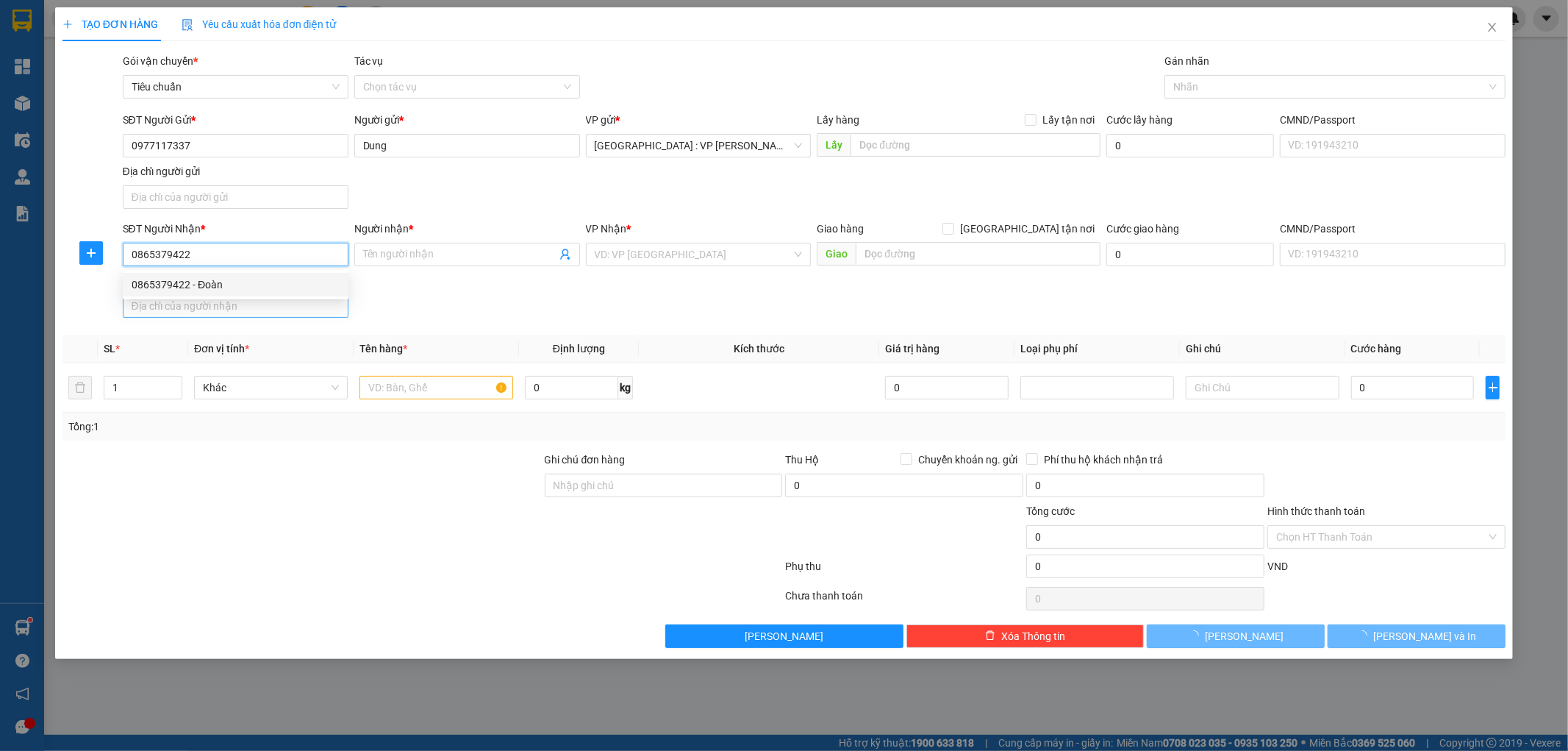
type input "Đoàn"
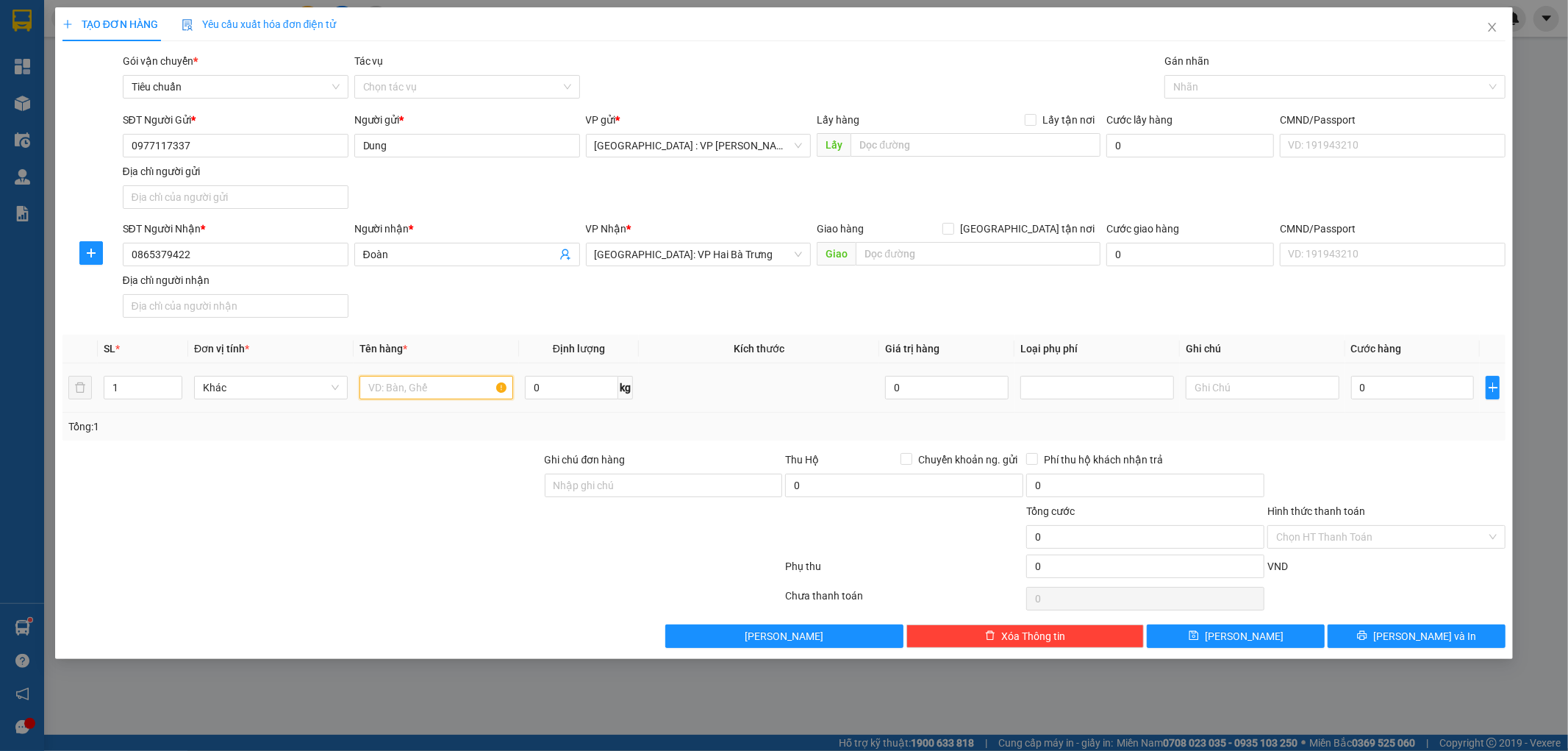
click at [425, 382] on input "text" at bounding box center [436, 387] width 154 height 23
click at [391, 388] on input "1 KIỆ GIẤY DẸP" at bounding box center [436, 387] width 154 height 23
type input "1 KIỆN GIẤY DẸP"
drag, startPoint x: 640, startPoint y: 483, endPoint x: 644, endPoint y: 497, distance: 14.6
click at [642, 491] on input "Ghi chú đơn hàng" at bounding box center [663, 485] width 238 height 23
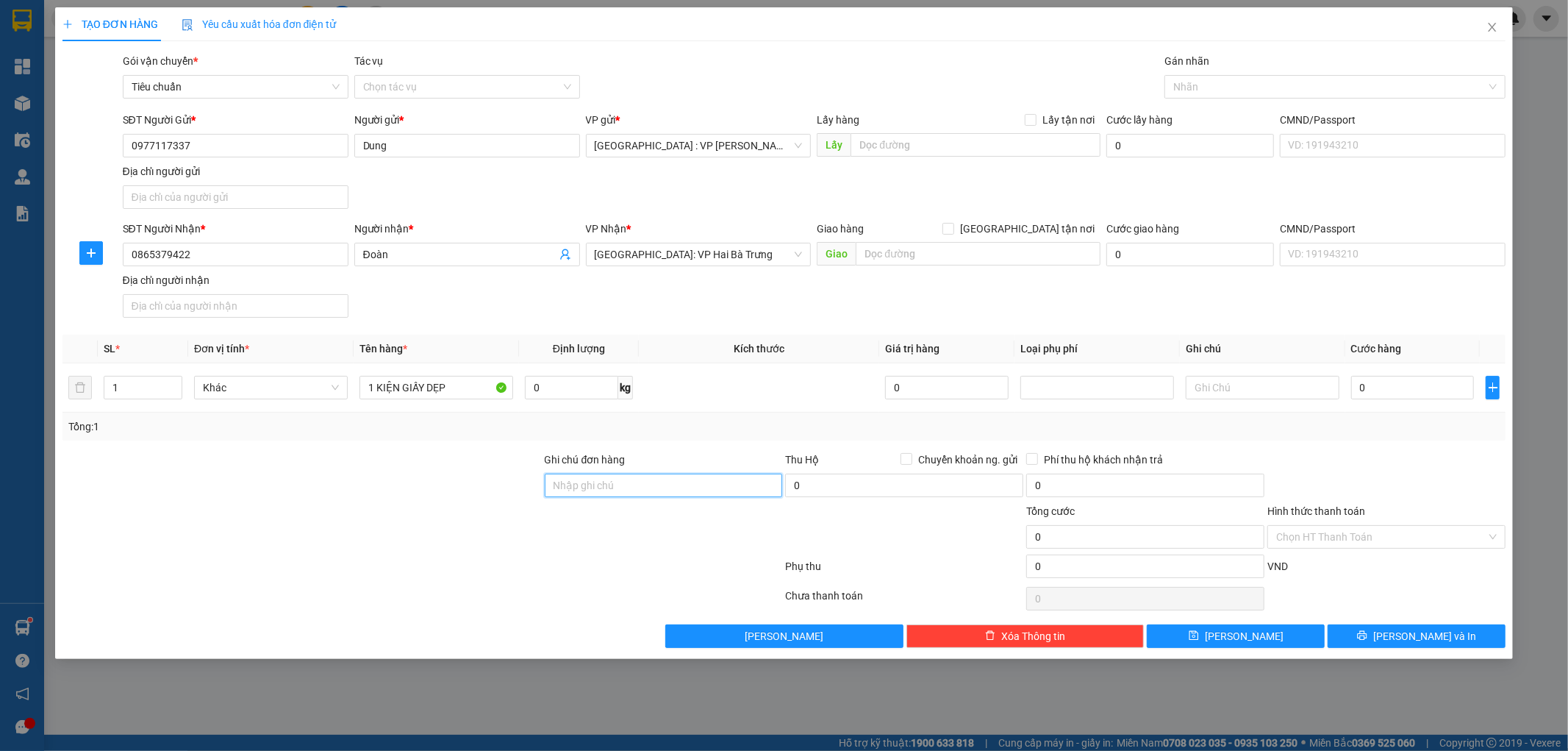
type input "KHÔNG BAO HƯ VỠ,MÓP MÉO"
click at [1404, 383] on input "0" at bounding box center [1413, 387] width 124 height 23
type input "7"
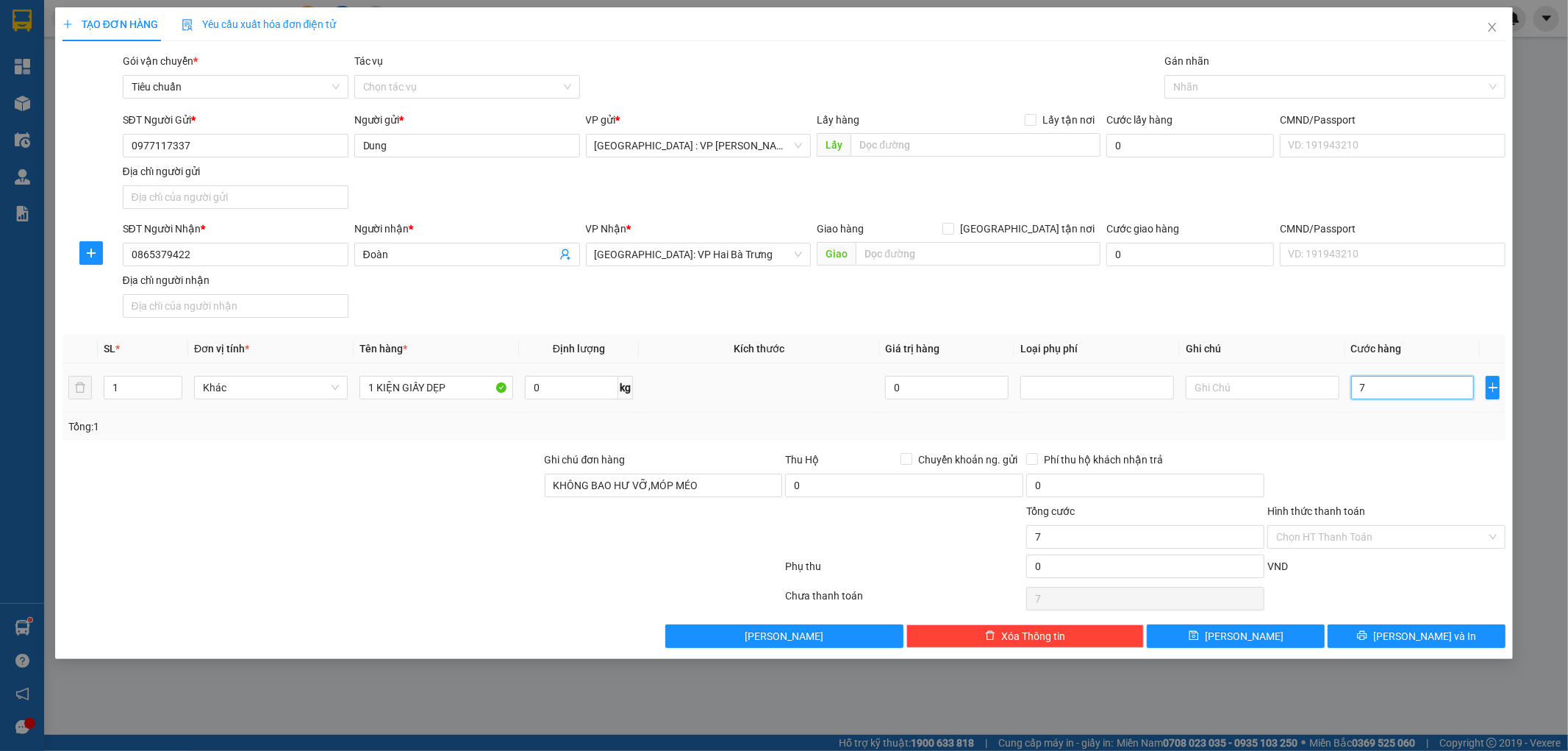
type input "70"
type input "70.000"
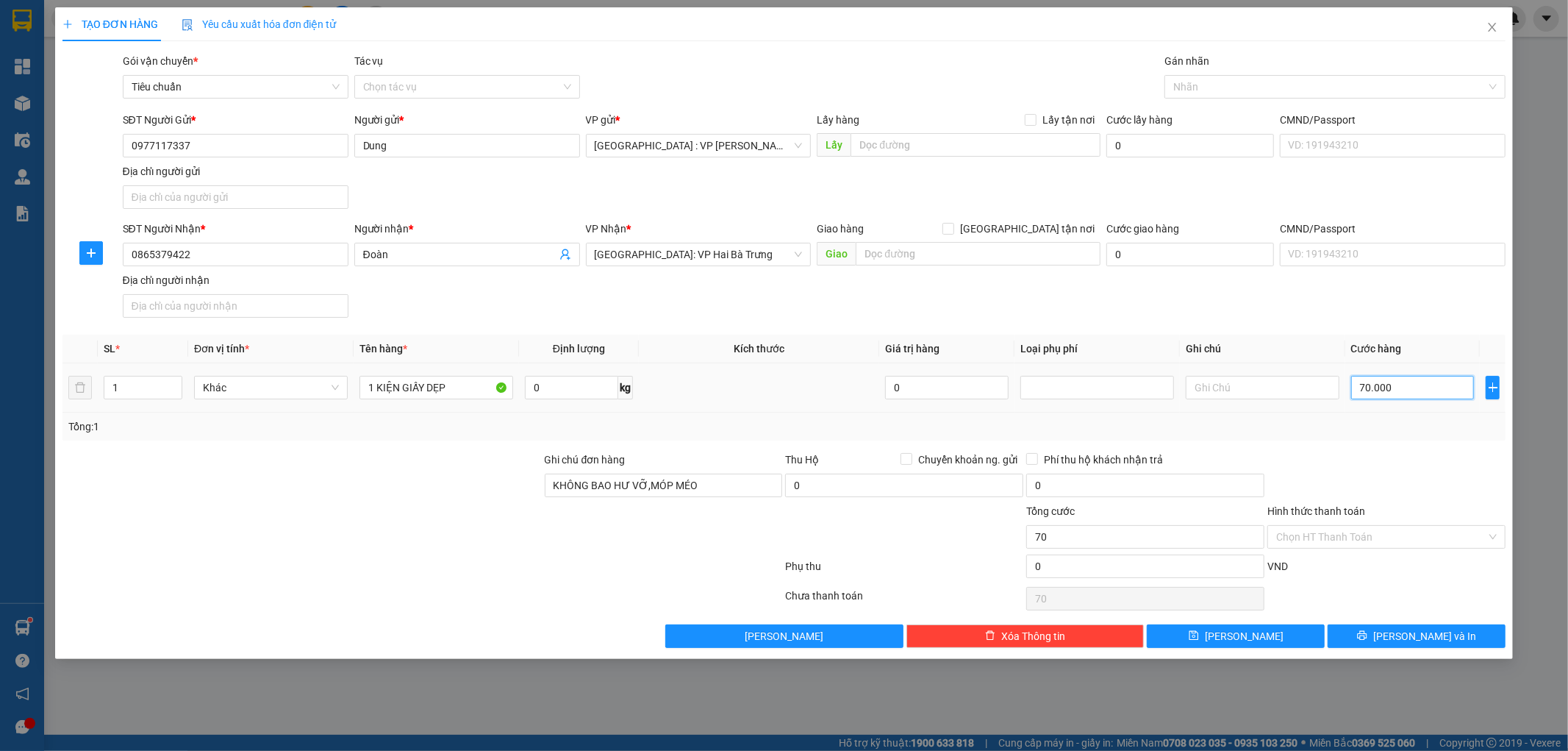
type input "70.000"
click at [1406, 627] on button "[PERSON_NAME] và In" at bounding box center [1417, 636] width 178 height 23
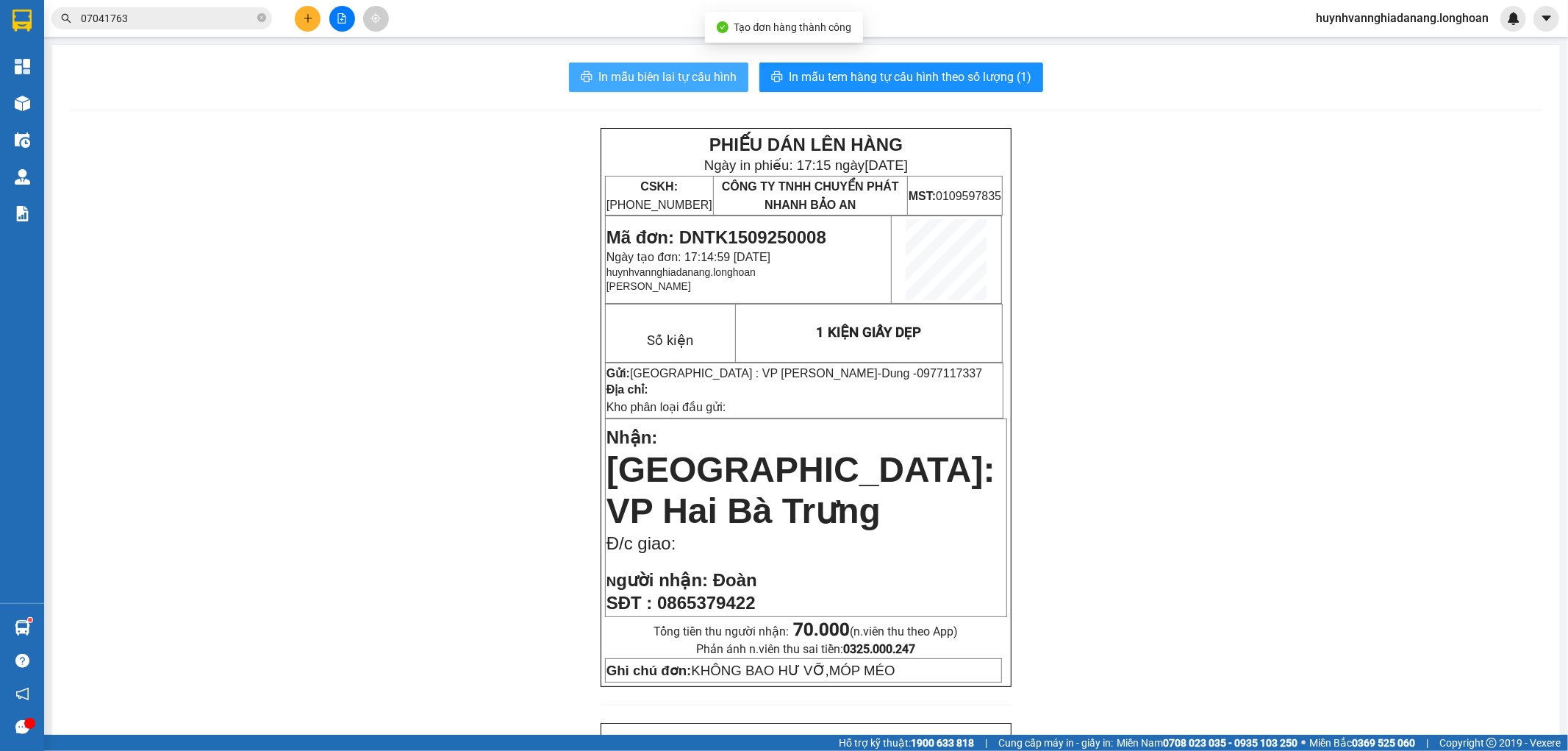
click at [700, 76] on span "In mẫu biên lai tự cấu hình" at bounding box center [667, 77] width 138 height 19
click at [155, 23] on input "07041763" at bounding box center [167, 18] width 174 height 16
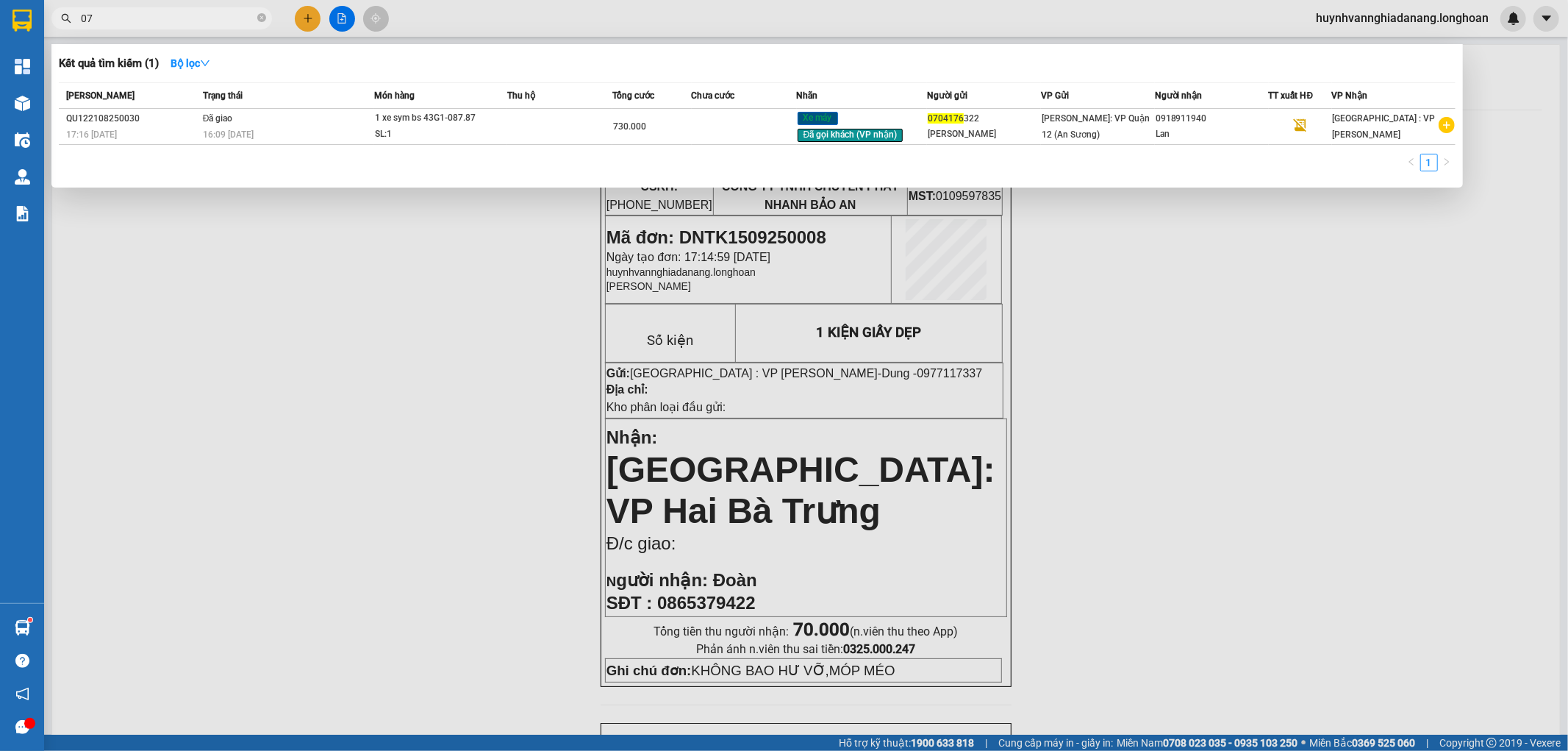
type input "0"
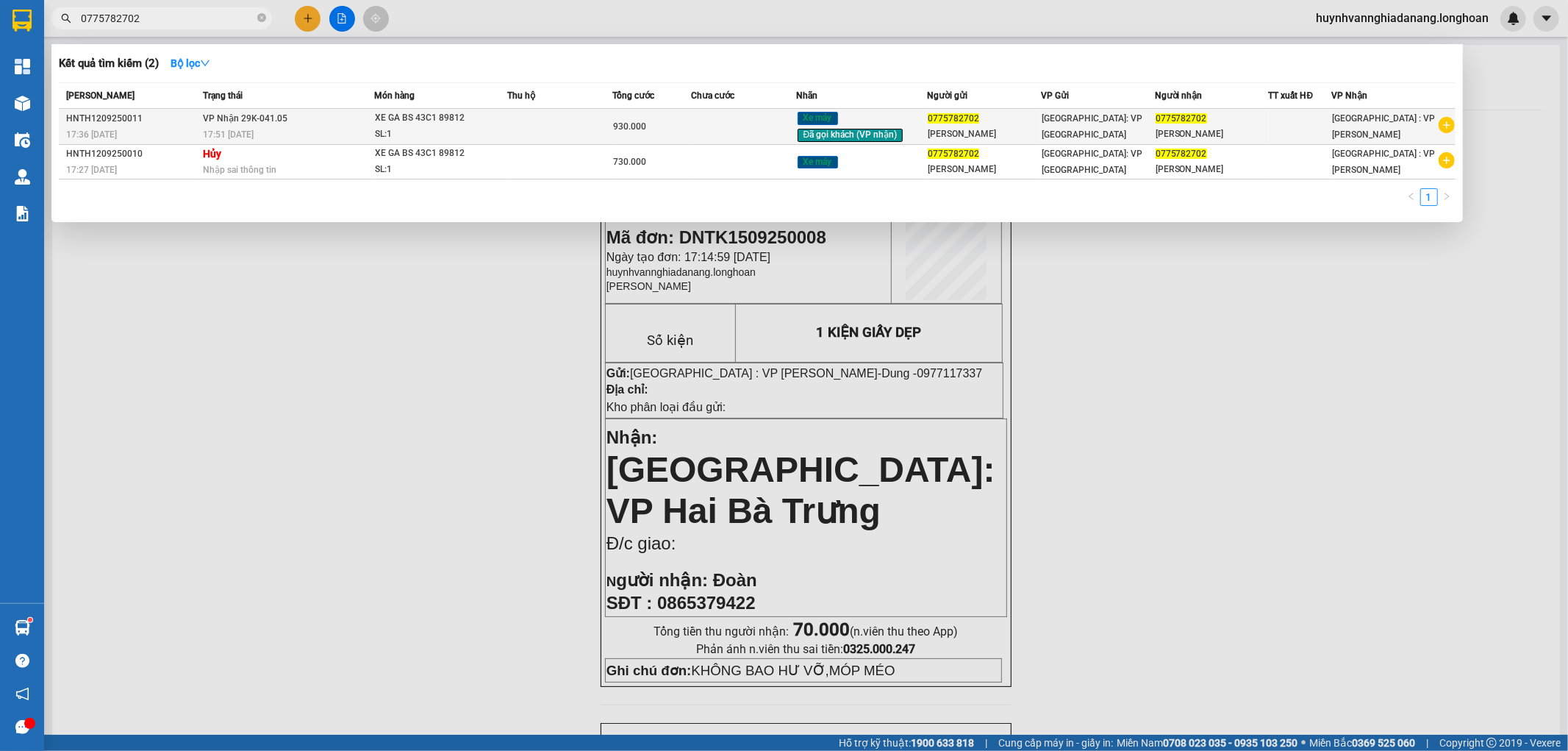
type input "0775782702"
click at [534, 120] on td at bounding box center [560, 127] width 105 height 36
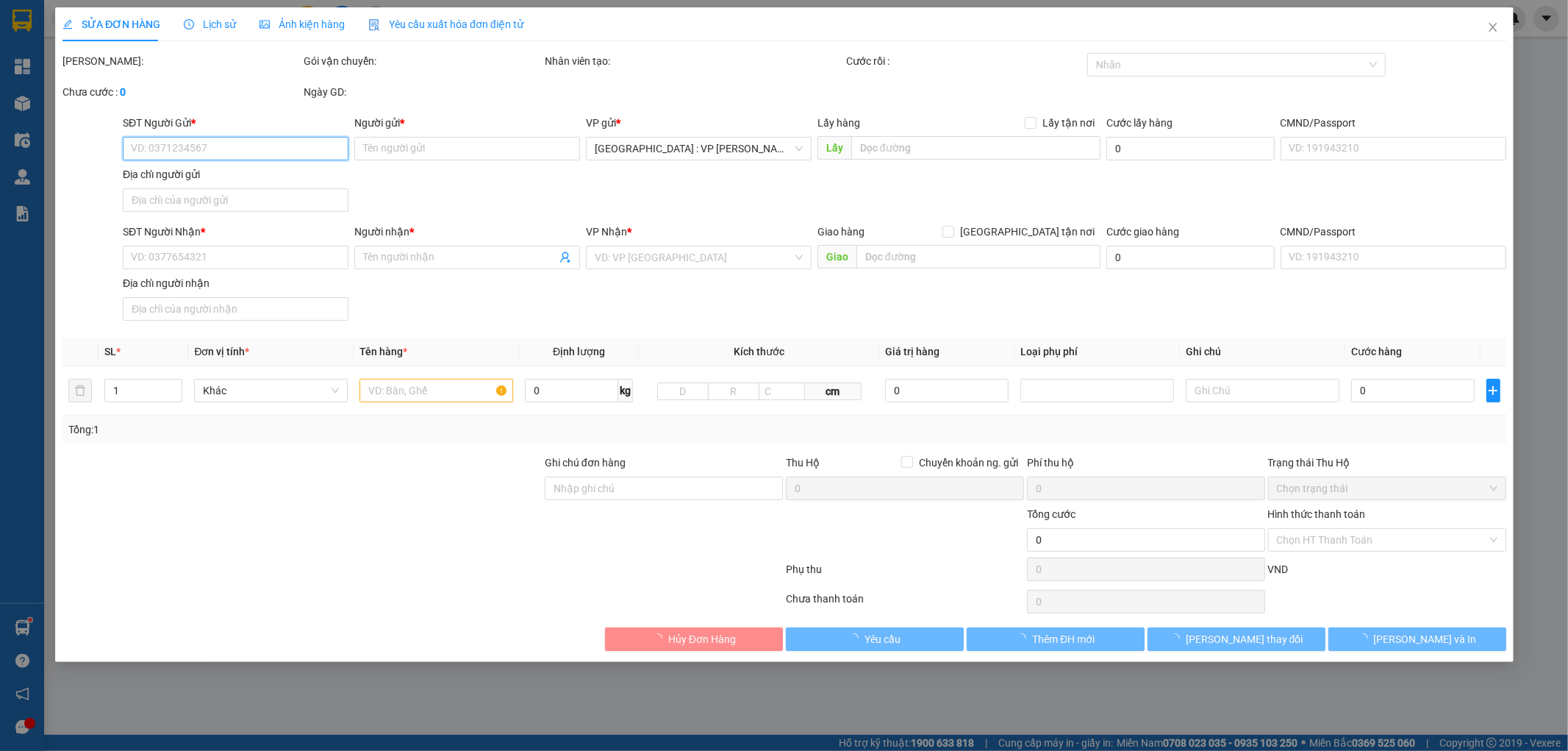
type input "0775782702"
type input "ANH MINH"
type input "0775782702"
type input "ANH MINH"
type input "1 chìa khoá quấn tay lái"
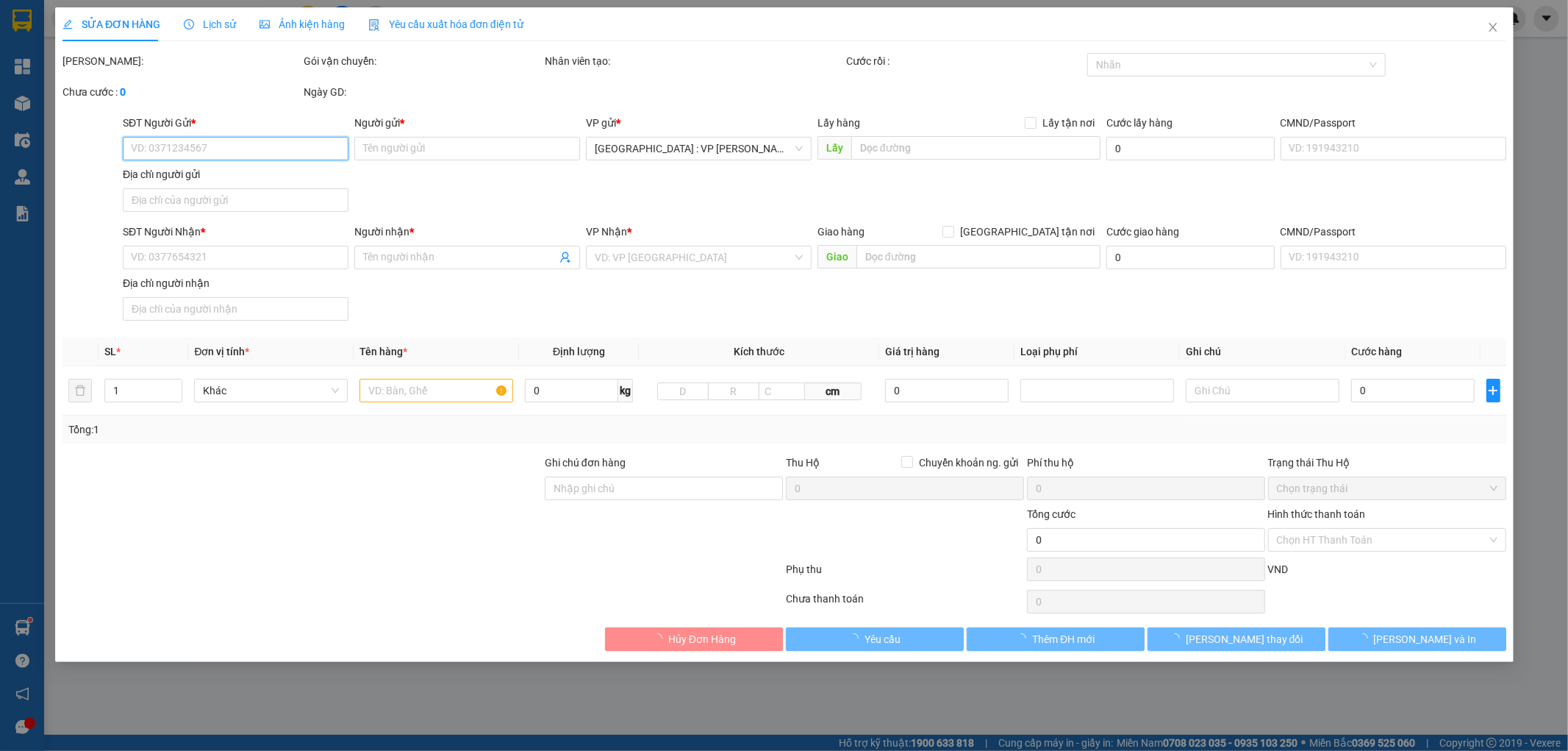
type input "930.000"
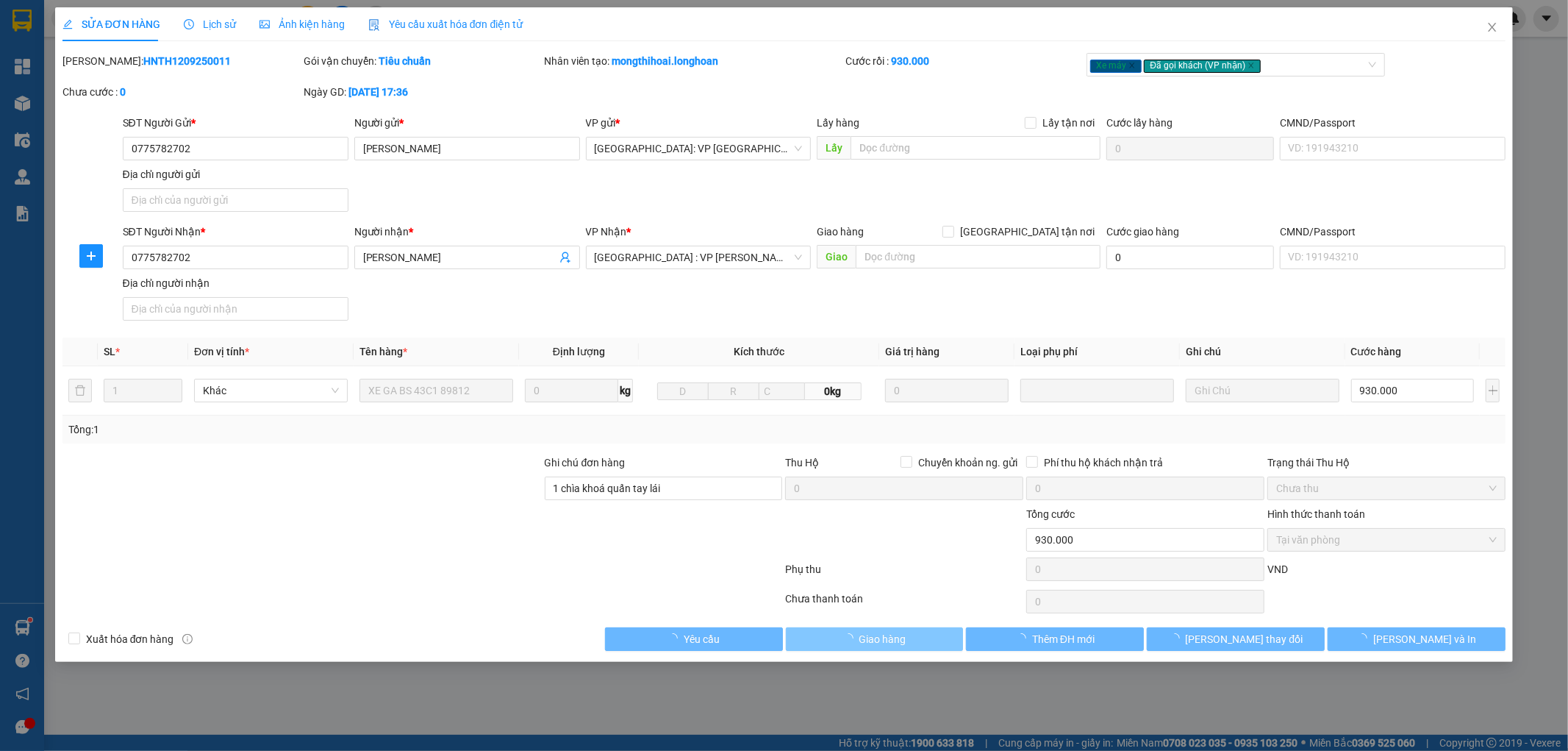
click at [891, 643] on span "Giao hàng" at bounding box center [883, 638] width 47 height 16
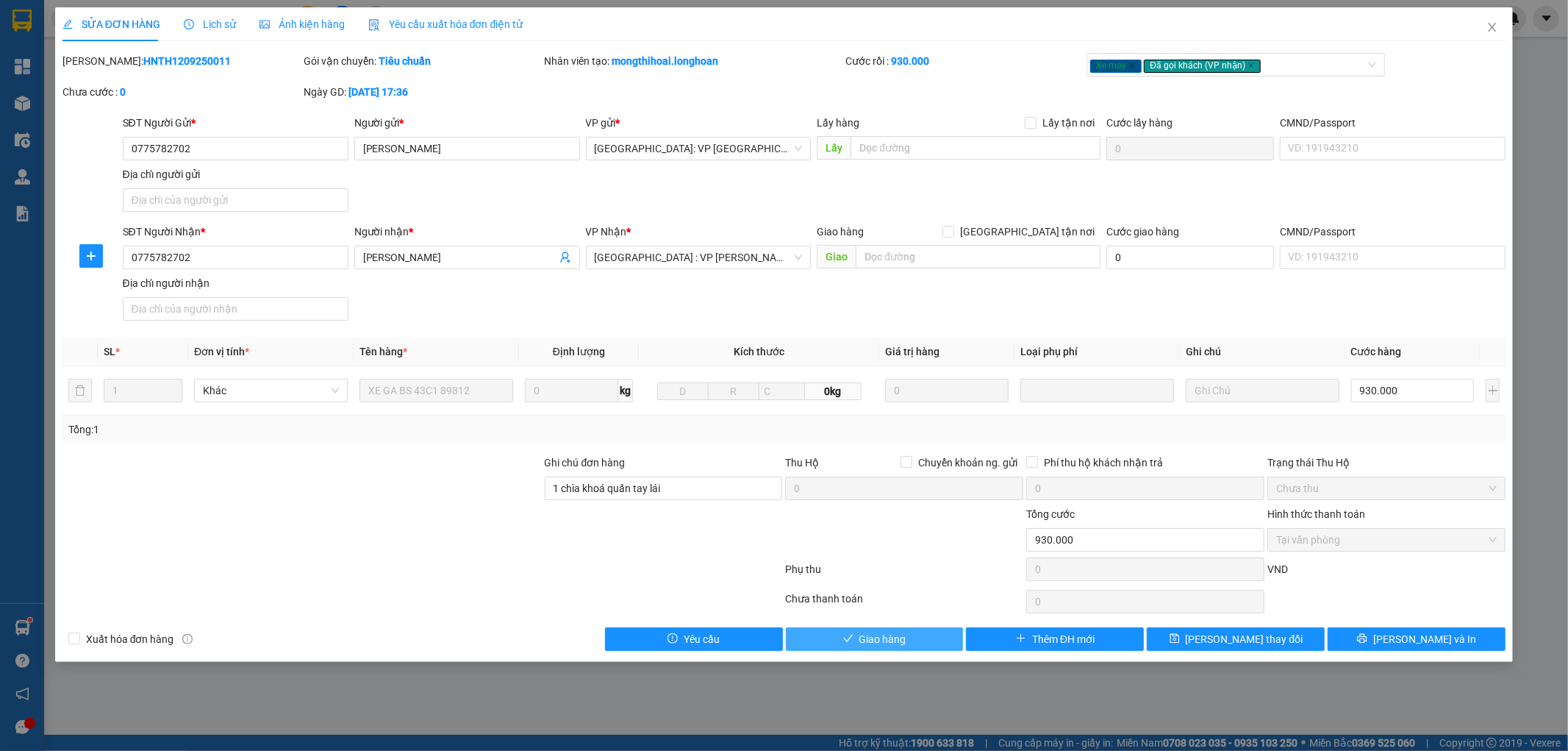
click at [891, 640] on span "Giao hàng" at bounding box center [883, 638] width 47 height 16
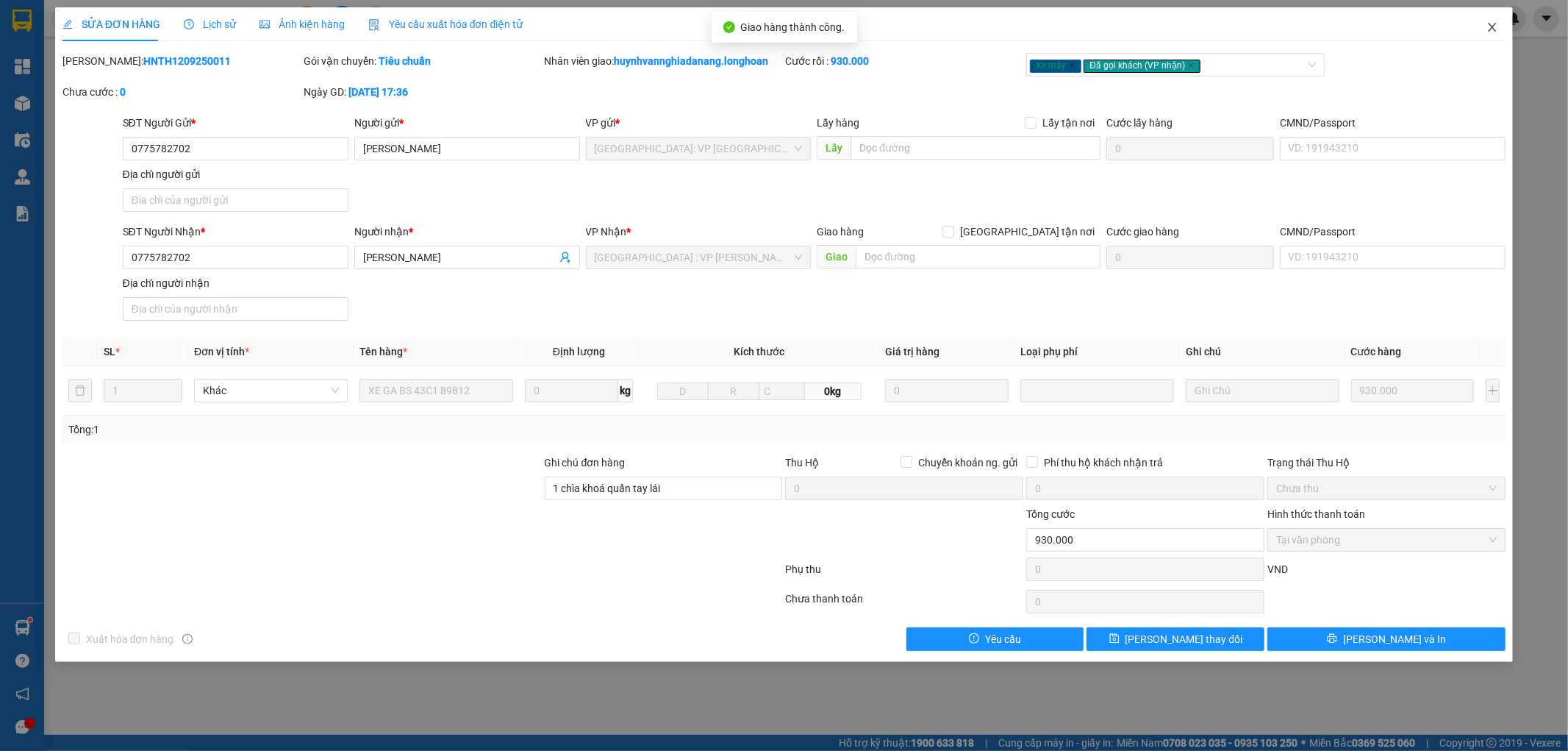
click at [1493, 23] on icon "close" at bounding box center [1492, 27] width 12 height 12
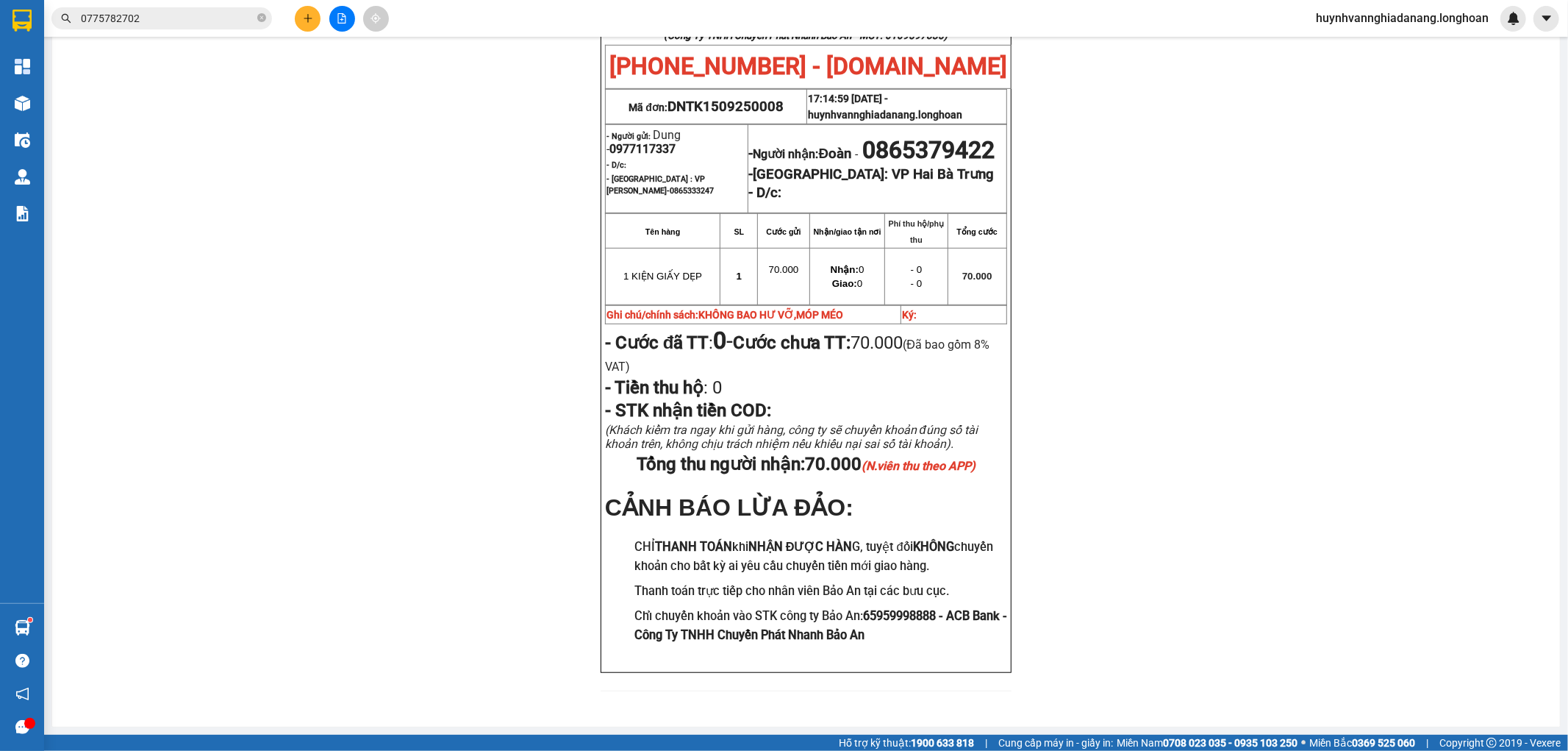
scroll to position [653, 0]
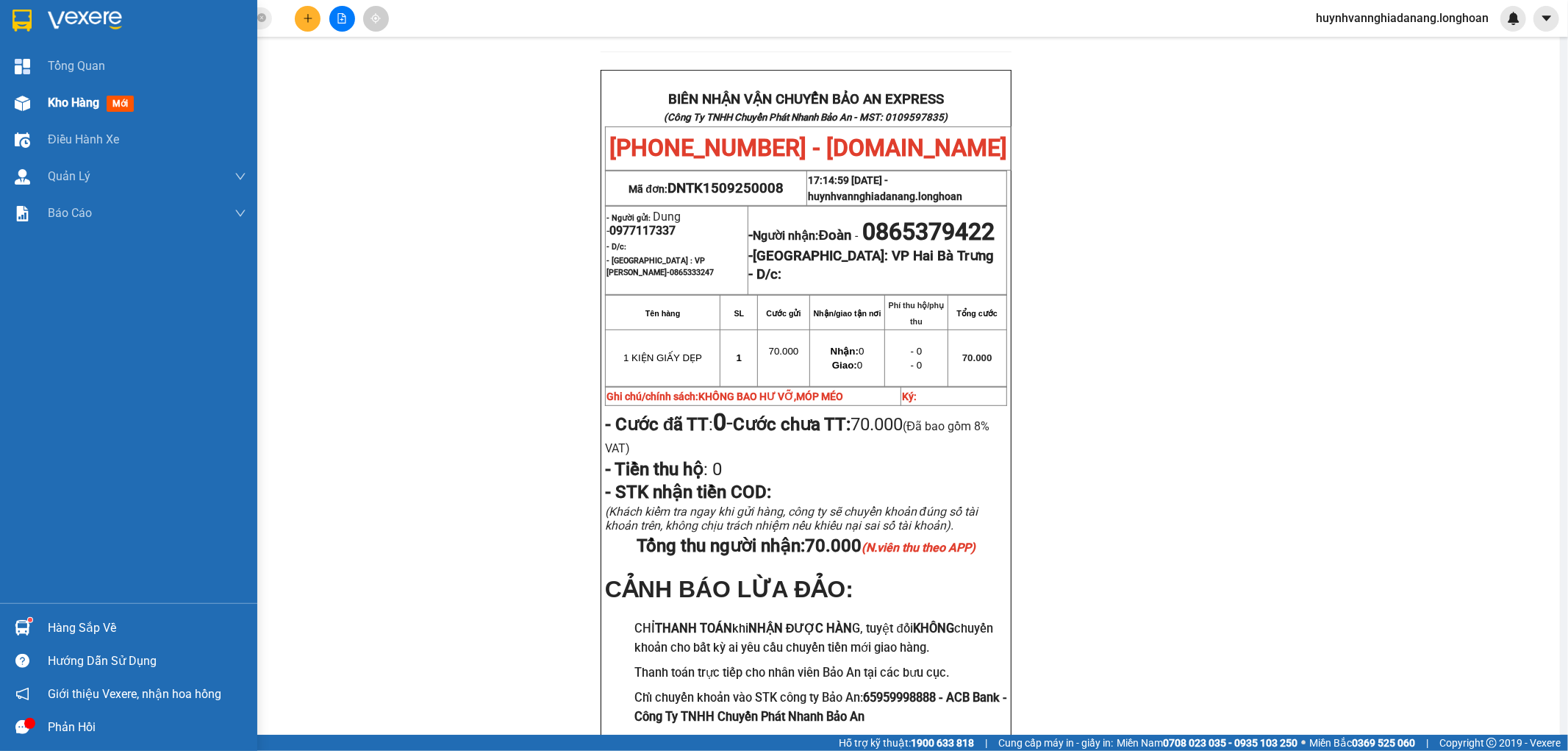
click at [68, 107] on span "Kho hàng" at bounding box center [73, 102] width 52 height 14
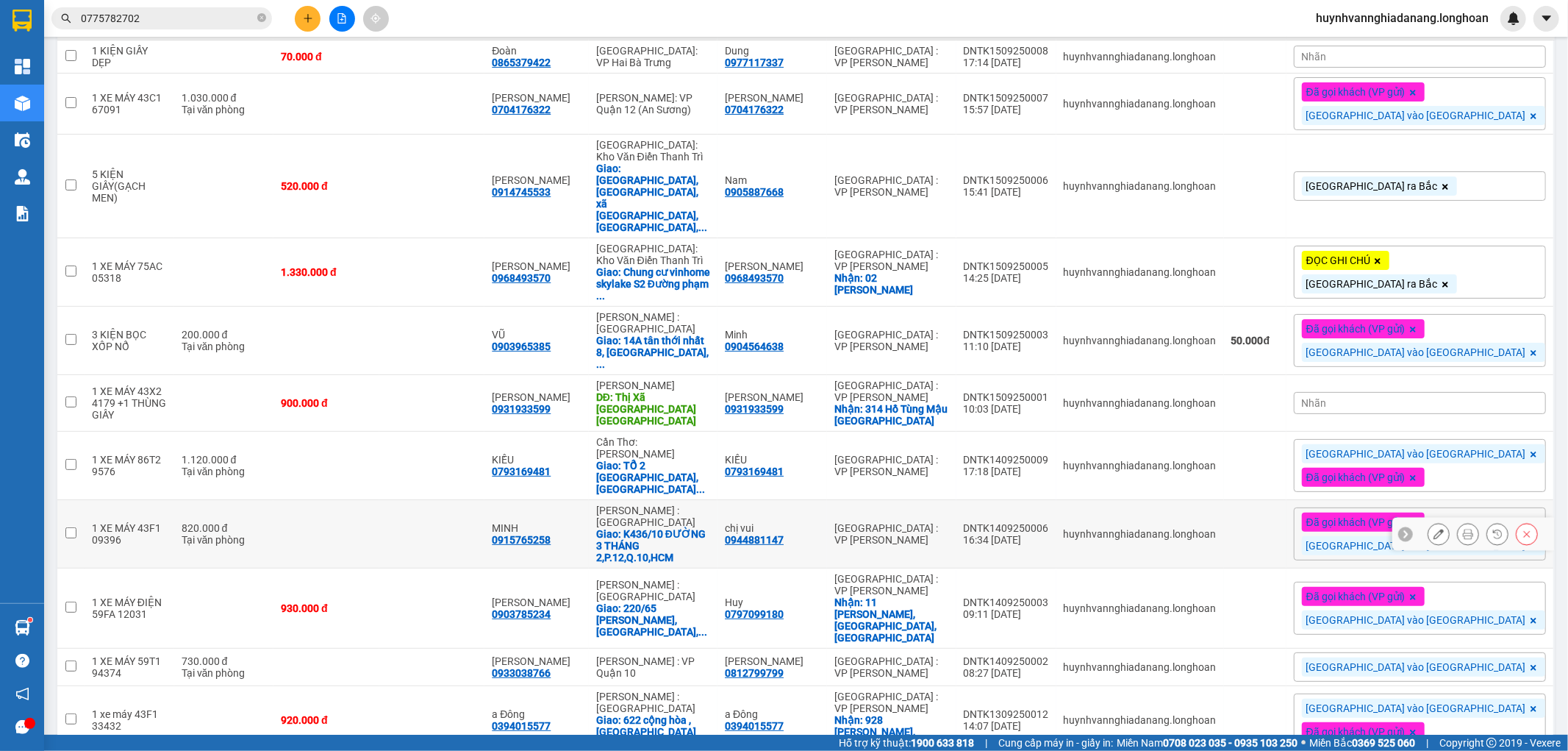
scroll to position [124, 0]
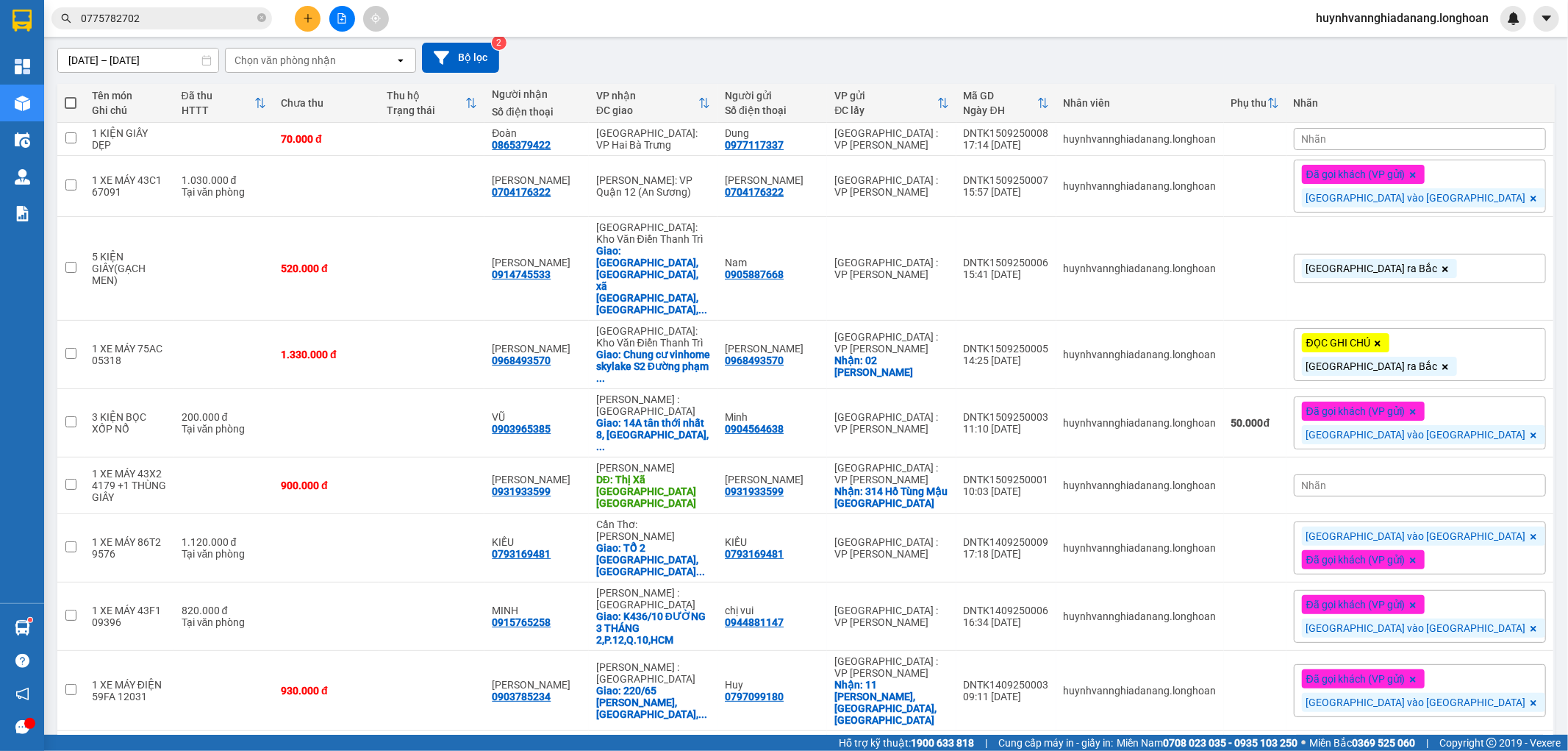
click at [1515, 328] on div "ĐỌC GHI CHÚ Đà Nẵng ra Bắc" at bounding box center [1420, 354] width 252 height 53
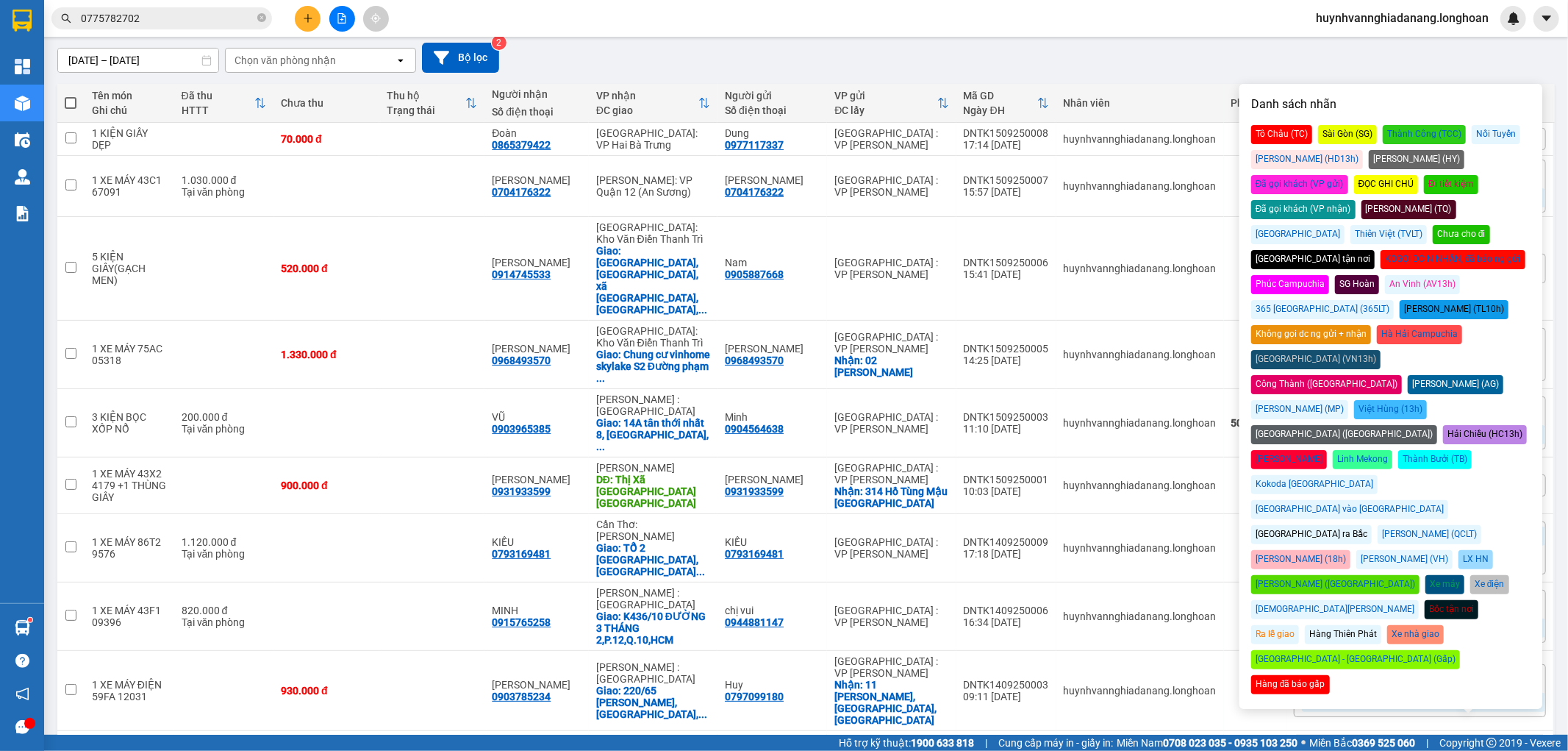
click at [1348, 175] on div "Đã gọi khách (VP gửi)" at bounding box center [1299, 184] width 97 height 19
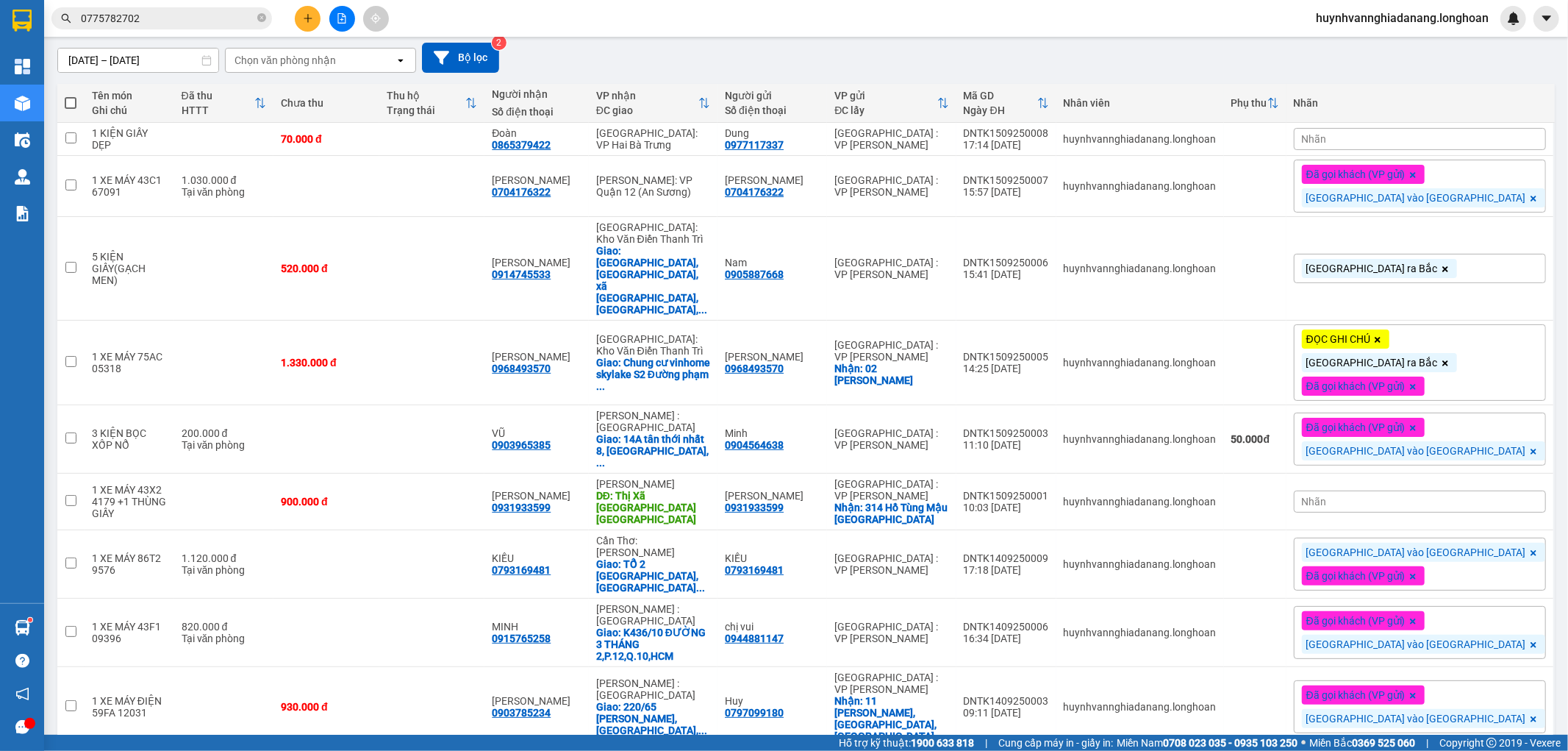
drag, startPoint x: 1208, startPoint y: 56, endPoint x: 1228, endPoint y: 90, distance: 39.4
click at [1208, 57] on div "[DATE] – [DATE] Press the down arrow key to interact with the calendar and sele…" at bounding box center [806, 57] width 1498 height 30
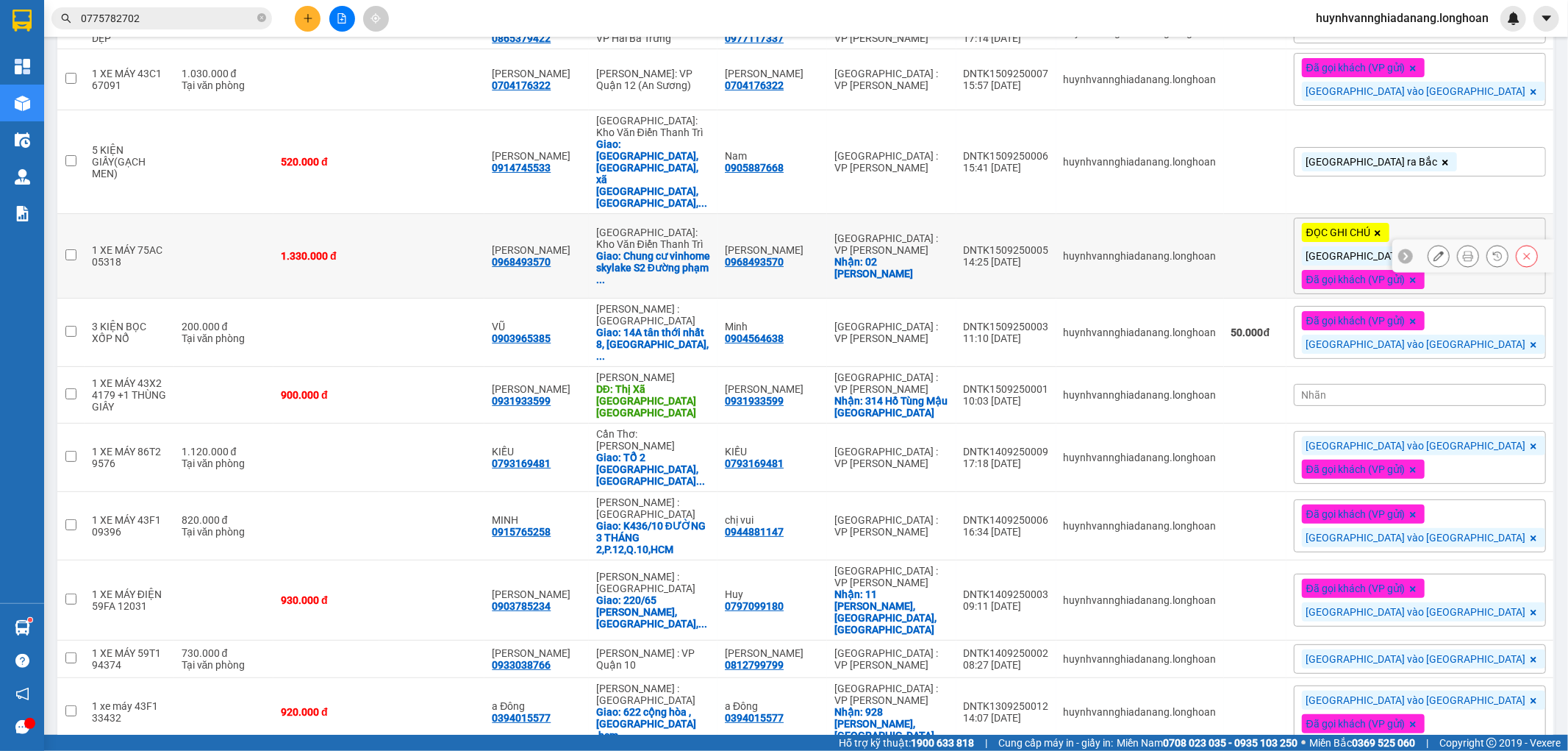
scroll to position [327, 0]
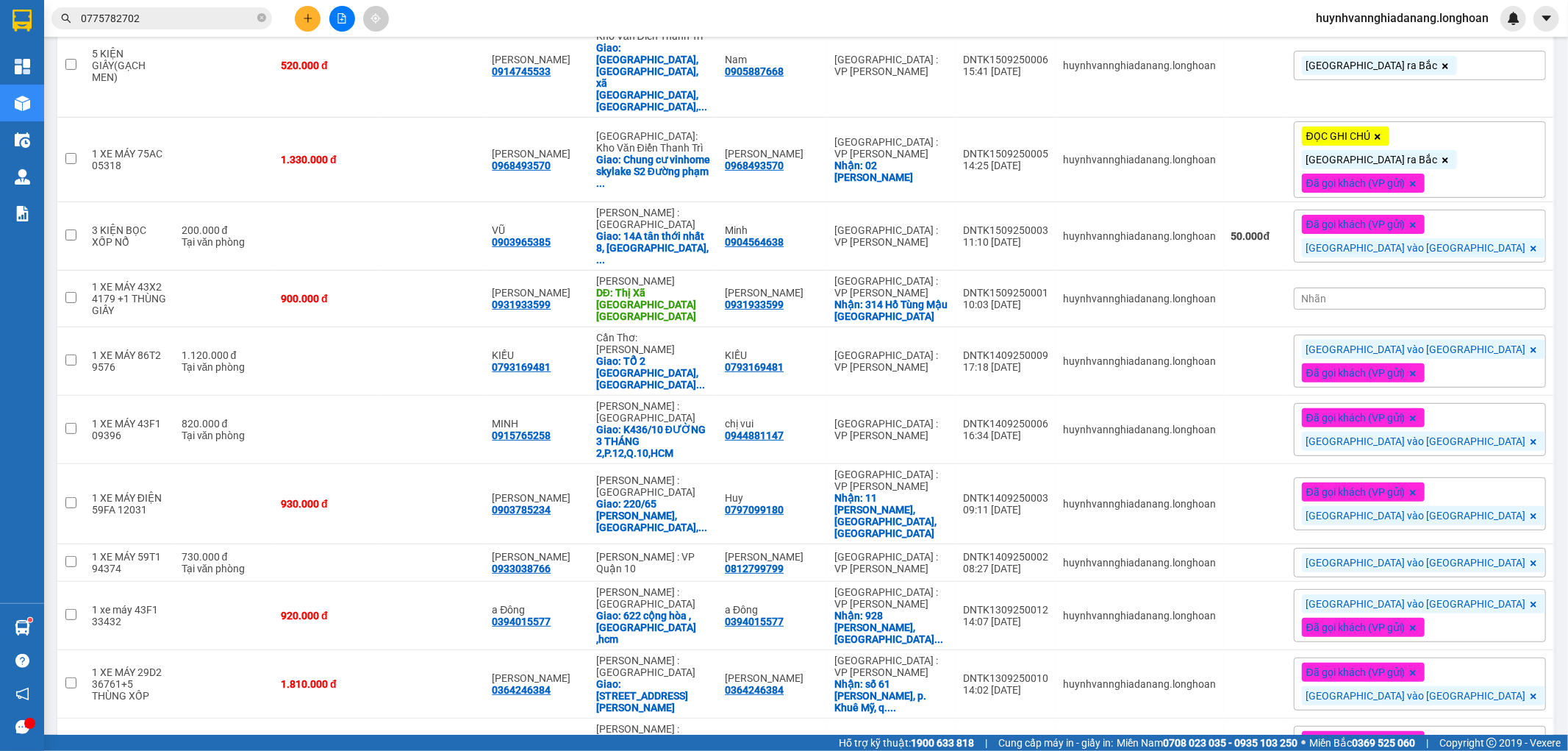
click at [1450, 556] on span "[GEOGRAPHIC_DATA] vào [GEOGRAPHIC_DATA]" at bounding box center [1416, 562] width 220 height 13
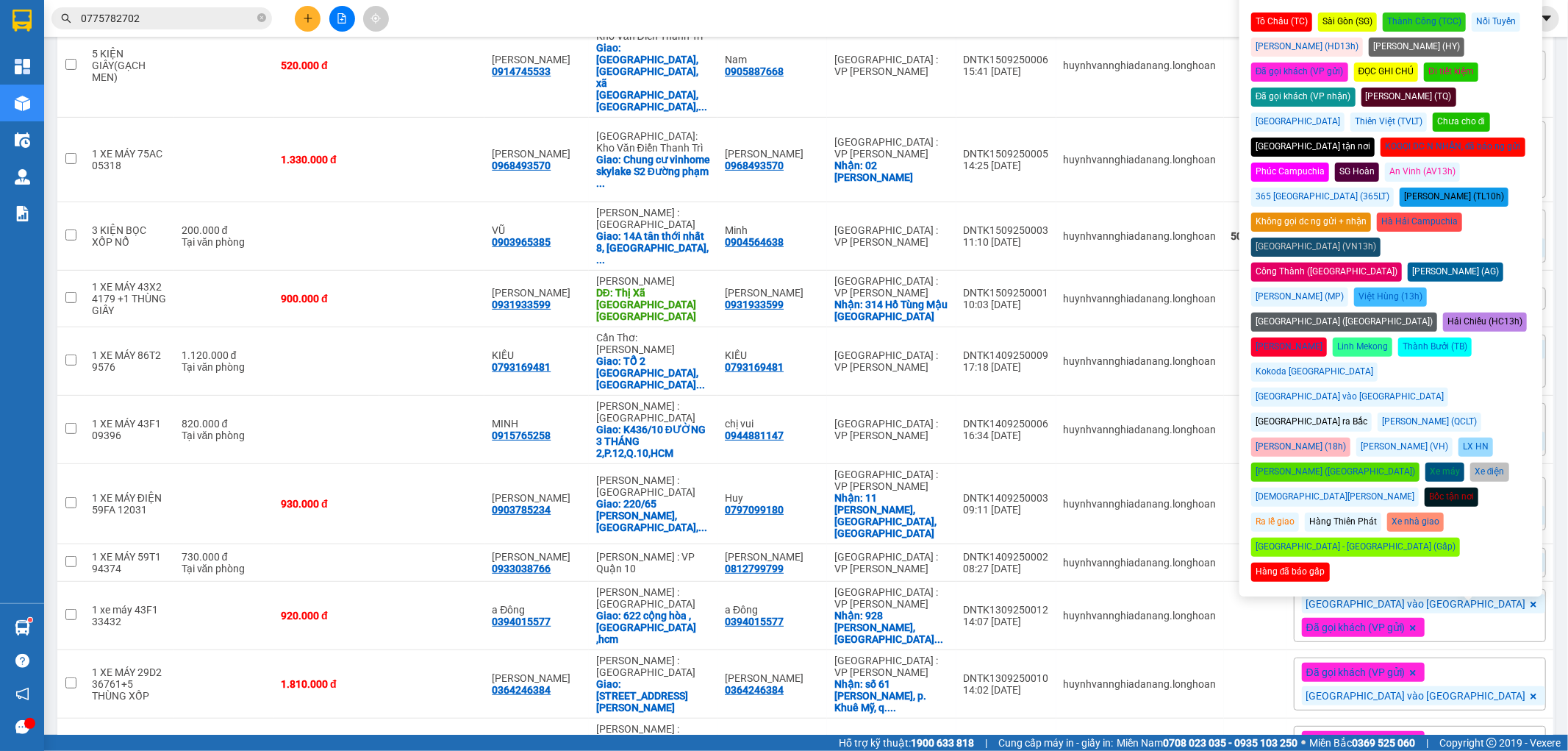
click at [1348, 63] on div "Đã gọi khách (VP gửi)" at bounding box center [1299, 72] width 97 height 19
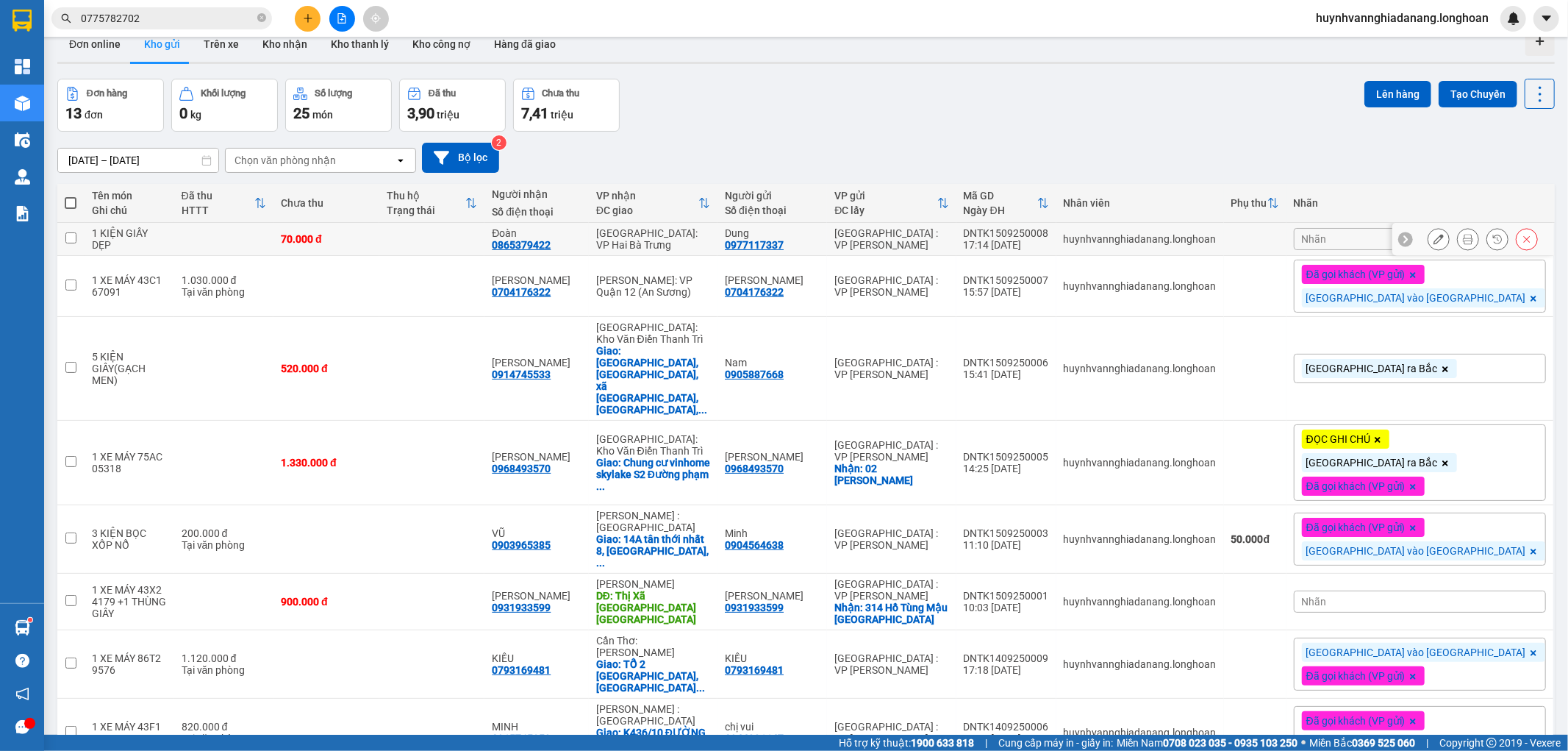
scroll to position [0, 0]
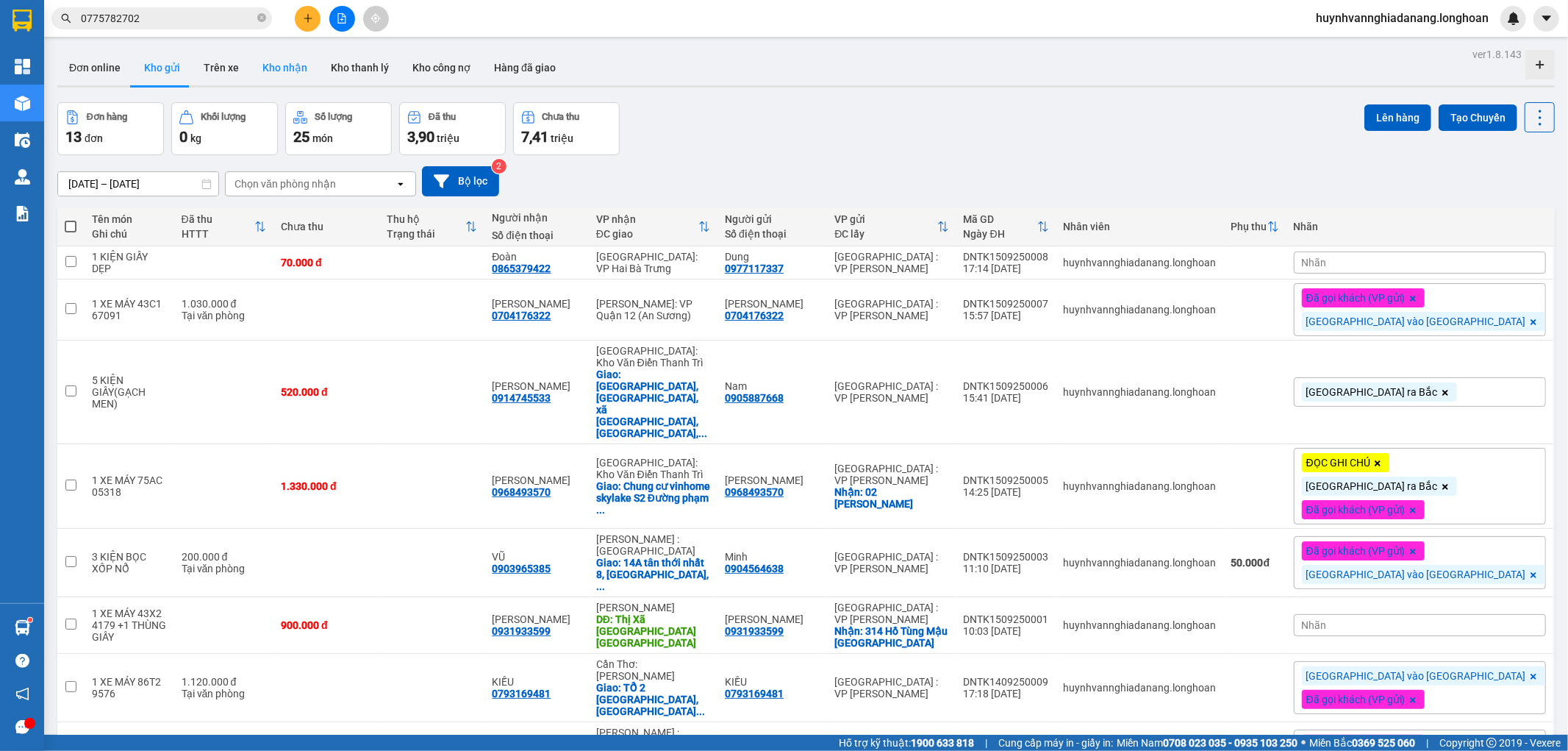
click at [288, 60] on button "Kho nhận" at bounding box center [284, 68] width 69 height 36
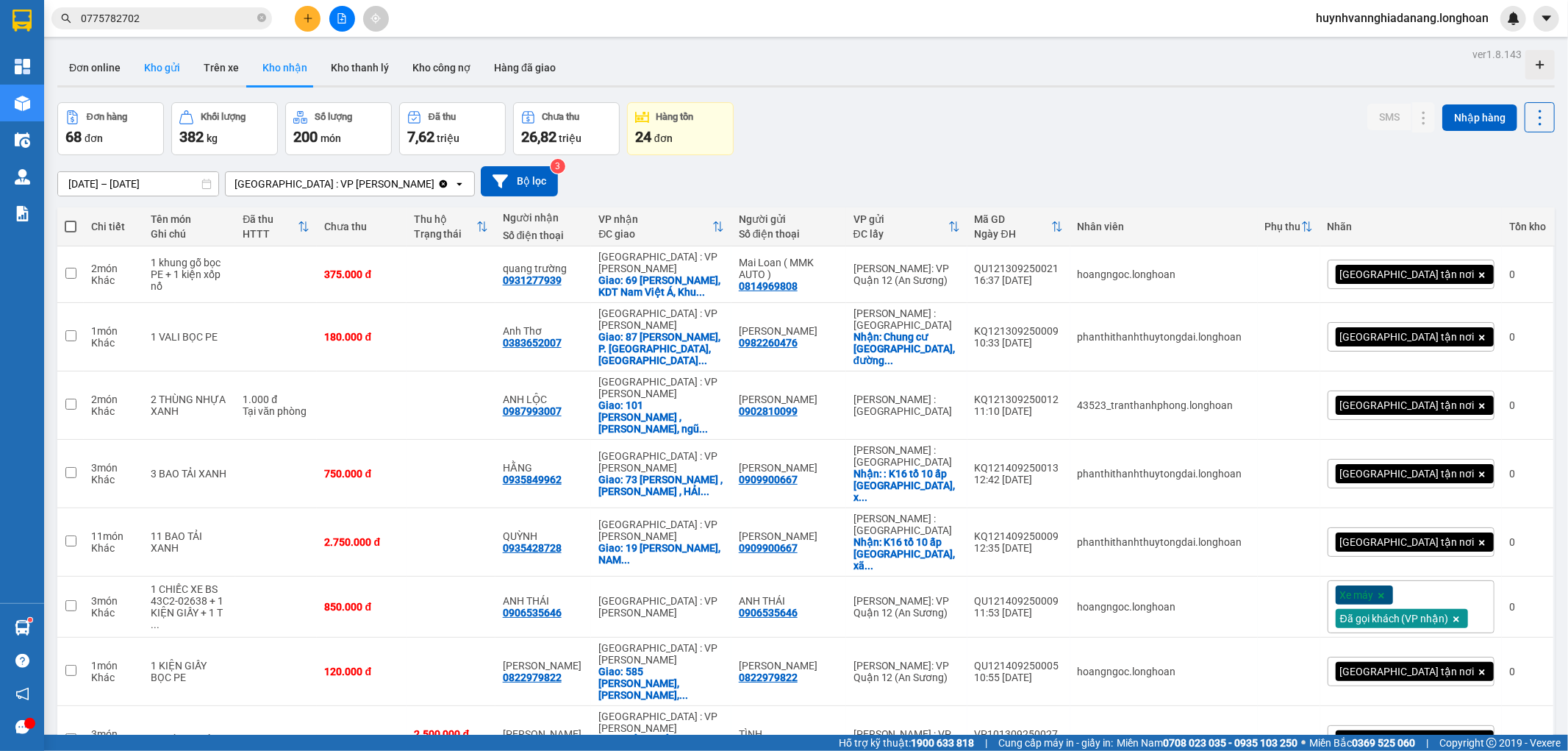
click at [174, 74] on button "Kho gửi" at bounding box center [161, 68] width 59 height 36
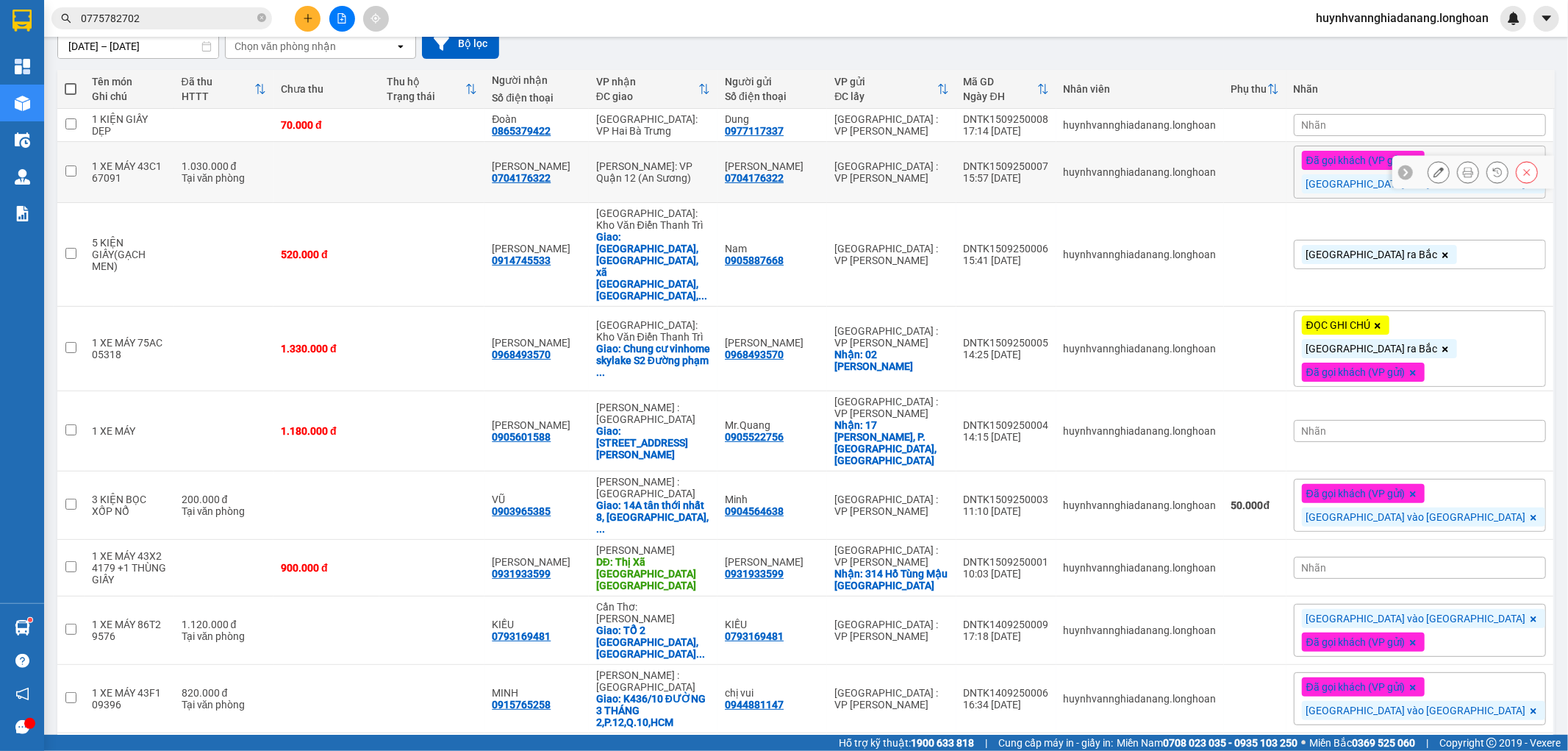
scroll to position [163, 0]
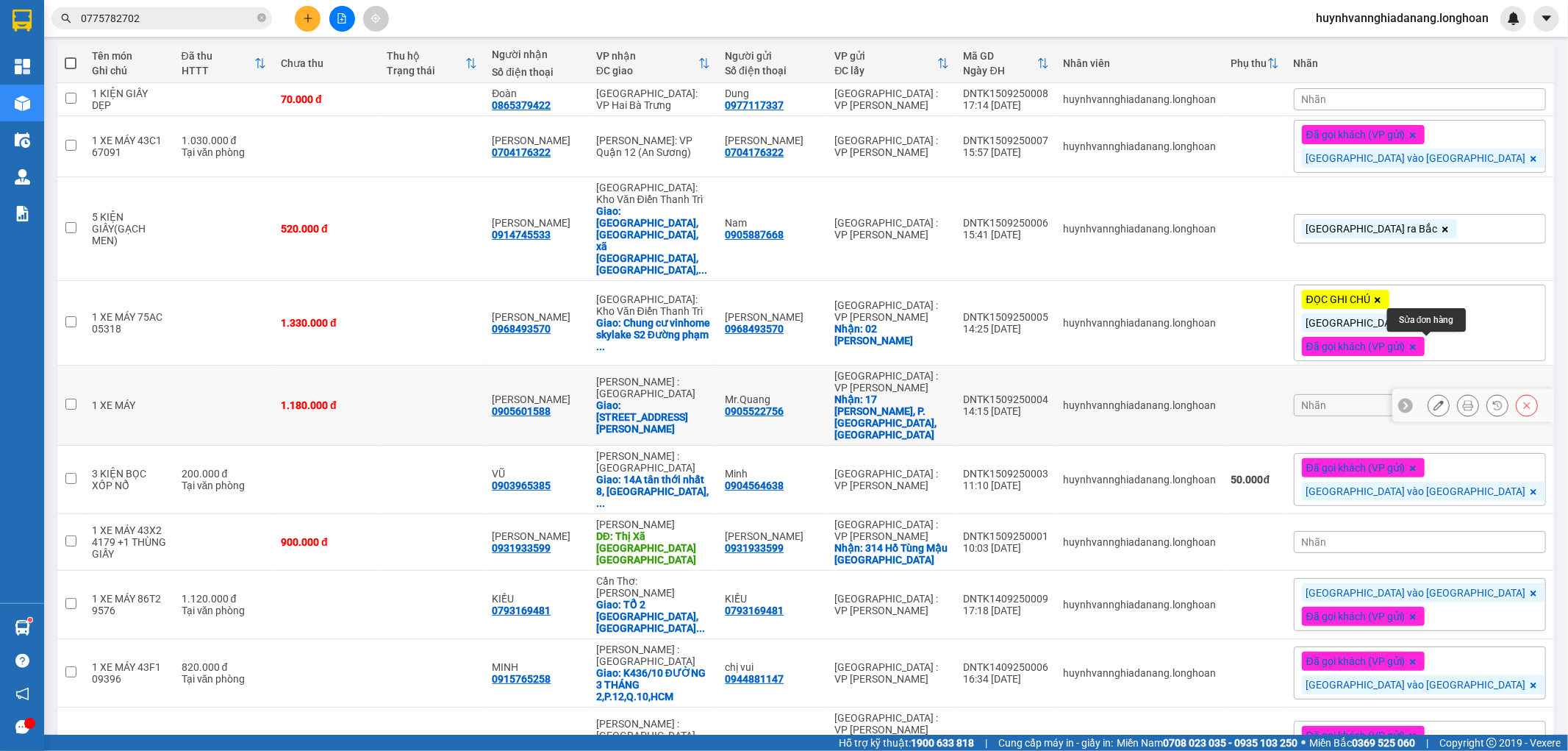
click at [1434, 400] on icon at bounding box center [1439, 405] width 10 height 10
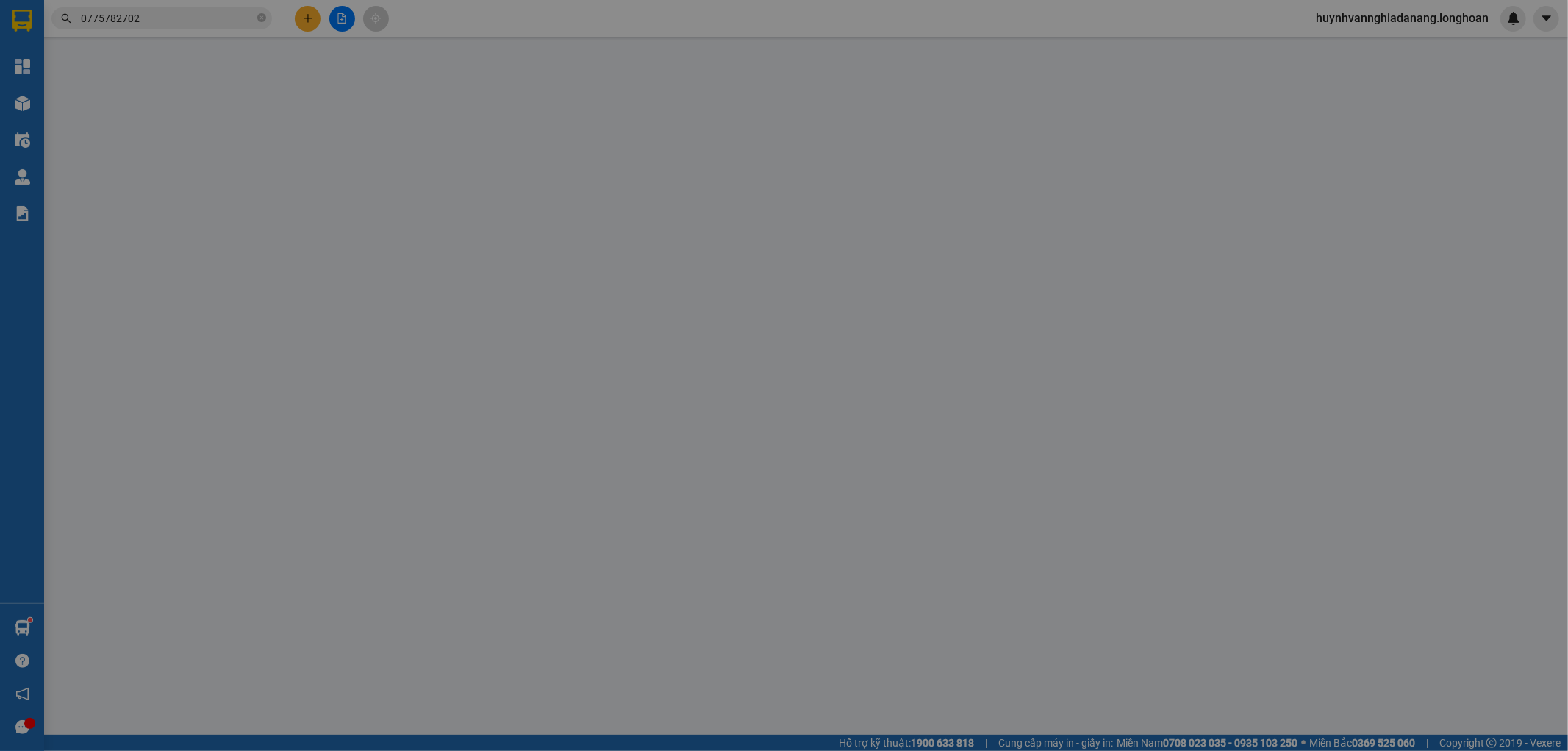
type input "0905522756"
type input "Mr.Quang"
checkbox input "true"
type input "17 Trần Lê, P. Hoà Xuân, Đà Nẵng"
type input "0905601588"
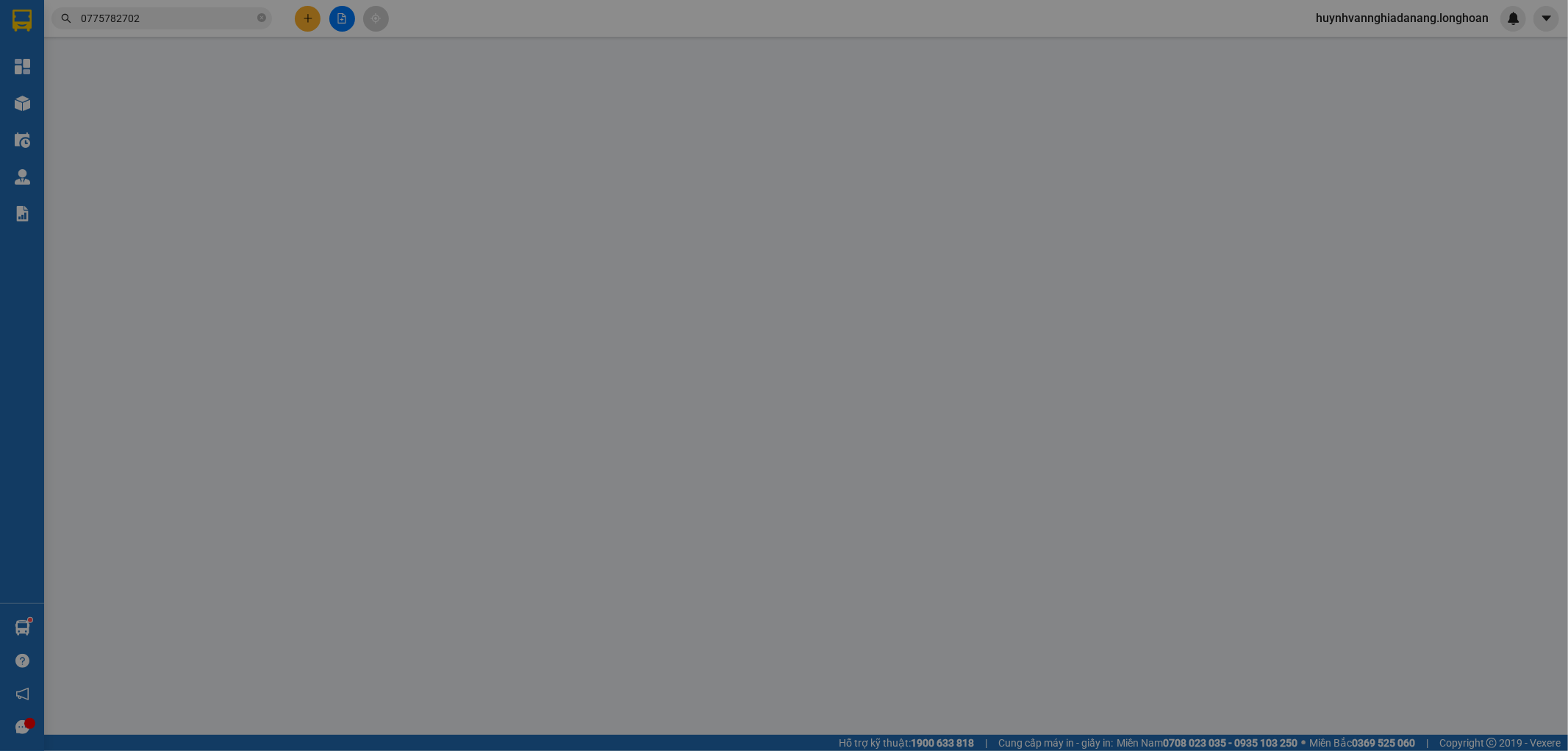
type input "[PERSON_NAME]"
checkbox input "true"
type input "1102 Huỳnh Tấn Phát, Tân Phú, Q7, HCM"
type input "1.180.000"
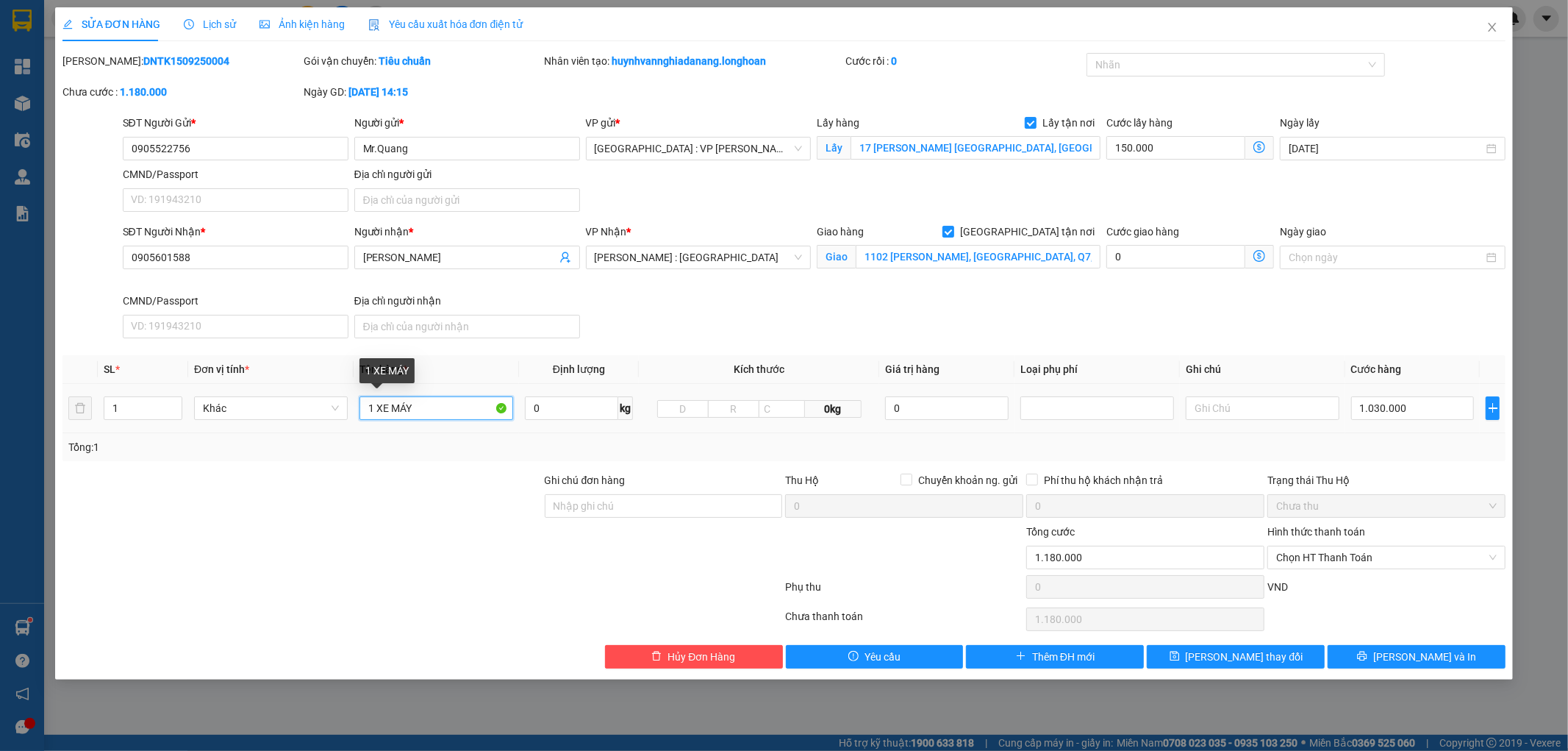
click at [439, 408] on input "1 XE MÁY" at bounding box center [436, 407] width 154 height 23
type input "1 XE MÁY 43C1"
type input "1 XE MÁY 43C1 69936"
drag, startPoint x: 656, startPoint y: 506, endPoint x: 662, endPoint y: 511, distance: 7.8
click at [657, 505] on input "Ghi chú đơn hàng" at bounding box center [663, 505] width 238 height 23
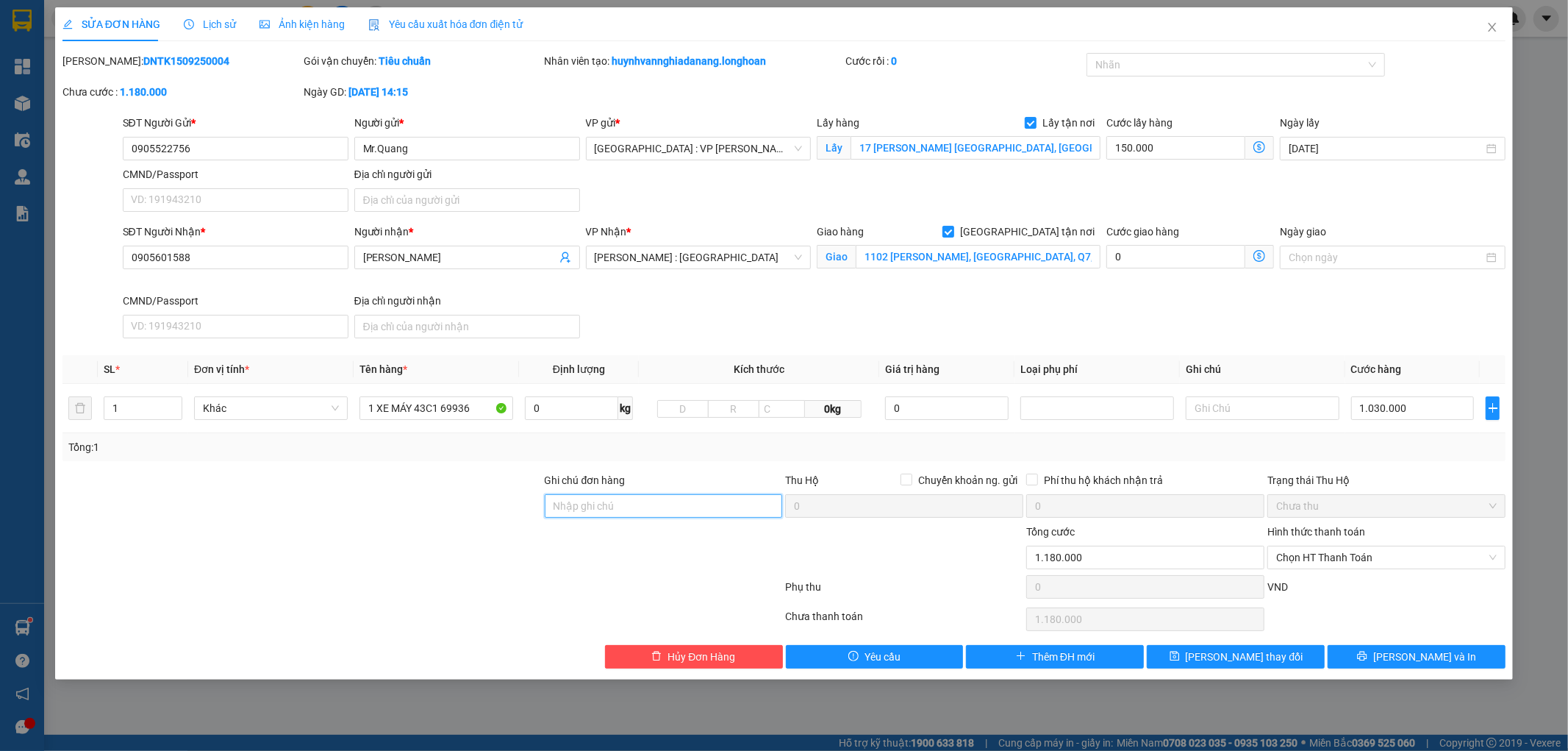
type input "1 CHÌA KHÓA,2 GƯƠNG"
click at [1237, 651] on span "[PERSON_NAME] thay đổi" at bounding box center [1244, 656] width 117 height 16
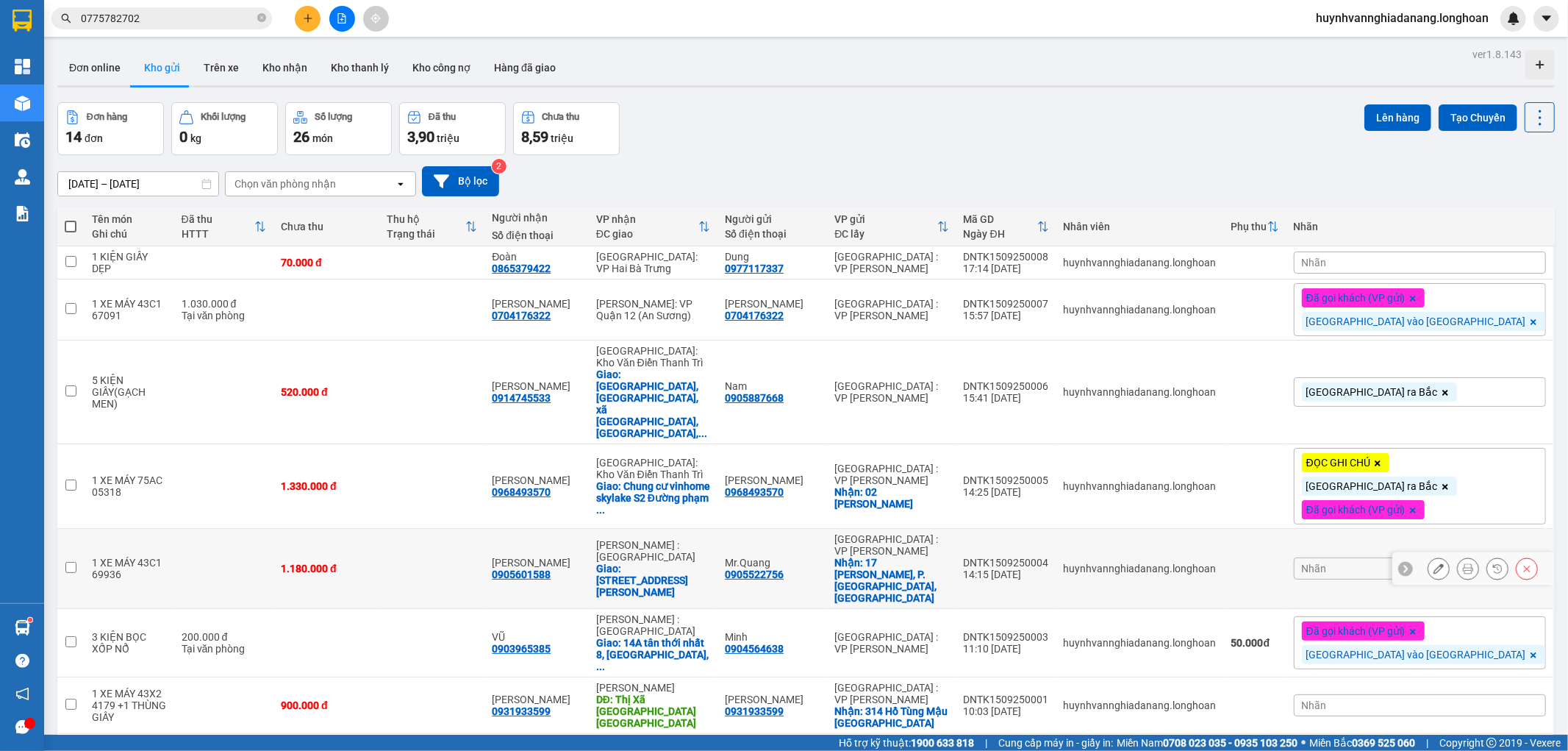
click at [784, 569] on div "0905522756" at bounding box center [754, 575] width 59 height 12
copy div "0905522756"
click at [1461, 556] on button at bounding box center [1468, 568] width 21 height 25
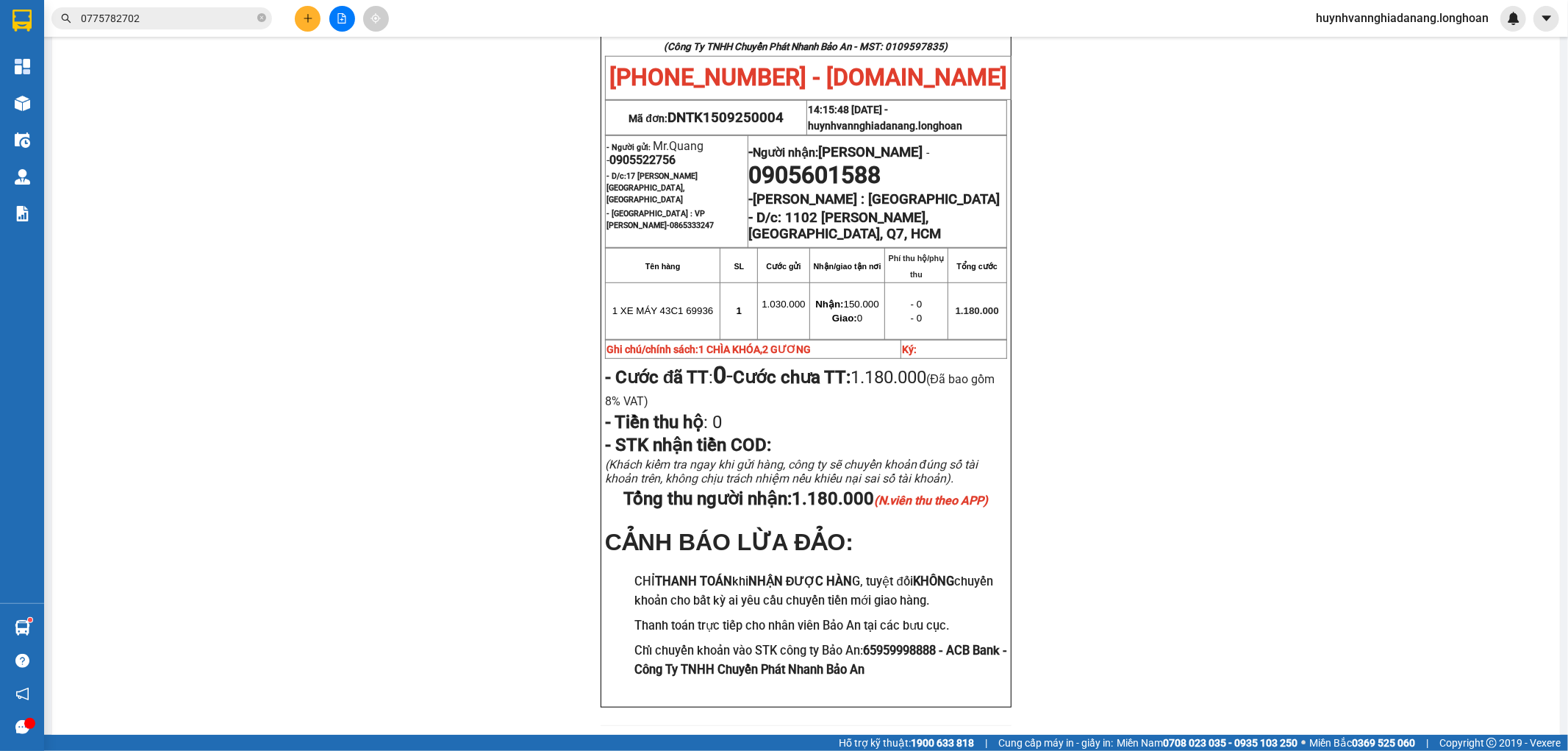
scroll to position [714, 0]
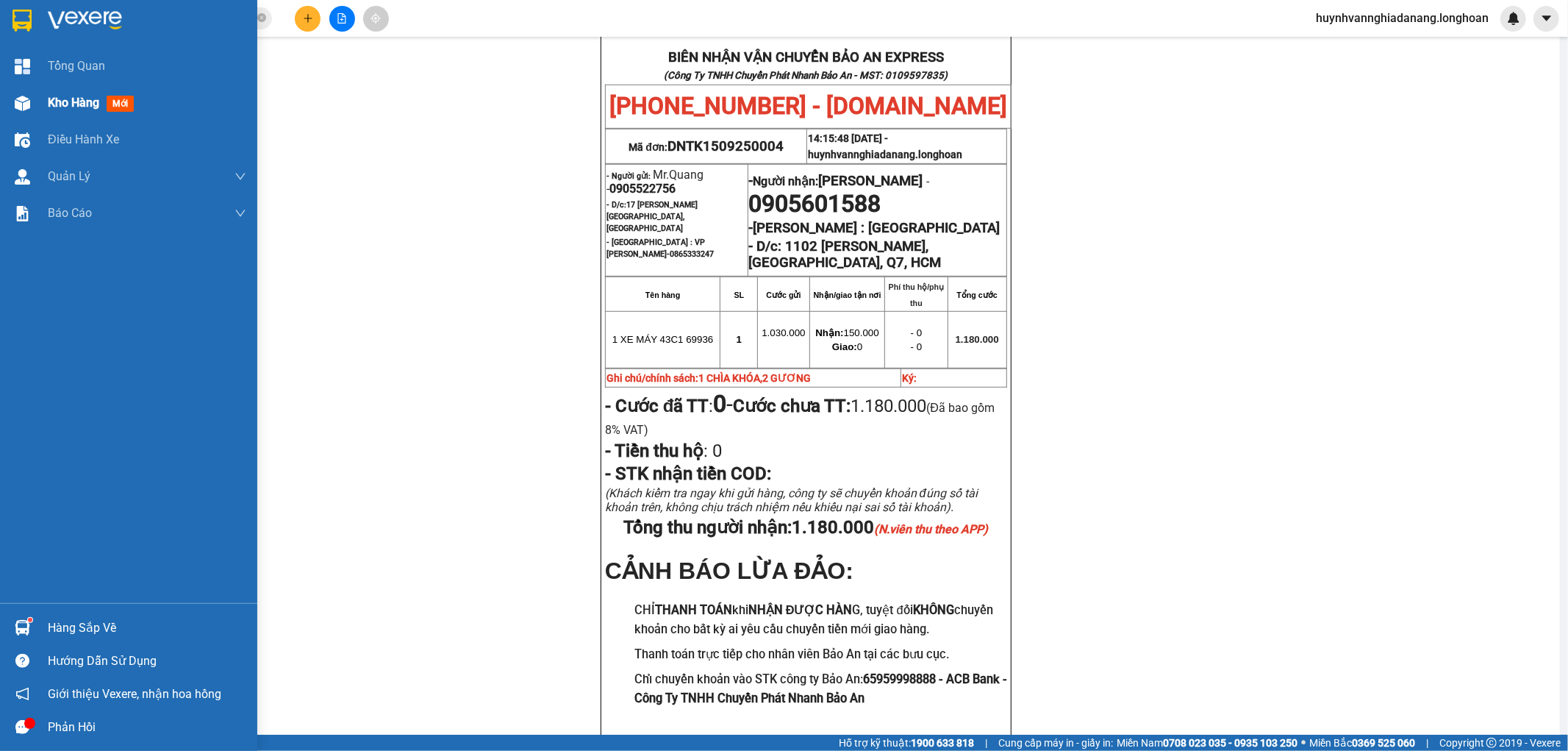
click at [84, 103] on span "Kho hàng" at bounding box center [73, 102] width 52 height 14
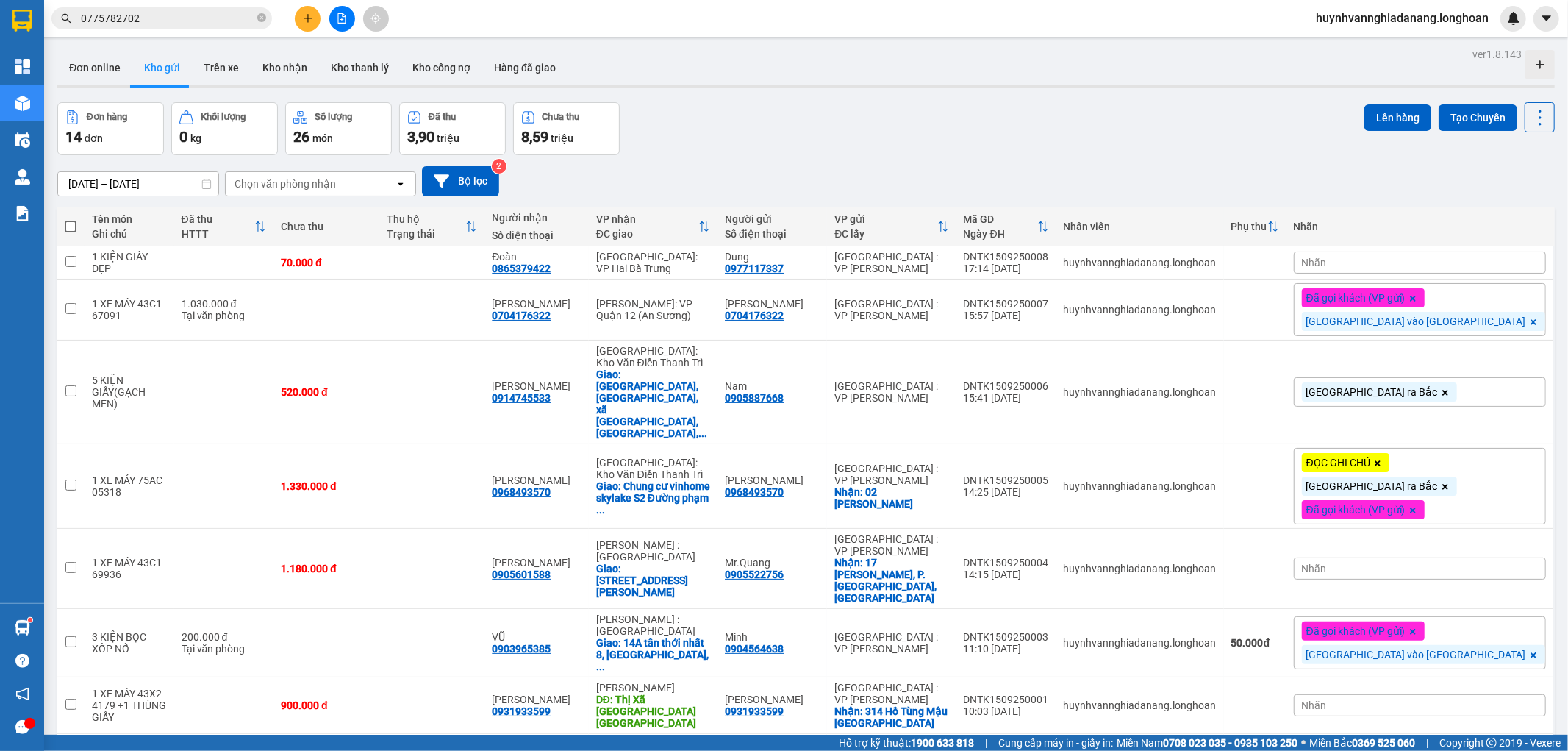
click at [1454, 258] on div "Nhãn" at bounding box center [1420, 263] width 252 height 23
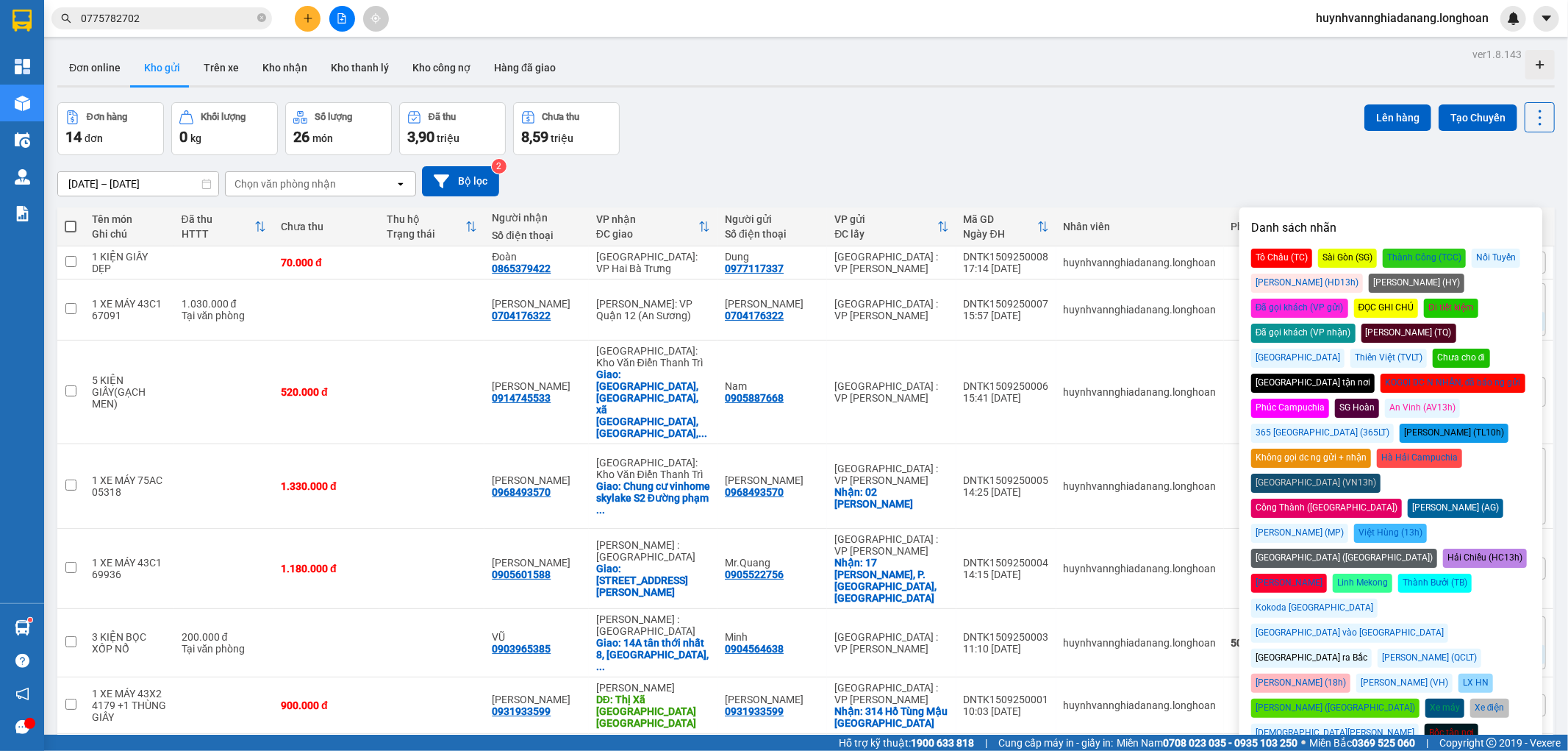
click at [1348, 299] on div "Đã gọi khách (VP gửi)" at bounding box center [1299, 308] width 97 height 19
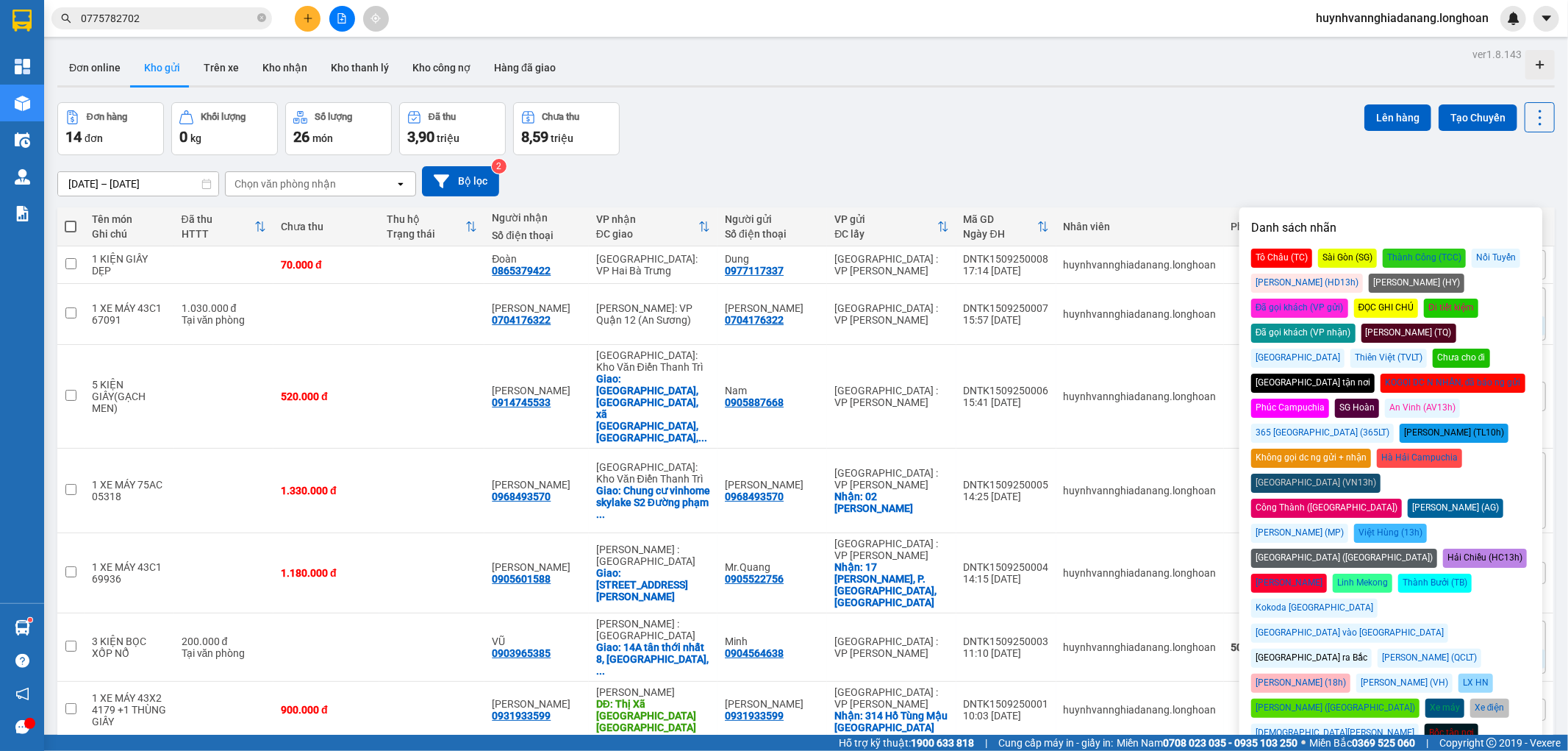
click at [1291, 649] on div "[GEOGRAPHIC_DATA] ra Bắc" at bounding box center [1311, 658] width 120 height 19
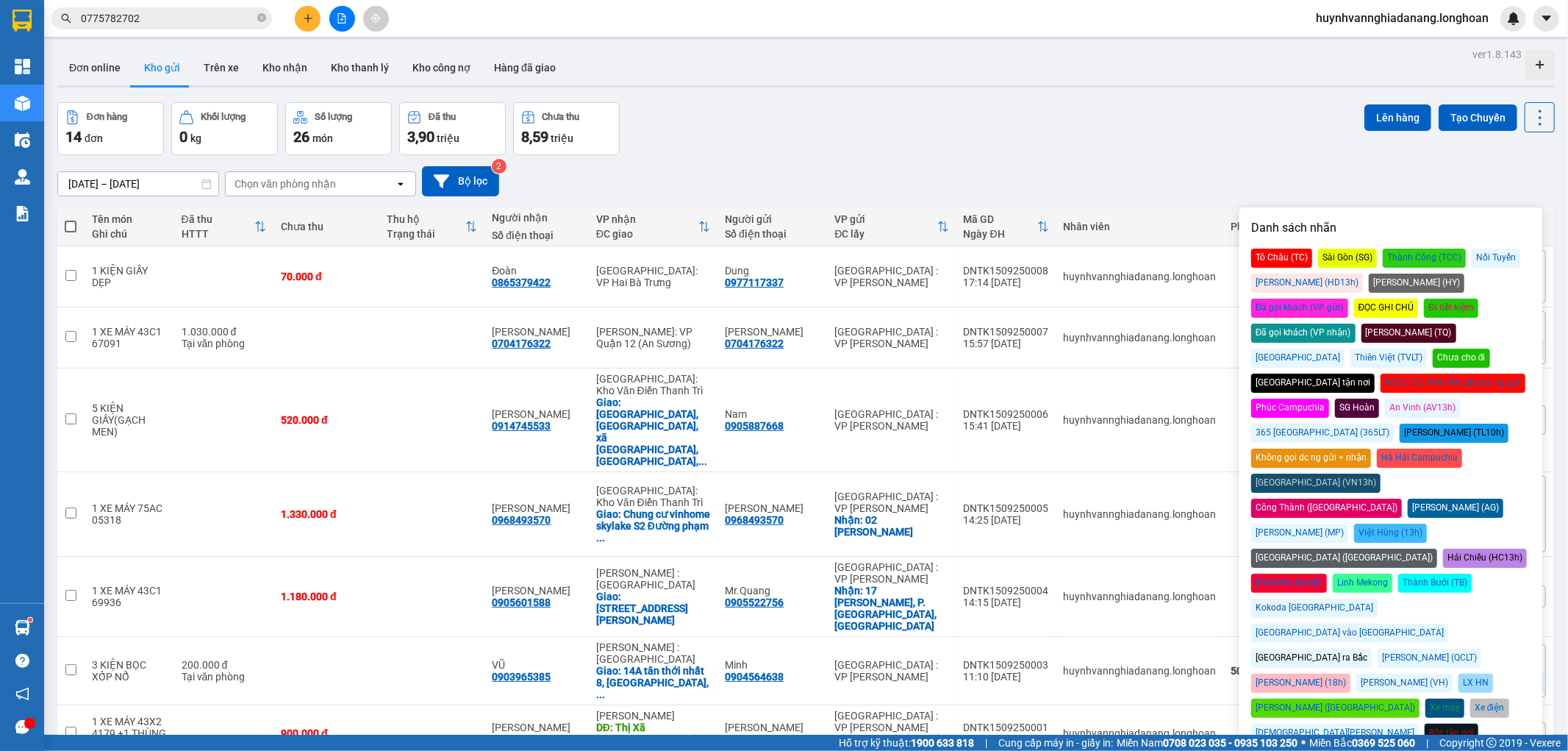
click at [1195, 169] on div "[DATE] – [DATE] Press the down arrow key to interact with the calendar and sele…" at bounding box center [806, 181] width 1498 height 30
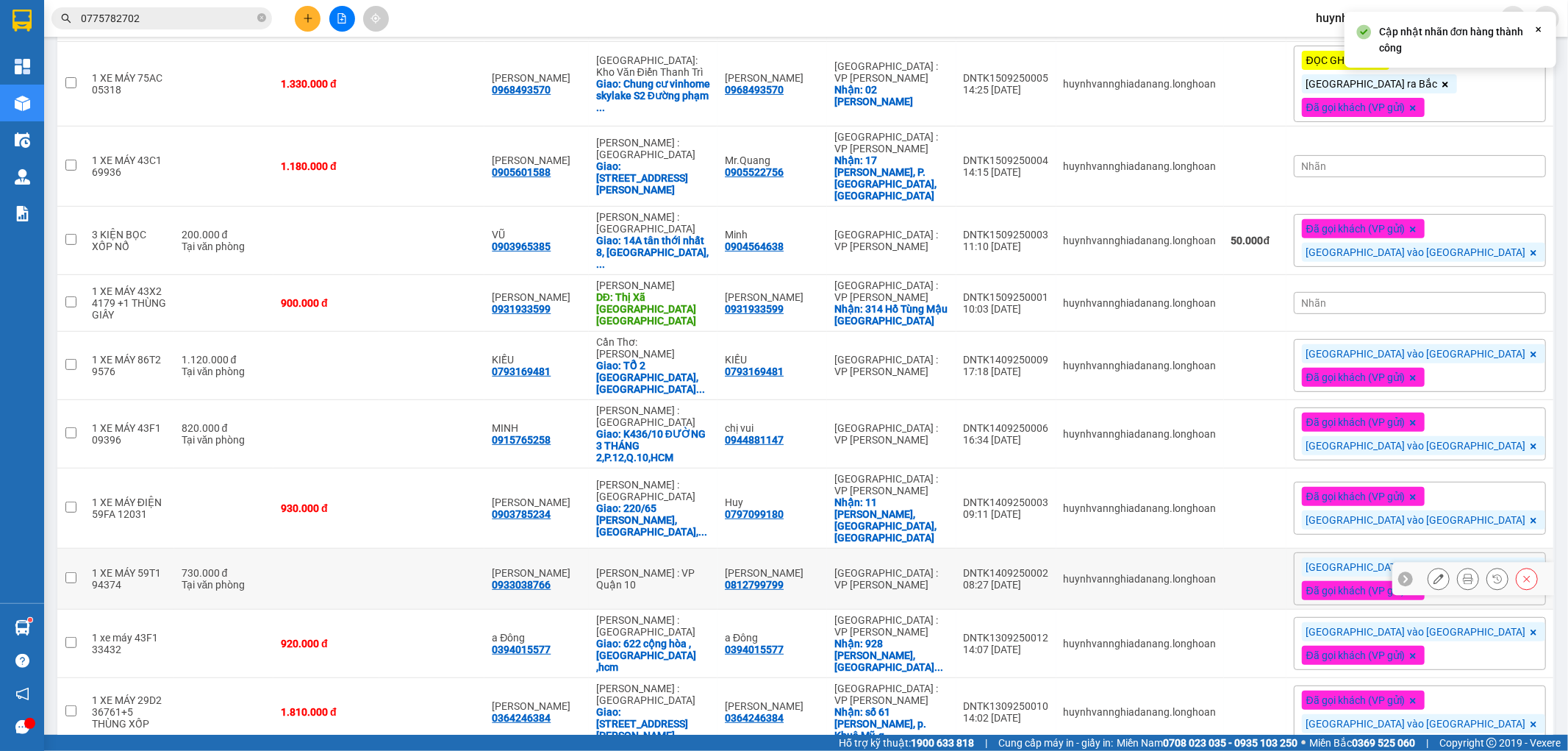
scroll to position [436, 0]
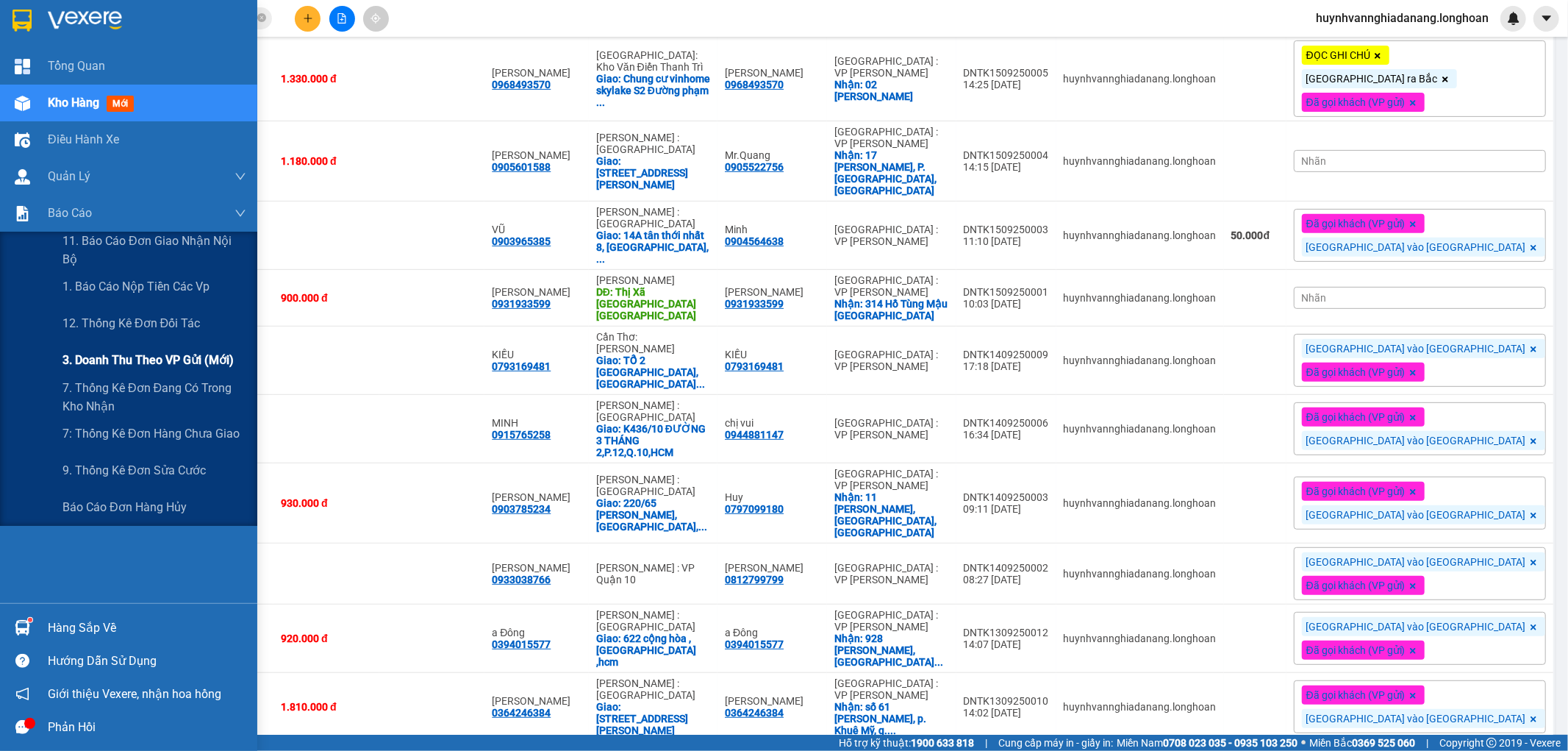
click at [164, 362] on span "3. Doanh Thu theo VP Gửi (mới)" at bounding box center [148, 360] width 172 height 19
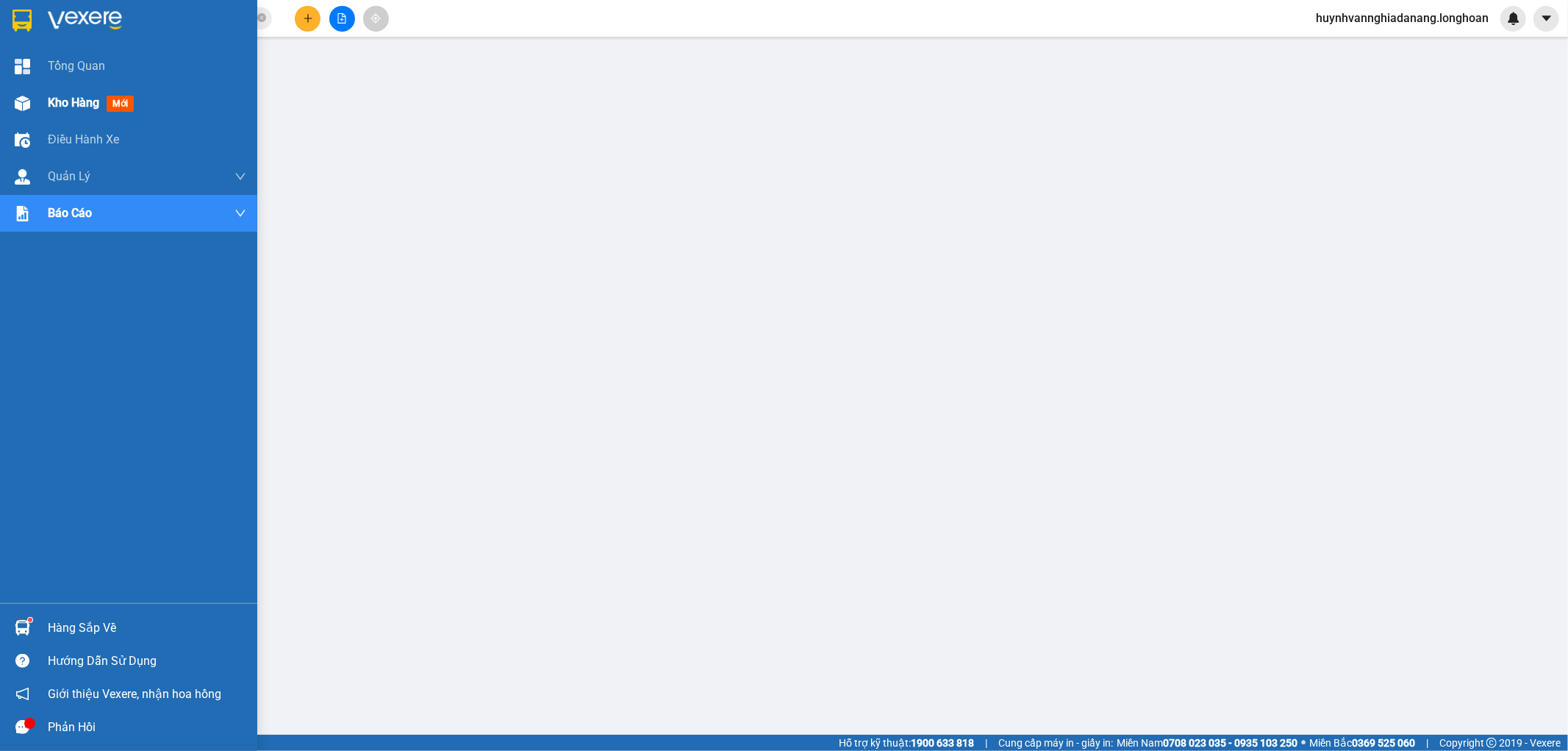
click at [15, 108] on img at bounding box center [23, 103] width 15 height 15
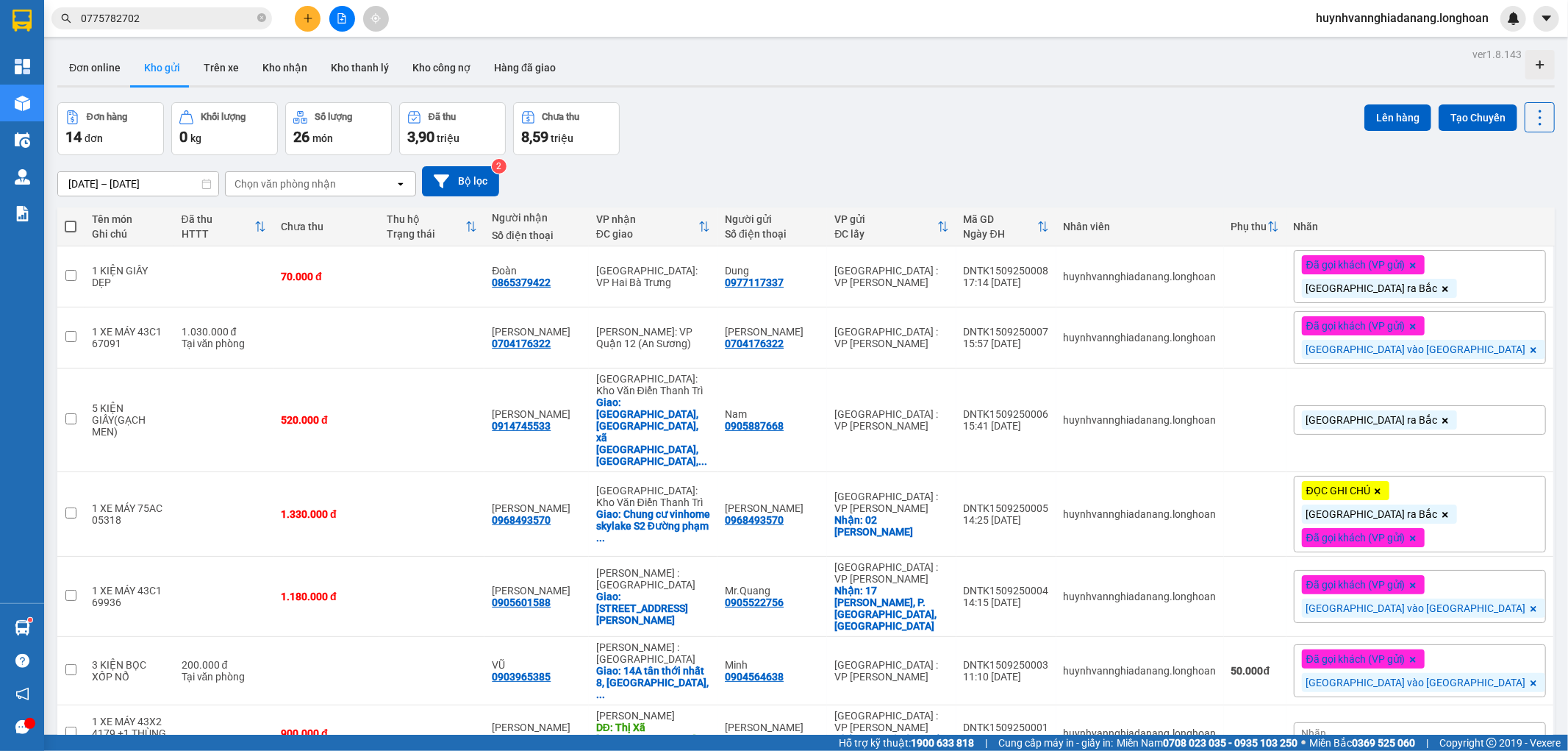
drag, startPoint x: 263, startPoint y: 19, endPoint x: 252, endPoint y: 19, distance: 11.0
click at [262, 19] on icon "close-circle" at bounding box center [261, 17] width 8 height 8
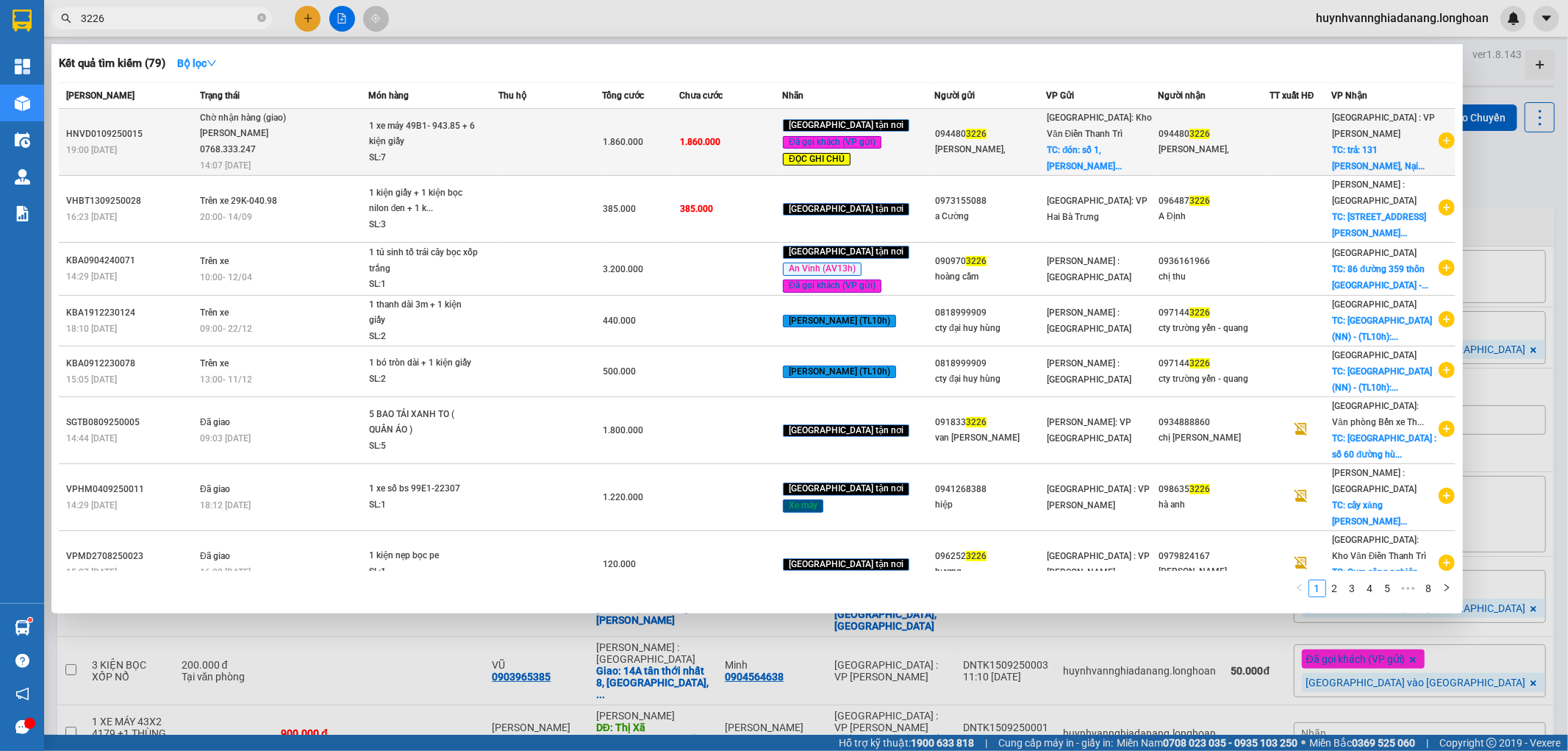
type input "3226"
click at [581, 121] on td at bounding box center [551, 142] width 103 height 67
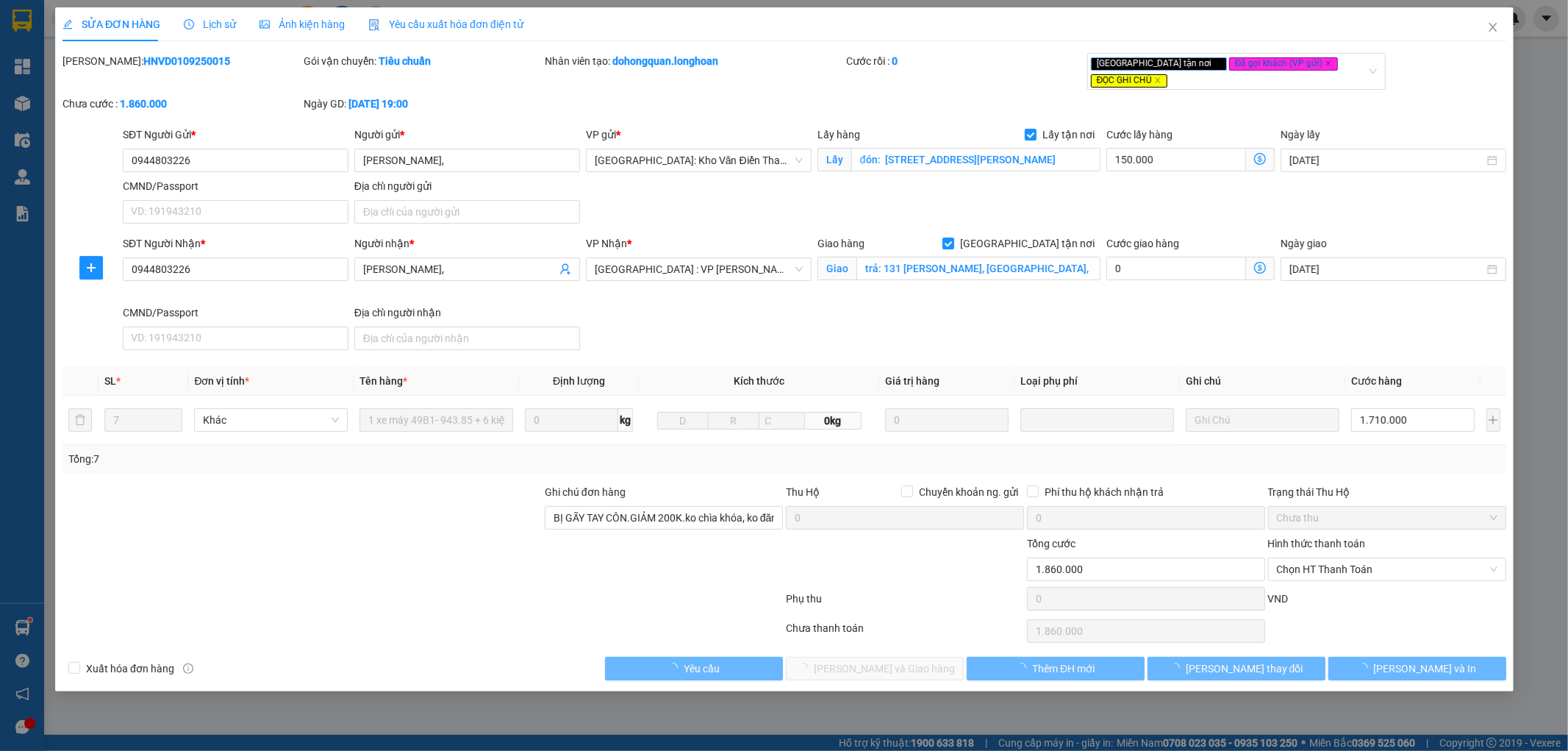
type input "0944803226"
type input "[PERSON_NAME],"
checkbox input "true"
type input "đón: [STREET_ADDRESS][PERSON_NAME]"
type input "0944803226"
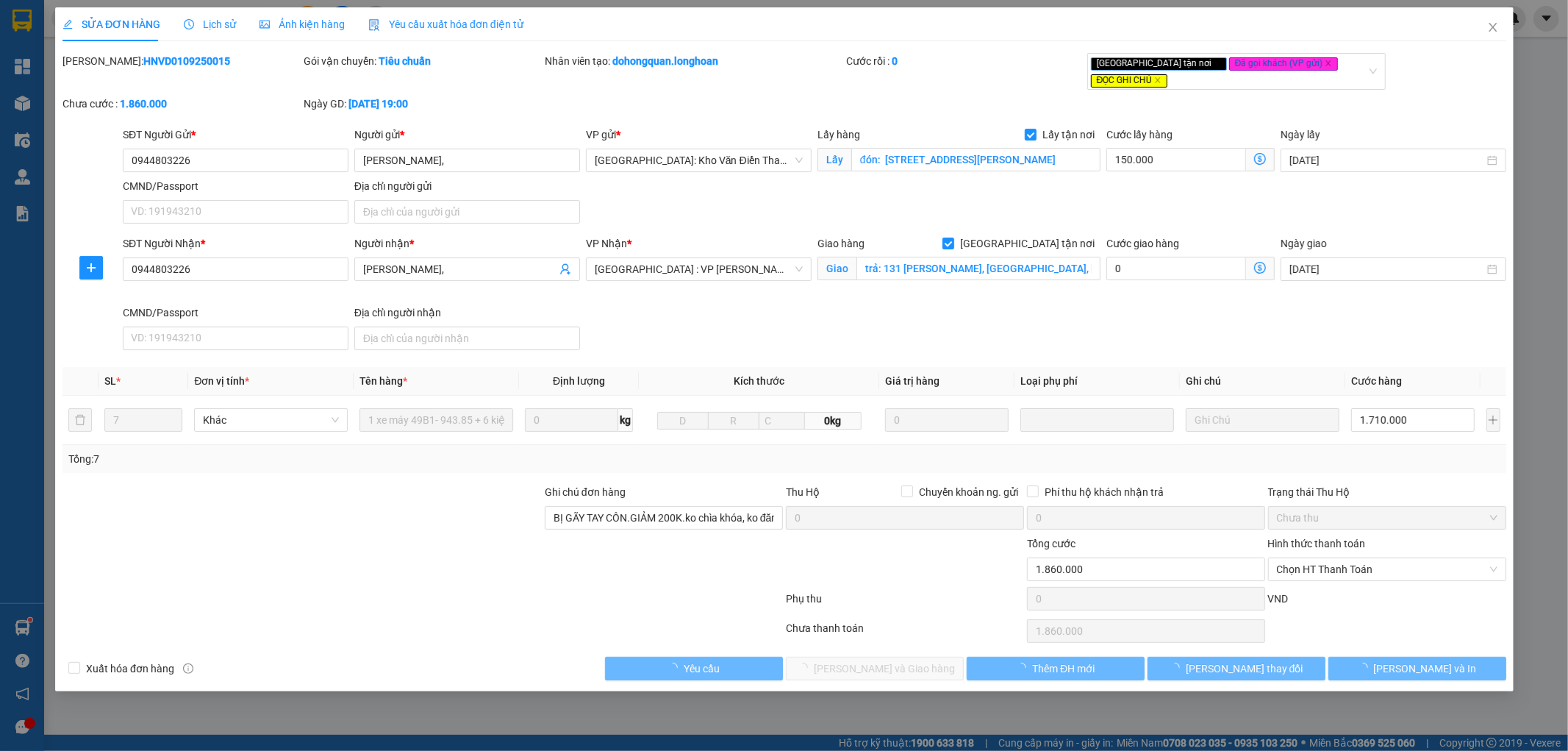
type input "[PERSON_NAME],"
checkbox input "true"
type input "trả: 131 [PERSON_NAME], [GEOGRAPHIC_DATA], [GEOGRAPHIC_DATA], [GEOGRAPHIC_DATA]"
type input "BỊ GÃY TAY CÔN.GIẢM 200K.ko chìa khóa, ko đăng ký"
type input "1.860.000"
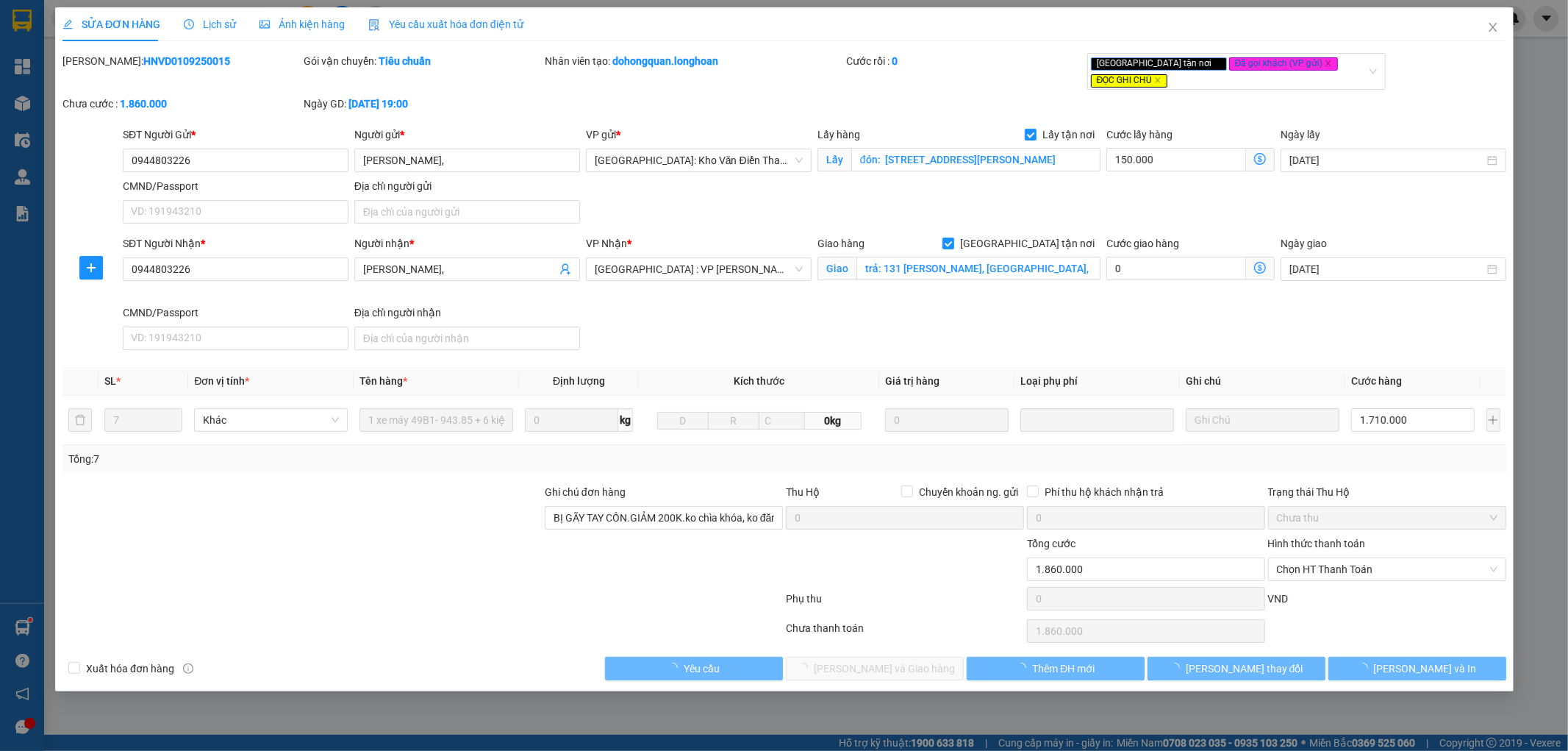
type input "1.860.000"
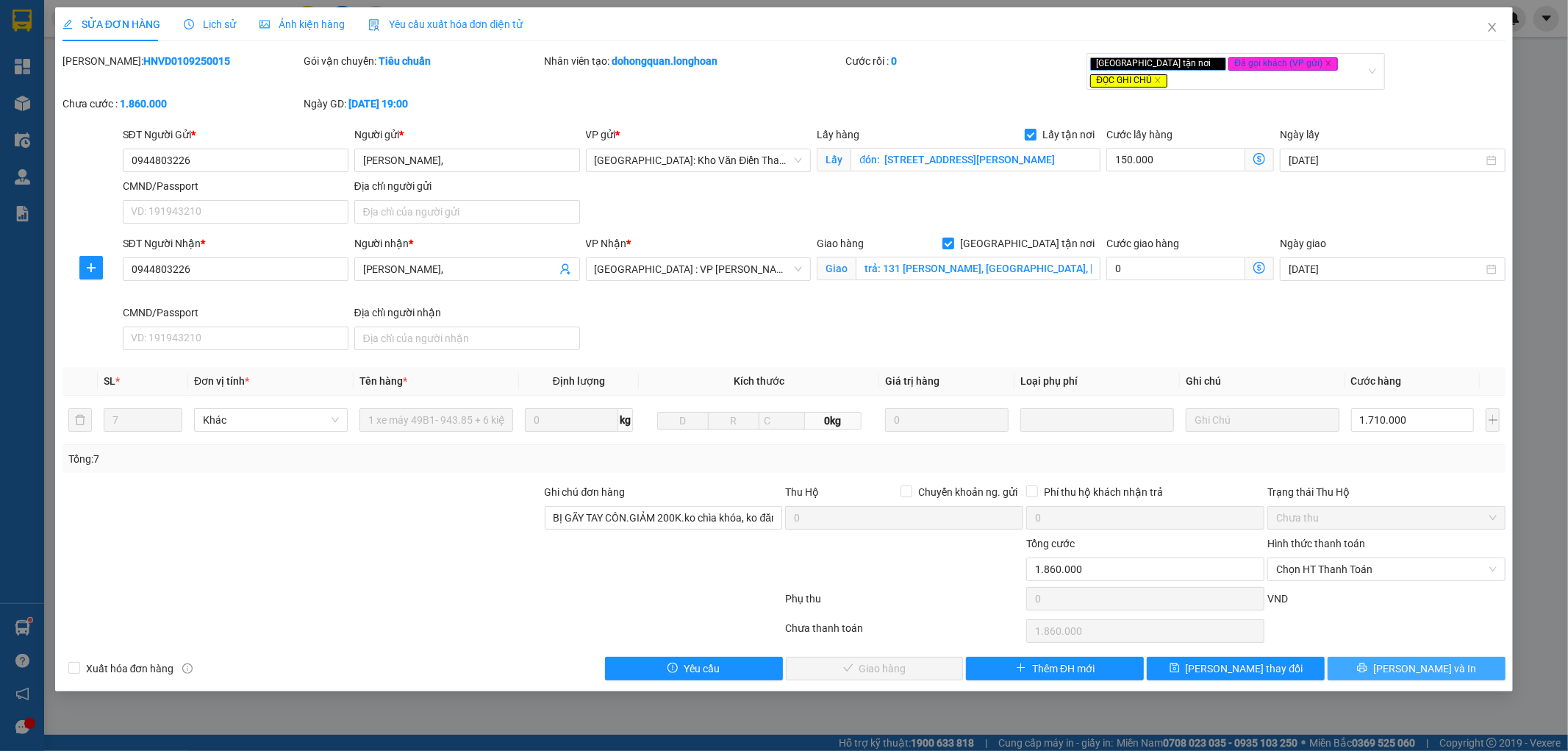
click at [1466, 663] on button "[PERSON_NAME] và In" at bounding box center [1417, 668] width 178 height 23
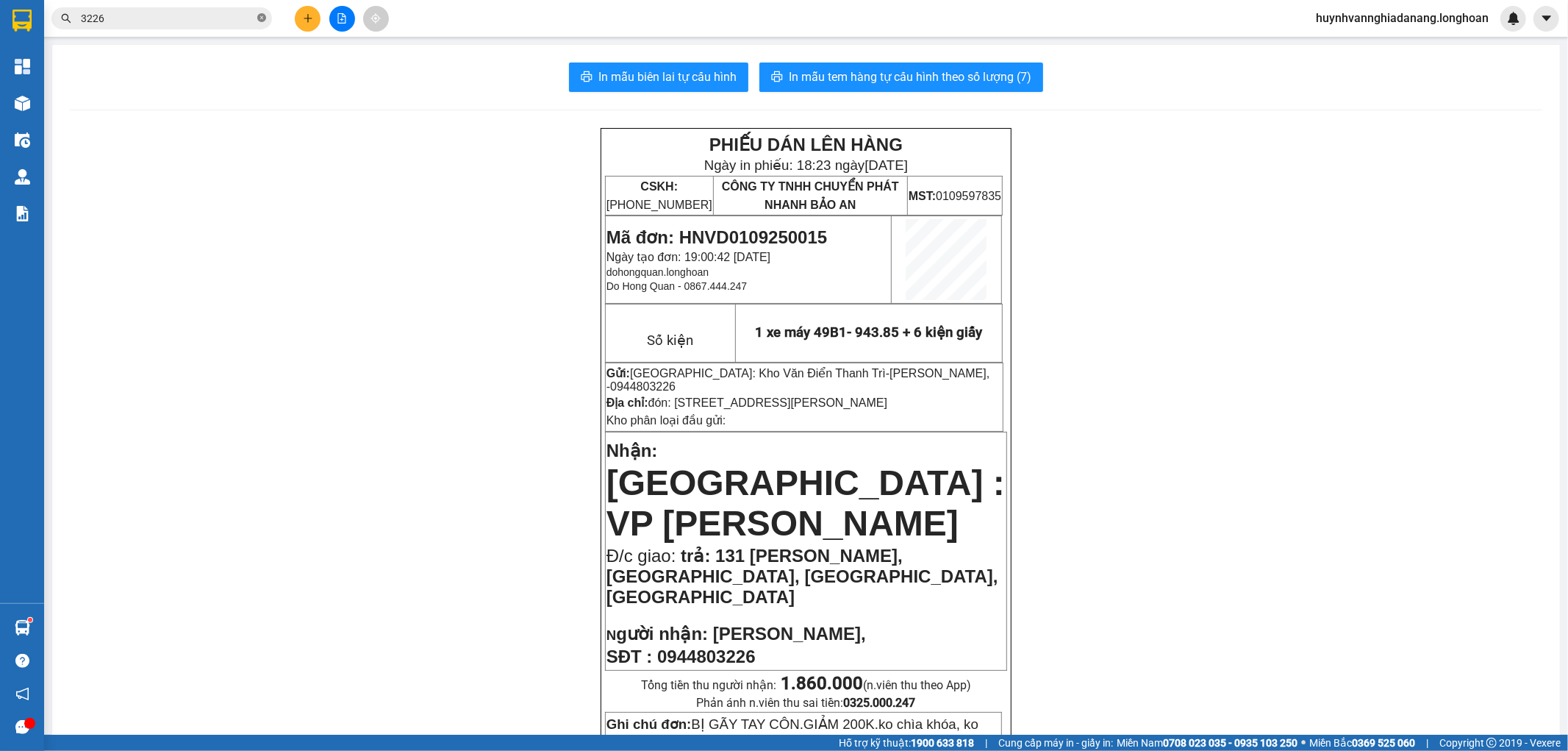
click at [263, 23] on icon "close-circle" at bounding box center [261, 17] width 8 height 8
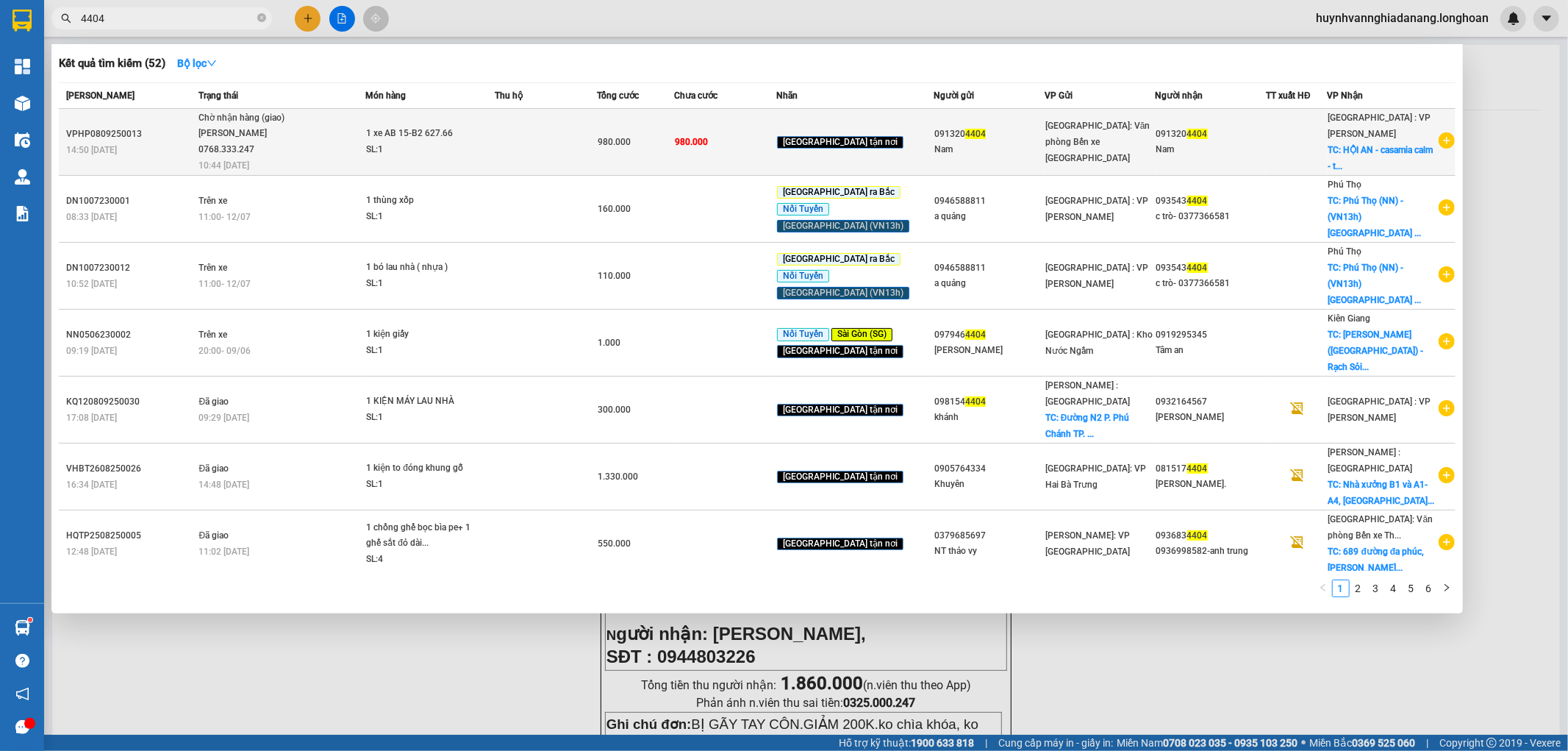
type input "4404"
click at [494, 137] on span "1 xe AB 15-B2 627.66 SL: 1" at bounding box center [430, 142] width 128 height 32
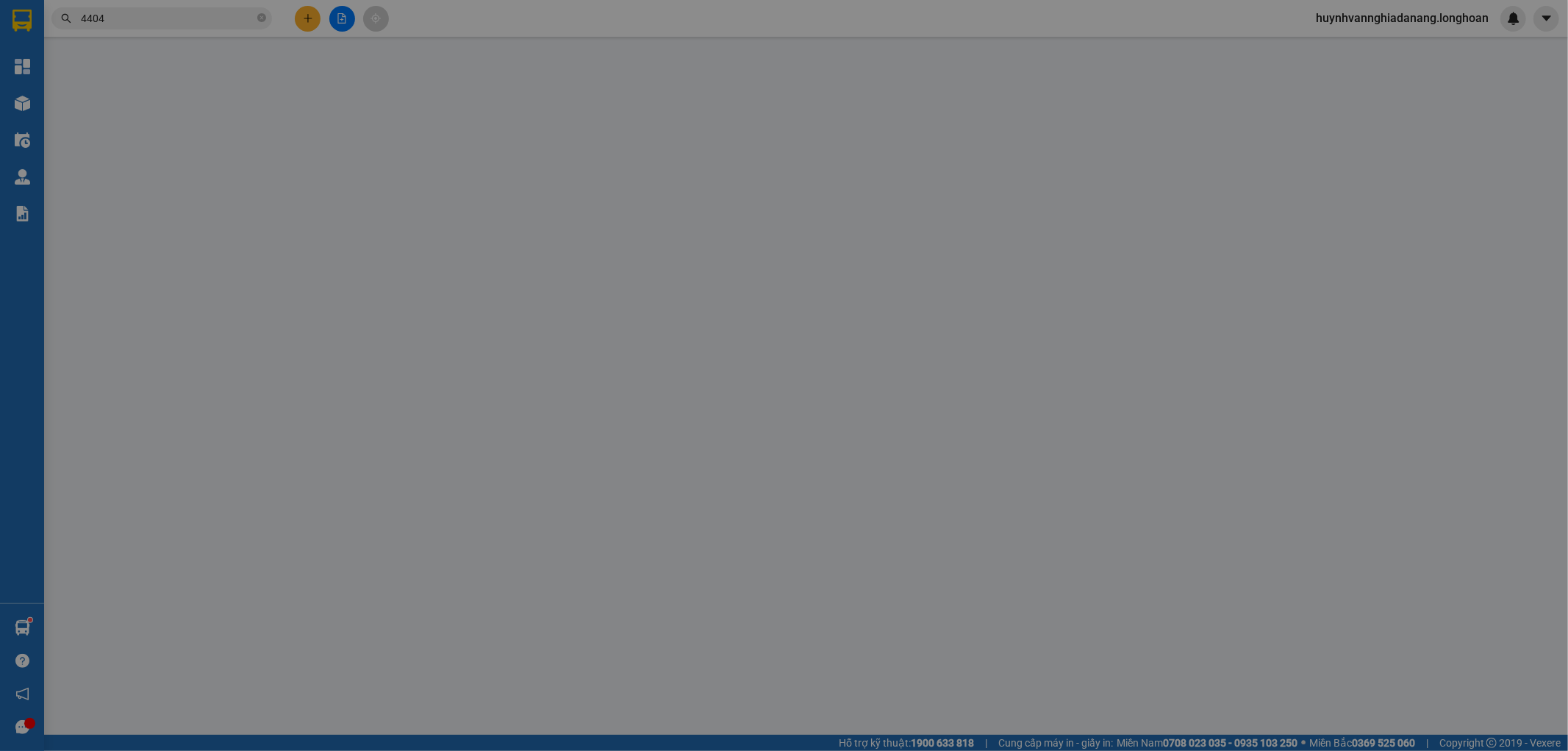
type input "0913204404"
type input "Nam"
type input "0913204404"
type input "Nam"
checkbox input "true"
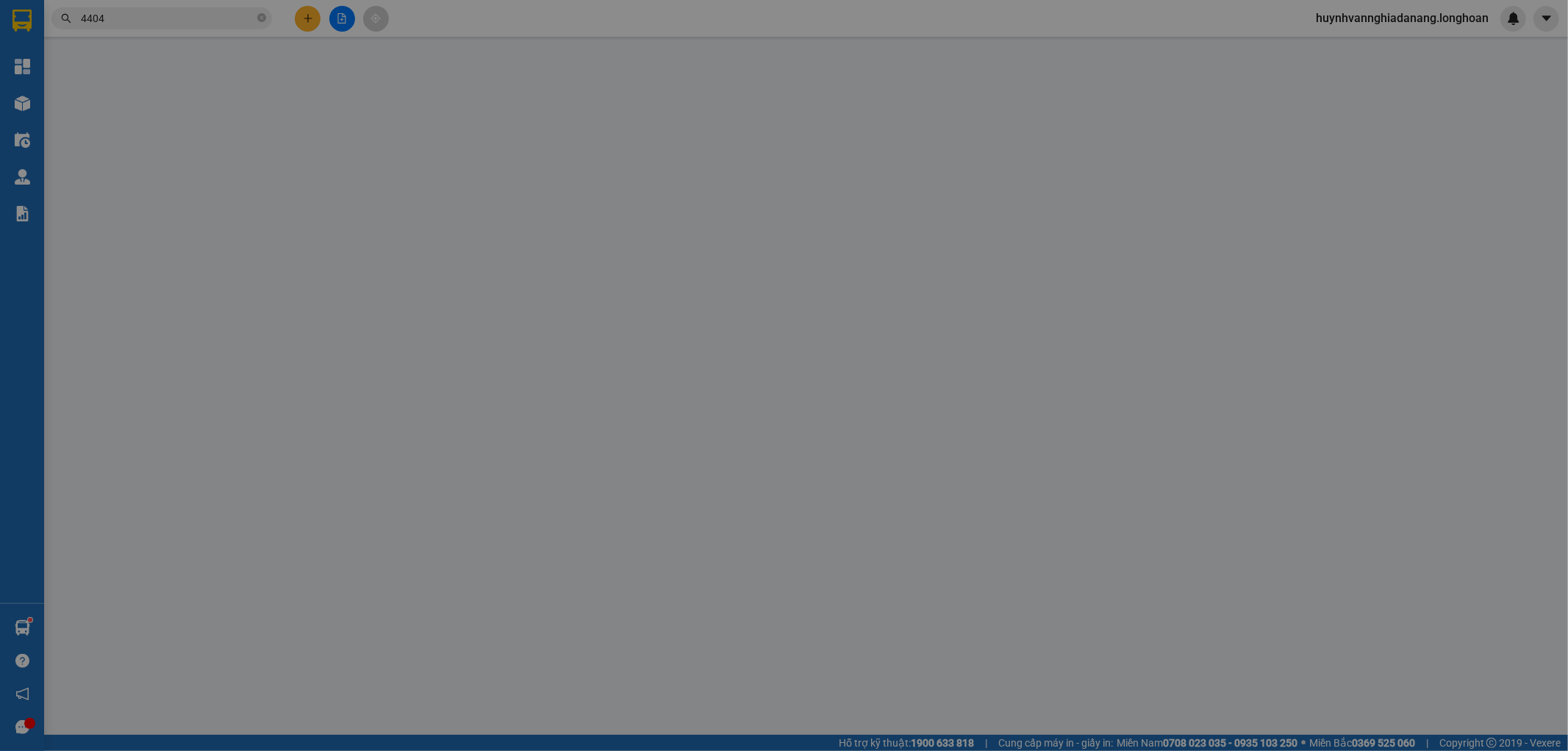
type input "HỘI AN - casamia calm - [GEOGRAPHIC_DATA] - cẩm hà - hội an"
type input "1 CHÌA KHÓA"
type input "980.000"
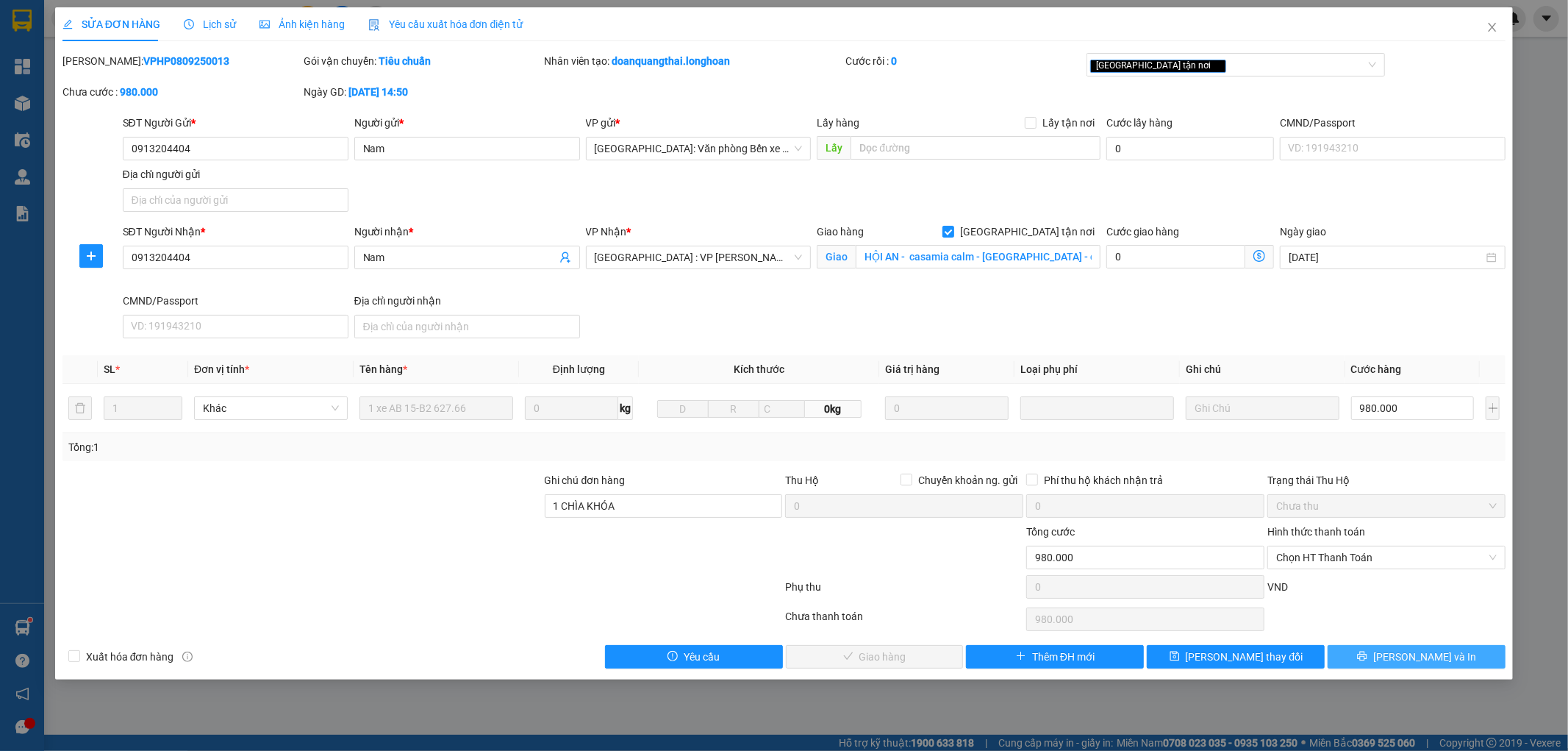
click at [1430, 658] on span "[PERSON_NAME] và In" at bounding box center [1424, 656] width 103 height 16
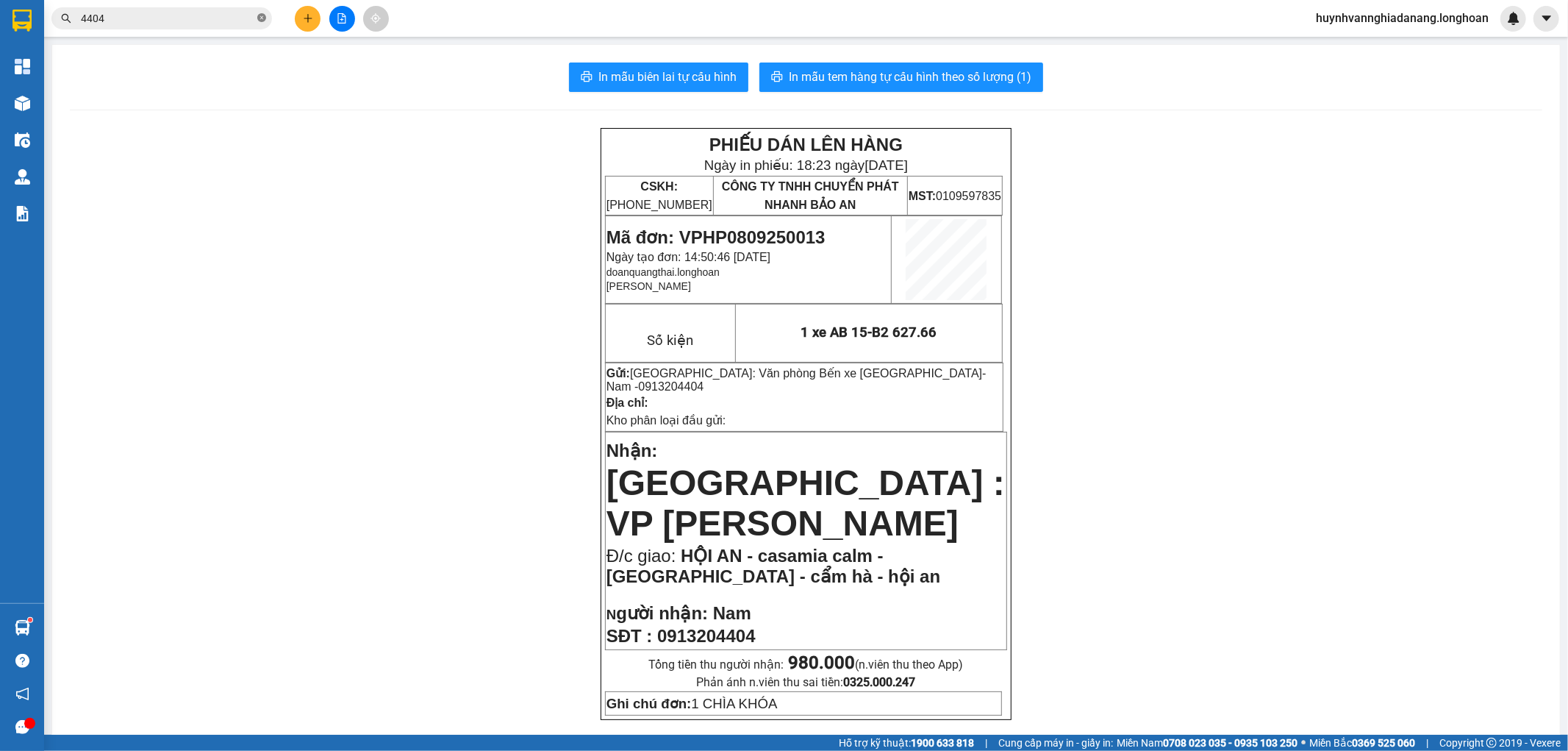
click at [262, 15] on icon "close-circle" at bounding box center [261, 17] width 8 height 8
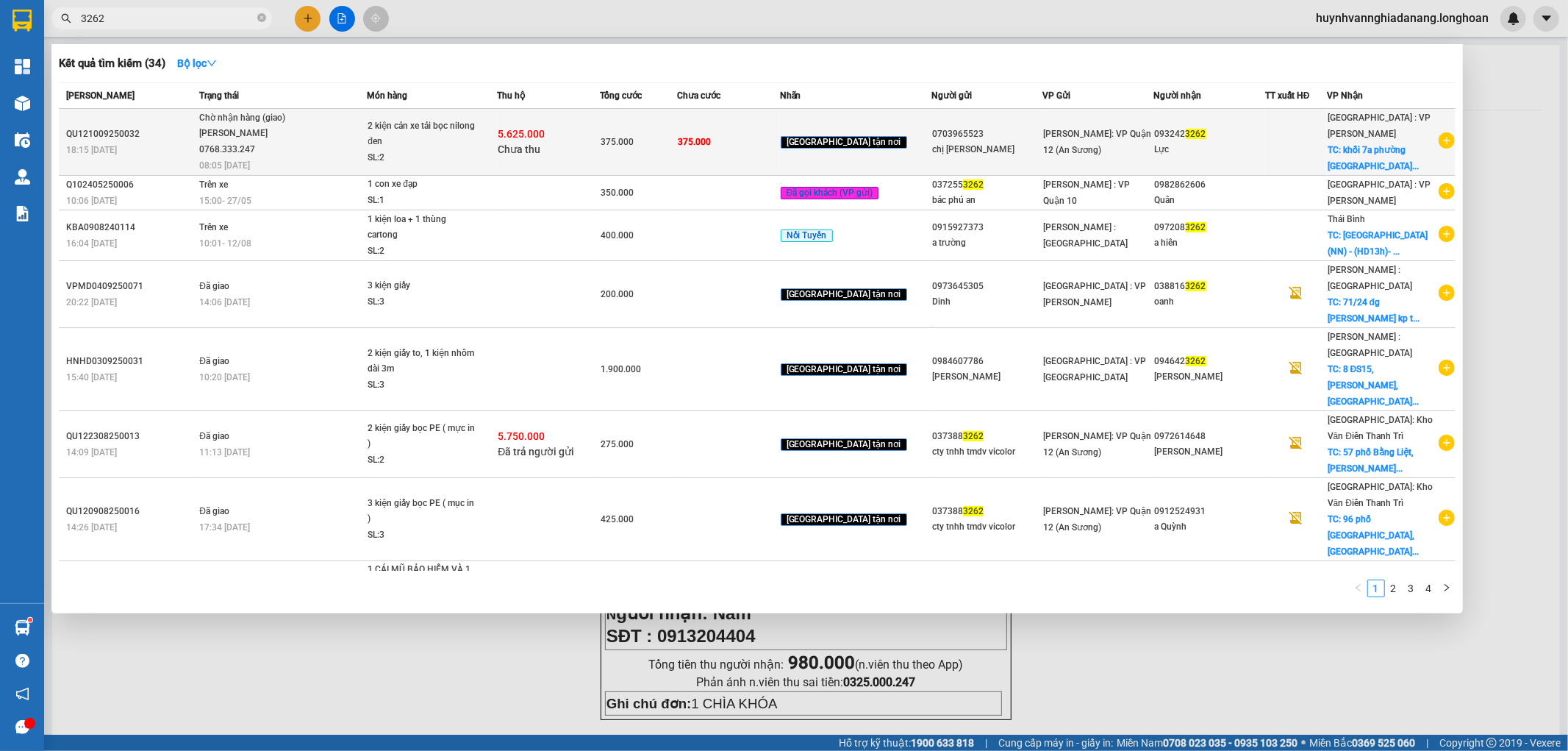
type input "3262"
click at [473, 156] on div "SL: 2" at bounding box center [423, 158] width 111 height 16
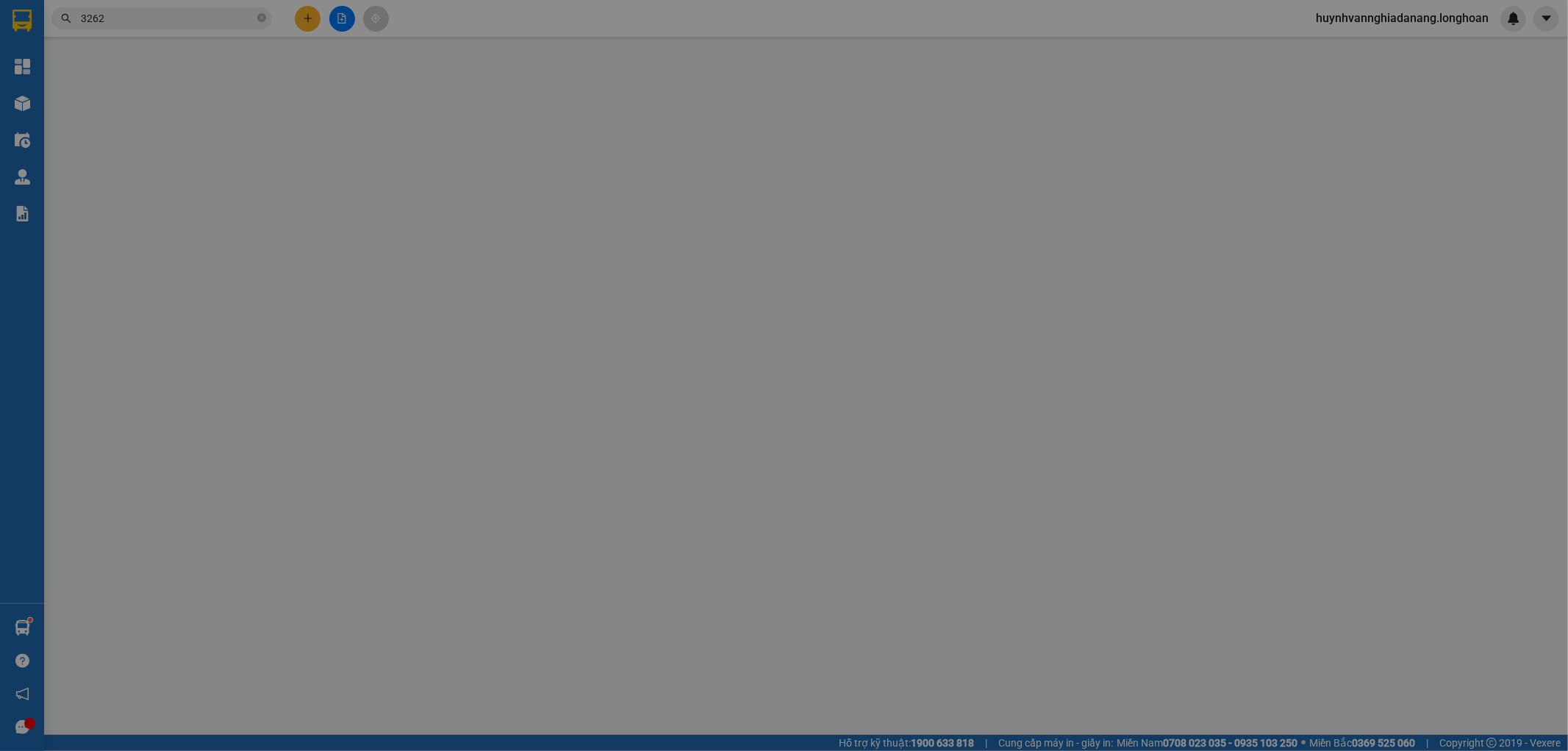
type input "0703965523"
type input "chị [PERSON_NAME]"
type input "0932423262"
type input "Lực"
checkbox input "true"
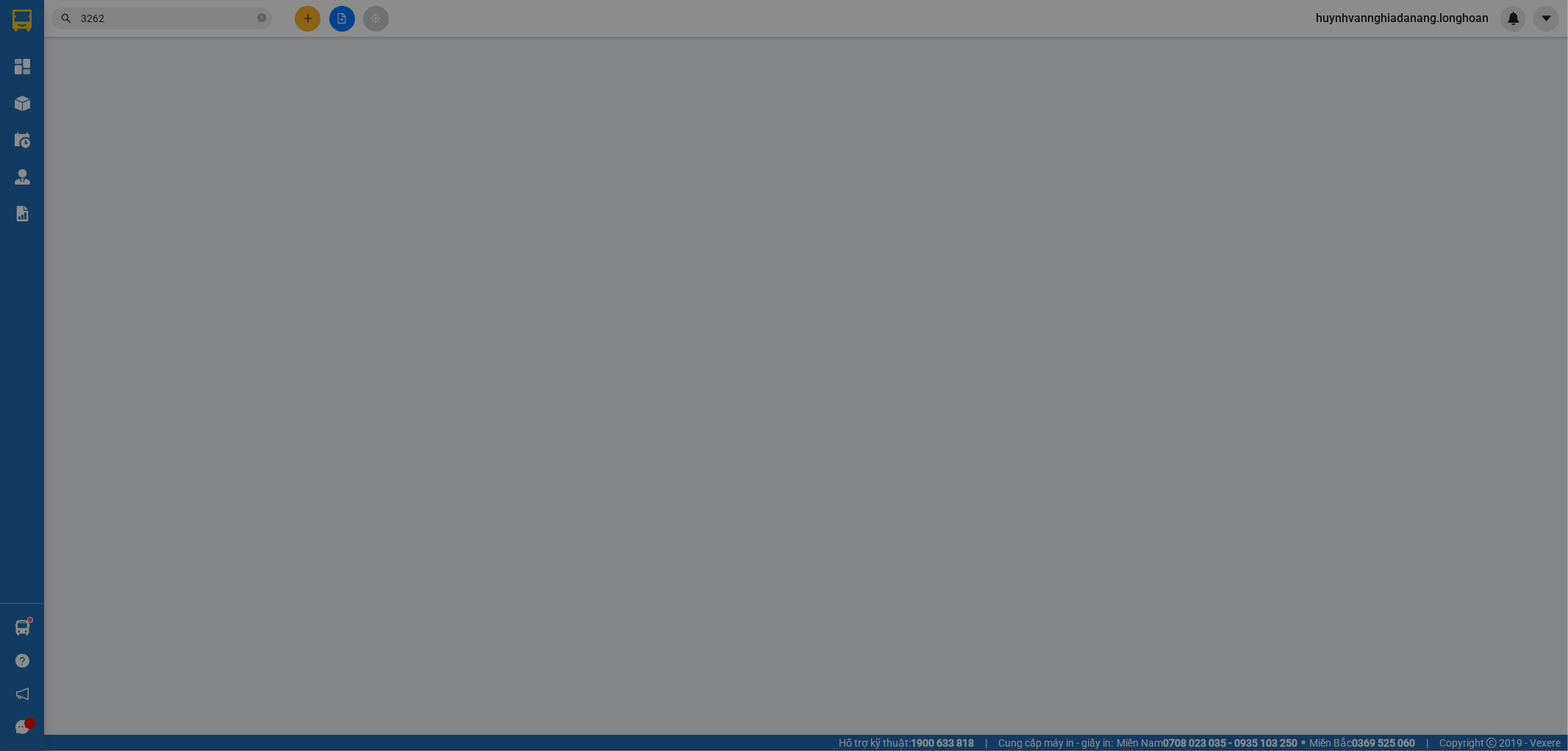
type input "khối 7a phường [GEOGRAPHIC_DATA] thị xã [GEOGRAPHIC_DATA] tỉnh [GEOGRAPHIC_DATA]"
type input "nhận theo kiện - hư hỏng ko chịu trách nhiệm"
type input "375.000"
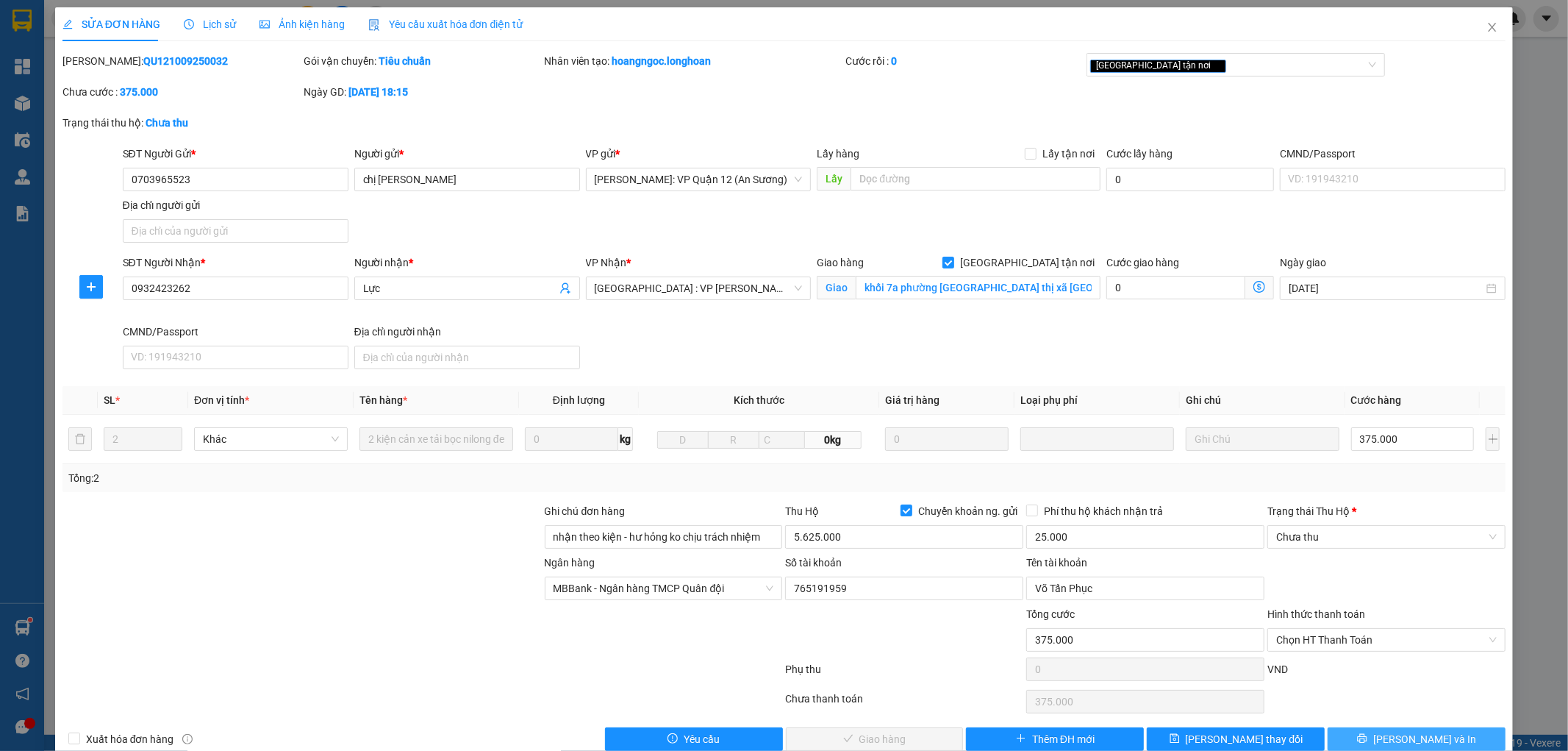
click at [1399, 733] on span "[PERSON_NAME] và In" at bounding box center [1424, 739] width 103 height 16
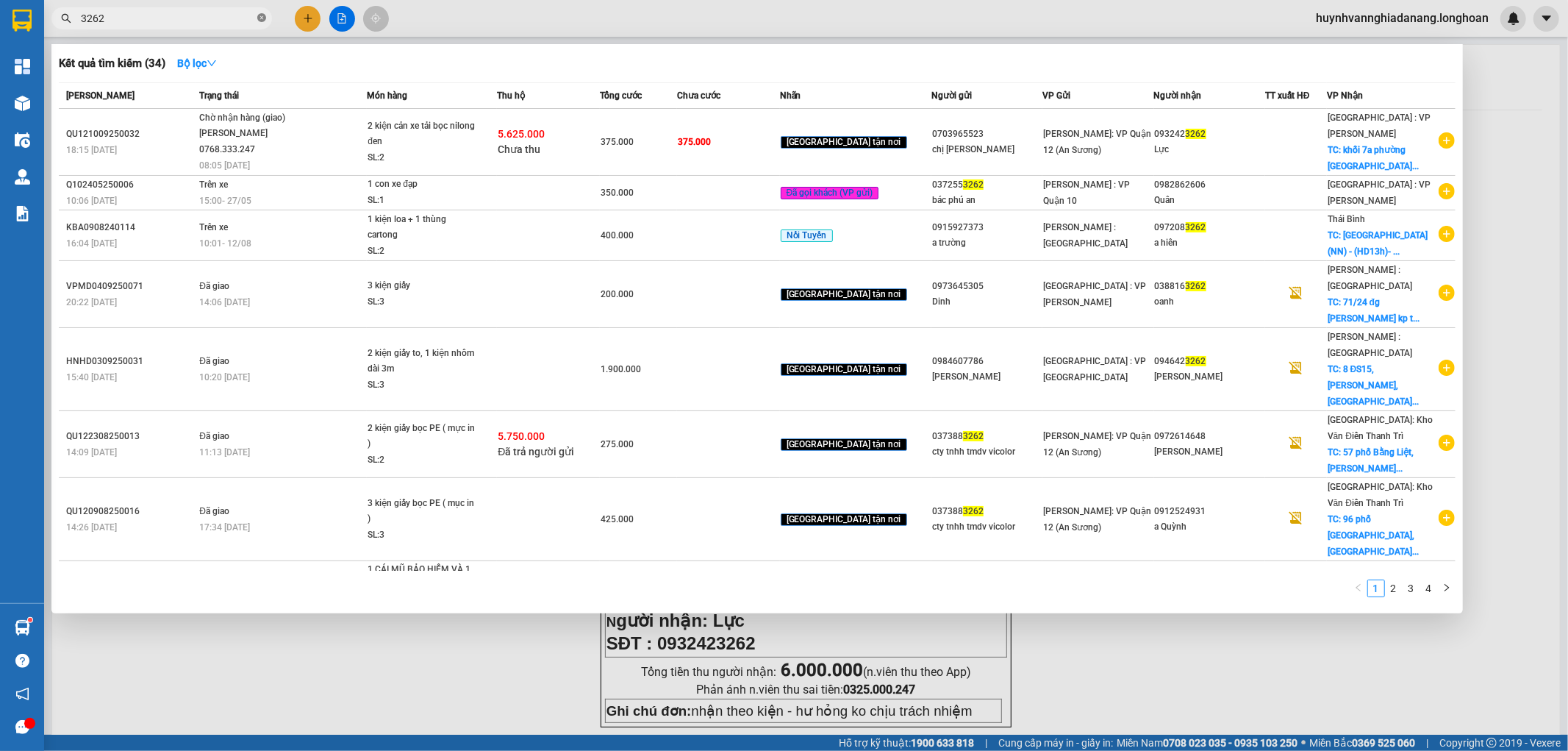
click at [259, 19] on icon "close-circle" at bounding box center [261, 17] width 8 height 8
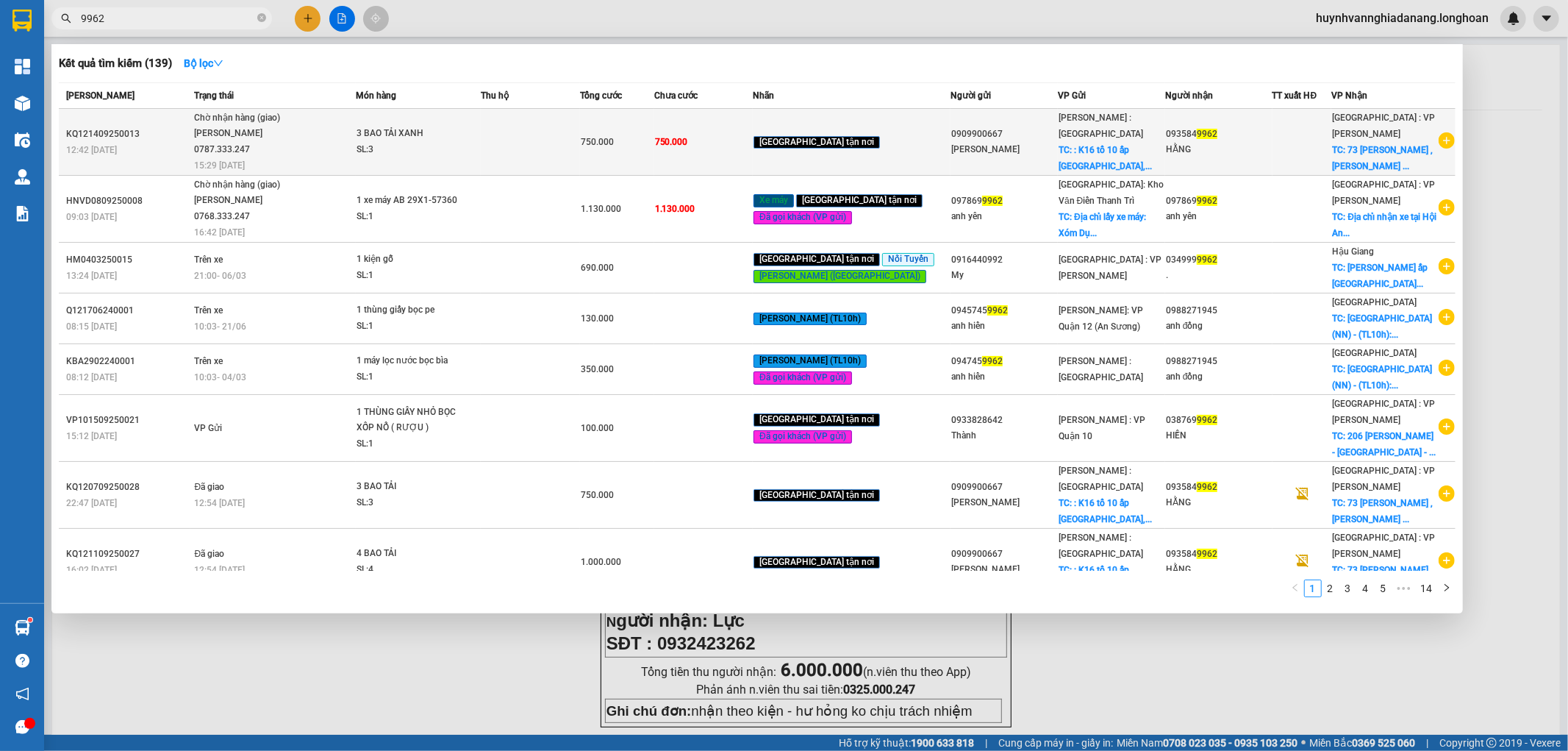
type input "9962"
click at [514, 159] on td at bounding box center [530, 142] width 99 height 67
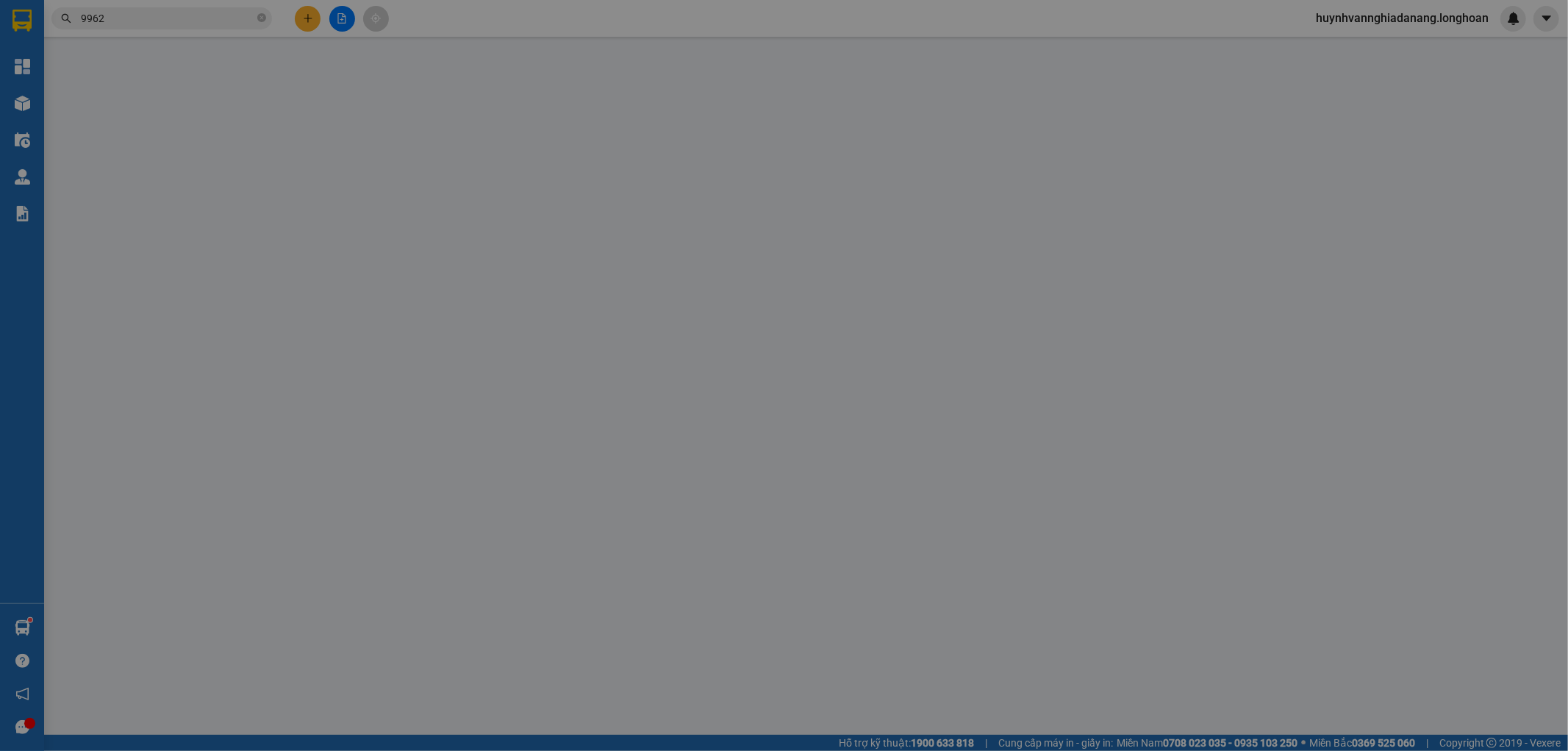
type input "0909900667"
type input "[PERSON_NAME]"
checkbox input "true"
type input ": K16 tổ 10 ấp [GEOGRAPHIC_DATA], xã [GEOGRAPHIC_DATA] huyện [GEOGRAPHIC_DATA],…"
type input "0935849962"
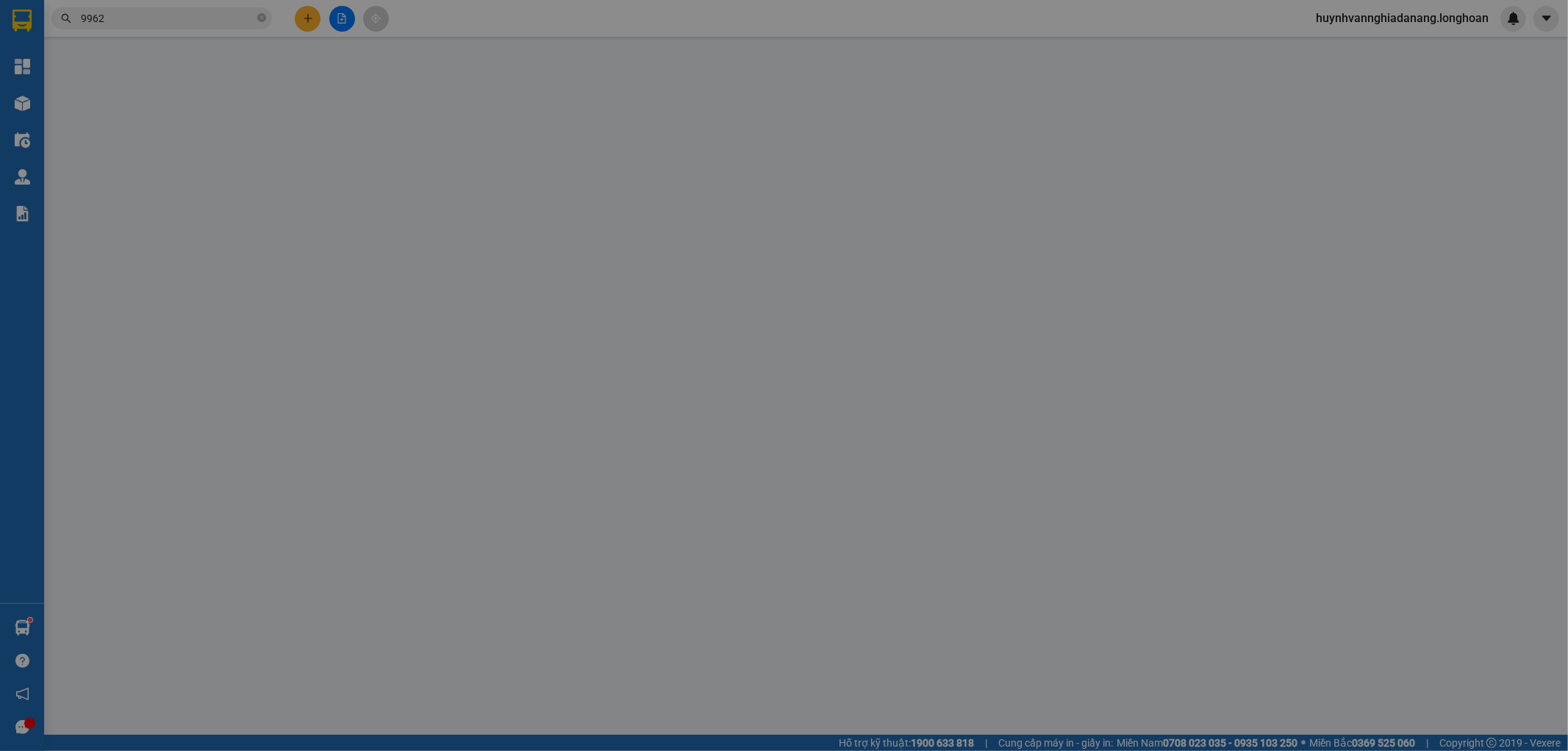
type input "HẰNG"
checkbox input "true"
type input "73 [PERSON_NAME] , HÒA CƯỜNG NAM , [GEOGRAPHIC_DATA] , [GEOGRAPHIC_DATA]"
type input "750.000"
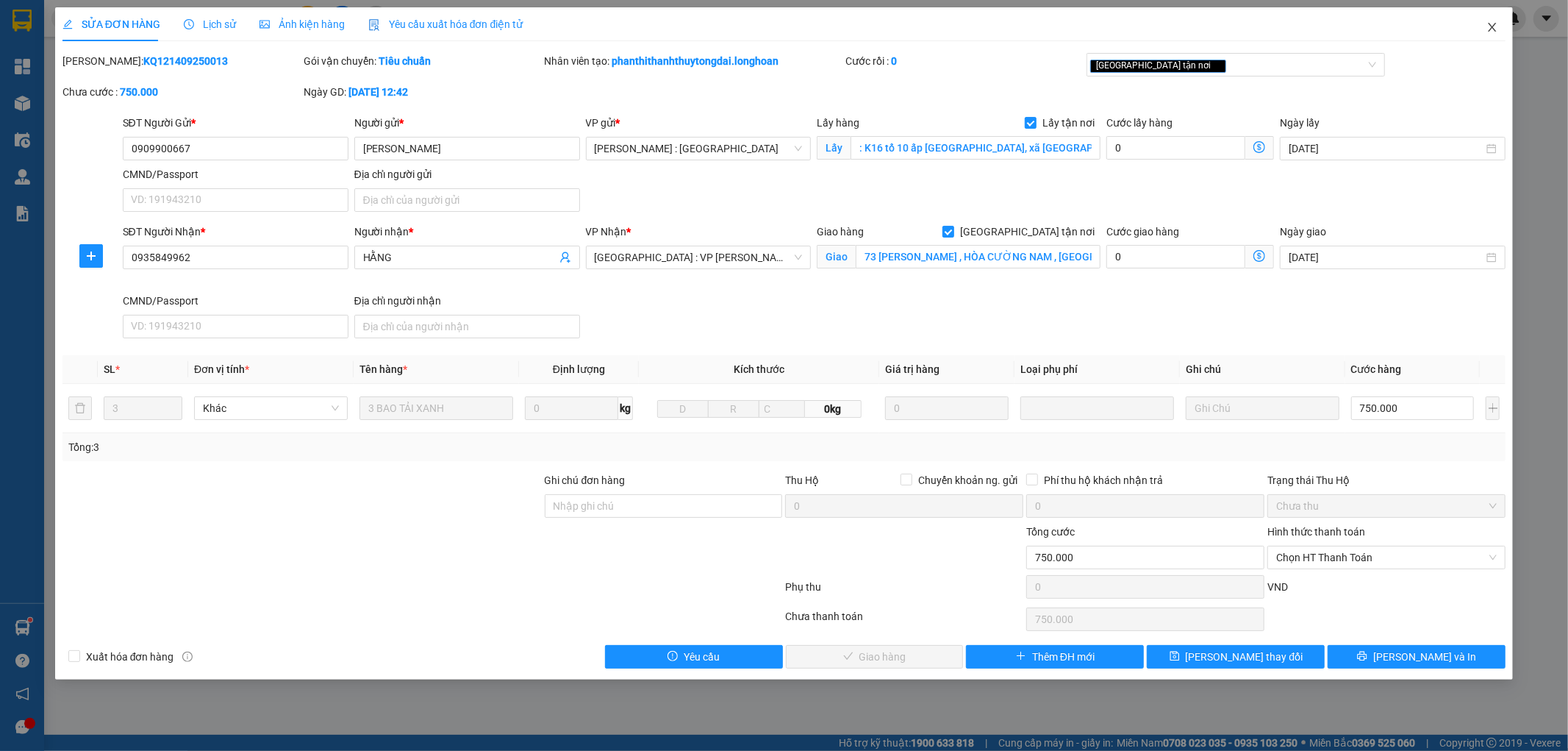
click at [1487, 25] on icon "close" at bounding box center [1492, 27] width 12 height 12
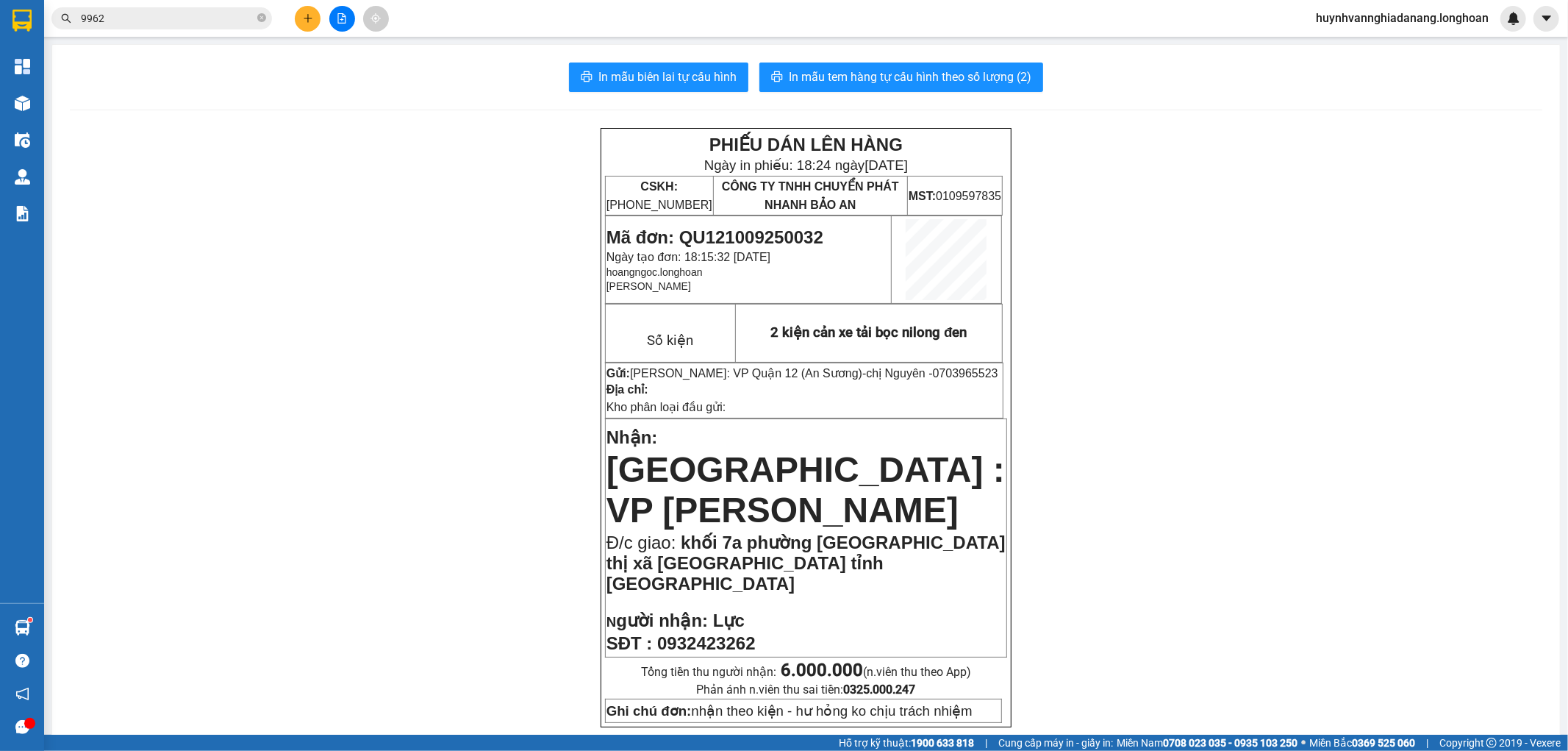
click at [173, 20] on input "9962" at bounding box center [167, 18] width 174 height 16
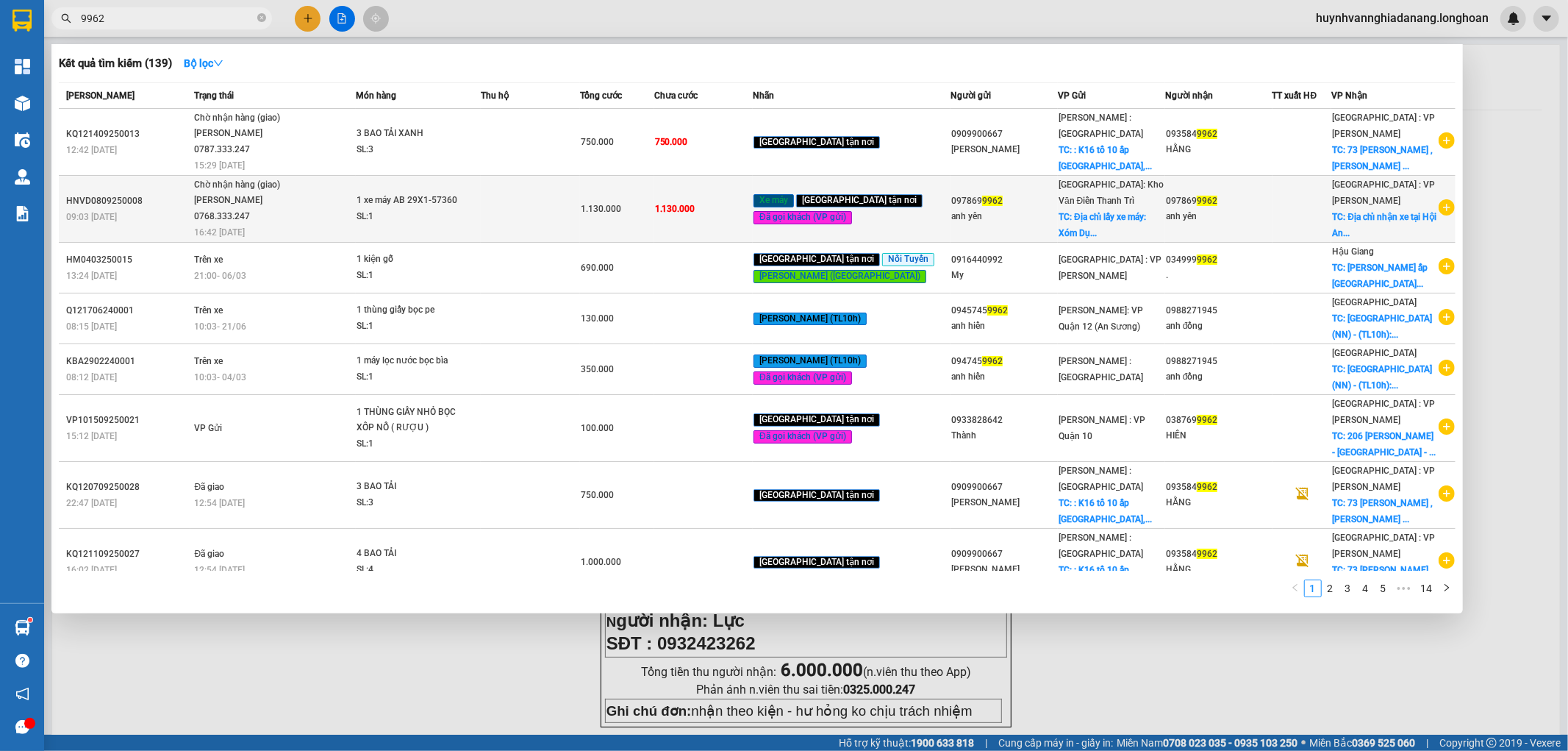
click at [645, 225] on td "1.130.000" at bounding box center [617, 208] width 74 height 67
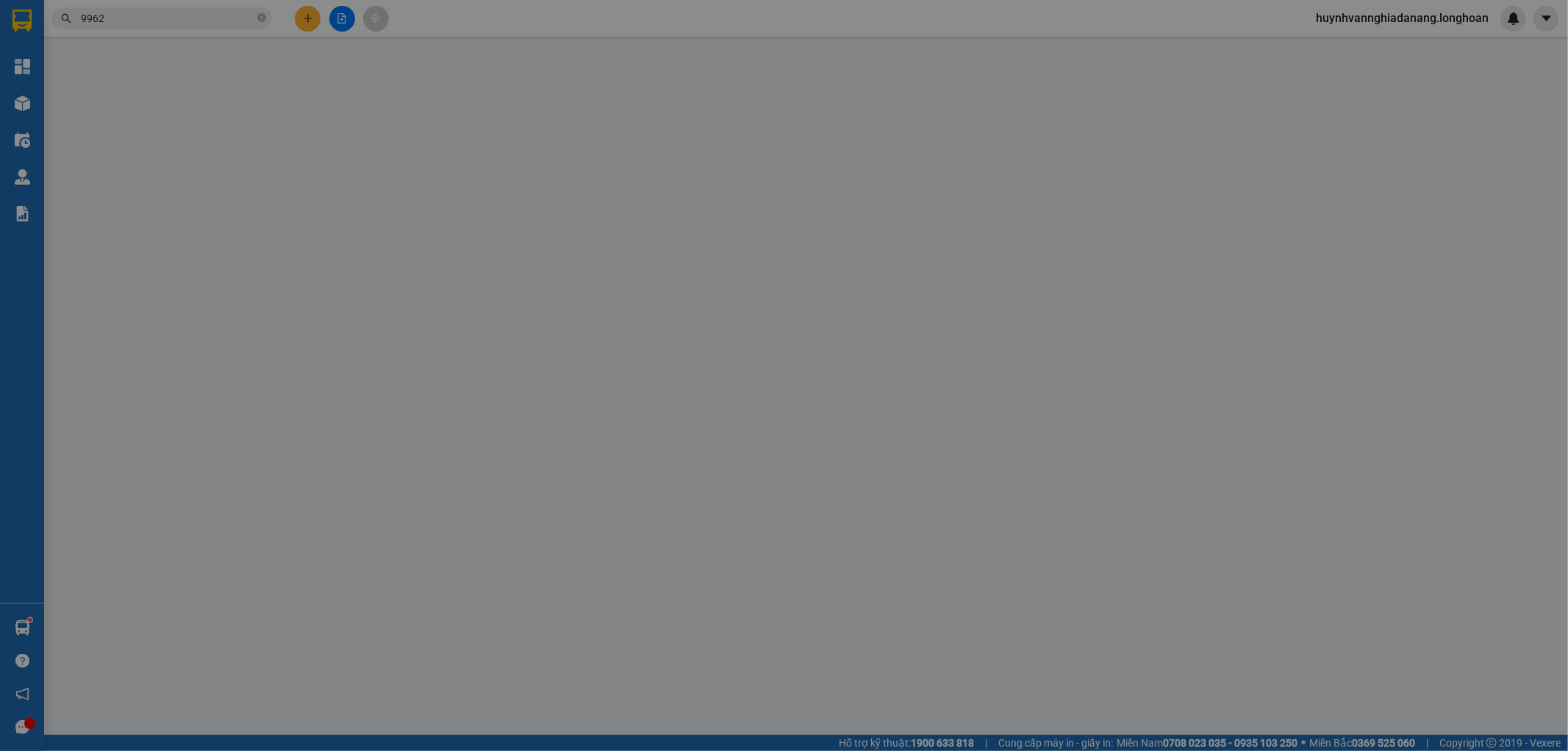
type input "0978699962"
type input "anh yên"
checkbox input "true"
type input "Địa chỉ lấy xe máy: Xóm Dục - Xã [GEOGRAPHIC_DATA] - [GEOGRAPHIC_DATA] - [GEOGR…"
type input "0978699962"
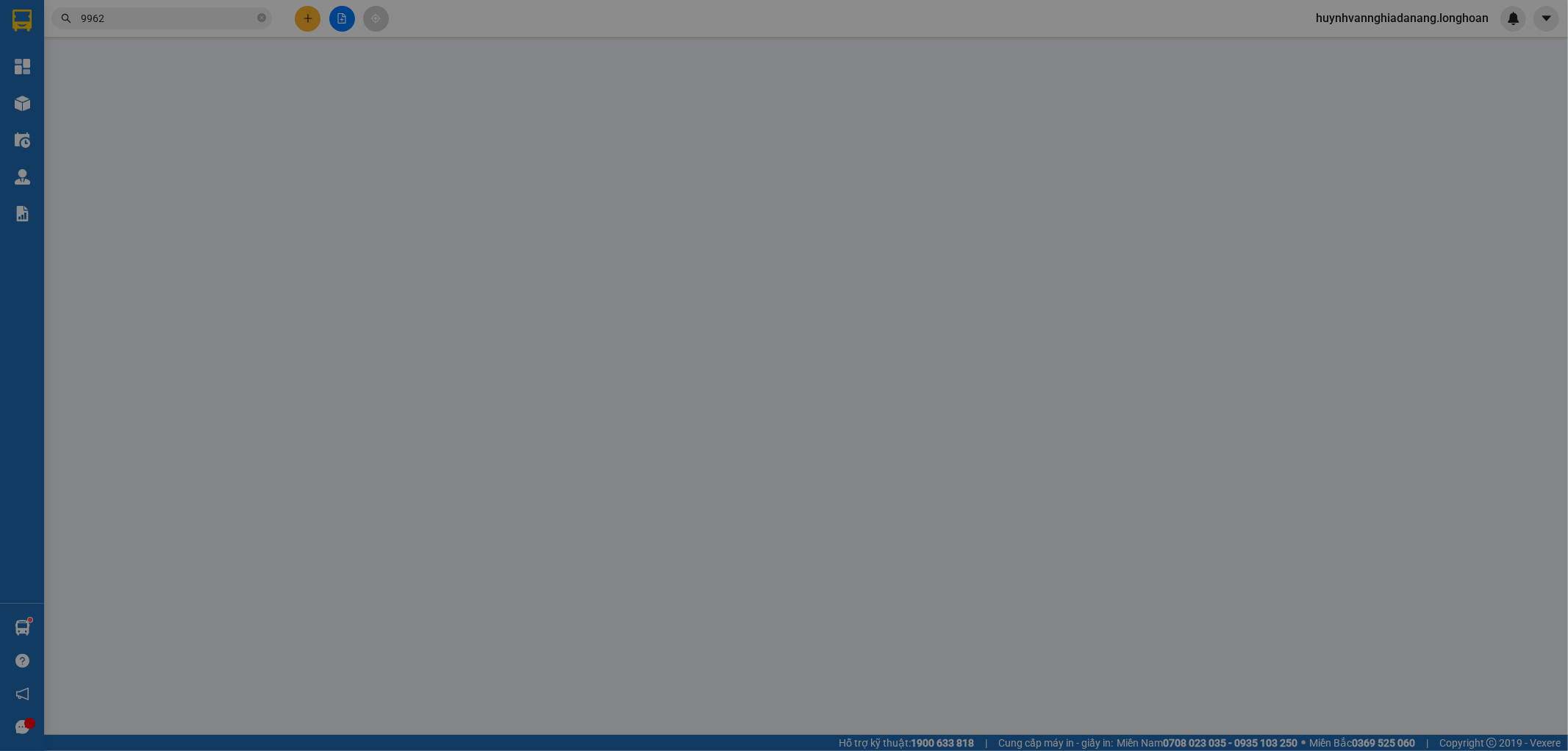
type input "anh yên"
checkbox input "true"
type input "Địa chỉ nhận xe tại Hội An: [GEOGRAPHIC_DATA] ( [STREET_ADDRESS][PERSON_NAME] )"
type input "chìa khóa quấn tay lái ( không giấy tờ )"
type input "1.130.000"
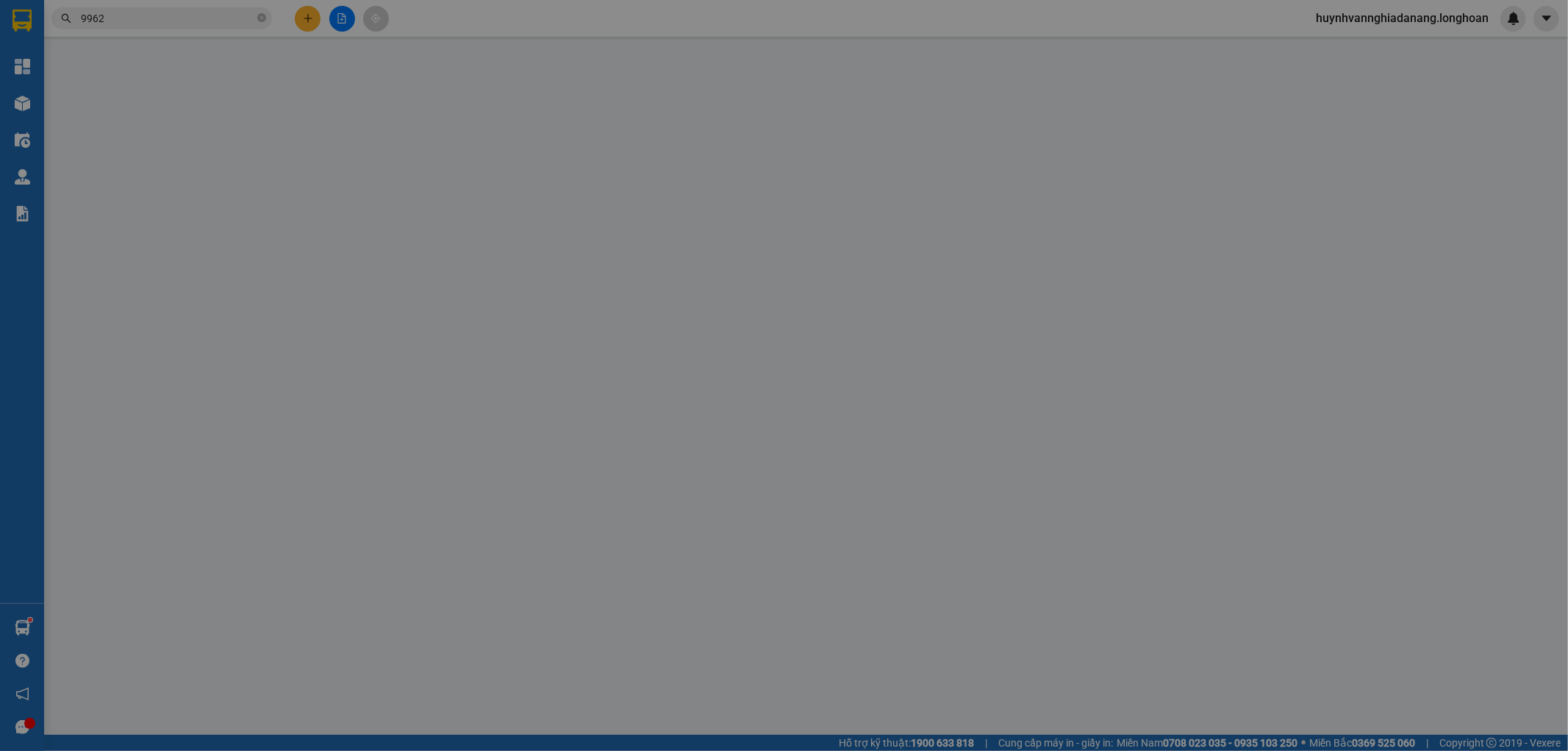
type input "1.130.000"
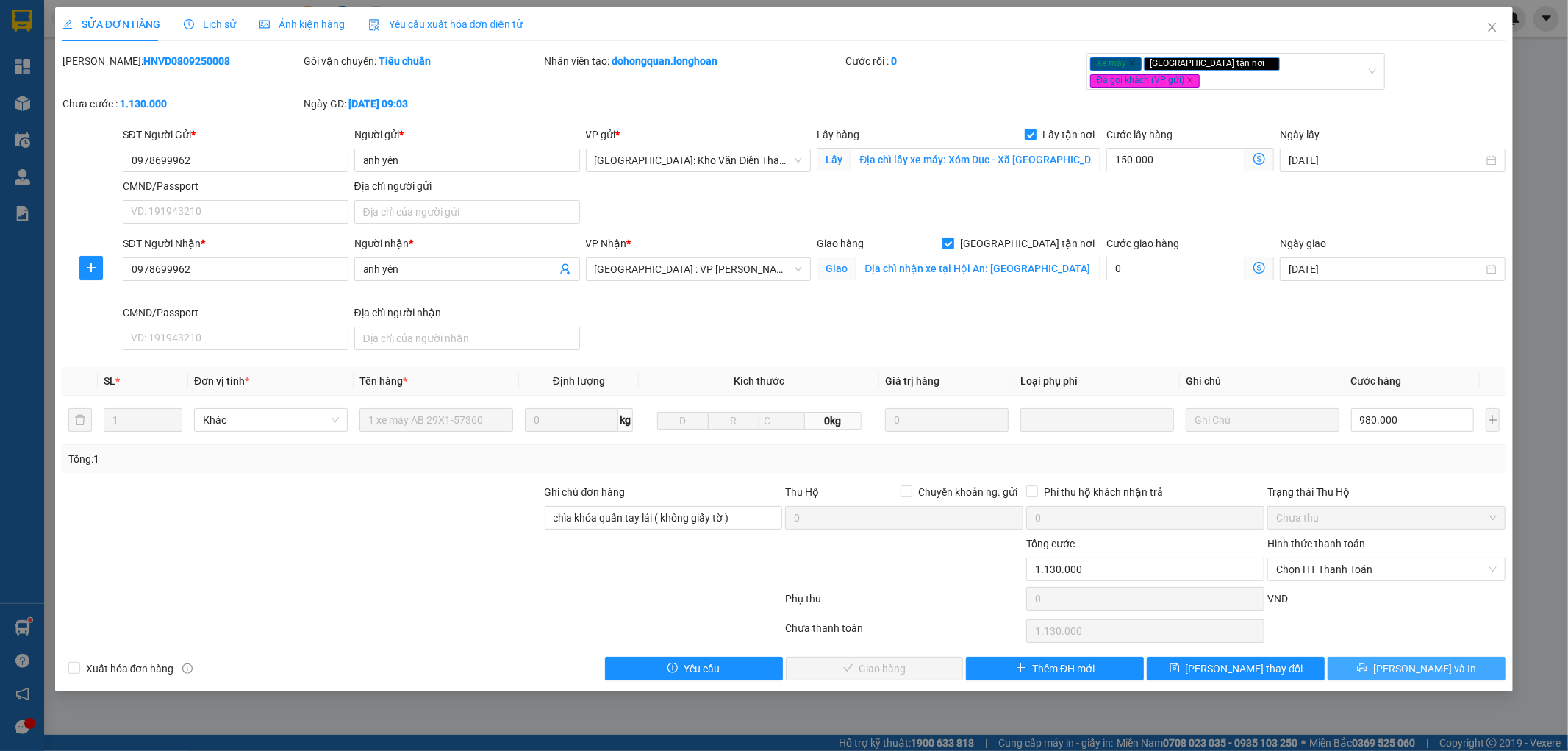
click at [1444, 660] on span "[PERSON_NAME] và In" at bounding box center [1424, 667] width 103 height 16
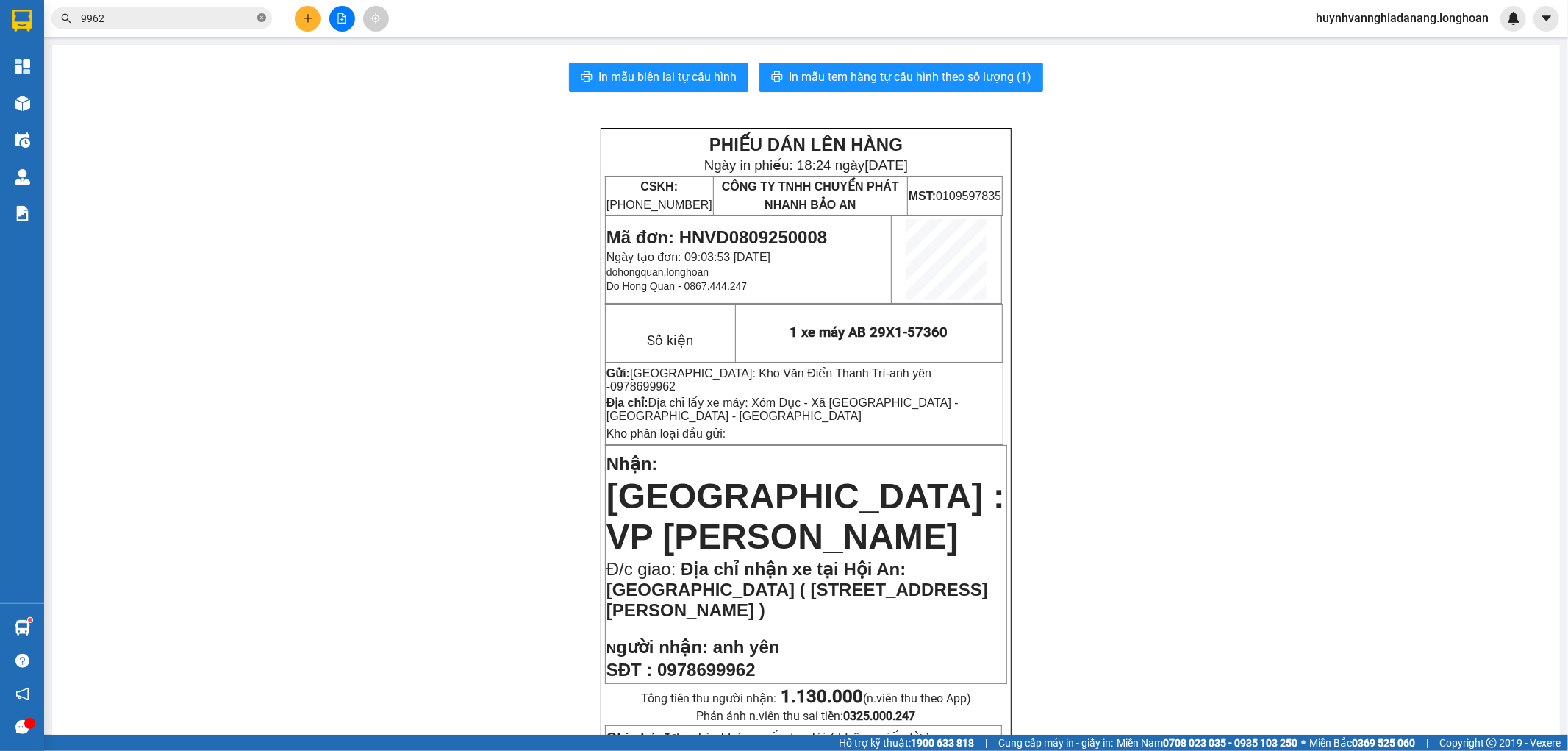
click at [260, 17] on icon "close-circle" at bounding box center [261, 17] width 8 height 8
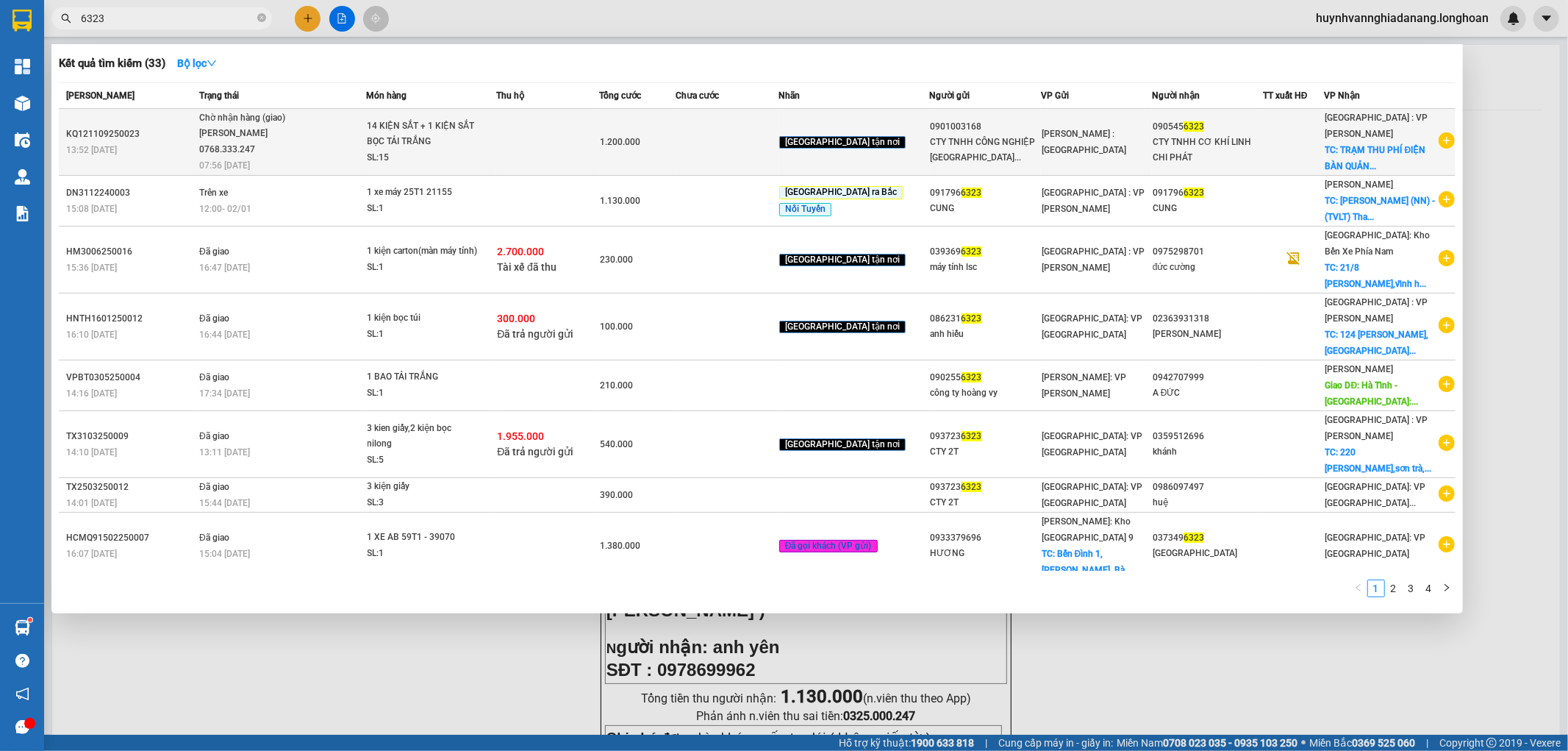
type input "6323"
click at [555, 130] on td at bounding box center [548, 142] width 103 height 67
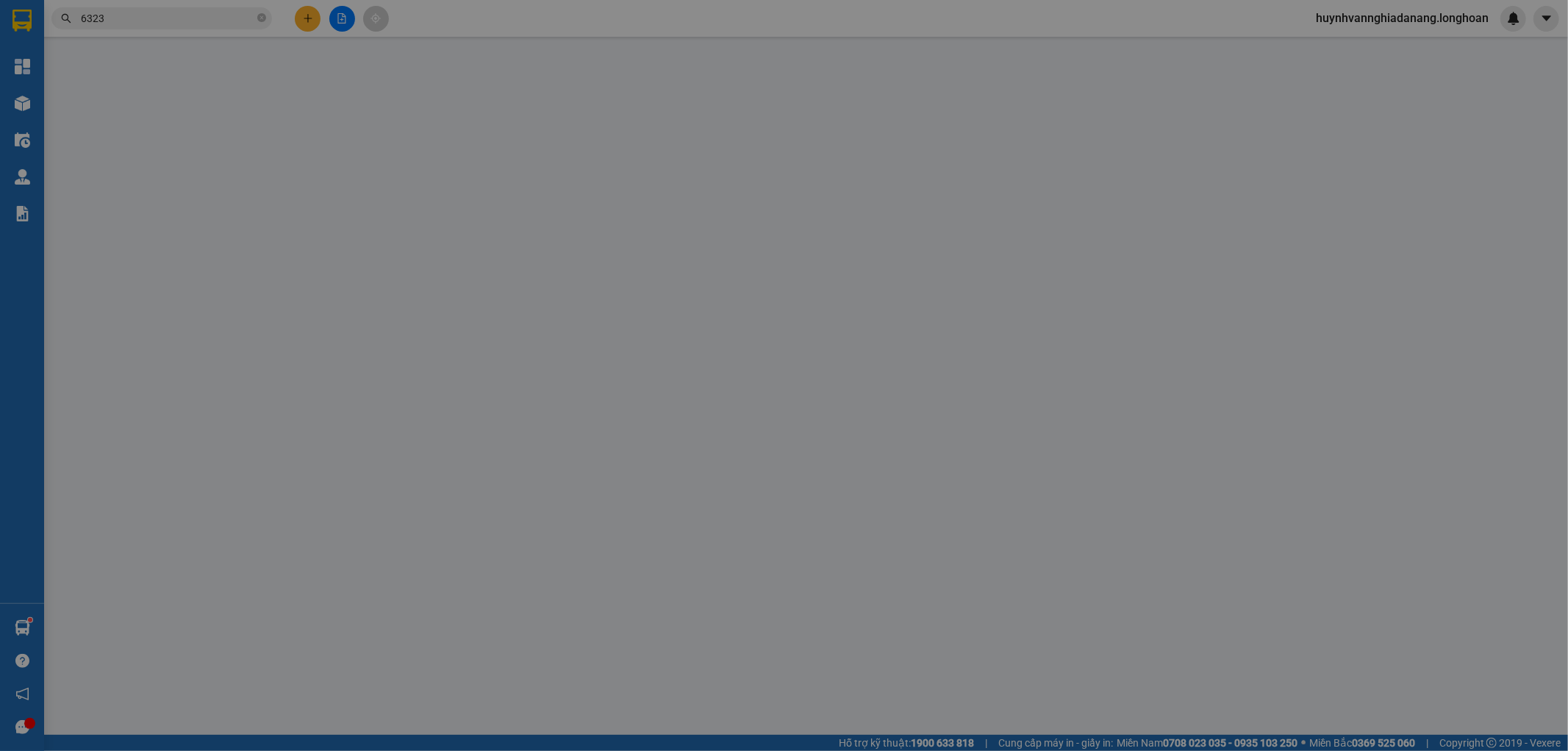
type input "0901003168"
type input "CTY TNHH CÔNG NGHIỆP [GEOGRAPHIC_DATA]"
type input "0905456323"
type input "CTY TNHH CƠ KHÍ LINH CHI PHÁT"
checkbox input "true"
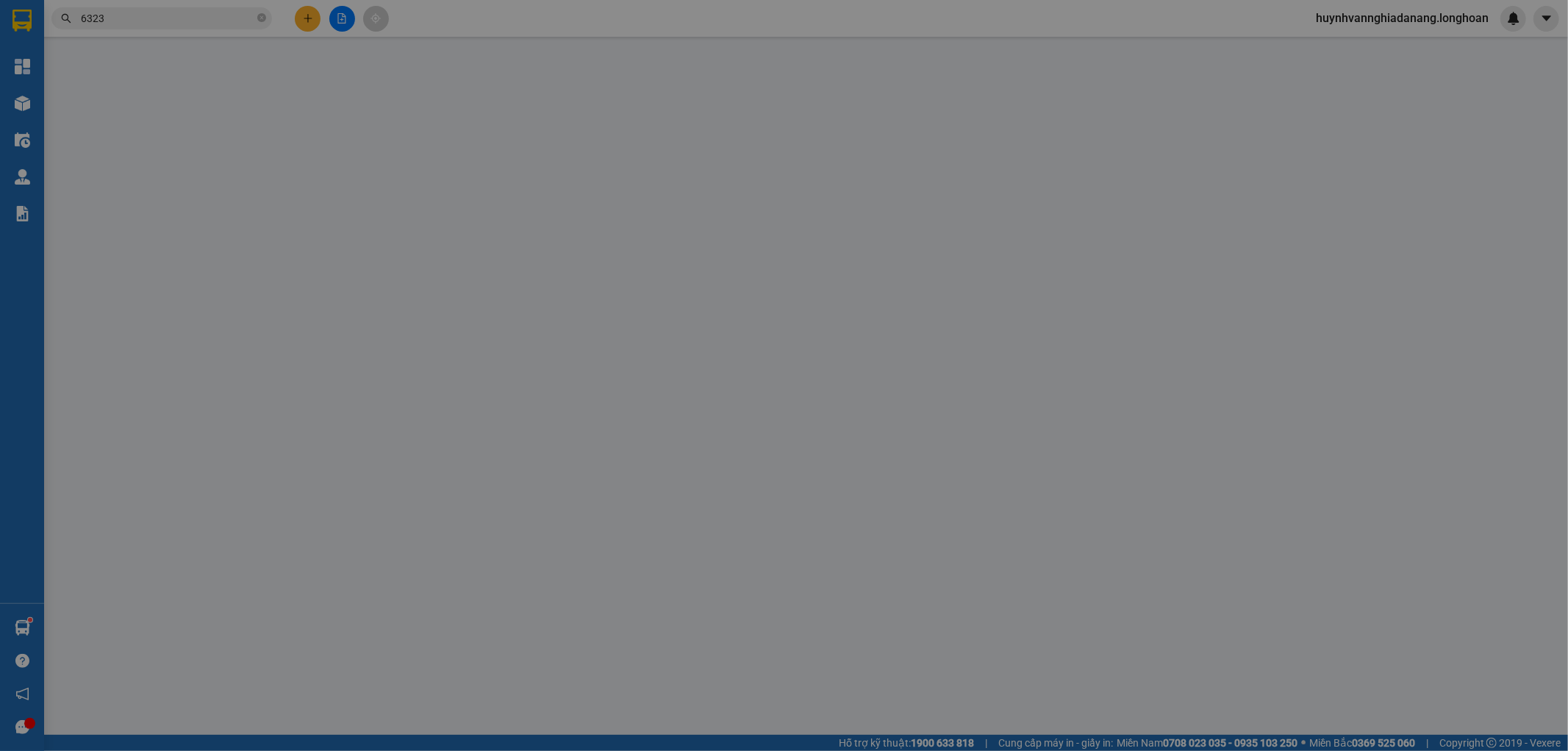
type input "TRẠM THU PHÍ ĐIỆN BÀN [GEOGRAPHIC_DATA]"
type input "1.200.000"
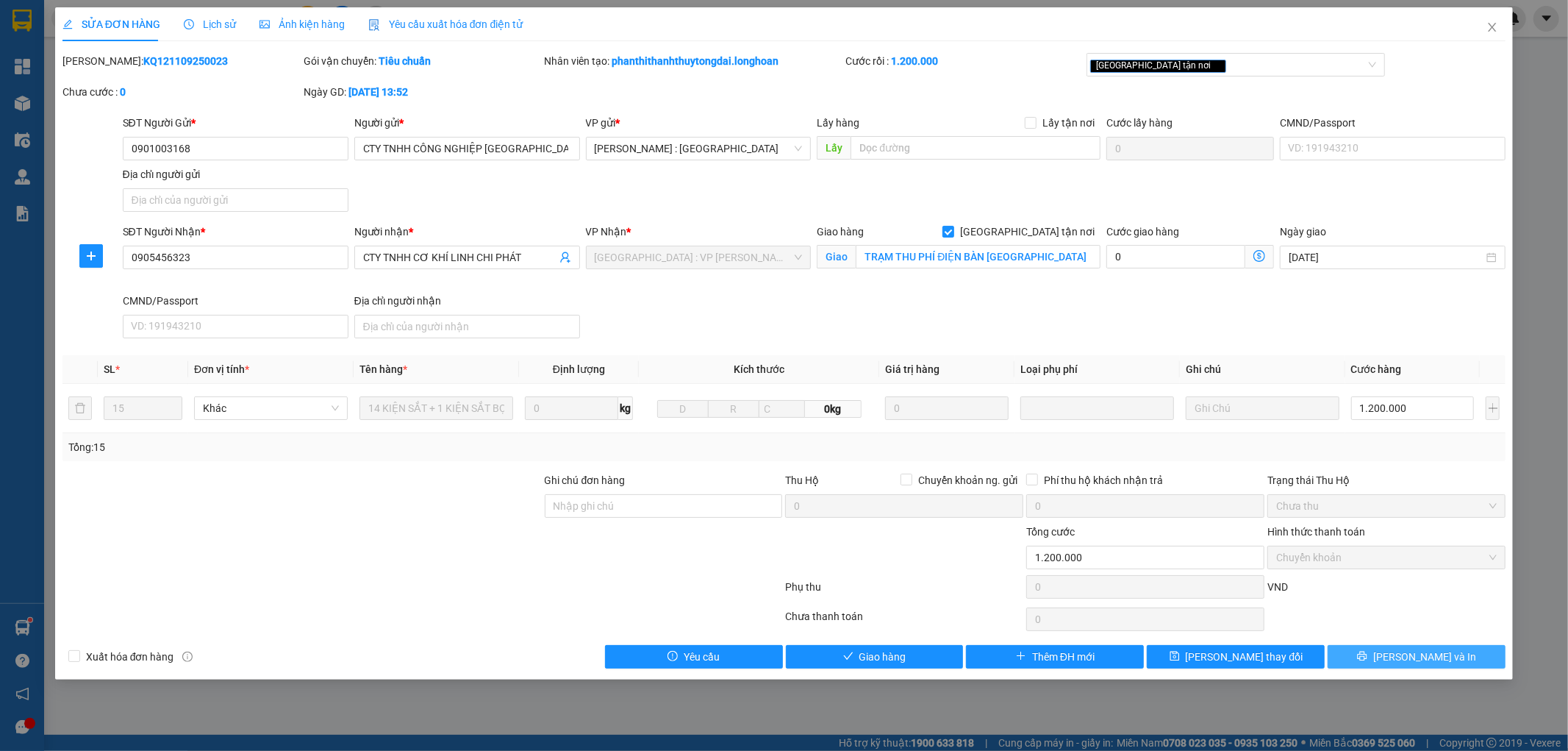
click at [1431, 651] on span "[PERSON_NAME] và In" at bounding box center [1424, 656] width 103 height 16
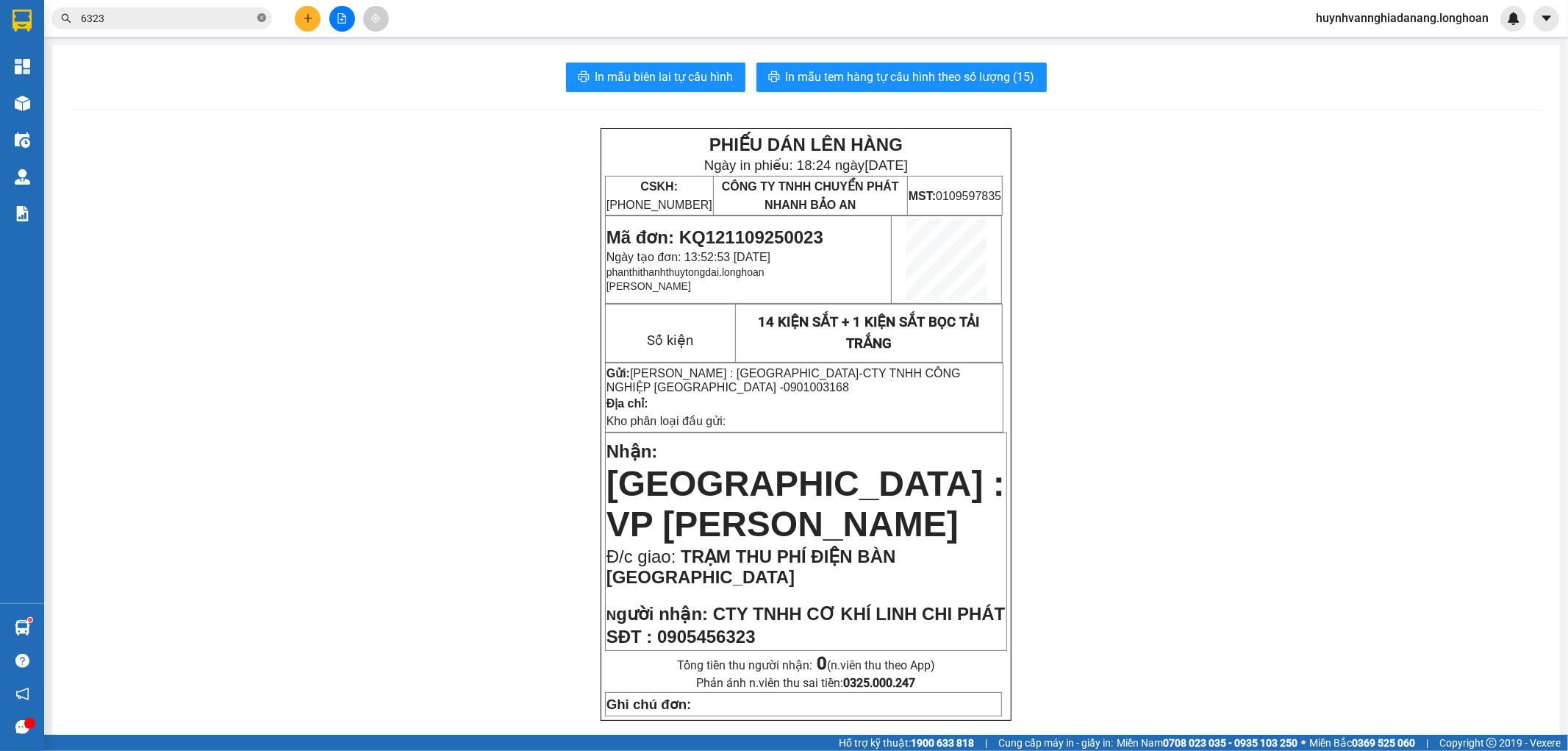
click at [262, 21] on icon "close-circle" at bounding box center [261, 17] width 8 height 8
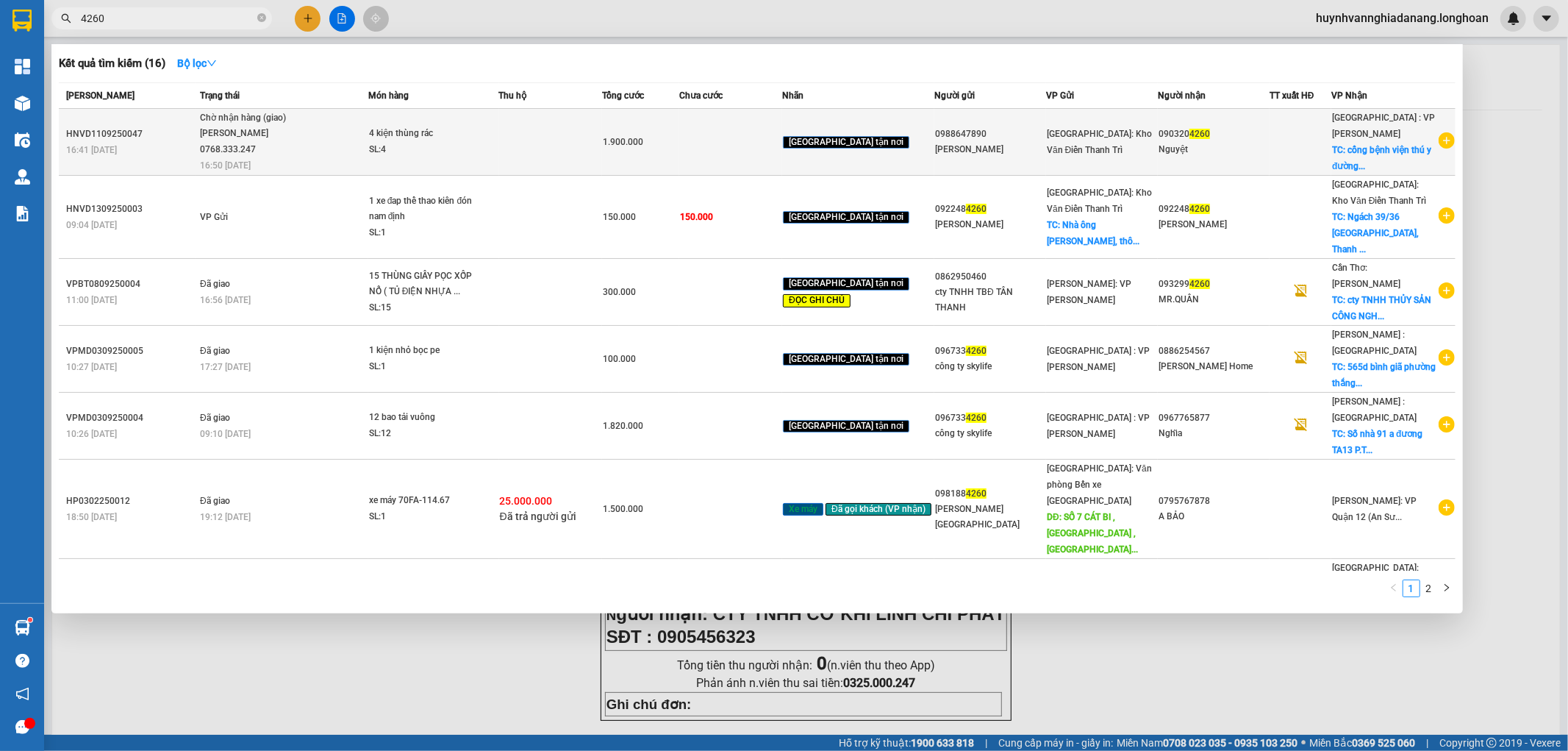
type input "4260"
click at [538, 134] on td at bounding box center [551, 142] width 103 height 67
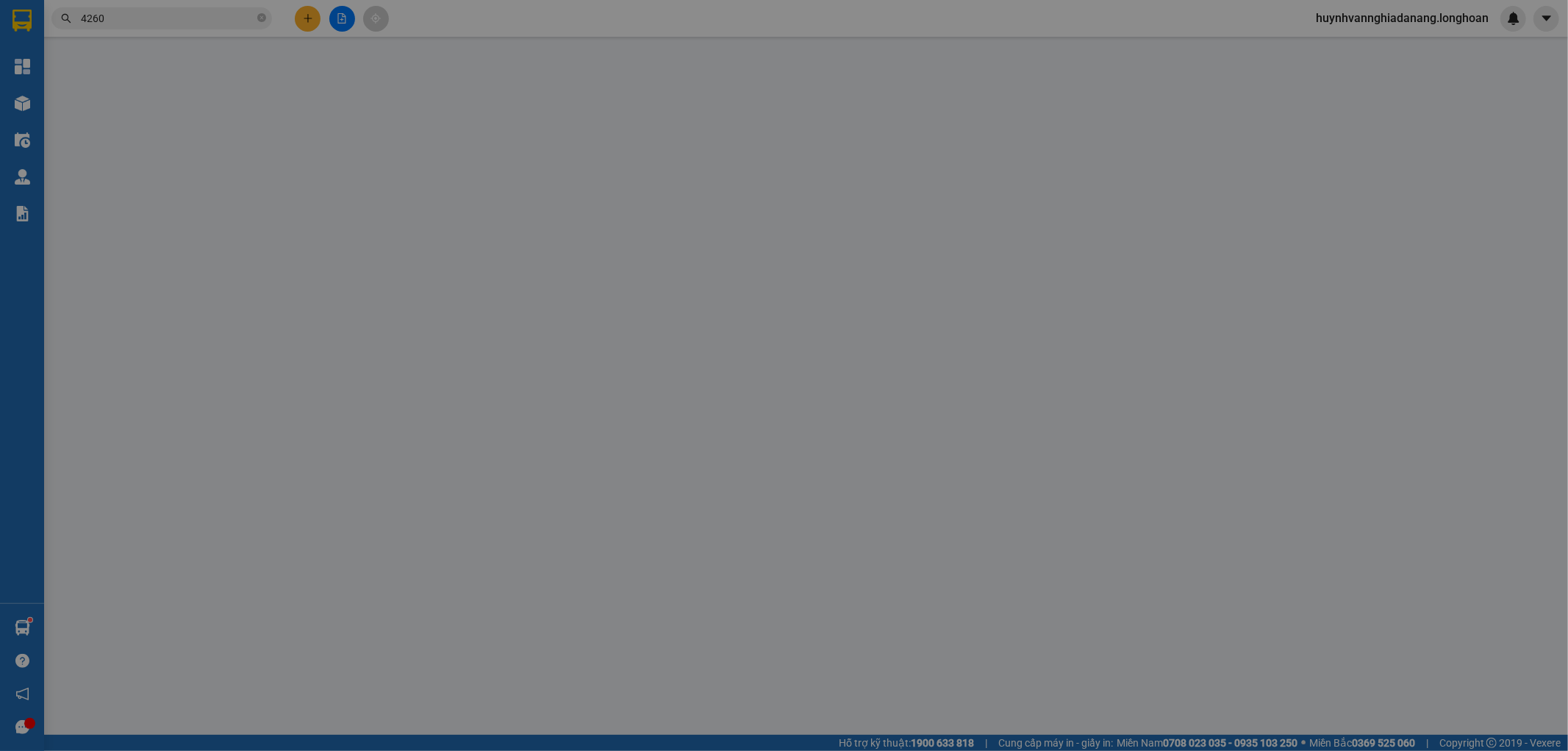
type input "0988647890"
type input "[PERSON_NAME]"
type input "0903204260"
type input "Nguyệt"
checkbox input "true"
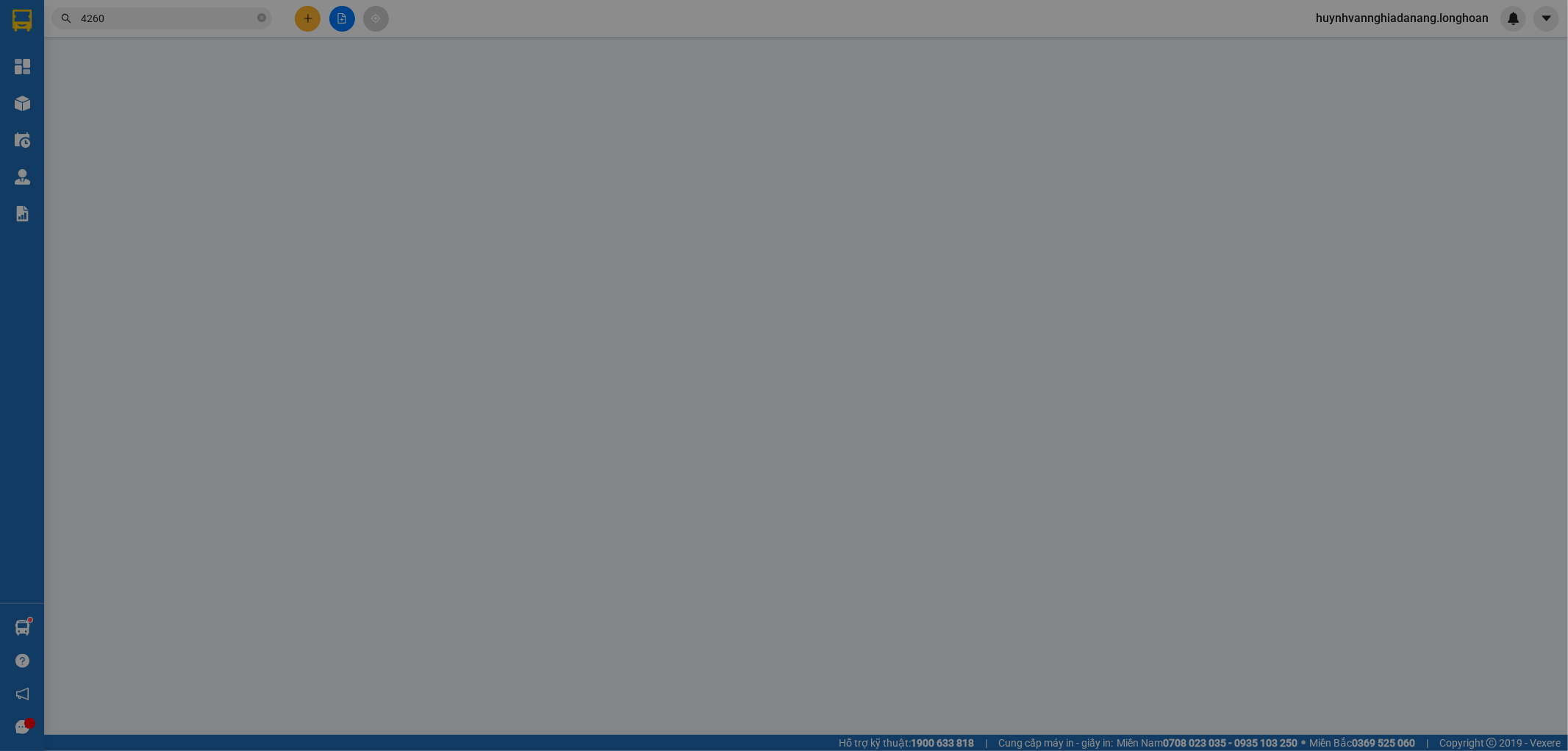
type input "cổng bệnh viện thú y đường võ chí công xã [GEOGRAPHIC_DATA] [GEOGRAPHIC_DATA] […"
type input "1.900.000"
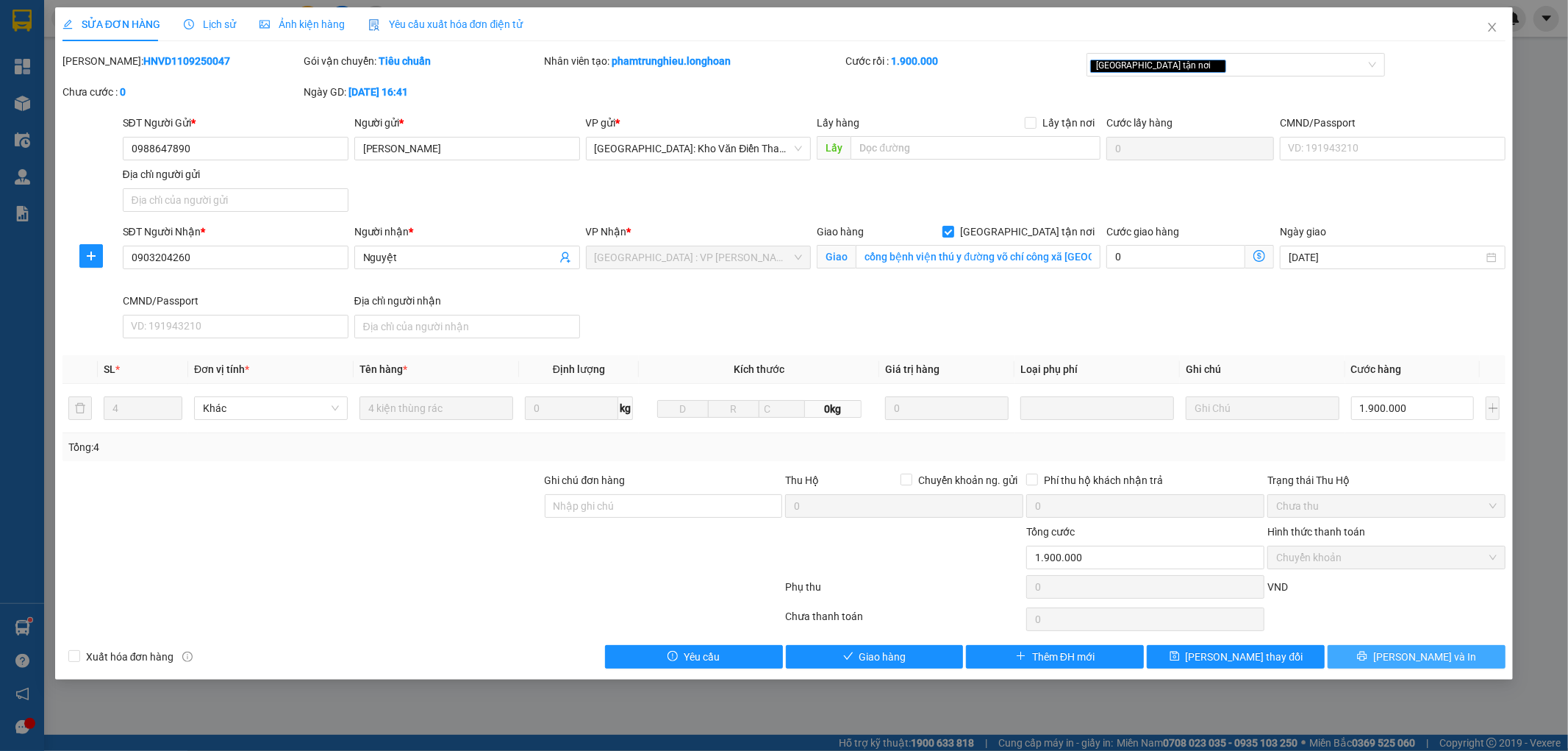
click at [1448, 651] on button "[PERSON_NAME] và In" at bounding box center [1417, 656] width 178 height 23
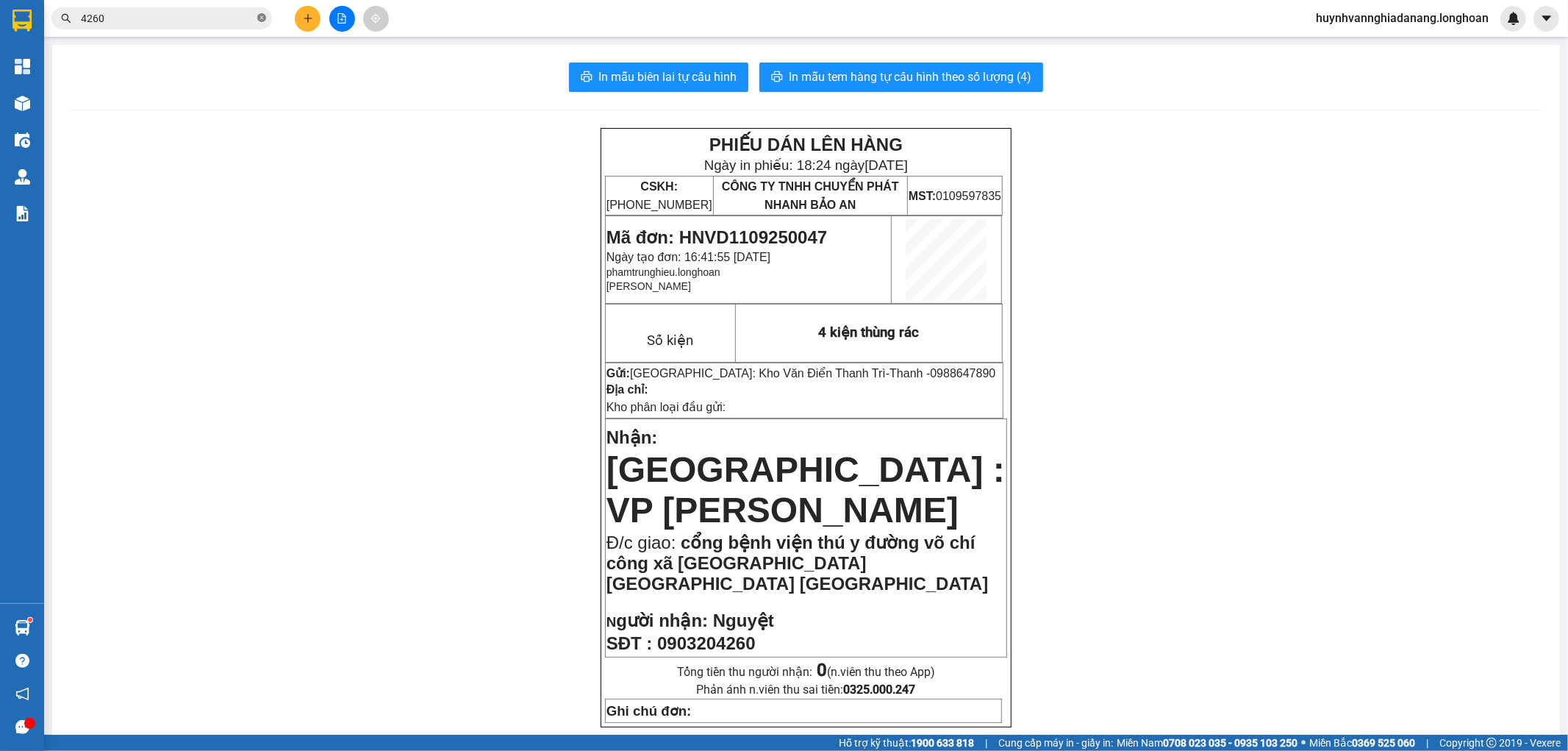
click at [266, 21] on icon "close-circle" at bounding box center [261, 17] width 8 height 8
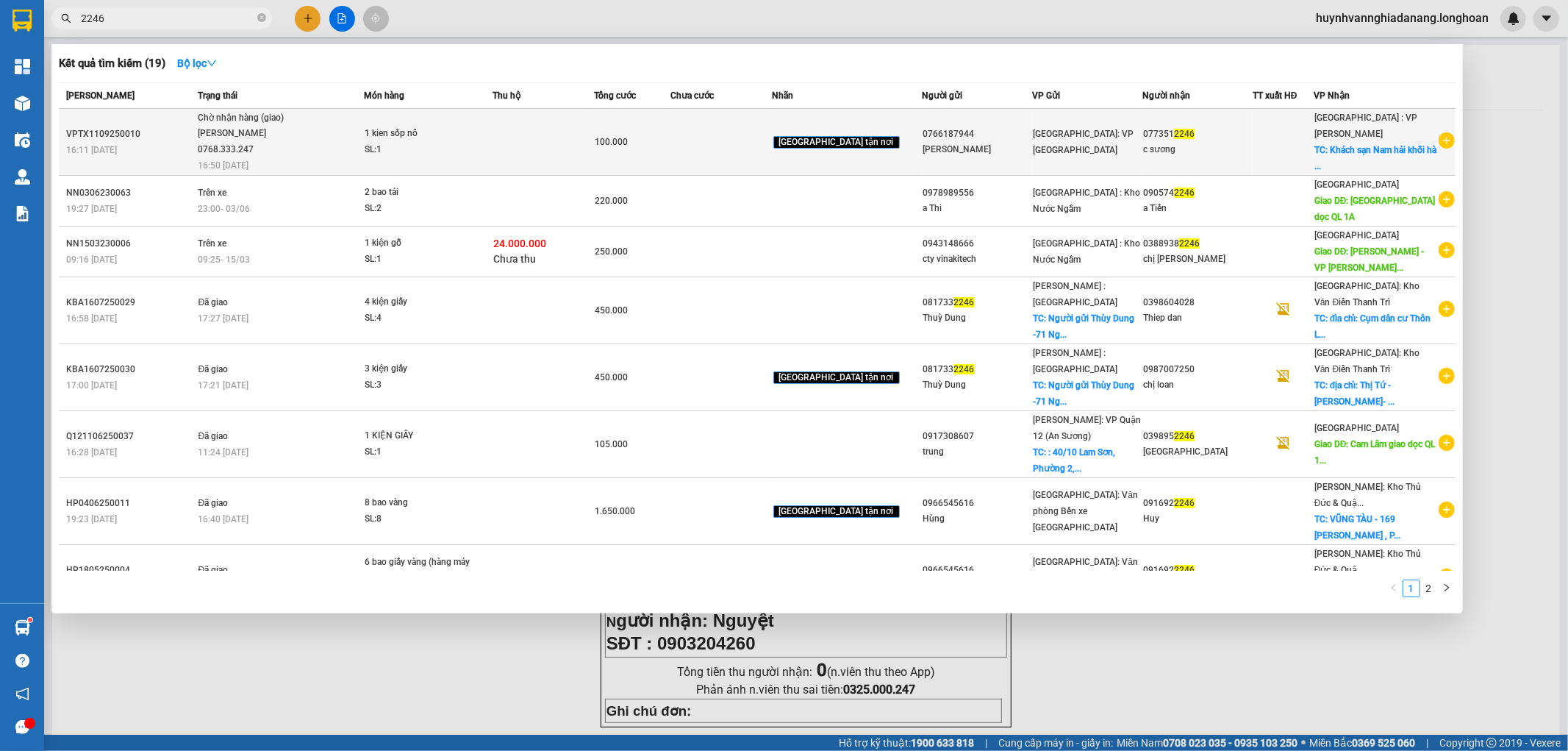
type input "2246"
click at [492, 130] on span "1 kien sốp nổ SL: 1" at bounding box center [429, 142] width 128 height 32
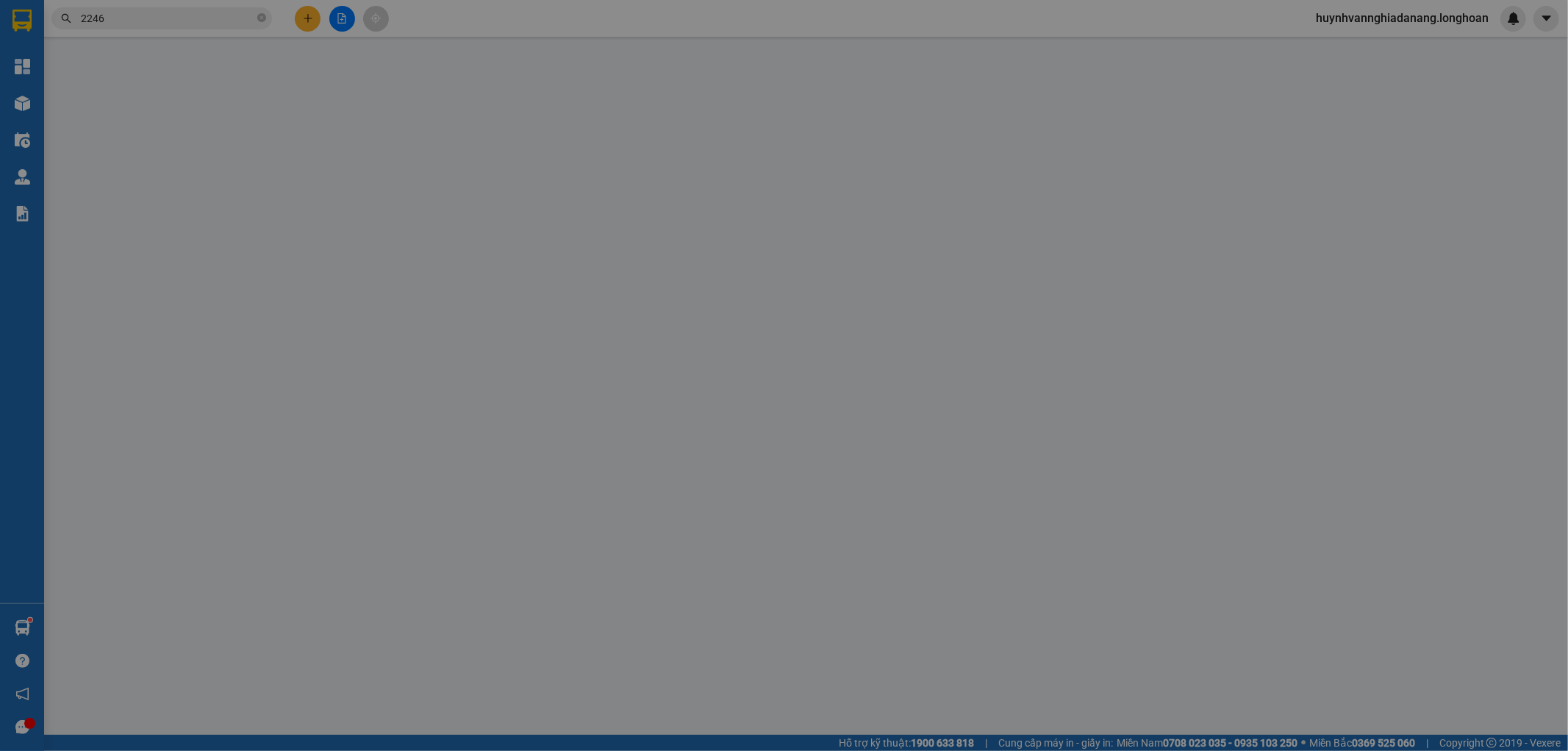
type input "0766187944"
type input "[PERSON_NAME]"
type input "0773512246"
type input "c sương"
checkbox input "true"
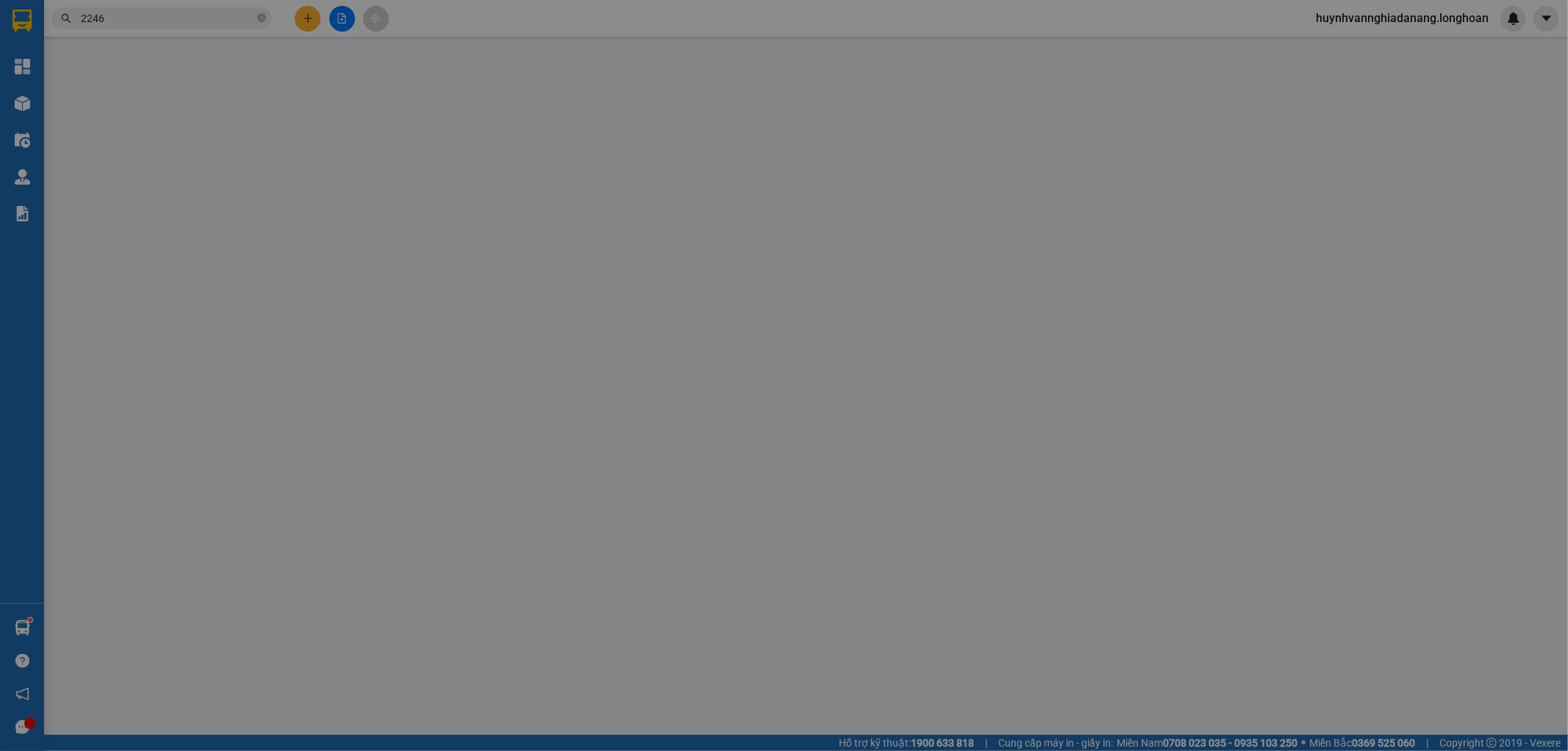
type input "Khách sạn Nam hải khối hà my đông B, [GEOGRAPHIC_DATA], [GEOGRAPHIC_DATA] điện …"
type input "100.000"
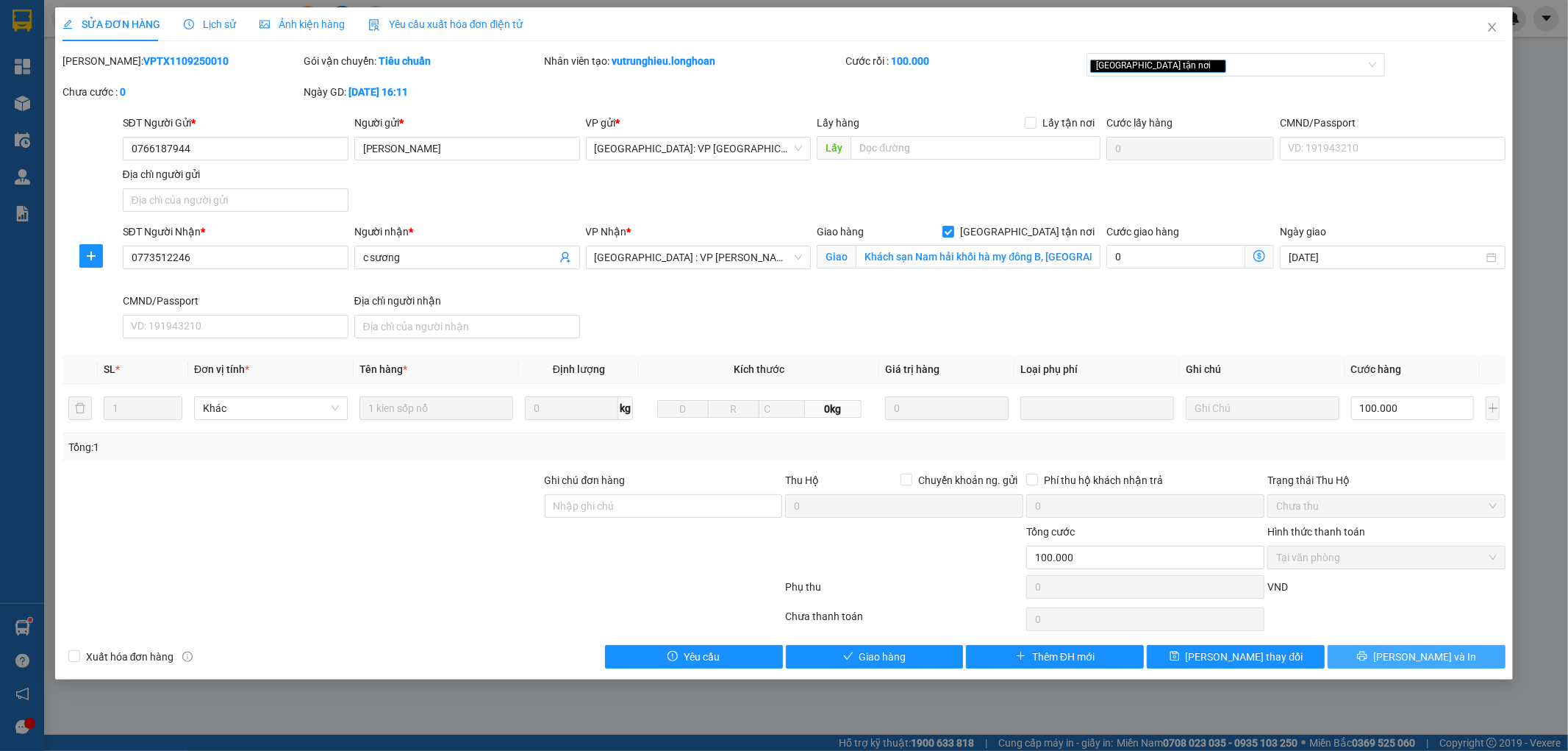
click at [1412, 662] on span "[PERSON_NAME] và In" at bounding box center [1424, 656] width 103 height 16
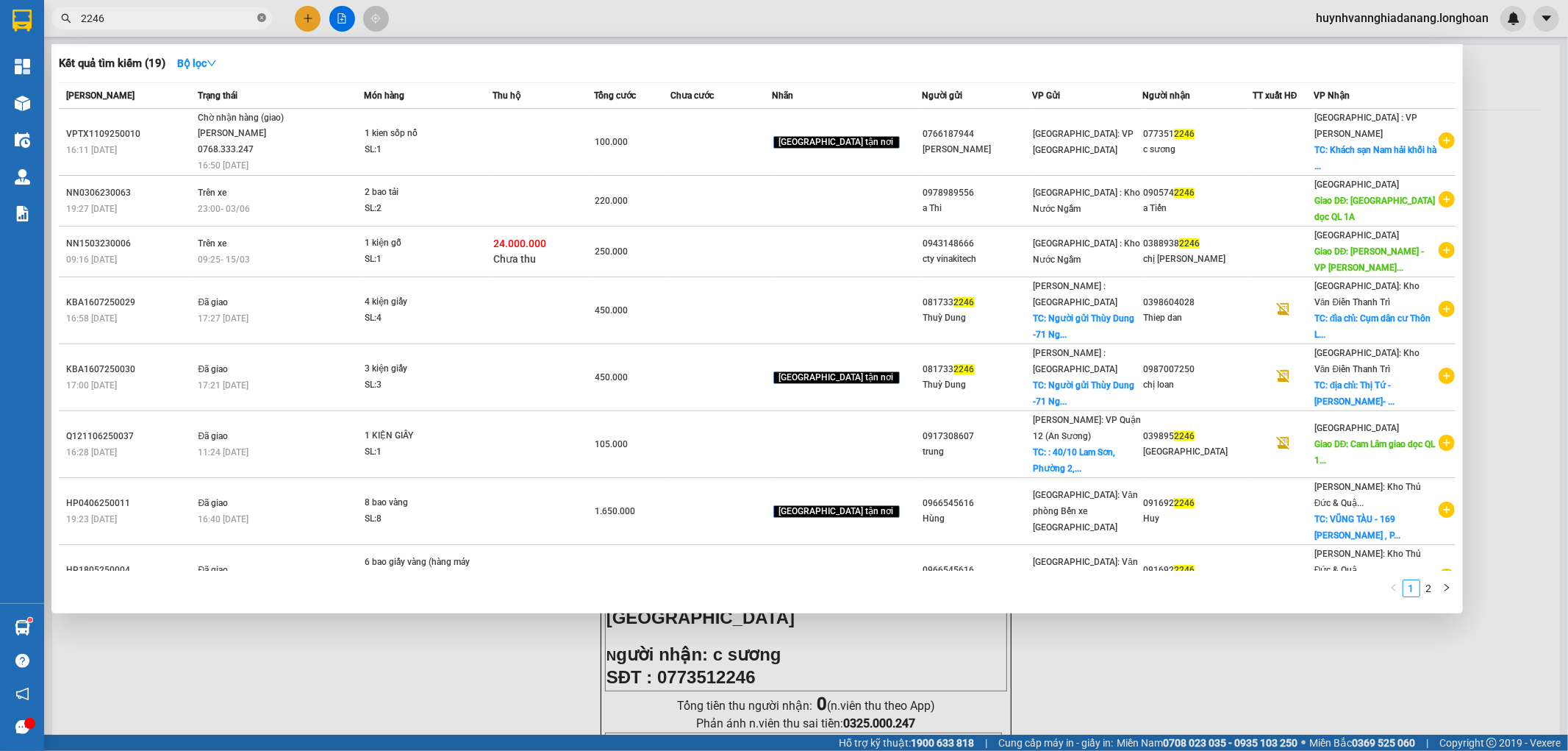
click at [261, 17] on icon "close-circle" at bounding box center [261, 17] width 8 height 8
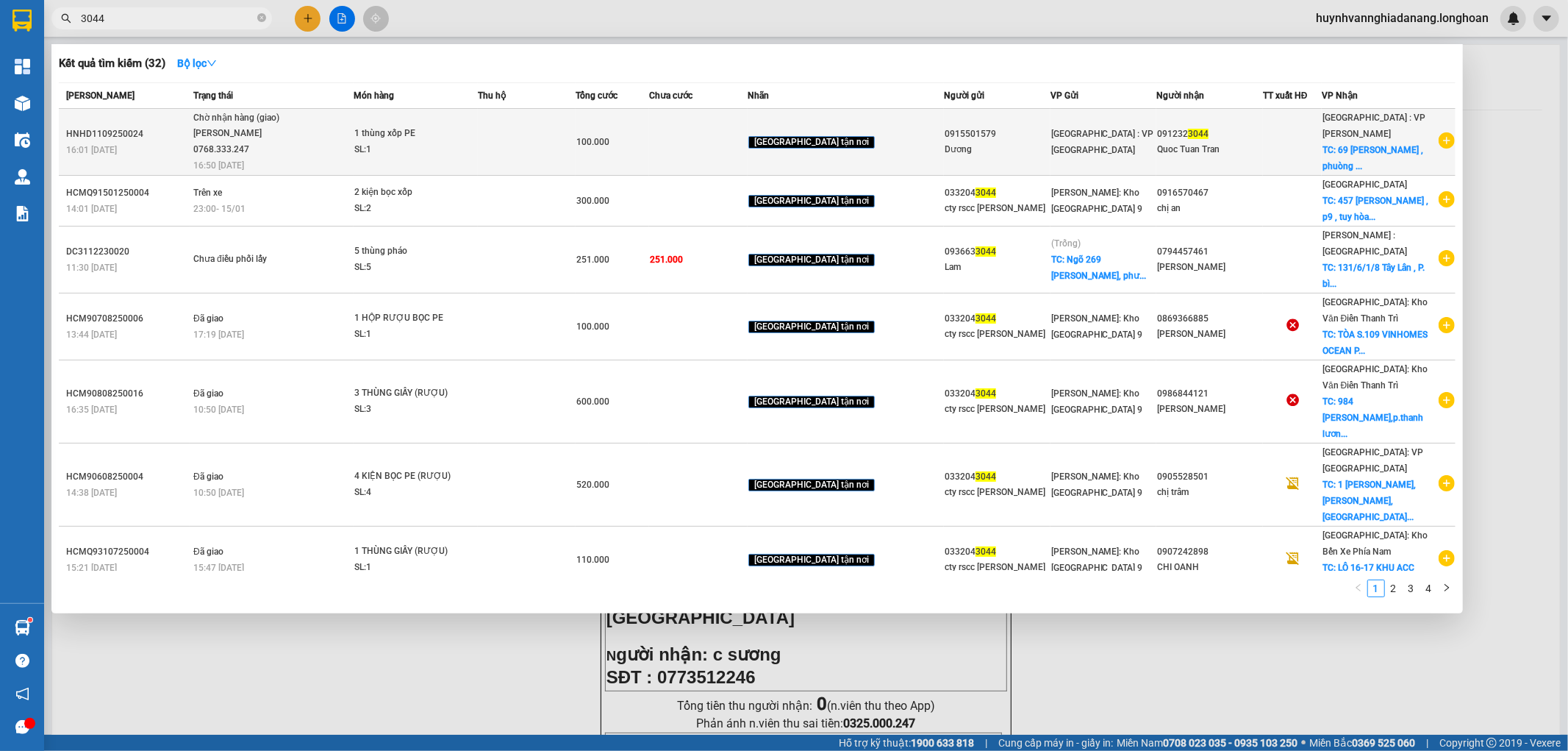
type input "3044"
click at [564, 117] on td at bounding box center [526, 142] width 99 height 67
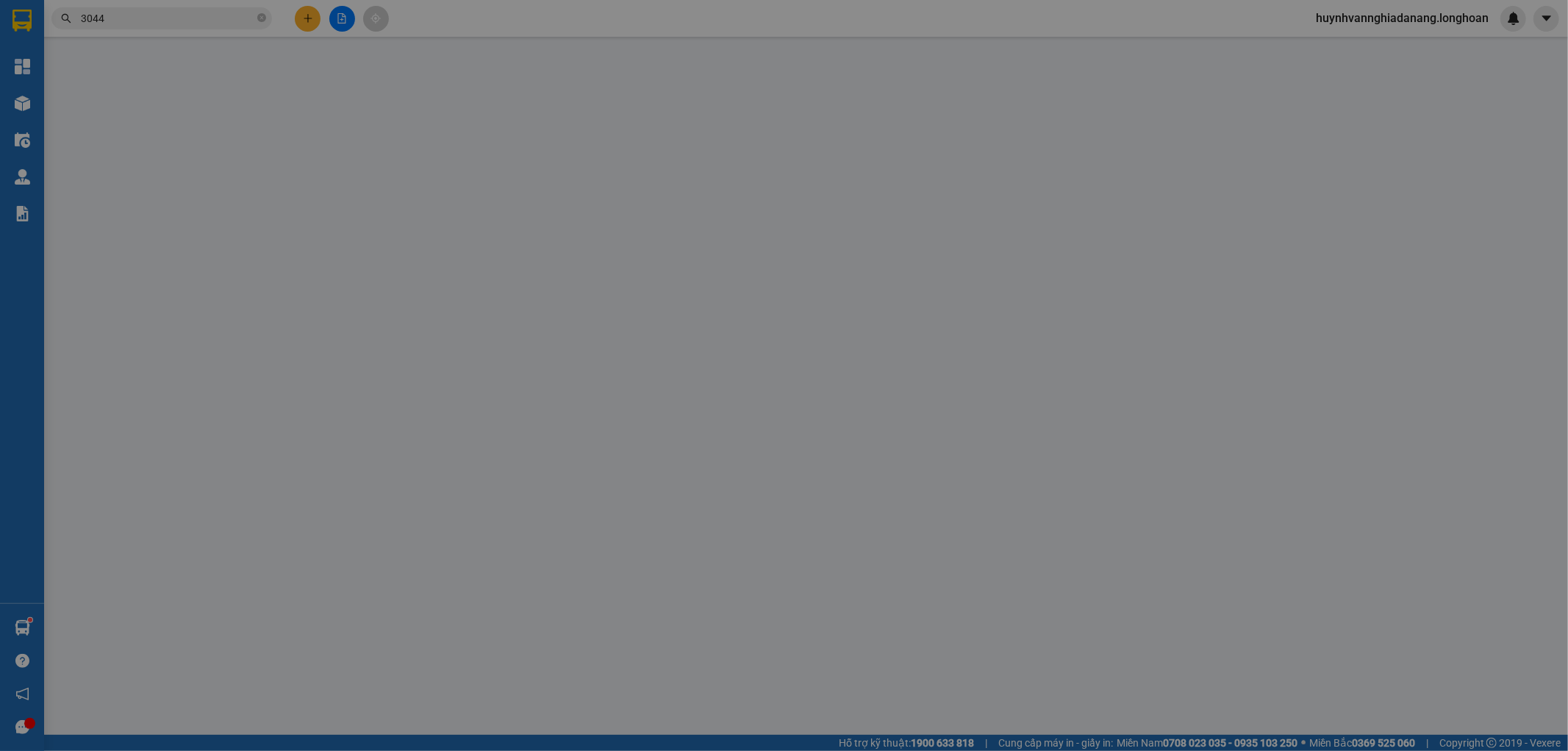
type input "0915501579"
type input "Dương"
type input "0912323044"
type input "Quoc Tuan Tran"
checkbox input "true"
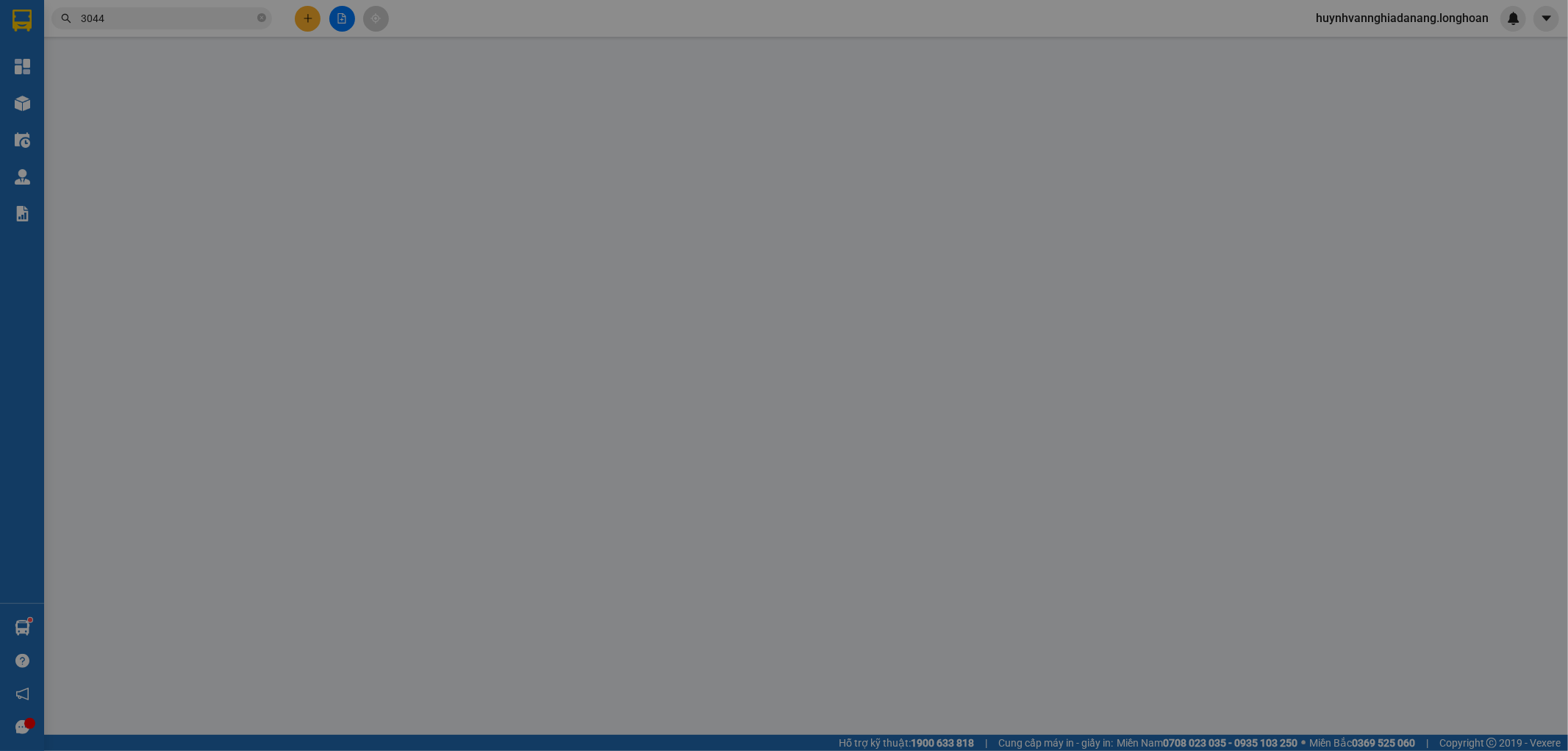
type input "69 [PERSON_NAME] , phuòng Minh An, tp Hội An"
type input "100.000"
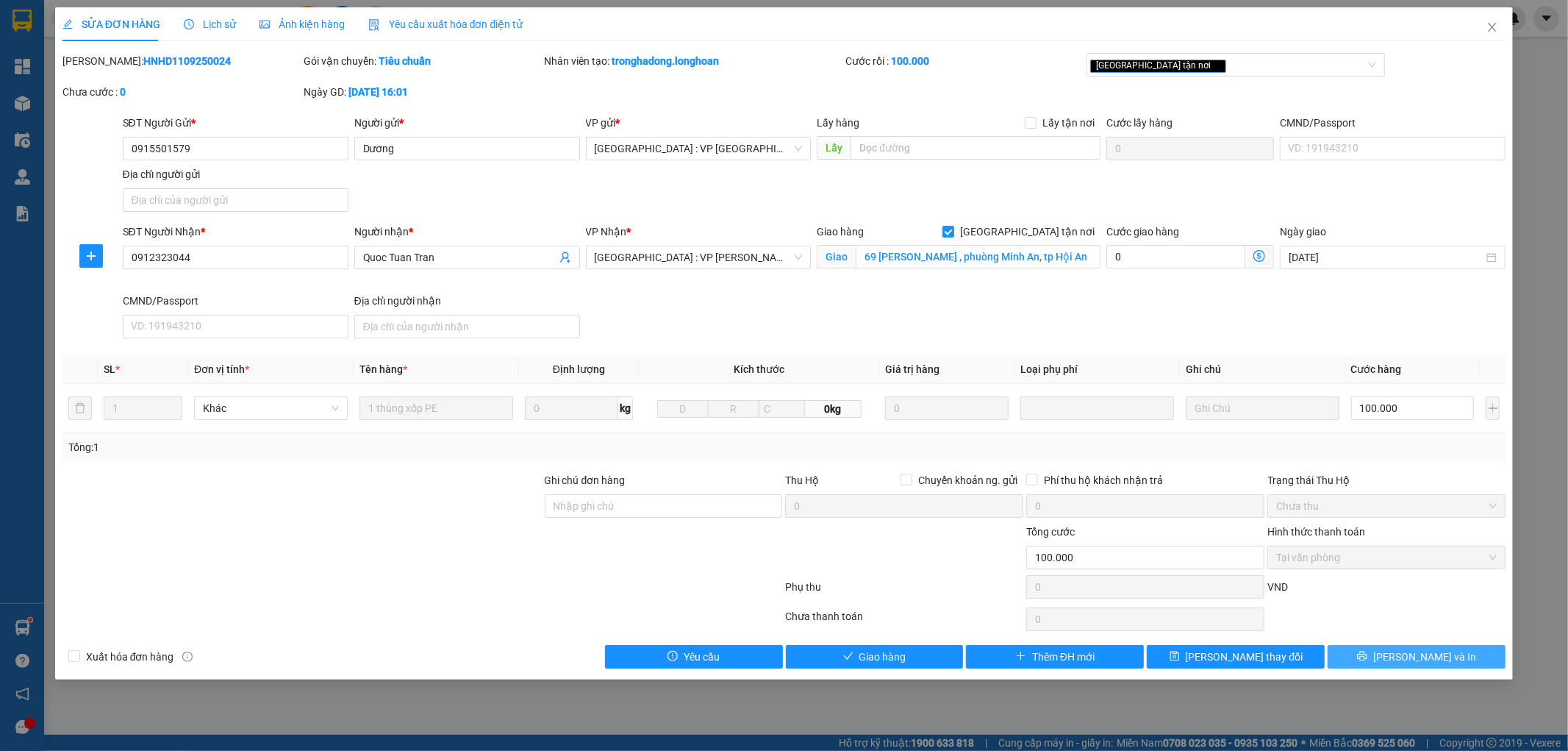
click at [1422, 657] on span "[PERSON_NAME] và In" at bounding box center [1424, 656] width 103 height 16
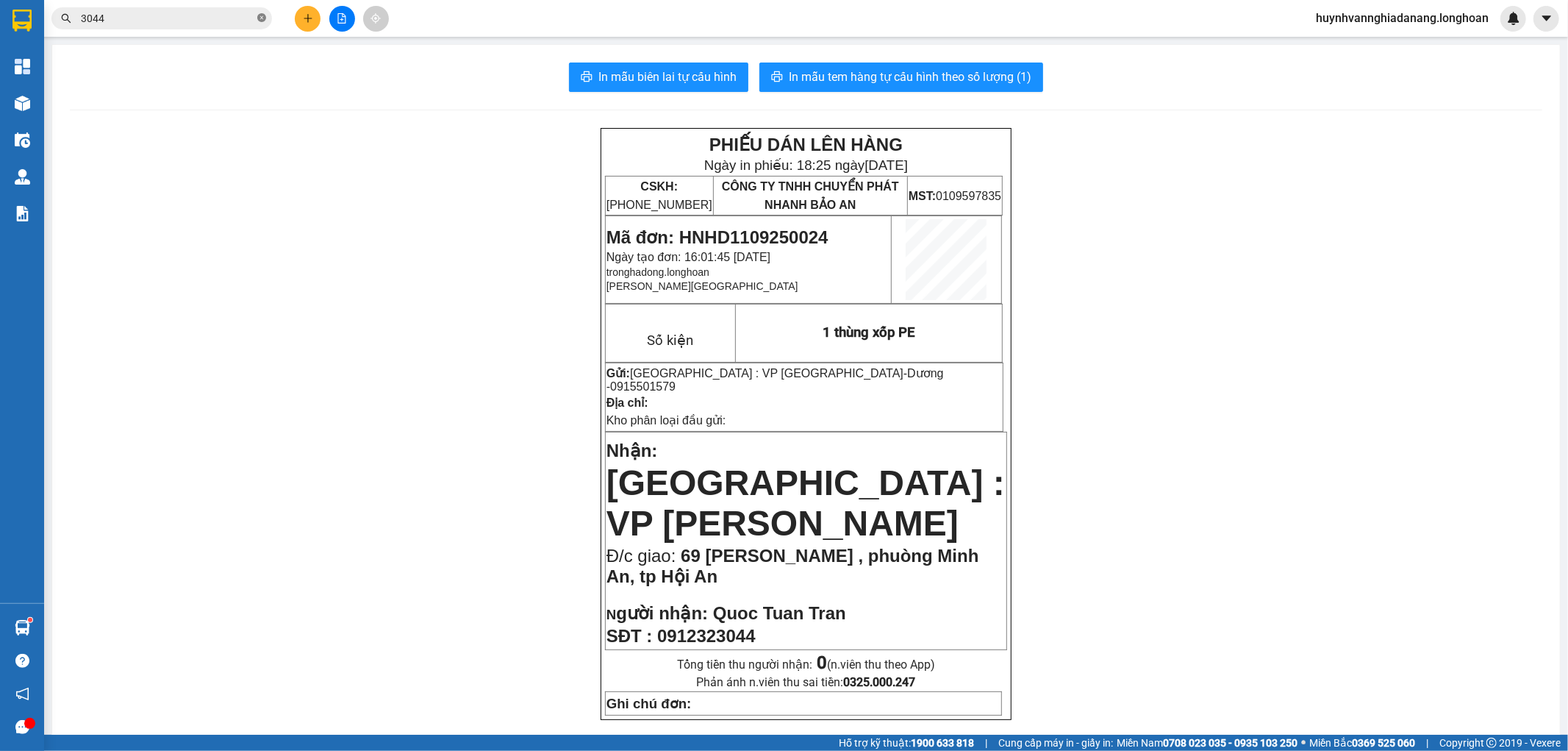
click at [262, 23] on icon "close-circle" at bounding box center [261, 17] width 8 height 8
click at [237, 17] on input "text" at bounding box center [167, 18] width 174 height 16
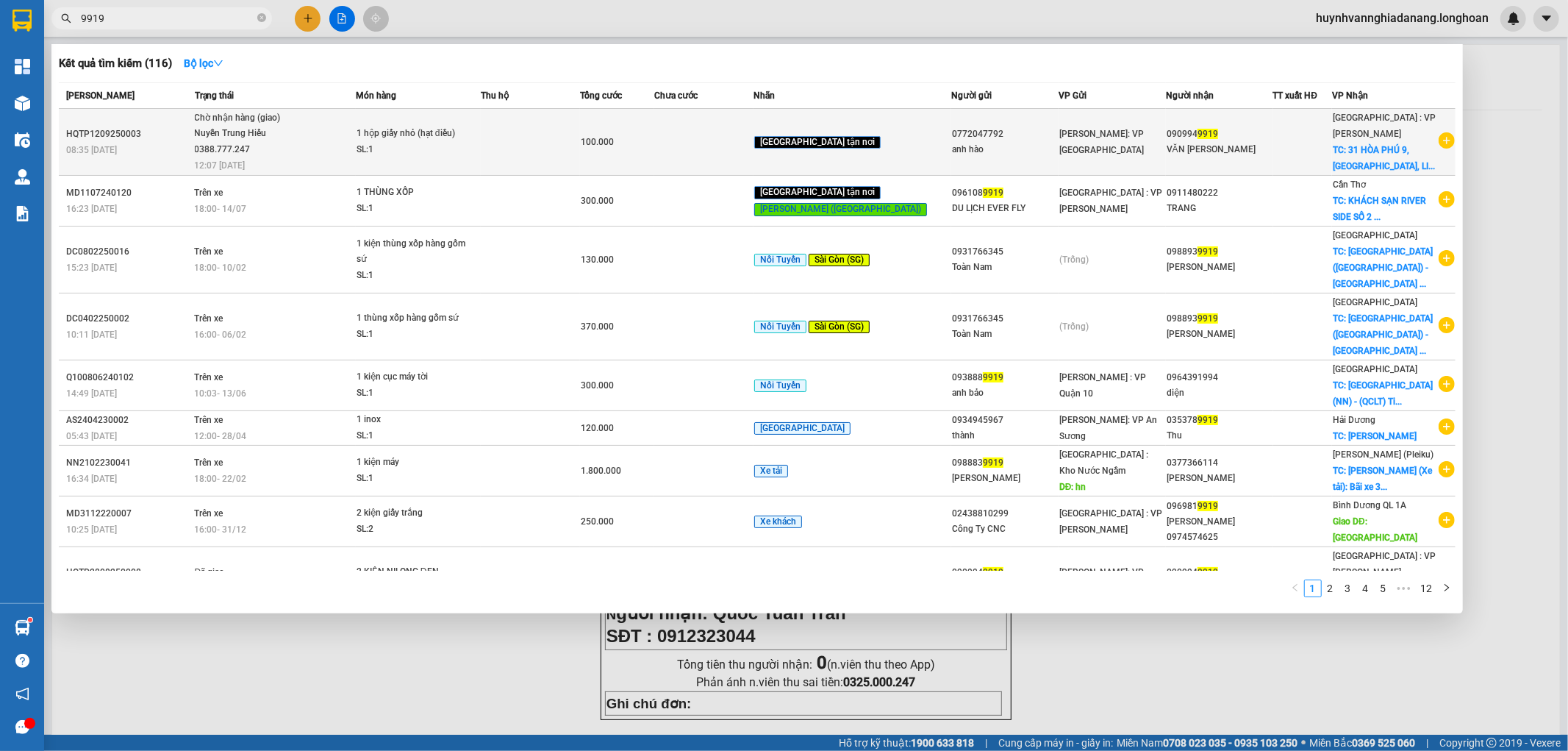
type input "9919"
click at [348, 129] on span "Chờ nhận hàng (giao) Nuyễn Trung Hiếu 0388.777.247 12:07 [DATE]" at bounding box center [275, 141] width 160 height 61
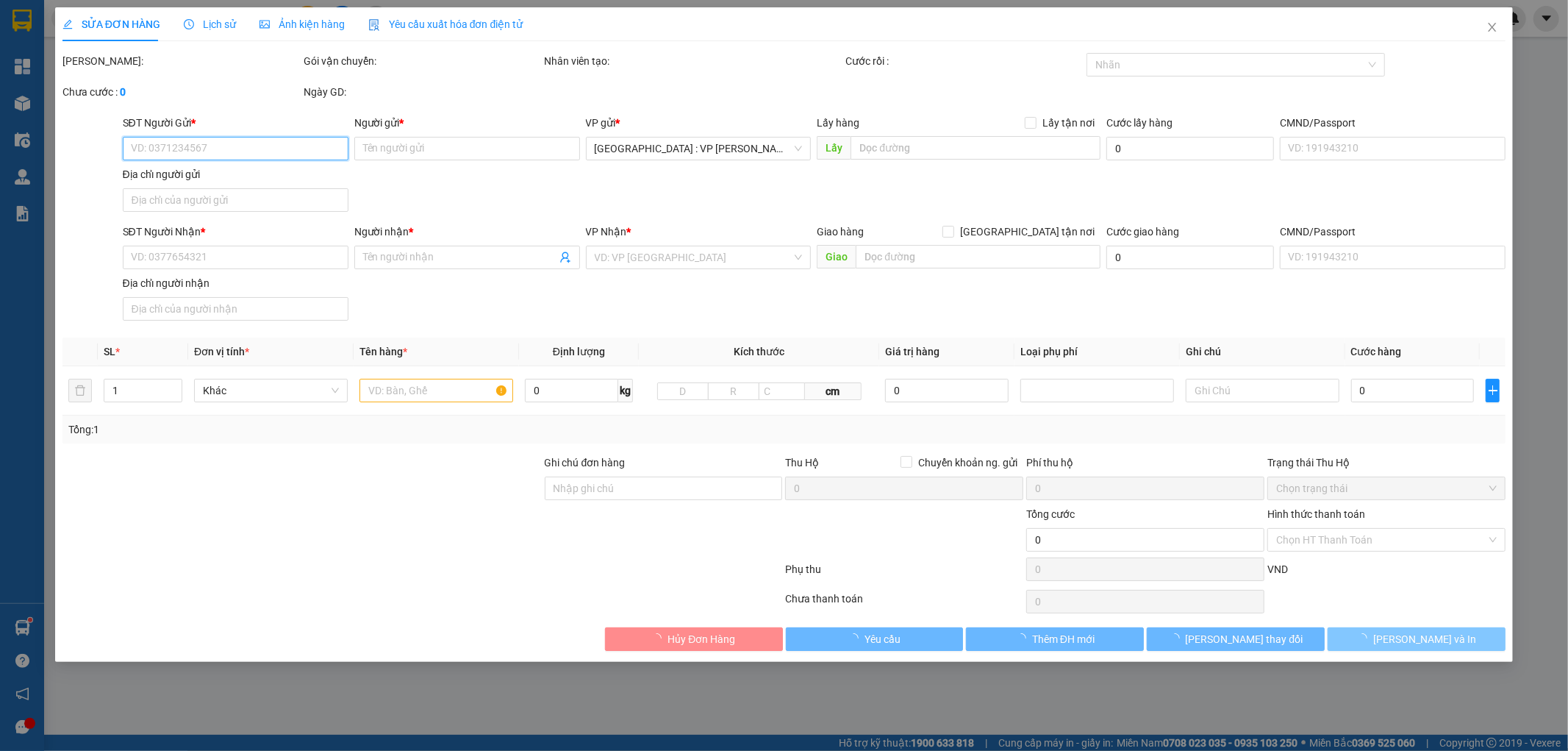
type input "0772047792"
type input "anh hào"
type input "0909949919"
type input "VĂN [PERSON_NAME]"
checkbox input "true"
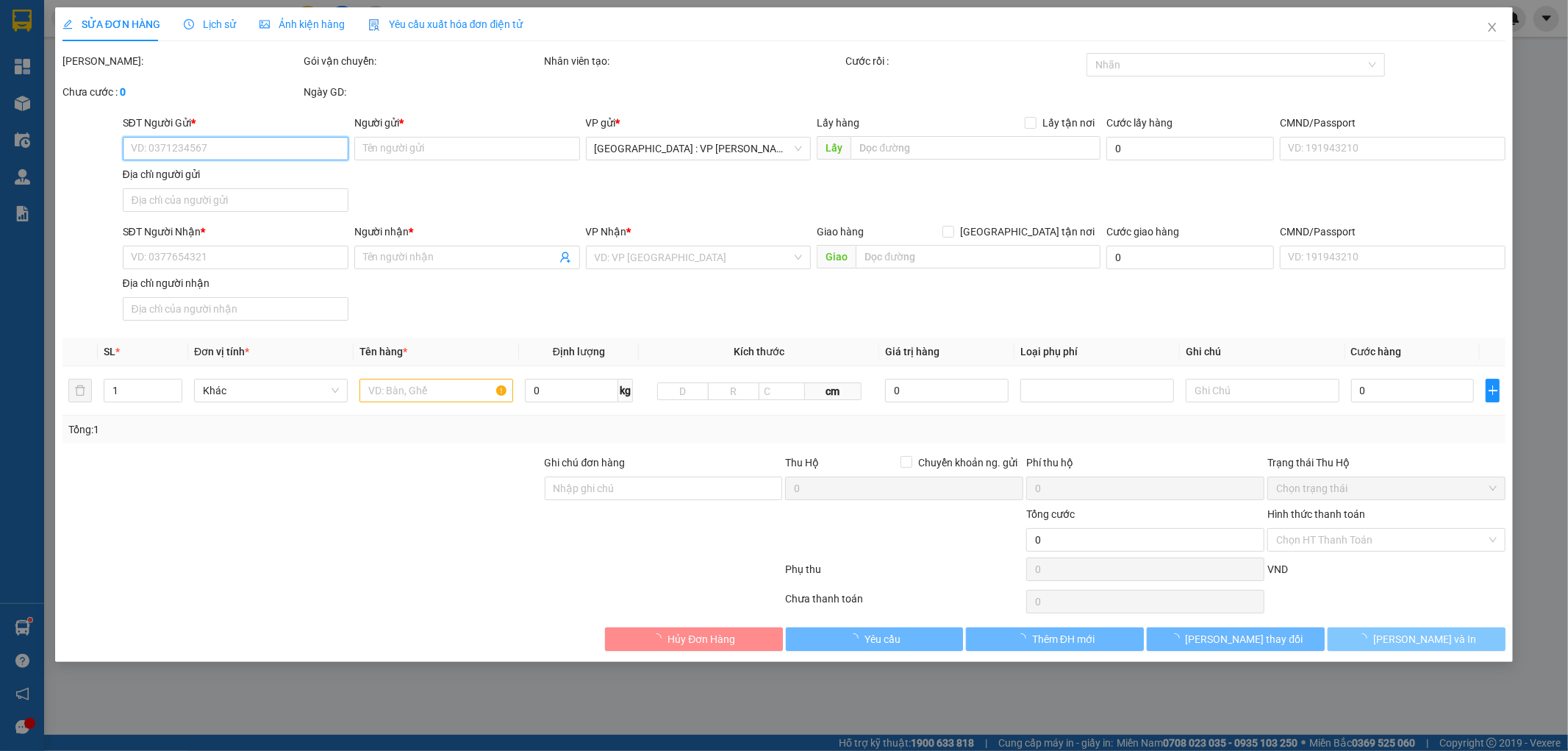
type input "31 HÒA PHÚ 9, [GEOGRAPHIC_DATA], [GEOGRAPHIC_DATA], [GEOGRAPHIC_DATA]"
type input "nhận theo kiện giao theo kiện bể vỡ ko đền"
type input "100.000"
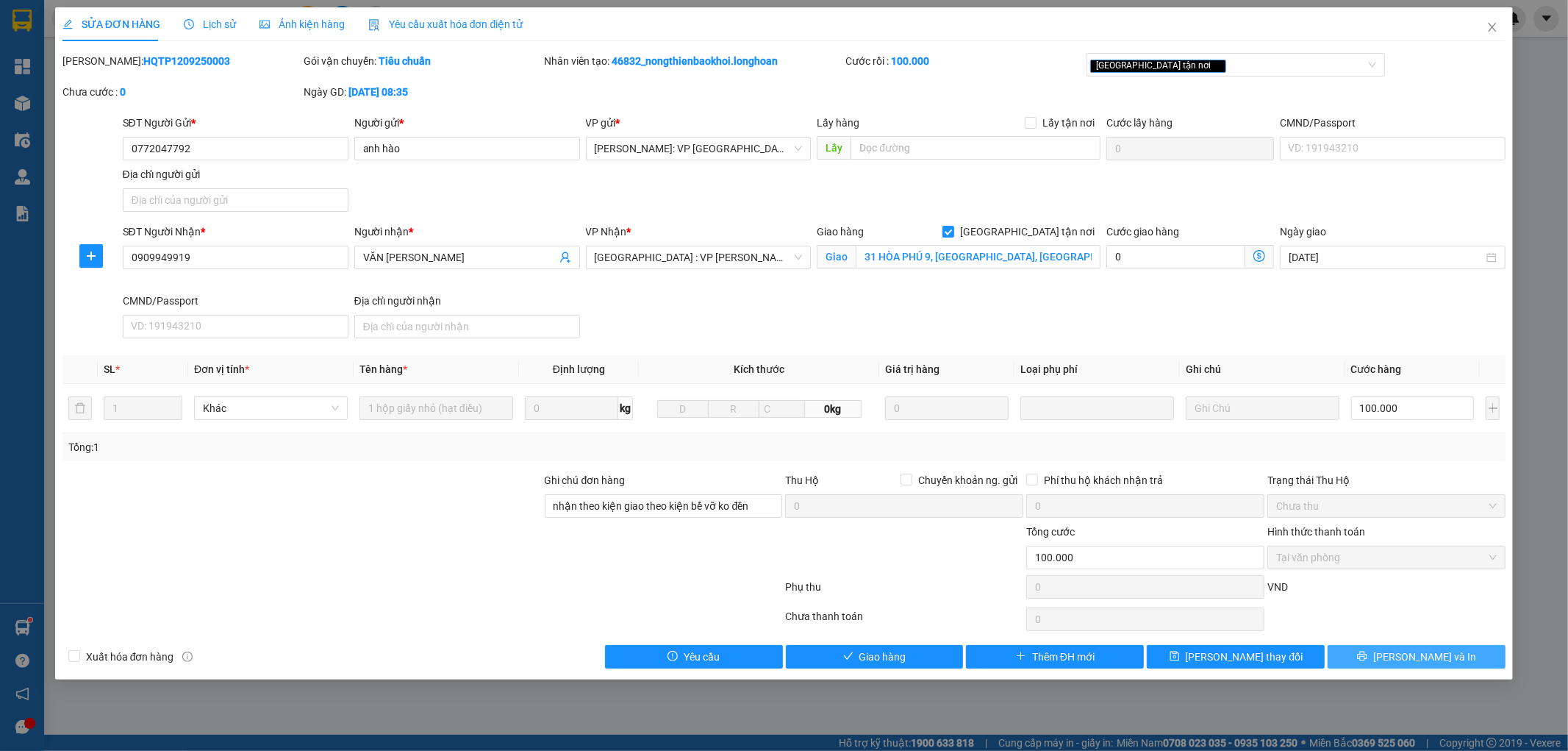
click at [1421, 659] on span "[PERSON_NAME] và In" at bounding box center [1424, 656] width 103 height 16
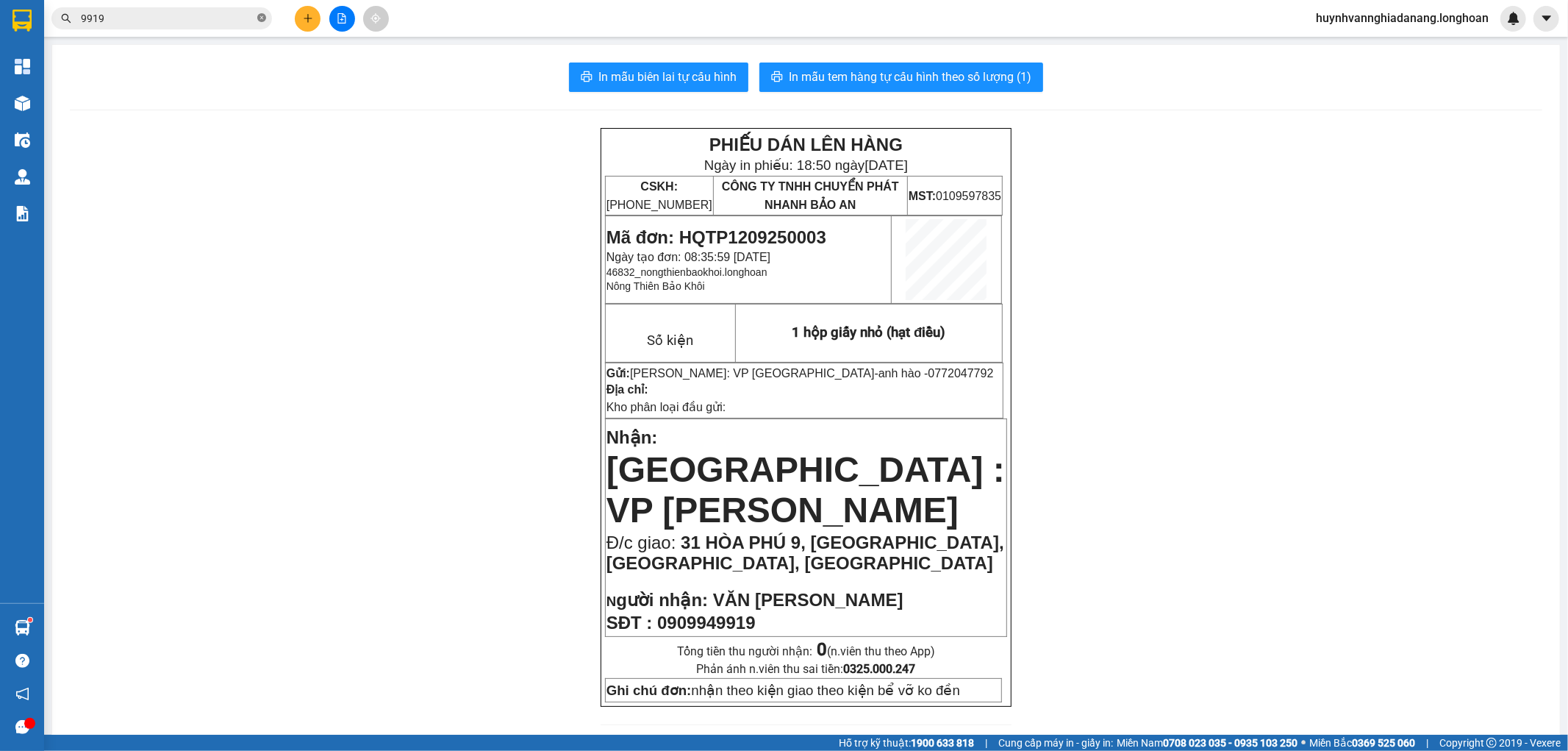
click at [259, 17] on icon "close-circle" at bounding box center [261, 17] width 8 height 8
click at [246, 17] on input "text" at bounding box center [167, 18] width 174 height 16
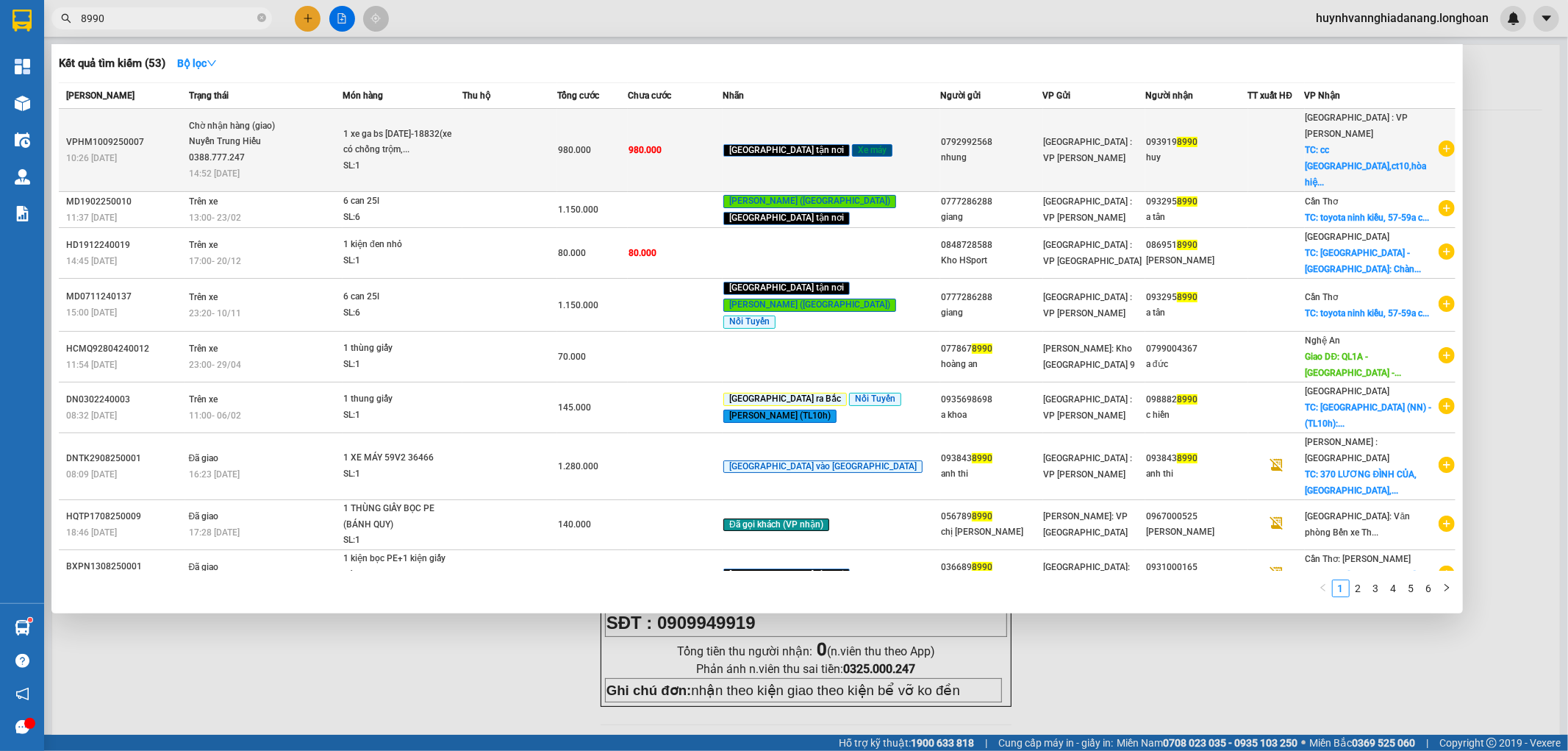
type input "8990"
click at [462, 142] on span "1 xe ga bs [DATE]-18832(xe có chống trộm,... SL: 1" at bounding box center [403, 150] width 118 height 48
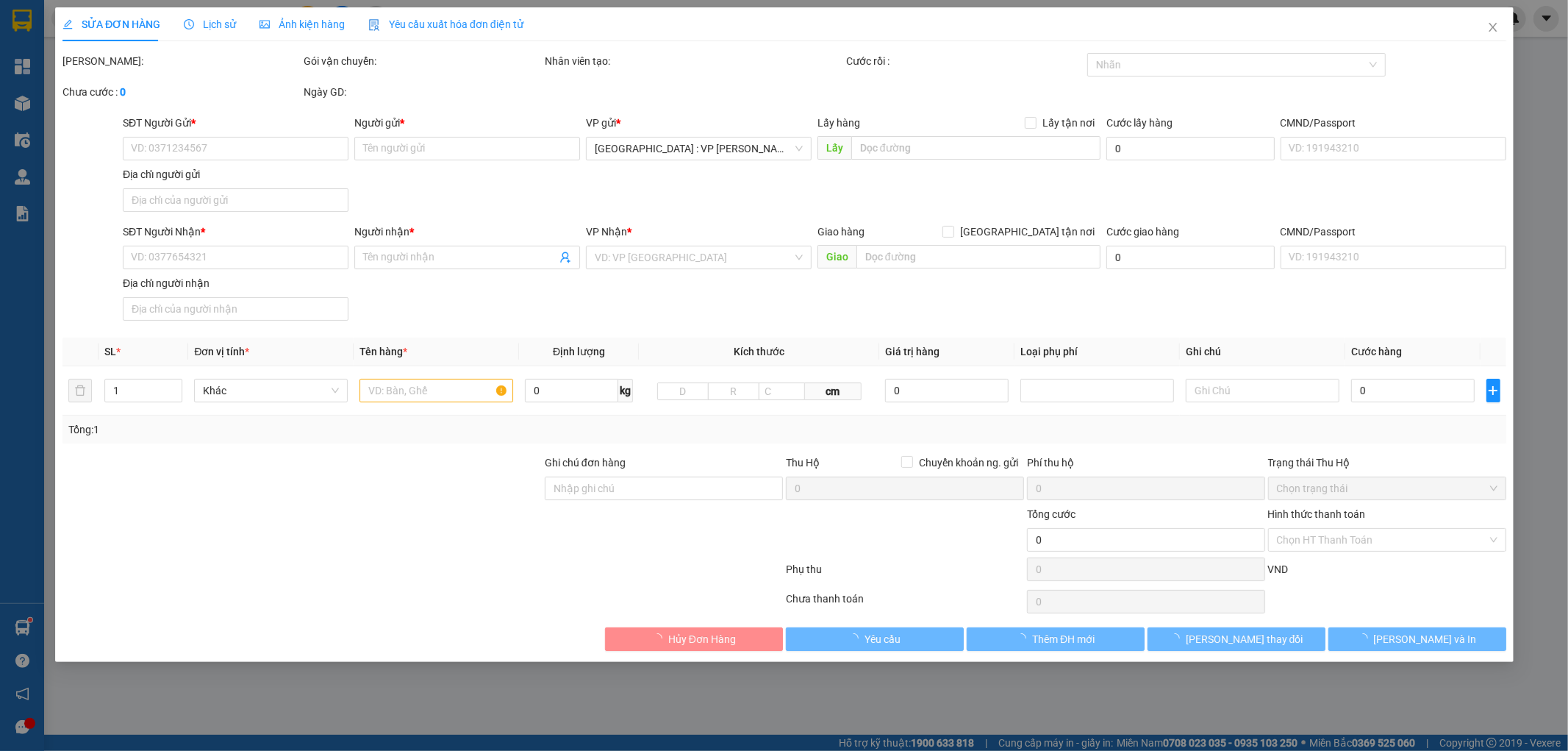
type input "0792992568"
type input "nhung"
type input "0939198990"
type input "huy"
checkbox input "true"
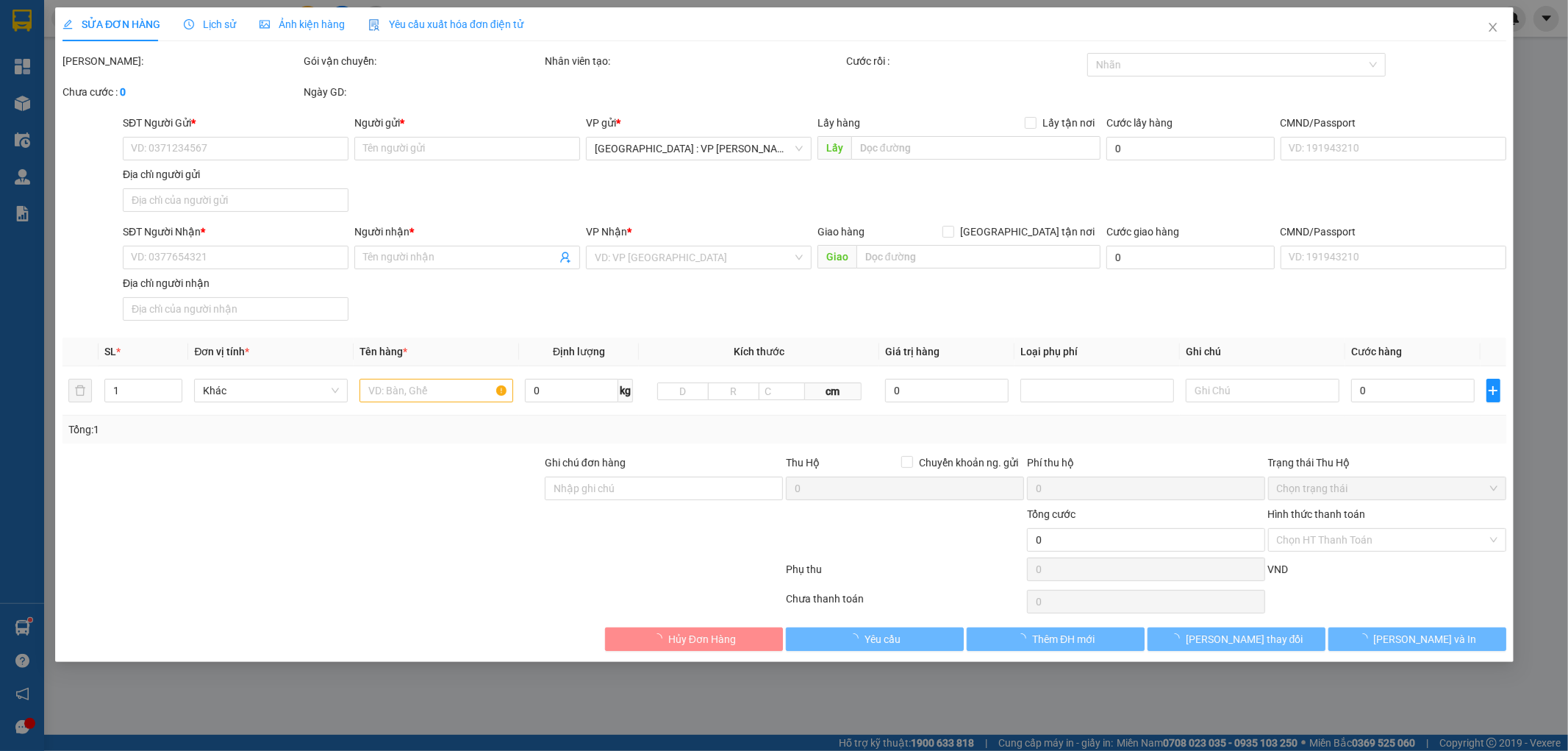
type input "cc [GEOGRAPHIC_DATA],ct10,[GEOGRAPHIC_DATA],[GEOGRAPHIC_DATA],[GEOGRAPHIC_DATA]"
type input "CHÌA KHOÁ QUẤN TAY LÁI,K CÓ CÀ VẸT XE"
type input "980.000"
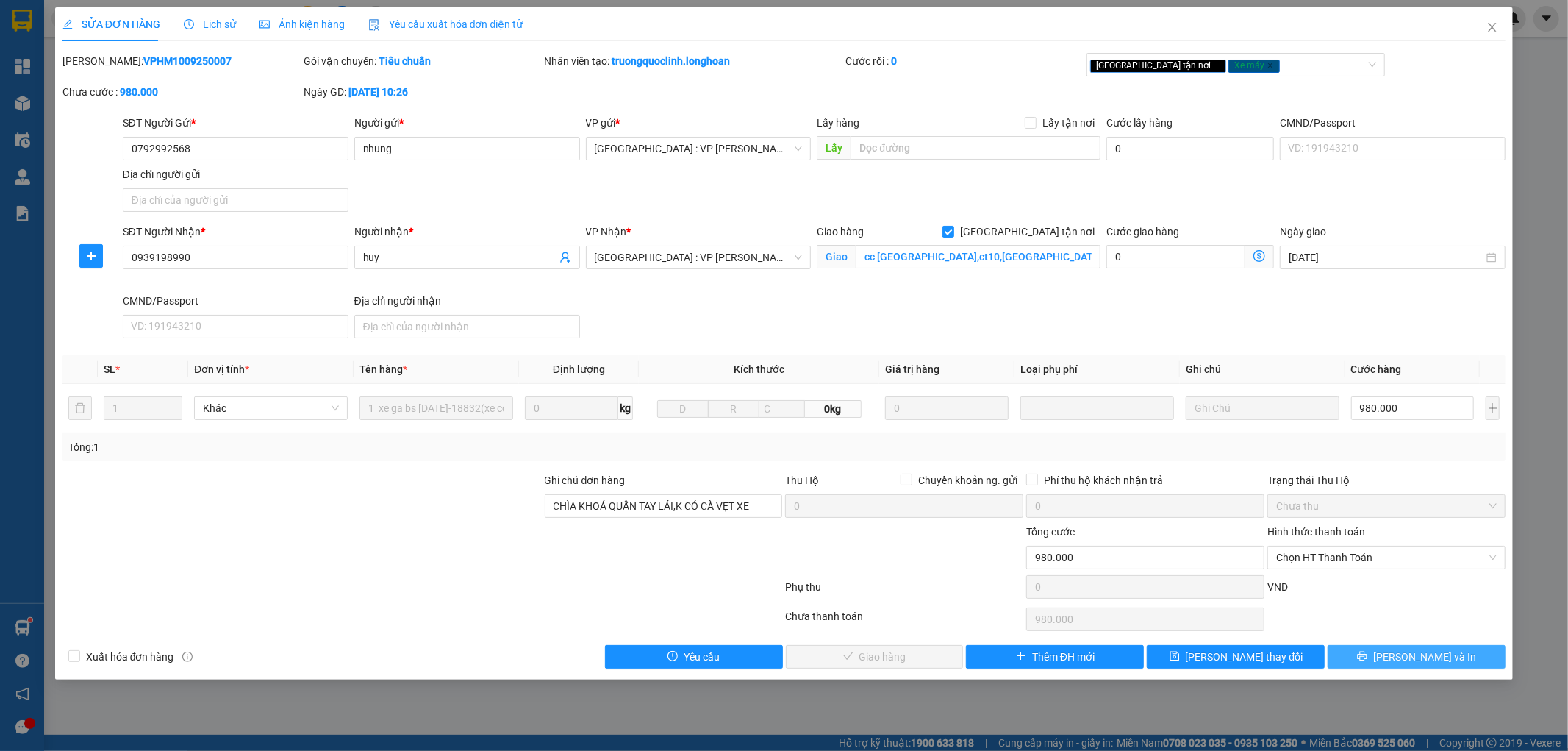
click at [1439, 660] on span "[PERSON_NAME] và In" at bounding box center [1424, 656] width 103 height 16
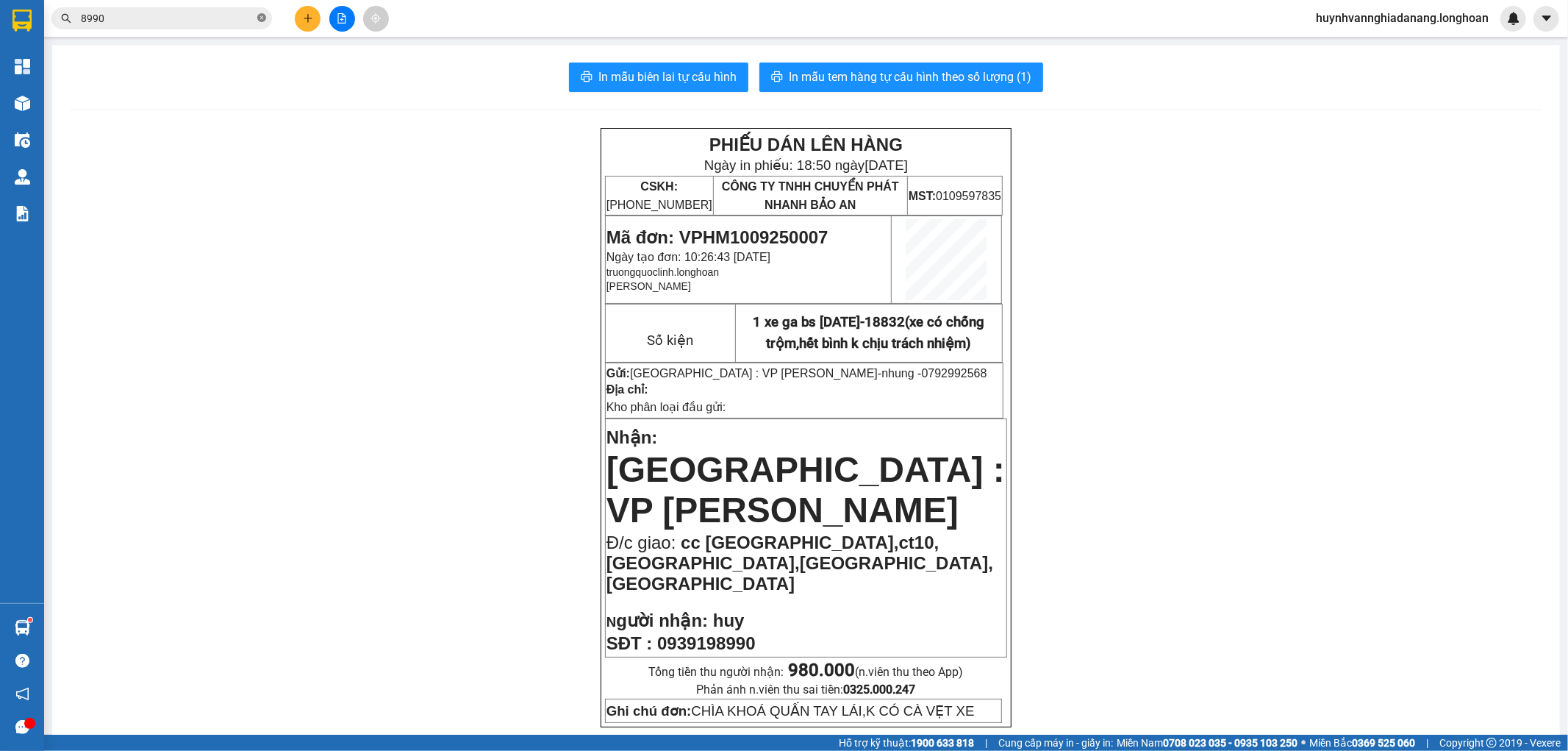
click at [257, 21] on icon "close-circle" at bounding box center [261, 17] width 8 height 8
click at [247, 15] on input "text" at bounding box center [167, 18] width 174 height 16
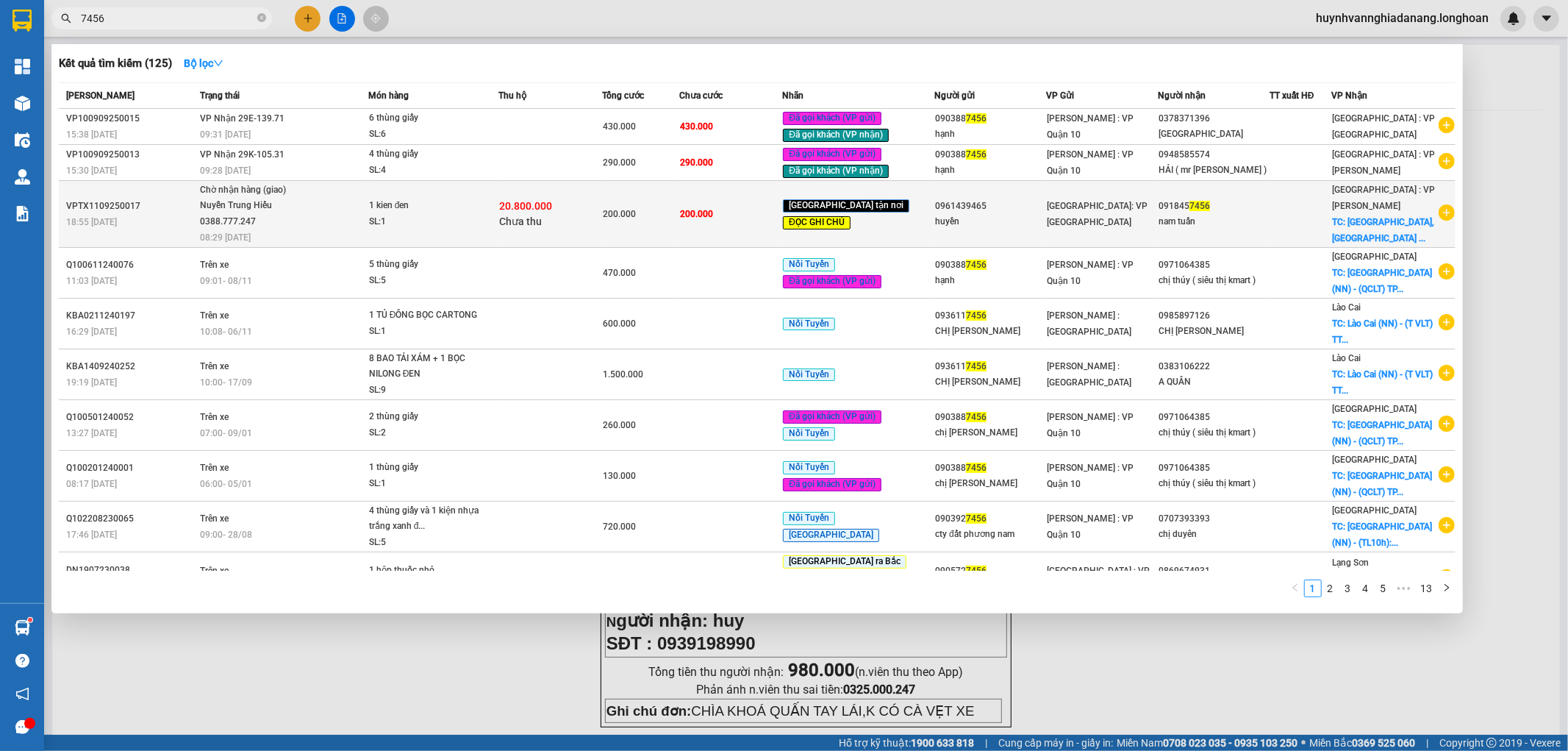
type input "7456"
click at [373, 209] on td "1 kien đen SL: 1" at bounding box center [433, 214] width 130 height 67
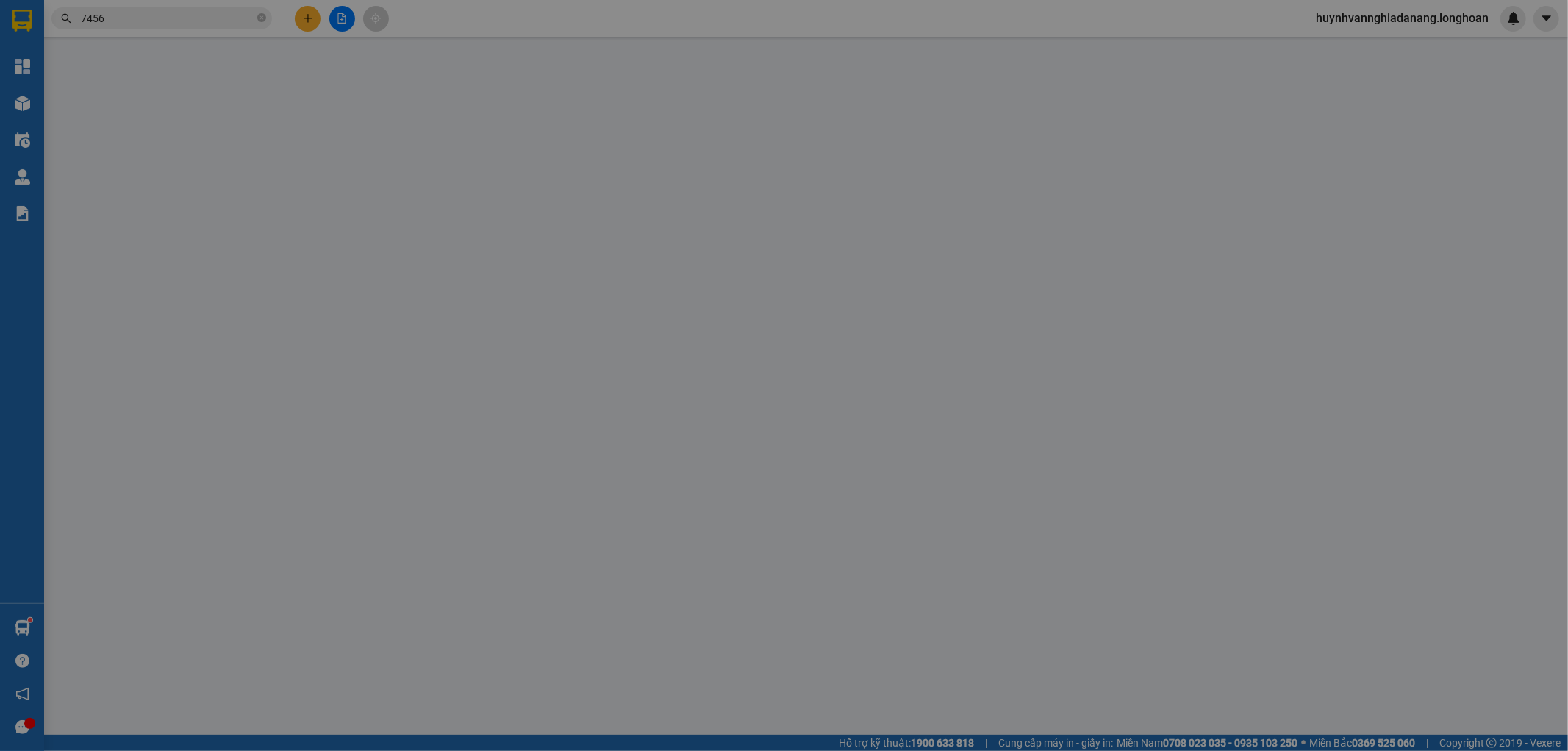
type input "0961439465"
type input "huyền"
type input "0918457456"
type input "nam tuấn"
checkbox input "true"
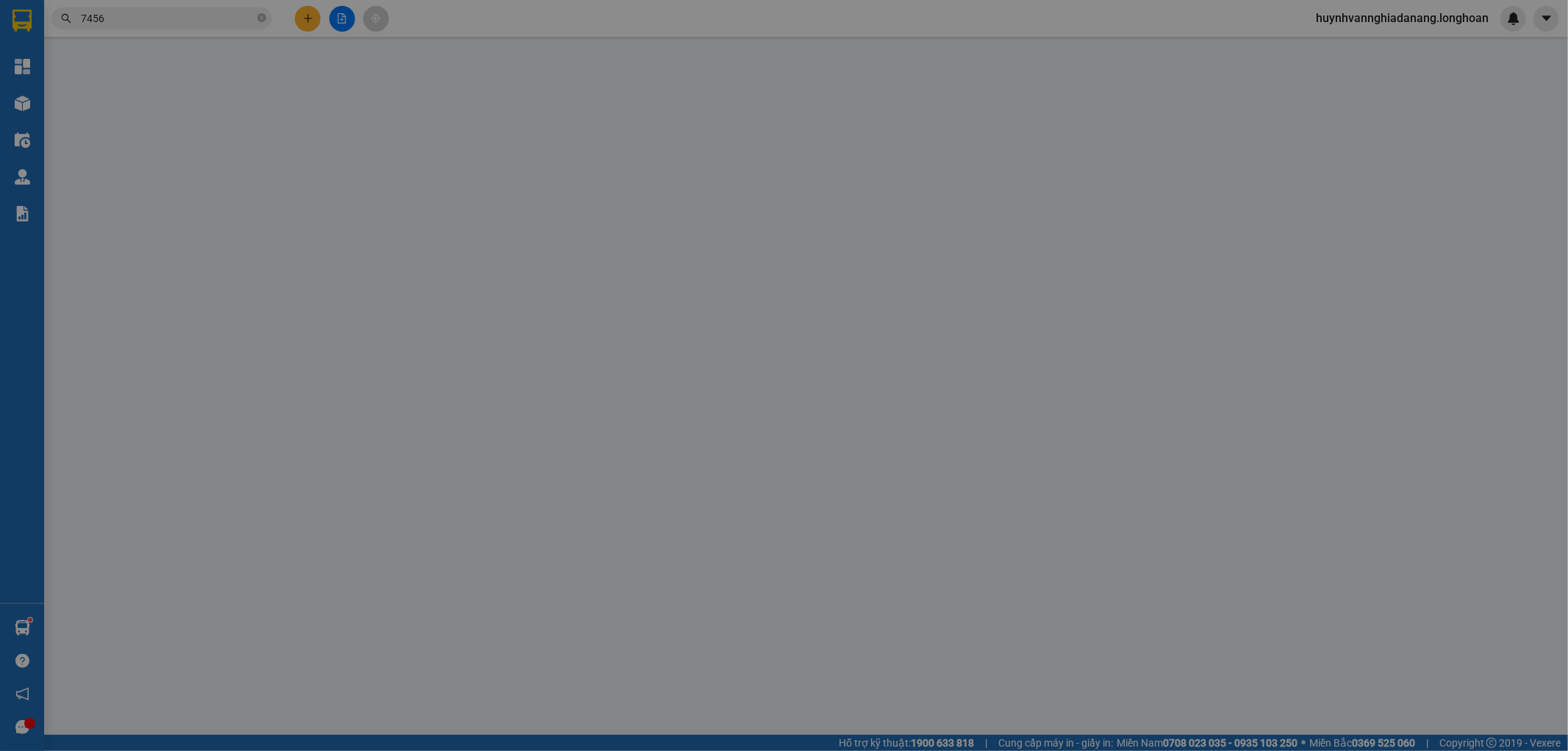
type input "62 Hoà Minh14, phường Hoà Khánh, tp Đà Nẵng"
type input "máy tính nhẹ tay.hư vỡ ko đền,đã báo ng gủi"
type input "200.000"
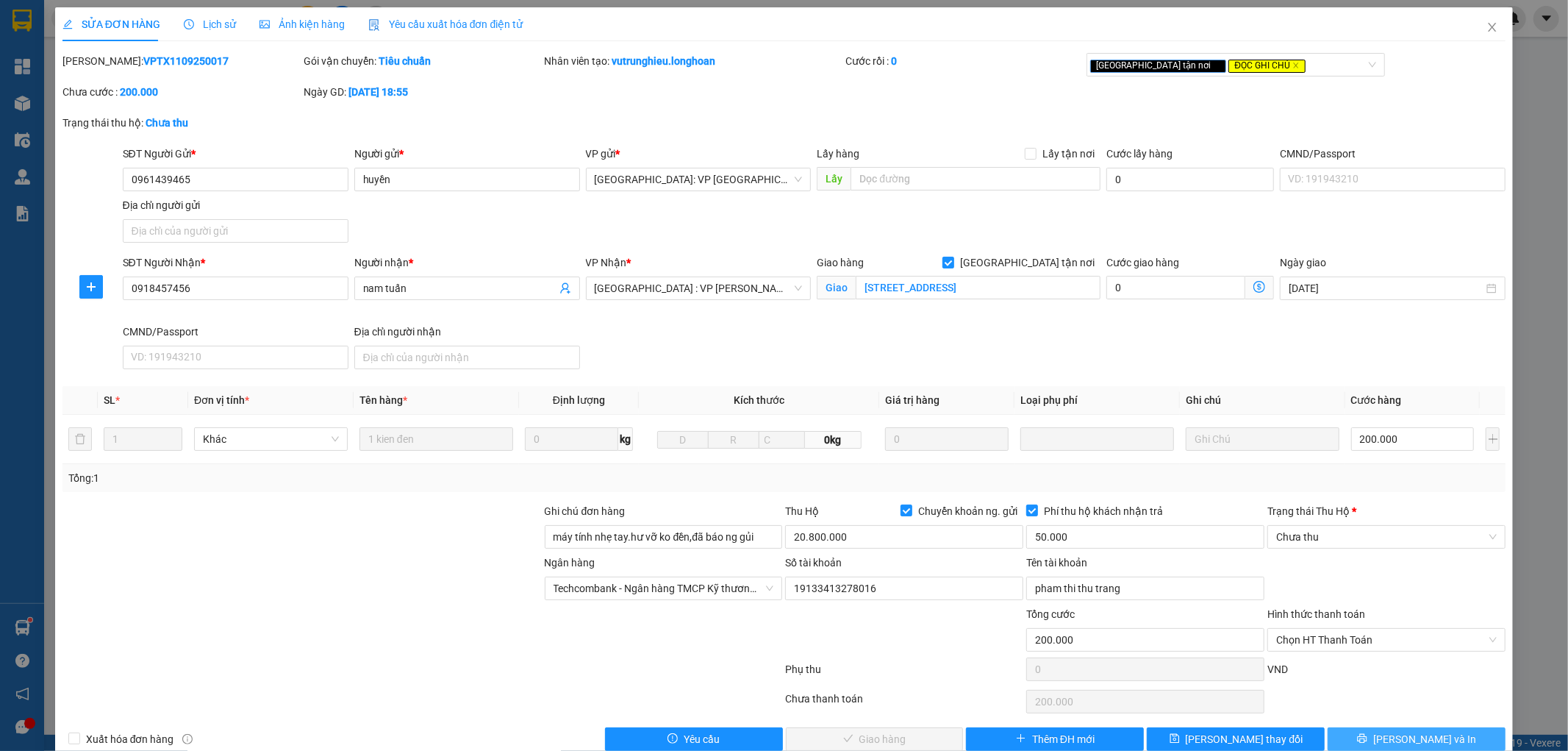
click at [1424, 739] on span "[PERSON_NAME] và In" at bounding box center [1424, 739] width 103 height 16
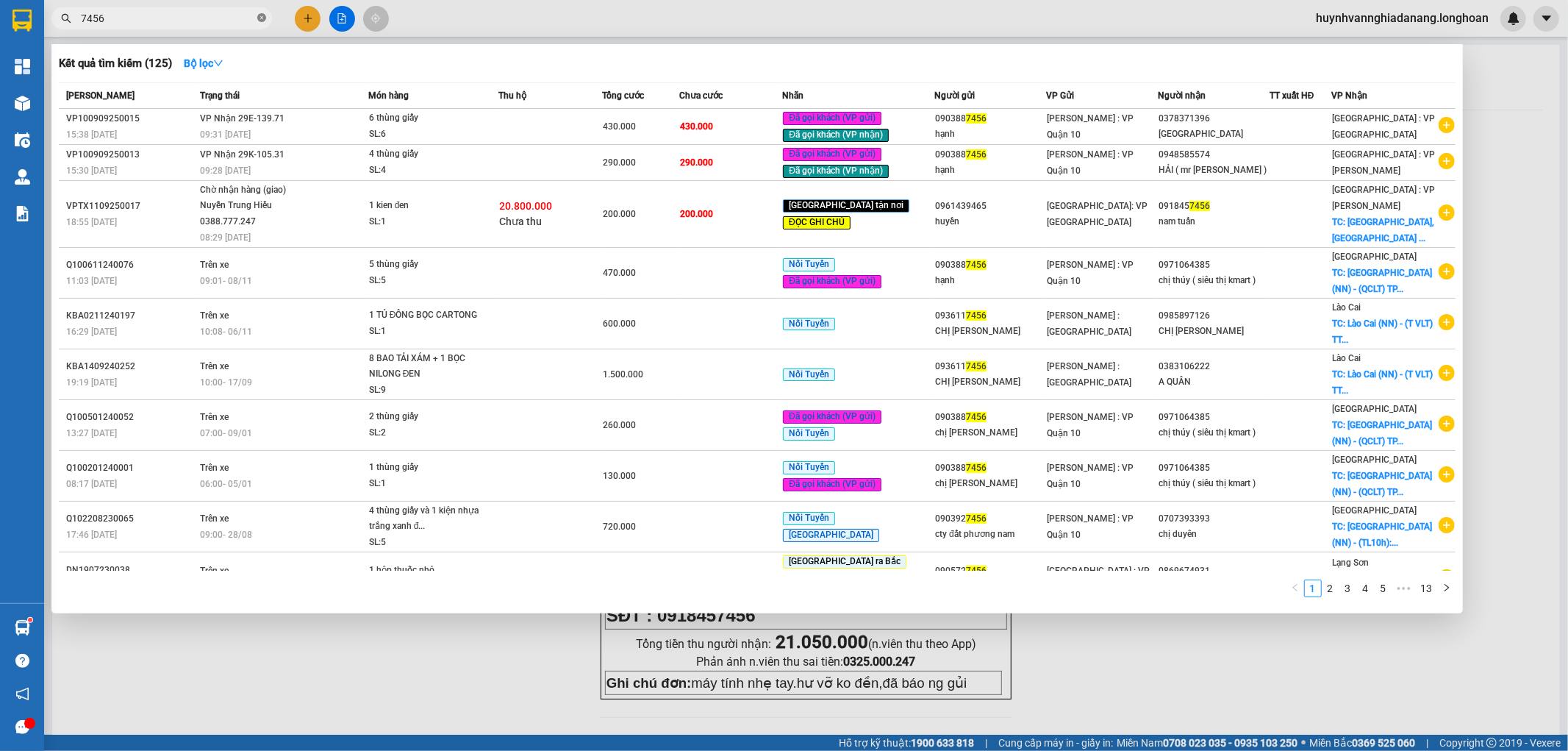
click at [263, 18] on icon "close-circle" at bounding box center [261, 17] width 8 height 8
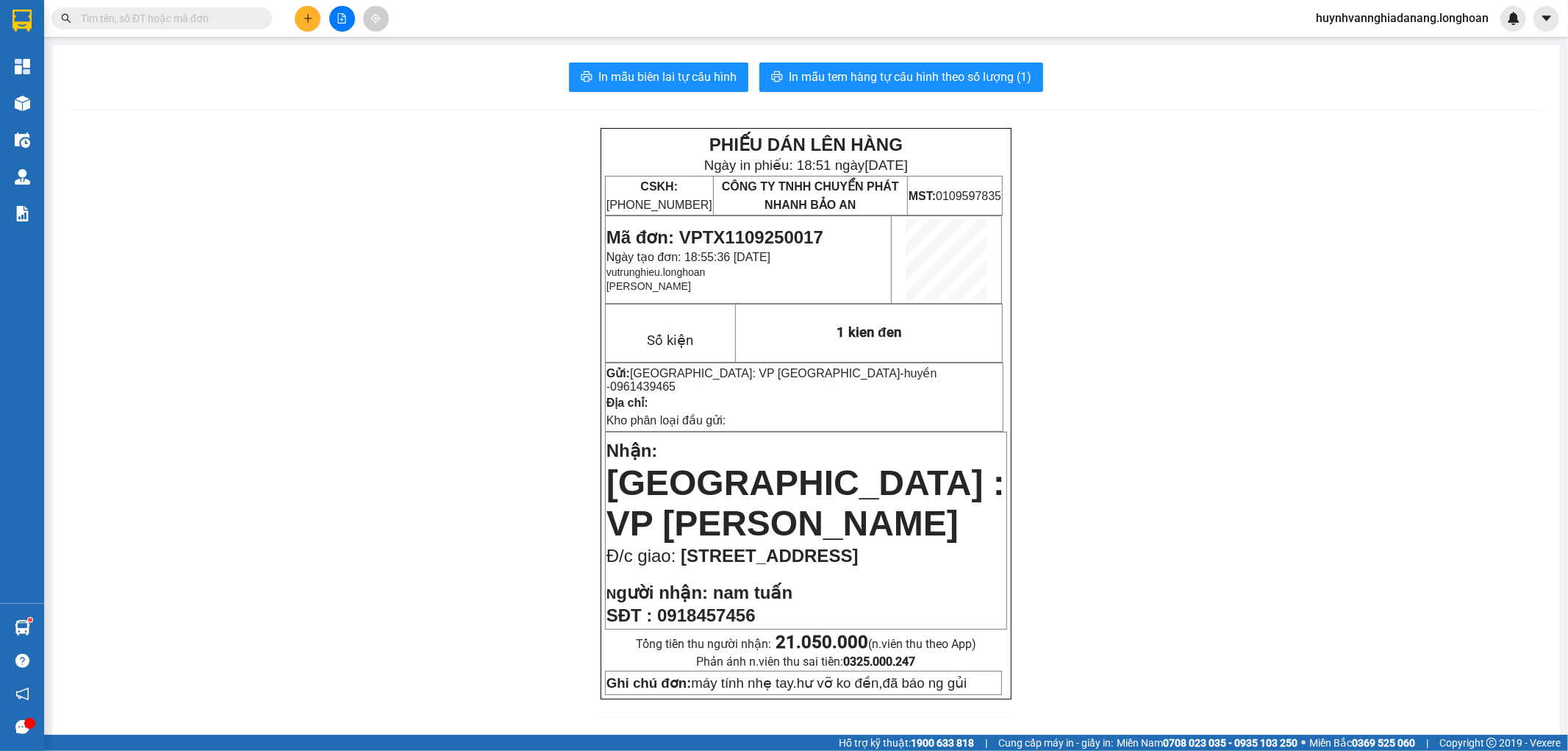
click at [231, 18] on input "text" at bounding box center [167, 18] width 174 height 16
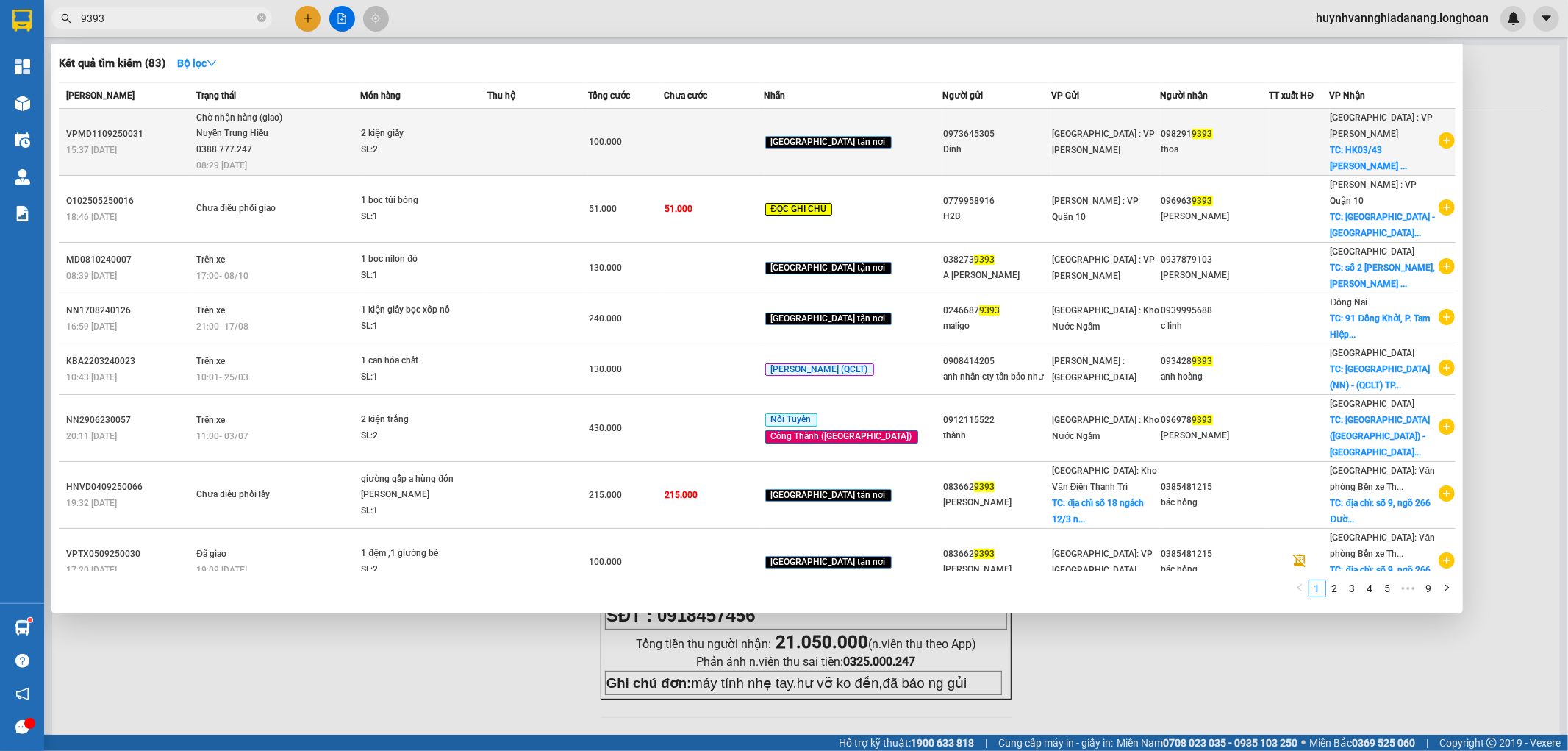
type input "9393"
click at [588, 164] on td at bounding box center [537, 142] width 100 height 67
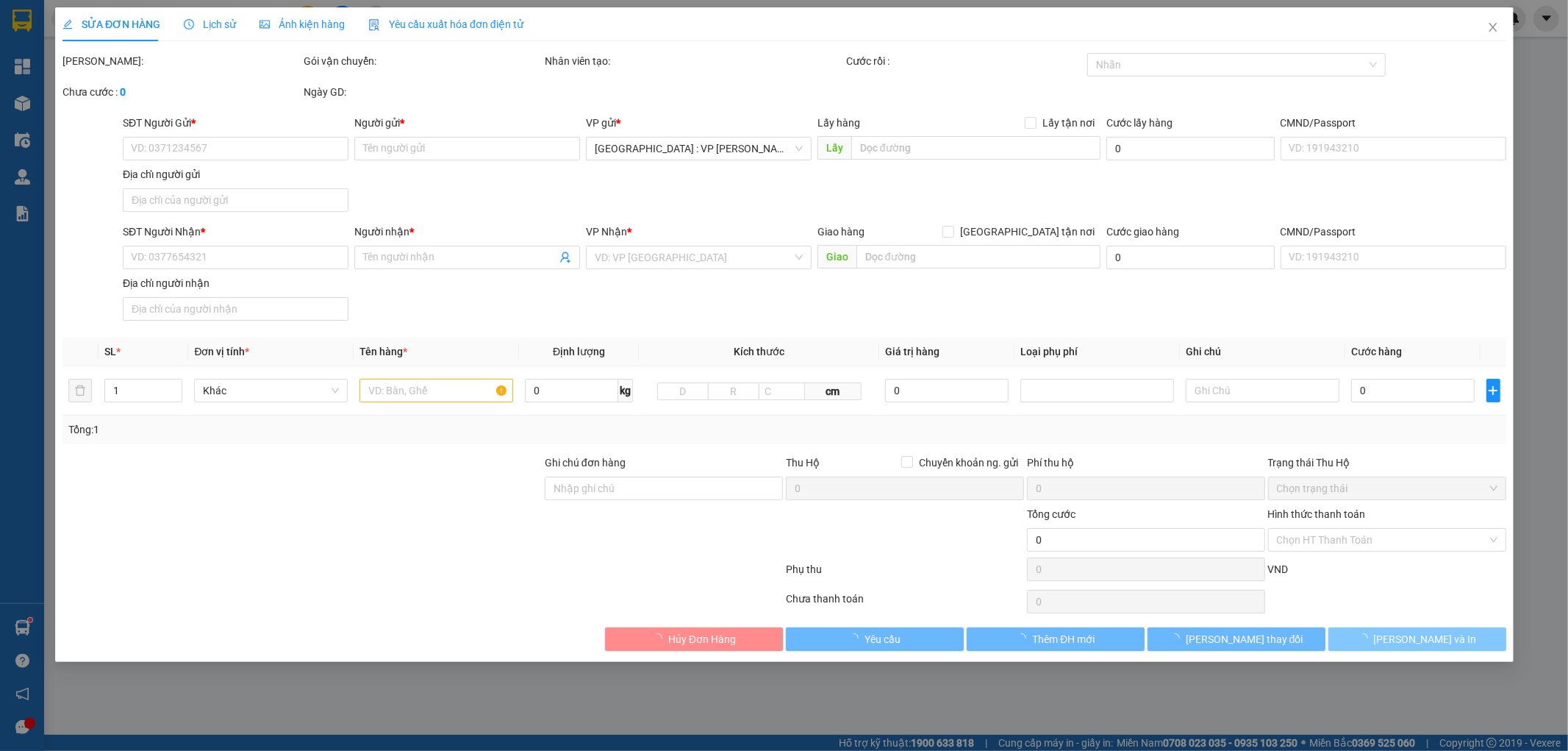
type input "0973645305"
type input "Dinh"
type input "0982919393"
type input "thoa"
checkbox input "true"
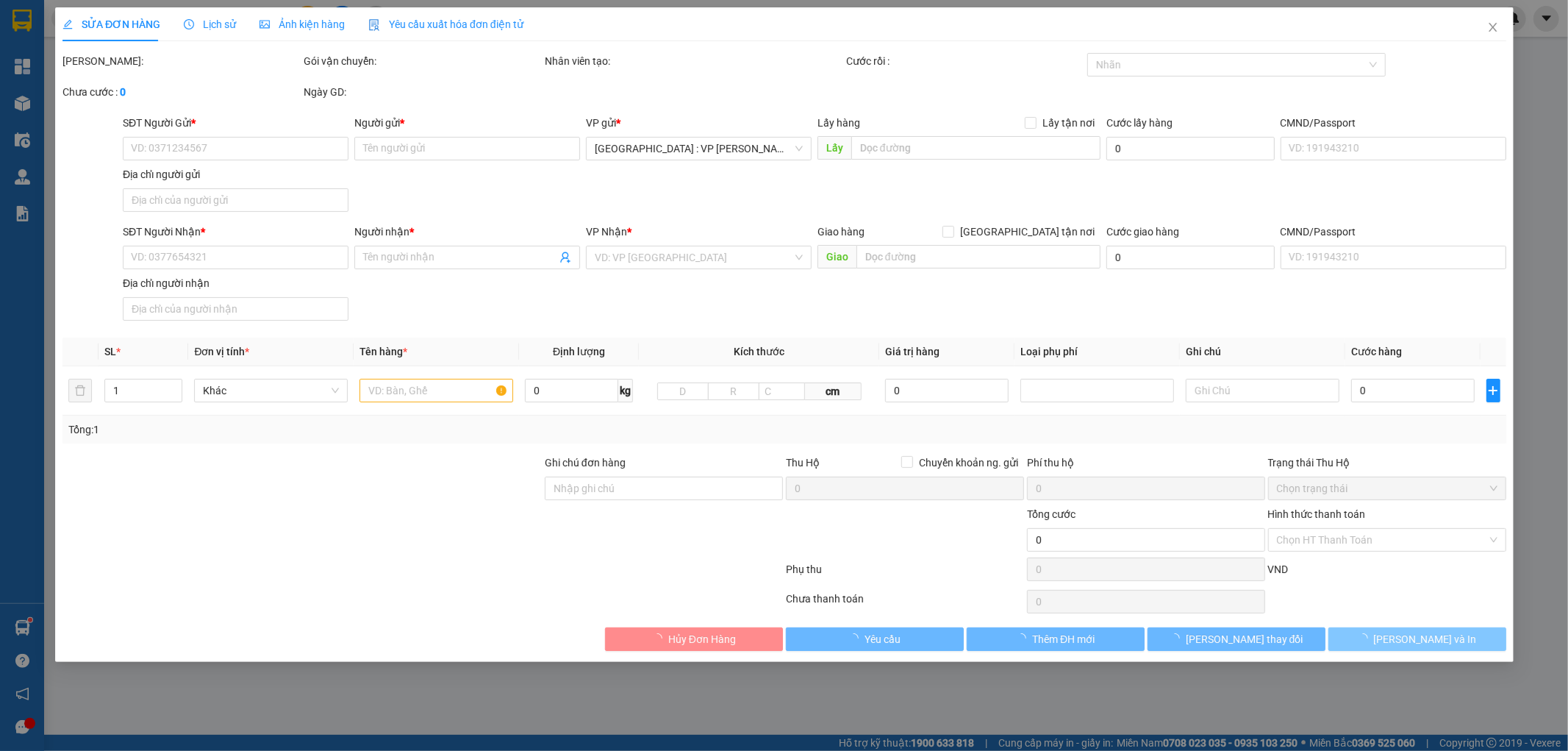
type input "HK03/43 nguyễn khuyến HKN LC ĐN"
type input "100.000"
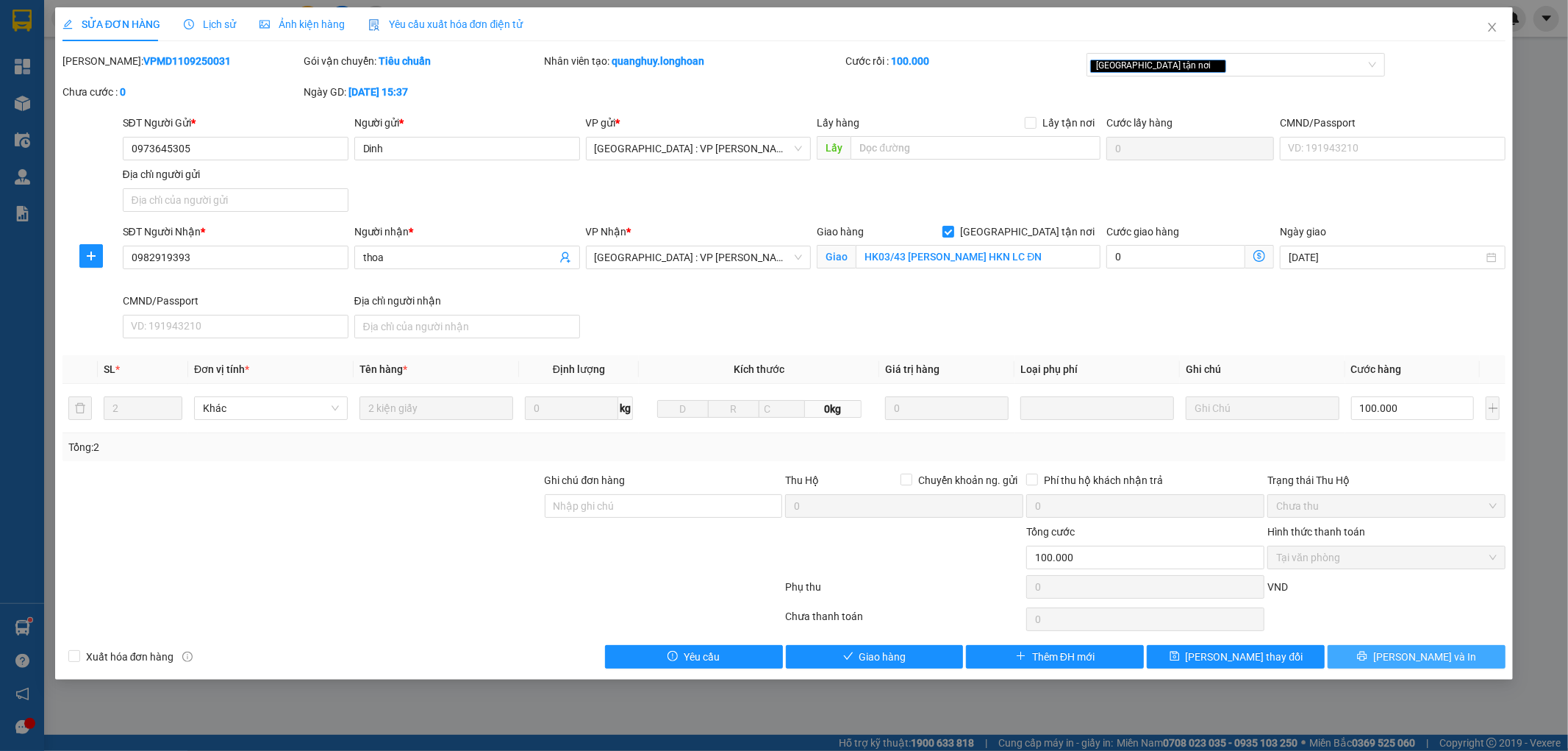
click at [1489, 653] on button "[PERSON_NAME] và In" at bounding box center [1417, 656] width 178 height 23
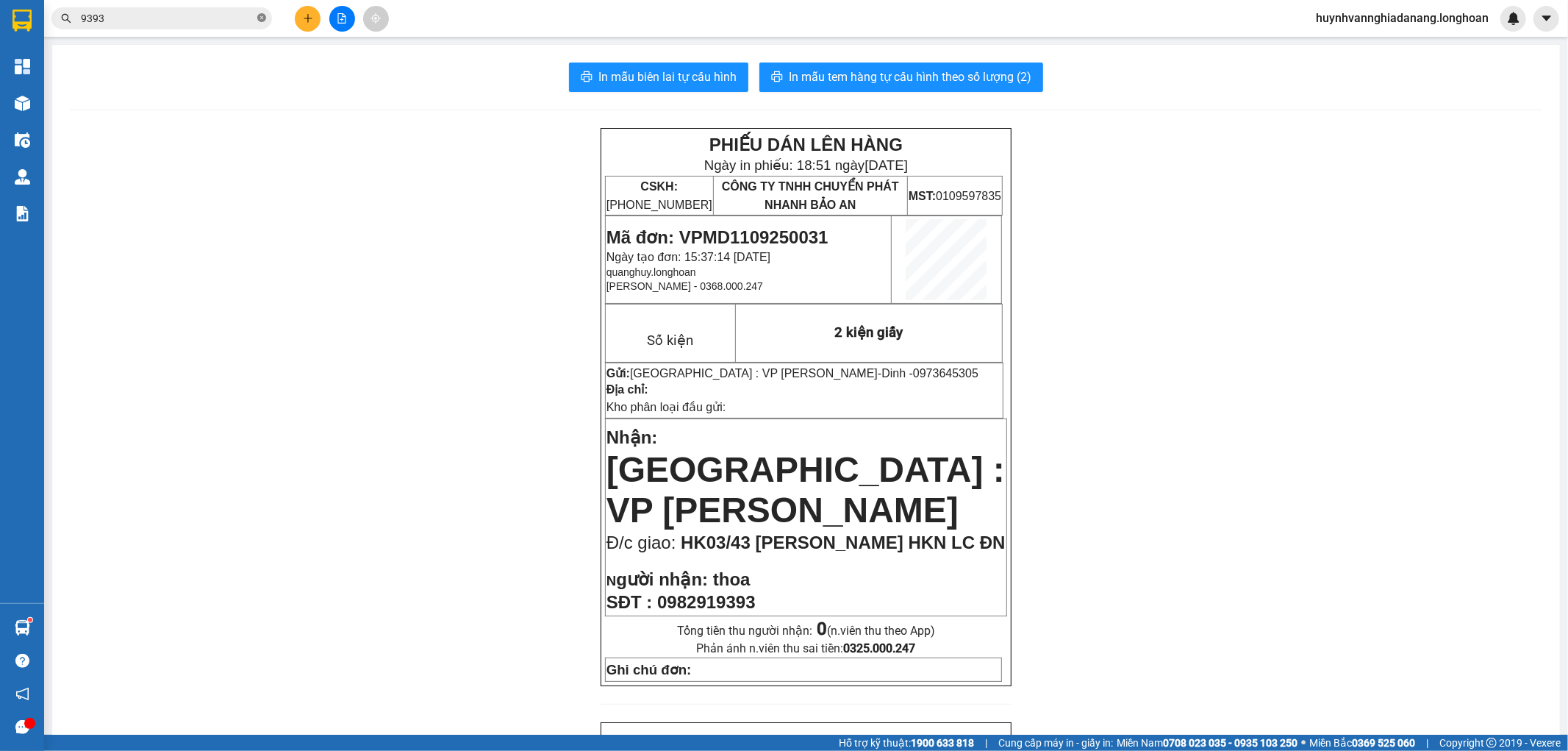
click at [260, 18] on icon "close-circle" at bounding box center [261, 17] width 8 height 8
click at [243, 18] on input "text" at bounding box center [167, 18] width 174 height 16
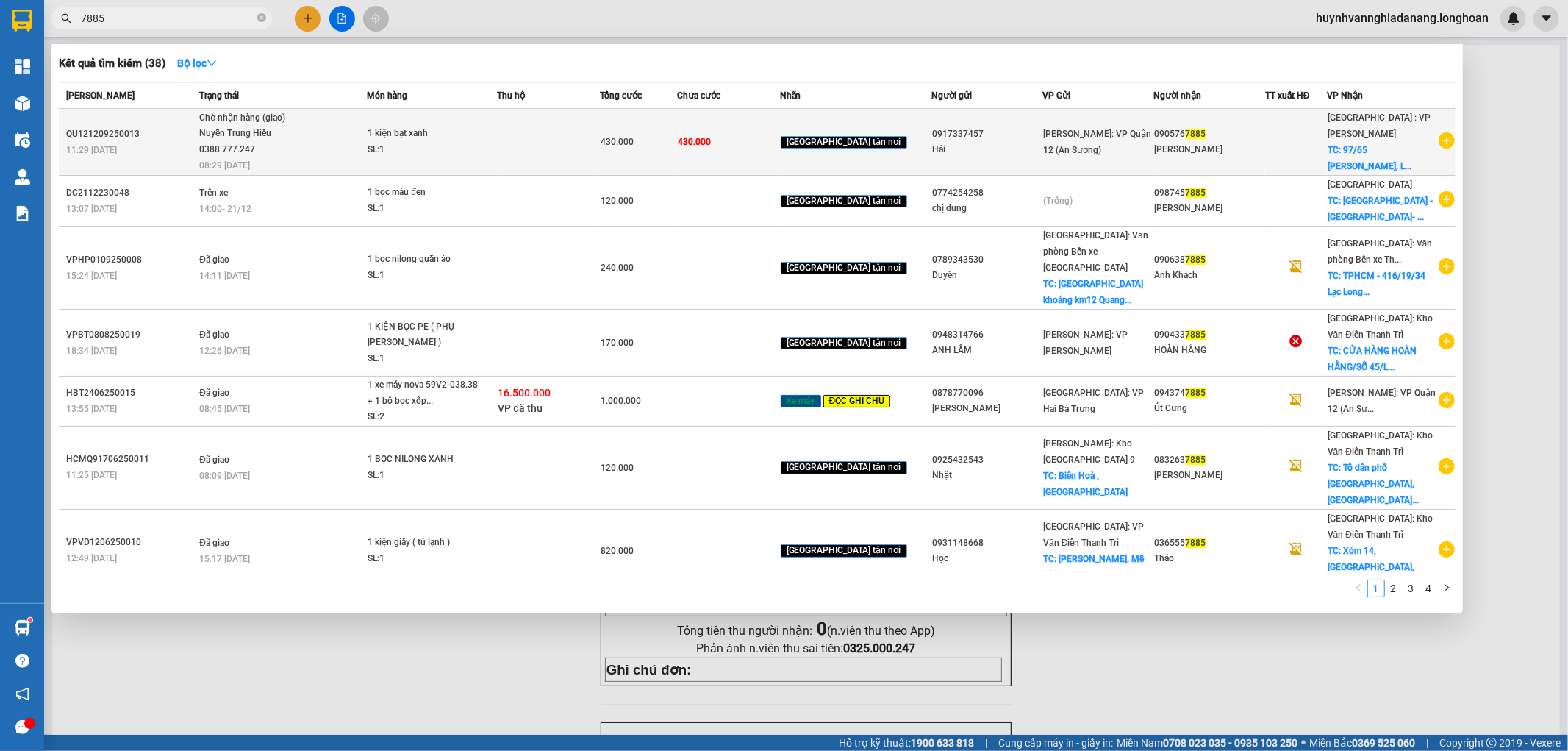
type input "7885"
click at [583, 130] on td at bounding box center [549, 142] width 103 height 67
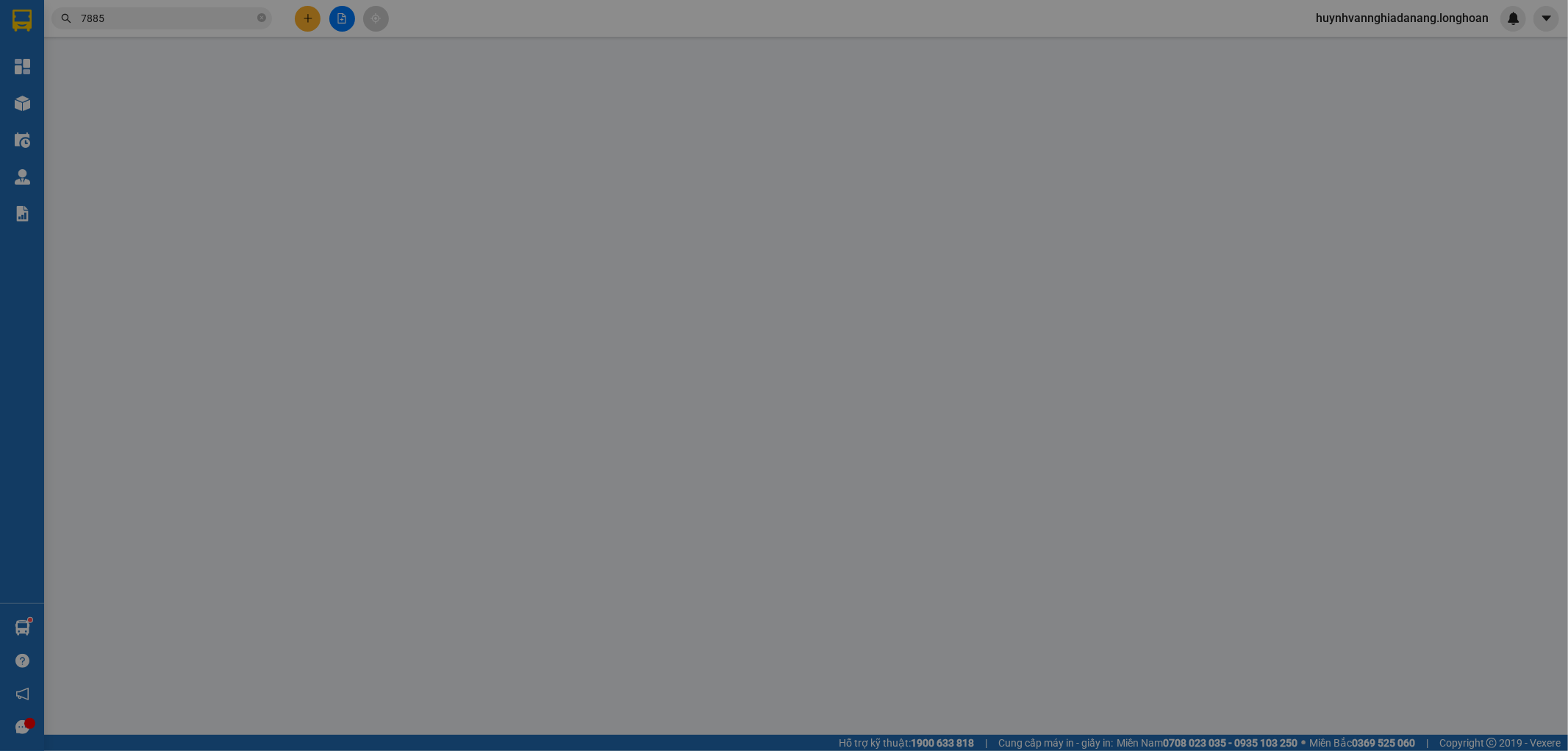
type input "0917337457"
type input "Hải"
type input "0905767885"
type input "Lê Trung Thảo"
checkbox input "true"
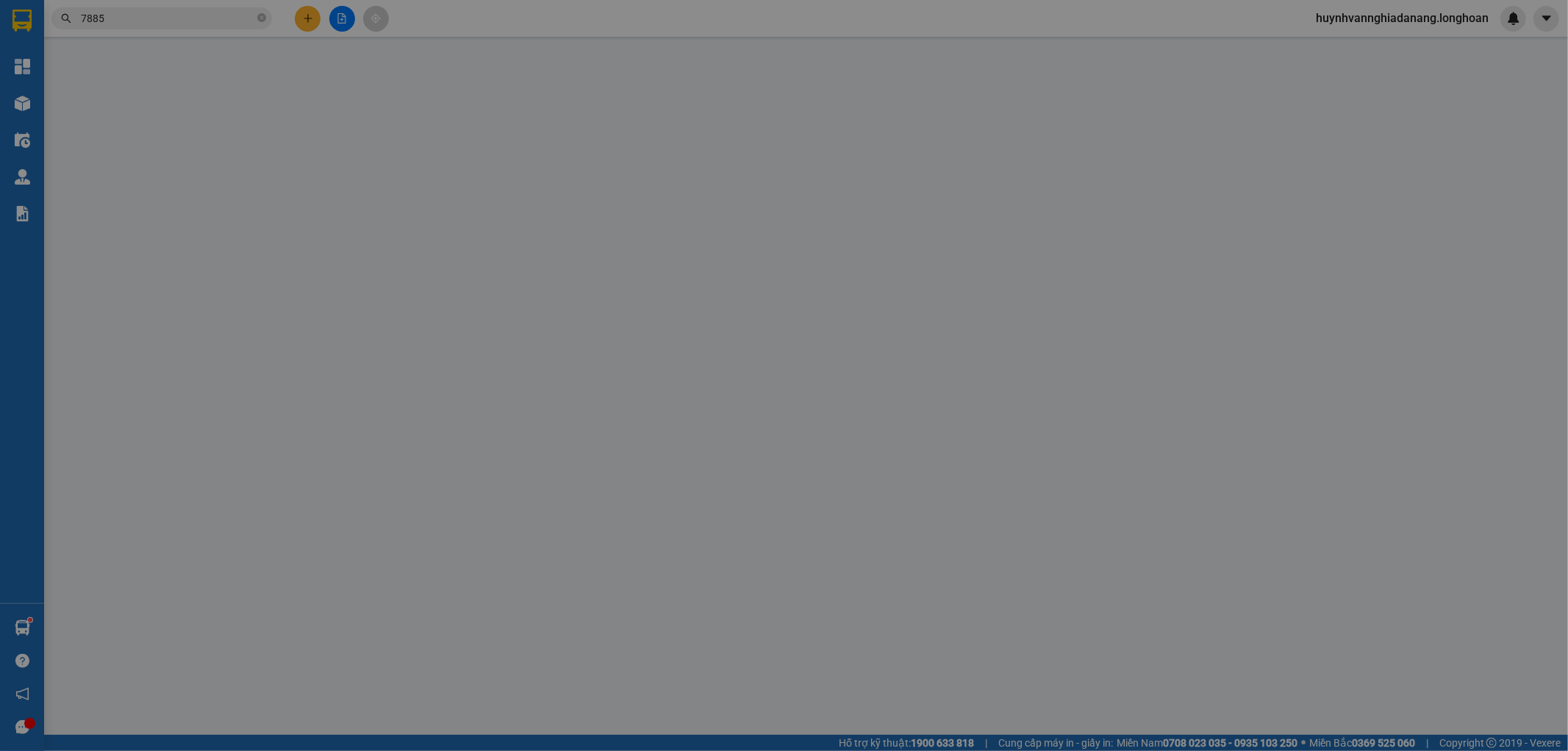
type input "97/65 Nguyễn Lương Bằng, Liên Chiểu, Đà Nẵng"
type input "nhận theo kiện - hư hỏng ko chịu trách nhiệm"
type input "430.000"
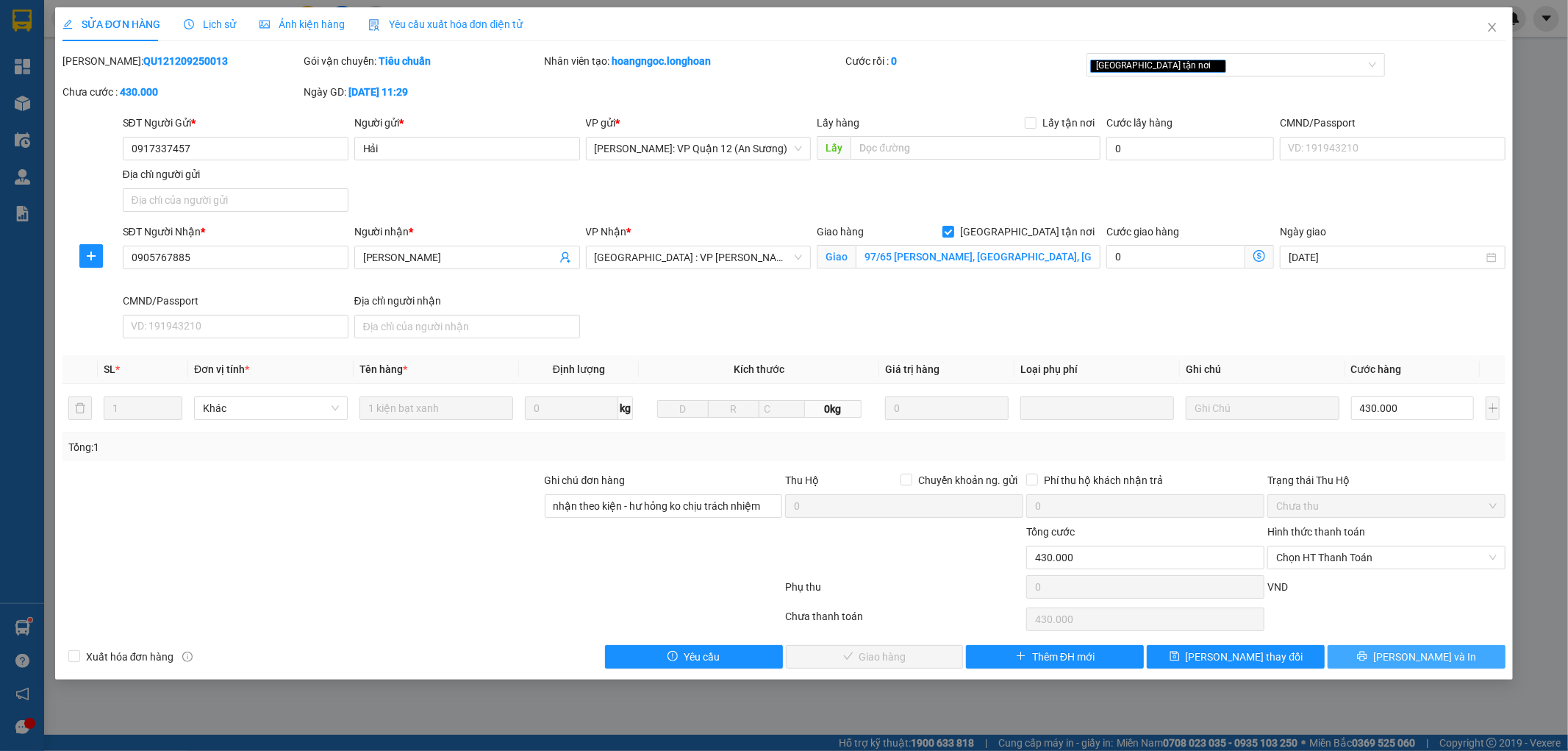
click at [1417, 658] on span "[PERSON_NAME] và In" at bounding box center [1424, 656] width 103 height 16
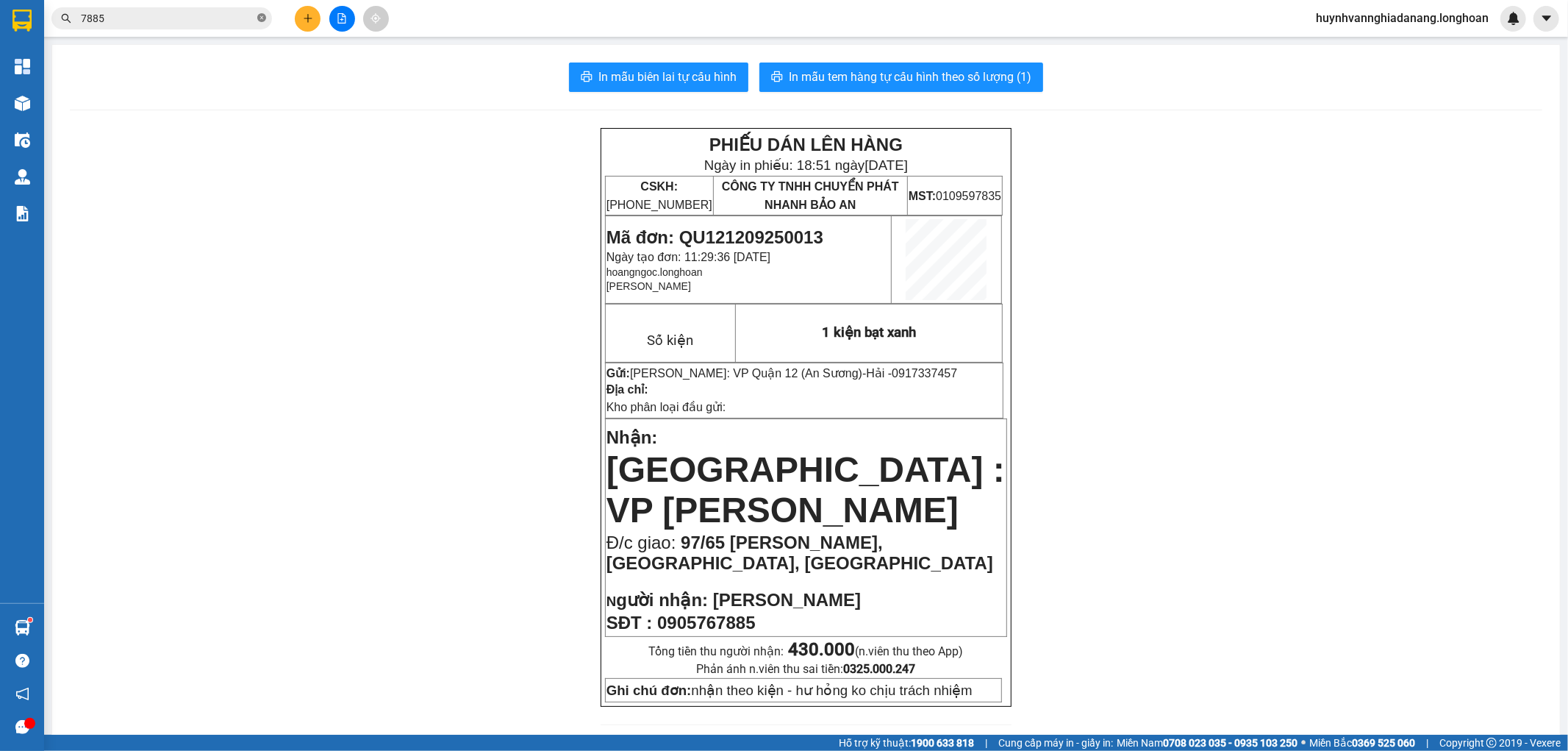
click at [261, 15] on icon "close-circle" at bounding box center [261, 17] width 8 height 8
click at [229, 18] on input "text" at bounding box center [167, 18] width 174 height 16
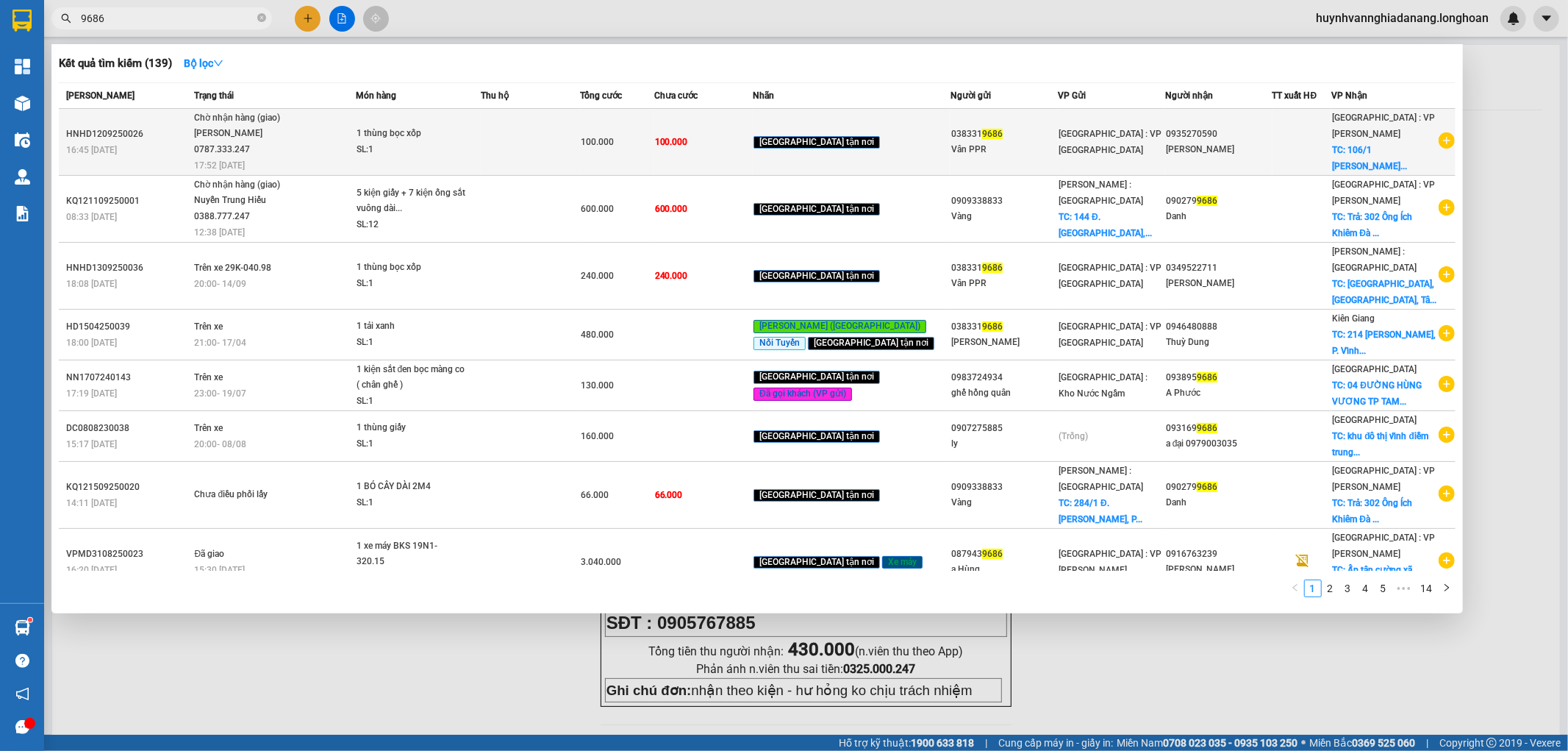
type input "9686"
click at [580, 151] on td at bounding box center [530, 142] width 99 height 67
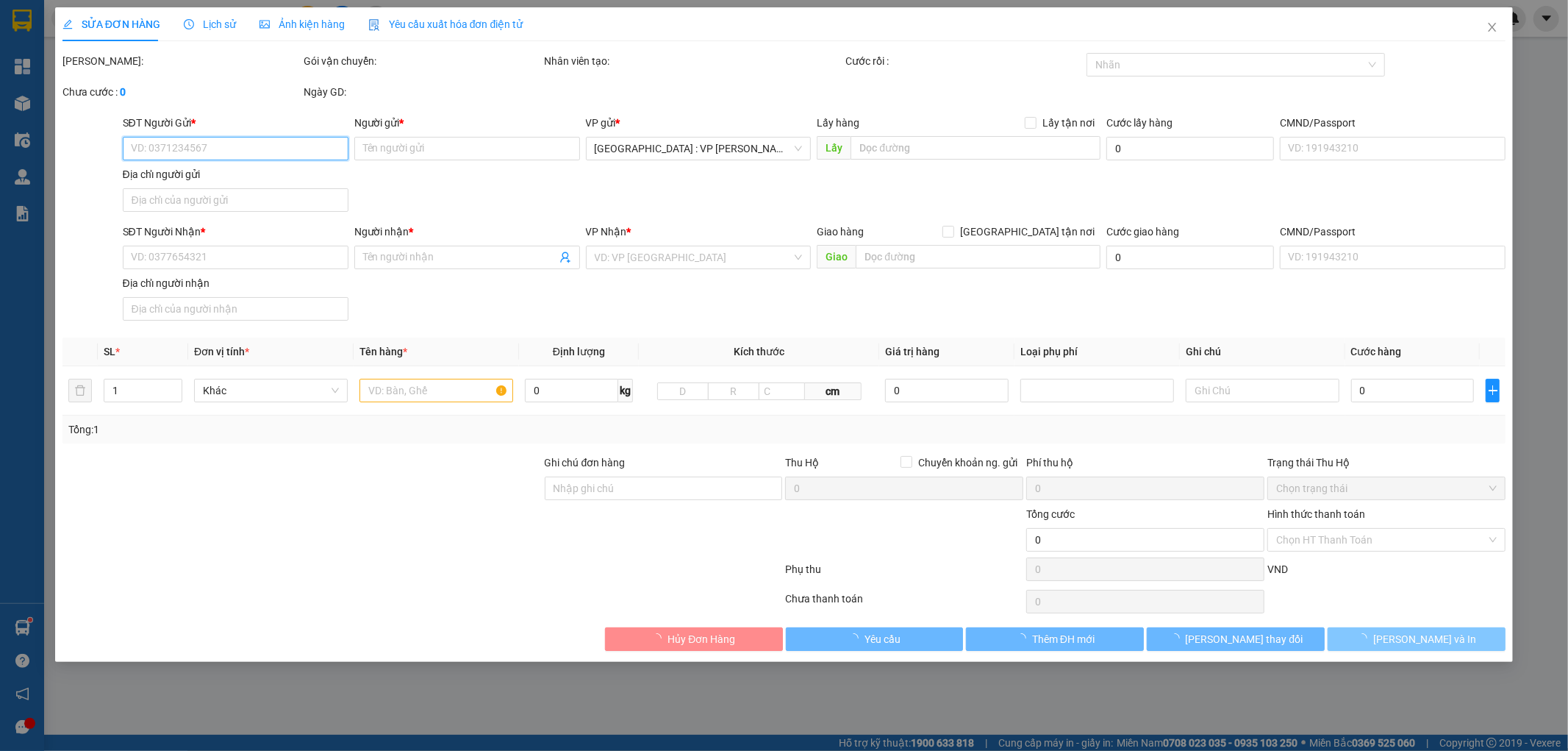
type input "0383319686"
type input "Vân PPR"
type input "0935270590"
type input "Anh Xuân Tín"
checkbox input "true"
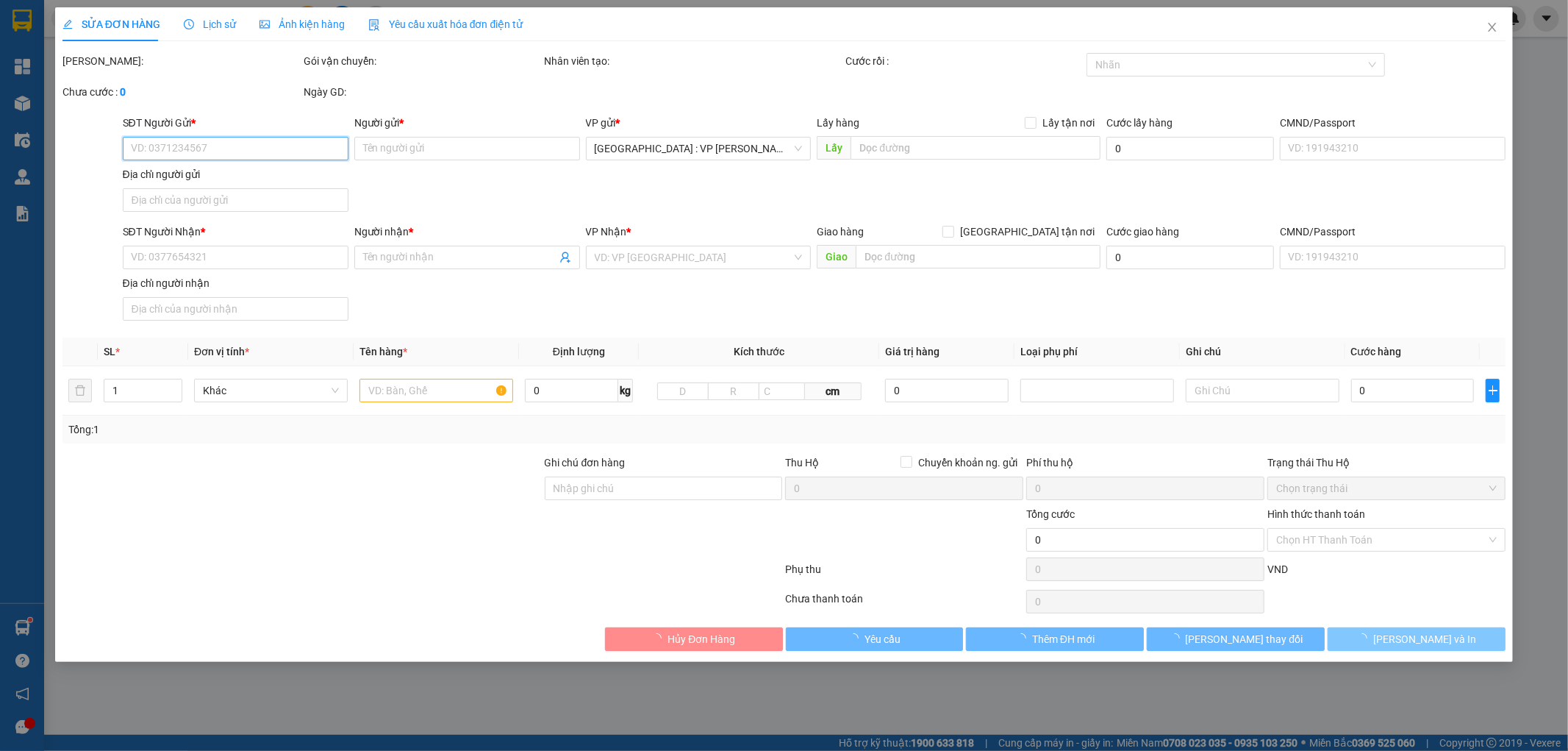
type input "106/1 Nguyễn Thị Minh Khai, Thạch Giang, Hải Châu,"
type input "100.000"
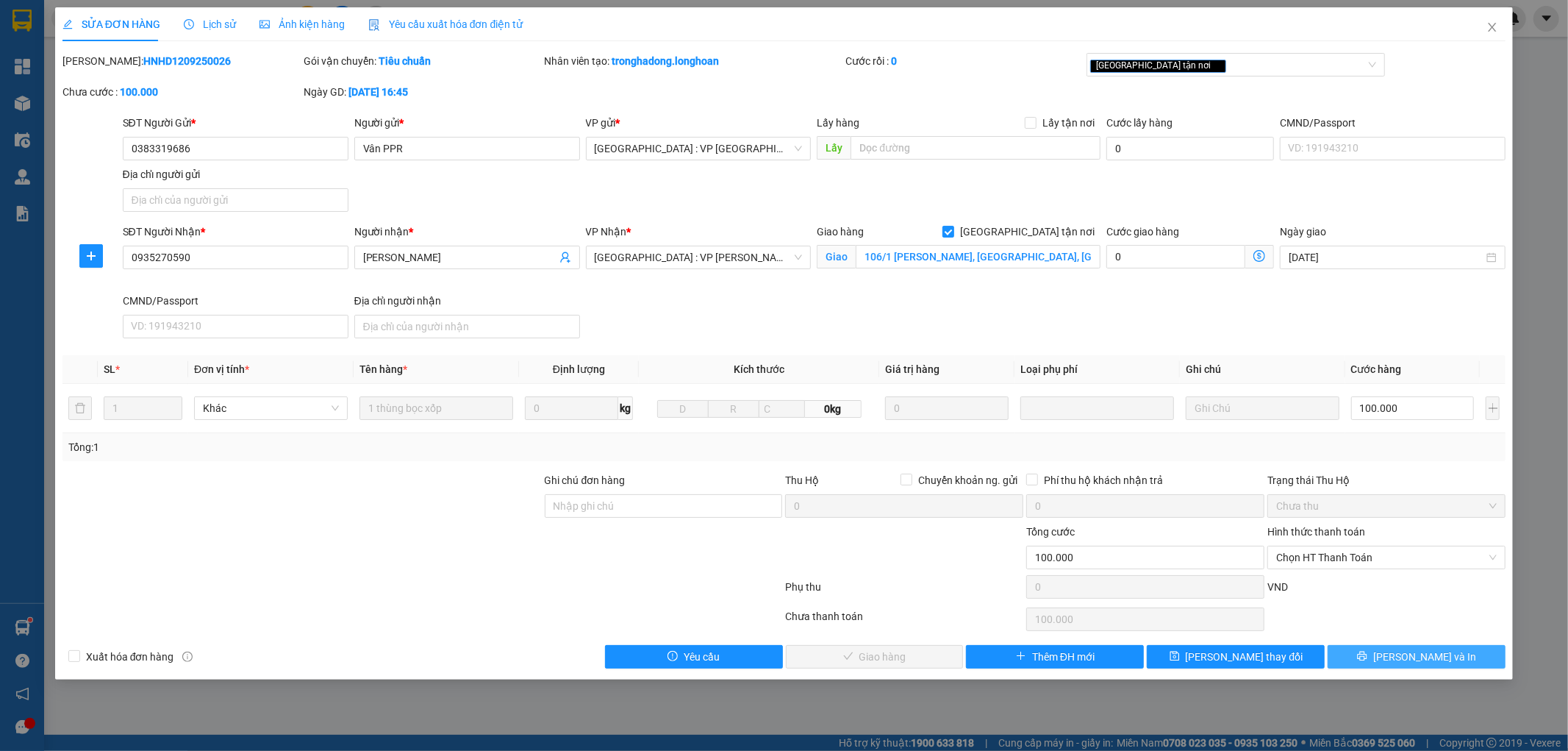
click at [1403, 657] on button "[PERSON_NAME] và In" at bounding box center [1417, 656] width 178 height 23
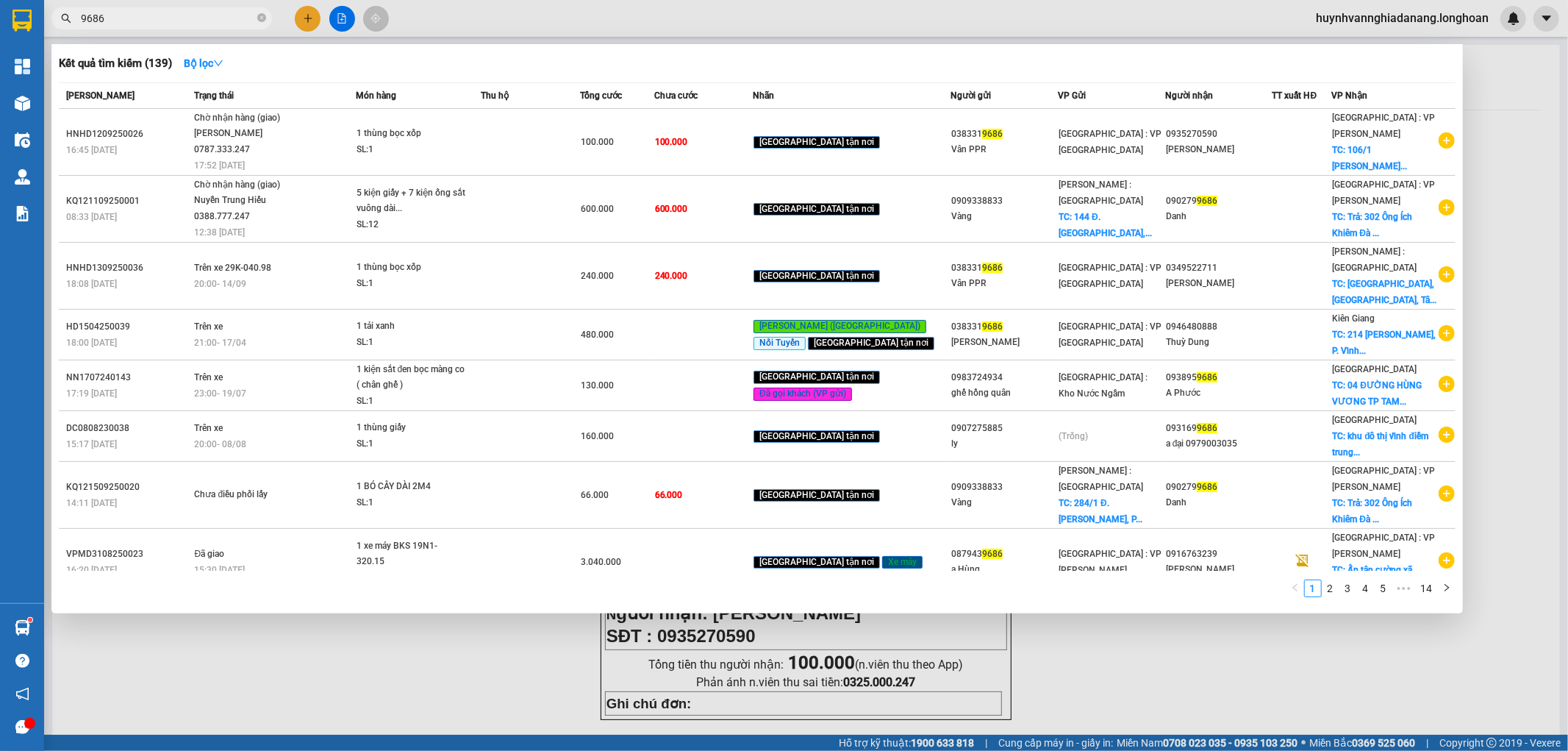
click at [231, 16] on input "9686" at bounding box center [167, 18] width 174 height 16
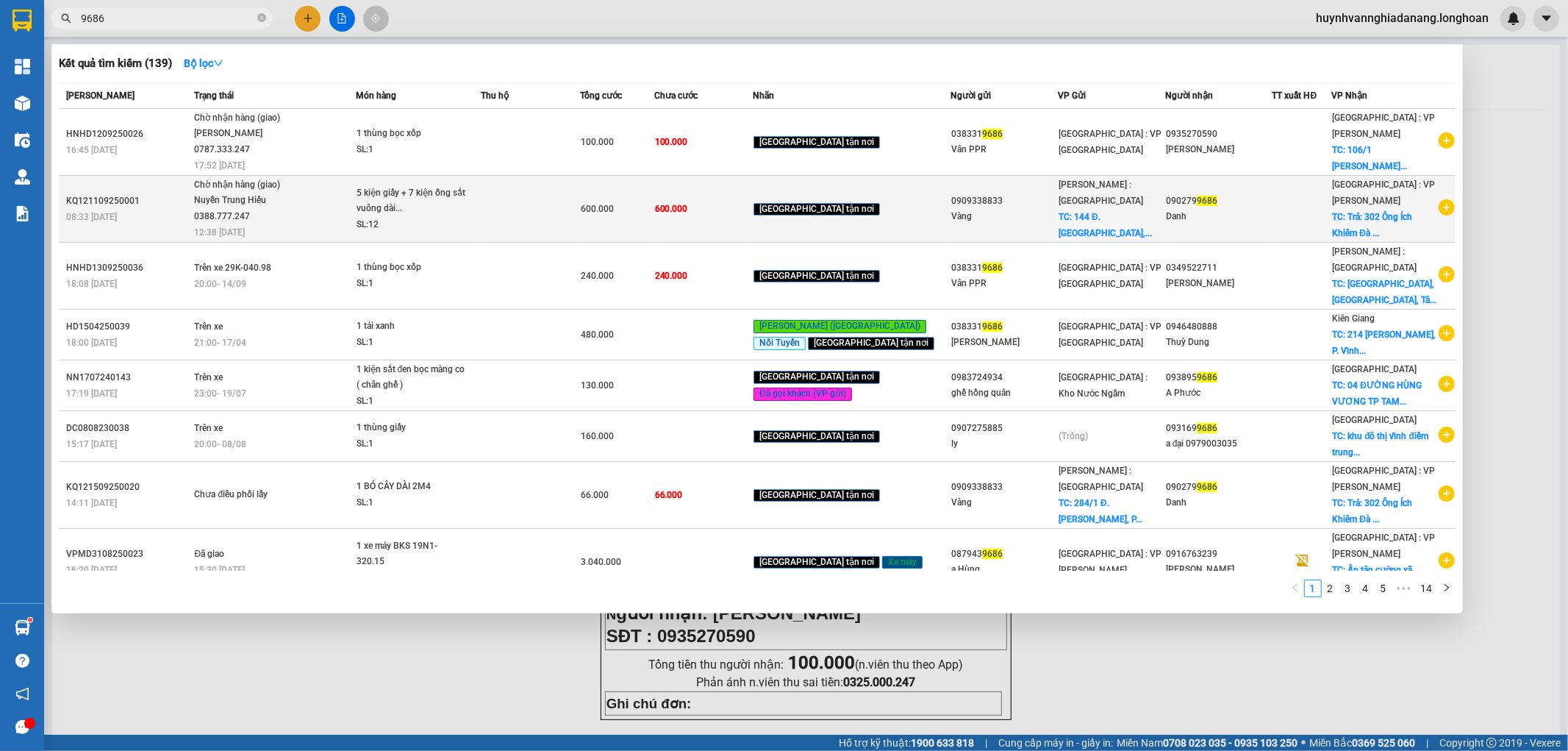
click at [291, 213] on div "Nuyễn Trung Hiếu 0388.777.247" at bounding box center [250, 208] width 111 height 32
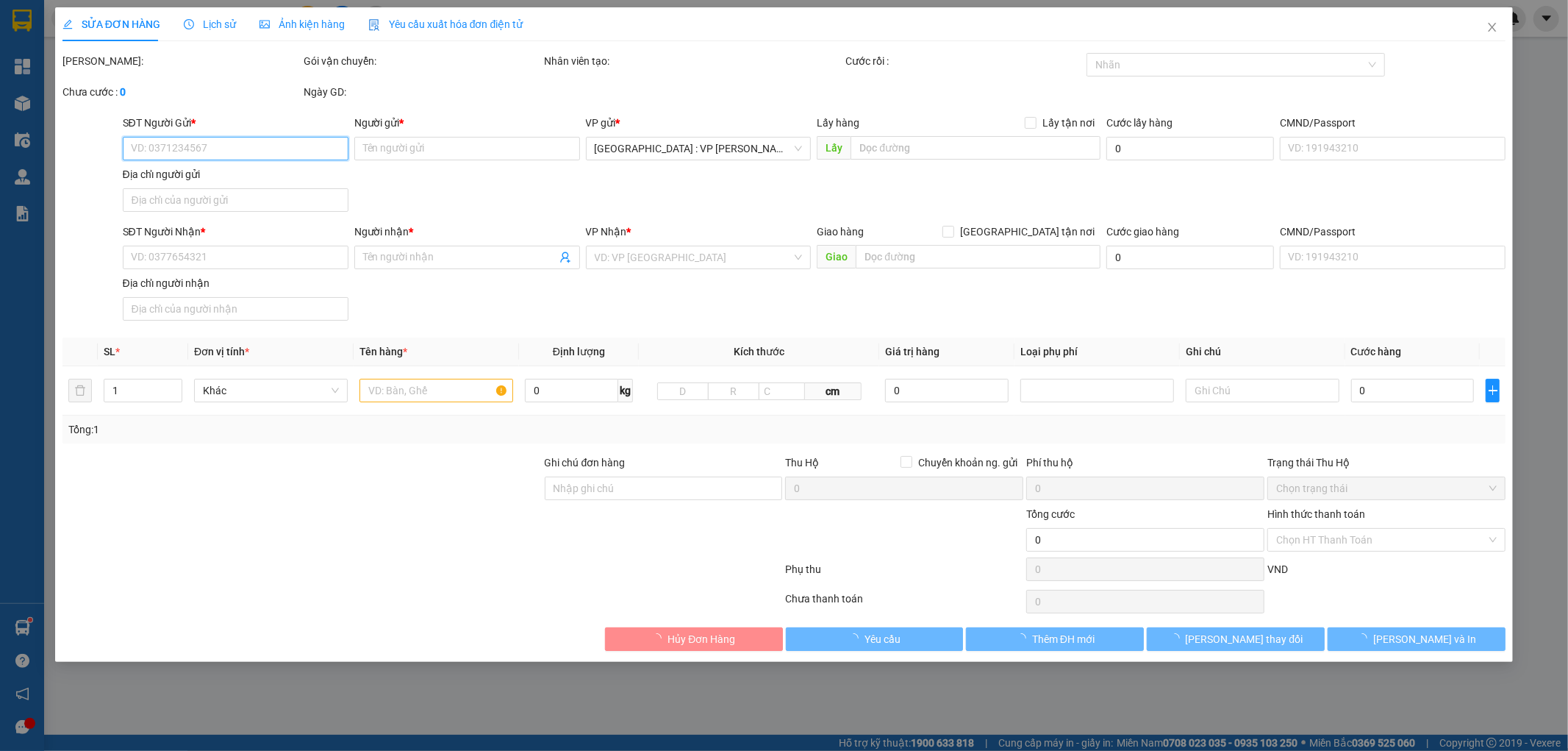
type input "0909338833"
type input "Vàng"
checkbox input "true"
type input "144 Đ. Bình LongPhú Thạnh, Tân Phú,"
type input "0902799686"
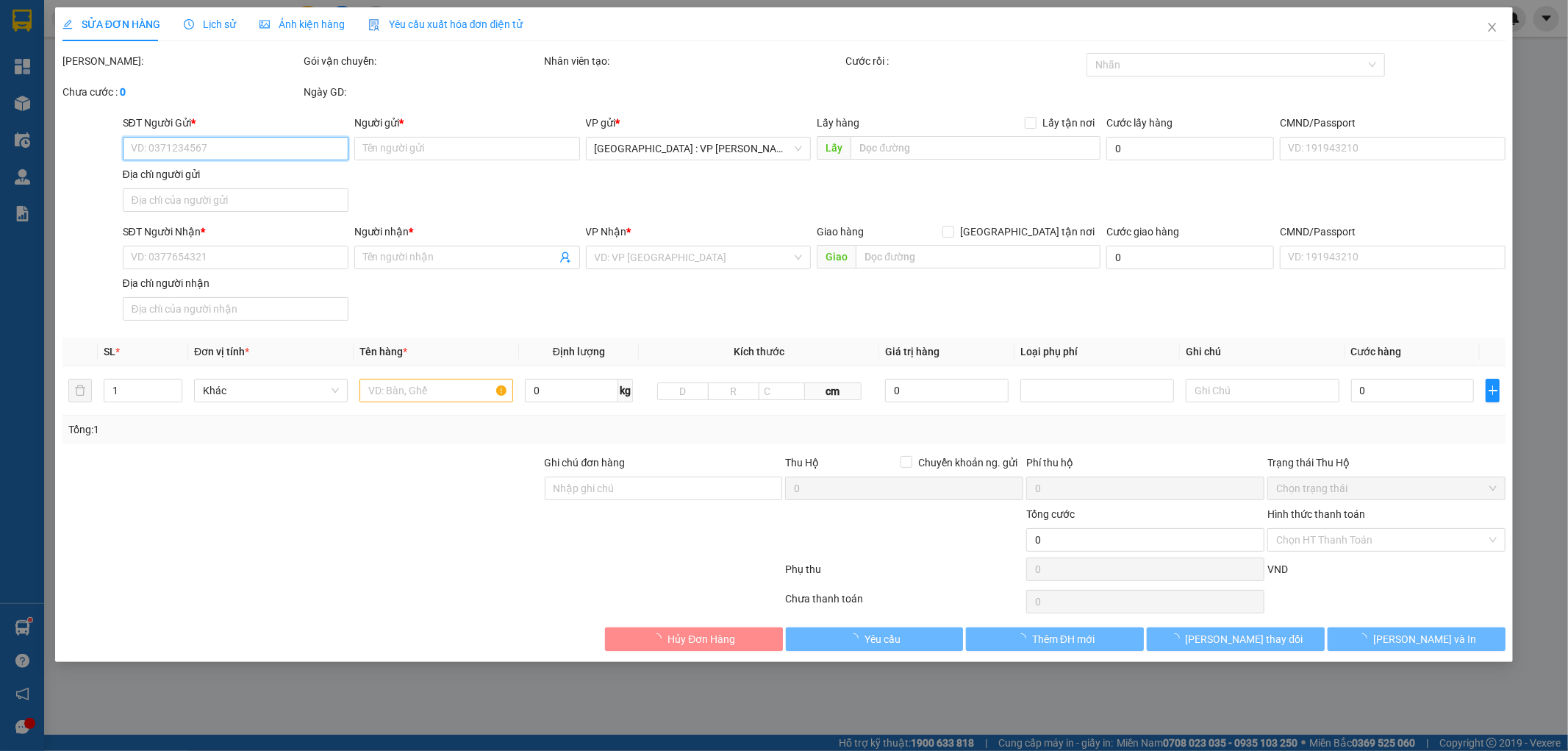
type input "Danh"
checkbox input "true"
type input "Trả: 302 Ông Ích Khiêm Đà Nẵng"
type input "600.000"
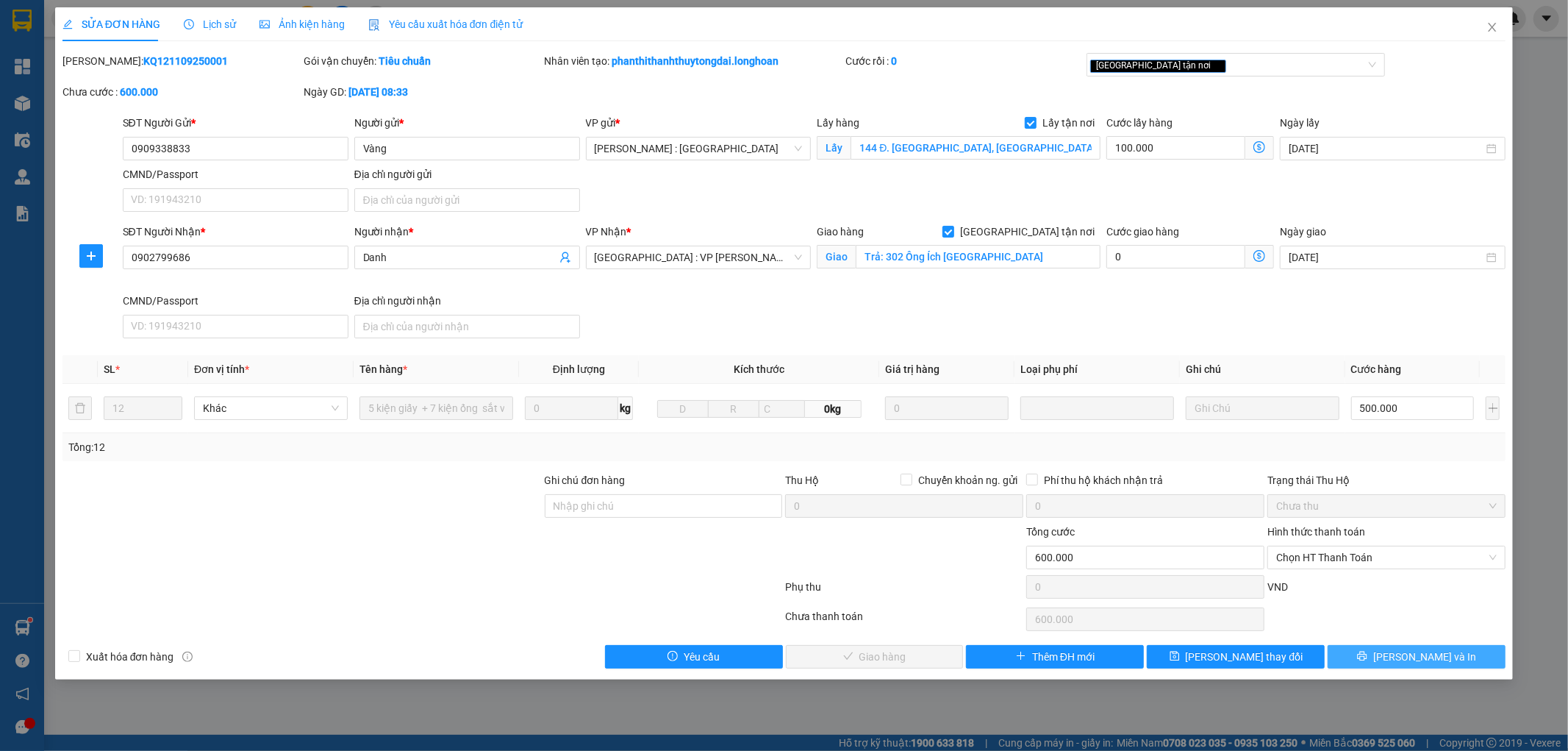
click at [1438, 656] on span "[PERSON_NAME] và In" at bounding box center [1424, 656] width 103 height 16
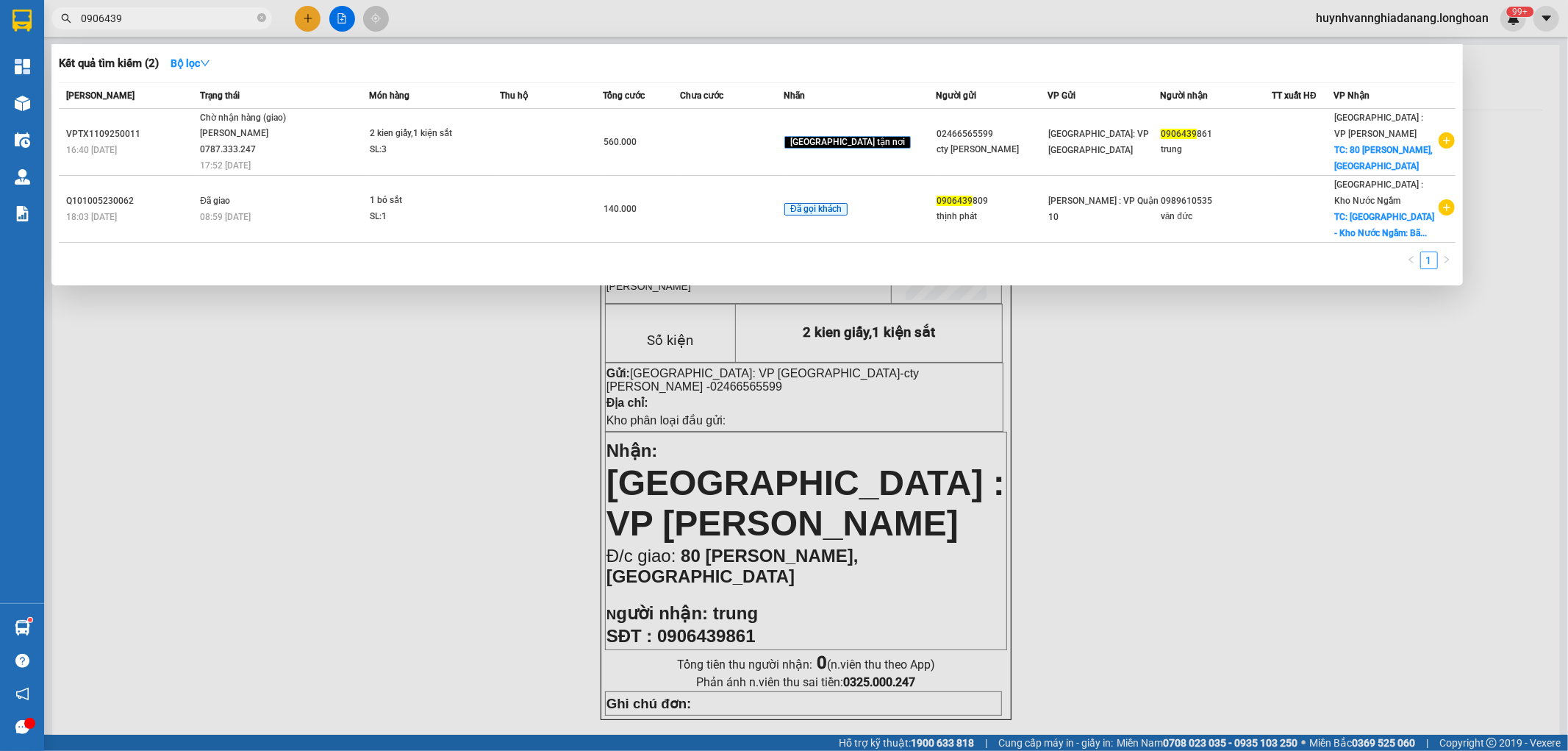
scroll to position [653, 0]
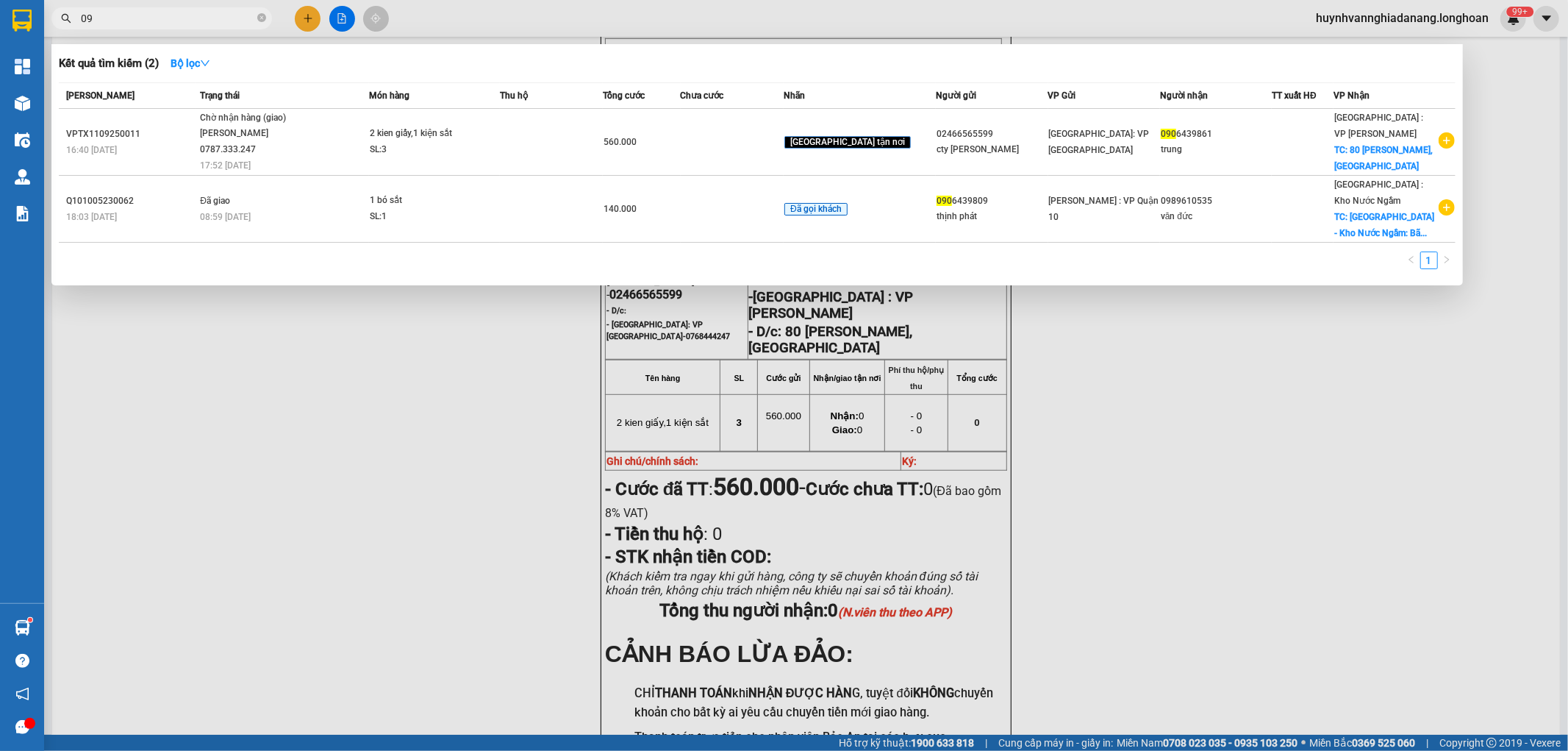
type input "0"
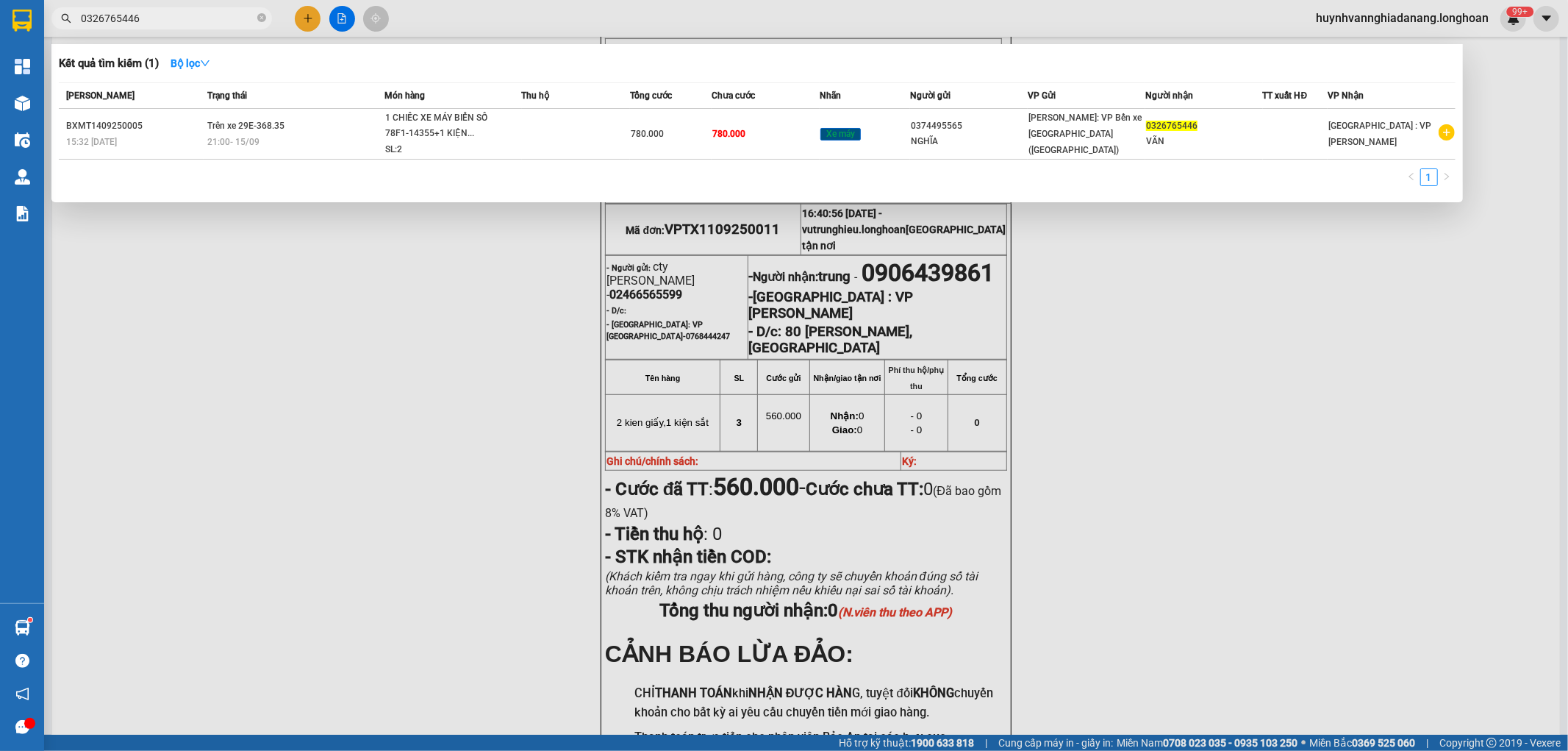
type input "0326765446"
click at [480, 307] on div at bounding box center [784, 376] width 1568 height 751
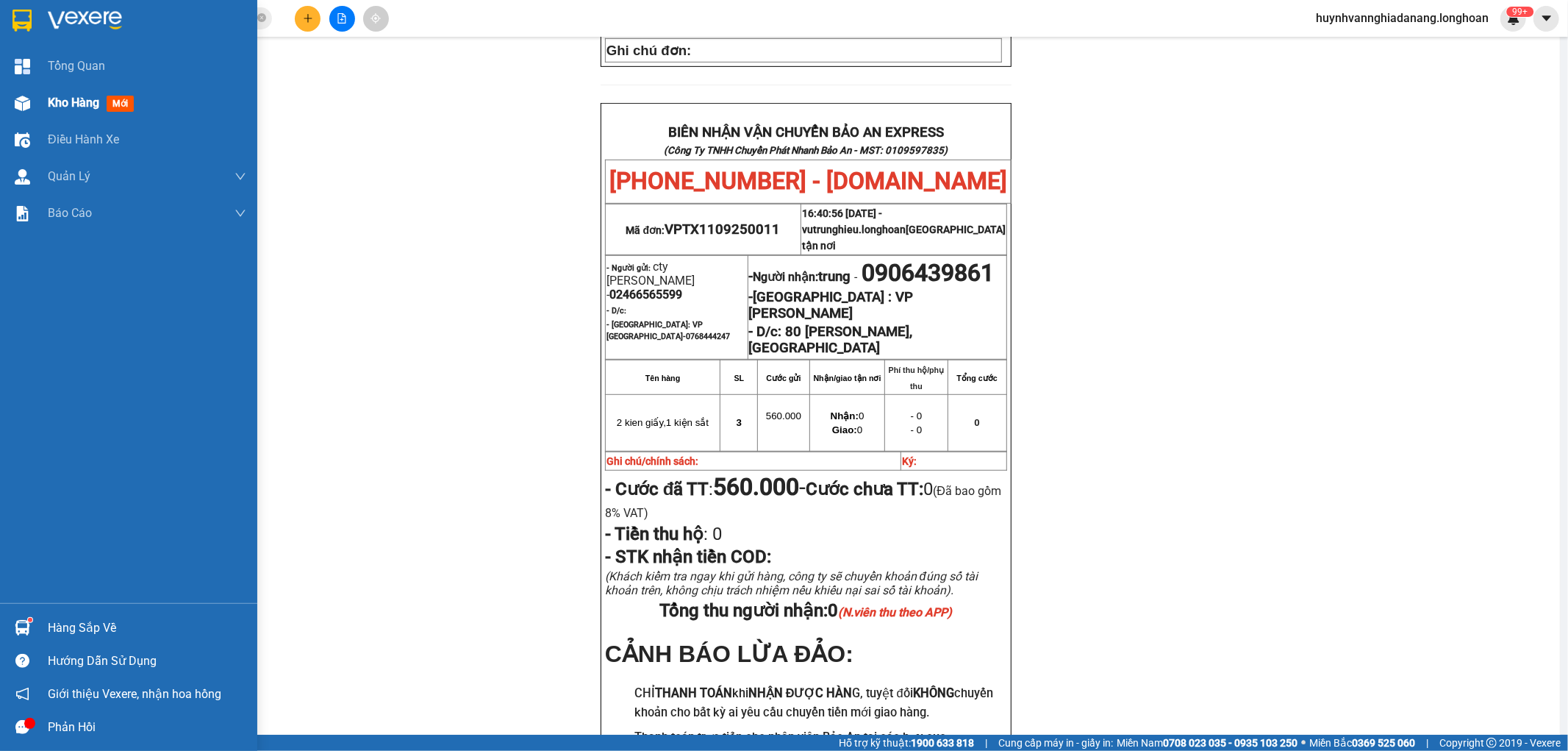
click at [52, 103] on span "Kho hàng" at bounding box center [73, 102] width 52 height 14
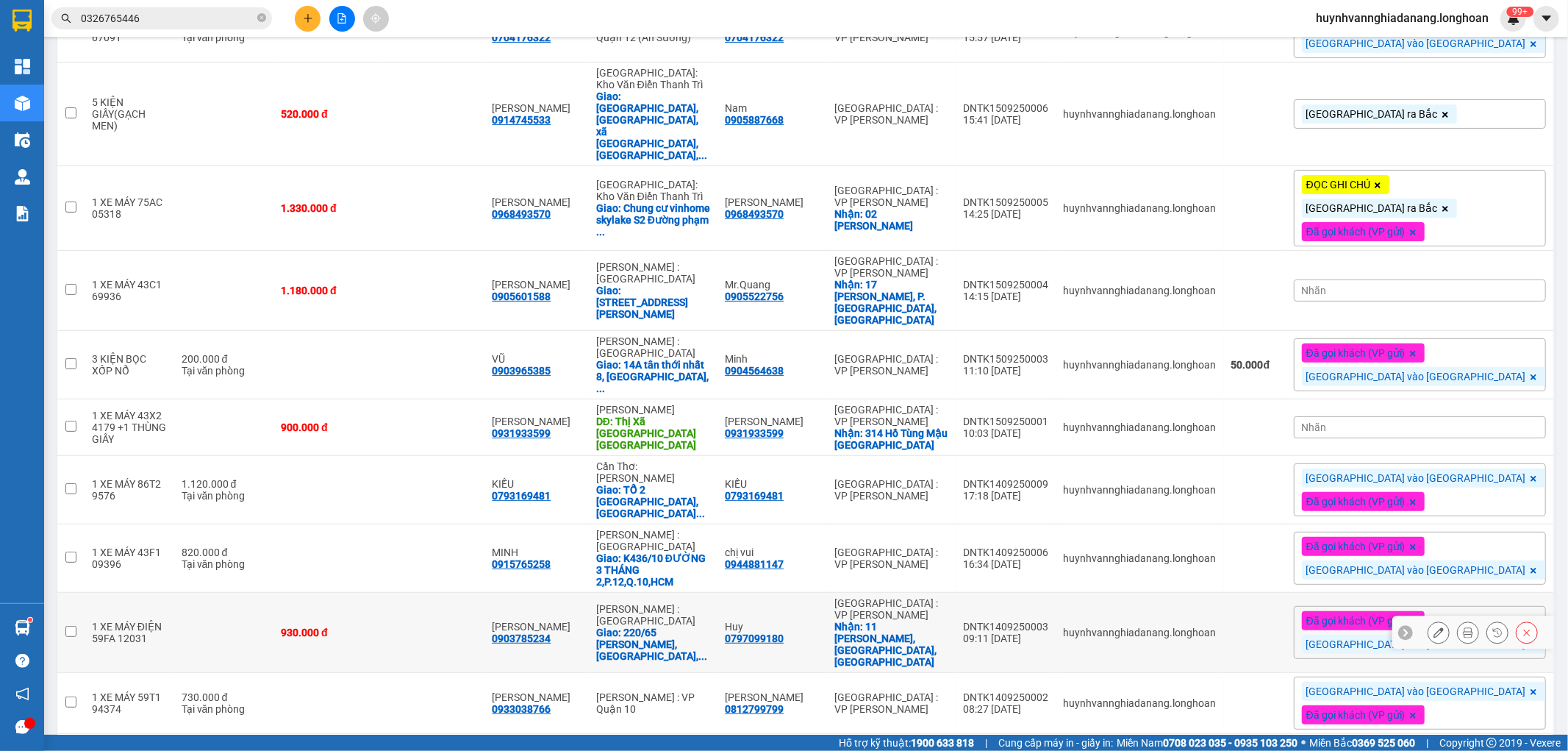
scroll to position [436, 0]
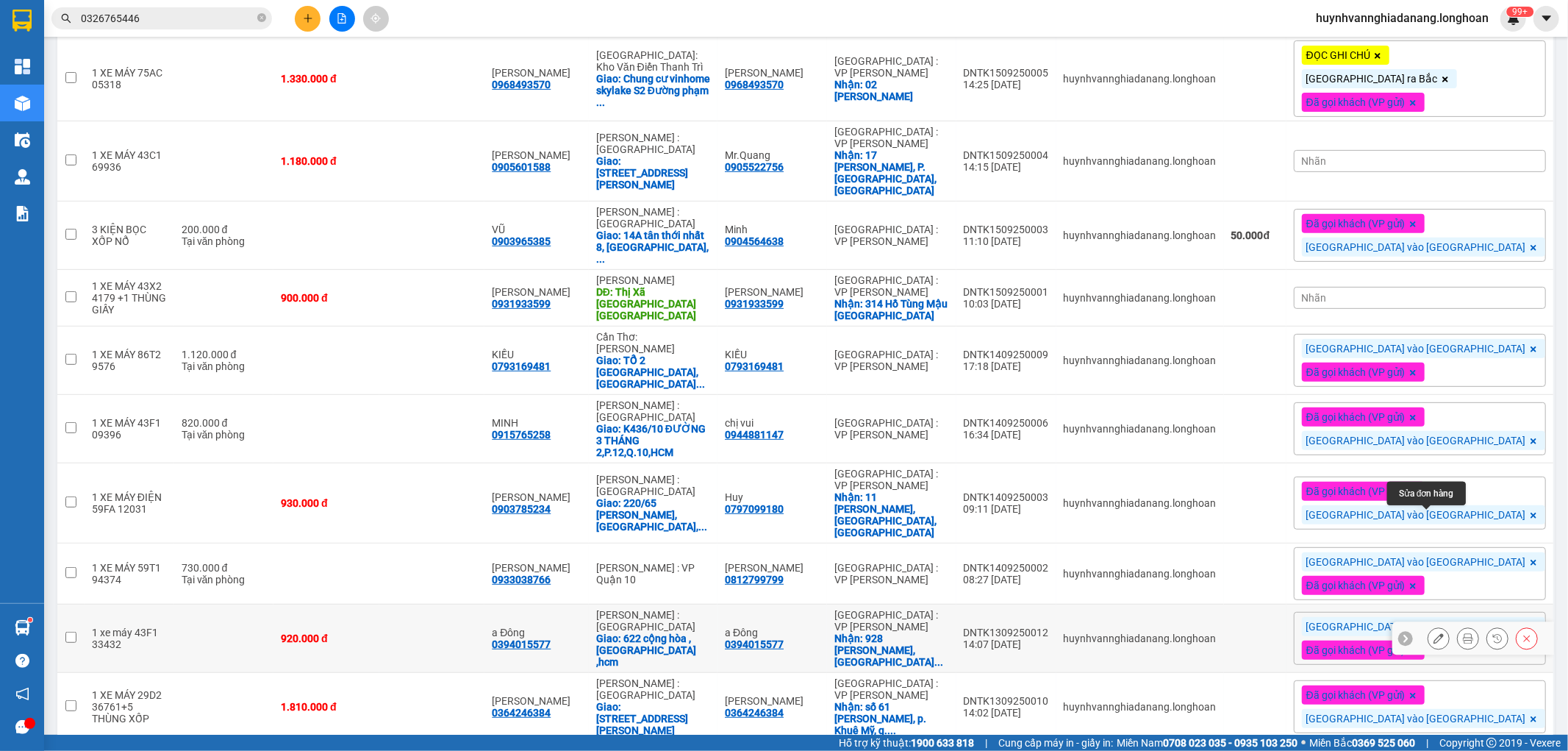
click at [1431, 626] on button at bounding box center [1439, 638] width 21 height 25
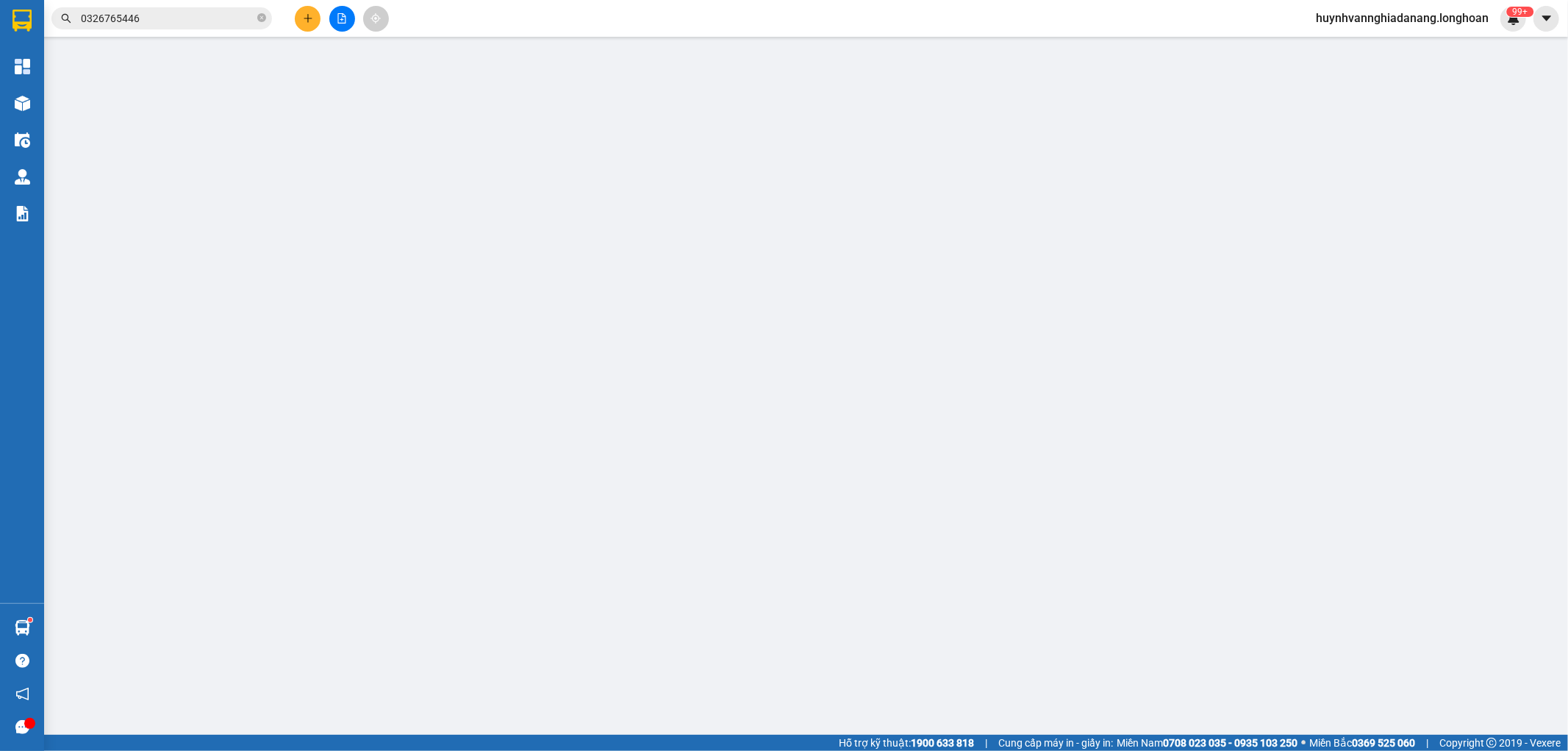
type input "0394015577"
type input "a Đông"
checkbox input "true"
type input "[GEOGRAPHIC_DATA][PERSON_NAME], [GEOGRAPHIC_DATA], [GEOGRAPHIC_DATA]"
type input "0394015577"
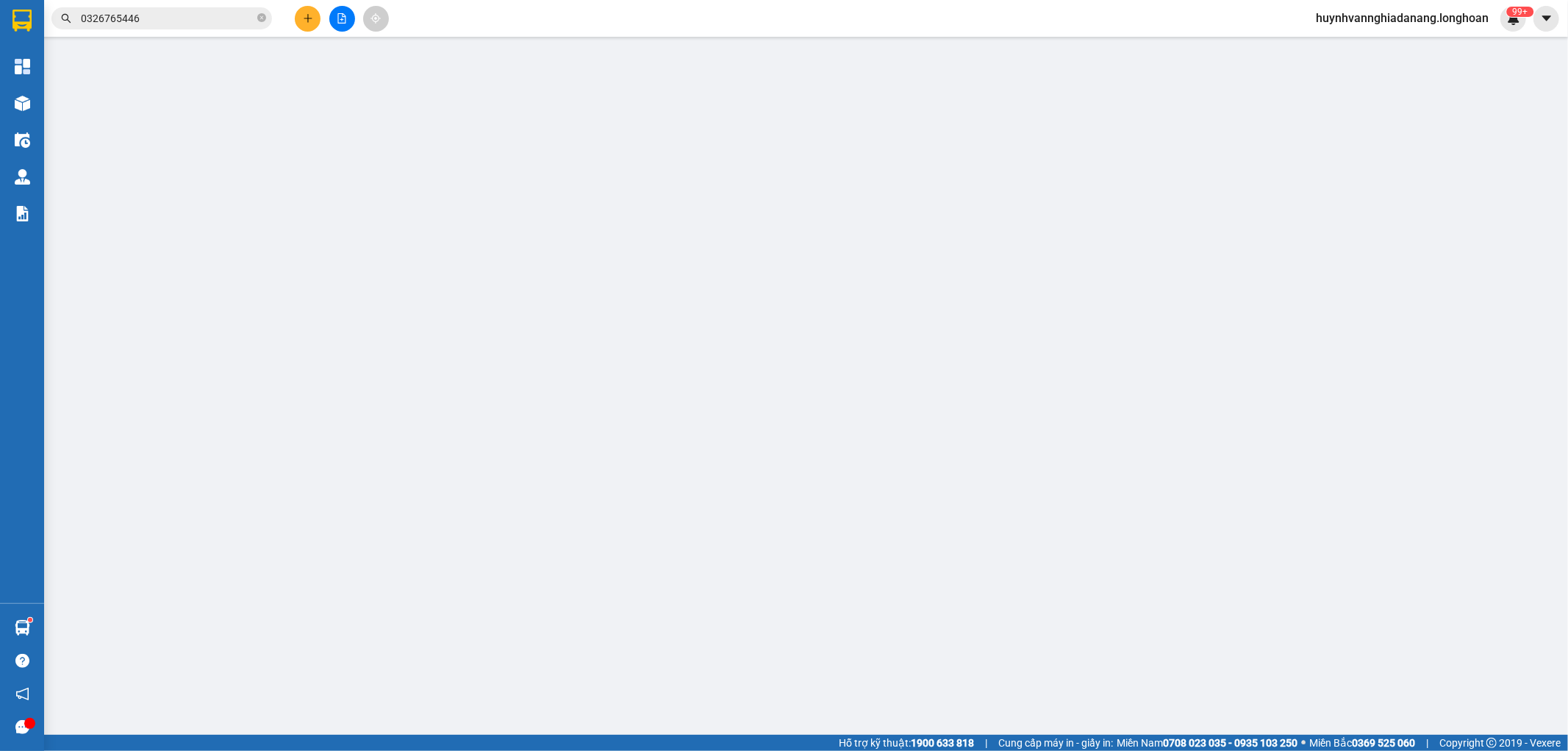
type input "a Đông"
checkbox input "true"
type input "622 cộng hòa ,tân bình ,hcm"
type input "0 CHÌA KHÓA,1 GƯƠNG"
type input "920.000"
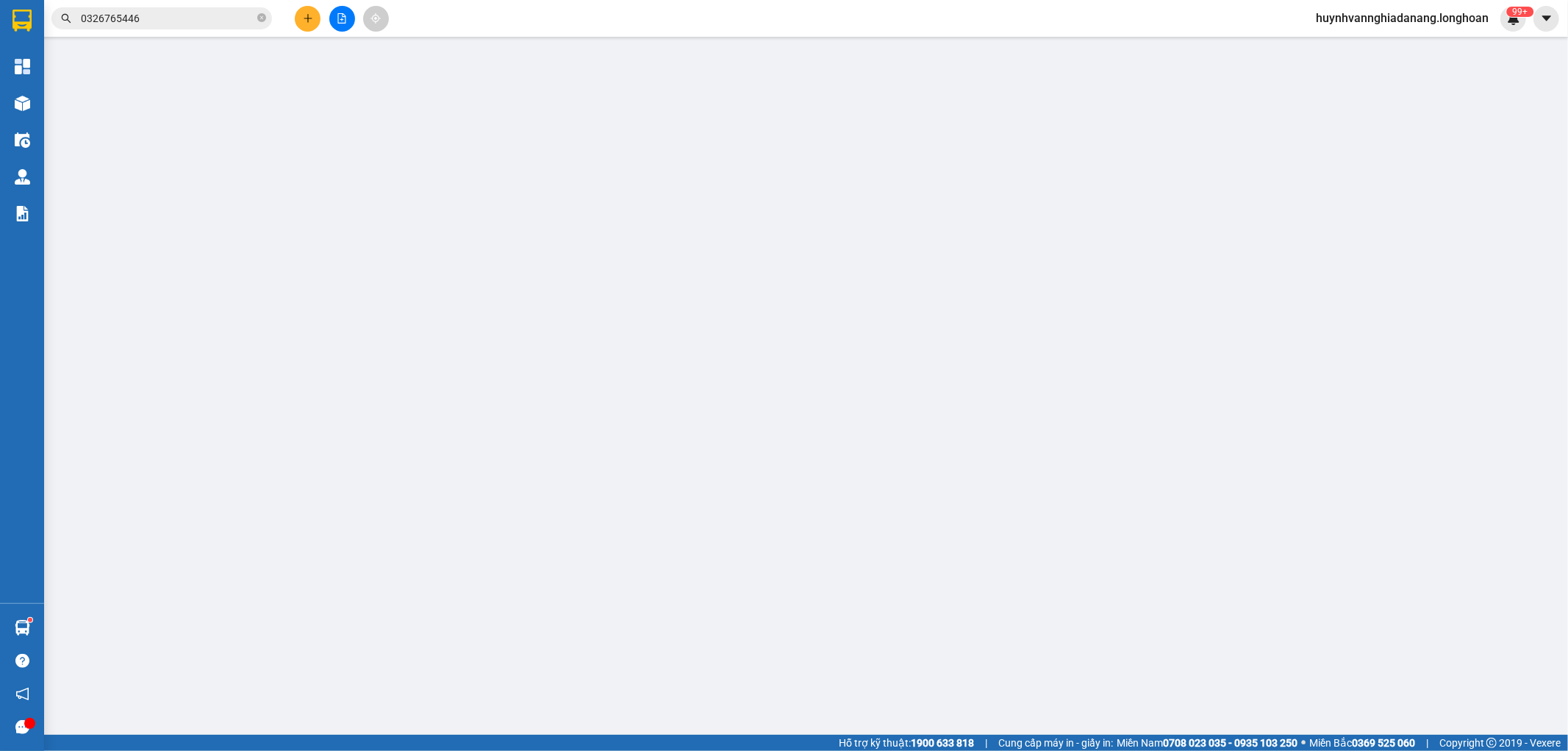
type input "920.000"
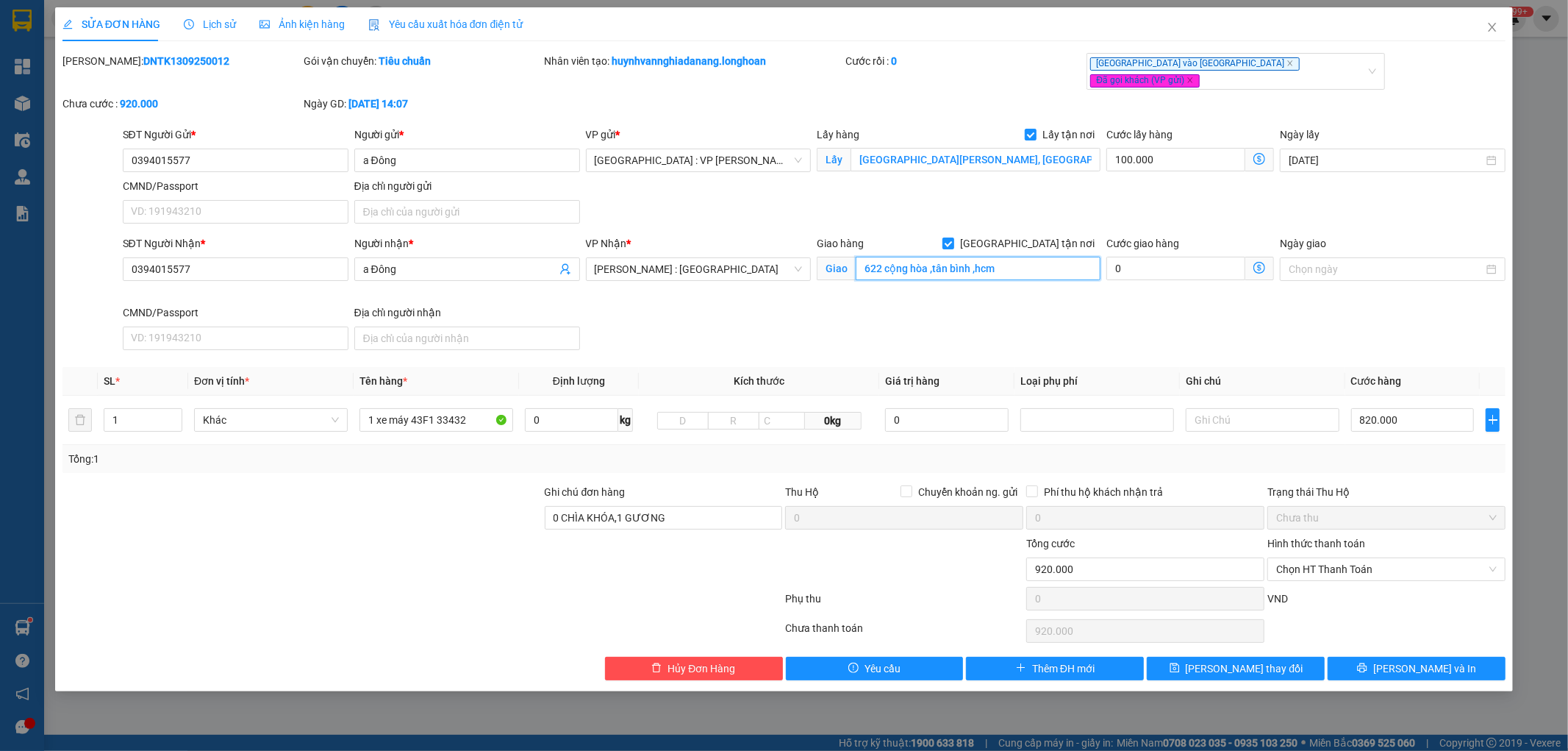
click at [921, 263] on input "622 cộng hòa ,tân bình ,hcm" at bounding box center [978, 268] width 245 height 23
paste input "3 [PERSON_NAME], [GEOGRAPHIC_DATA], [GEOGRAPHIC_DATA]"
type input "3 [PERSON_NAME], [GEOGRAPHIC_DATA], [GEOGRAPHIC_DATA] ,[GEOGRAPHIC_DATA]"
click at [1224, 662] on span "[PERSON_NAME] thay đổi" at bounding box center [1244, 667] width 117 height 16
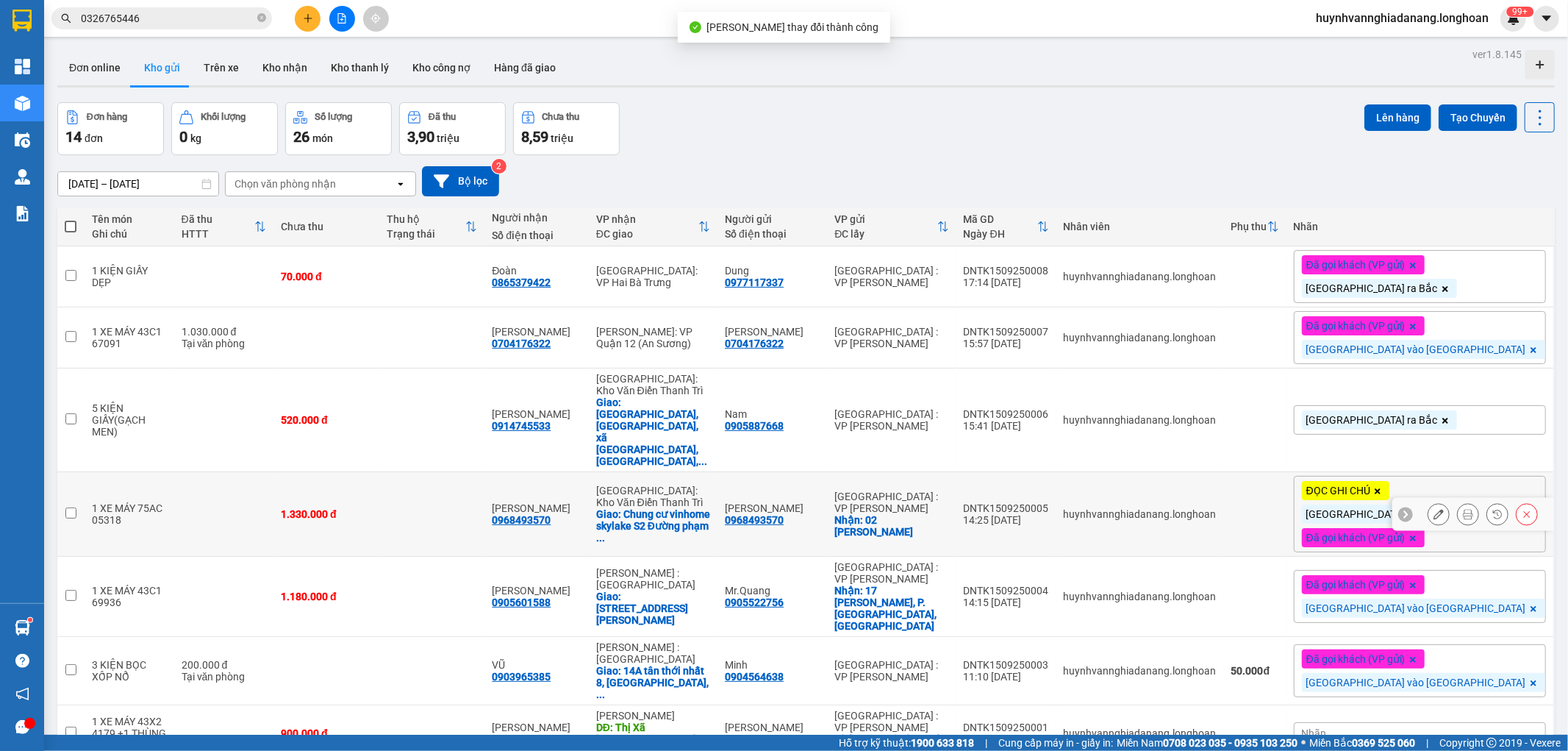
scroll to position [439, 0]
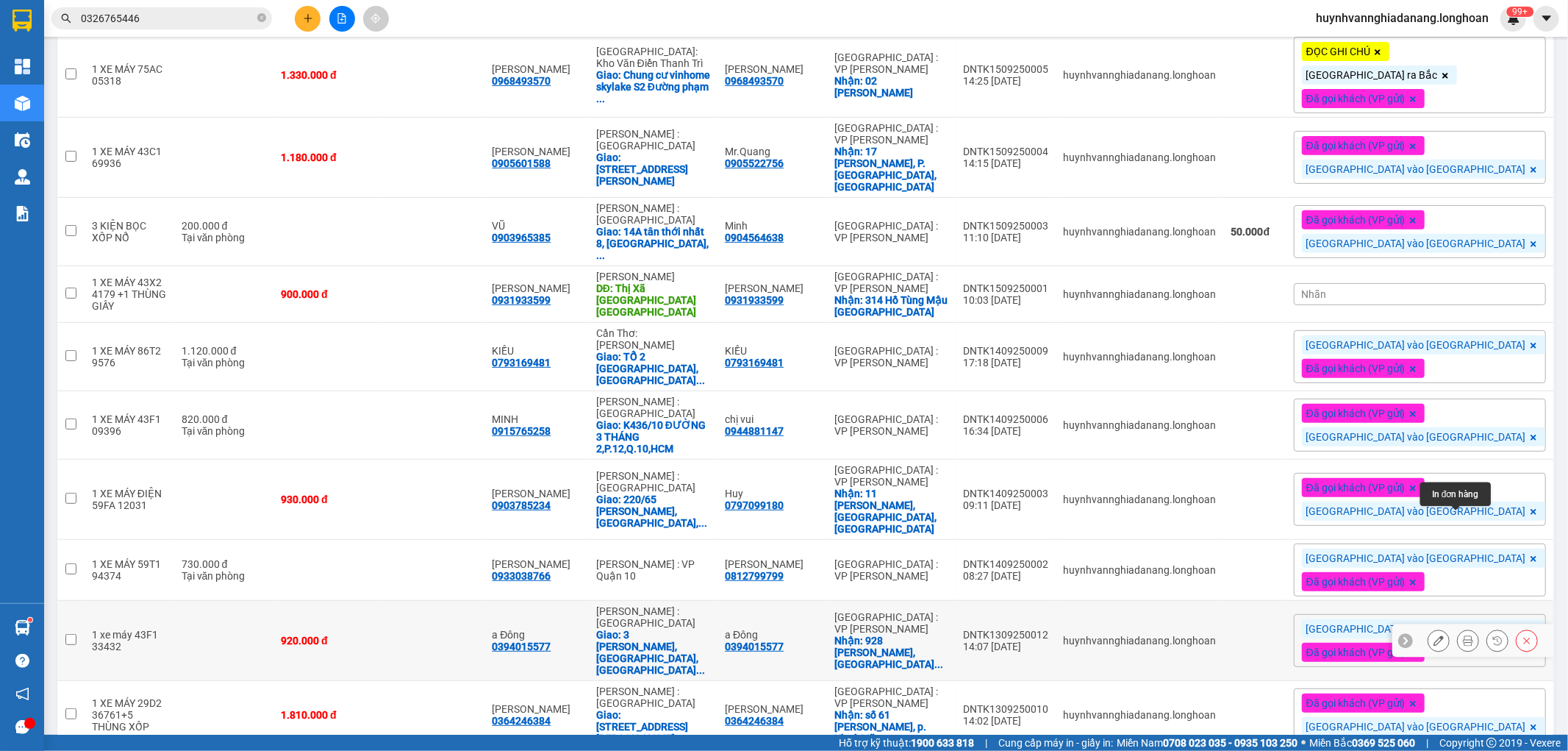
click at [1463, 636] on icon at bounding box center [1468, 640] width 10 height 10
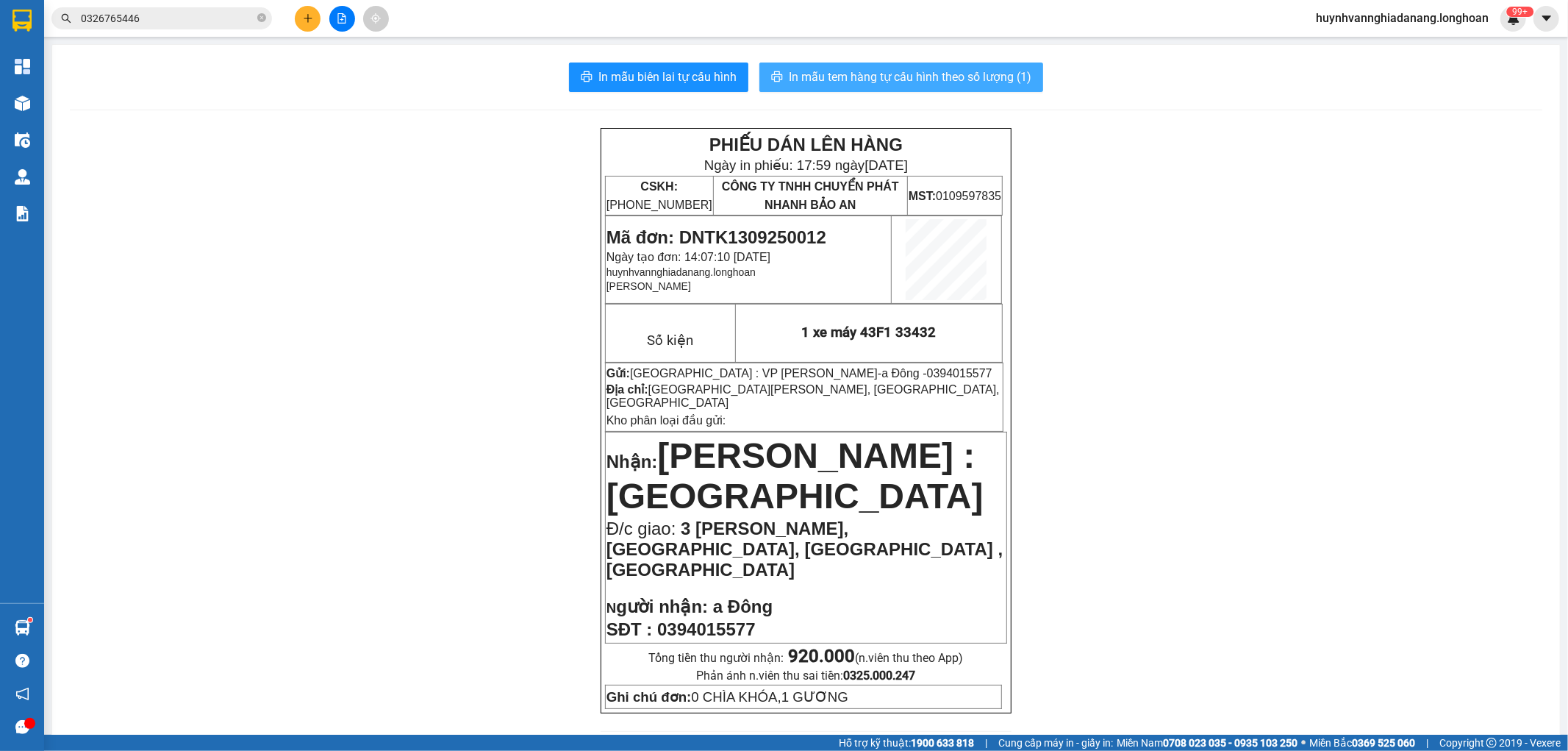
click at [932, 71] on span "In mẫu tem hàng tự cấu hình theo số lượng (1)" at bounding box center [910, 77] width 243 height 19
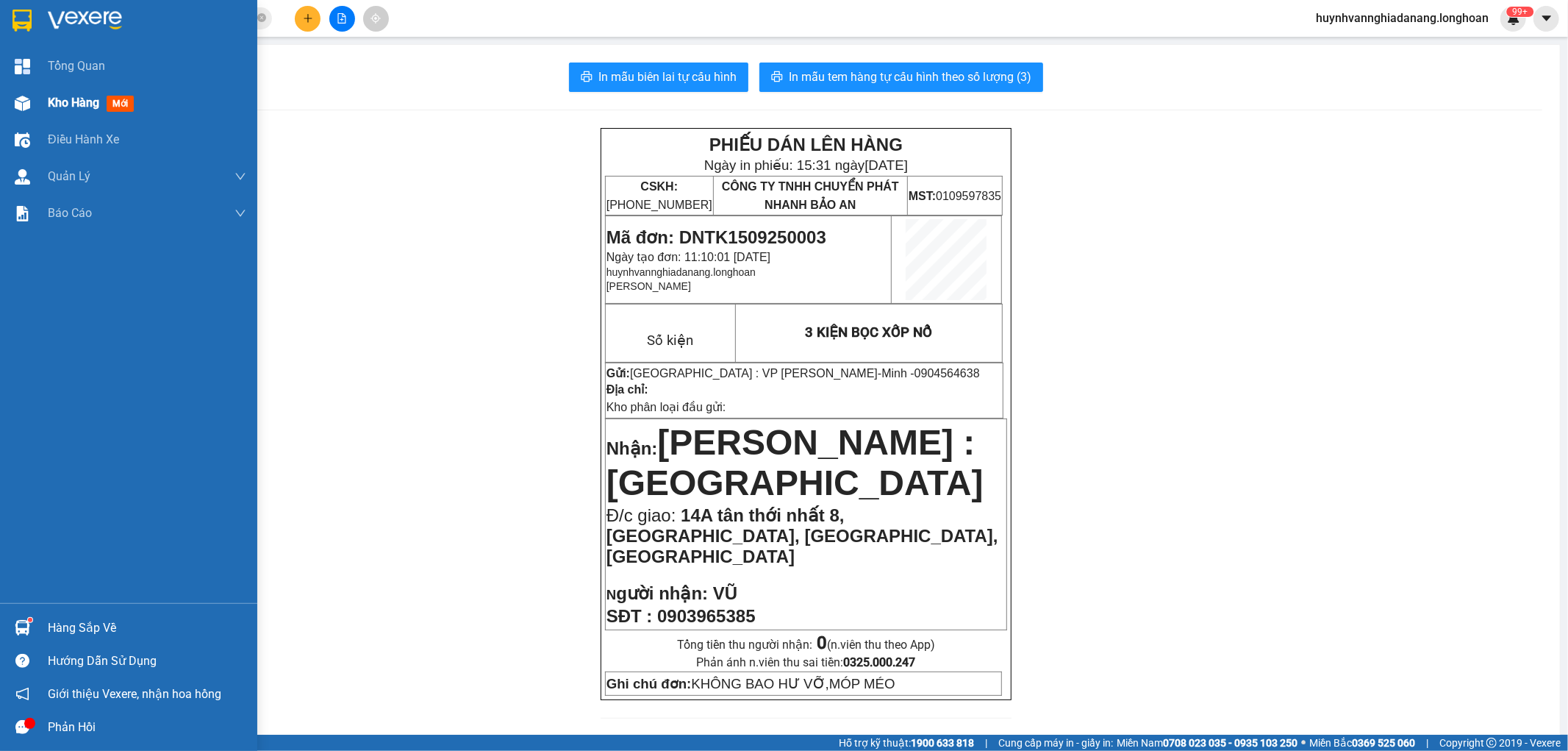
click at [74, 101] on span "Kho hàng" at bounding box center [73, 102] width 52 height 14
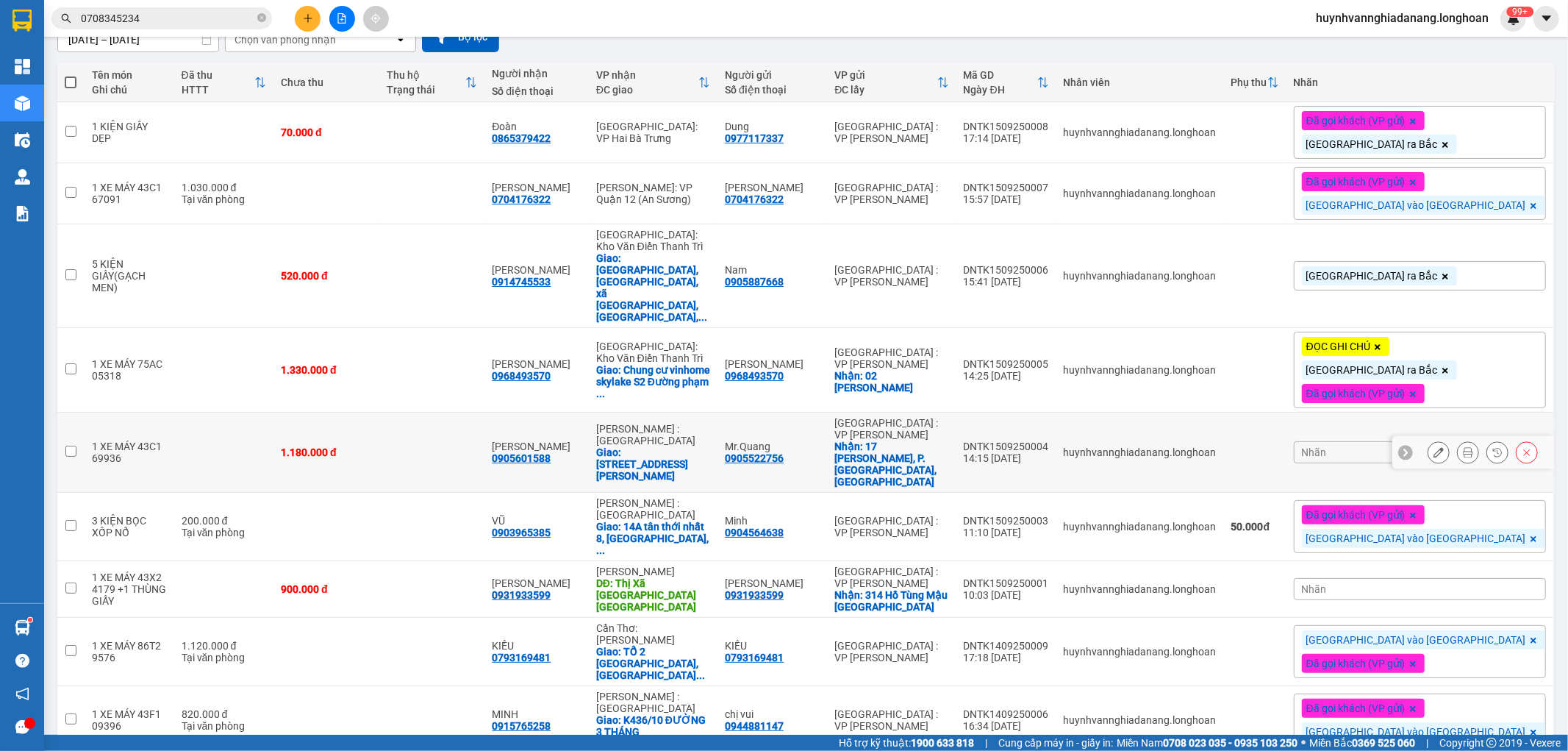
scroll to position [163, 0]
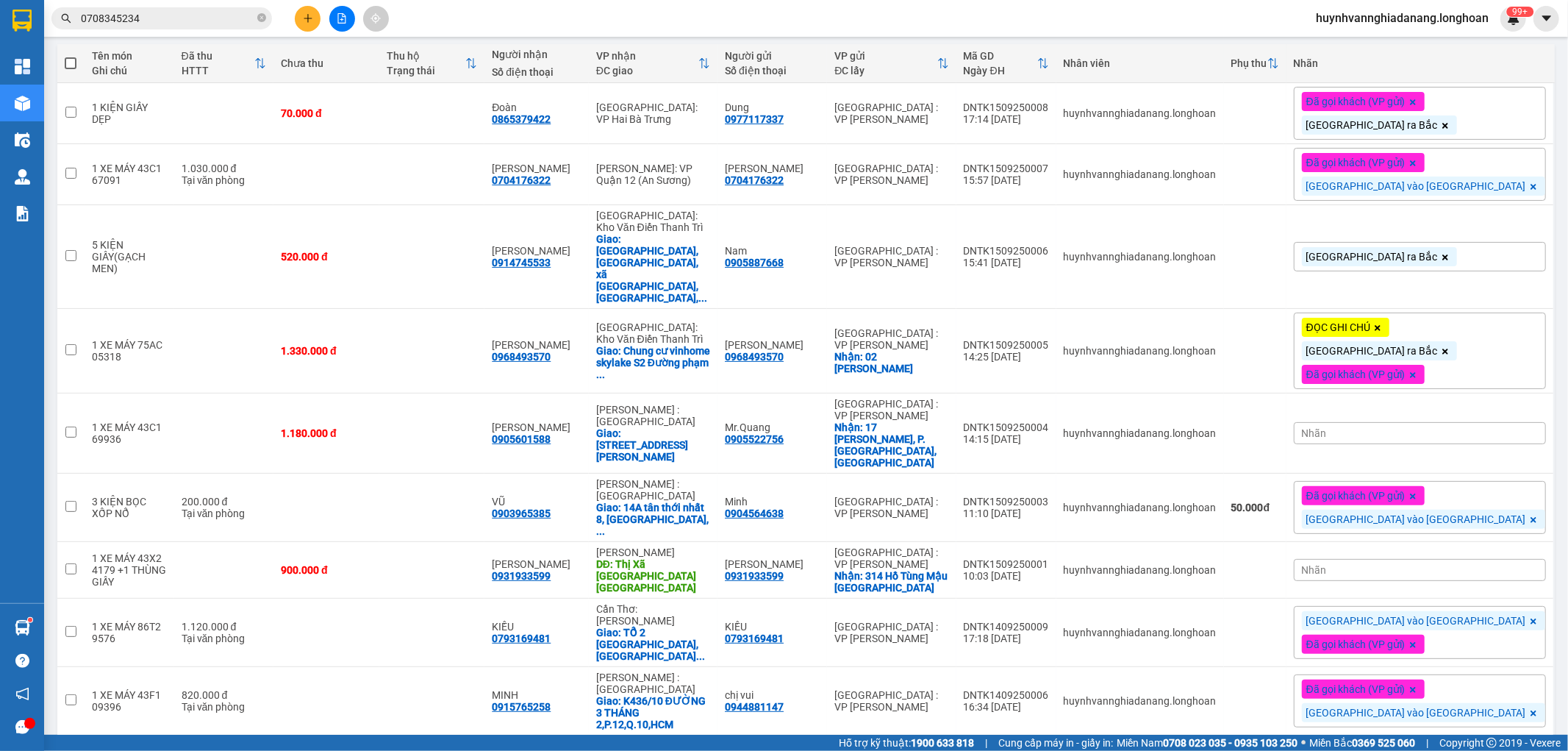
click at [1447, 422] on div "Nhãn" at bounding box center [1420, 434] width 252 height 23
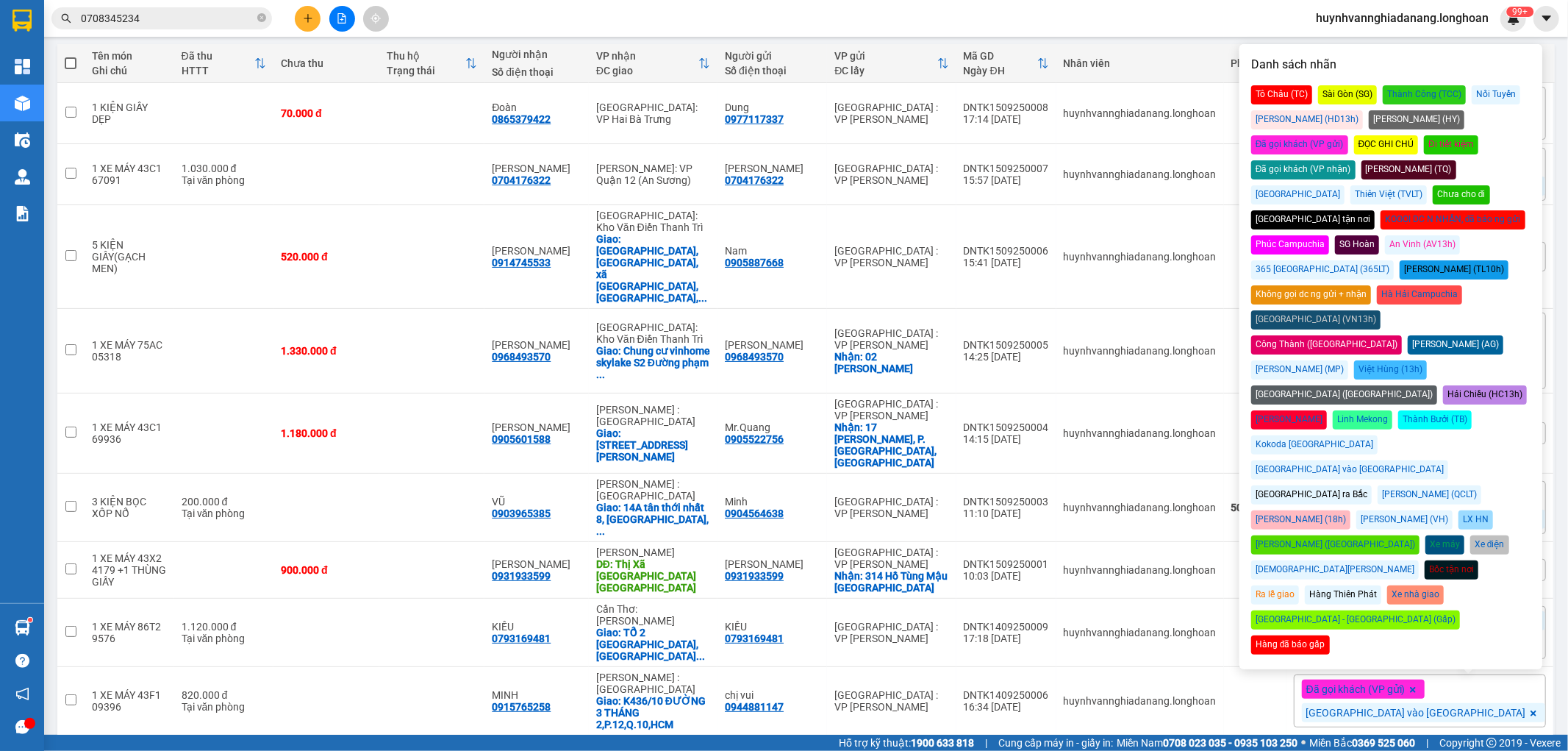
click at [1348, 135] on div "Đã gọi khách (VP gửi)" at bounding box center [1299, 145] width 97 height 19
click at [1439, 460] on div "[GEOGRAPHIC_DATA] vào [GEOGRAPHIC_DATA]" at bounding box center [1349, 469] width 197 height 19
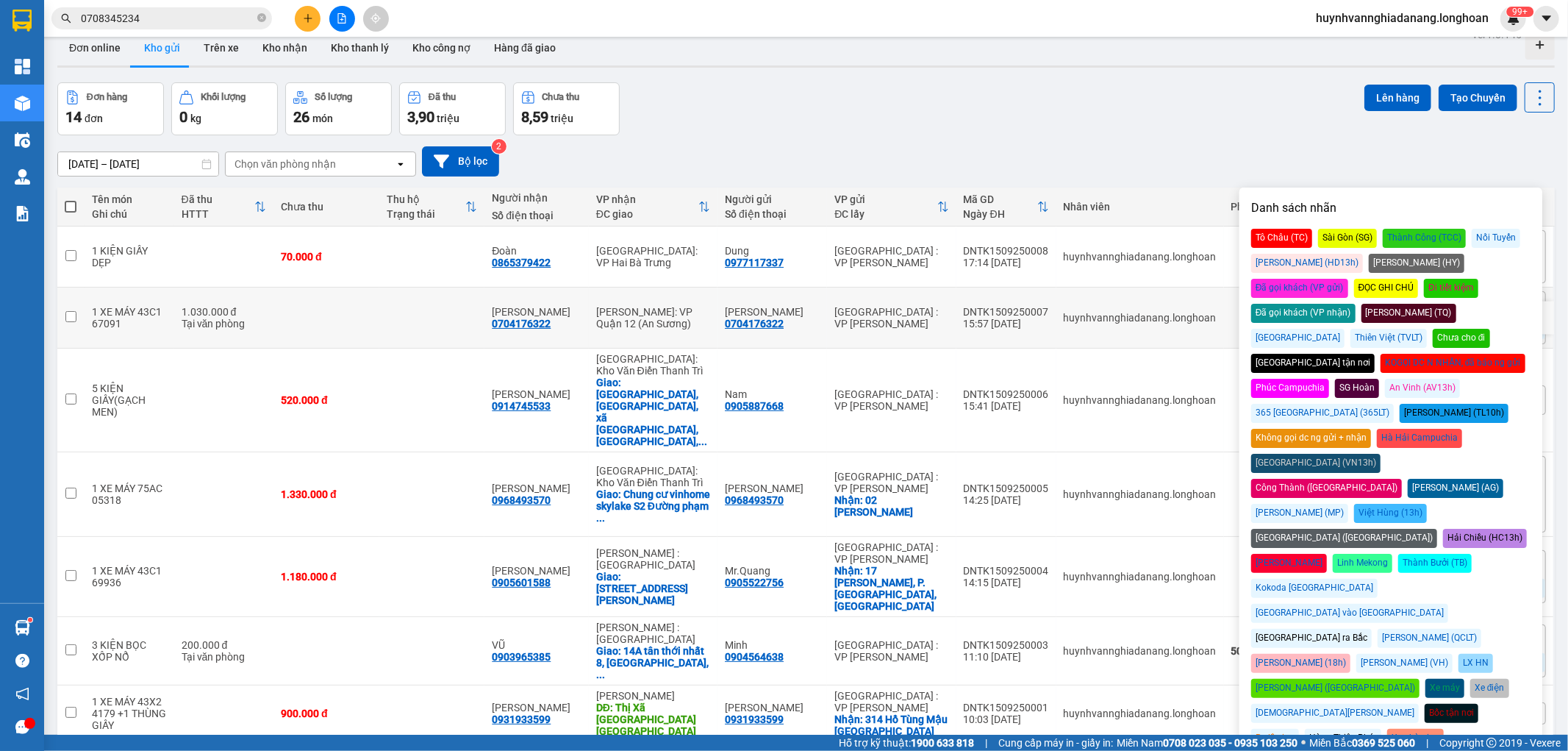
scroll to position [0, 0]
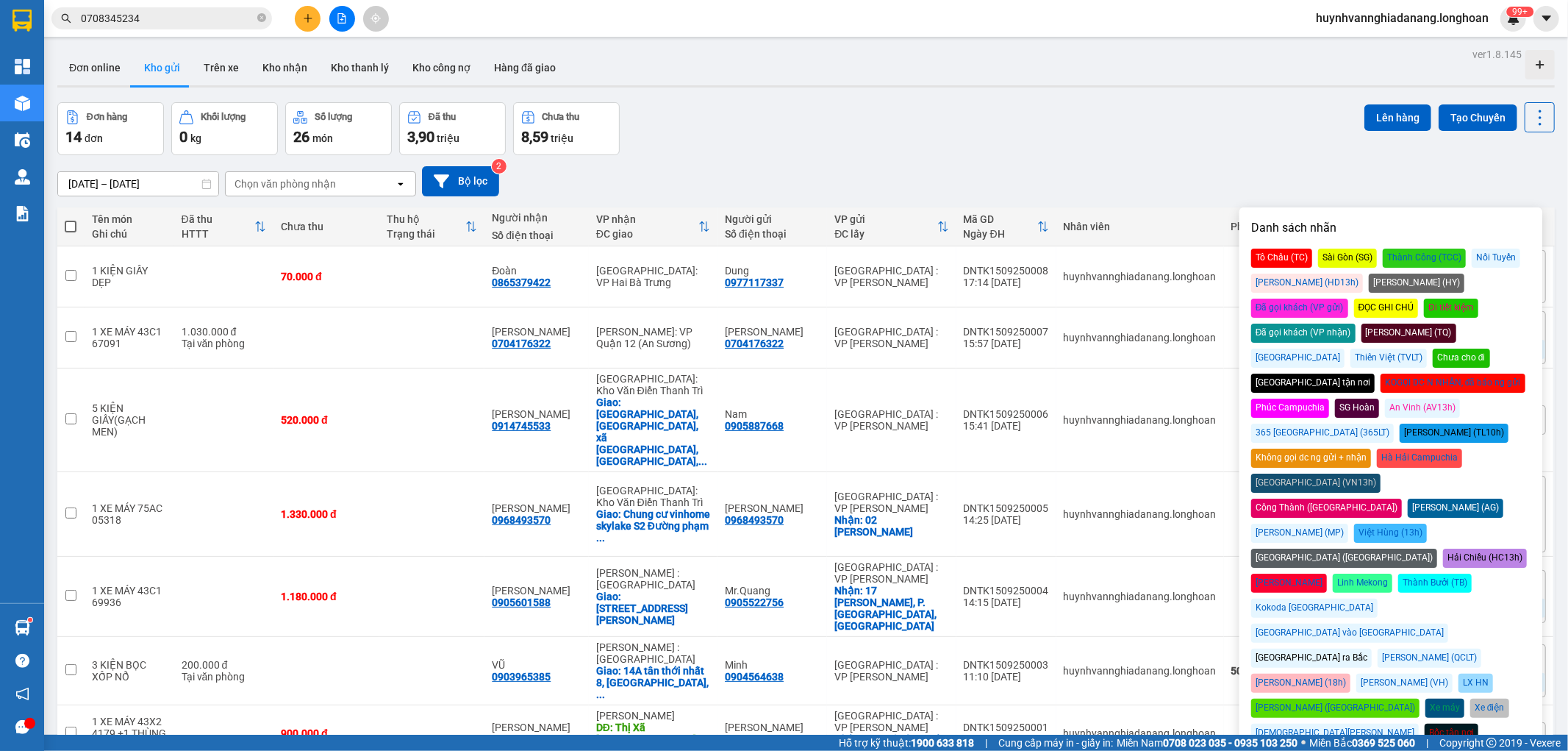
click at [1047, 161] on div "[DATE] – [DATE] Press the down arrow key to interact with the calendar and sele…" at bounding box center [806, 181] width 1498 height 53
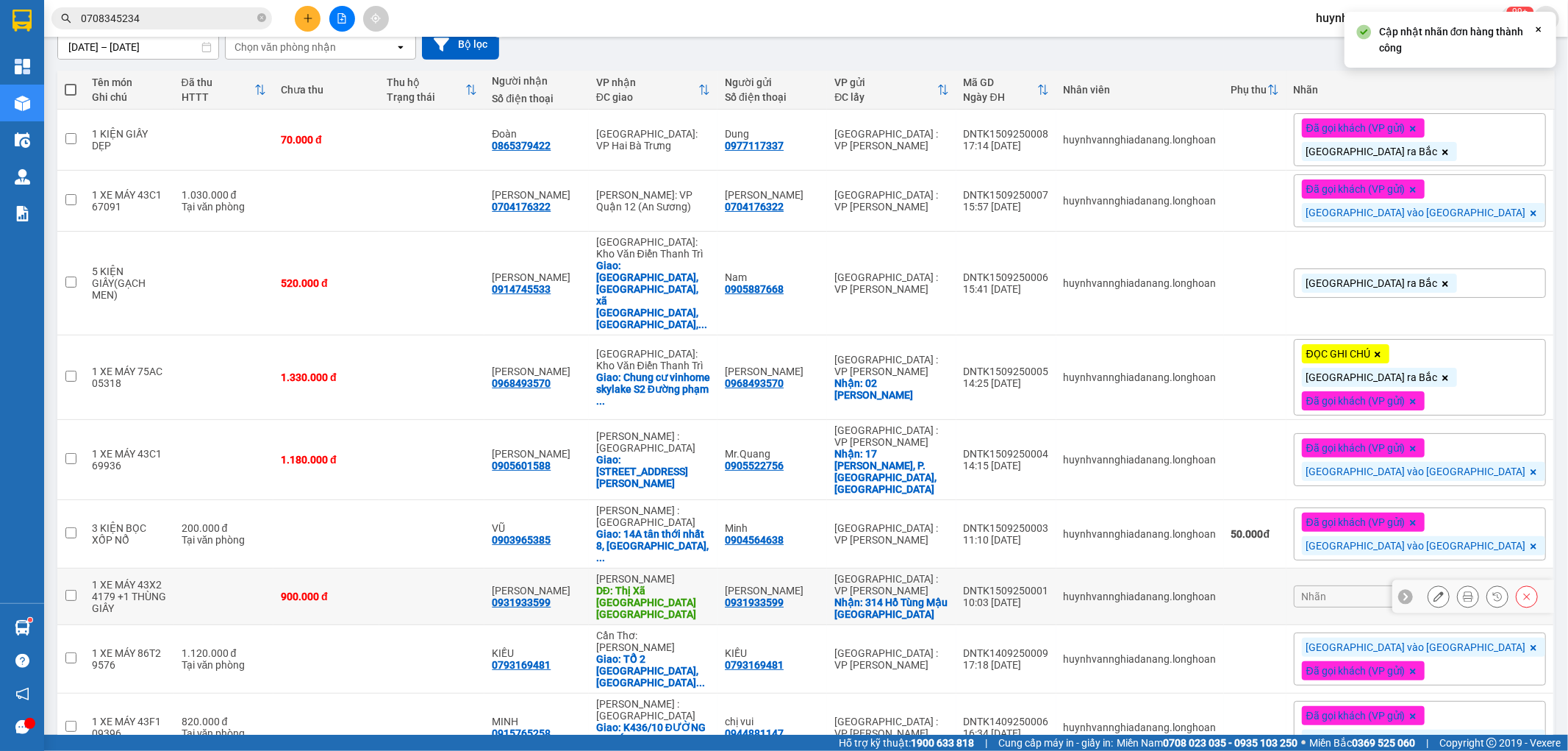
scroll to position [195, 0]
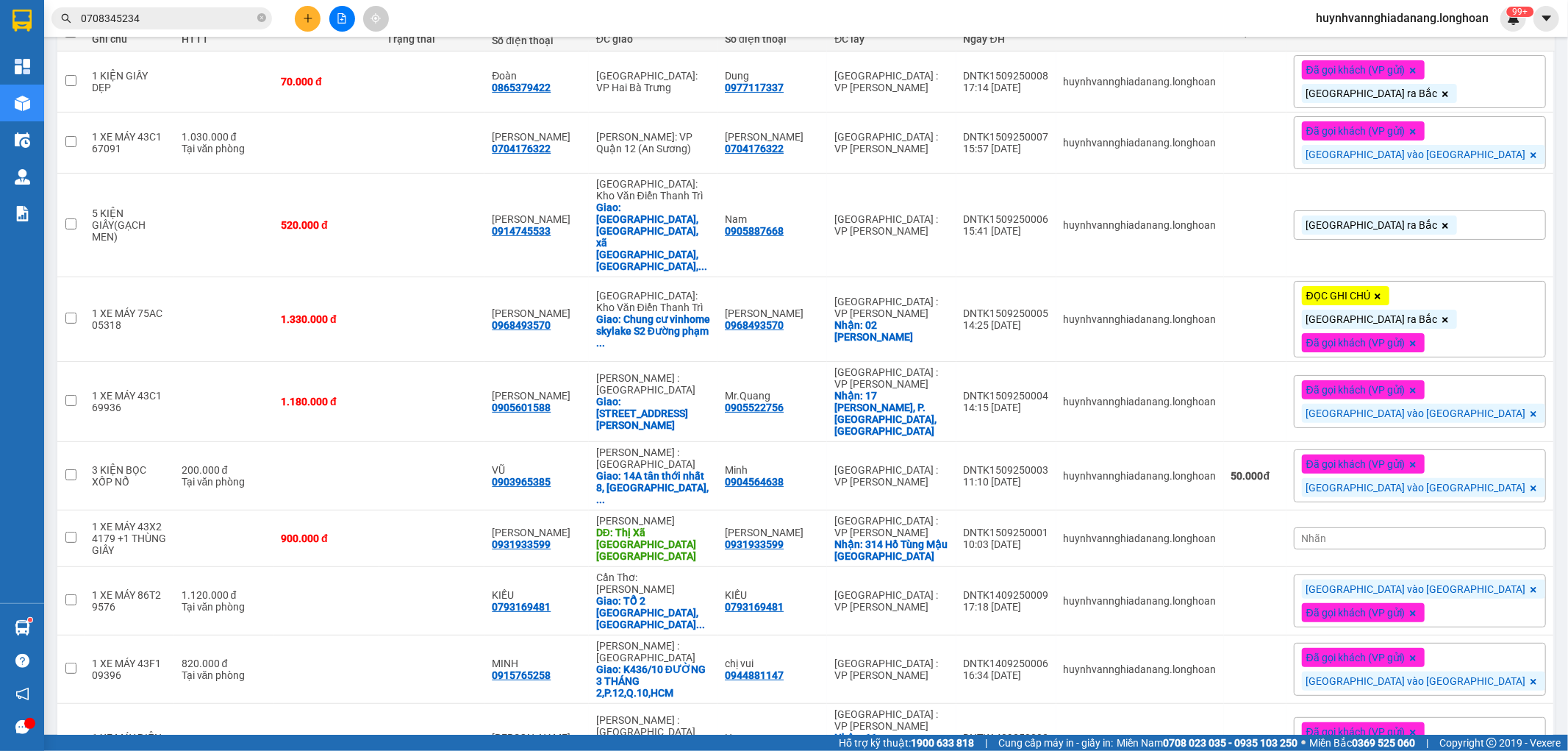
click at [145, 23] on input "0708345234" at bounding box center [167, 18] width 174 height 16
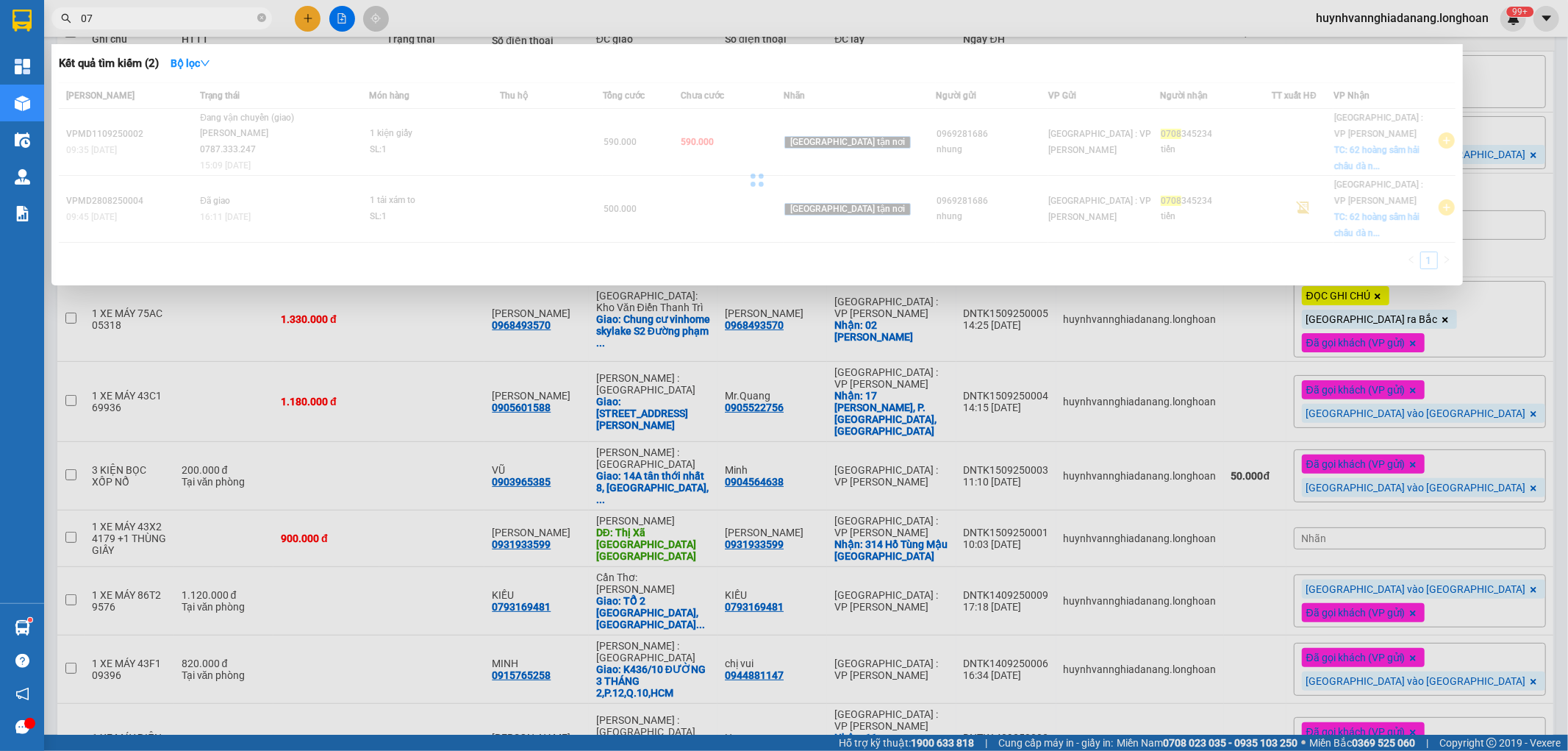
type input "0"
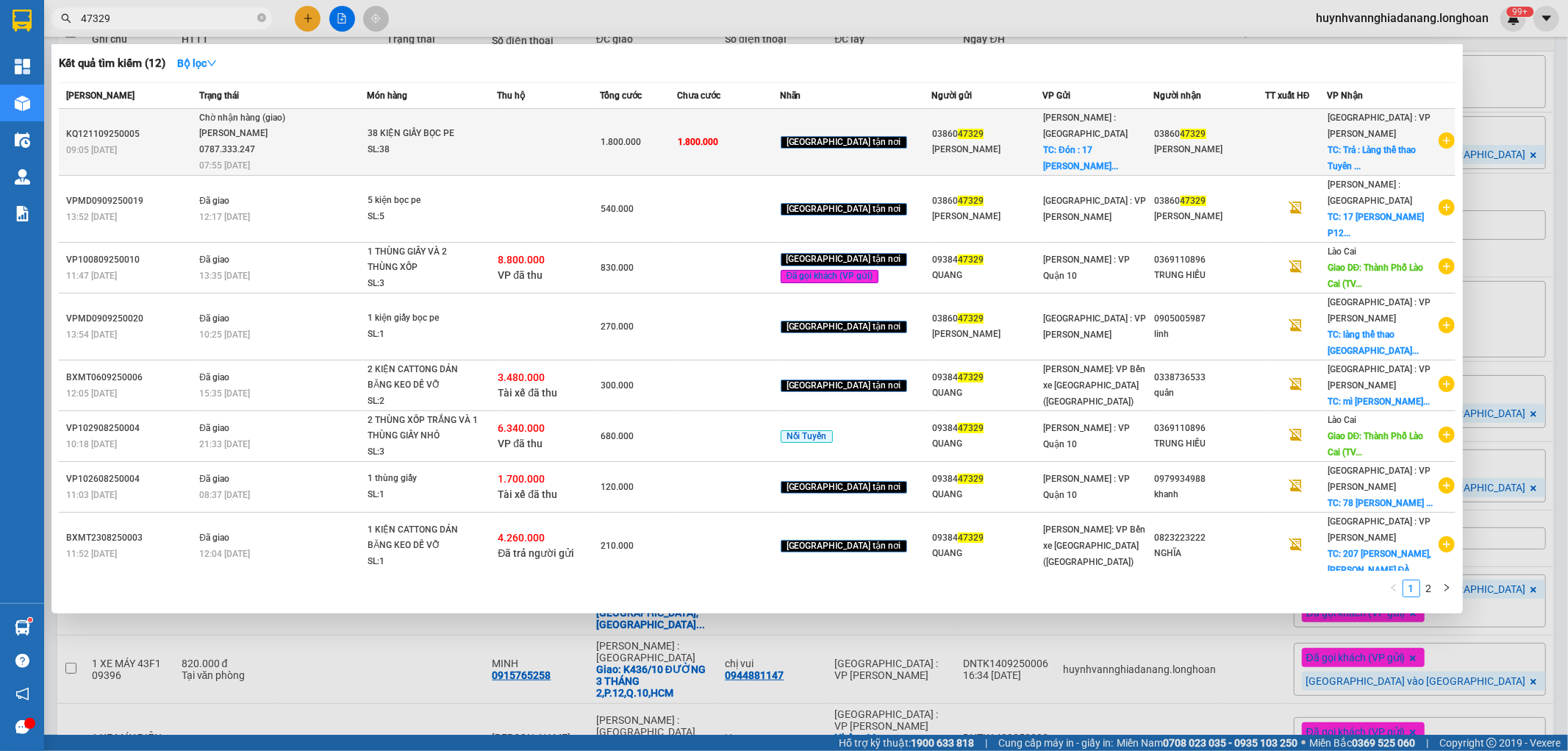
type input "47329"
click at [576, 141] on td at bounding box center [549, 142] width 103 height 67
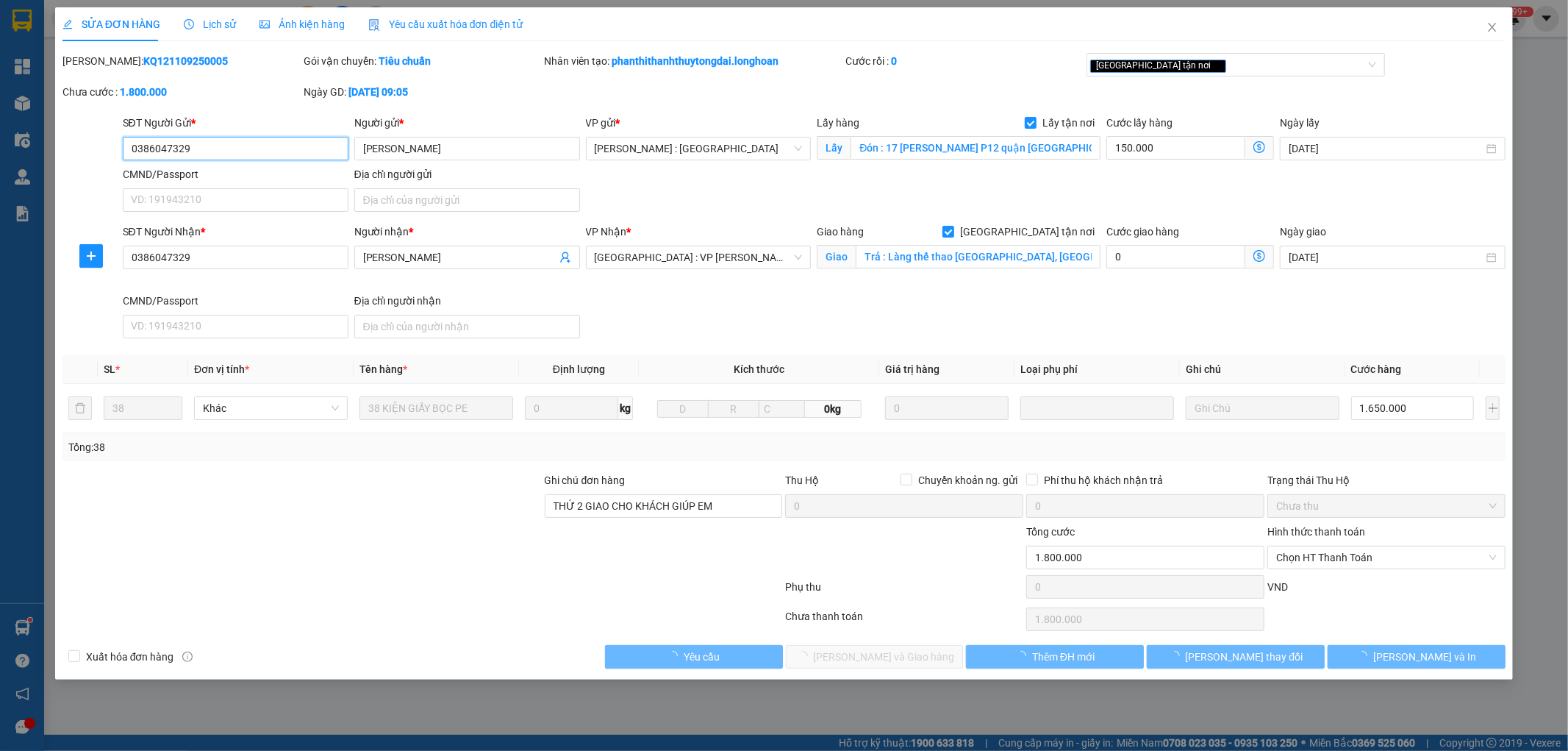
type input "0386047329"
type input "[PERSON_NAME]"
checkbox input "true"
type input "Đón : 17 [PERSON_NAME] P12 quận [GEOGRAPHIC_DATA]"
type input "0386047329"
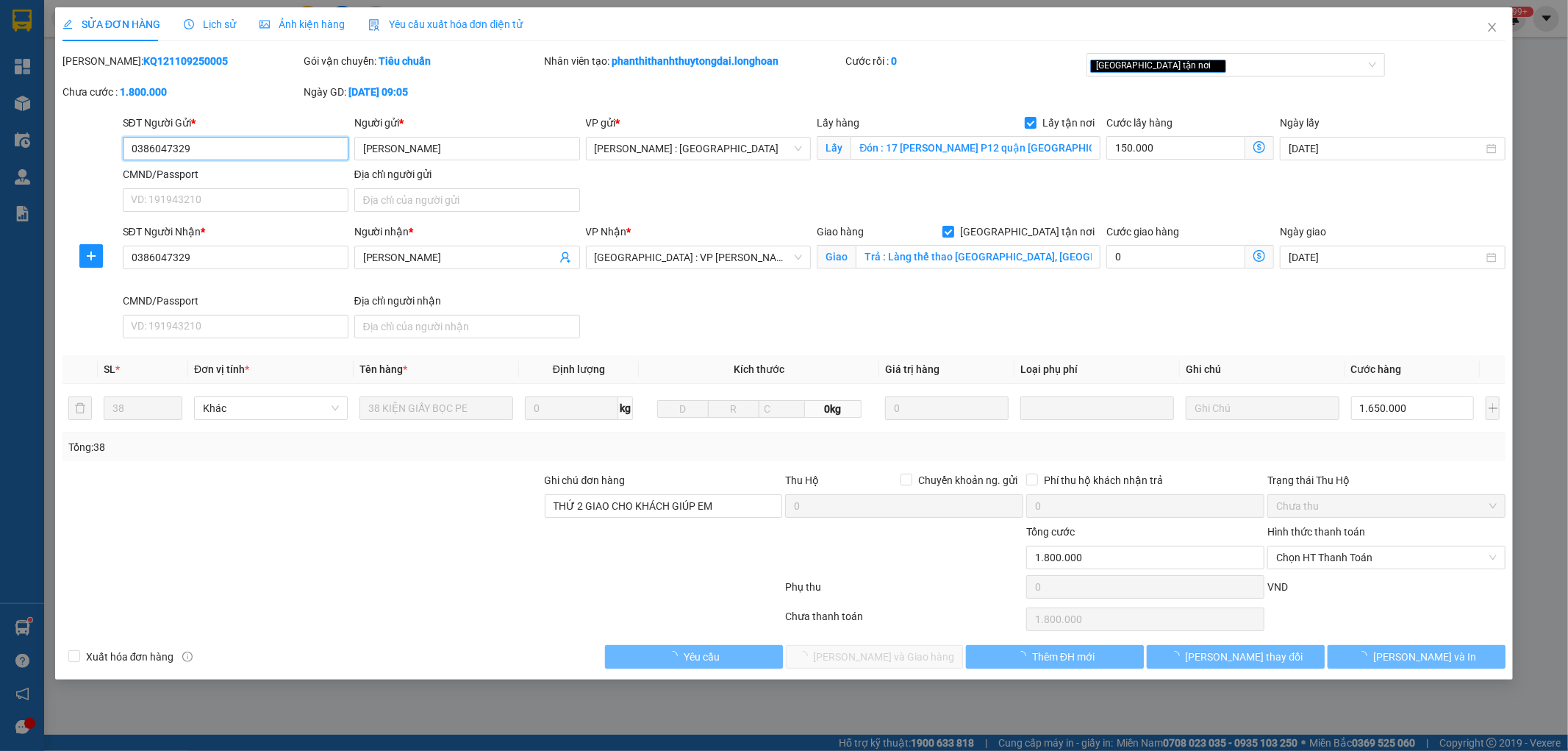
type input "[PERSON_NAME]"
checkbox input "true"
type input "Trả : Làng thể thao [GEOGRAPHIC_DATA], [GEOGRAPHIC_DATA], [GEOGRAPHIC_DATA], [G…"
type input "THỨ 2 GIAO CHO KHÁCH GIÚP EM"
type input "1.800.000"
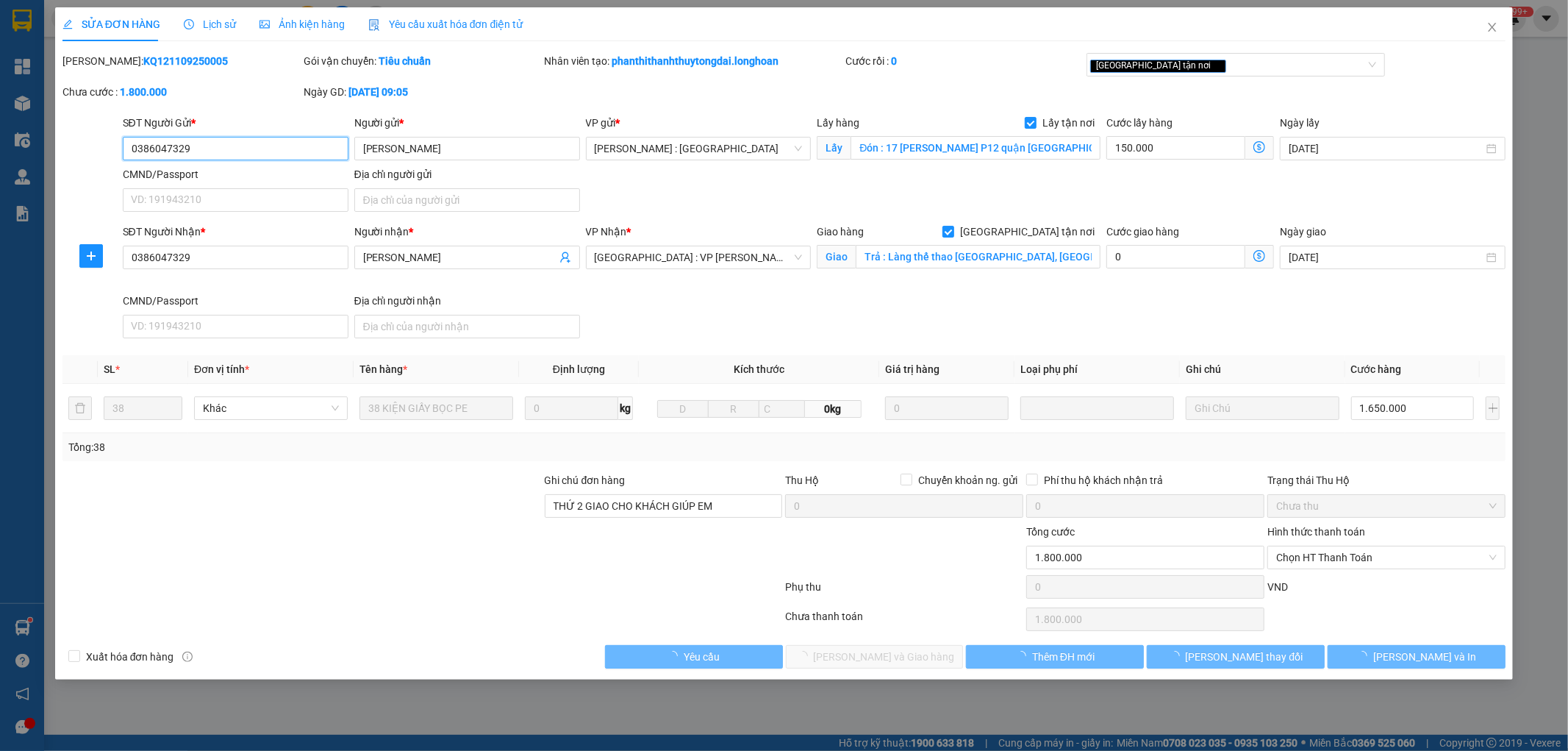
type input "1.800.000"
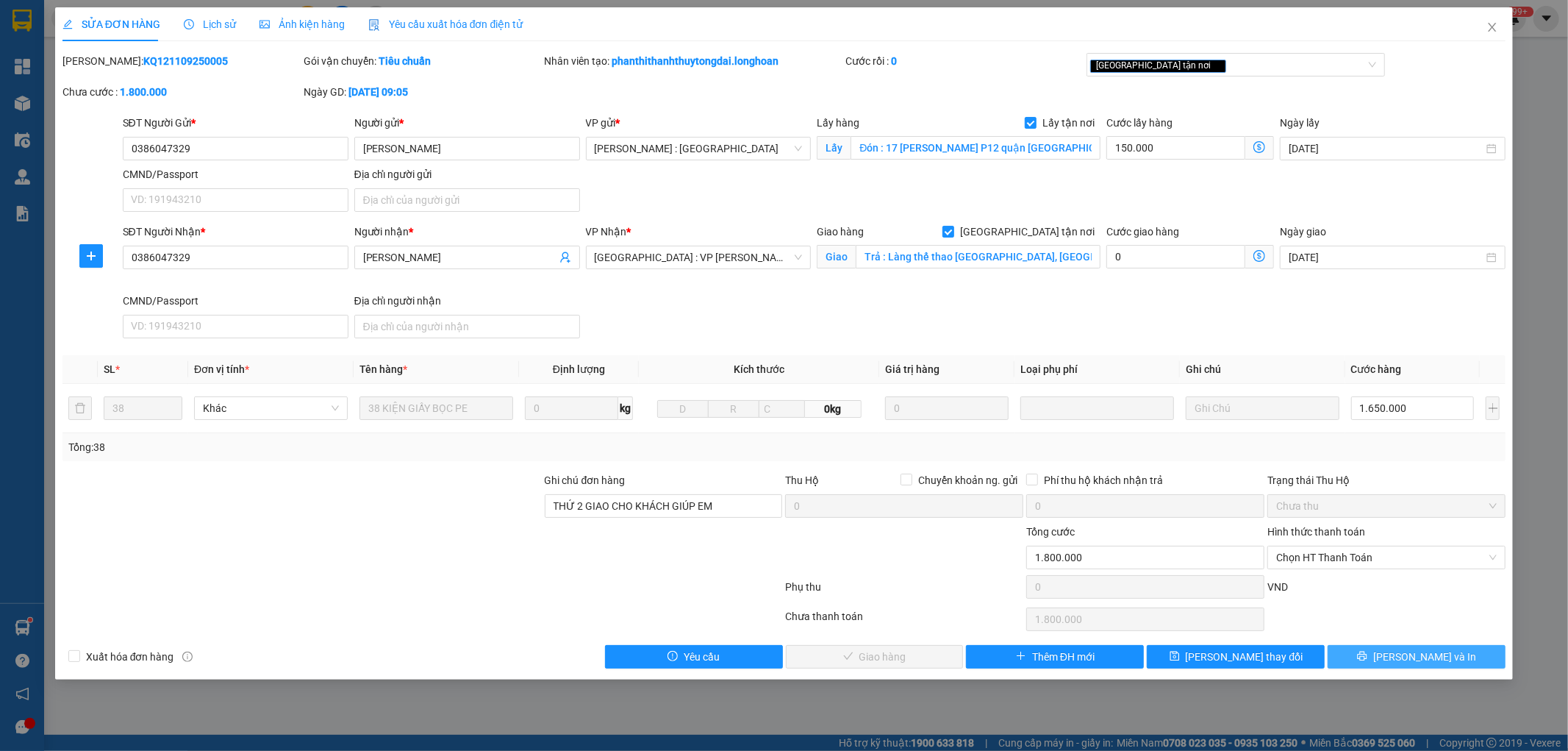
click at [1428, 656] on span "[PERSON_NAME] và In" at bounding box center [1424, 656] width 103 height 16
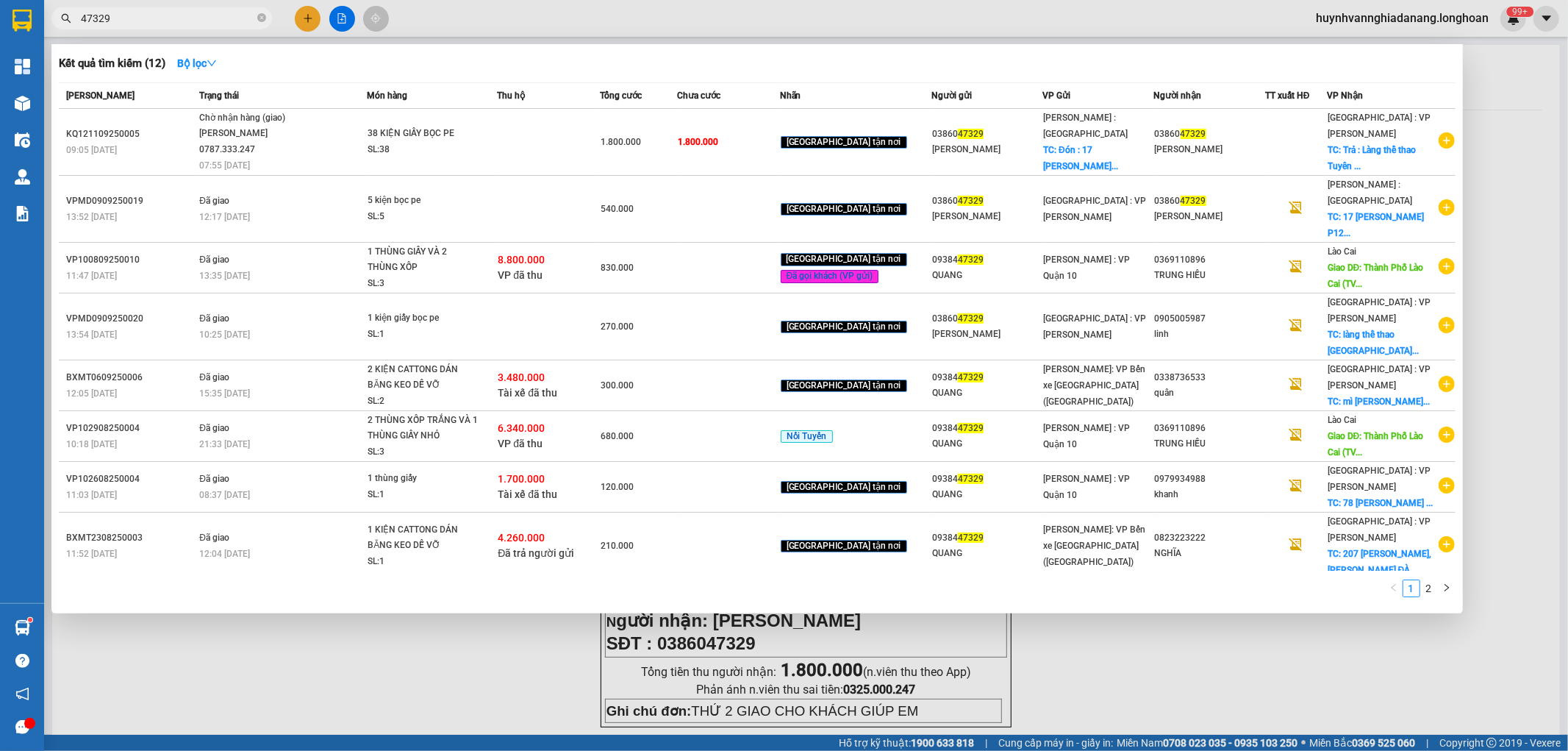
click at [150, 27] on span "47329" at bounding box center [161, 19] width 221 height 23
click at [153, 20] on input "47329" at bounding box center [167, 18] width 174 height 16
type input "4"
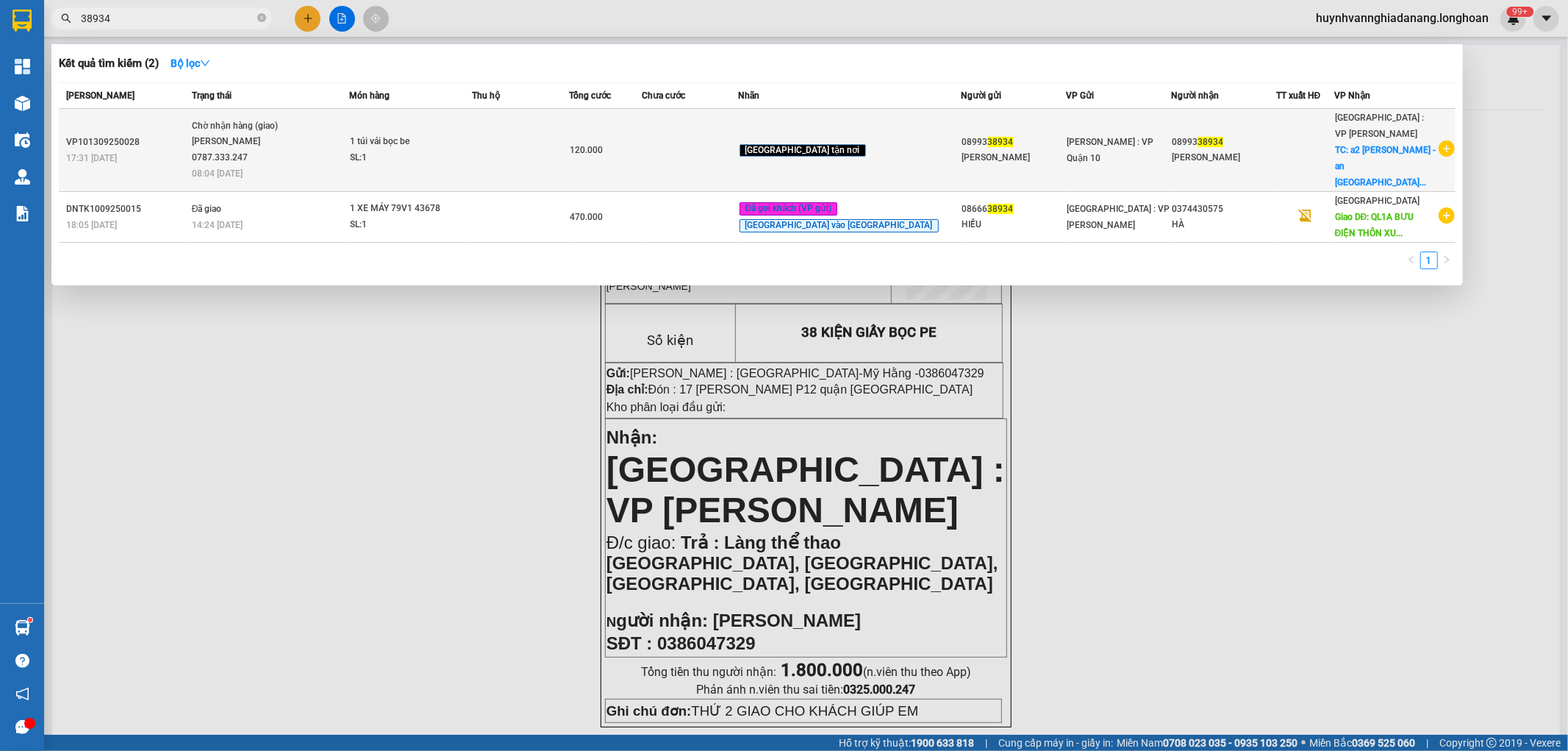
type input "38934"
click at [460, 134] on div "1 túi vải bọc be" at bounding box center [405, 142] width 111 height 16
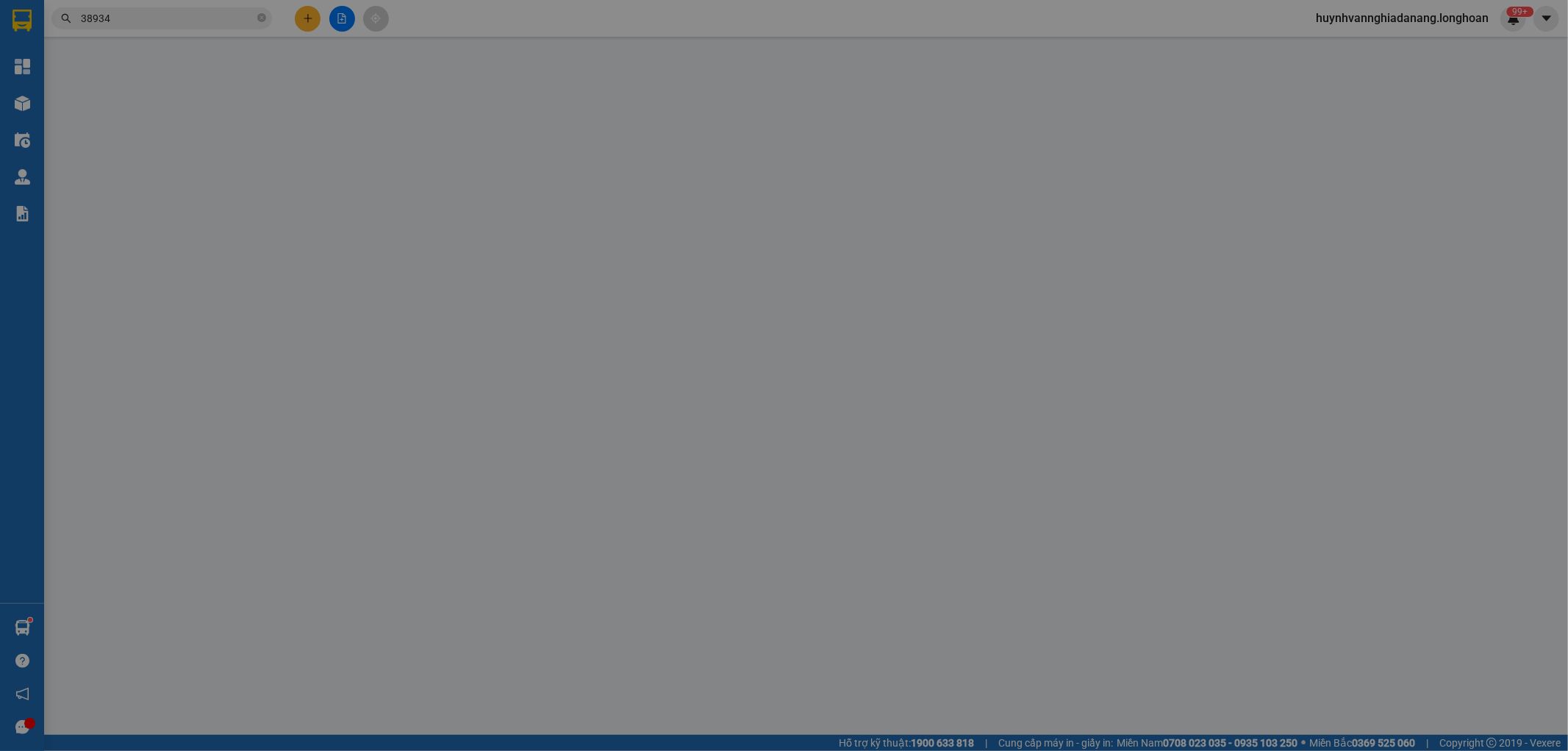
type input "0899338934"
type input "[PERSON_NAME]"
type input "0899338934"
type input "[PERSON_NAME]"
checkbox input "true"
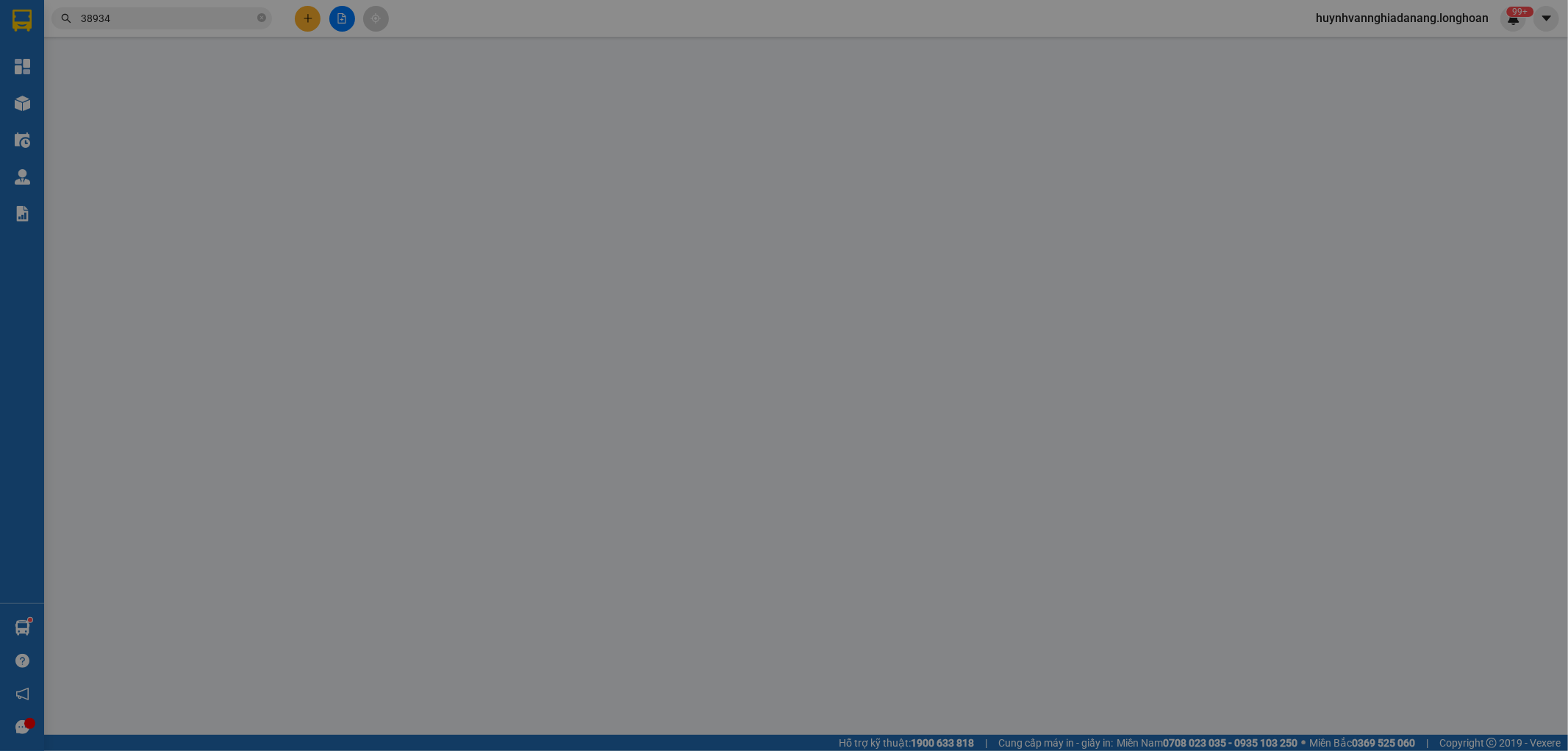
type input "a2 [PERSON_NAME] - an [GEOGRAPHIC_DATA] - [GEOGRAPHIC_DATA] - [GEOGRAPHIC_DATA]"
type input "hàng k bao bể vỡ hư hỏng"
type input "120.000"
type input "20.000"
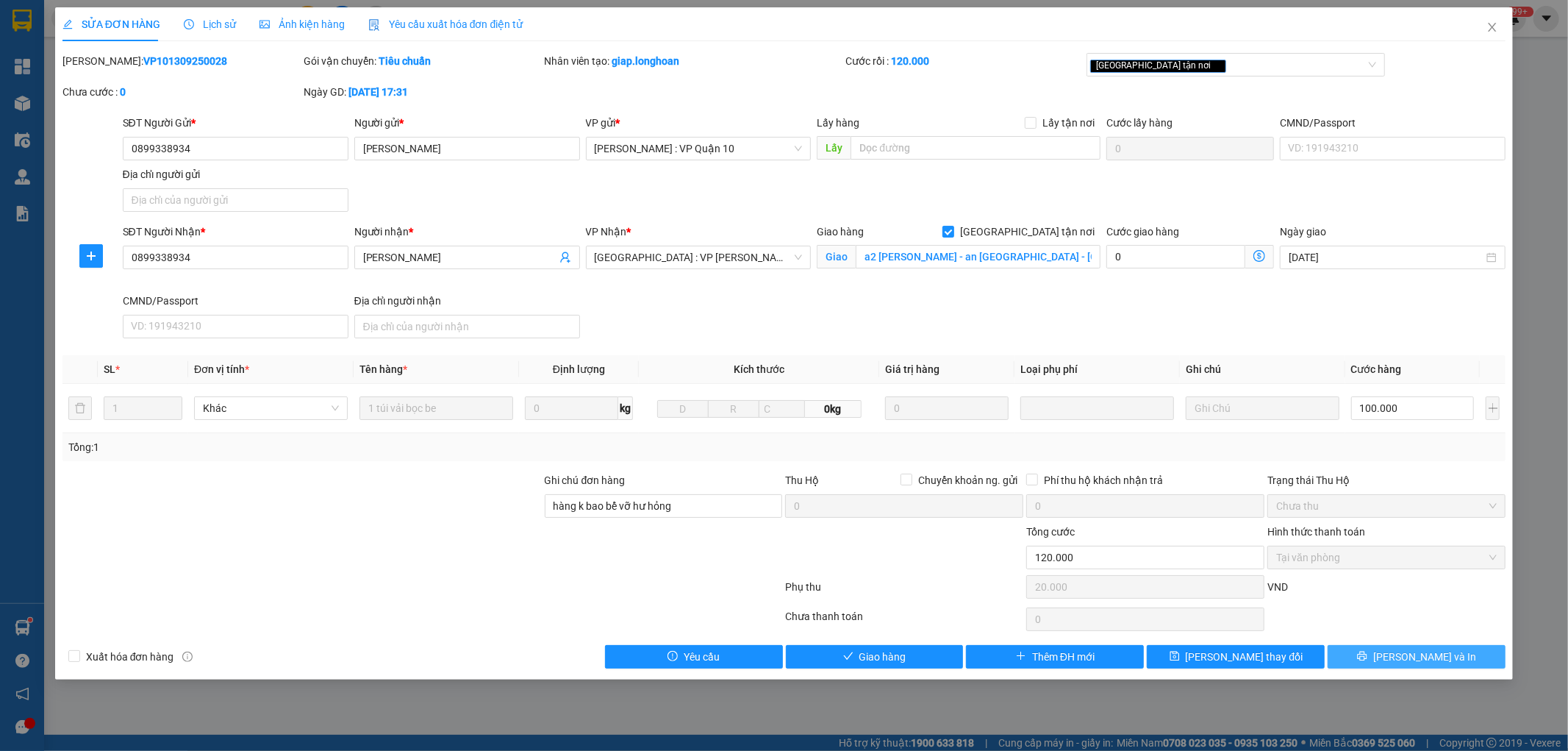
click at [1436, 655] on span "[PERSON_NAME] và In" at bounding box center [1424, 656] width 103 height 16
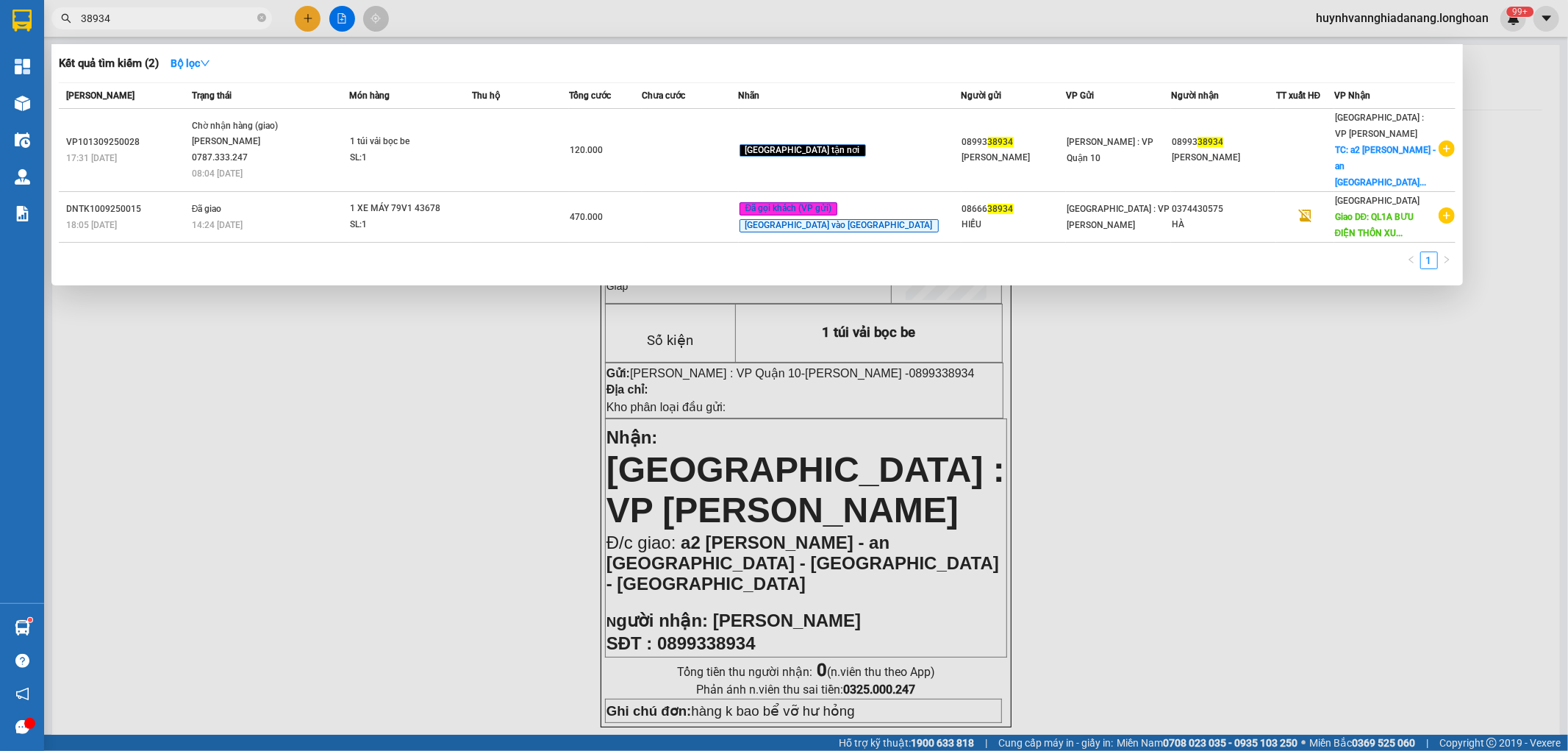
click at [196, 13] on input "38934" at bounding box center [167, 18] width 174 height 16
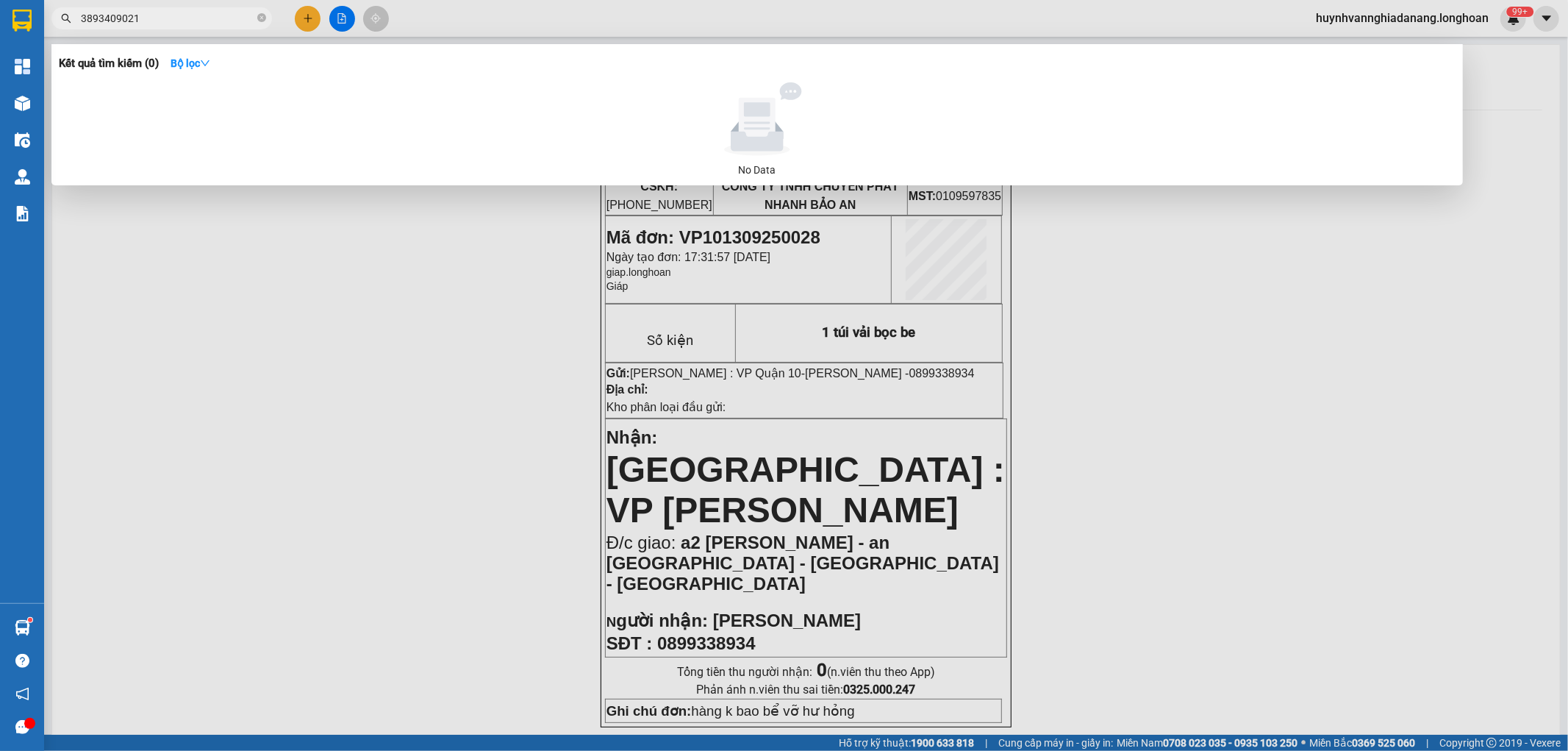
click at [107, 19] on input "3893409021" at bounding box center [167, 18] width 174 height 16
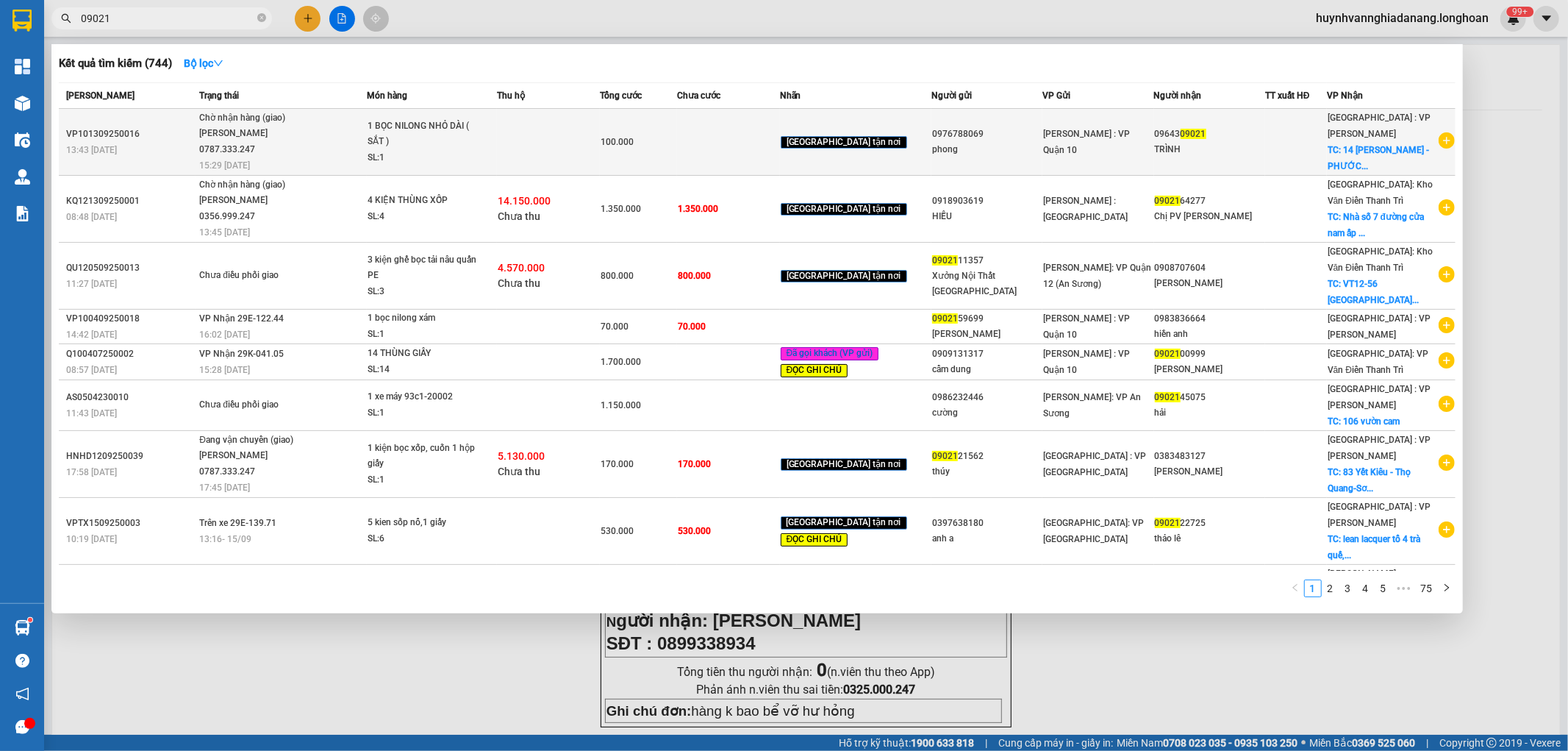
type input "09021"
click at [548, 134] on td at bounding box center [549, 142] width 103 height 67
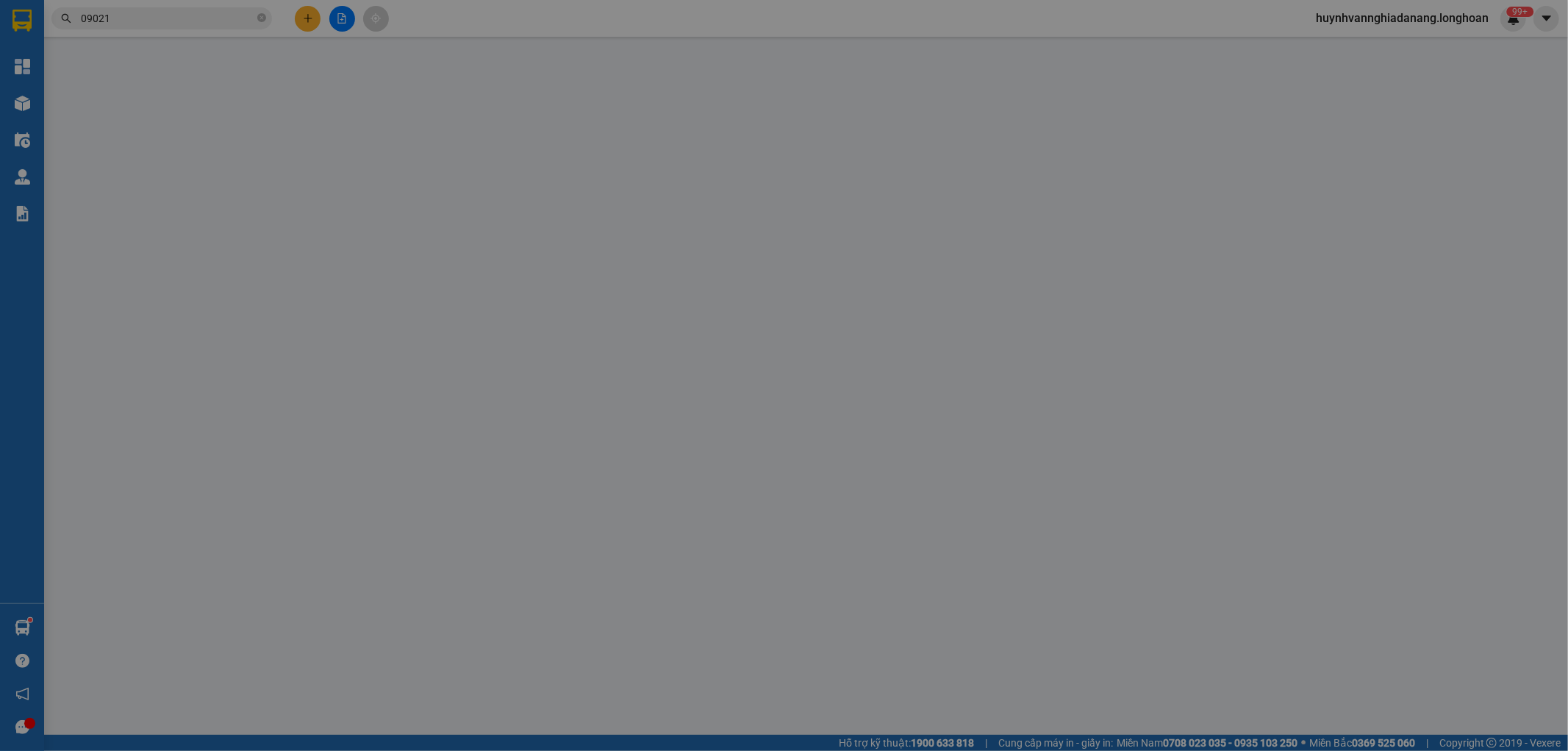
type input "0976788069"
type input "phong"
type input "0964309021"
type input "TRÌNH"
checkbox input "true"
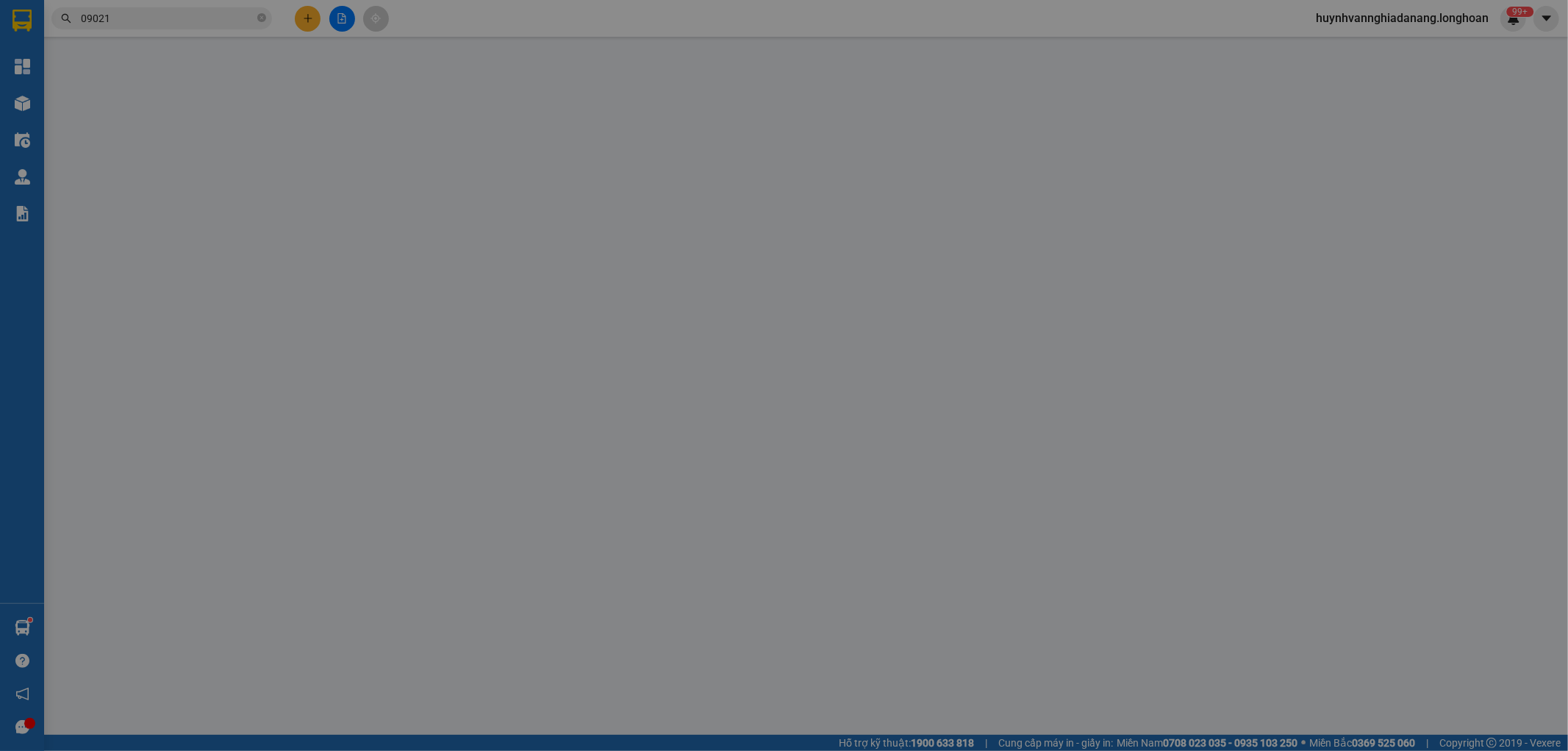
type input "14 [PERSON_NAME] - [GEOGRAPHIC_DATA] - [GEOGRAPHIC_DATA] - [GEOGRAPHIC_DATA]"
type input "hàng k bao bể vỡ hư hỏng"
type input "100.000"
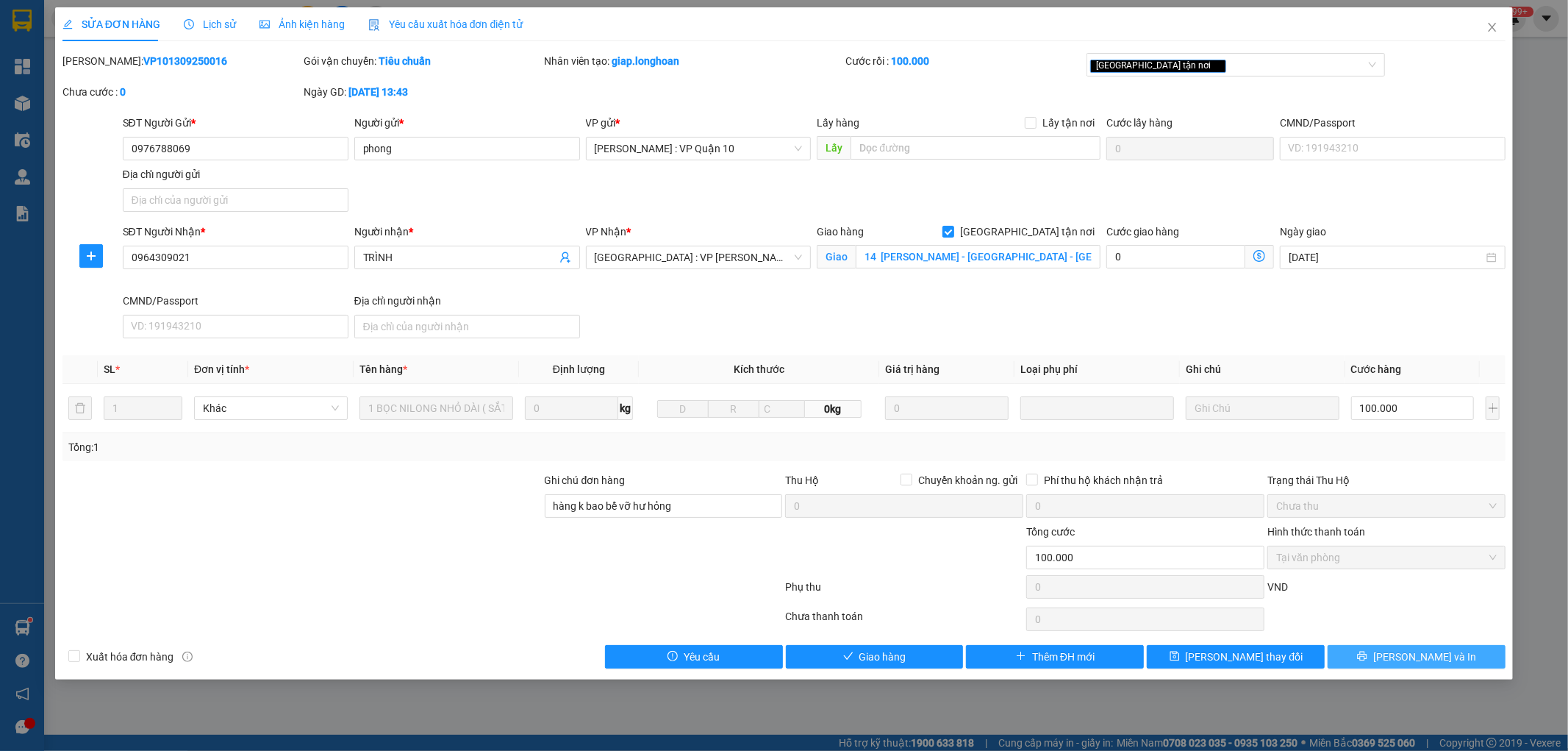
click at [1422, 655] on span "[PERSON_NAME] và In" at bounding box center [1424, 656] width 103 height 16
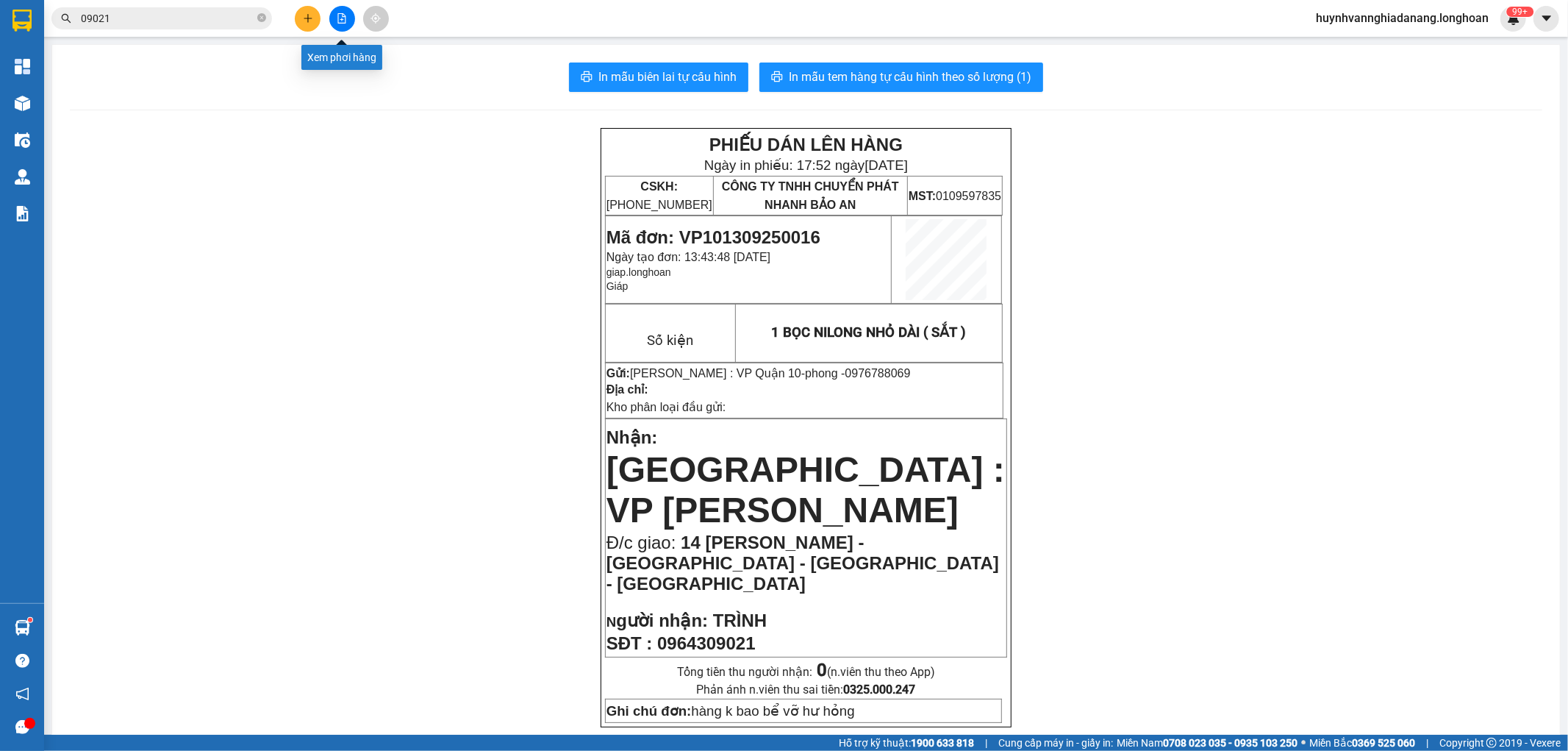
click at [344, 25] on button at bounding box center [342, 18] width 25 height 25
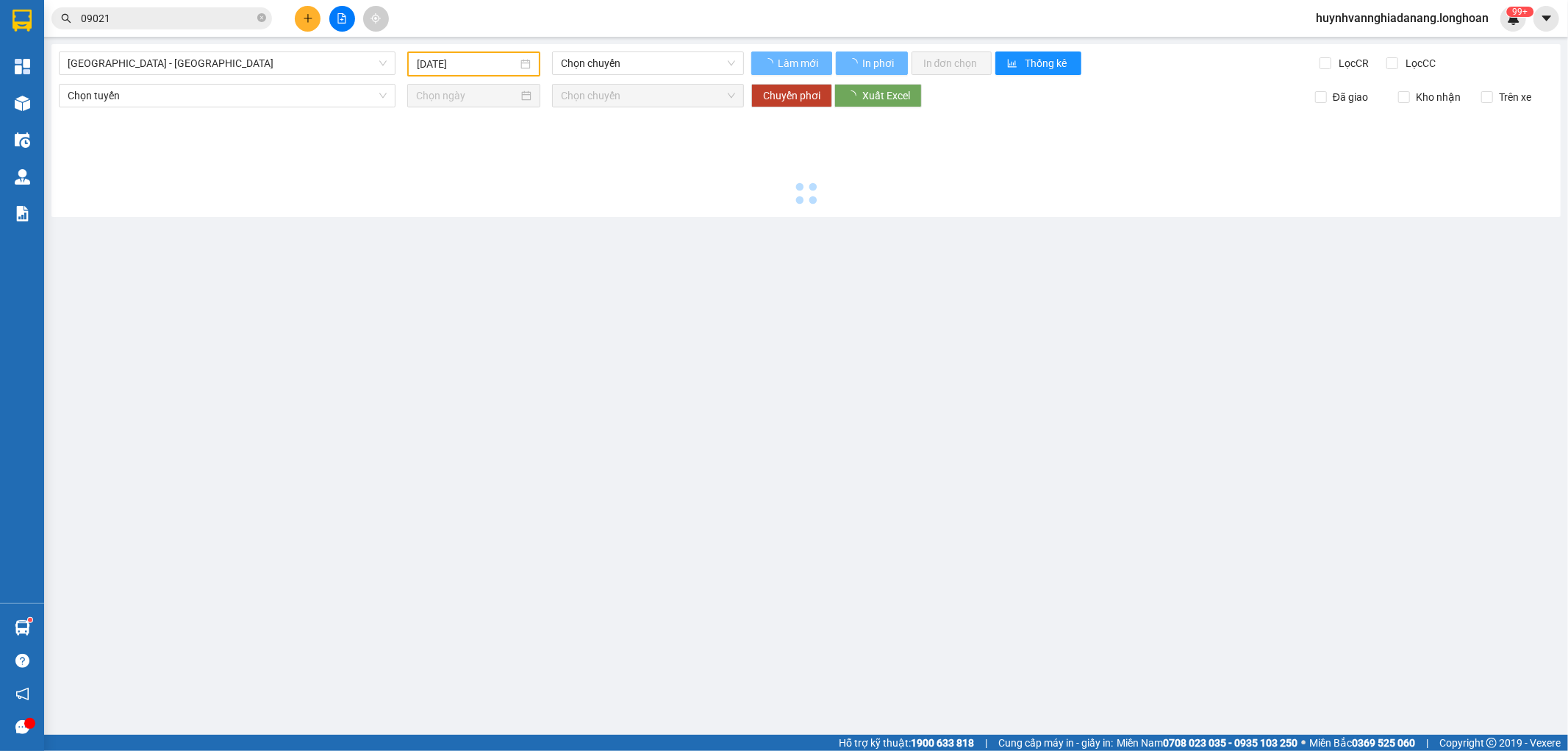
type input "[DATE]"
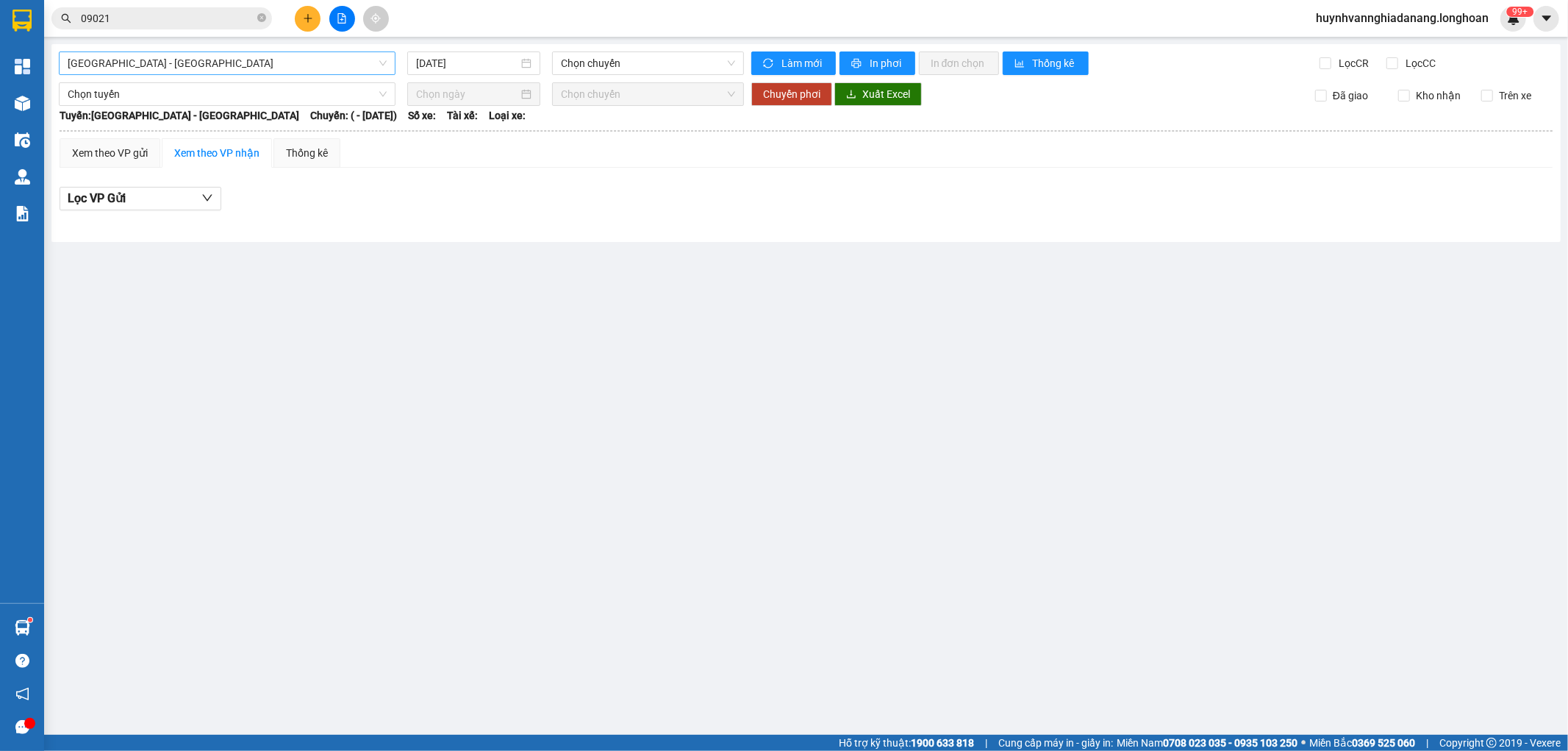
click at [280, 69] on span "[GEOGRAPHIC_DATA] - [GEOGRAPHIC_DATA]" at bounding box center [227, 64] width 319 height 23
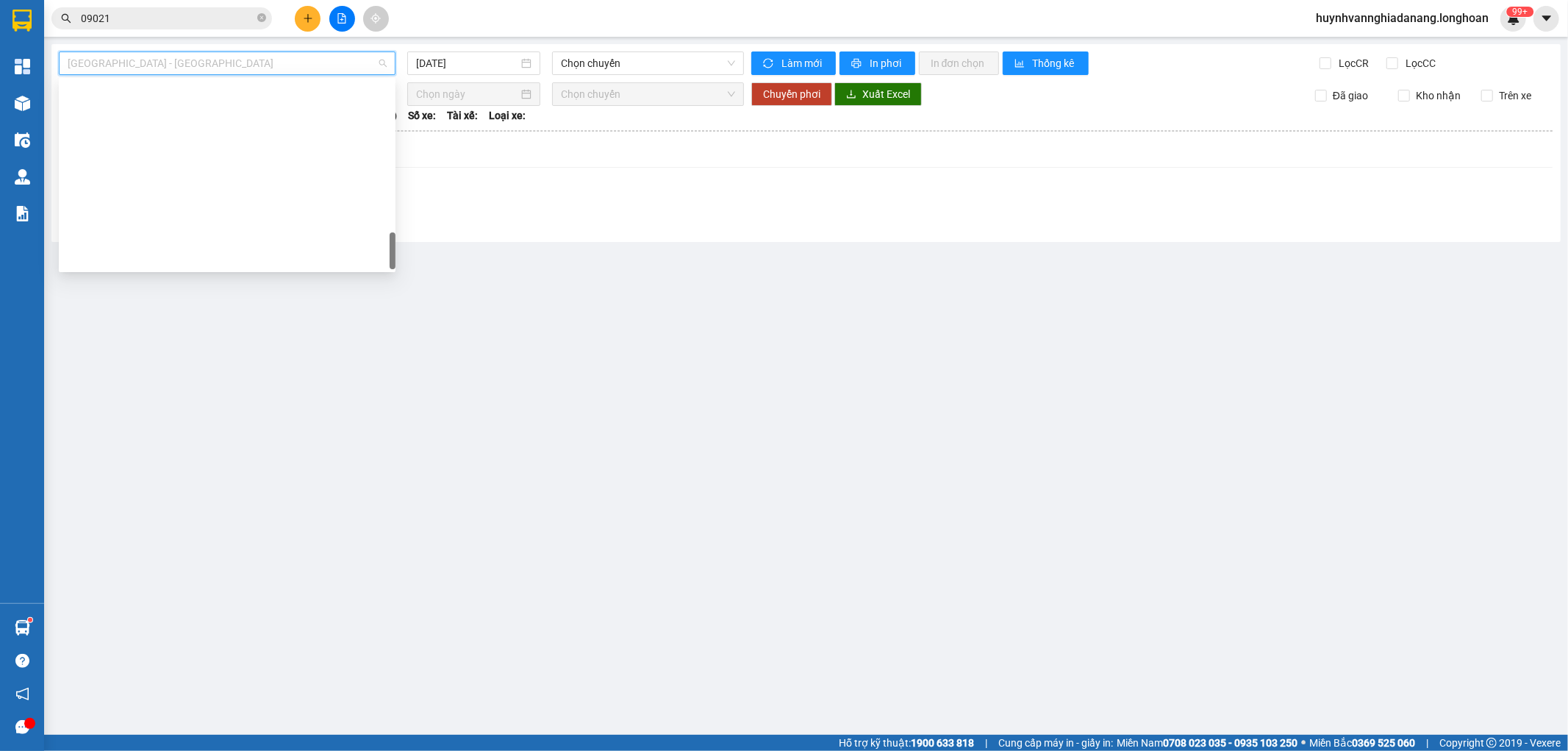
scroll to position [1011, 0]
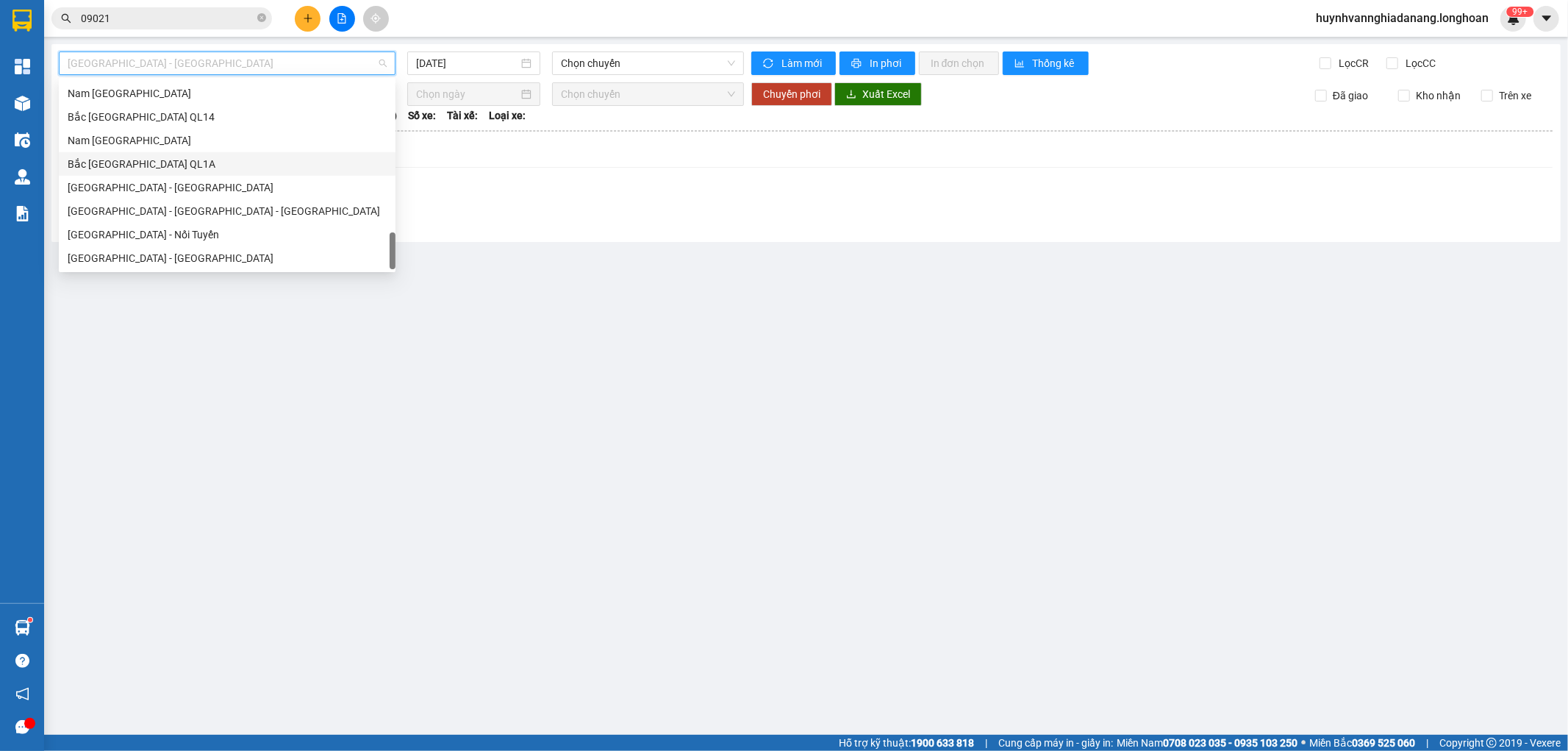
click at [179, 165] on div "Bắc [GEOGRAPHIC_DATA] QL1A" at bounding box center [227, 163] width 319 height 16
type input "[DATE]"
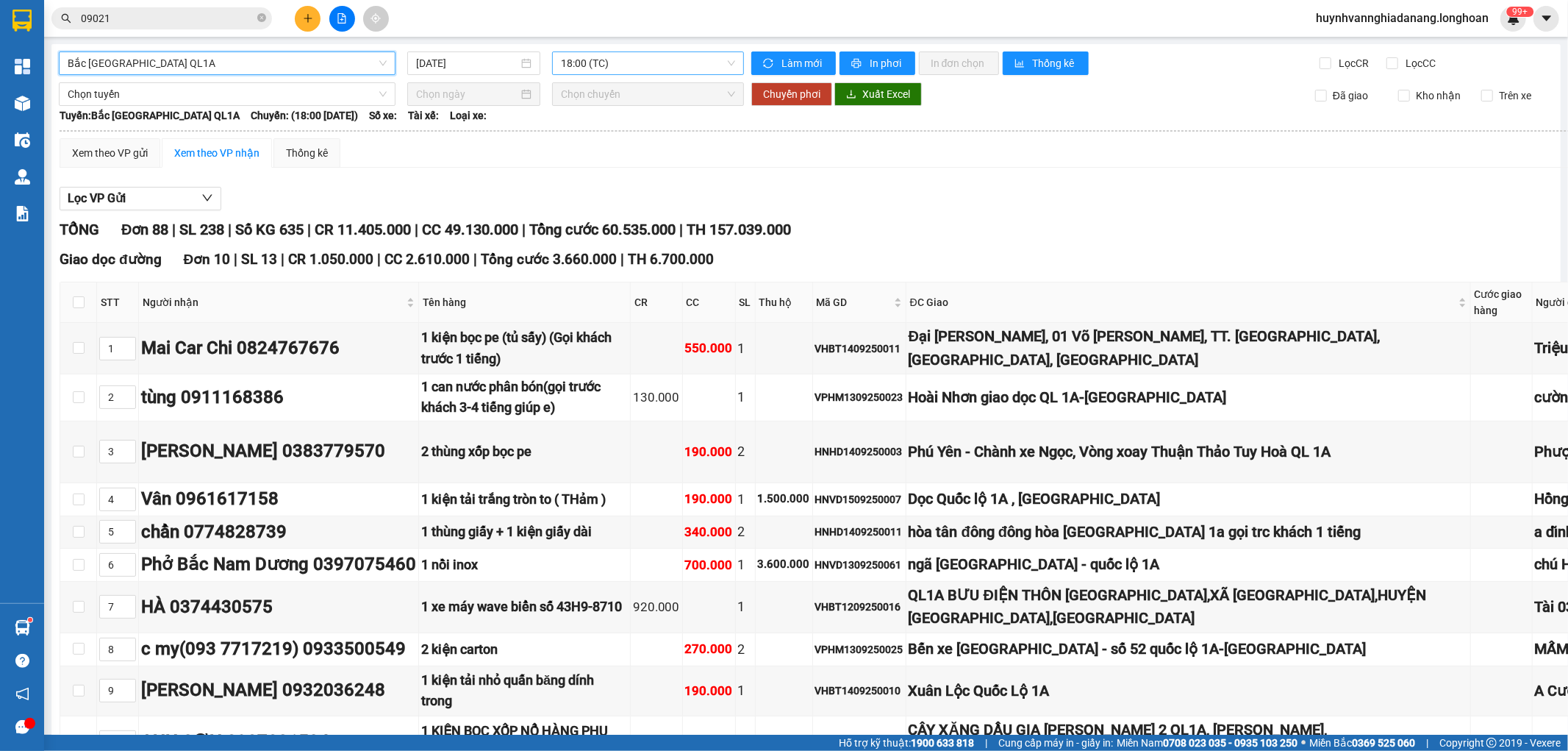
click at [645, 62] on span "18:00 (TC)" at bounding box center [647, 64] width 174 height 23
click at [623, 108] on div "18:00 (TC)" at bounding box center [615, 115] width 114 height 16
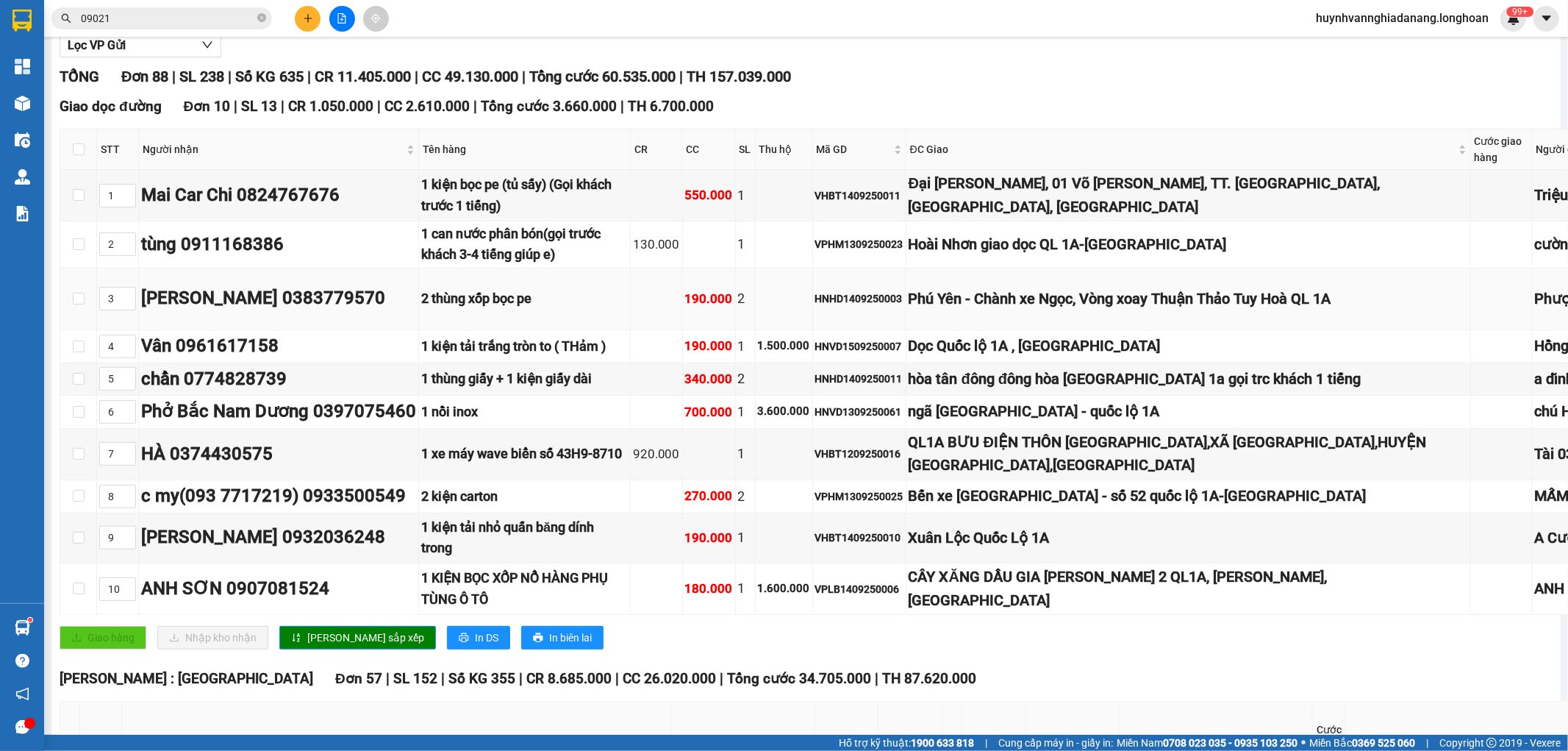
scroll to position [163, 0]
